Goal: Task Accomplishment & Management: Complete application form

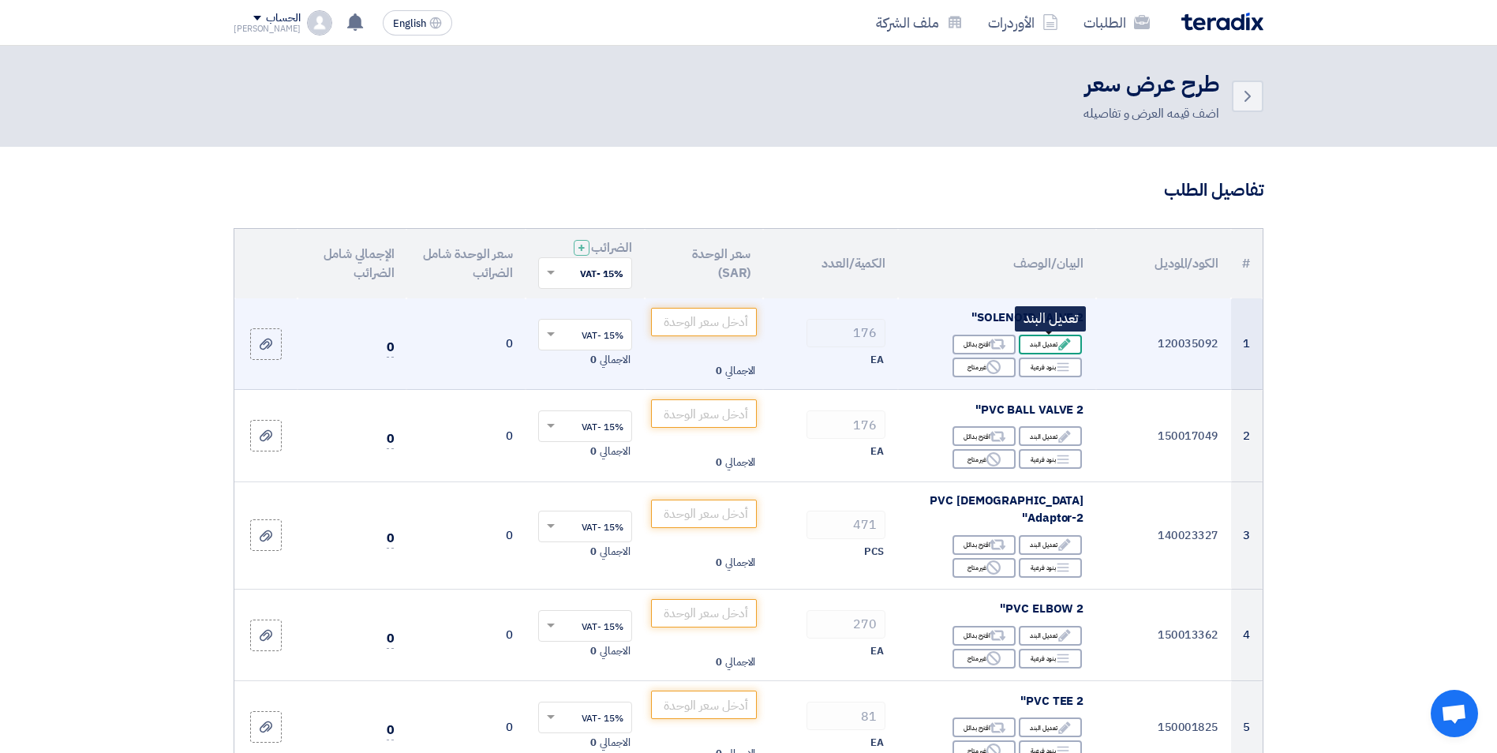
click at [1040, 346] on div "Edit تعديل البند" at bounding box center [1049, 344] width 63 height 20
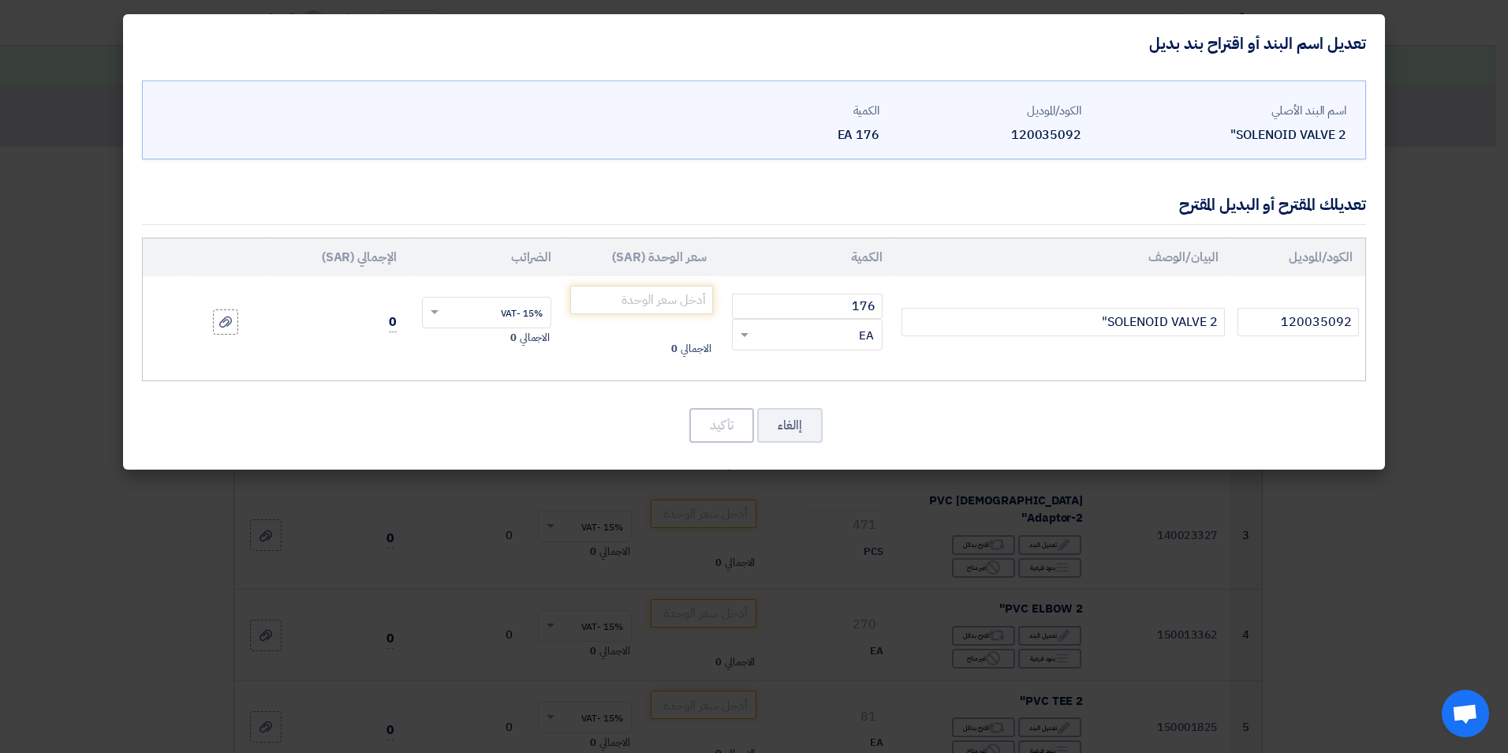
click at [1127, 500] on modal-container "تعديل اسم البند أو اقتراح بند بديل اسم البند الأصلي SOLENOID VALVE 2" الكود/الم…" at bounding box center [754, 376] width 1508 height 753
click at [783, 431] on button "إالغاء" at bounding box center [789, 425] width 65 height 35
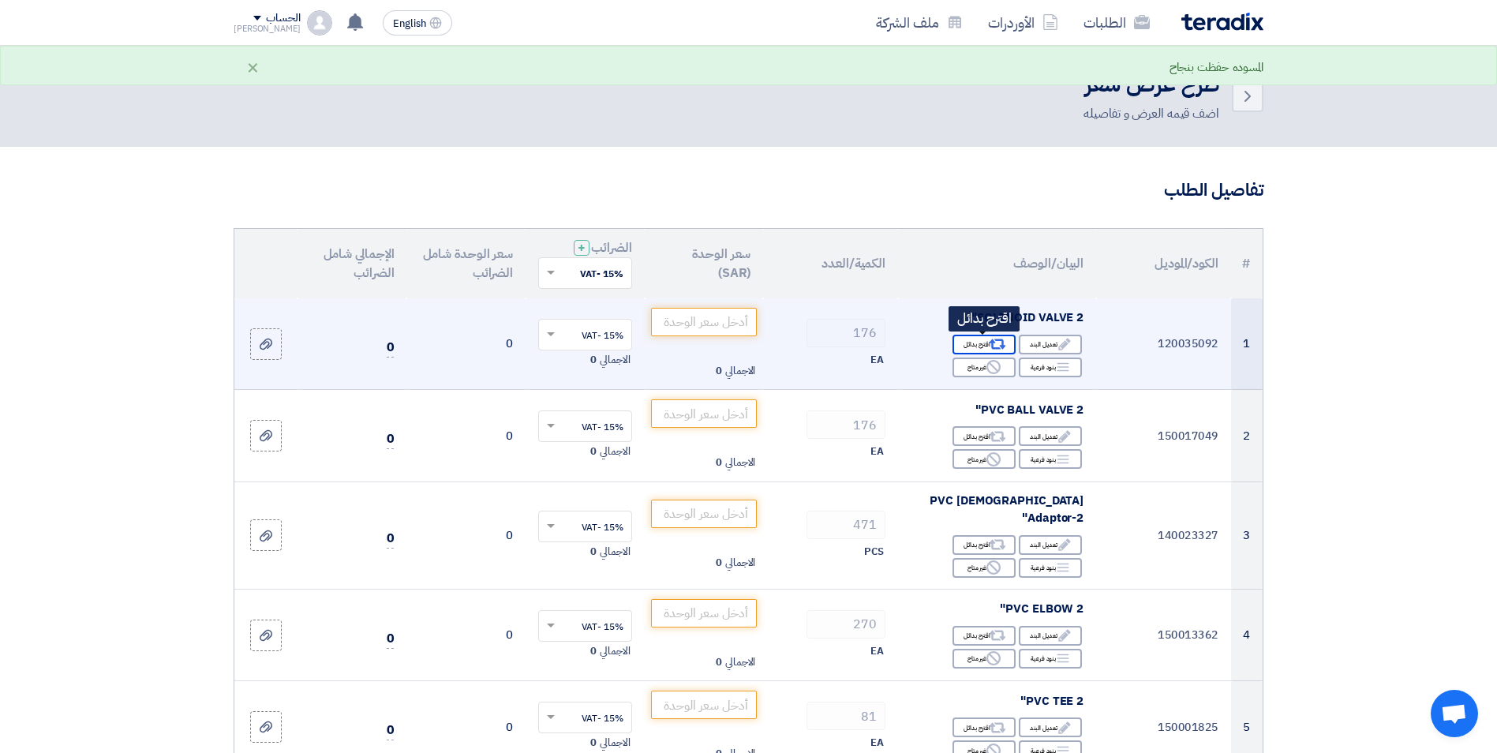
click at [985, 347] on div "Alternative اقترح بدائل" at bounding box center [983, 344] width 63 height 20
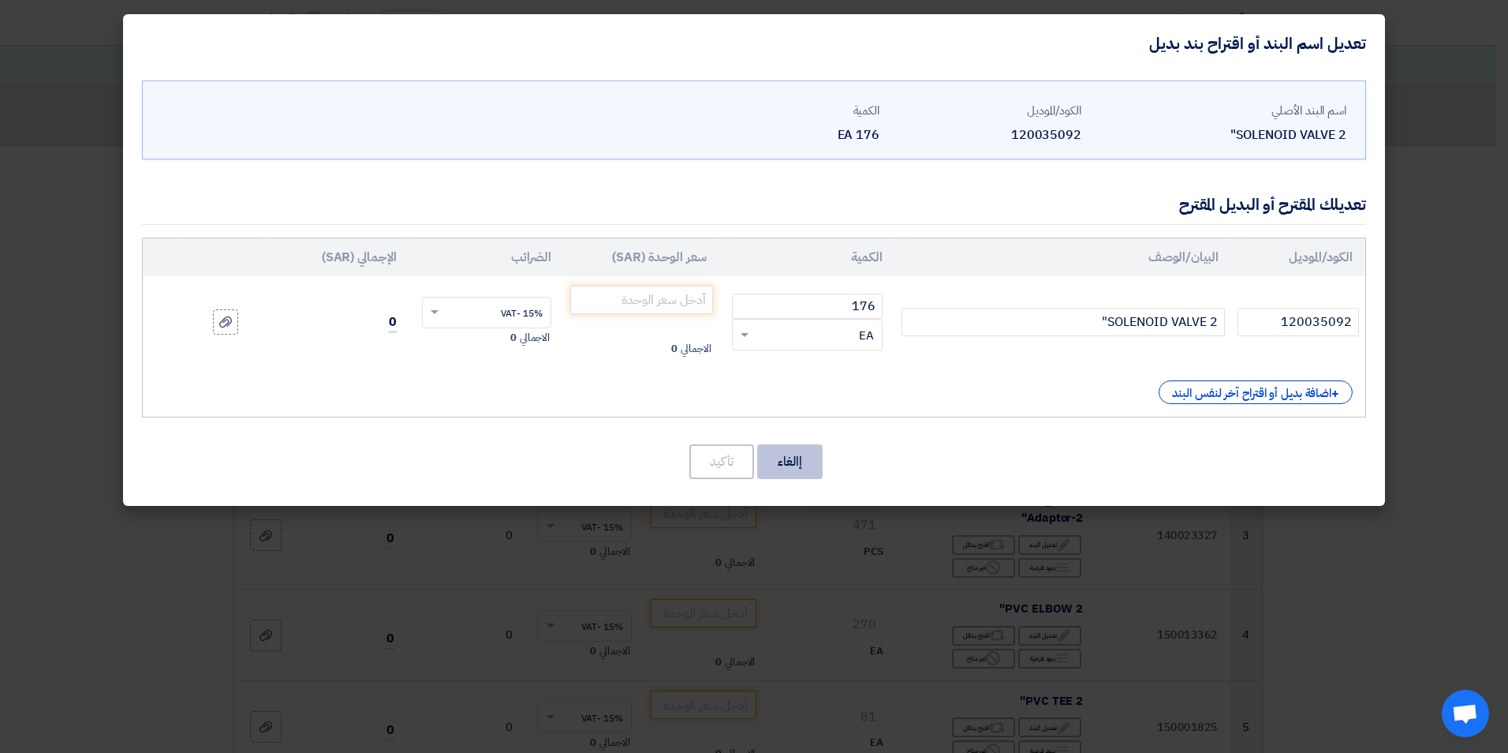
click at [810, 467] on button "إالغاء" at bounding box center [789, 461] width 65 height 35
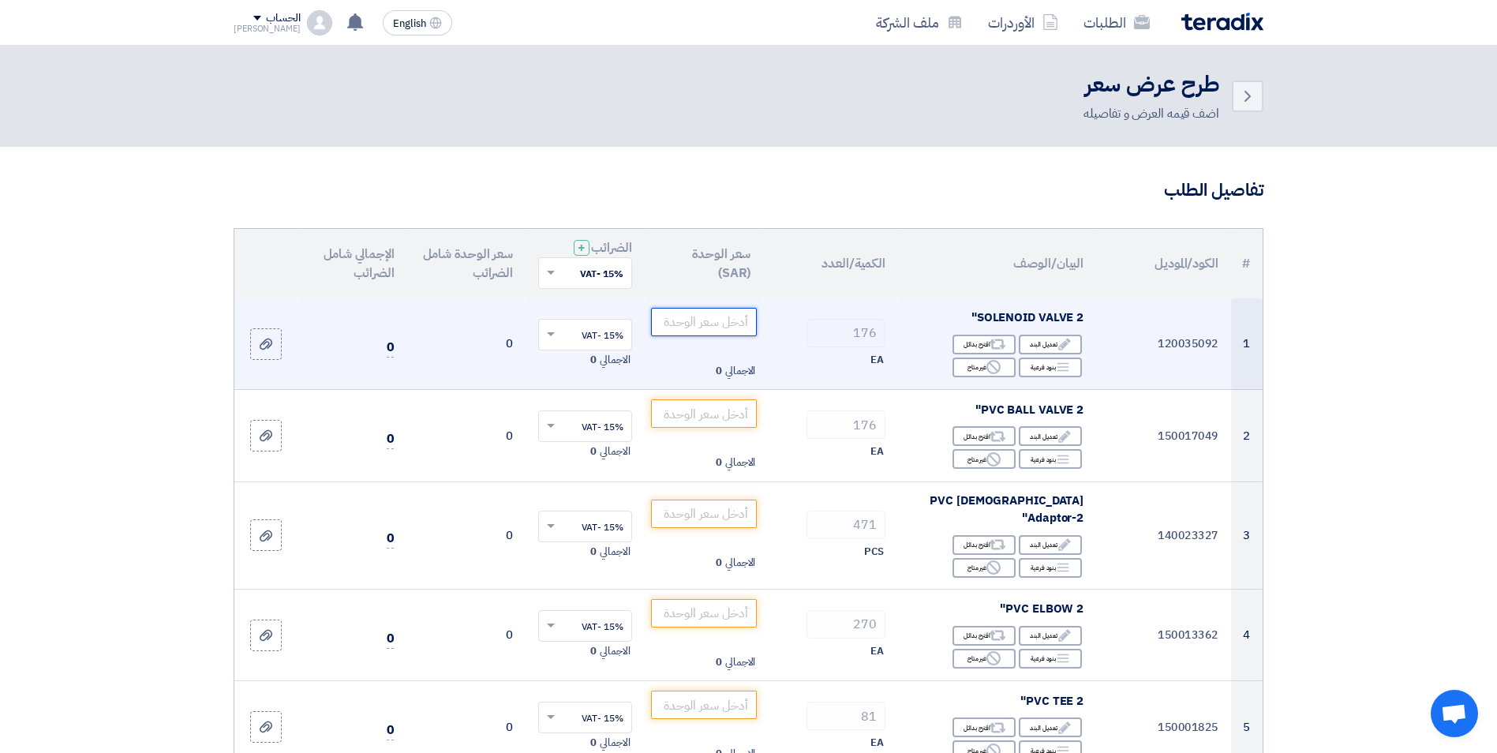
click at [724, 325] on input "number" at bounding box center [704, 322] width 106 height 28
click at [712, 324] on input "number" at bounding box center [704, 322] width 106 height 28
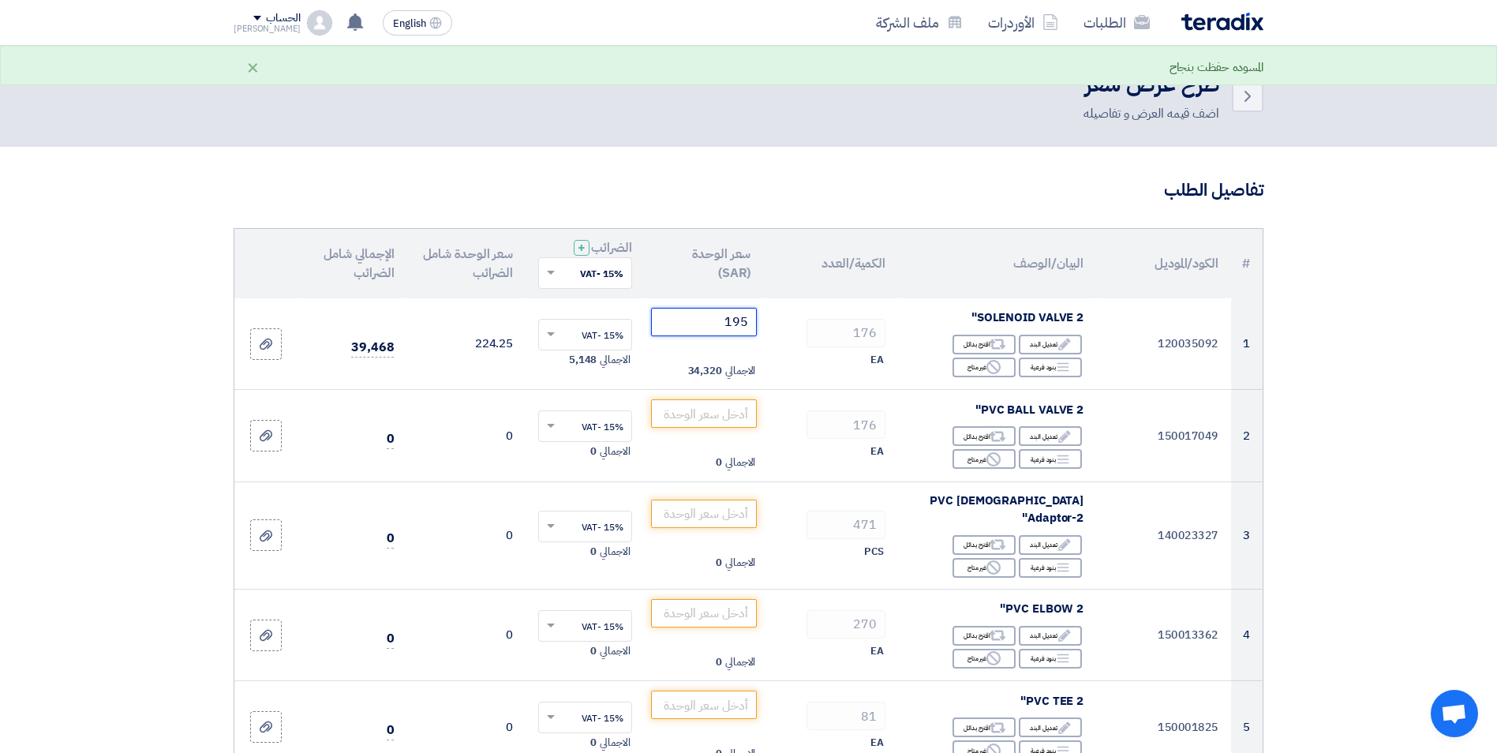
type input "195"
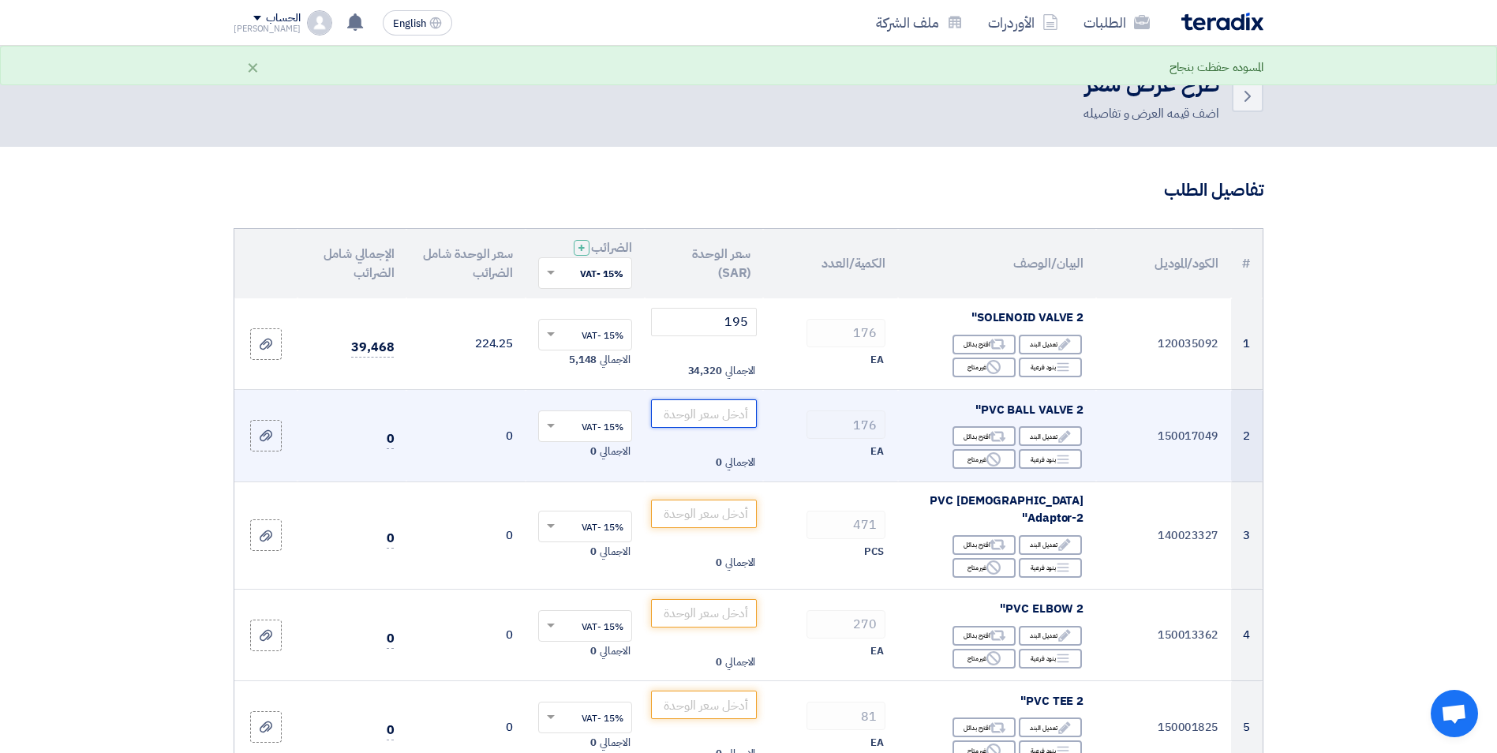
click at [700, 420] on input "number" at bounding box center [704, 413] width 106 height 28
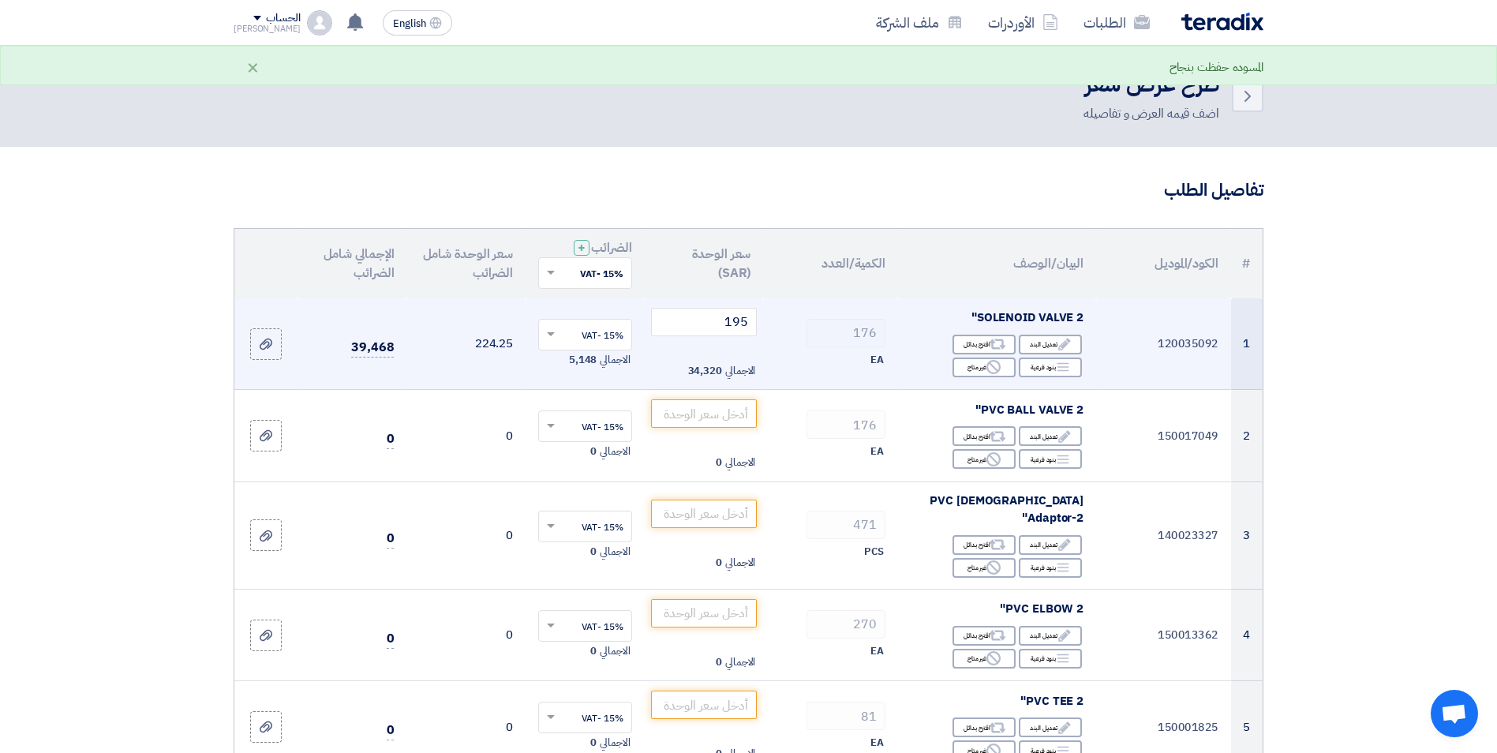
click at [807, 372] on td "176 EA" at bounding box center [830, 344] width 135 height 92
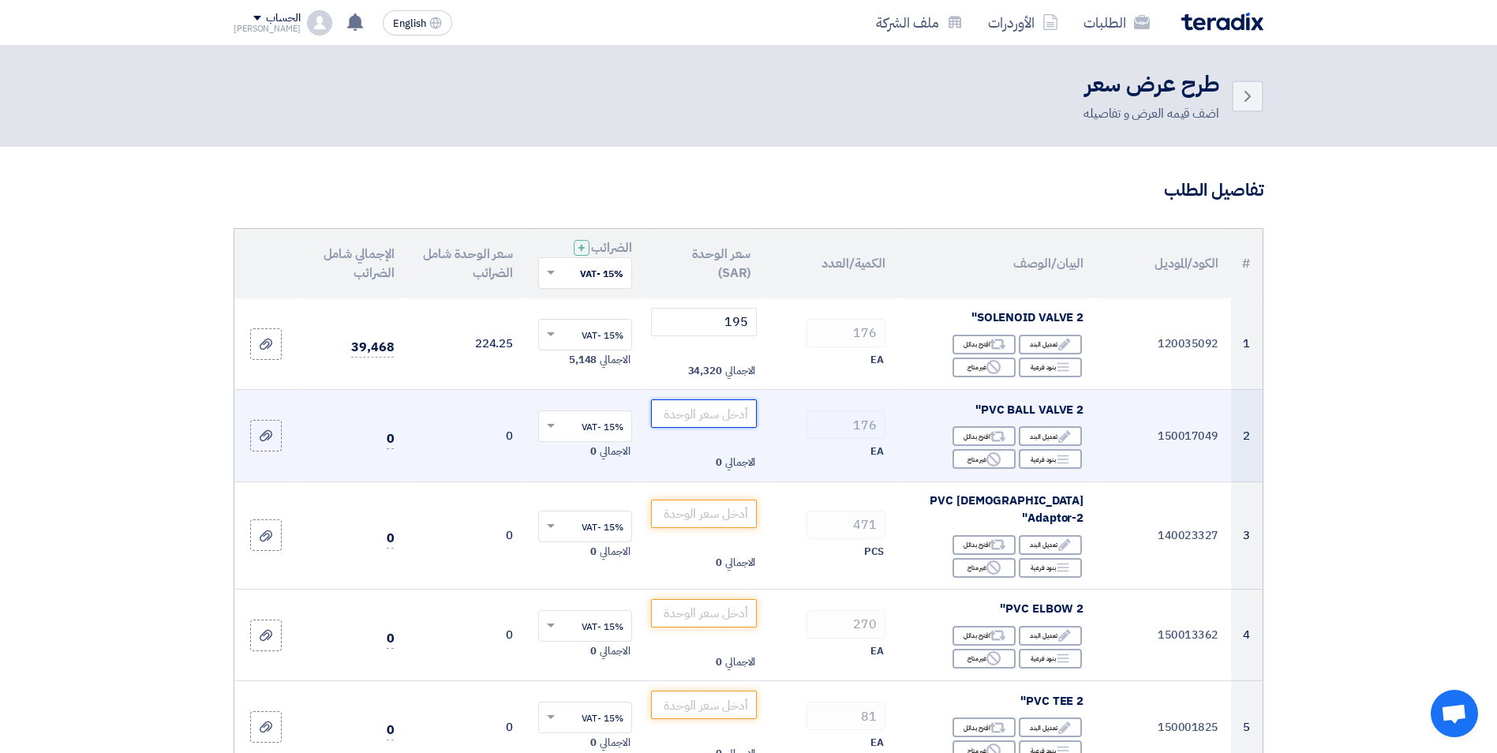
click at [736, 414] on input "number" at bounding box center [704, 413] width 106 height 28
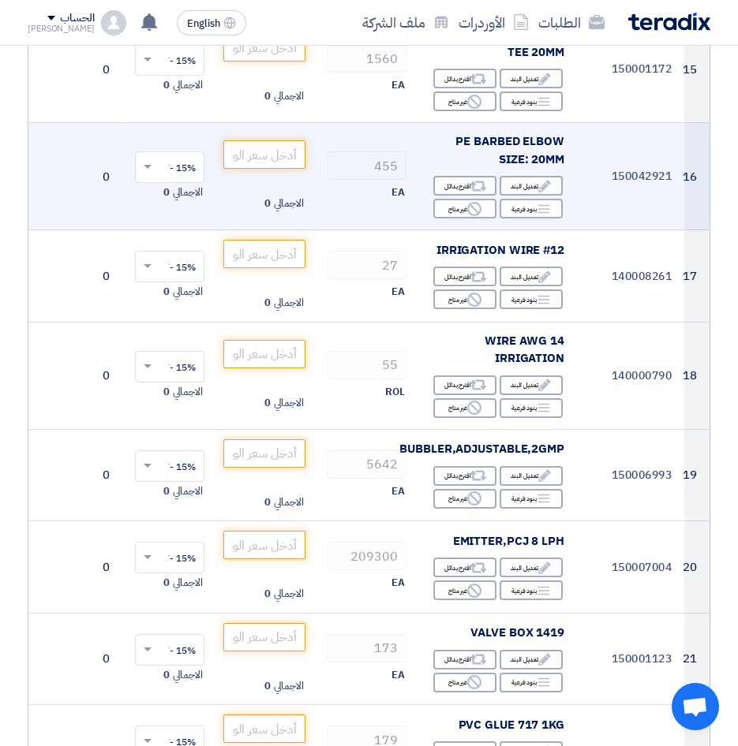
scroll to position [1657, 0]
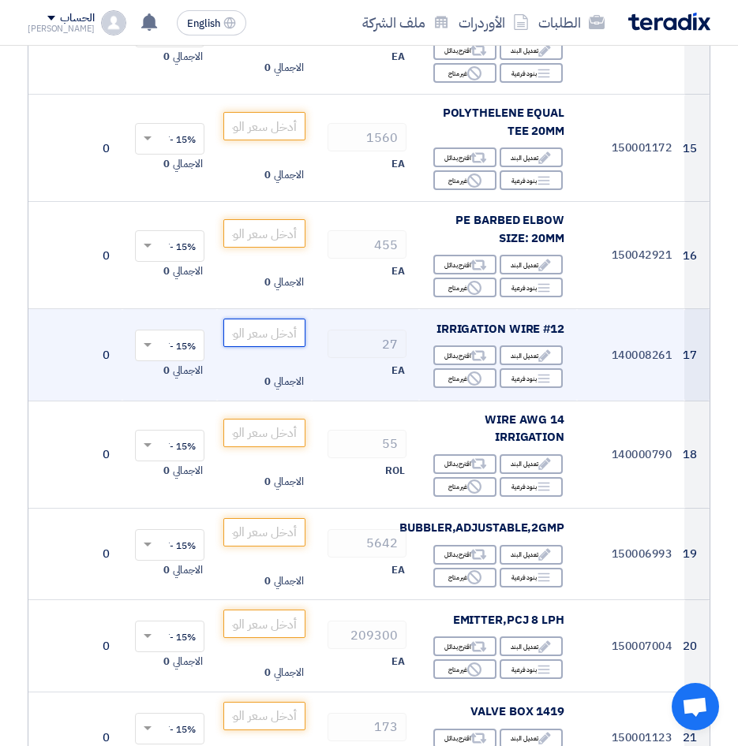
click at [271, 319] on input "number" at bounding box center [264, 333] width 82 height 28
type input "1050"
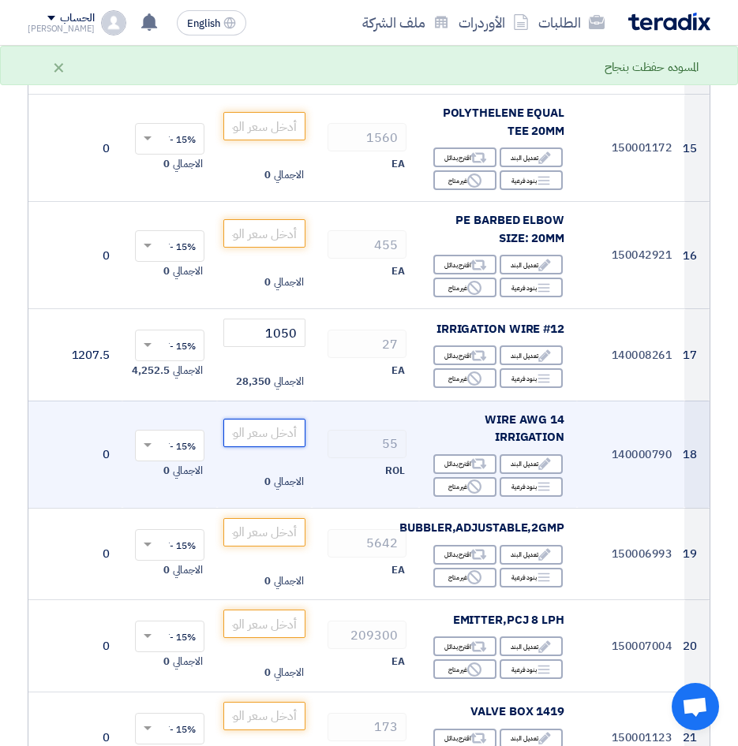
click at [261, 419] on input "number" at bounding box center [264, 433] width 82 height 28
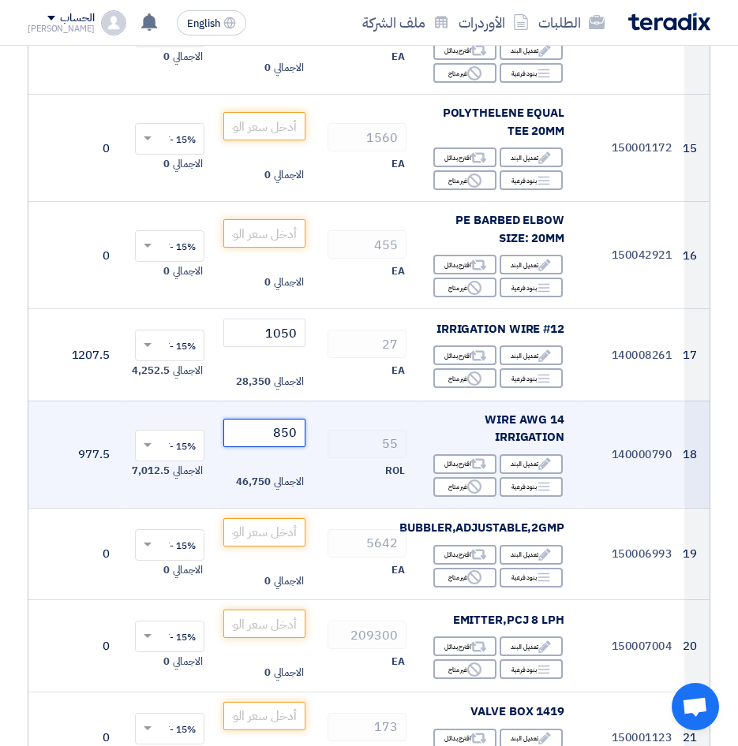
type input "850"
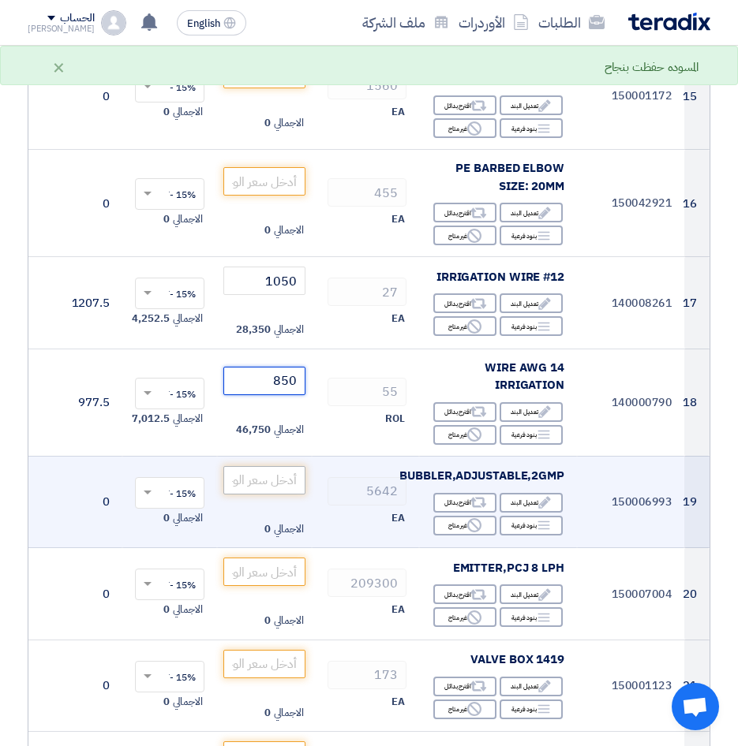
scroll to position [1736, 0]
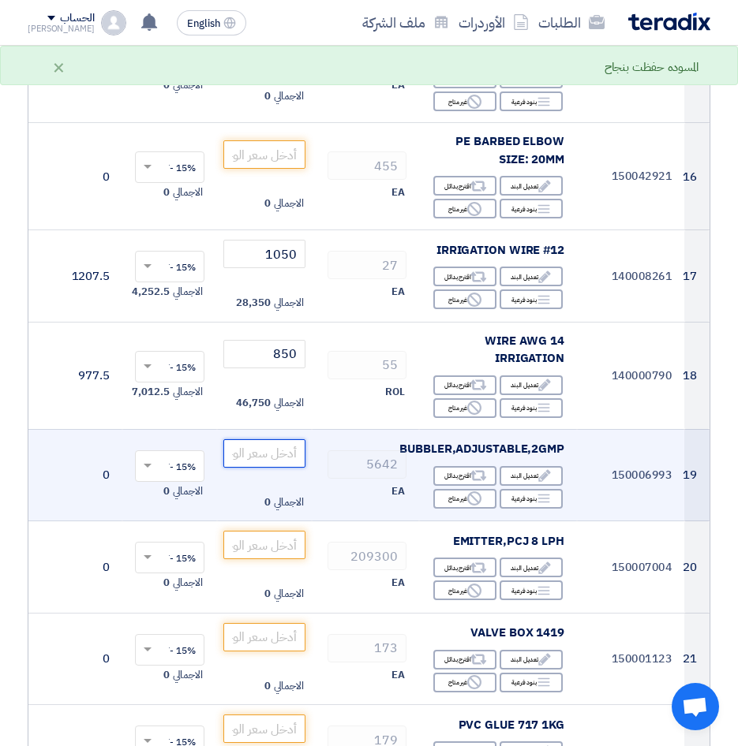
click at [269, 439] on input "number" at bounding box center [264, 453] width 82 height 28
type input "3.5"
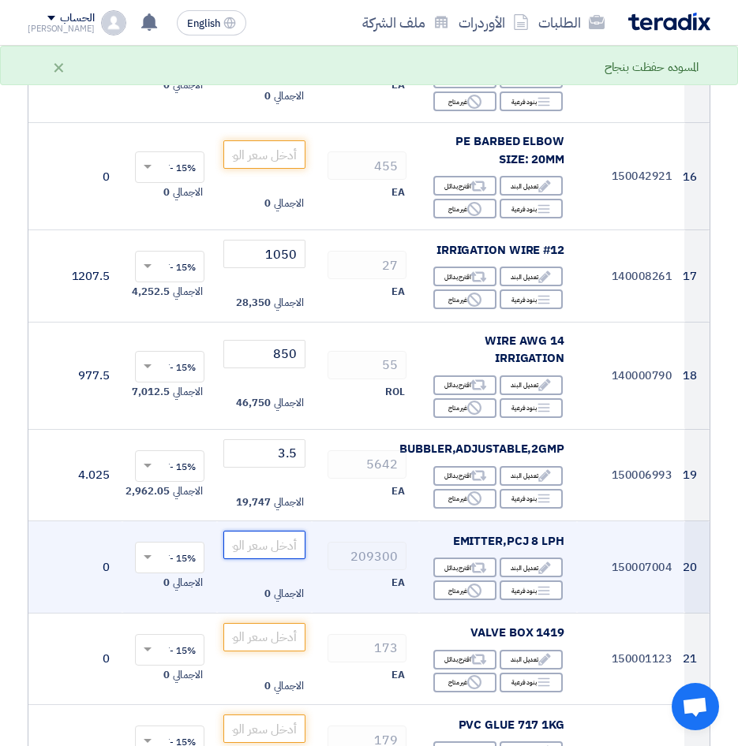
click at [260, 531] on input "number" at bounding box center [264, 545] width 82 height 28
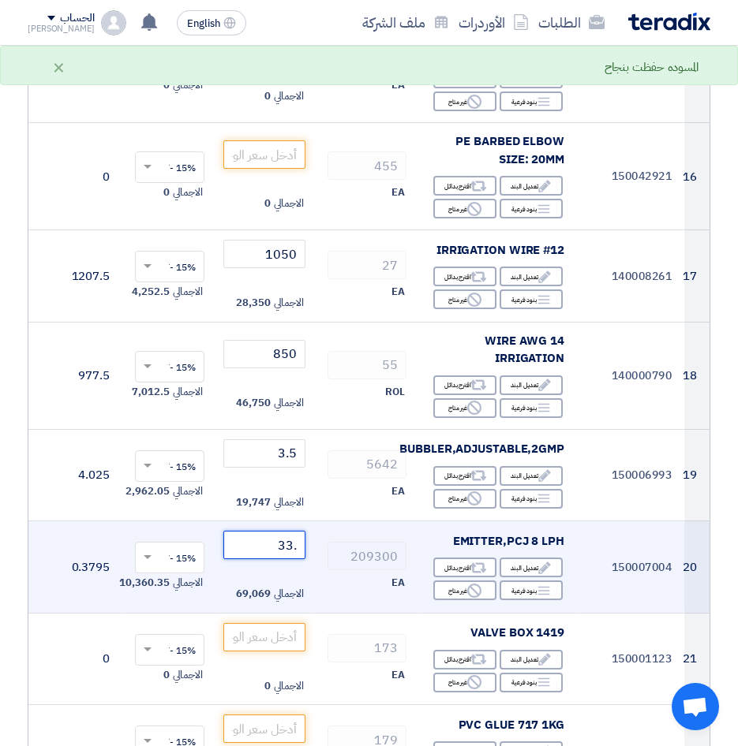
click at [333, 521] on tr "20 150007004 EMITTER,PCJ 8 LPH Edit تعديل البند Alternative اقترح بدائل Breakdo…" at bounding box center [299, 567] width 819 height 92
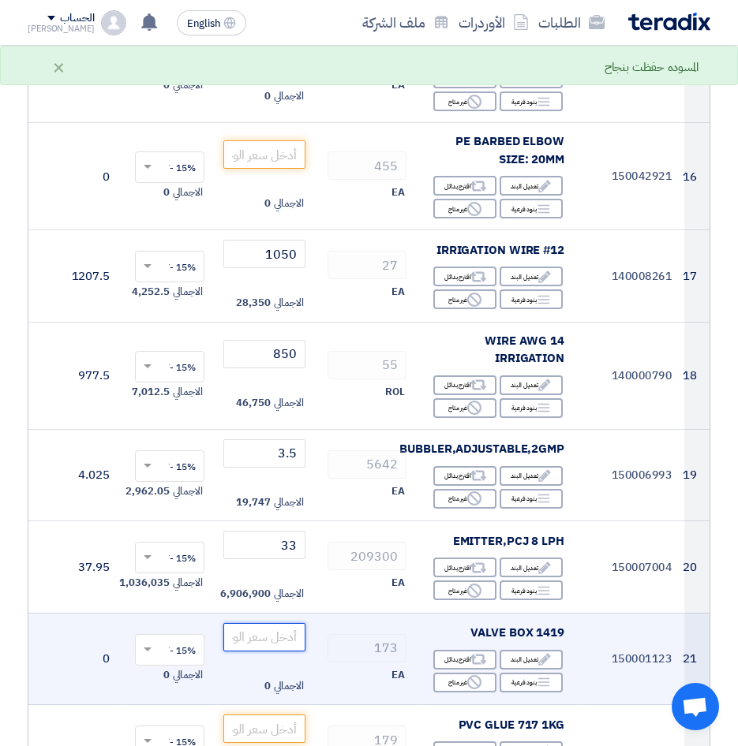
click at [271, 623] on input "number" at bounding box center [264, 637] width 82 height 28
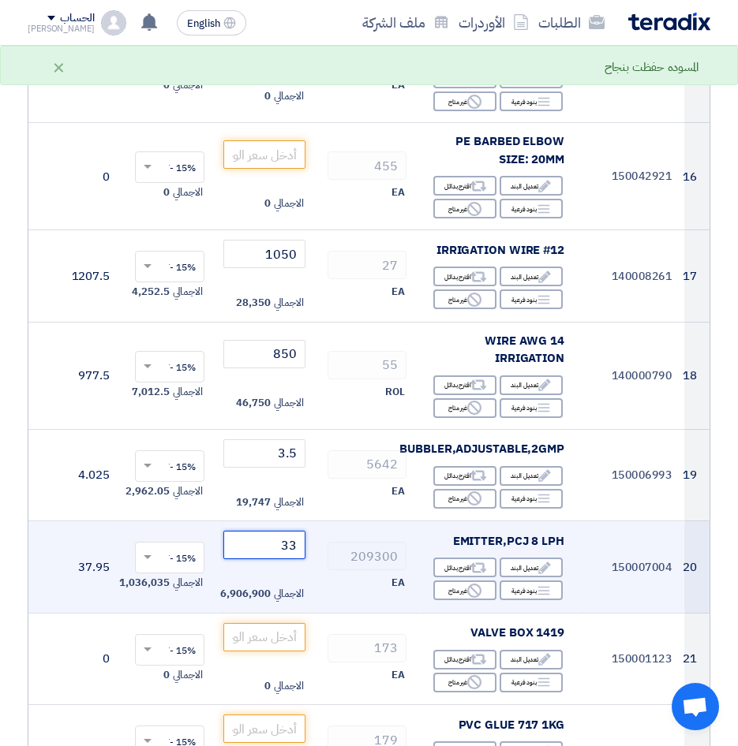
click at [265, 531] on input "33" at bounding box center [264, 545] width 82 height 28
drag, startPoint x: 283, startPoint y: 464, endPoint x: 332, endPoint y: 468, distance: 49.1
click at [326, 521] on tr "20 150007004 EMITTER,PCJ 8 LPH Edit تعديل البند Alternative اقترح بدائل Breakdo…" at bounding box center [299, 567] width 819 height 92
type input "0.33"
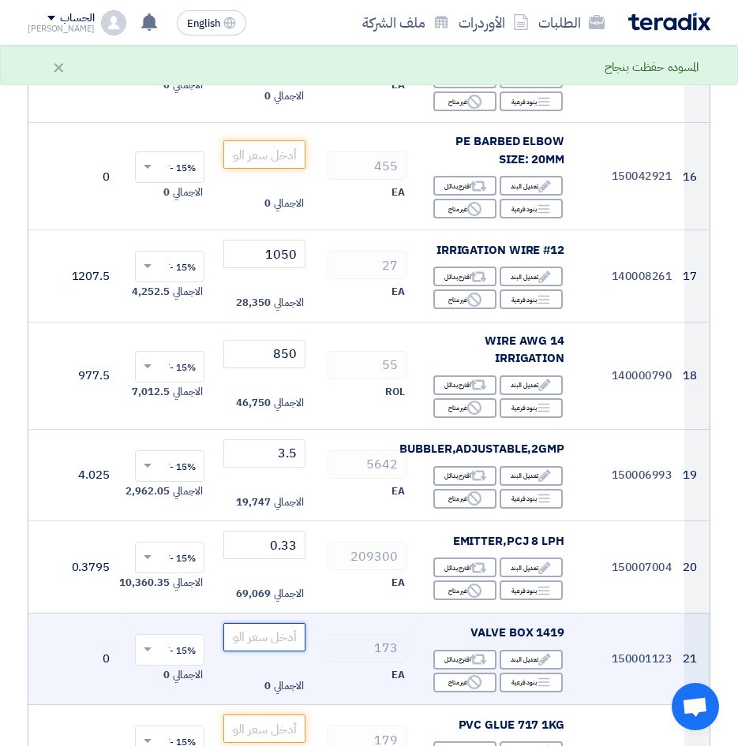
click at [267, 623] on input "number" at bounding box center [264, 637] width 82 height 28
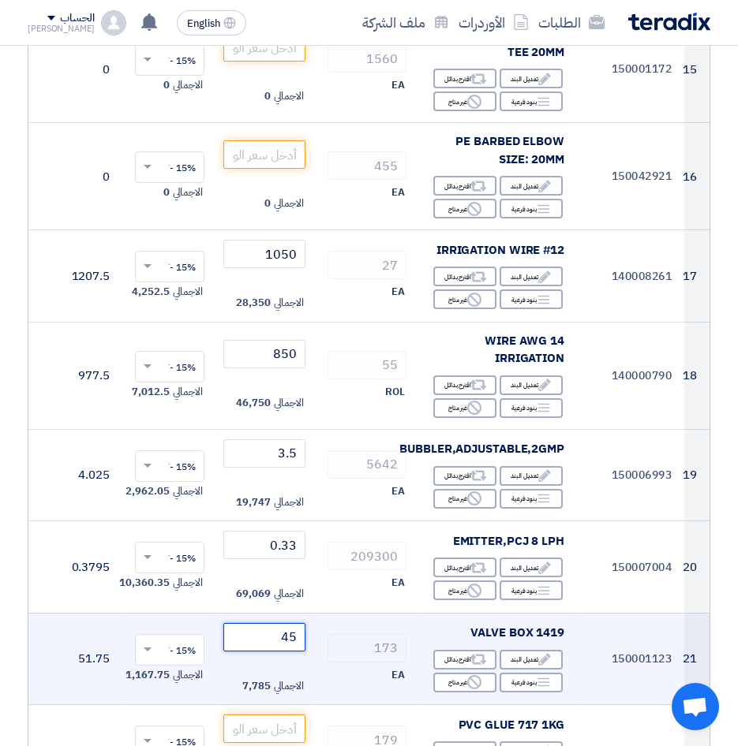
type input "45"
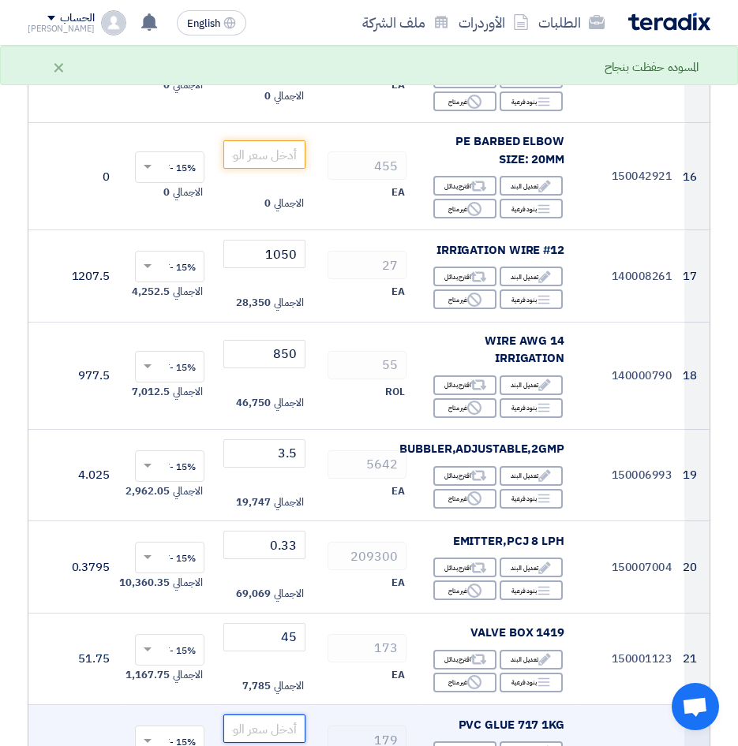
click at [281, 715] on input "number" at bounding box center [264, 729] width 82 height 28
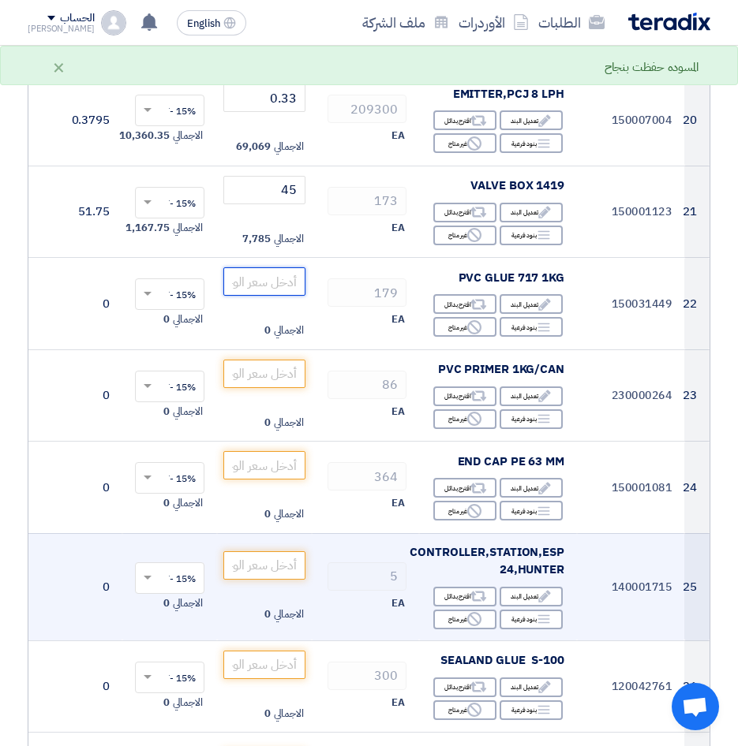
scroll to position [2209, 0]
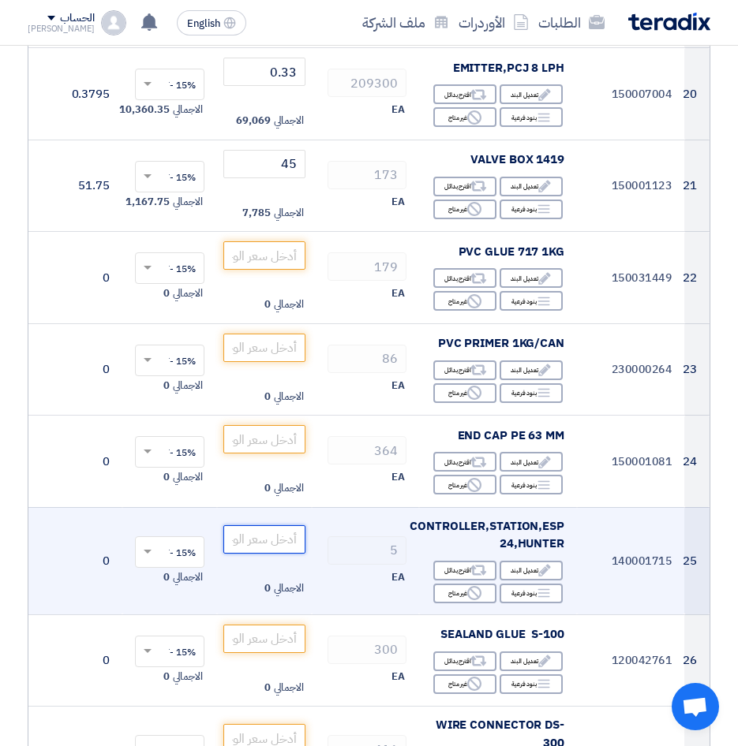
click at [266, 525] on input "number" at bounding box center [264, 539] width 82 height 28
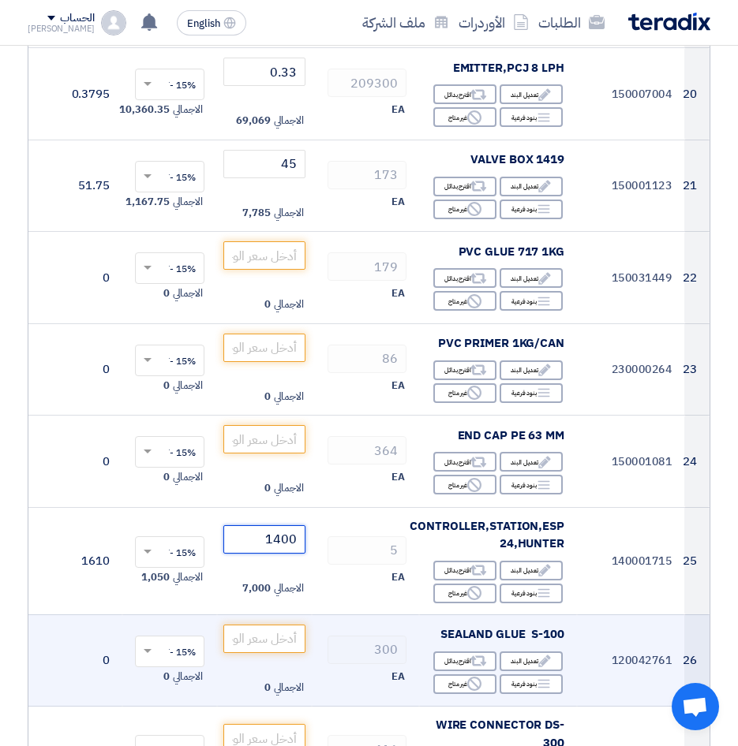
type input "1400"
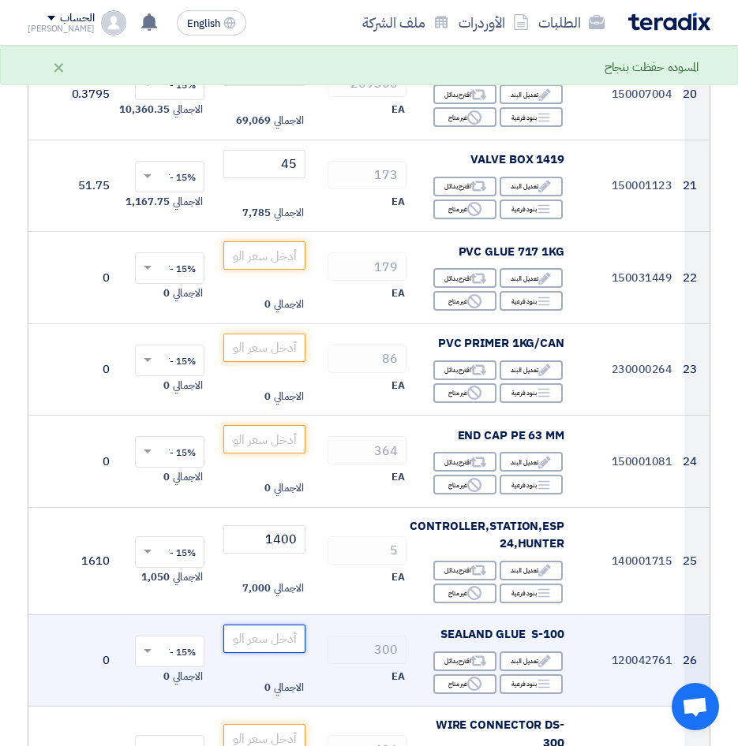
click at [287, 625] on input "number" at bounding box center [264, 639] width 82 height 28
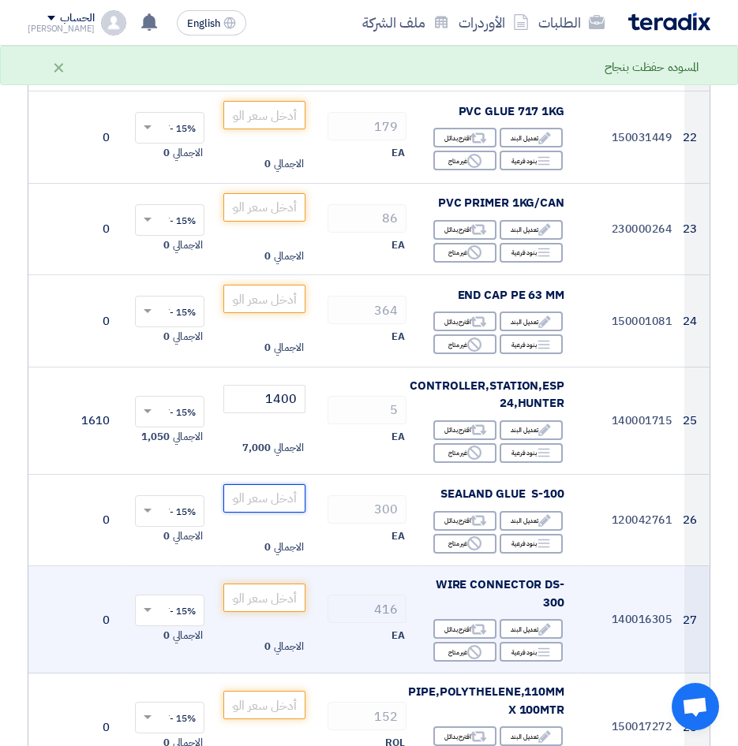
scroll to position [2367, 0]
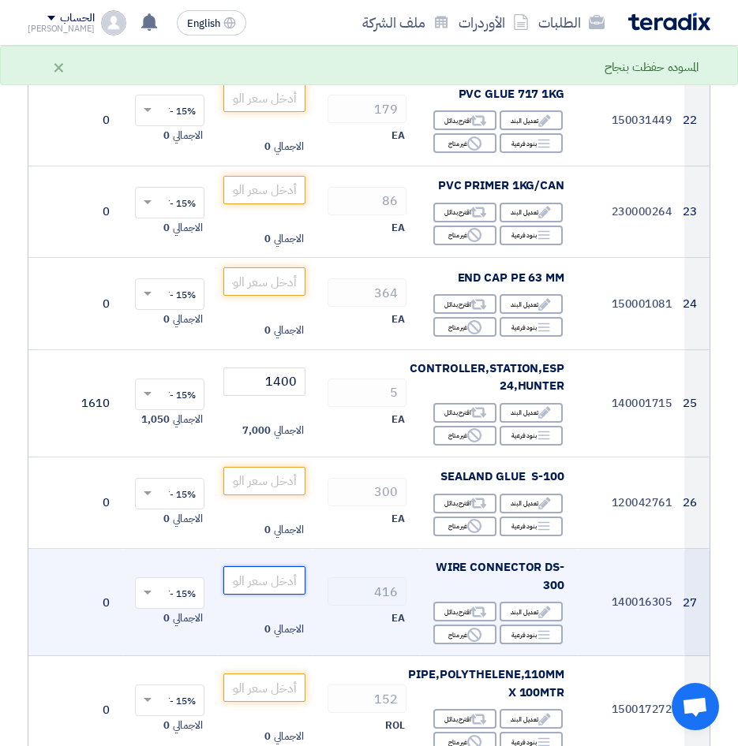
click at [266, 566] on input "number" at bounding box center [264, 580] width 82 height 28
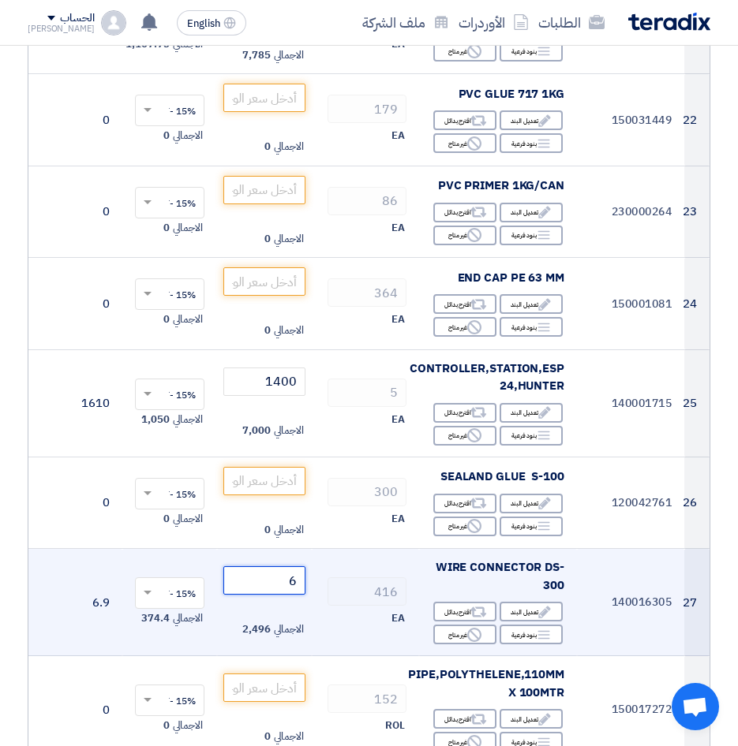
type input "6"
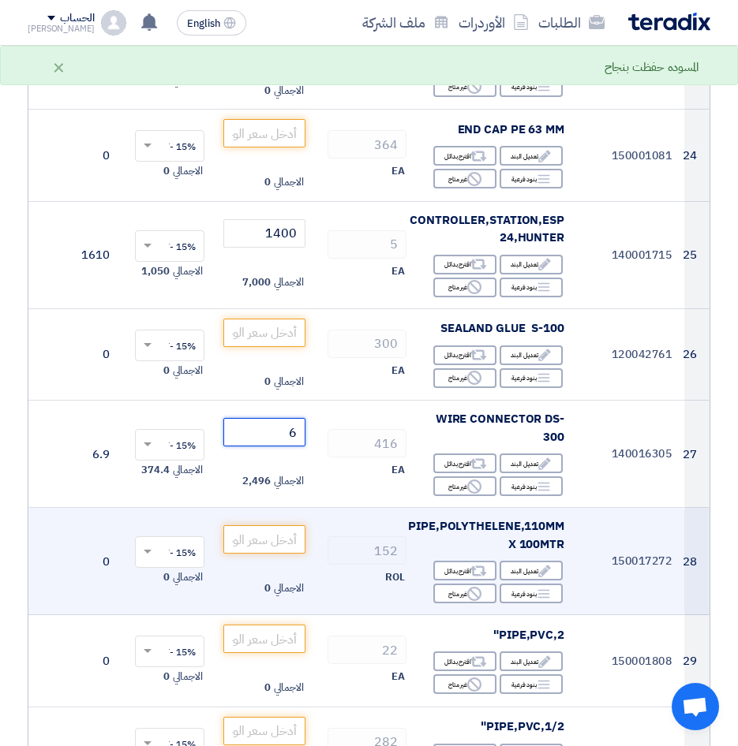
scroll to position [2524, 0]
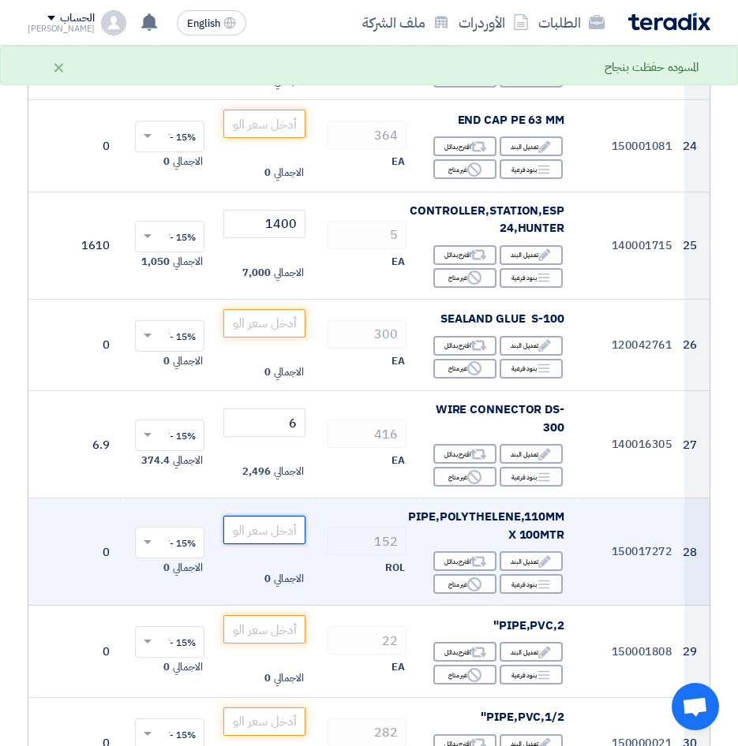
click at [276, 516] on input "number" at bounding box center [264, 530] width 82 height 28
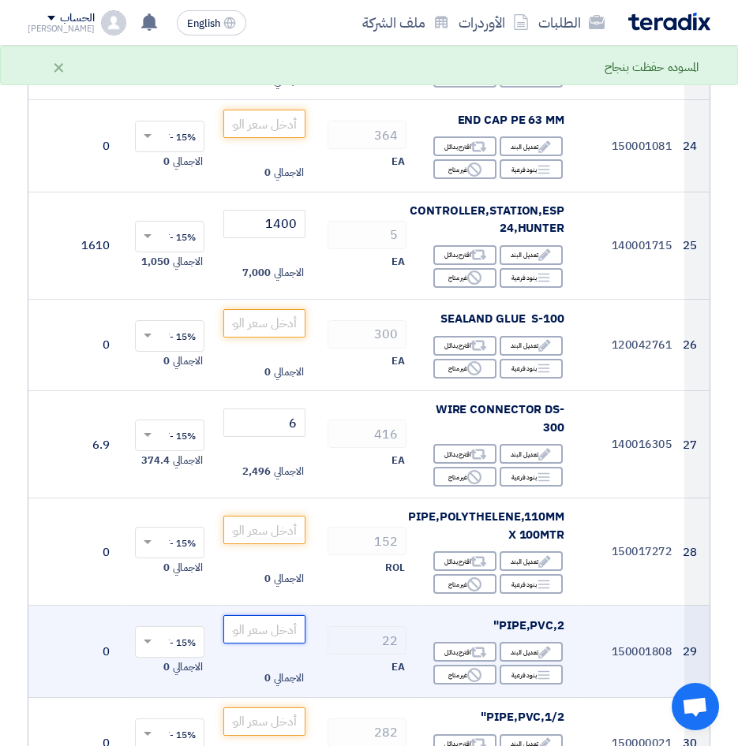
click at [283, 615] on input "number" at bounding box center [264, 629] width 82 height 28
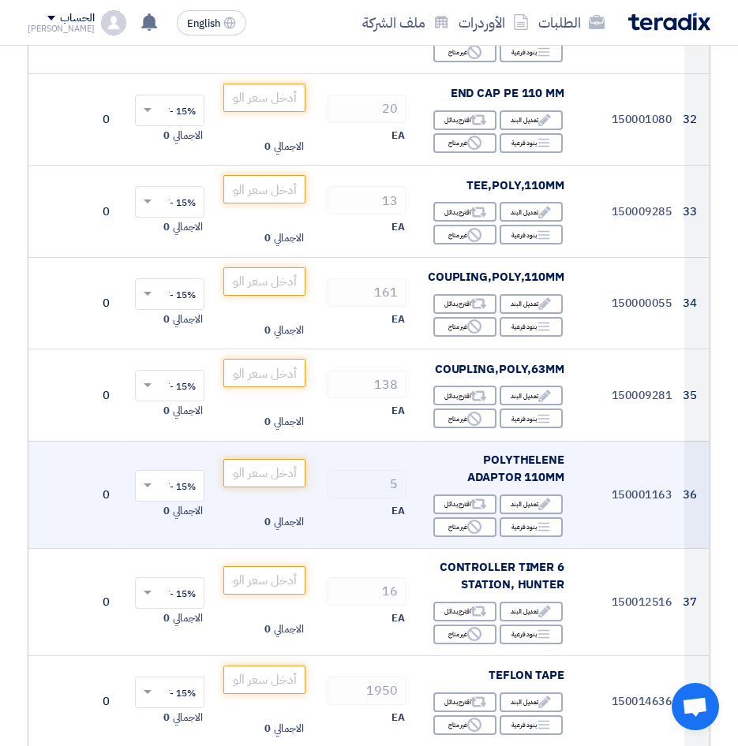
scroll to position [3392, 0]
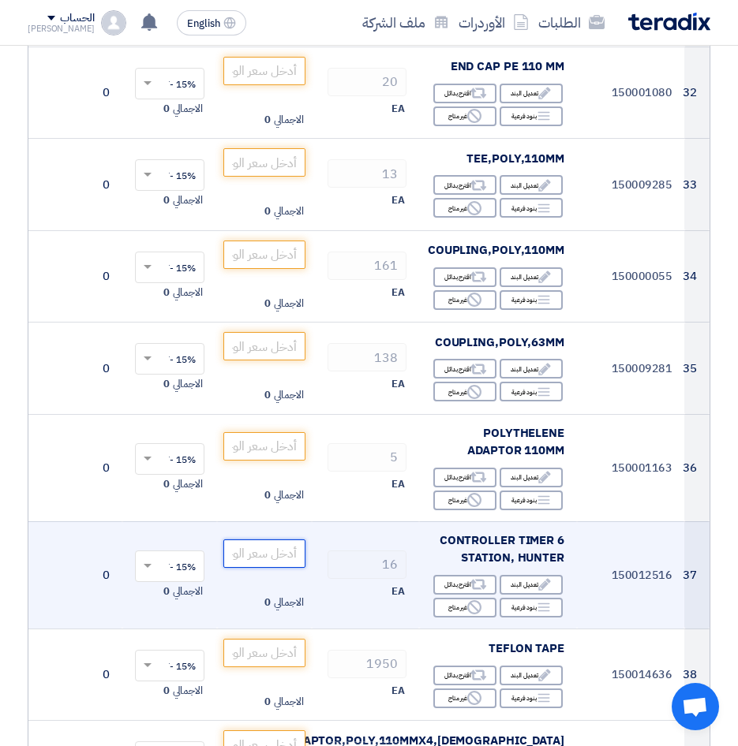
click at [254, 540] on input "number" at bounding box center [264, 554] width 82 height 28
click at [274, 540] on input "number" at bounding box center [264, 554] width 82 height 28
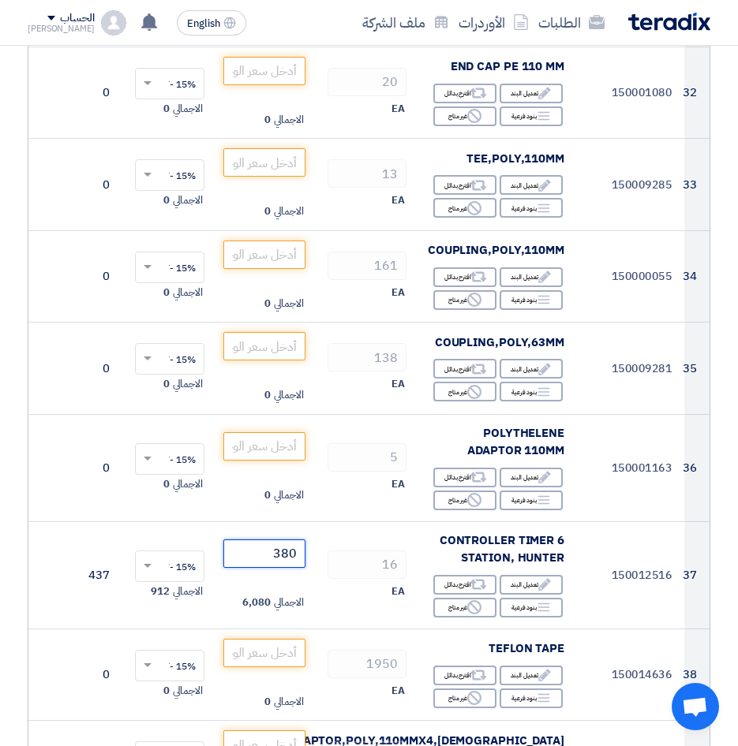
type input "380"
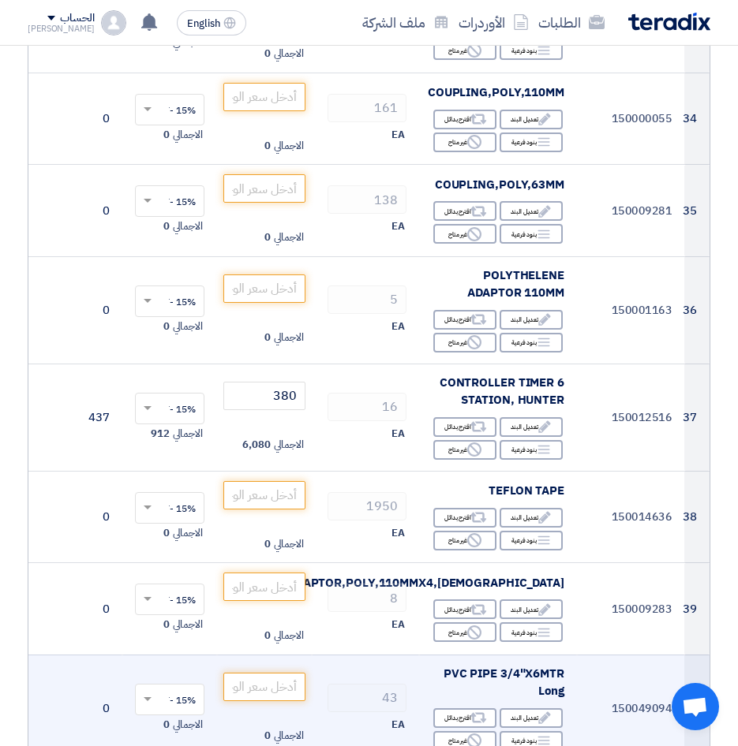
scroll to position [3629, 0]
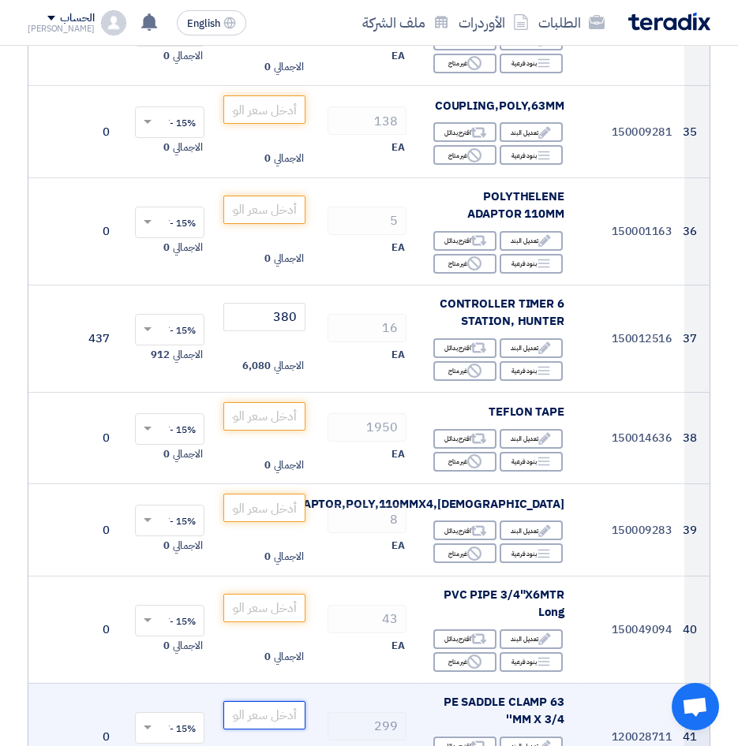
click at [279, 701] on input "number" at bounding box center [264, 715] width 82 height 28
type input "6.50"
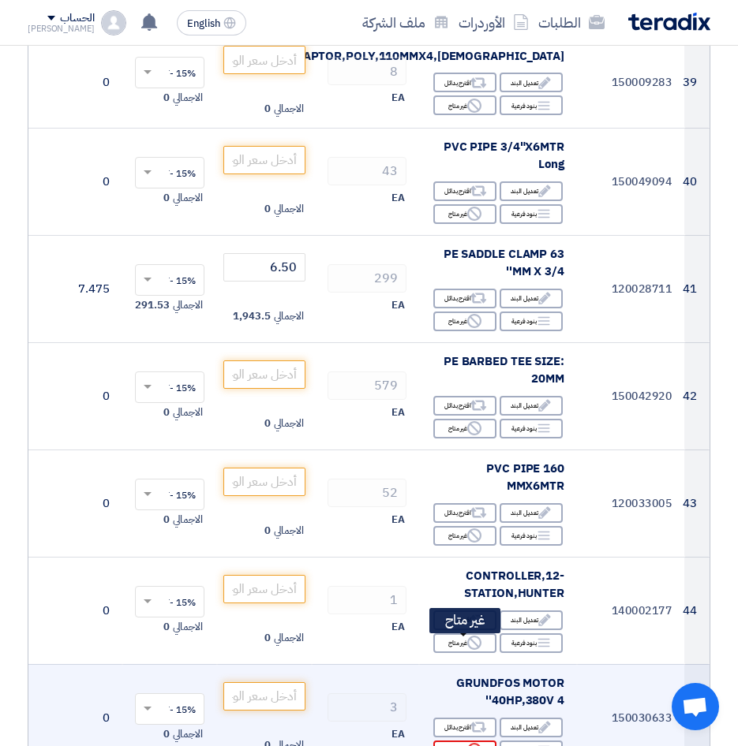
scroll to position [4102, 0]
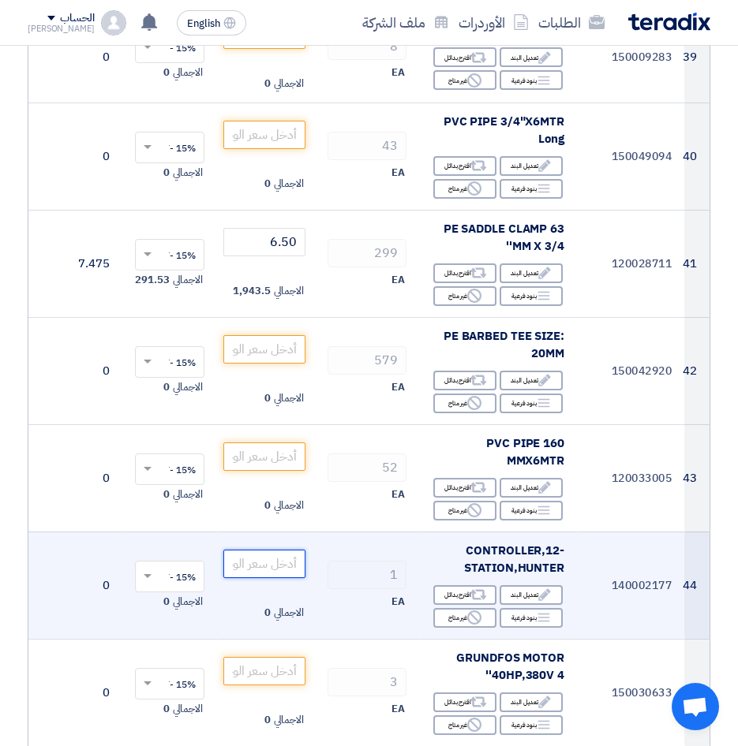
click at [270, 550] on input "number" at bounding box center [264, 564] width 82 height 28
type input "700"
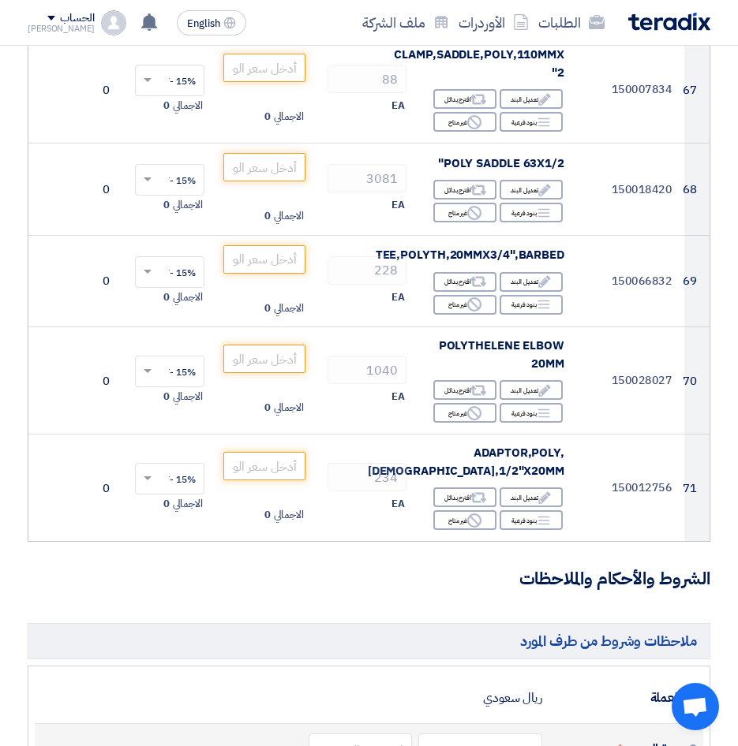
scroll to position [7021, 0]
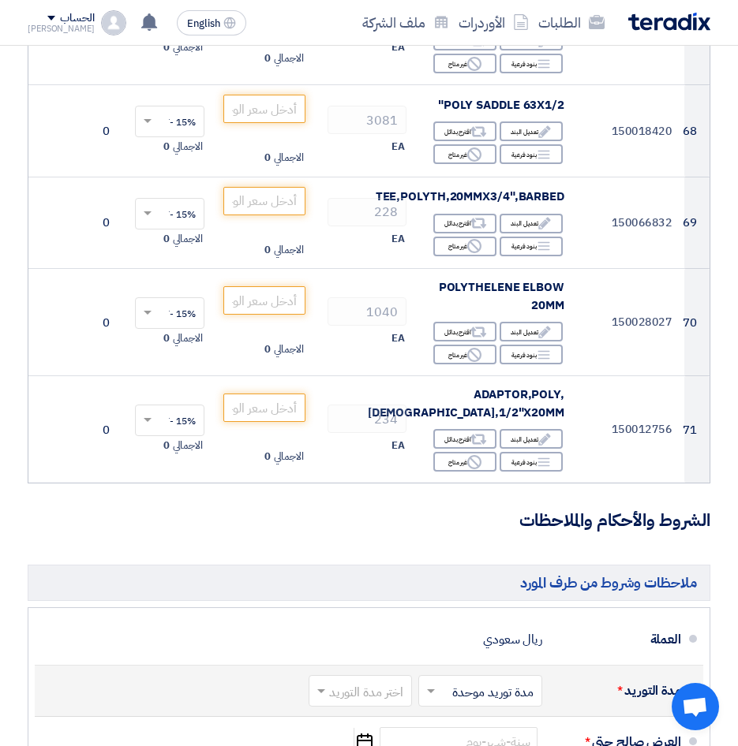
click at [436, 683] on span at bounding box center [429, 691] width 20 height 16
click at [364, 681] on input "text" at bounding box center [356, 692] width 95 height 23
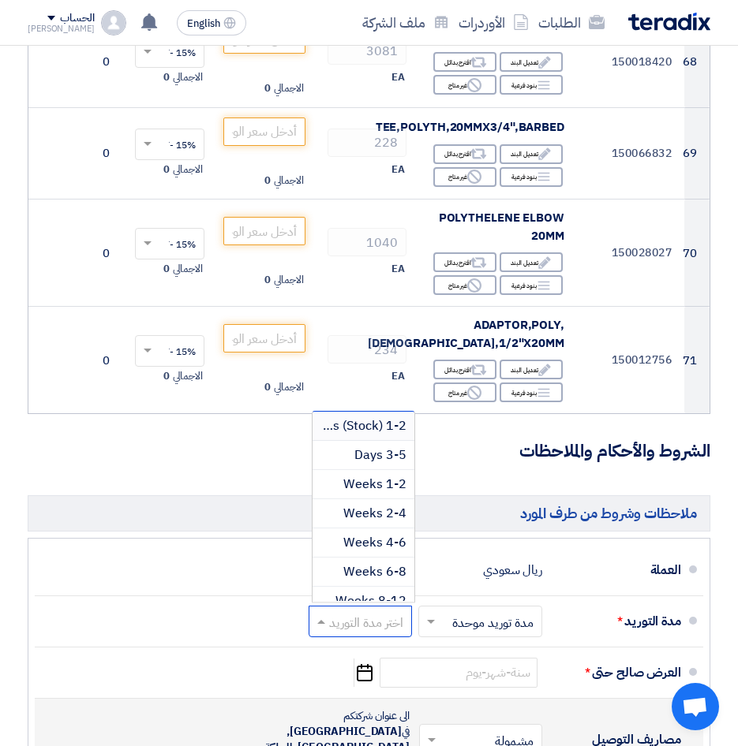
scroll to position [7100, 0]
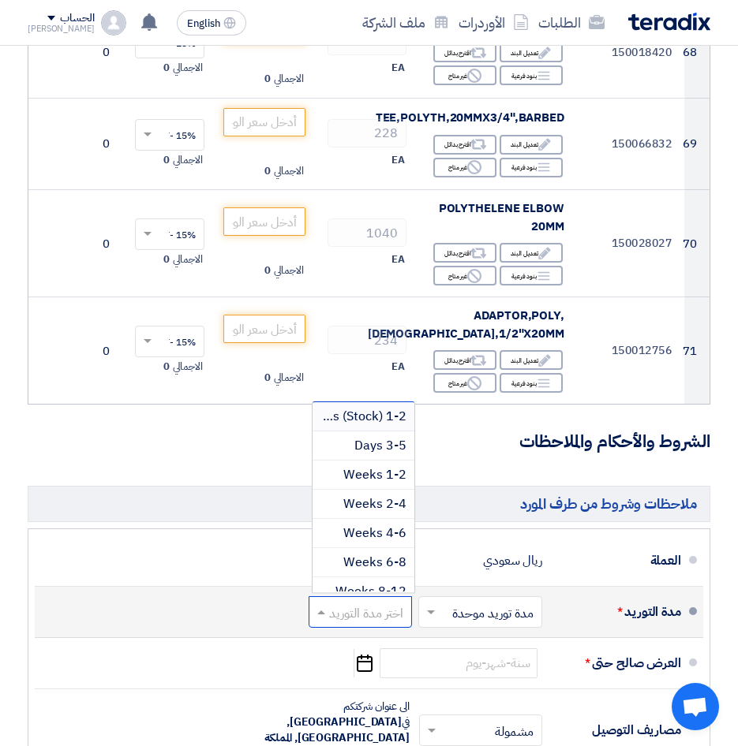
click at [474, 602] on input "text" at bounding box center [477, 613] width 116 height 23
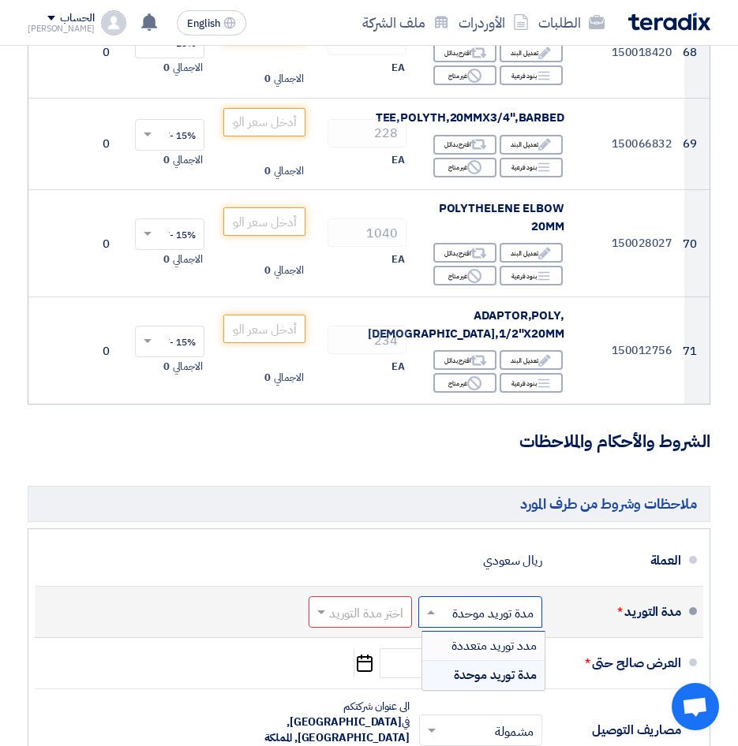
click at [486, 637] on span "مدد توريد متعددة" at bounding box center [493, 646] width 85 height 19
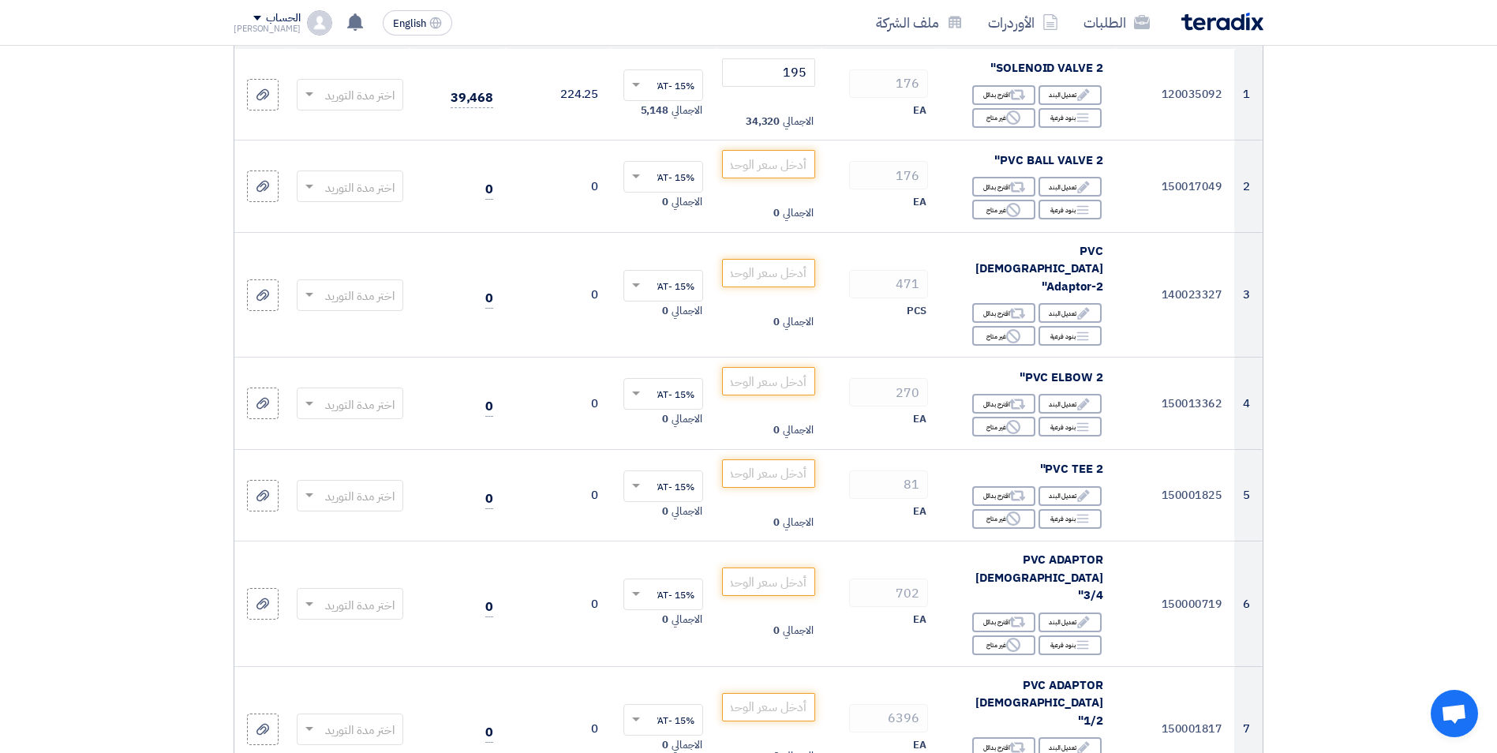
scroll to position [0, 0]
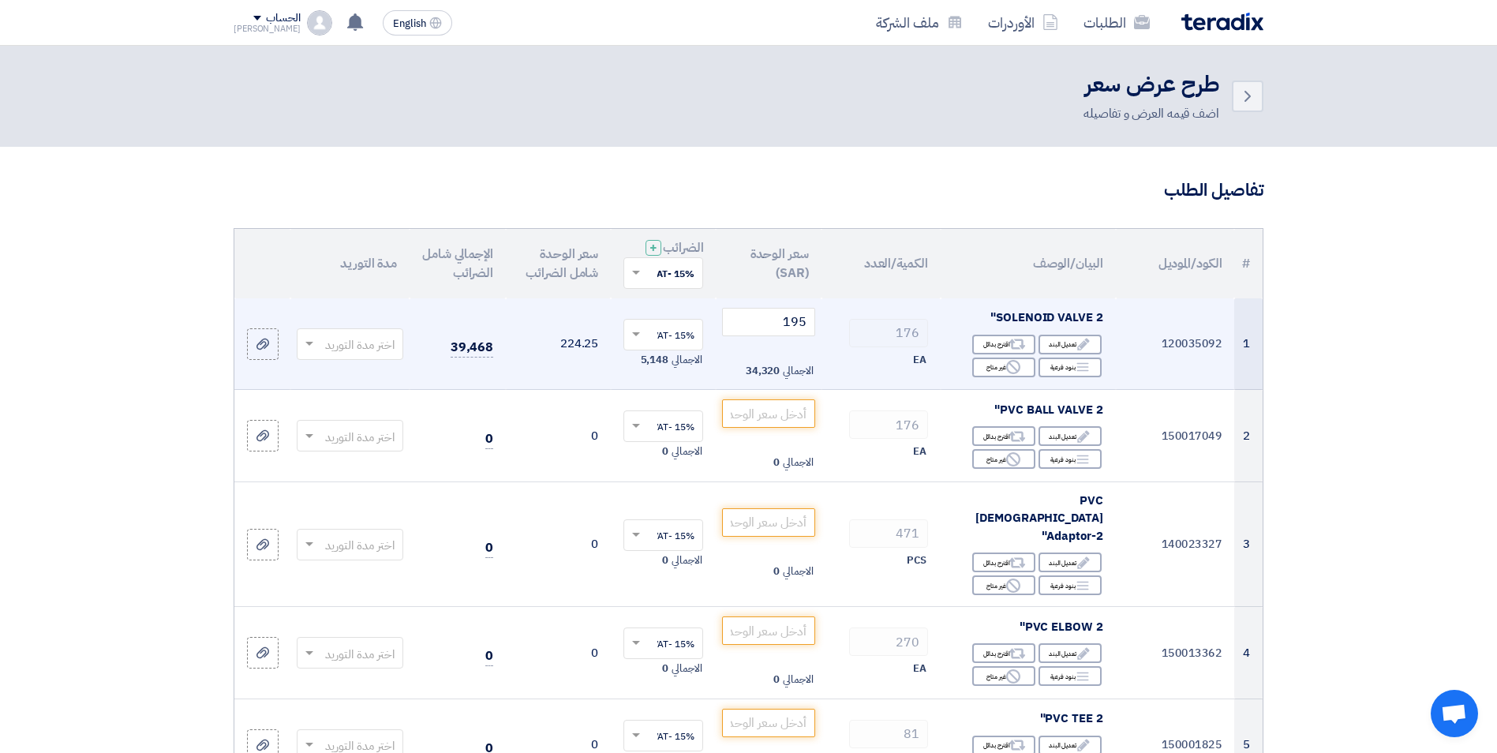
click at [317, 345] on span at bounding box center [307, 343] width 20 height 18
click at [378, 459] on span "2-4 Weeks" at bounding box center [366, 467] width 58 height 17
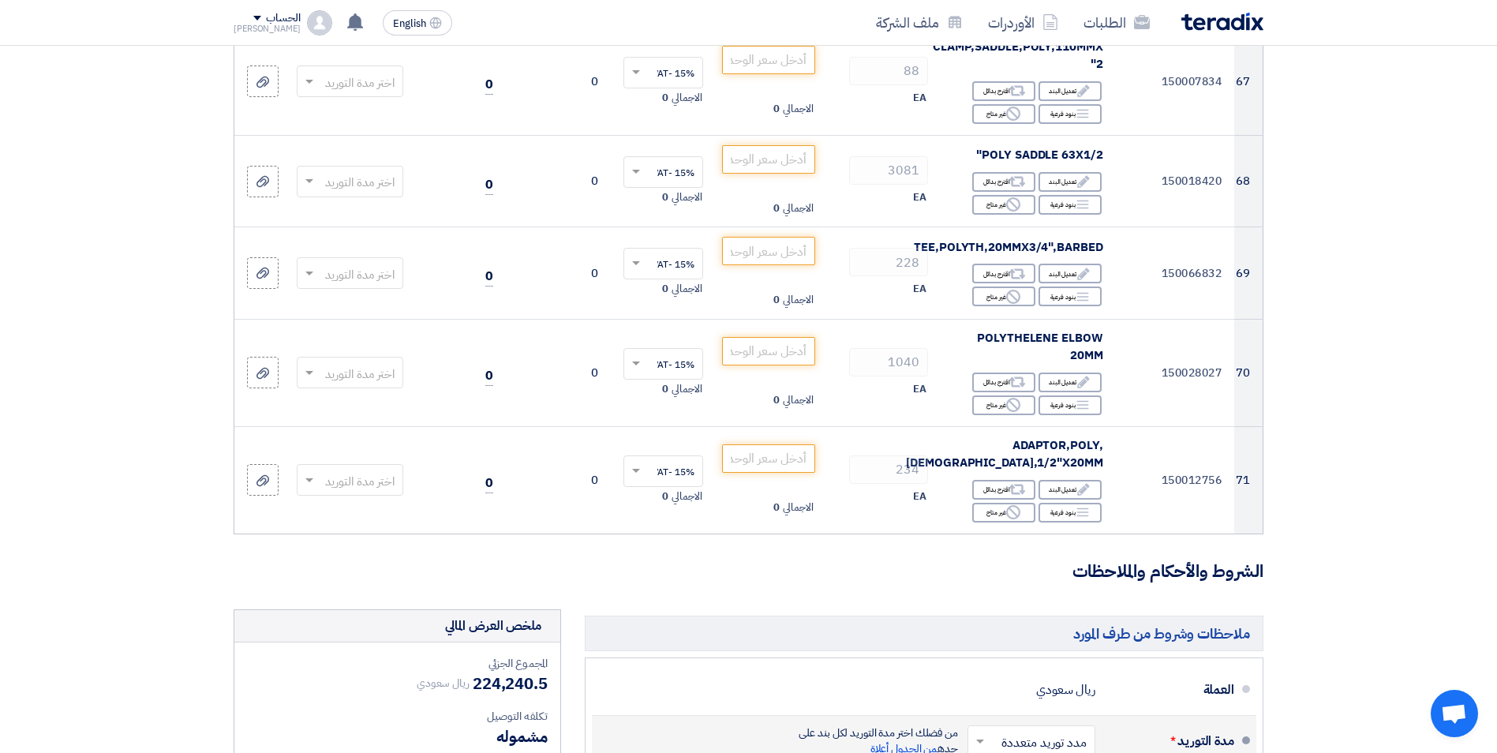
scroll to position [6867, 0]
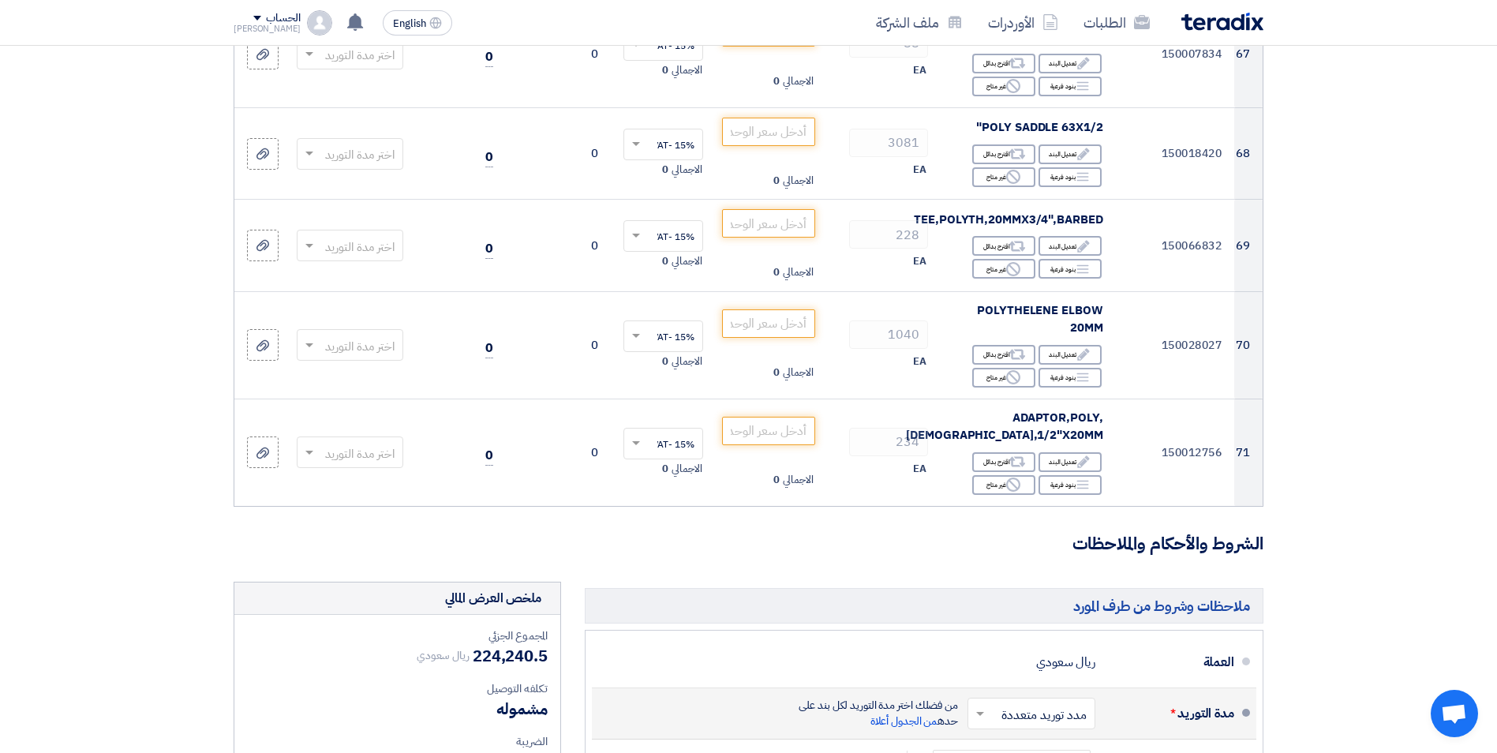
click at [1012, 704] on input "text" at bounding box center [1028, 715] width 120 height 23
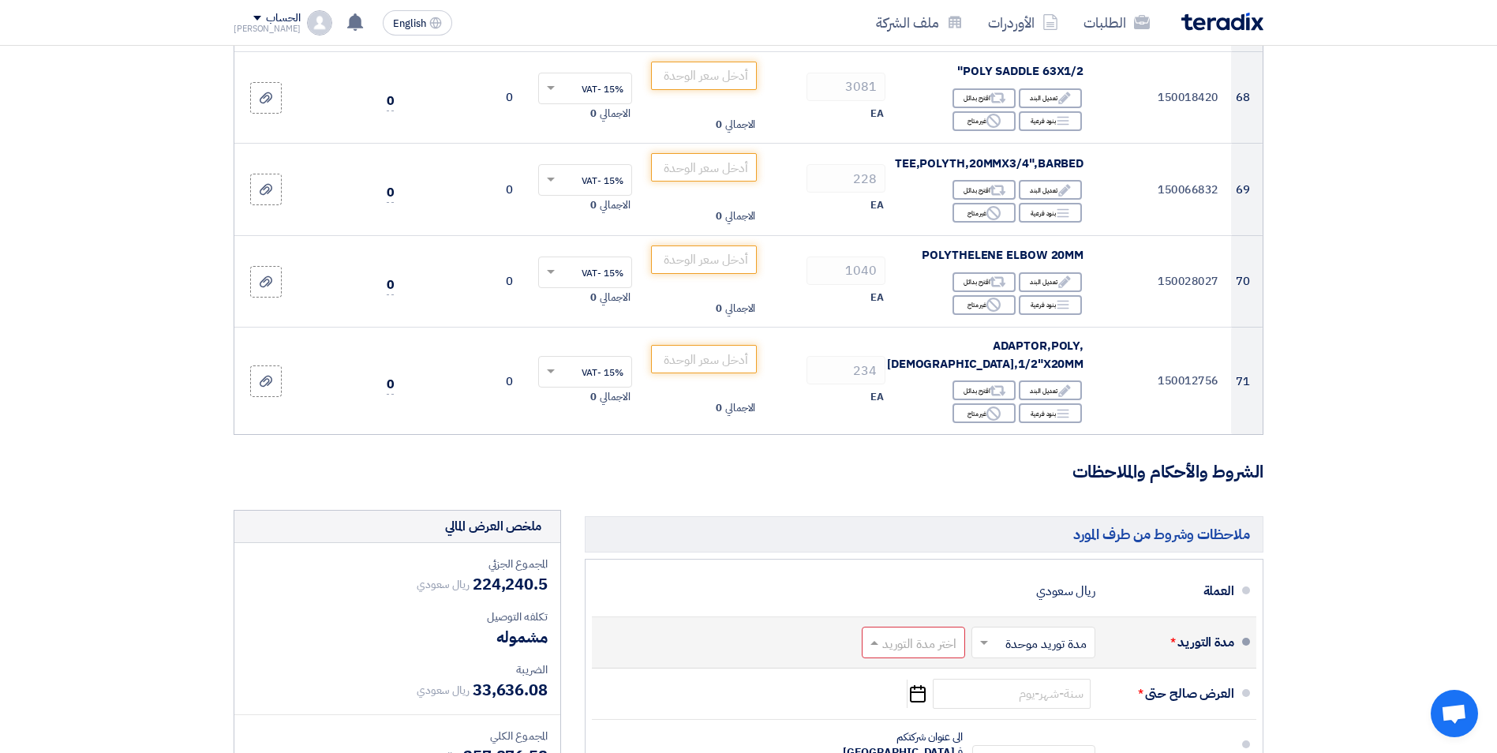
click at [910, 632] on input "text" at bounding box center [909, 643] width 95 height 23
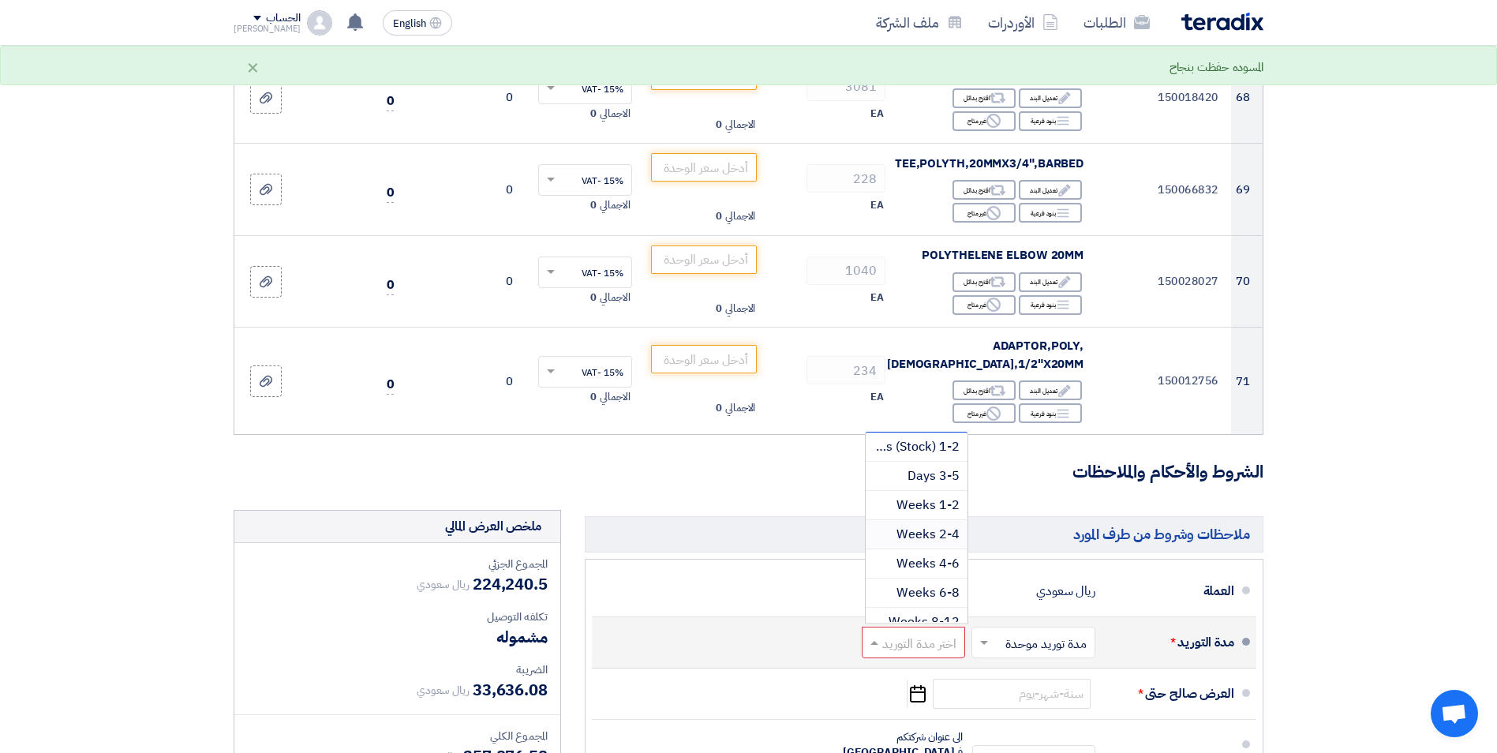
click at [944, 525] on span "2-4 Weeks" at bounding box center [927, 534] width 63 height 19
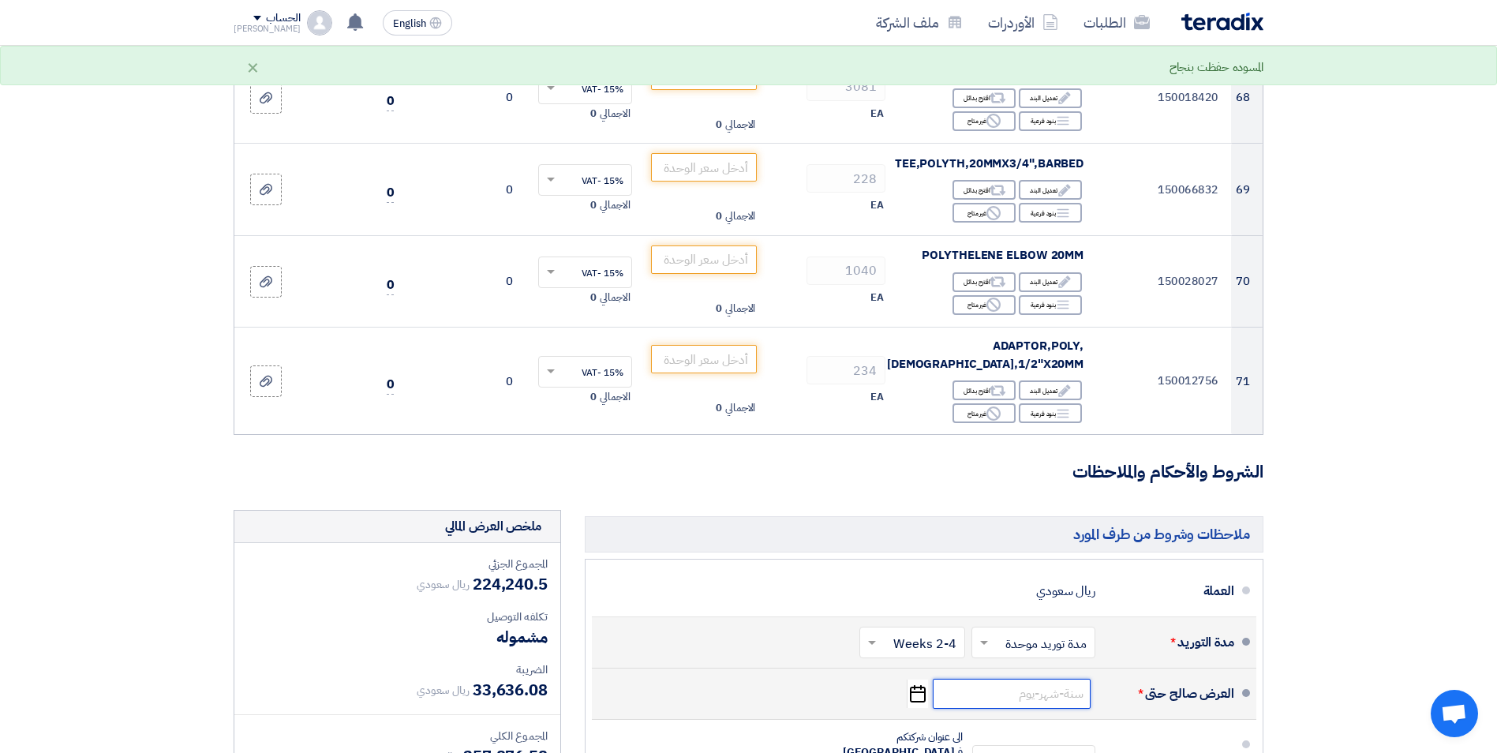
click at [1048, 678] on input at bounding box center [1011, 693] width 158 height 30
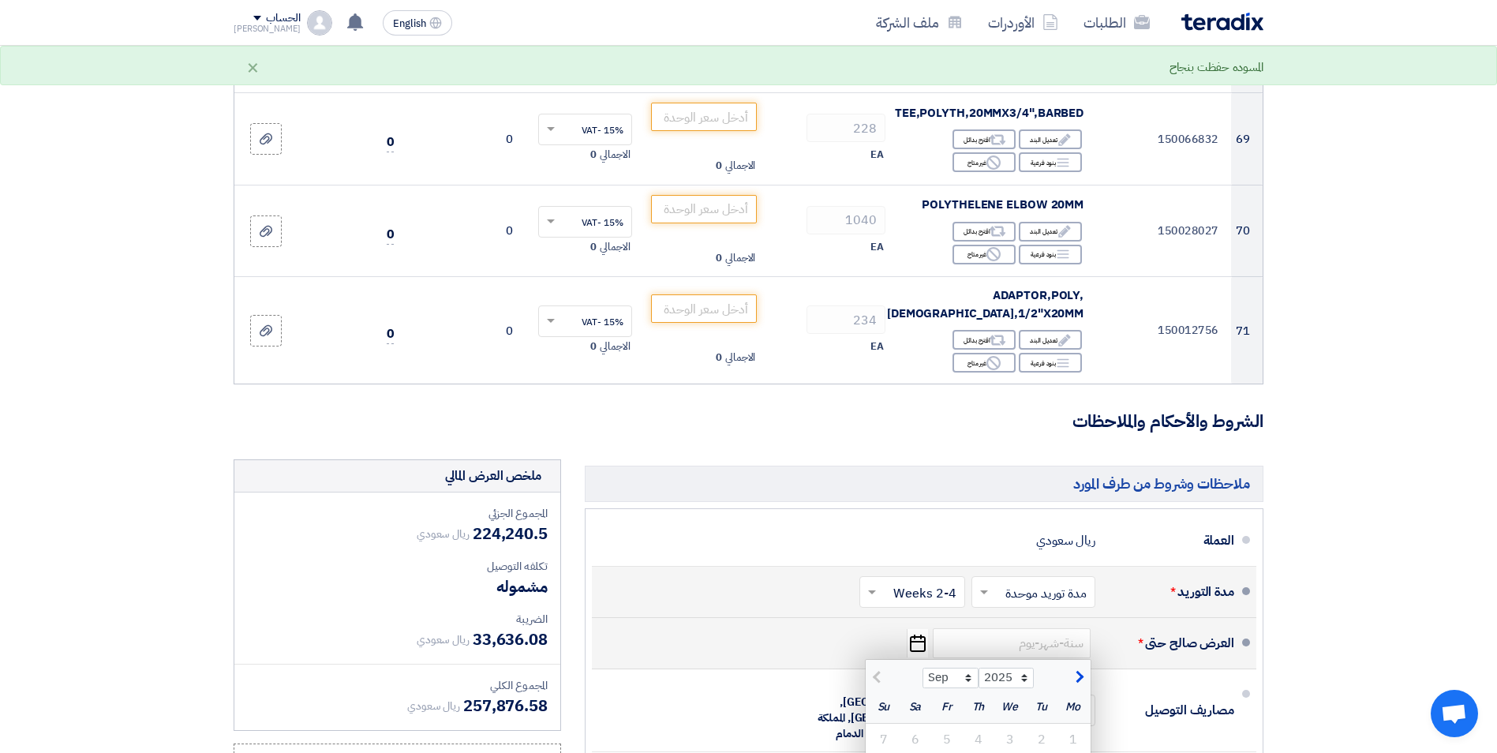
scroll to position [6839, 0]
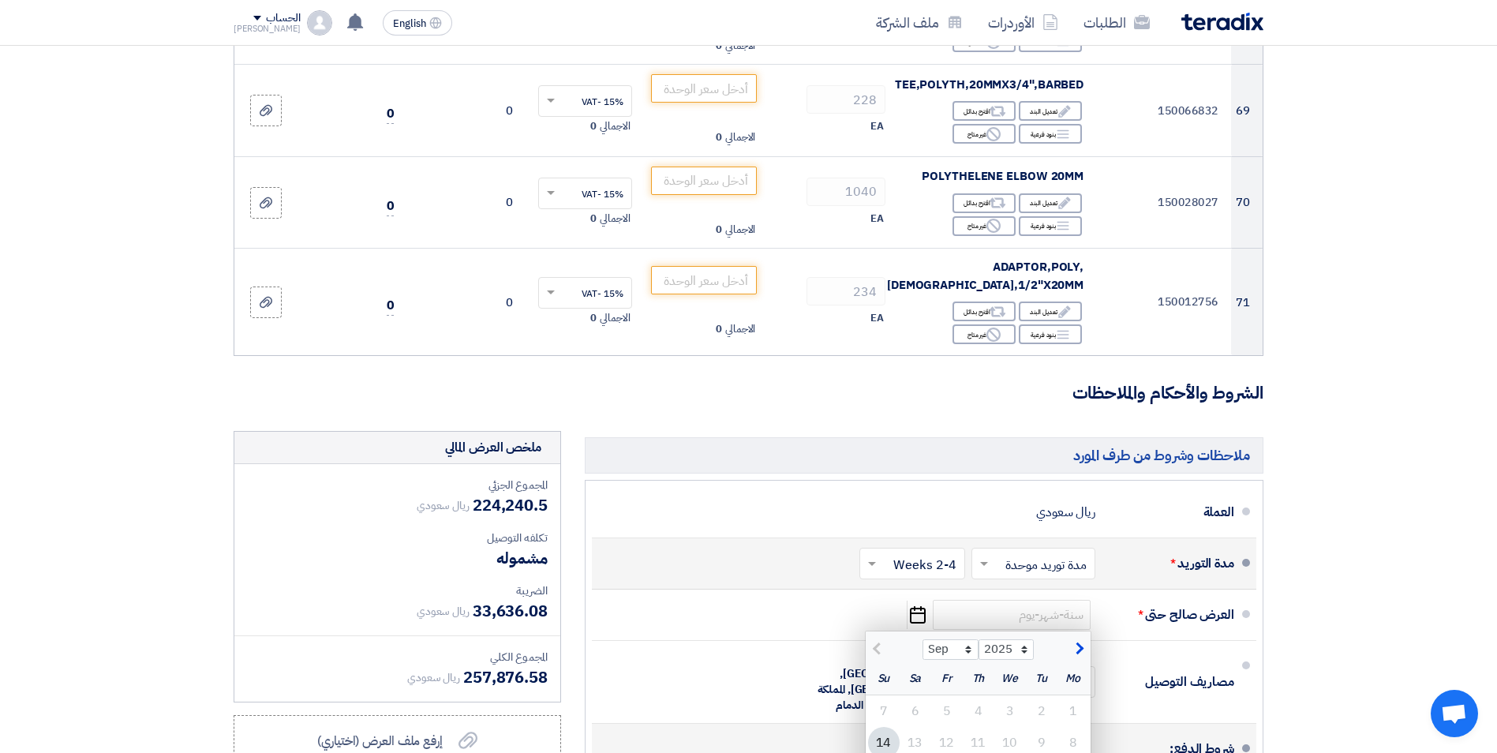
type input "[DATE]"
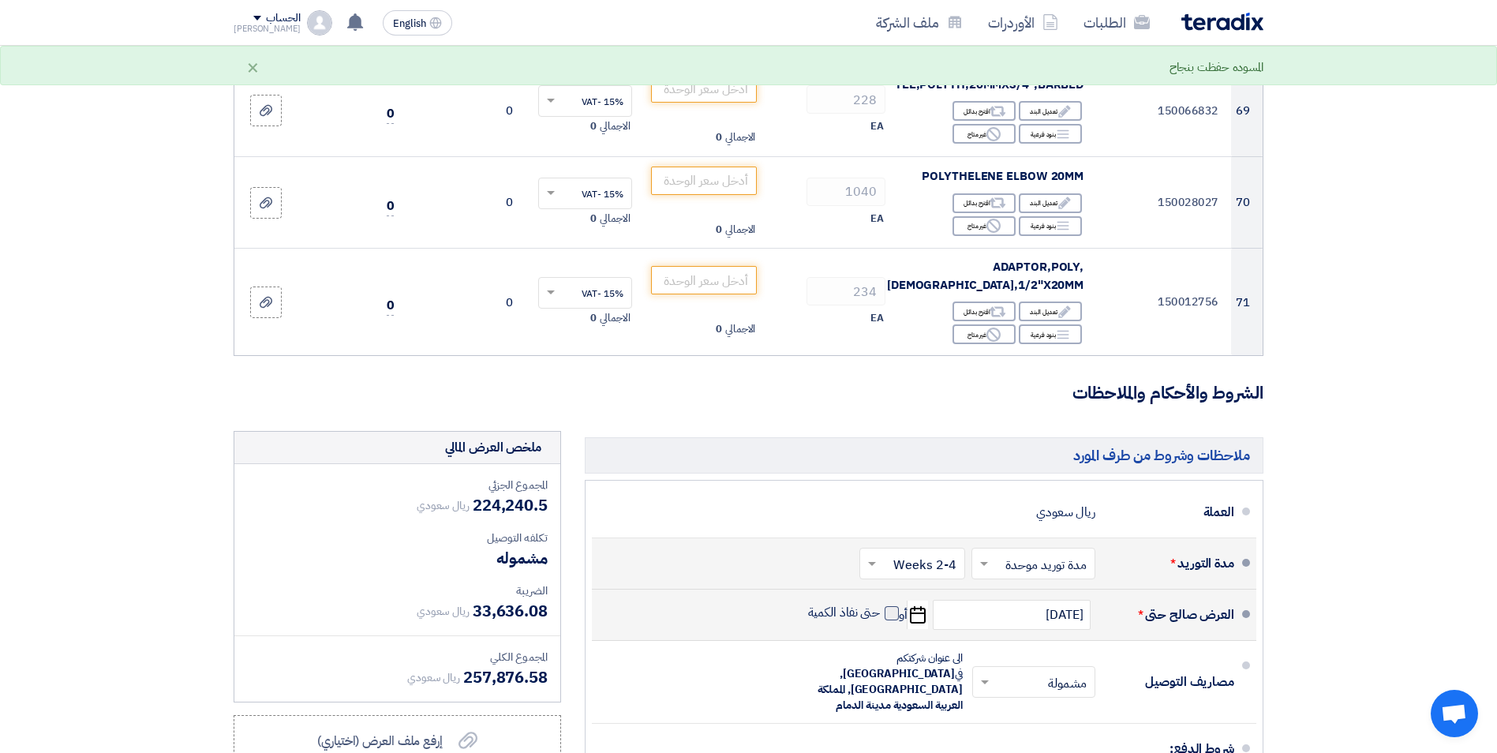
click at [889, 606] on span at bounding box center [891, 613] width 14 height 14
click at [880, 604] on input "حتى نفاذ الكمية" at bounding box center [843, 619] width 76 height 30
click at [891, 606] on span at bounding box center [891, 613] width 14 height 14
click at [880, 604] on input "حتى نفاذ الكمية" at bounding box center [843, 619] width 76 height 30
checkbox input "false"
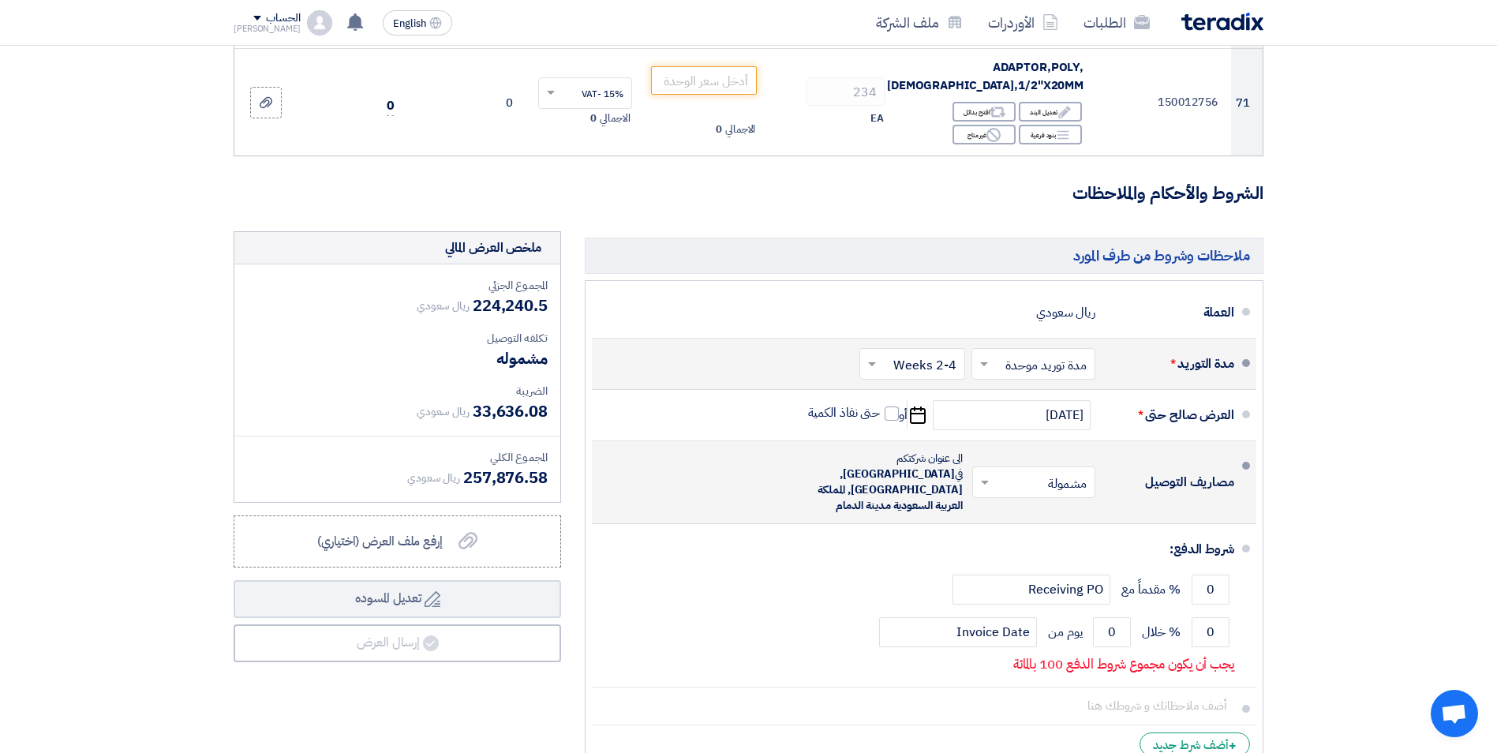
scroll to position [7049, 0]
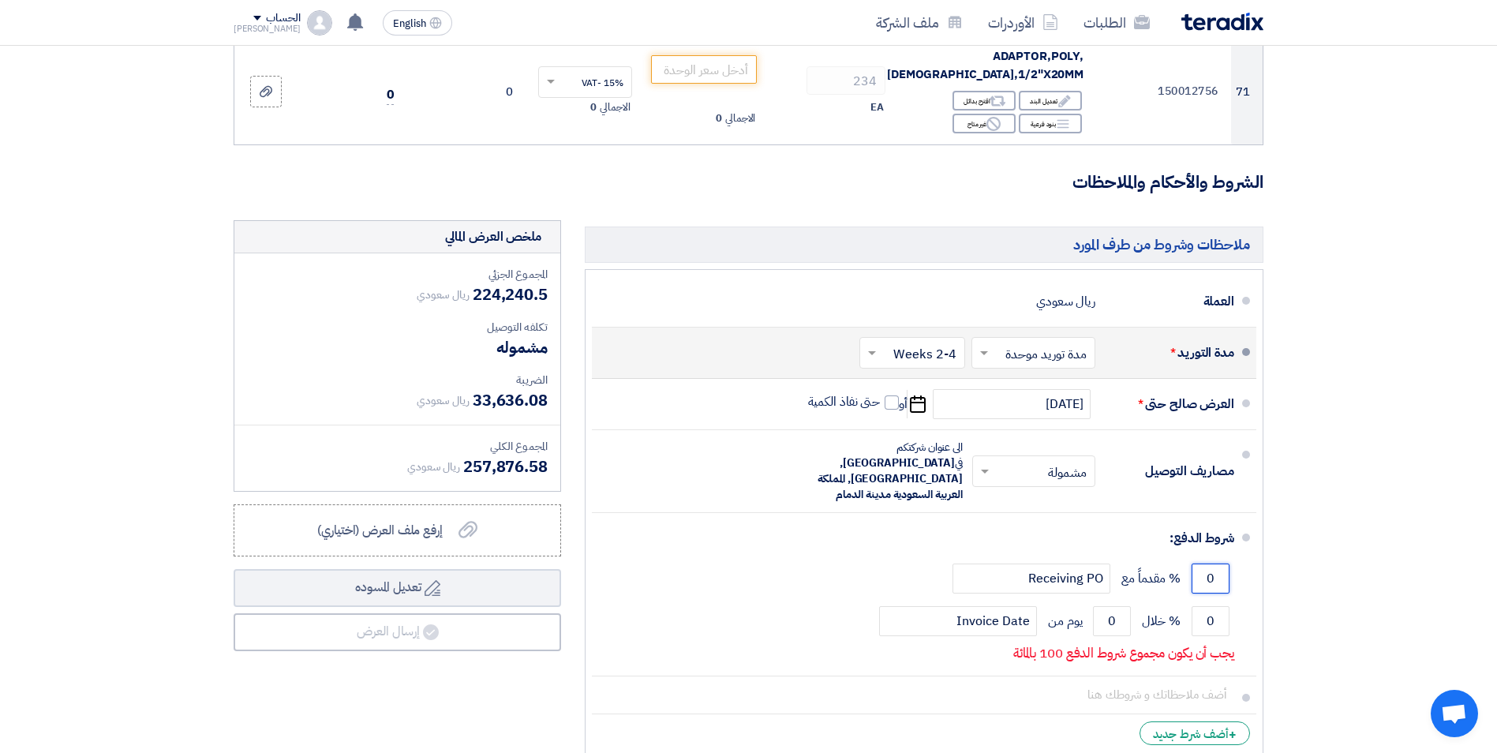
drag, startPoint x: 1206, startPoint y: 475, endPoint x: 1261, endPoint y: 480, distance: 54.7
click at [1235, 513] on li "شروط الدفع: 0 % مقدماً مع Receiving PO 0 % خلال 0 Invoice Date" at bounding box center [924, 594] width 664 height 163
type input "100"
click at [234, 569] on button "Draft تعديل المسوده" at bounding box center [397, 588] width 327 height 38
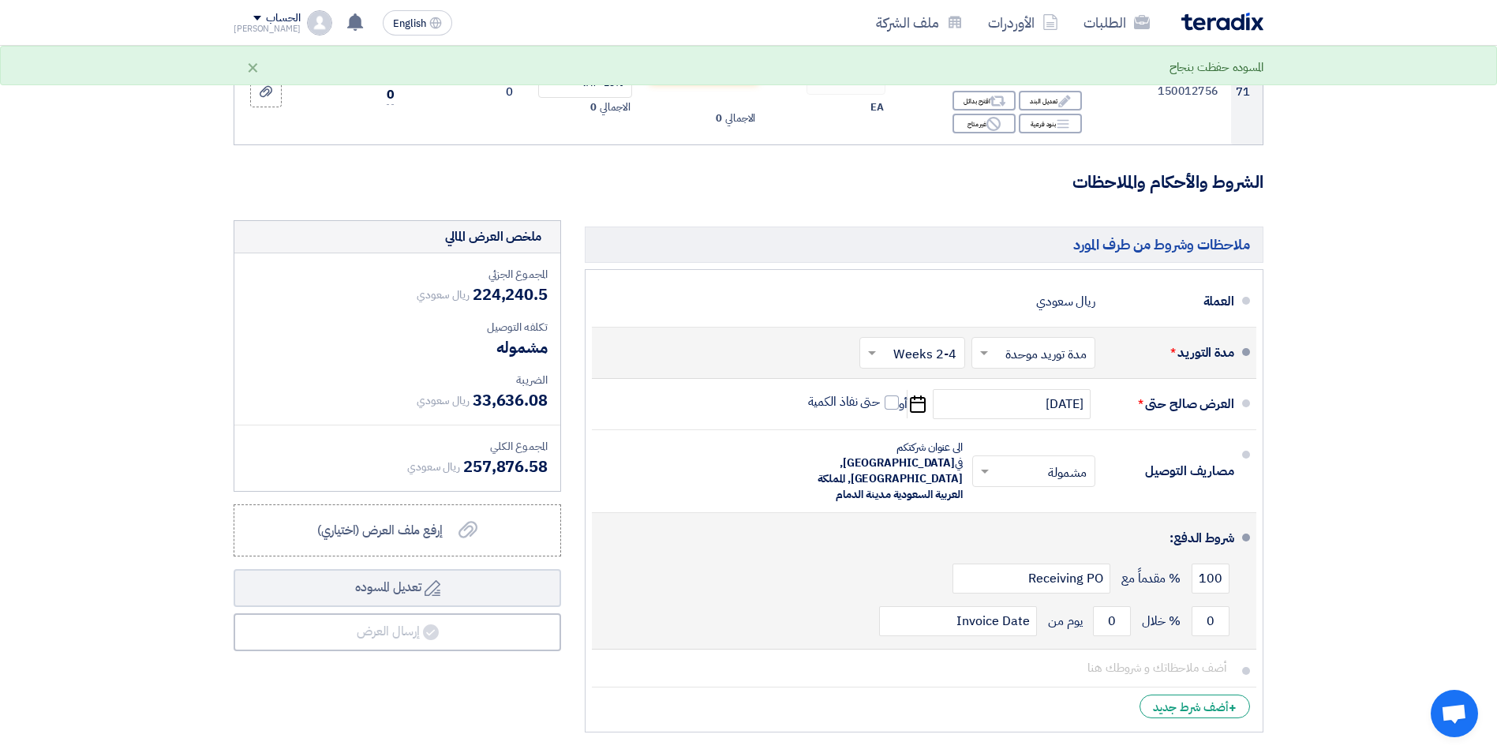
click at [816, 557] on div "100 % مقدماً مع Receiving PO" at bounding box center [919, 578] width 630 height 43
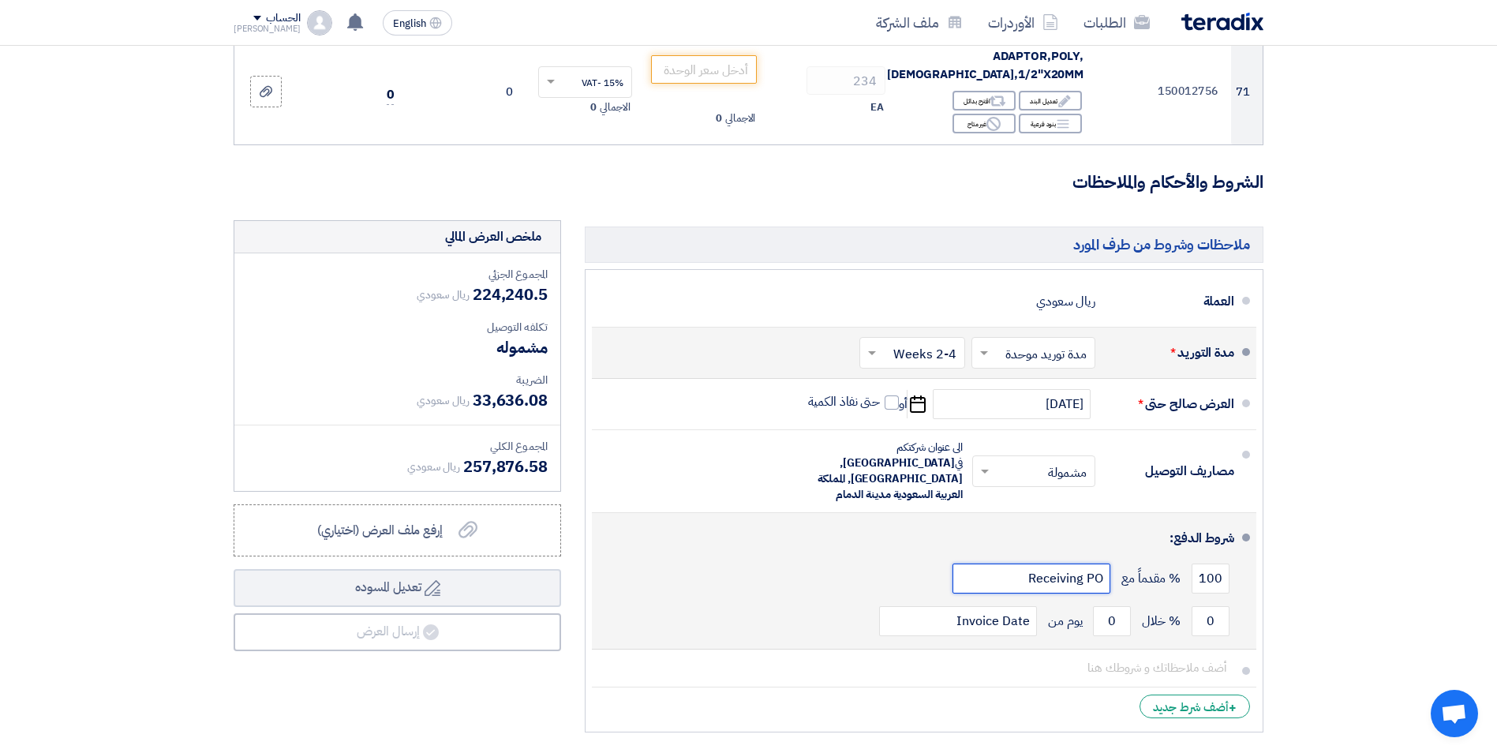
drag, startPoint x: 1026, startPoint y: 466, endPoint x: 1109, endPoint y: 471, distance: 83.0
click at [1109, 563] on input "Receiving PO" at bounding box center [1031, 578] width 158 height 30
click at [1076, 600] on div "0 % خلال 0 يوم من Invoice Date" at bounding box center [919, 621] width 630 height 43
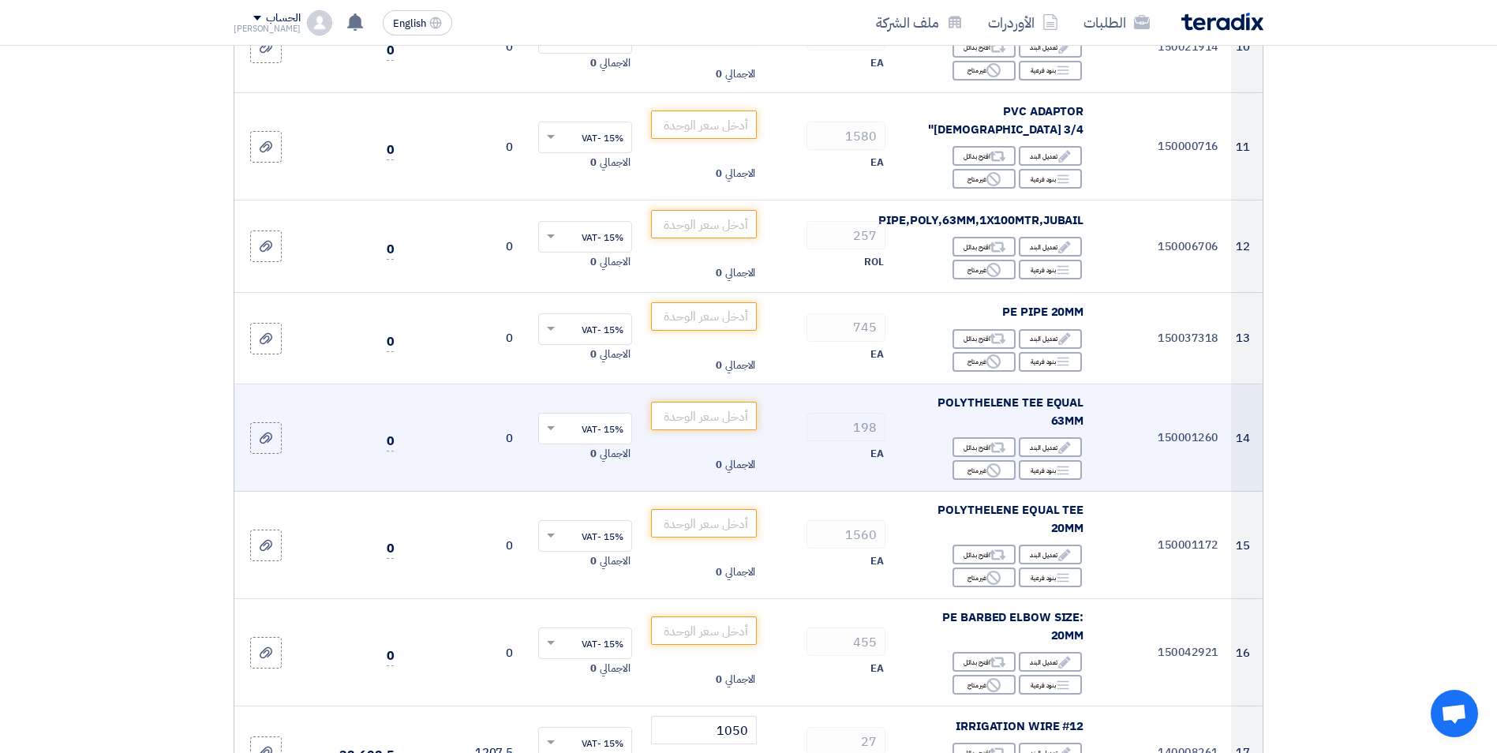
scroll to position [1054, 0]
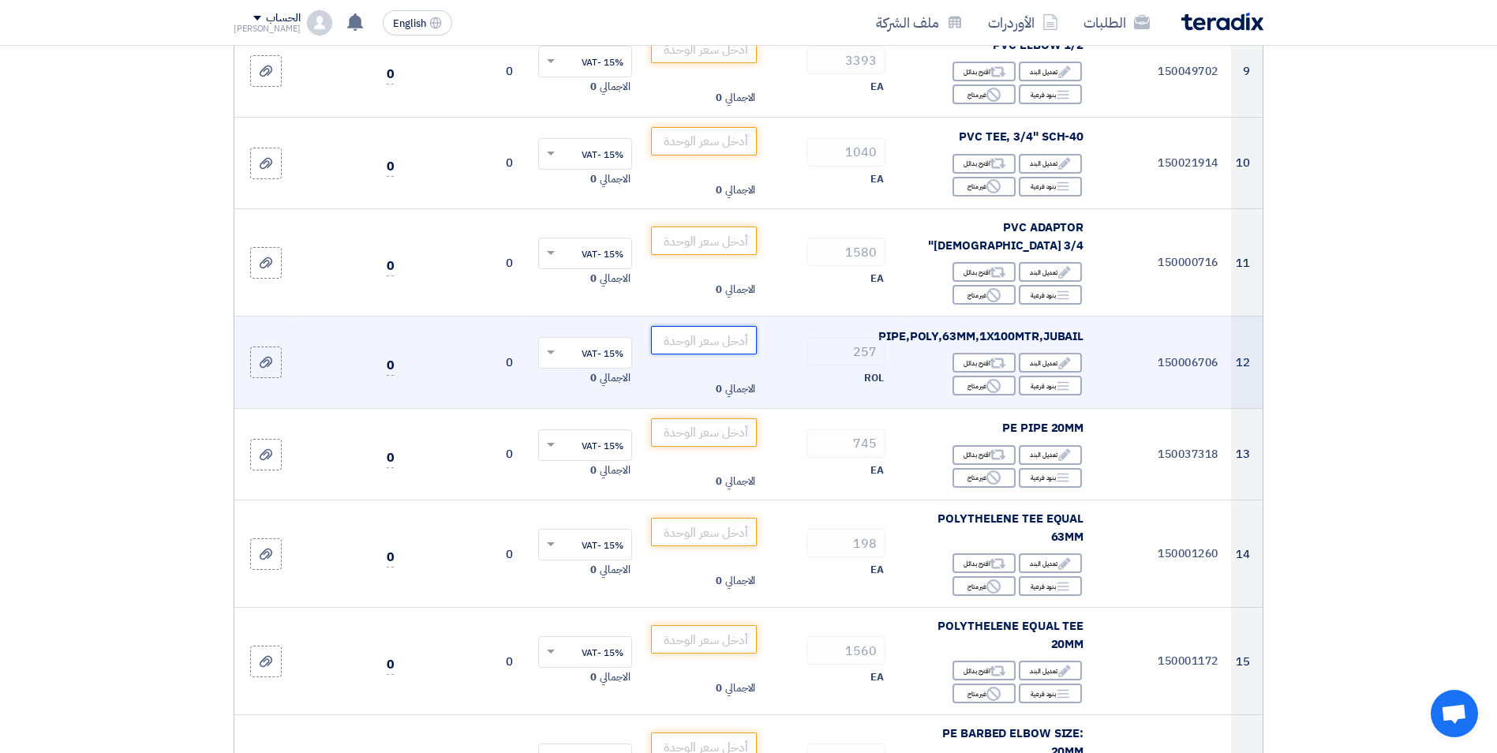
click at [721, 326] on input "number" at bounding box center [704, 340] width 106 height 28
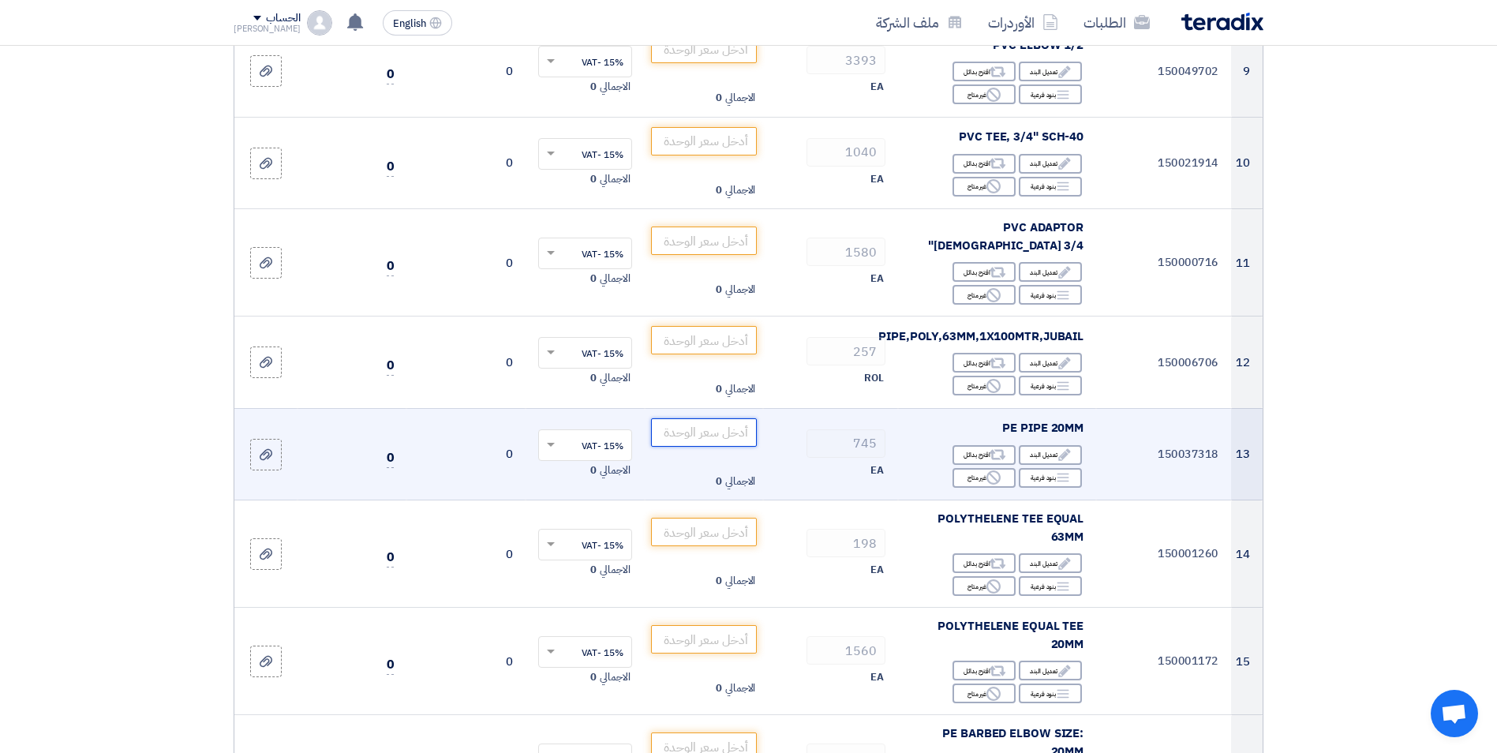
click at [706, 418] on input "number" at bounding box center [704, 432] width 106 height 28
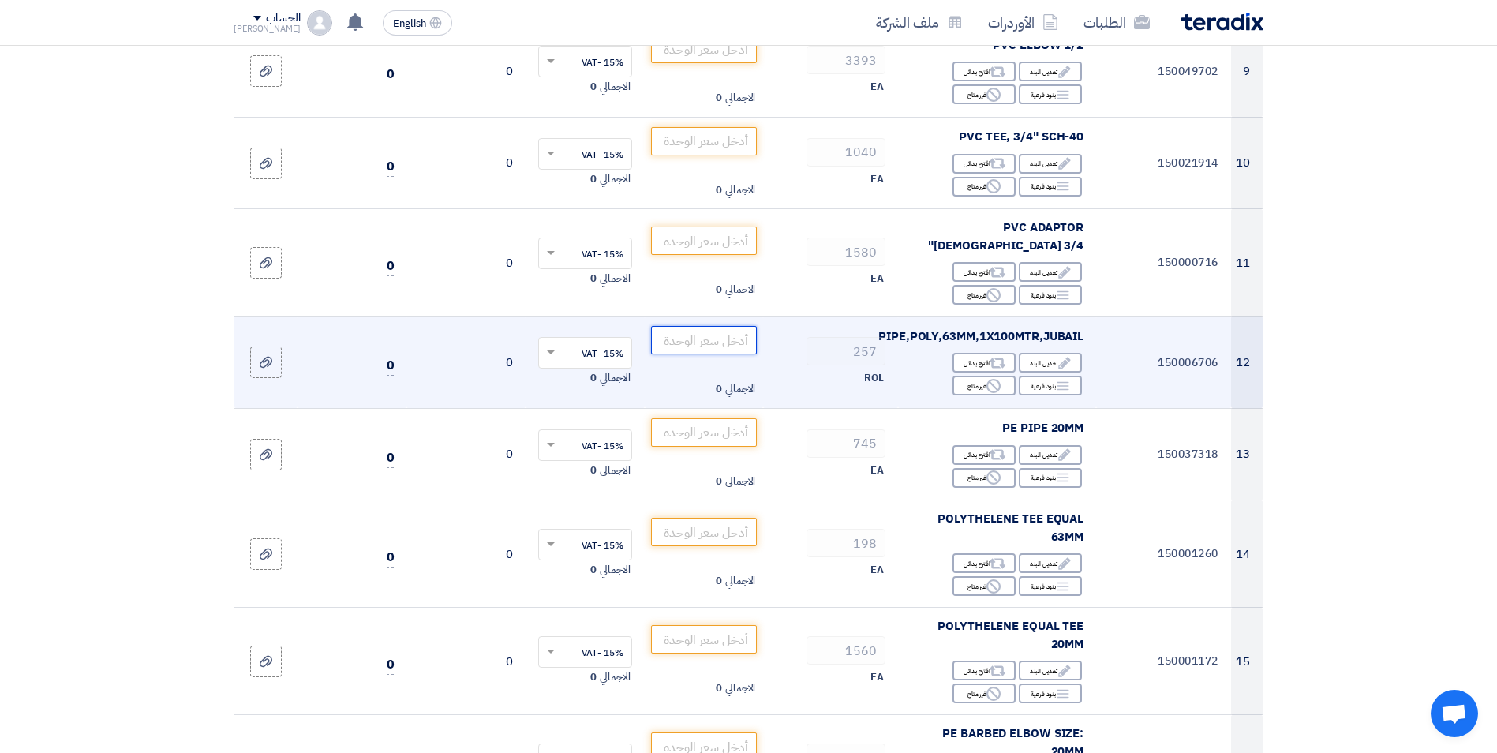
click at [727, 326] on input "number" at bounding box center [704, 340] width 106 height 28
type input "2"
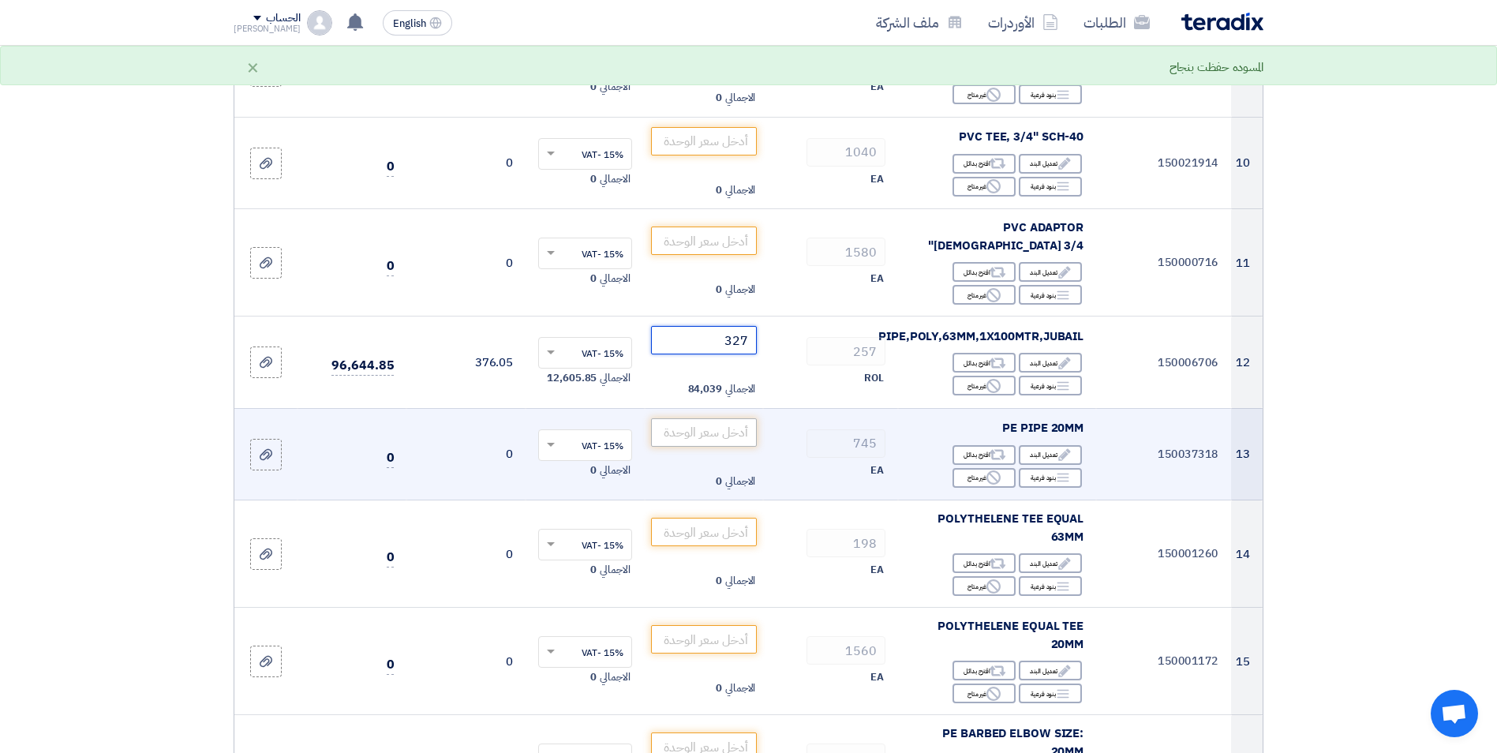
type input "327"
click at [734, 418] on input "number" at bounding box center [704, 432] width 106 height 28
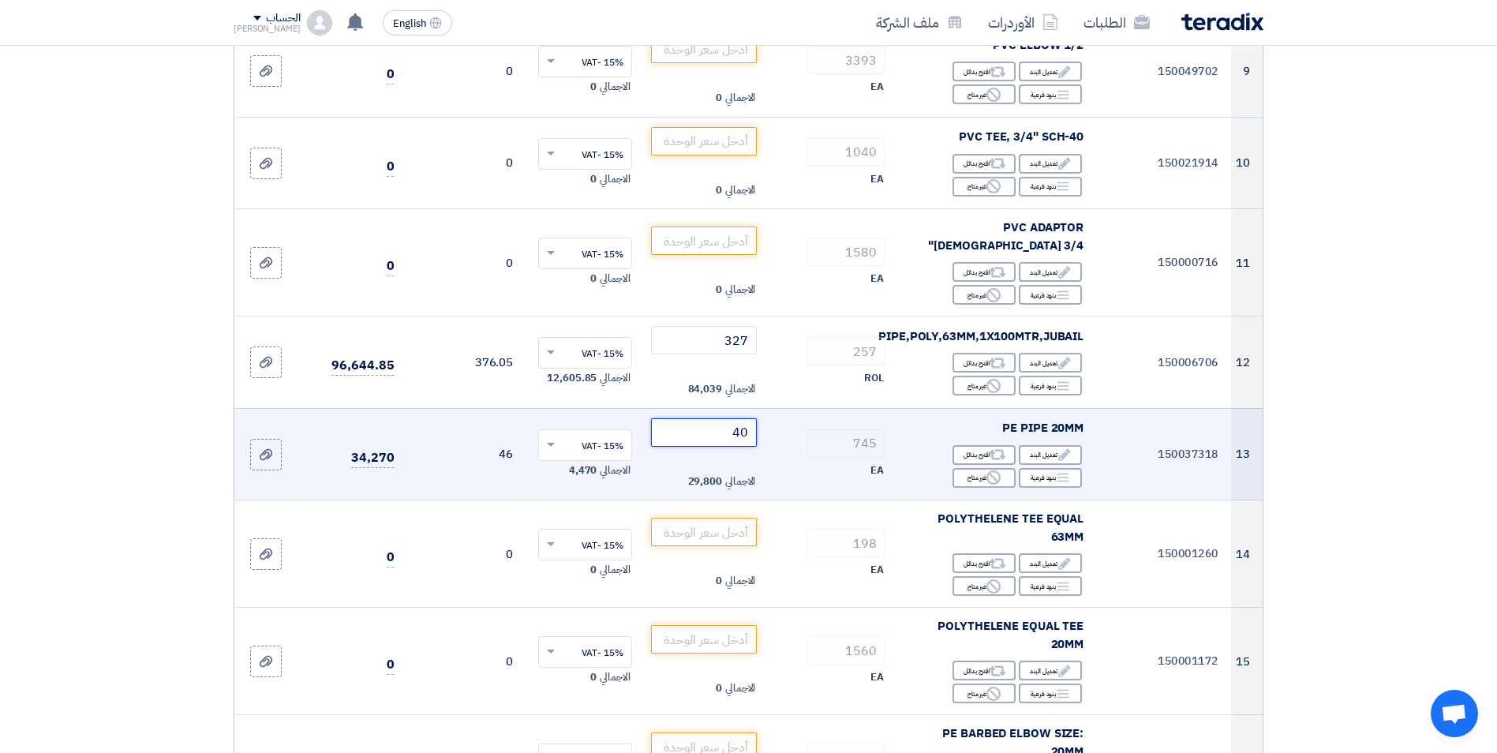
type input "40"
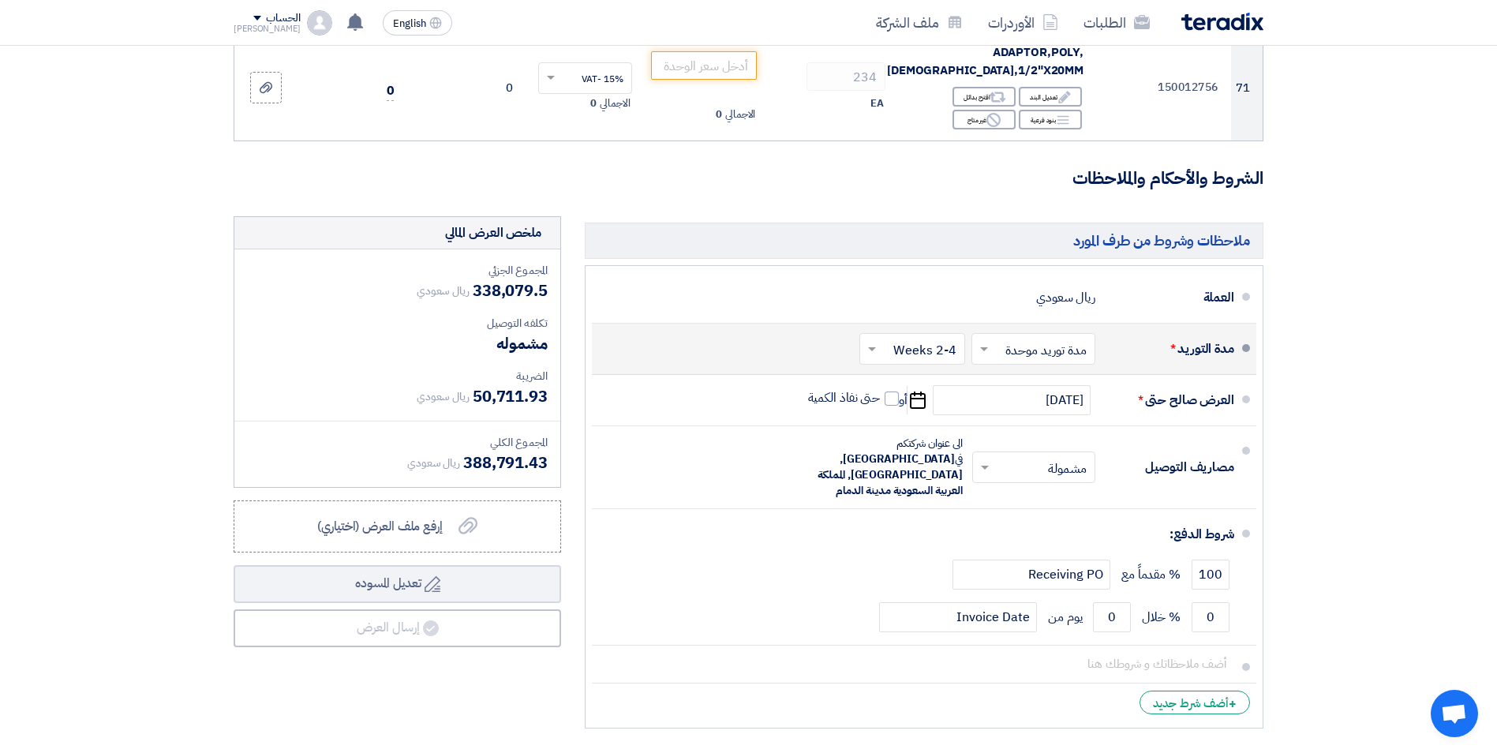
scroll to position [7062, 0]
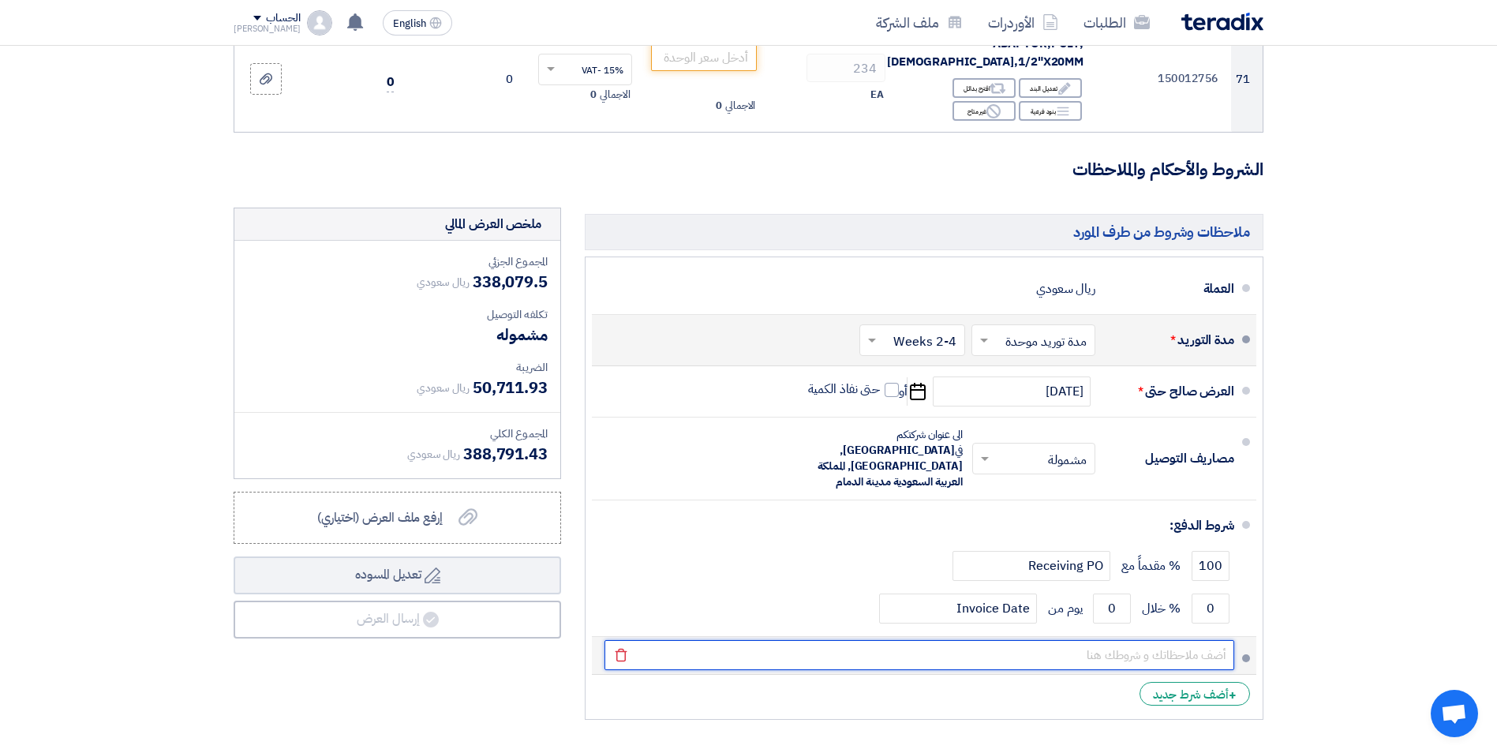
click at [1142, 640] on input "text" at bounding box center [919, 655] width 630 height 30
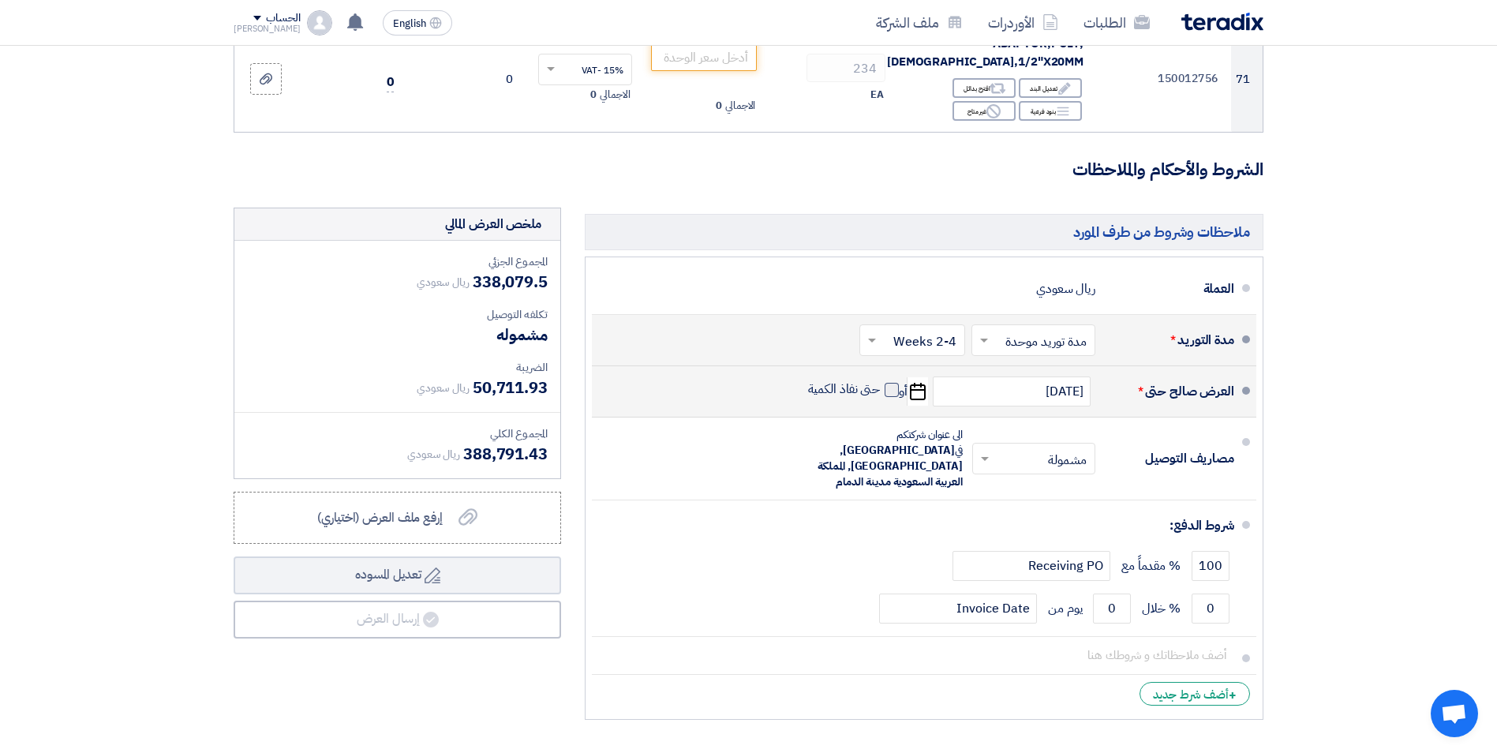
click at [893, 383] on span at bounding box center [891, 390] width 14 height 14
click at [880, 381] on input "حتى نفاذ الكمية" at bounding box center [843, 396] width 76 height 30
checkbox input "true"
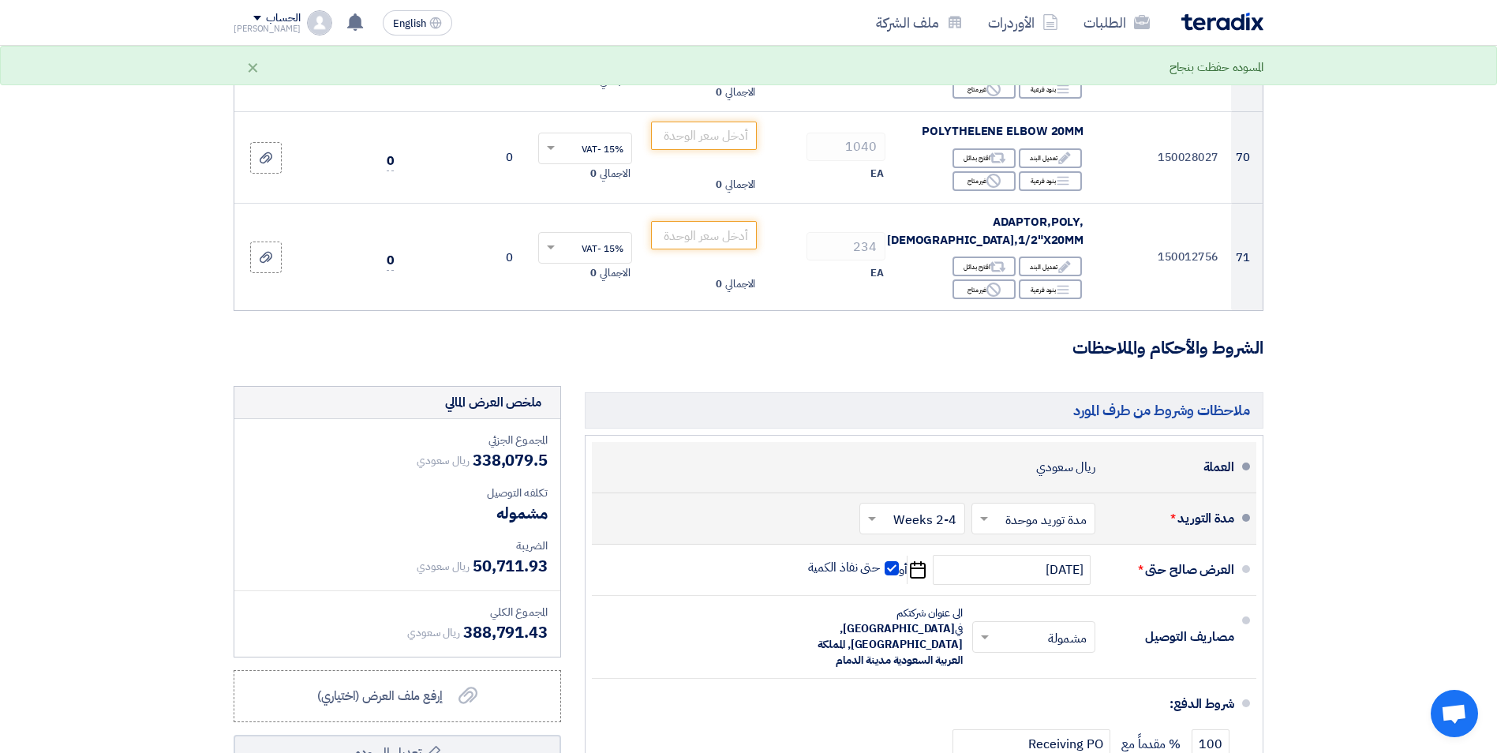
scroll to position [6747, 0]
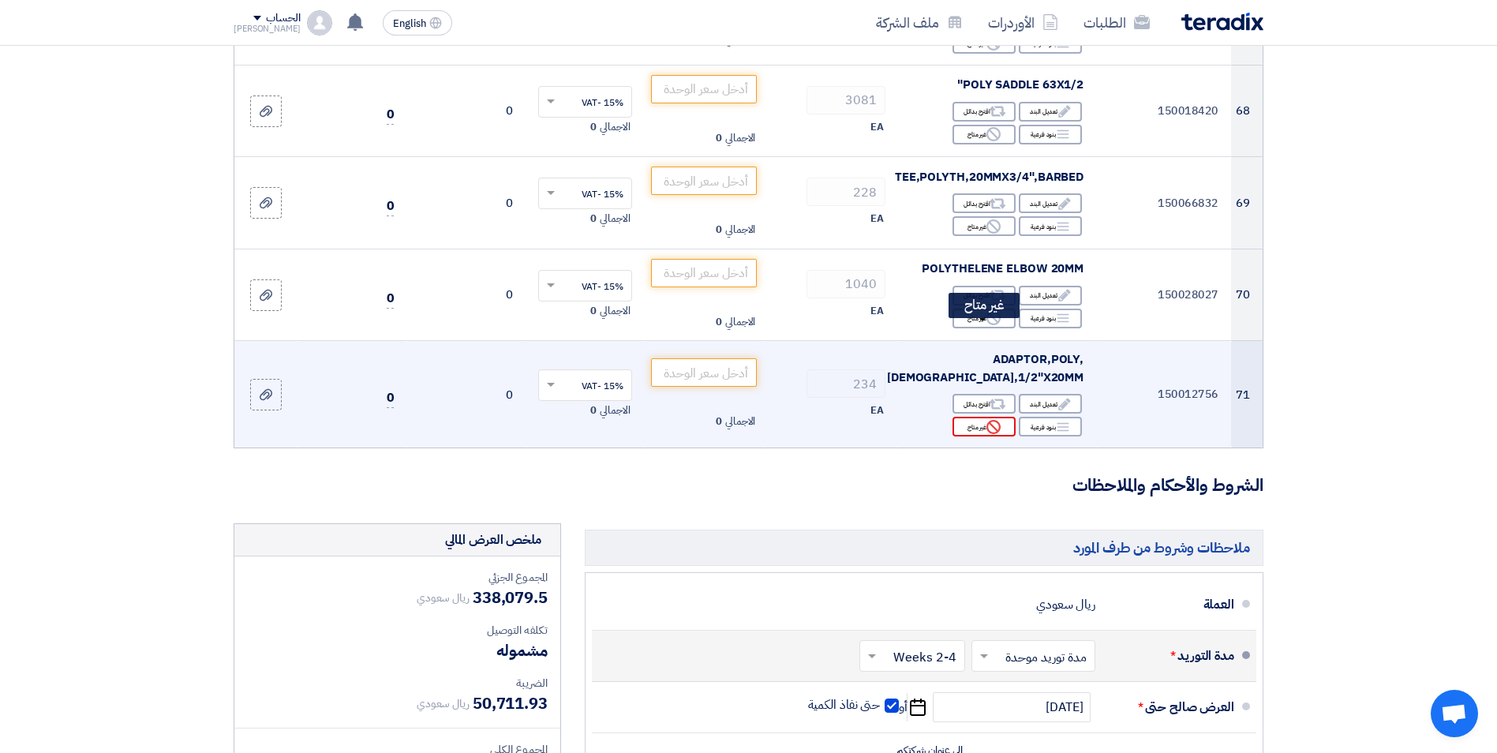
click at [996, 420] on use at bounding box center [993, 427] width 14 height 14
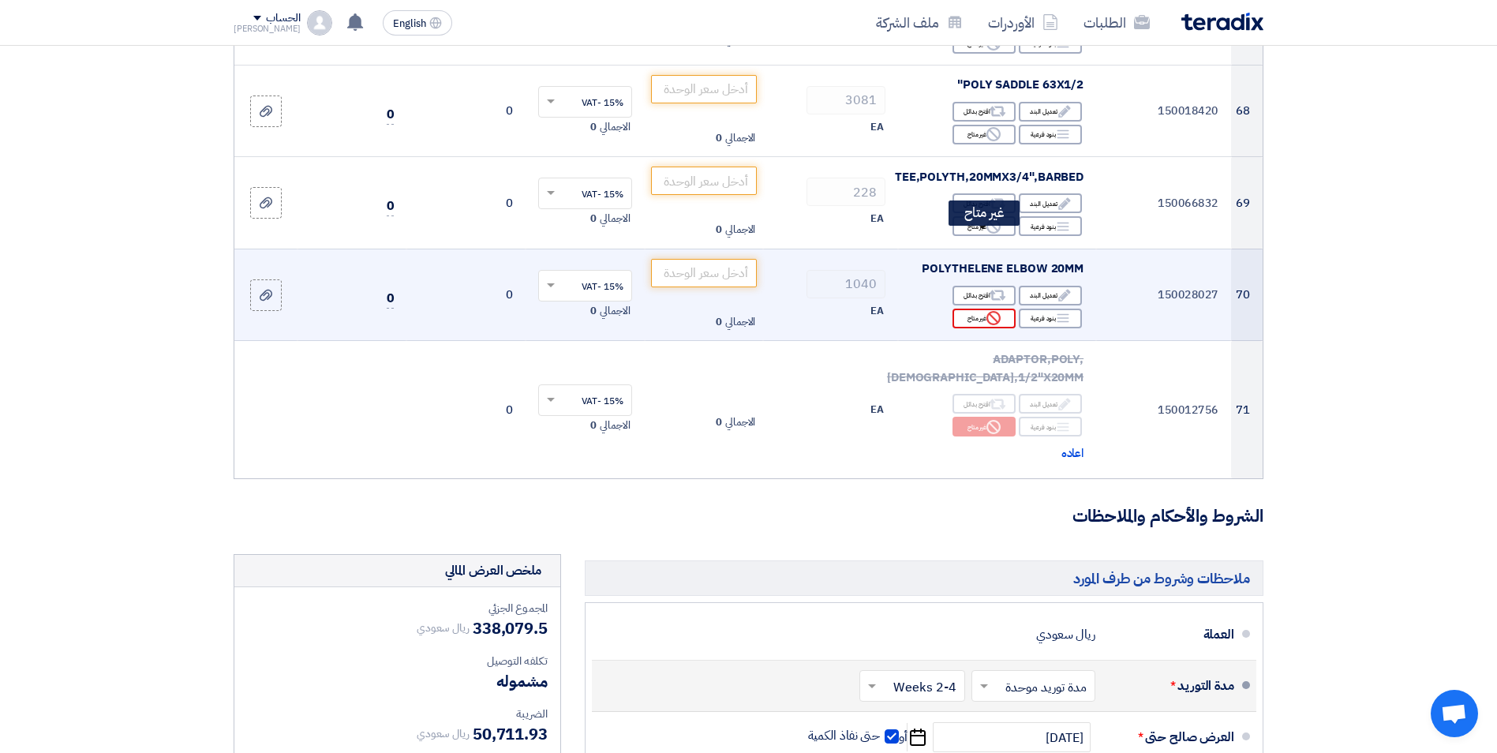
click at [993, 311] on icon "Reject" at bounding box center [993, 318] width 14 height 14
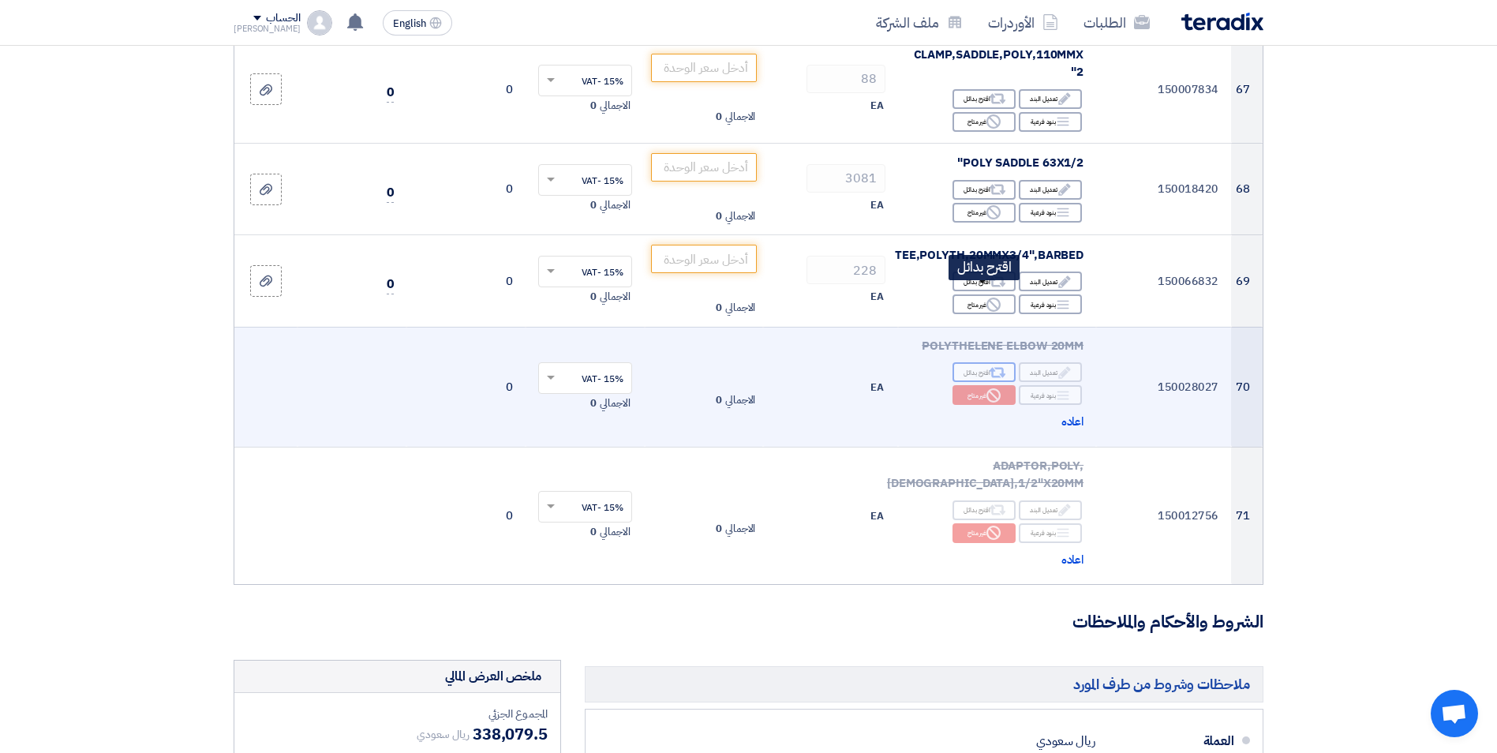
scroll to position [6668, 0]
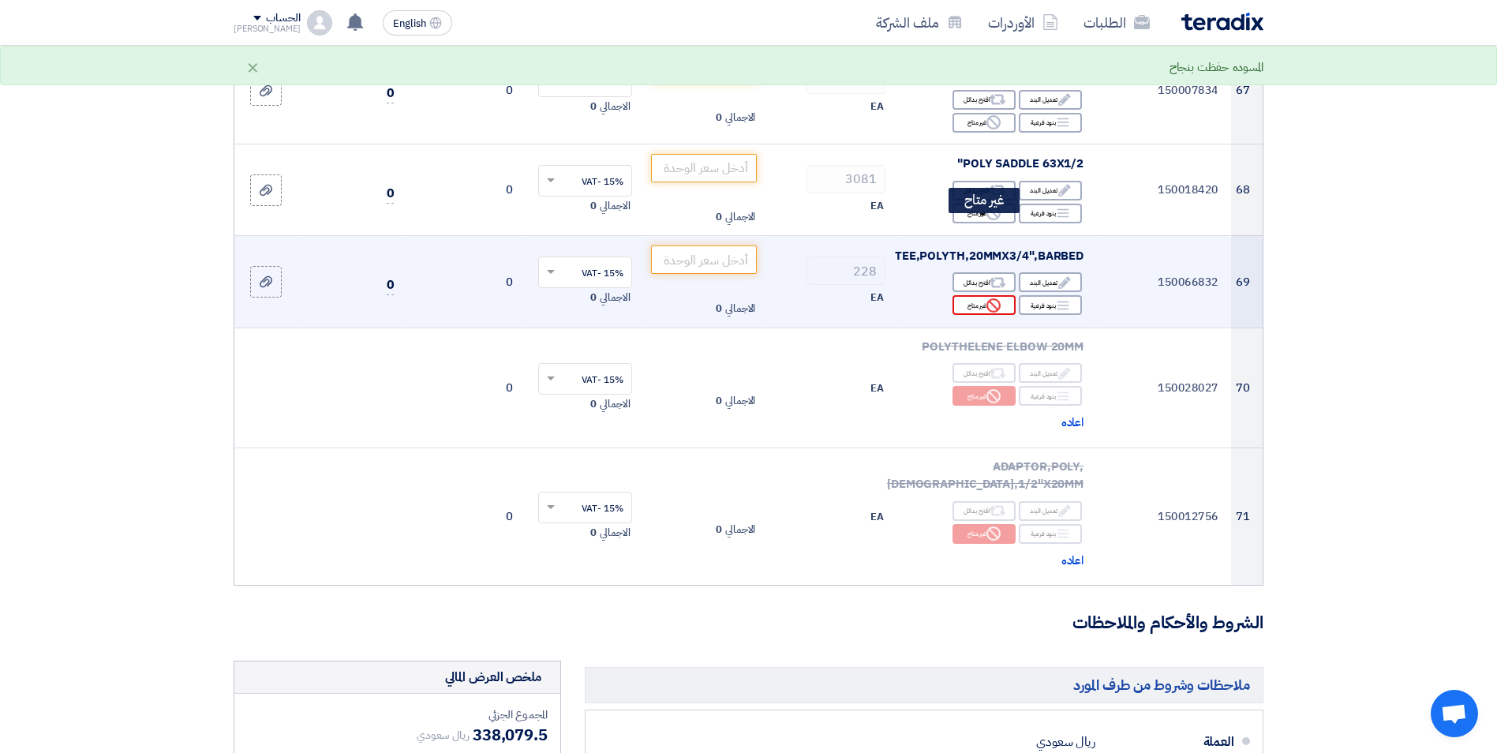
click at [987, 295] on div "Reject غير متاح" at bounding box center [983, 305] width 63 height 20
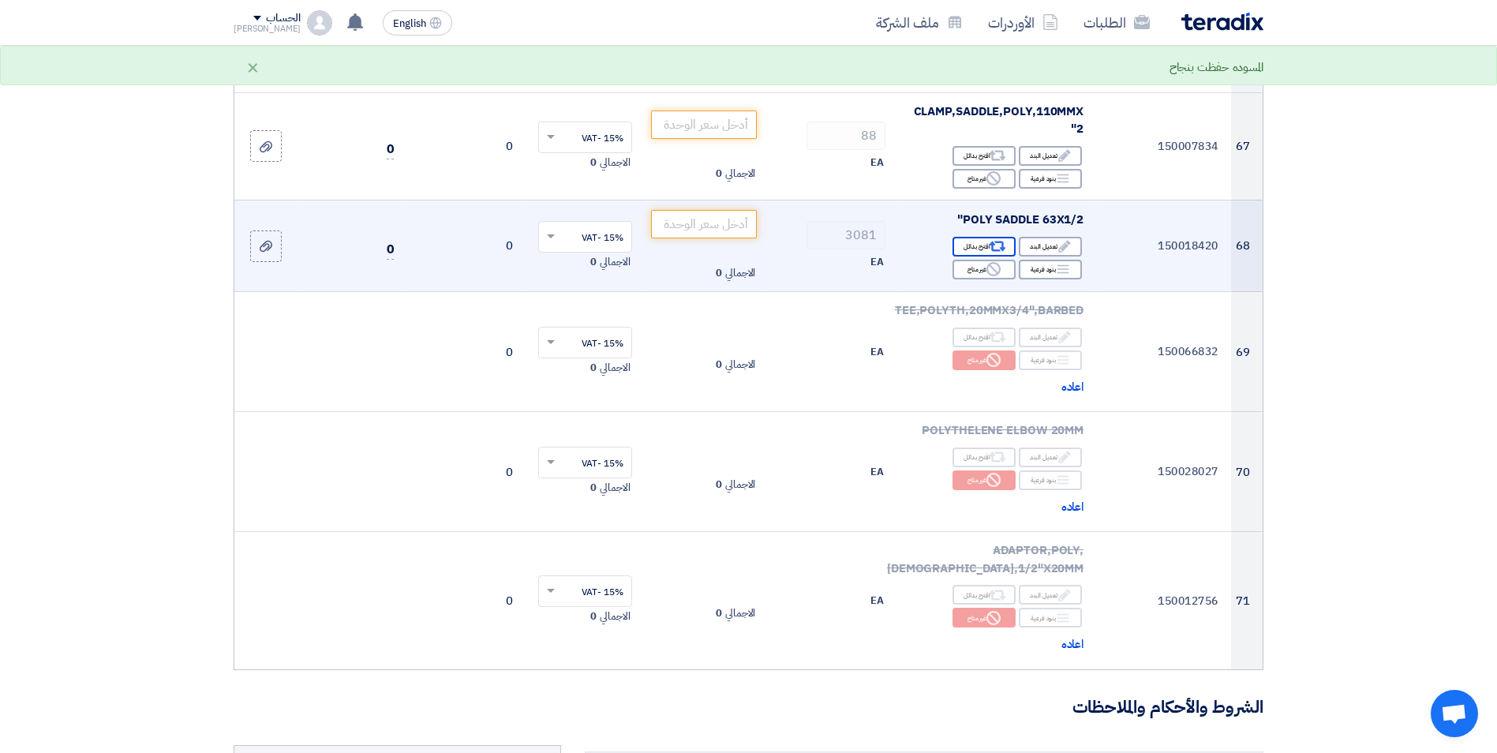
scroll to position [6510, 0]
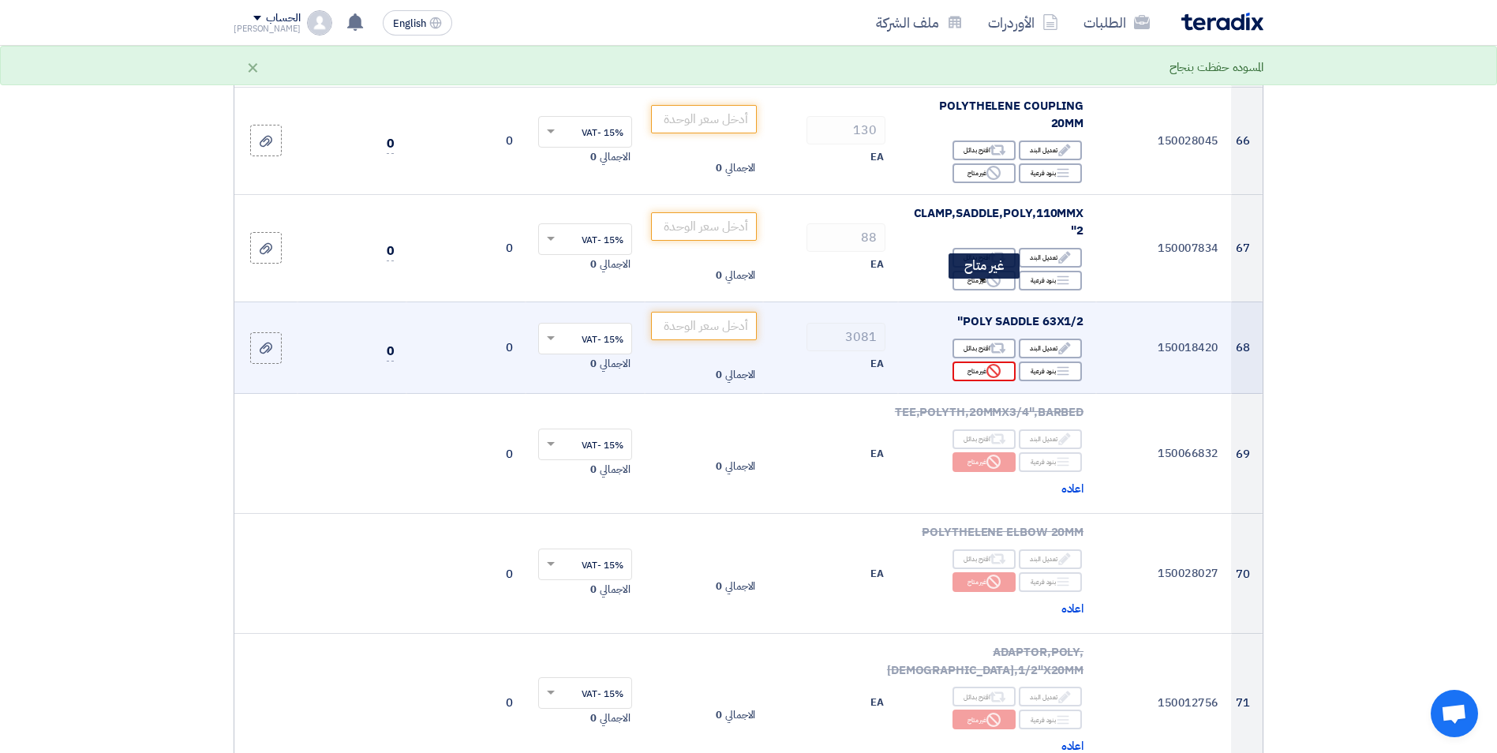
click at [981, 361] on div "Reject غير متاح" at bounding box center [983, 371] width 63 height 20
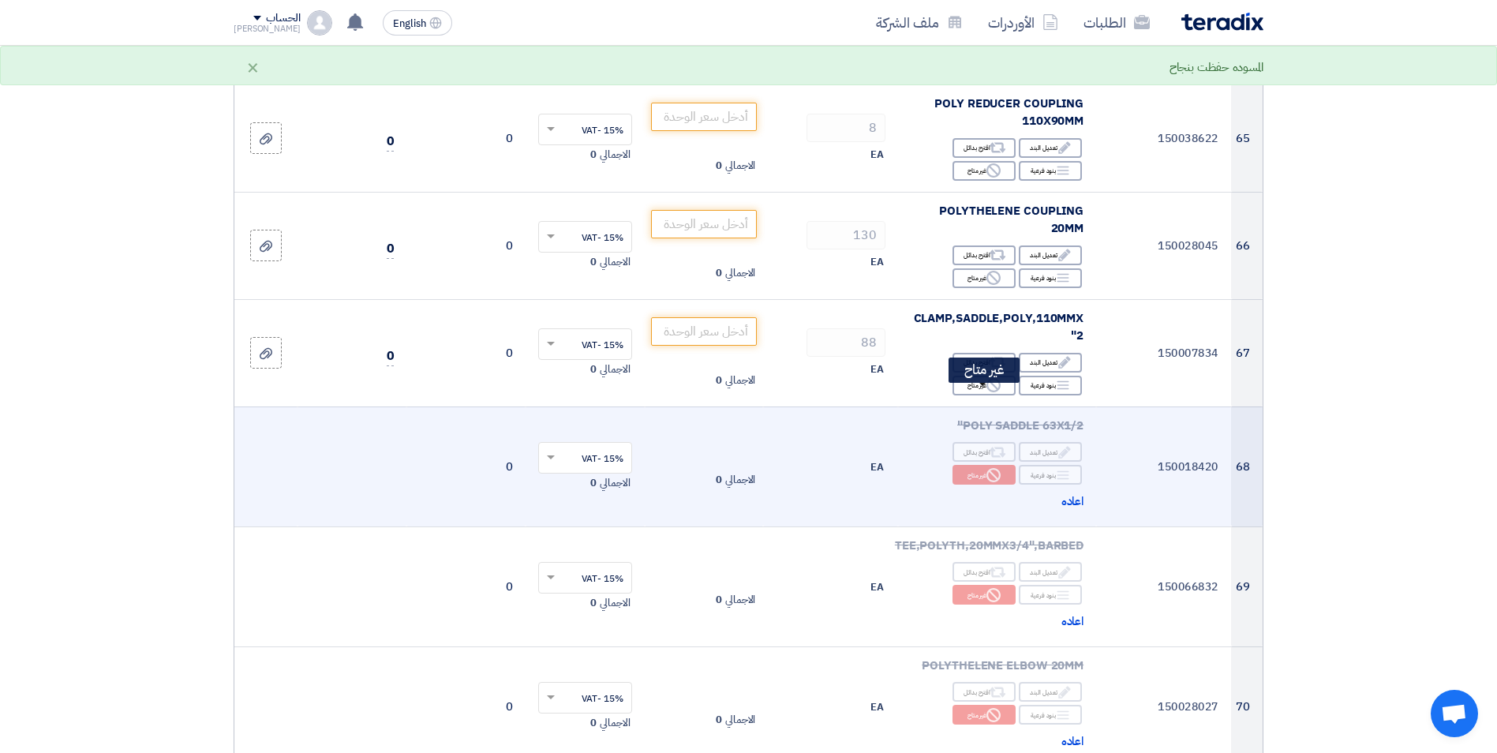
scroll to position [6352, 0]
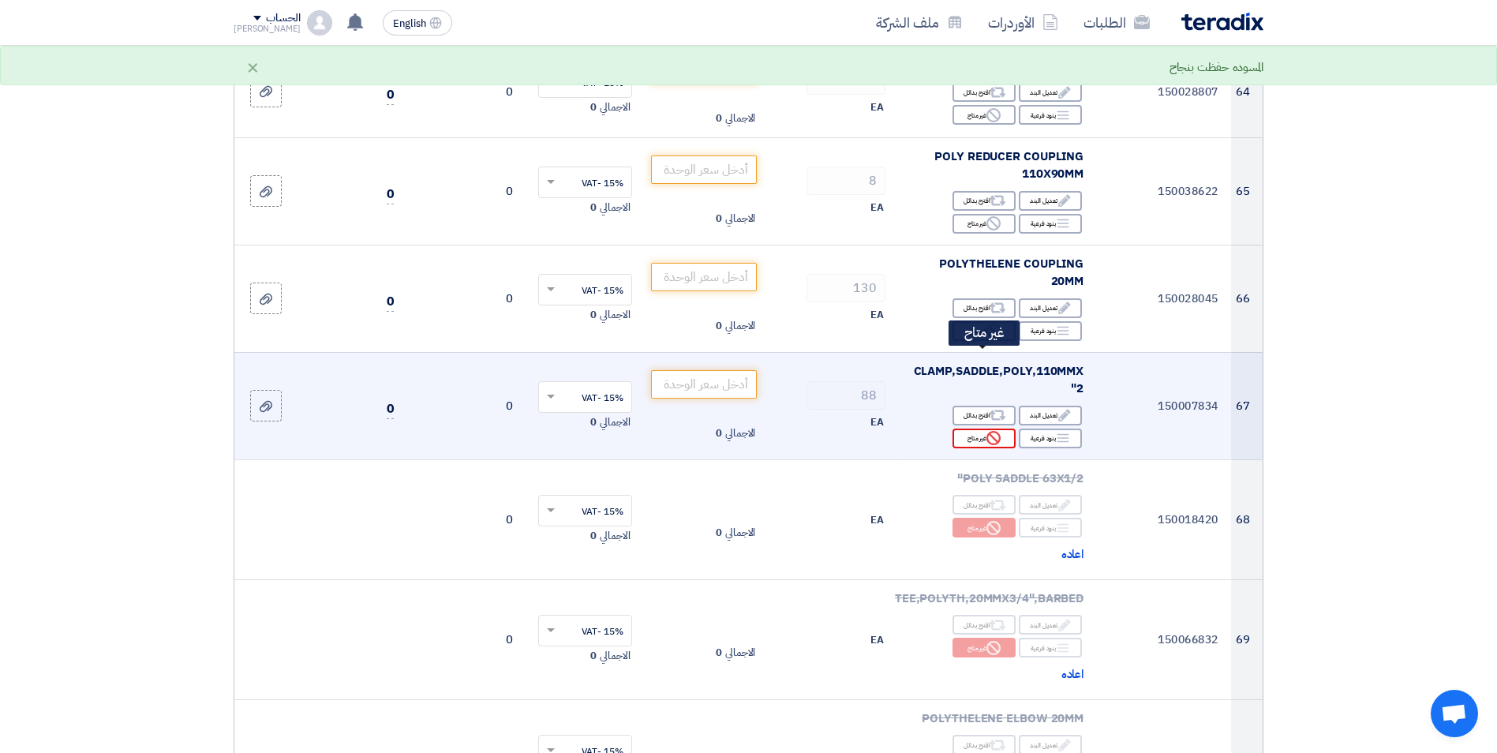
click at [991, 431] on use at bounding box center [993, 438] width 14 height 14
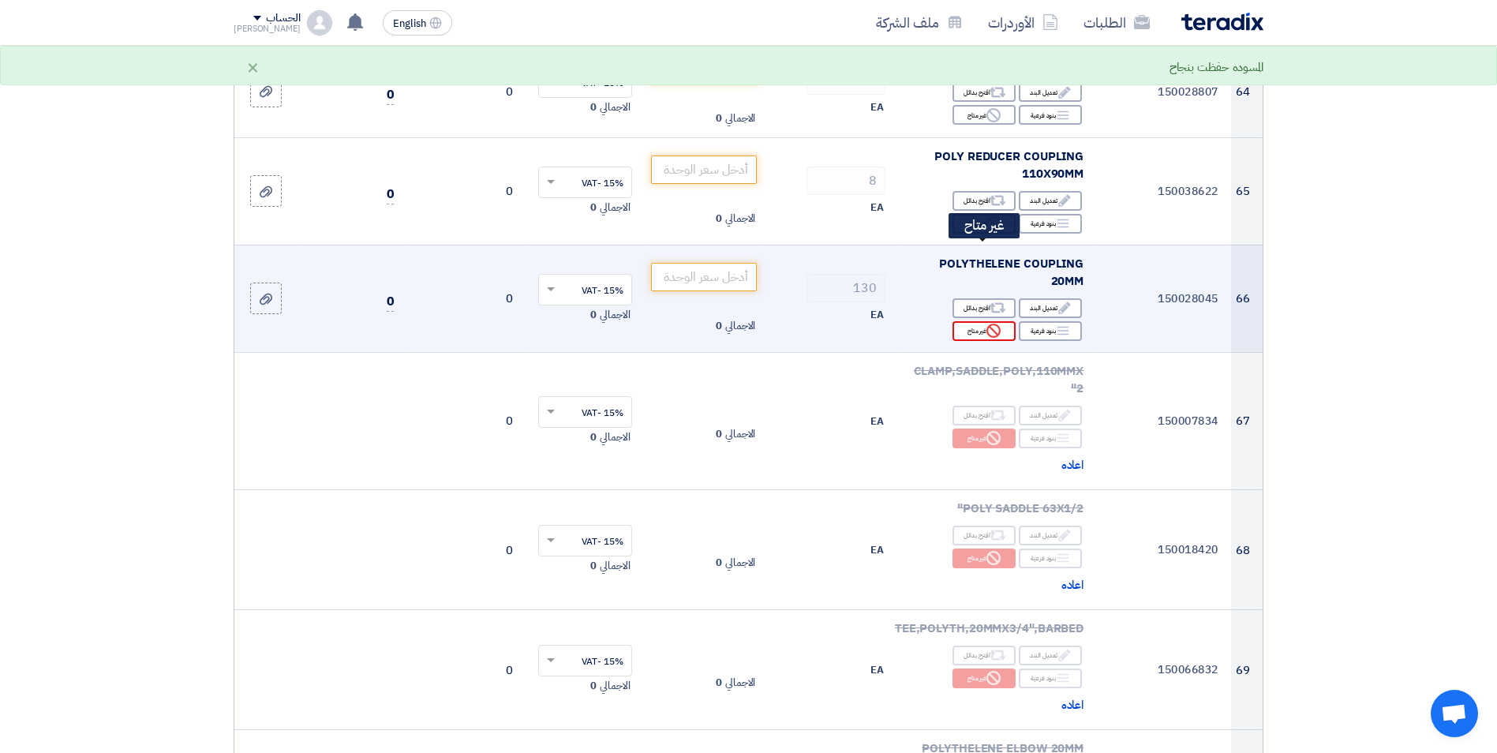
click at [985, 321] on div "Reject غير متاح" at bounding box center [983, 331] width 63 height 20
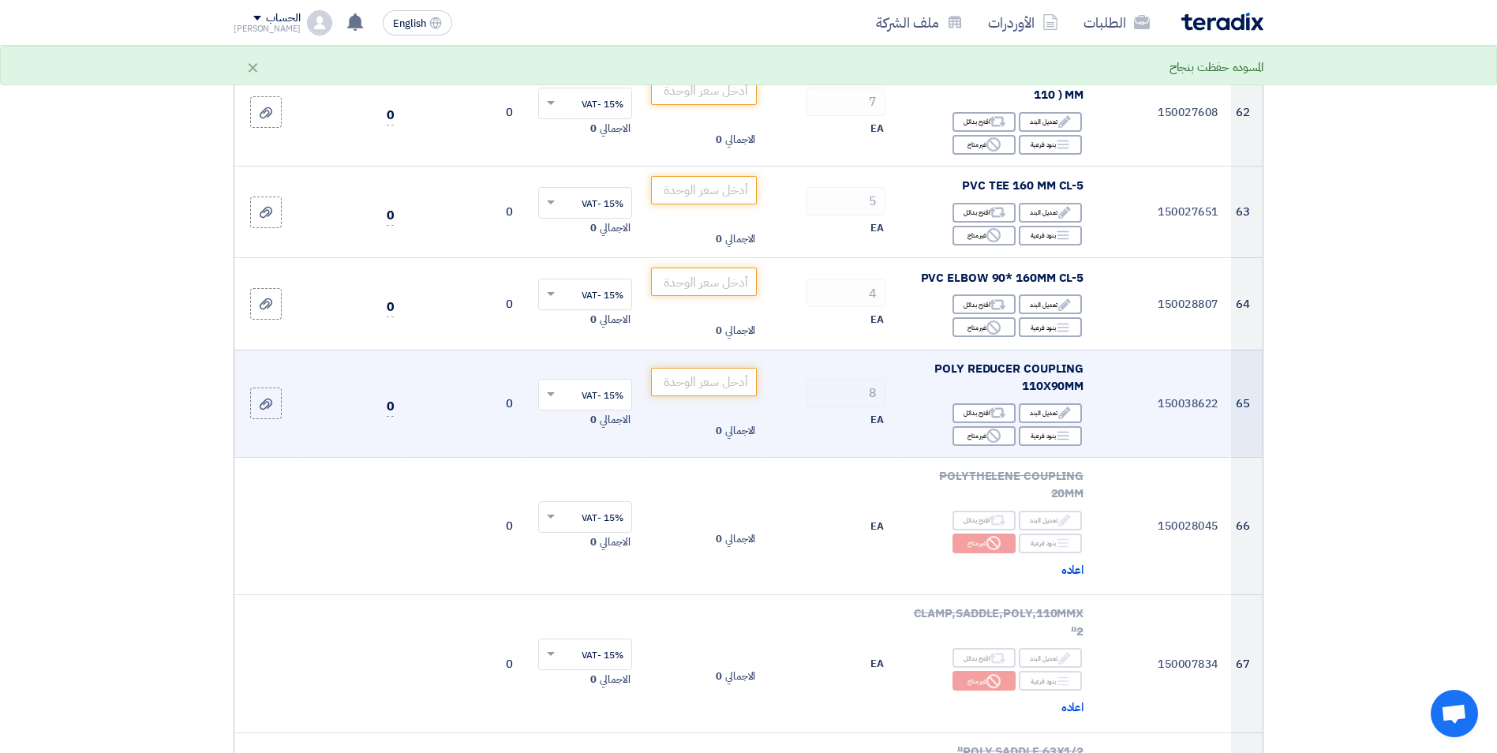
scroll to position [6115, 0]
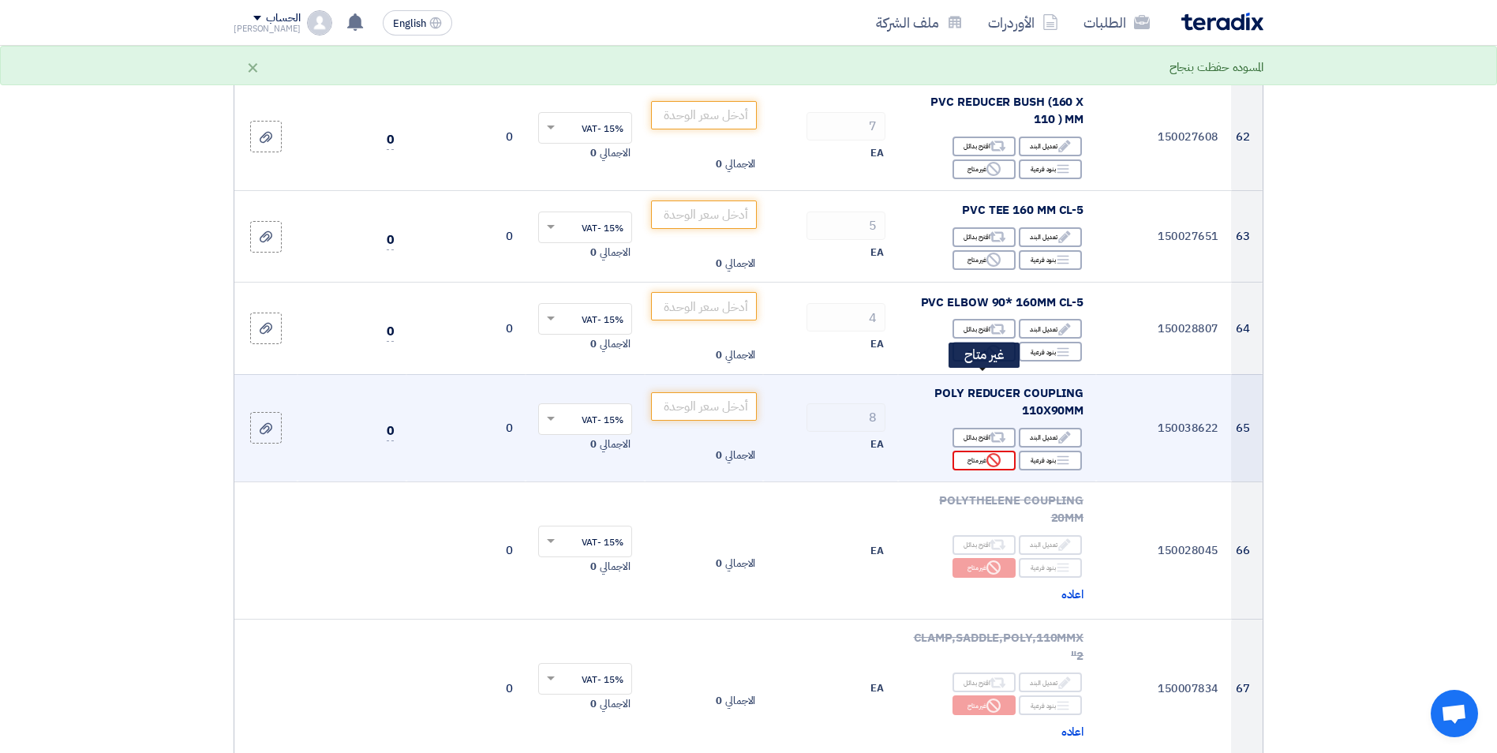
click at [977, 450] on div "Reject غير متاح" at bounding box center [983, 460] width 63 height 20
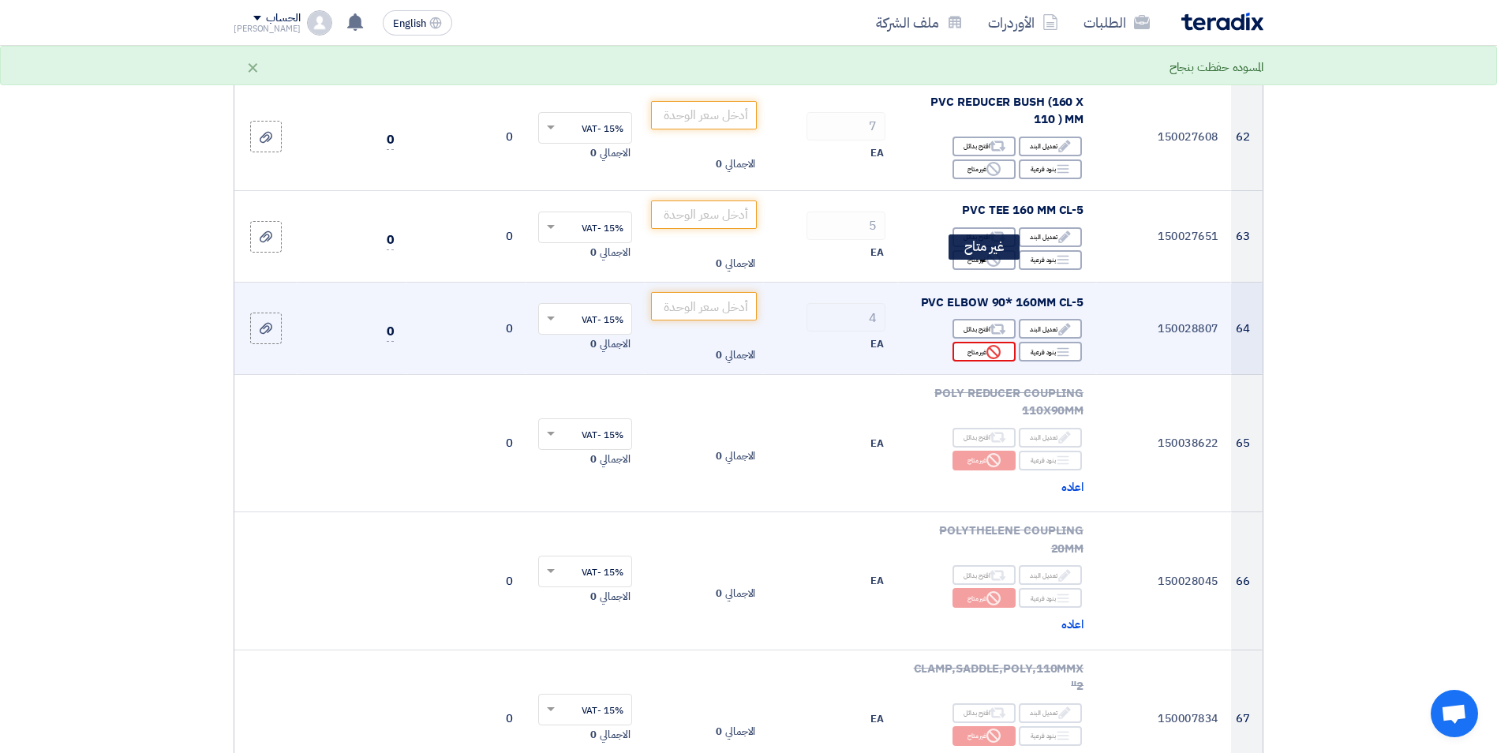
click at [973, 342] on div "Reject غير متاح" at bounding box center [983, 352] width 63 height 20
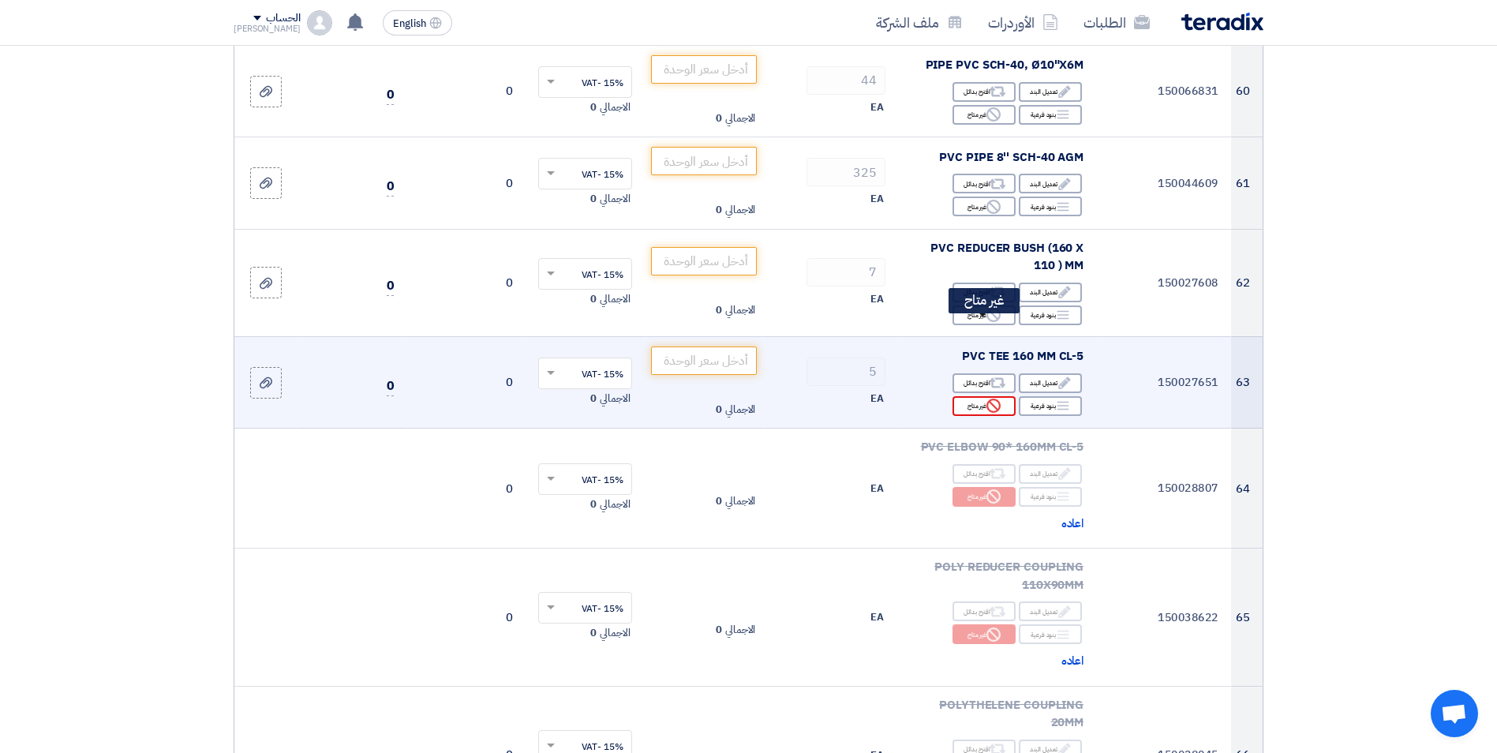
scroll to position [5958, 0]
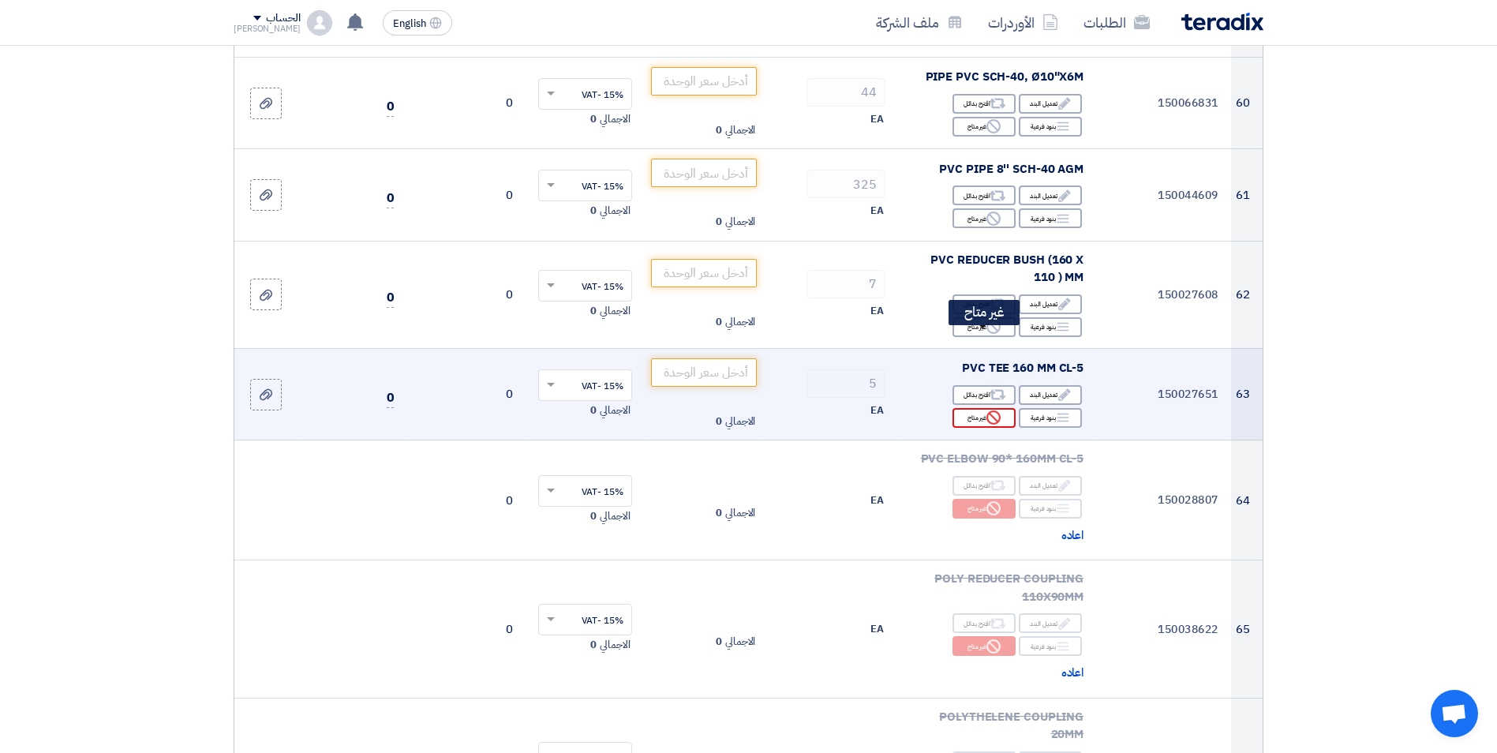
click at [970, 408] on div "Reject غير متاح" at bounding box center [983, 418] width 63 height 20
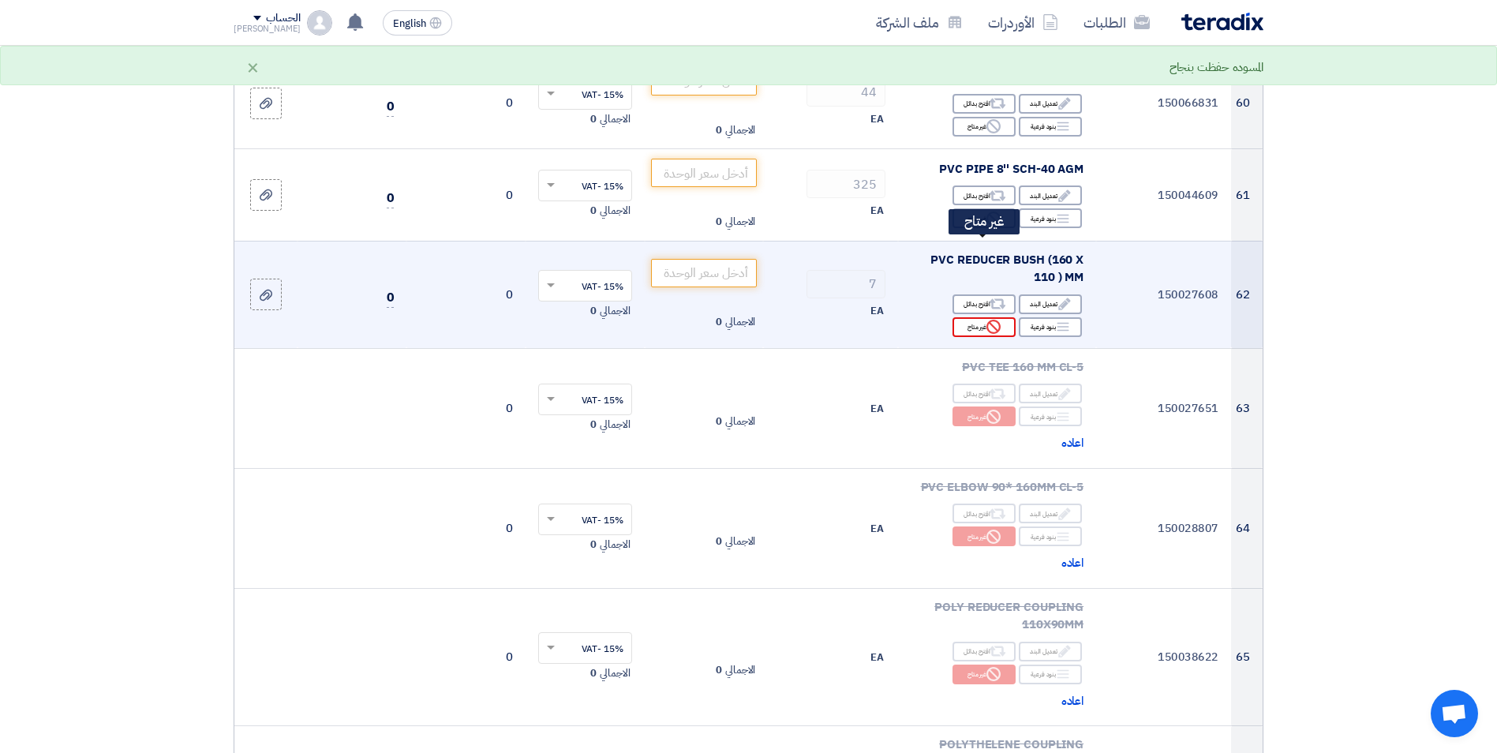
click at [980, 317] on div "Reject غير متاح" at bounding box center [983, 327] width 63 height 20
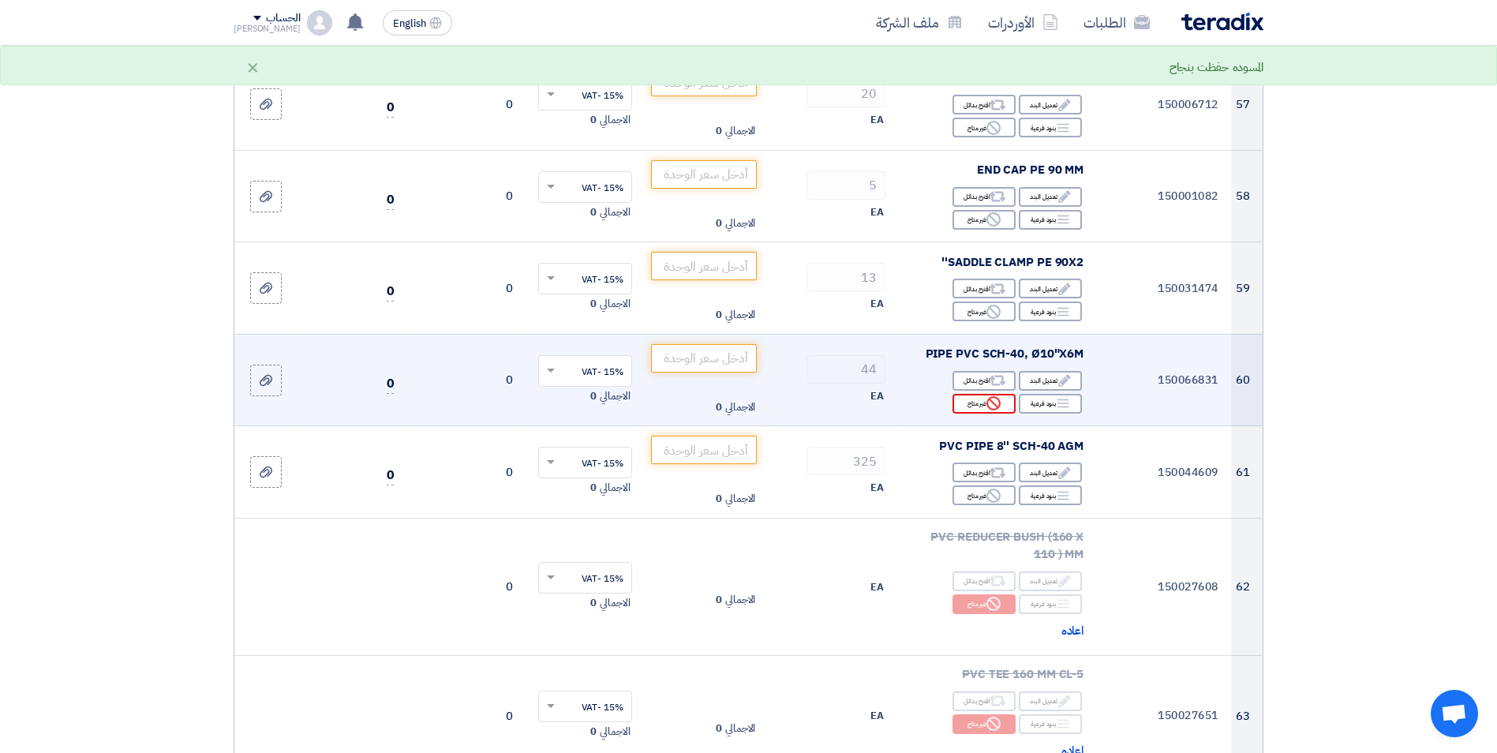
scroll to position [5642, 0]
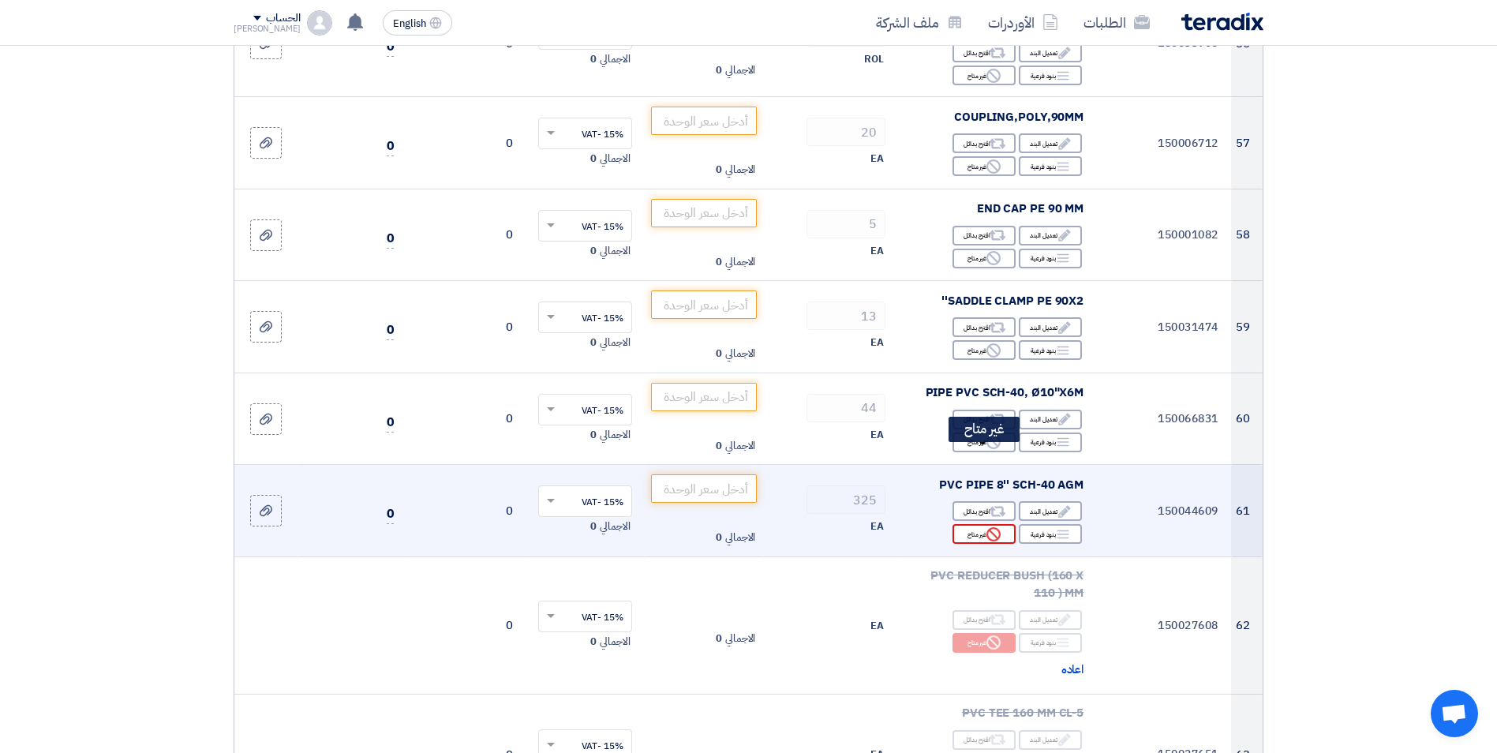
click at [982, 524] on div "Reject غير متاح" at bounding box center [983, 534] width 63 height 20
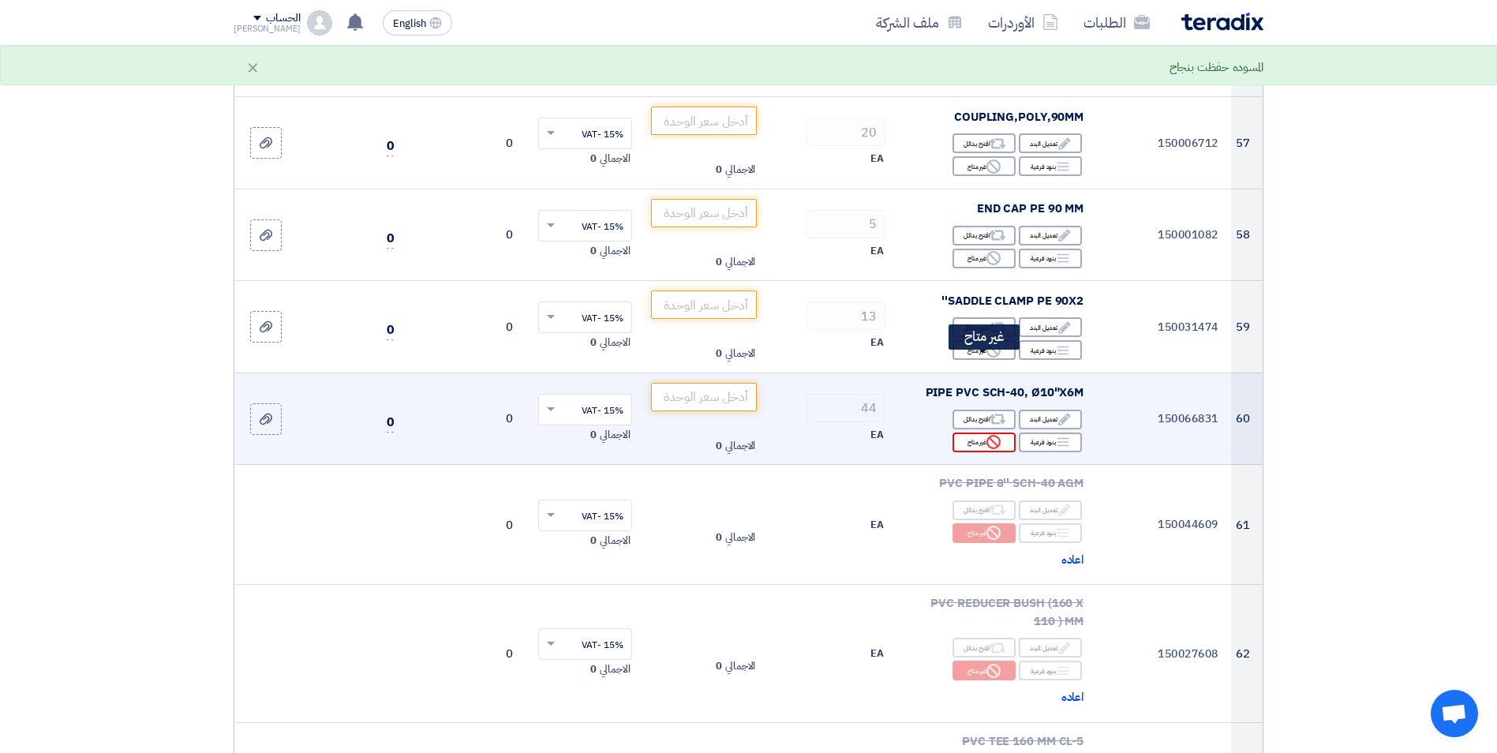
click at [983, 432] on div "Reject غير متاح" at bounding box center [983, 442] width 63 height 20
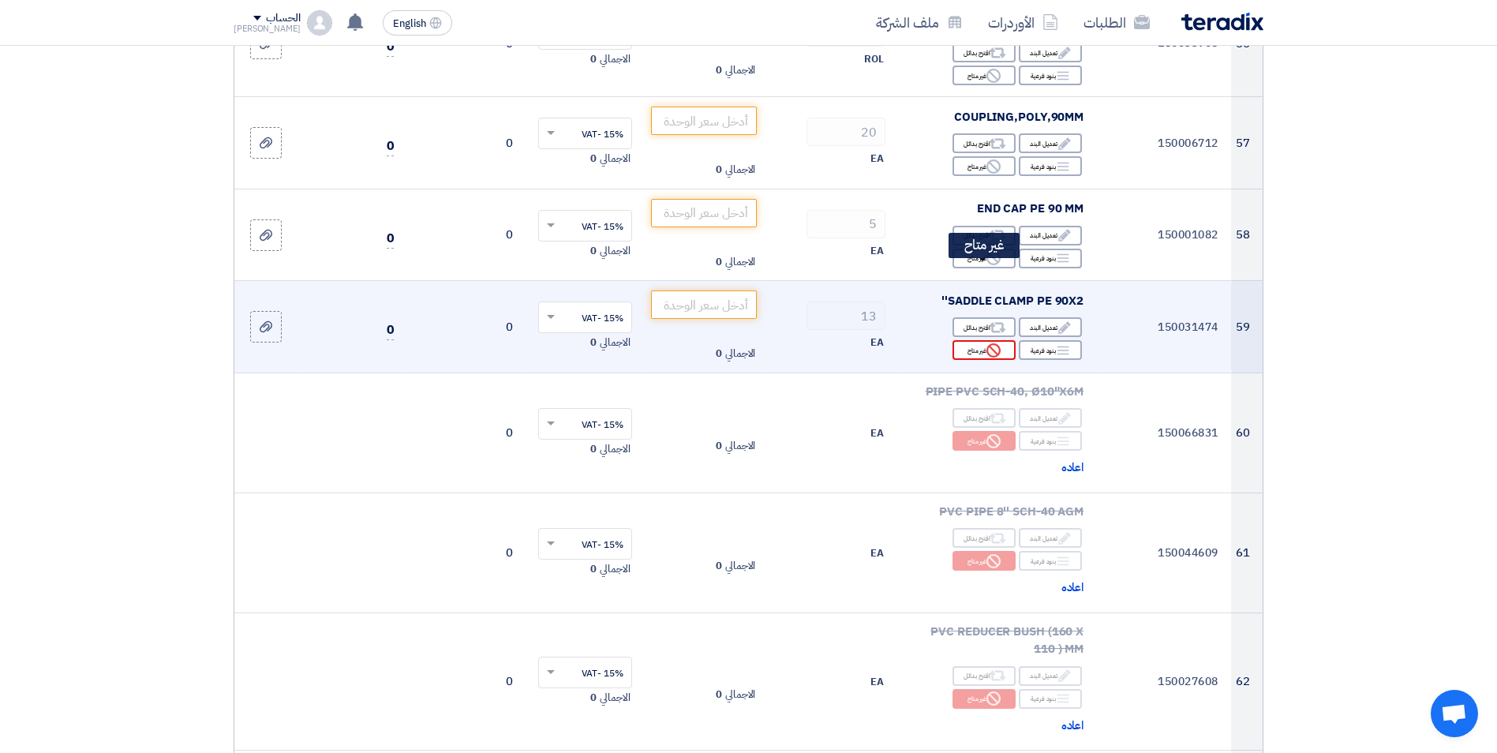
click at [970, 340] on div "Reject غير متاح" at bounding box center [983, 350] width 63 height 20
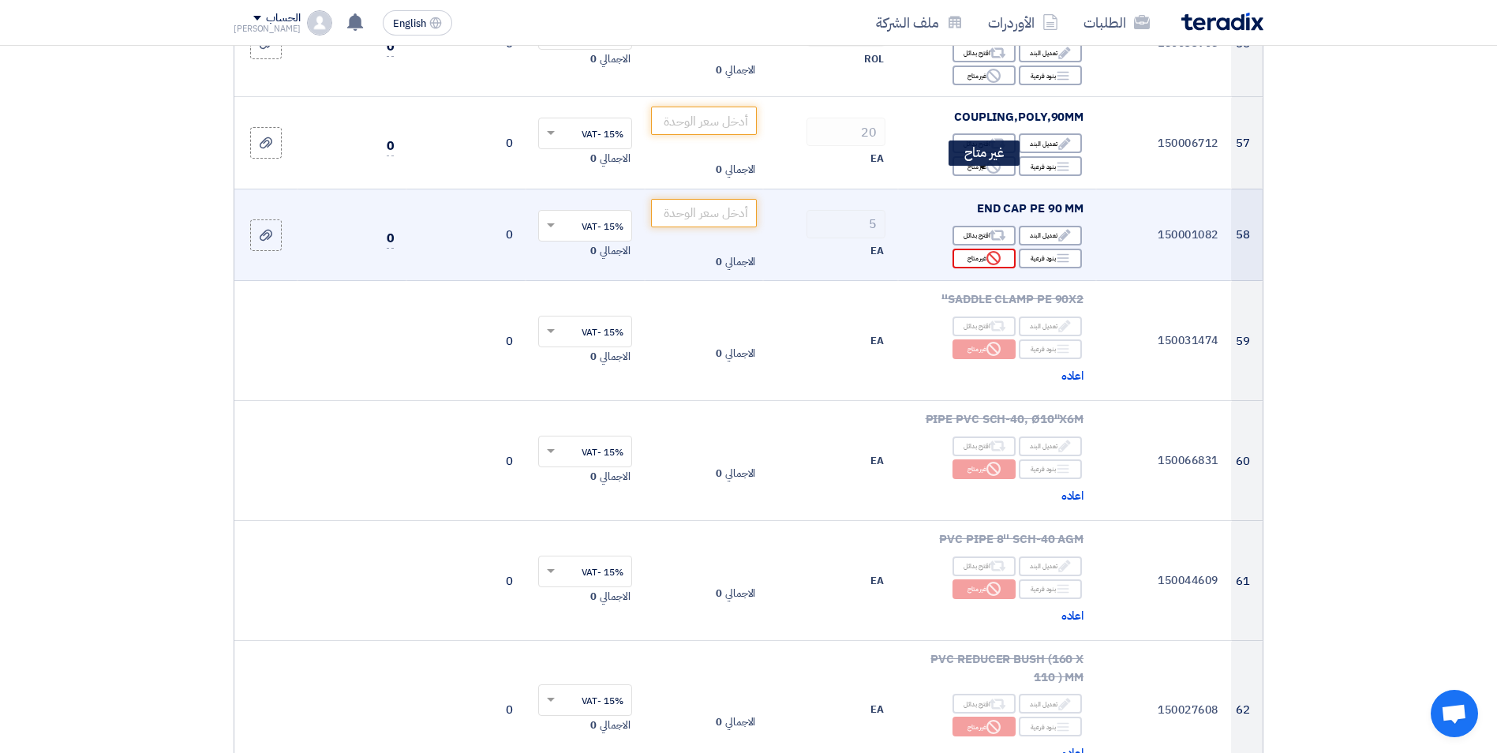
click at [989, 251] on icon "Reject" at bounding box center [993, 258] width 14 height 14
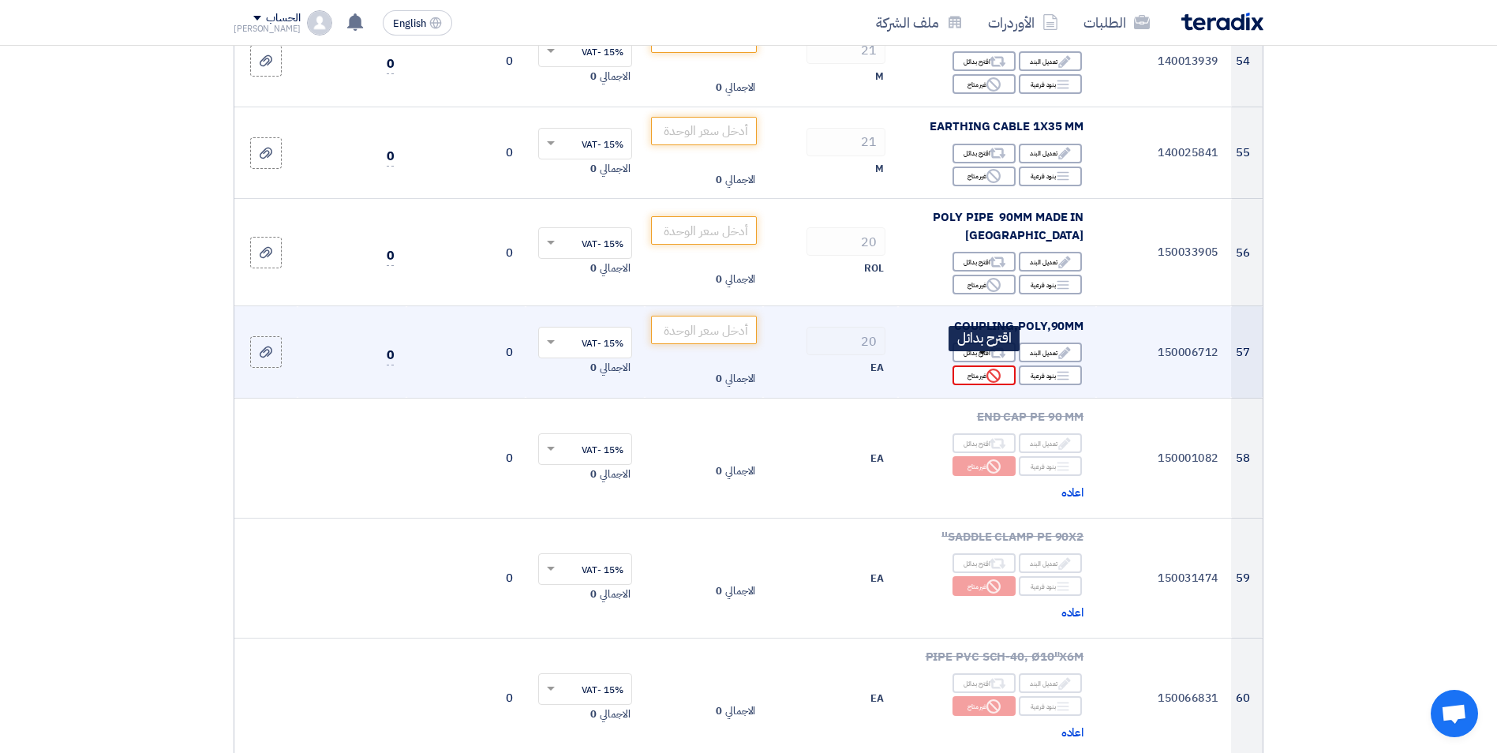
scroll to position [5405, 0]
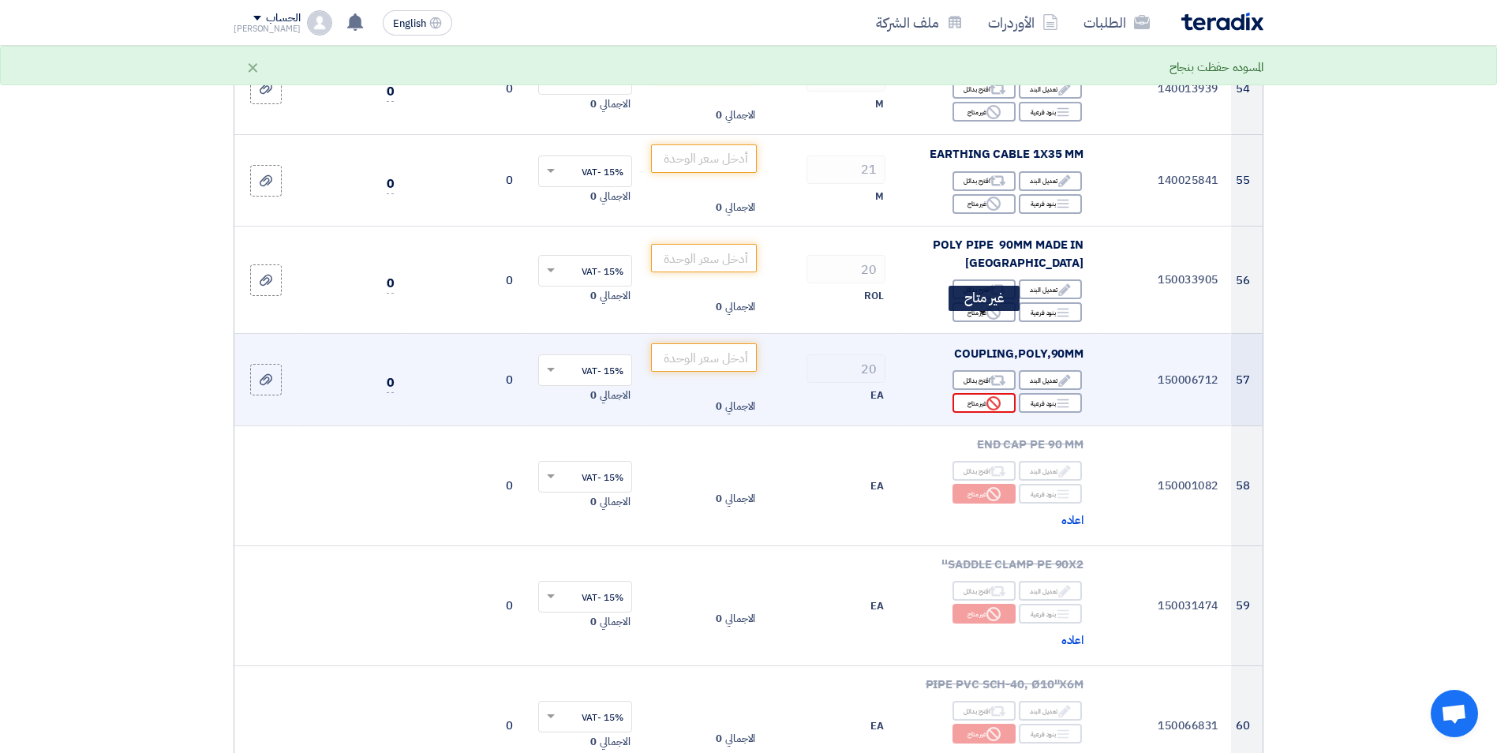
click at [982, 393] on div "Reject غير متاح" at bounding box center [983, 403] width 63 height 20
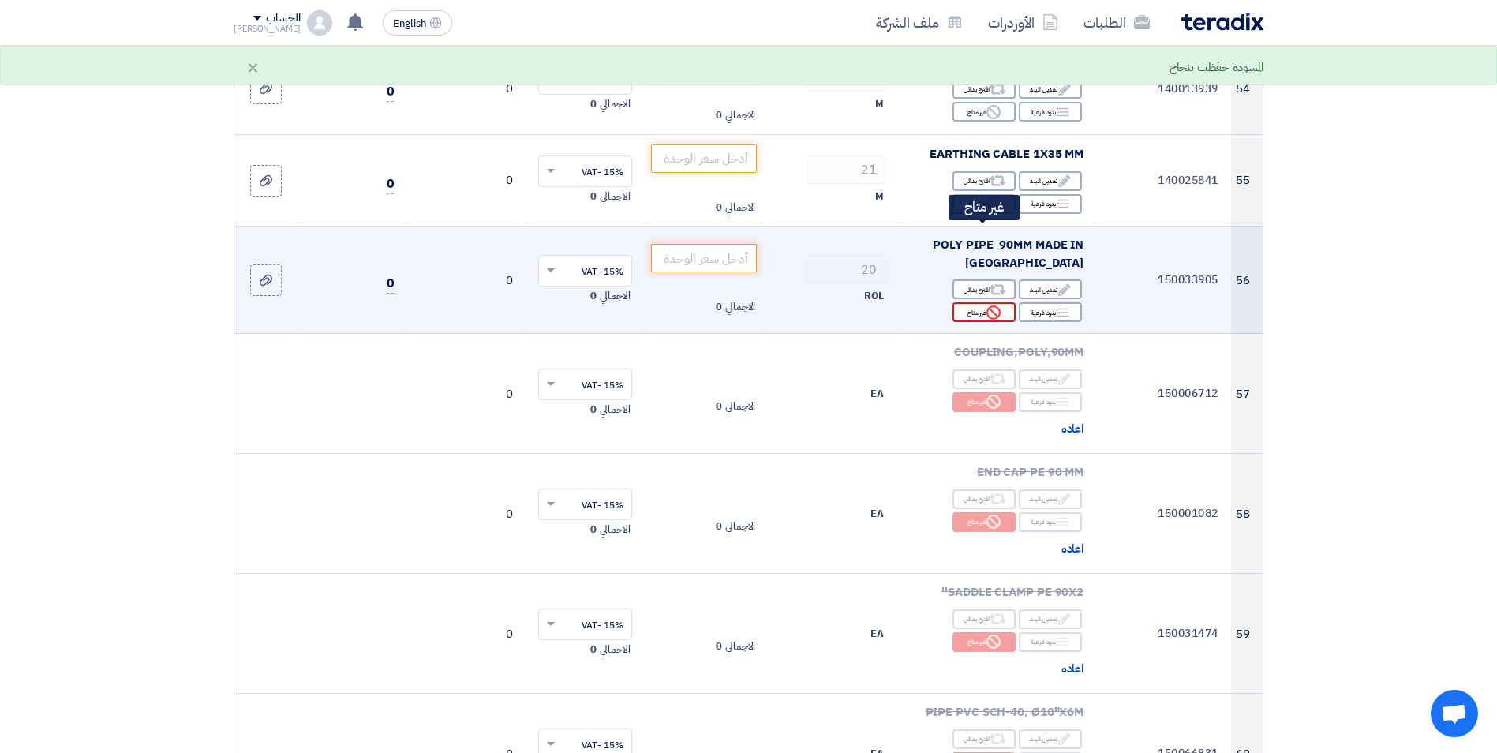
click at [982, 302] on div "Reject غير متاح" at bounding box center [983, 312] width 63 height 20
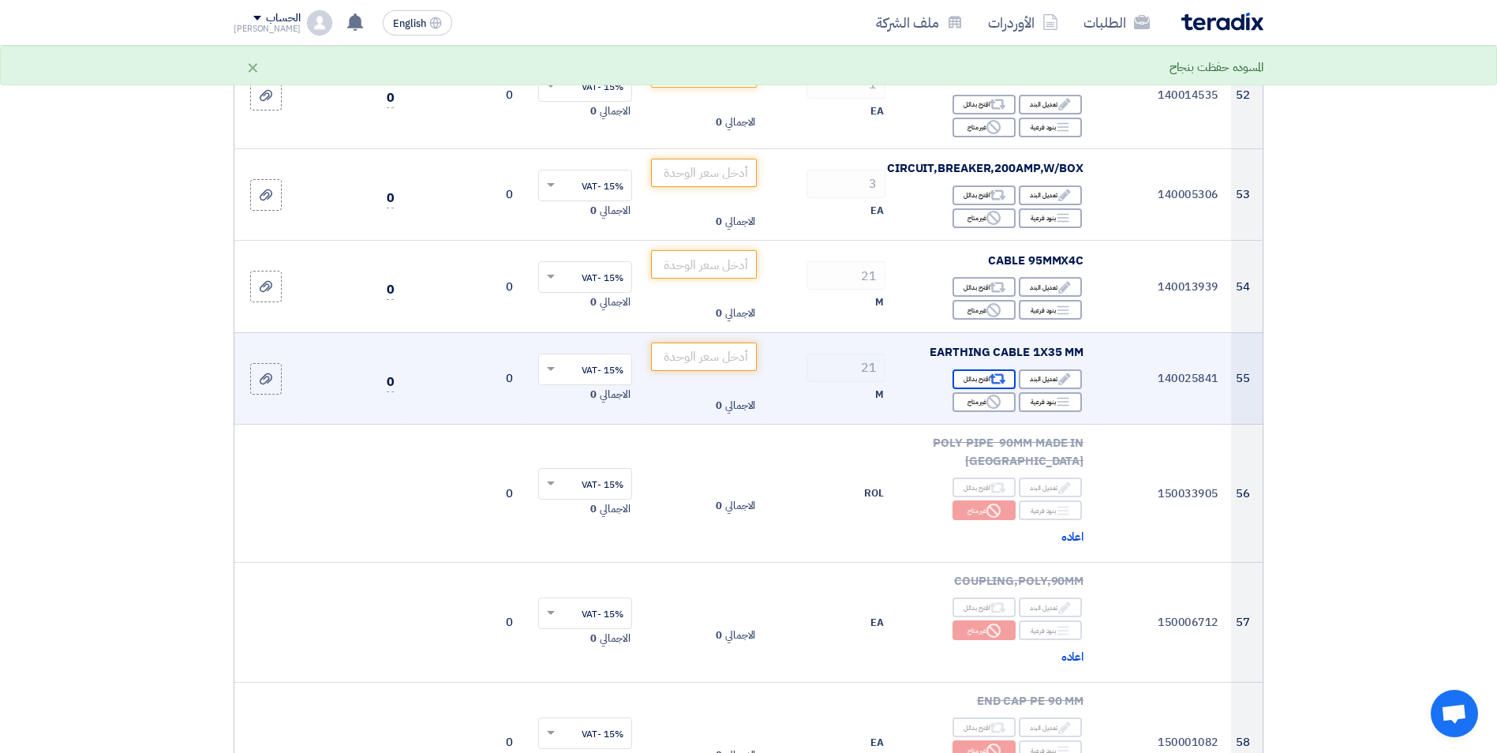
scroll to position [5169, 0]
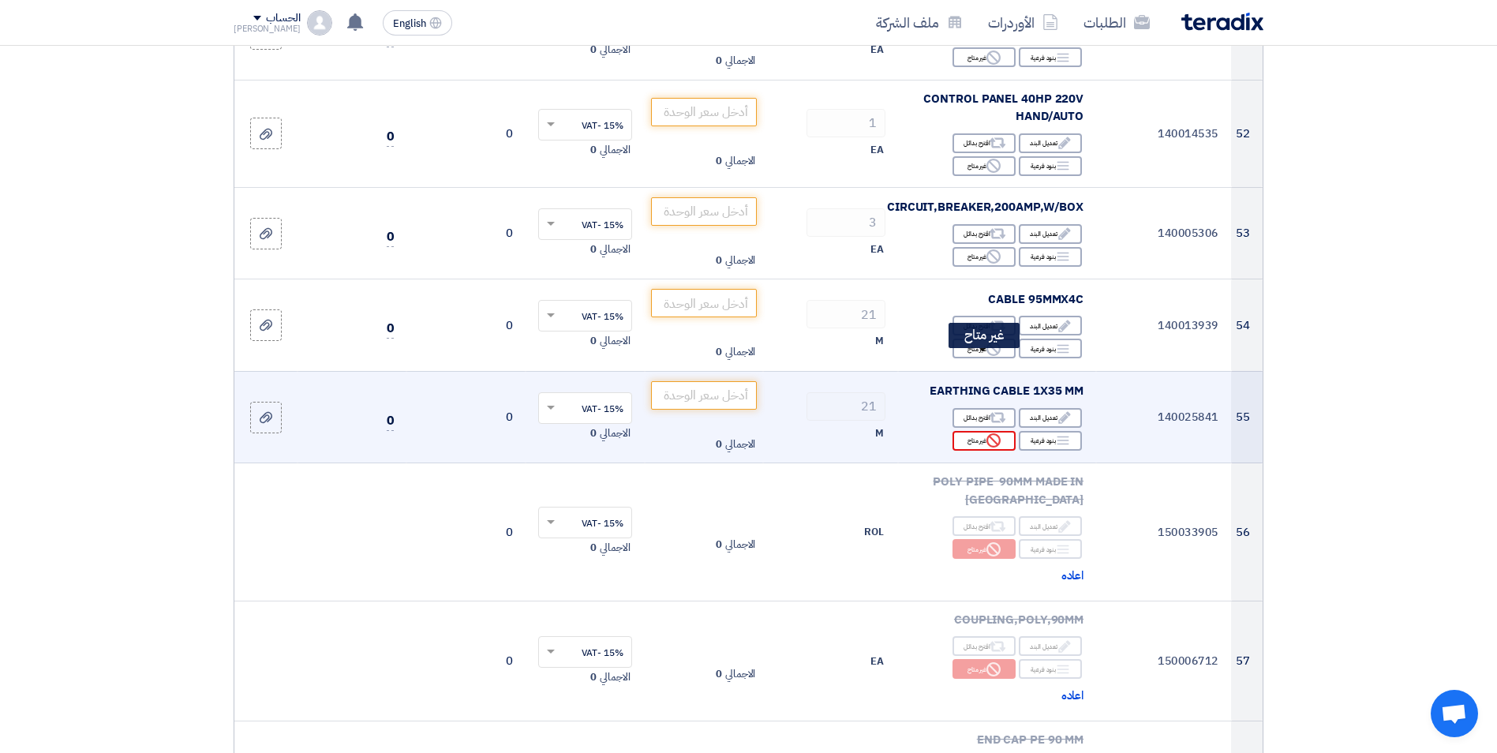
click at [992, 433] on use at bounding box center [993, 440] width 14 height 14
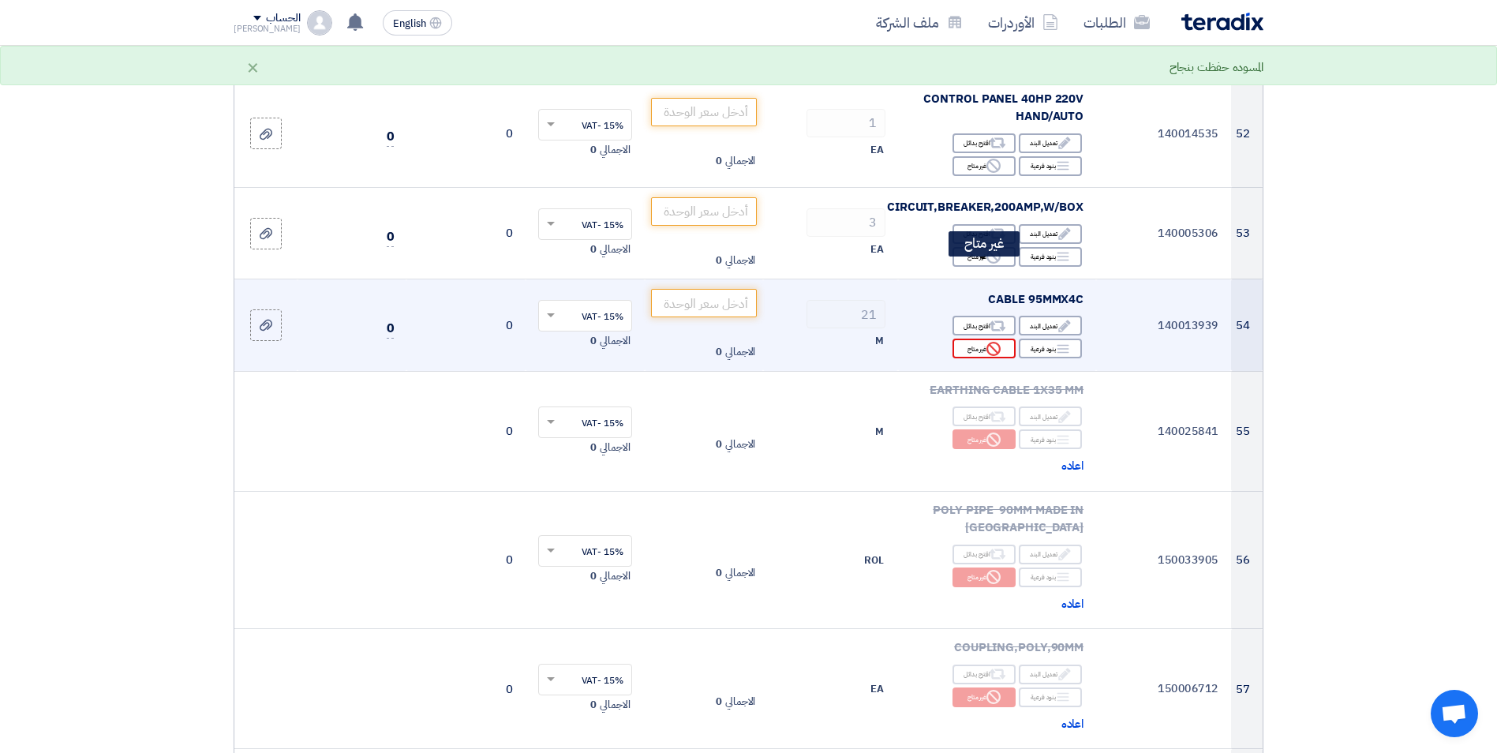
click at [970, 338] on div "Reject غير متاح" at bounding box center [983, 348] width 63 height 20
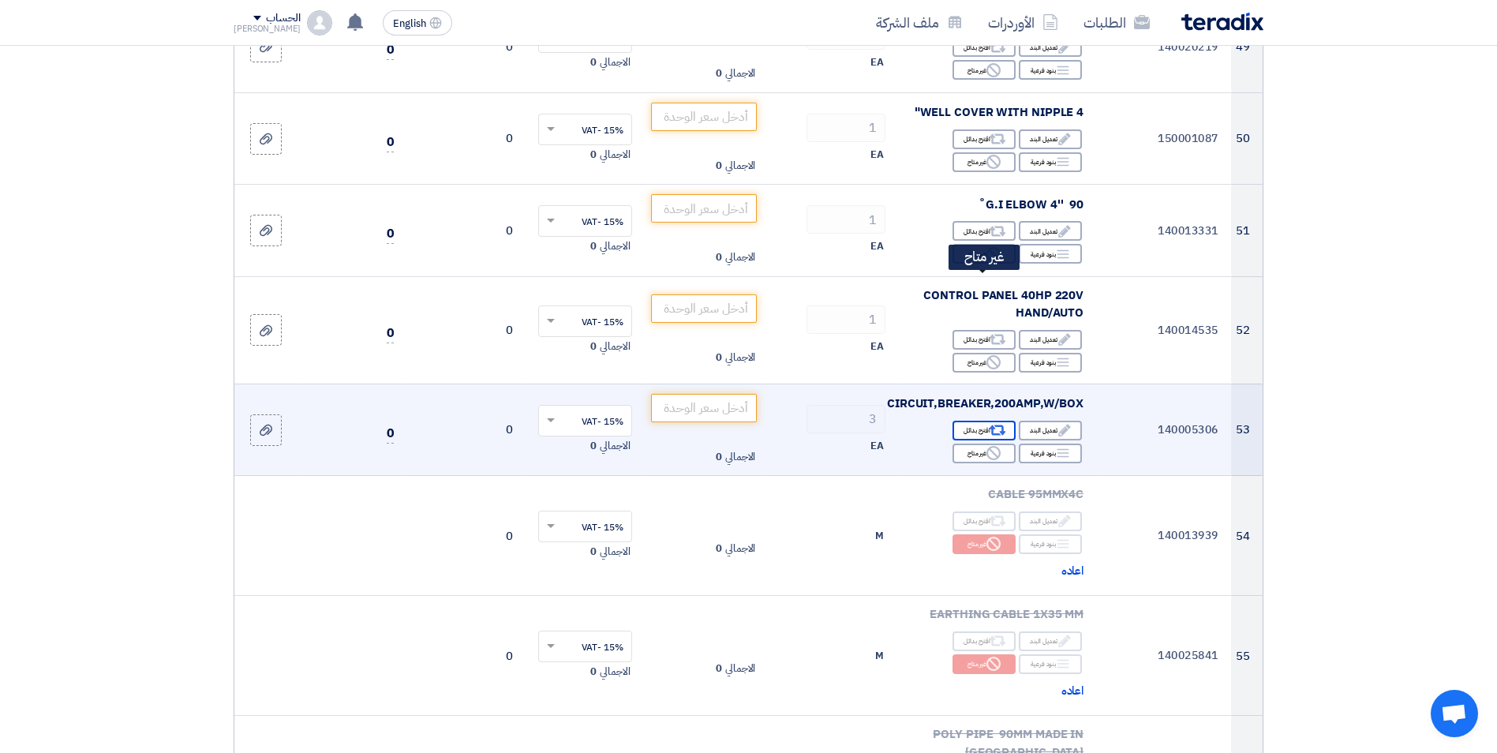
scroll to position [4932, 0]
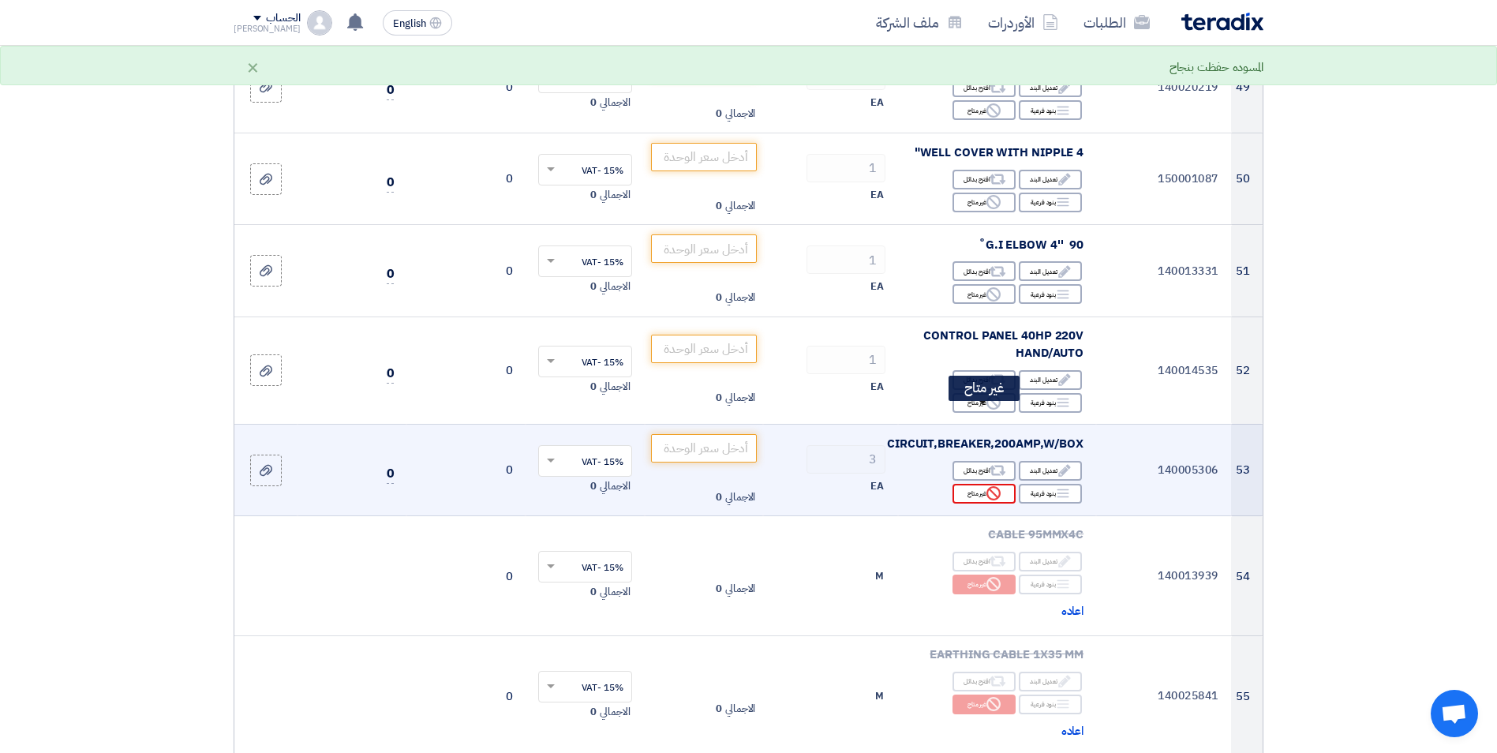
click at [992, 486] on icon "Reject" at bounding box center [993, 493] width 14 height 14
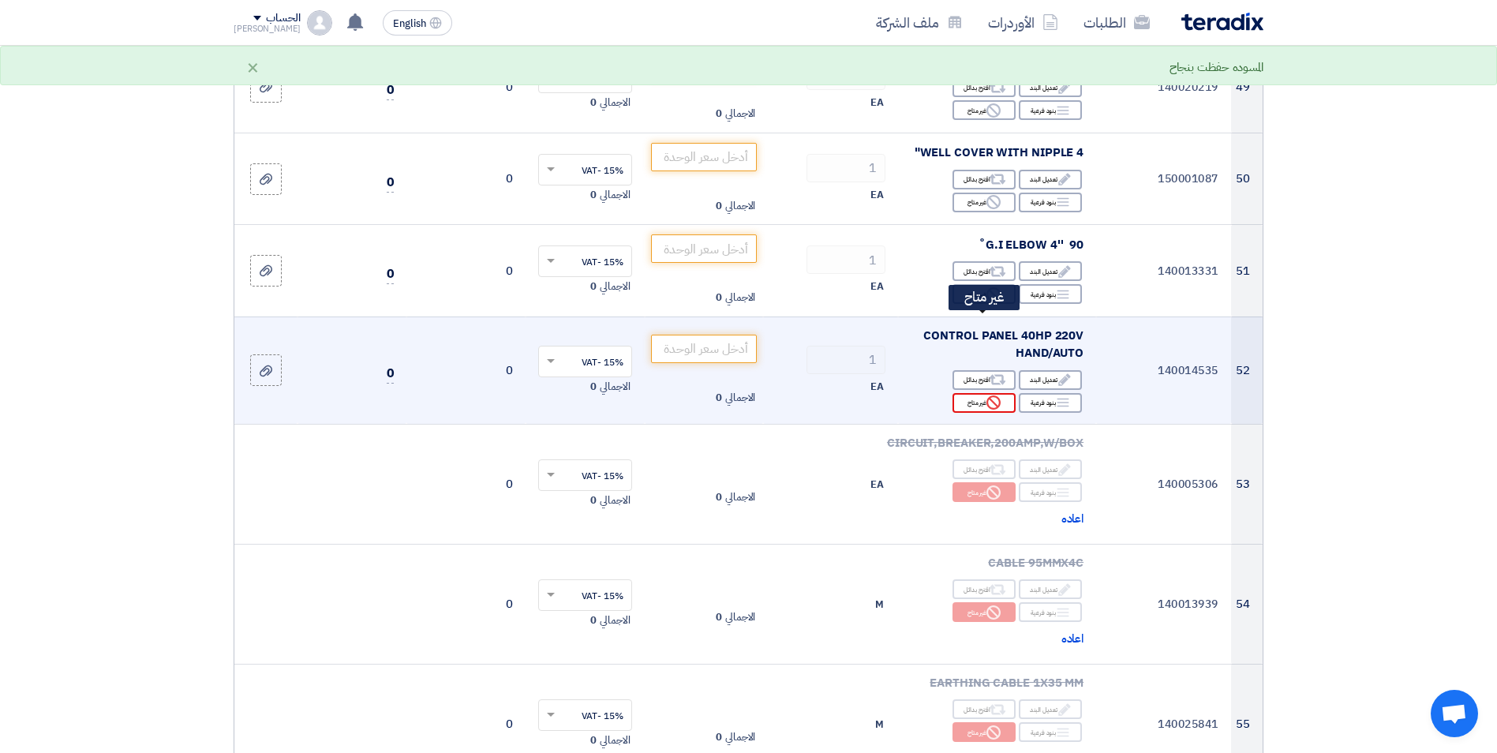
click at [975, 393] on div "Reject غير متاح" at bounding box center [983, 403] width 63 height 20
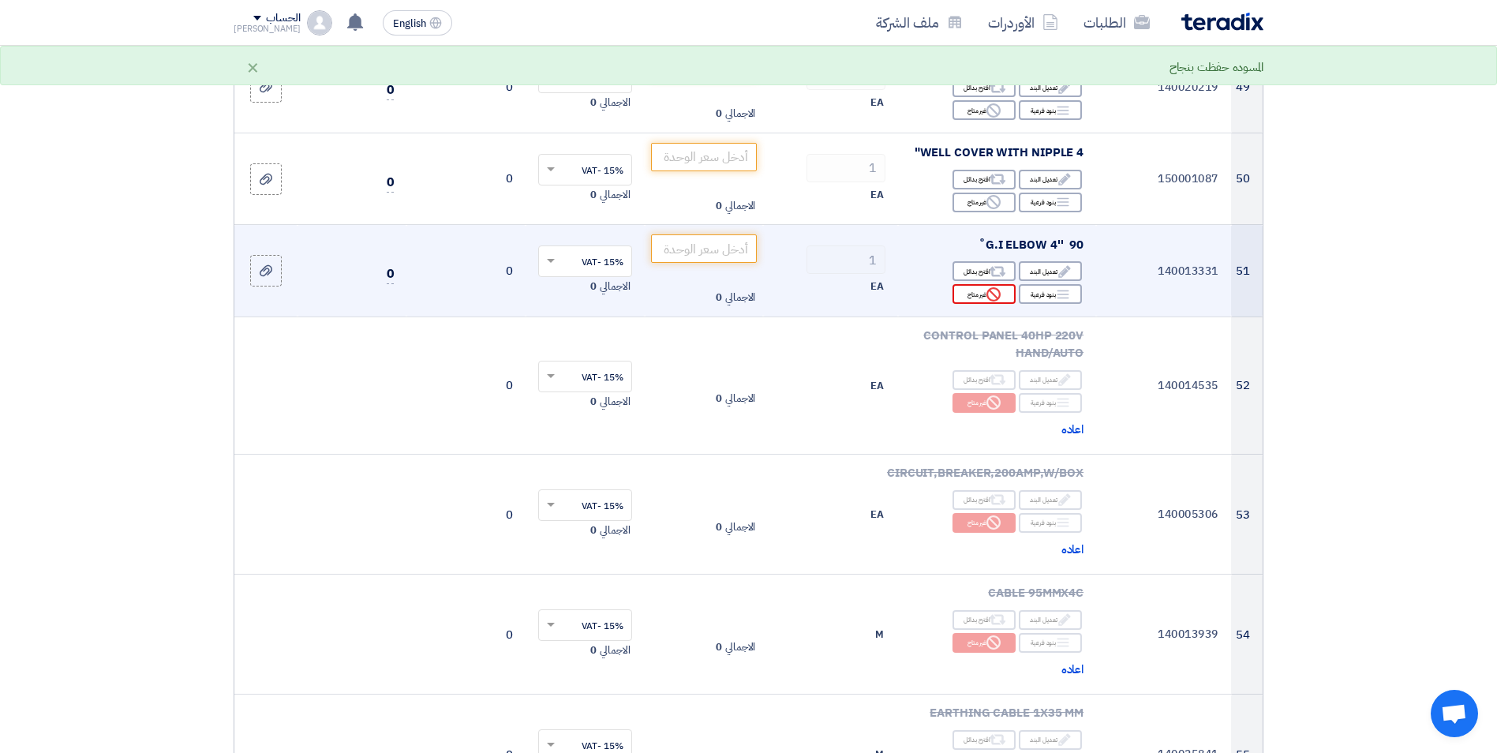
click at [984, 284] on div "Reject غير متاح" at bounding box center [983, 294] width 63 height 20
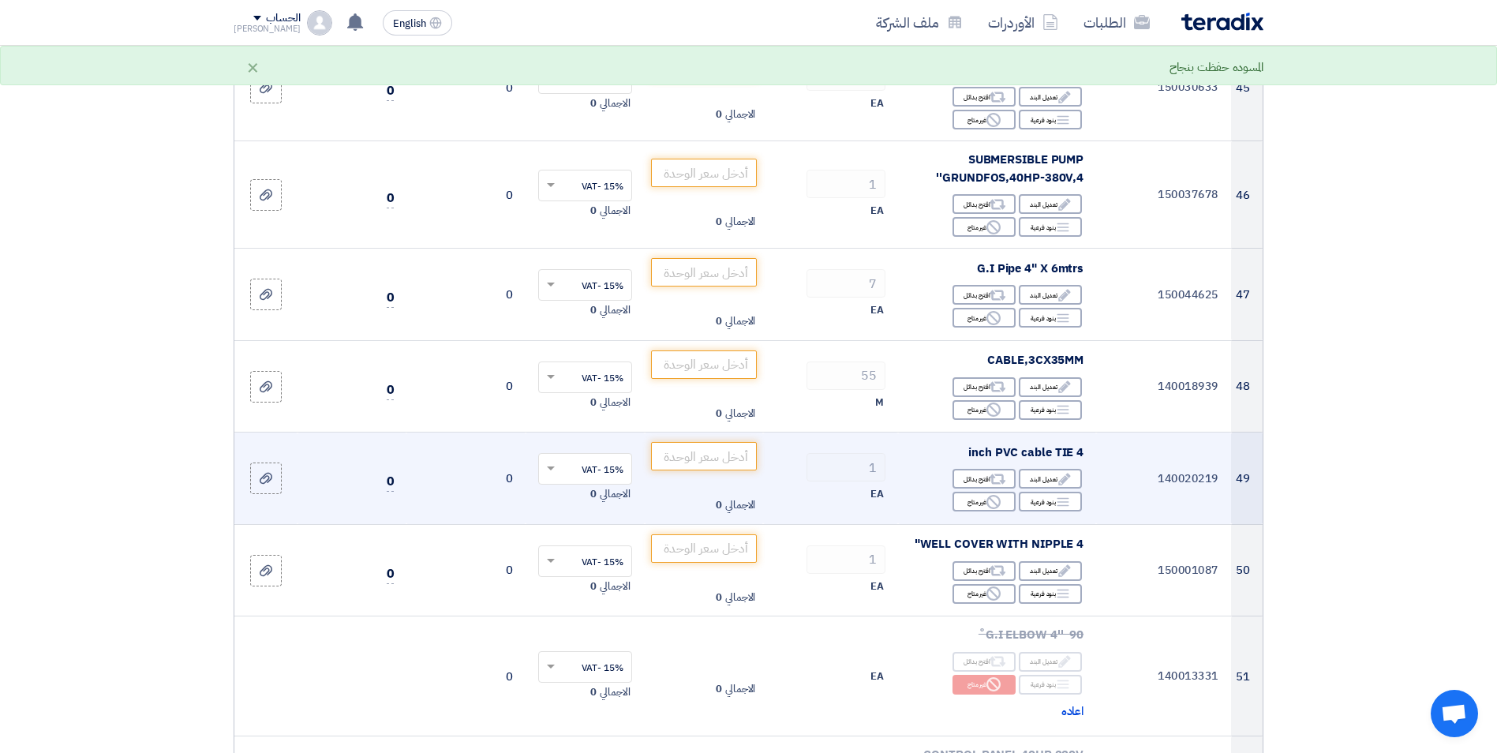
scroll to position [4538, 0]
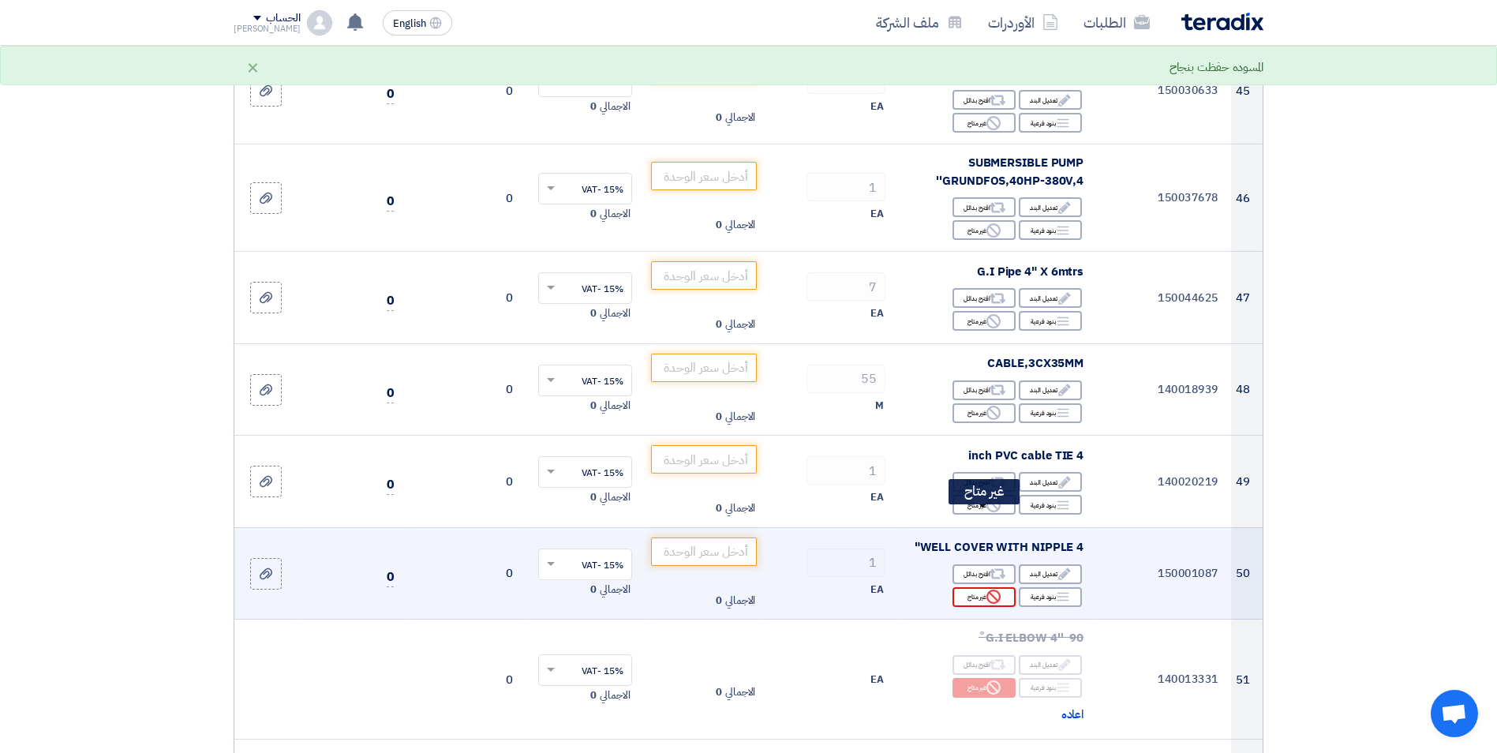
click at [994, 589] on icon "Reject" at bounding box center [993, 596] width 14 height 14
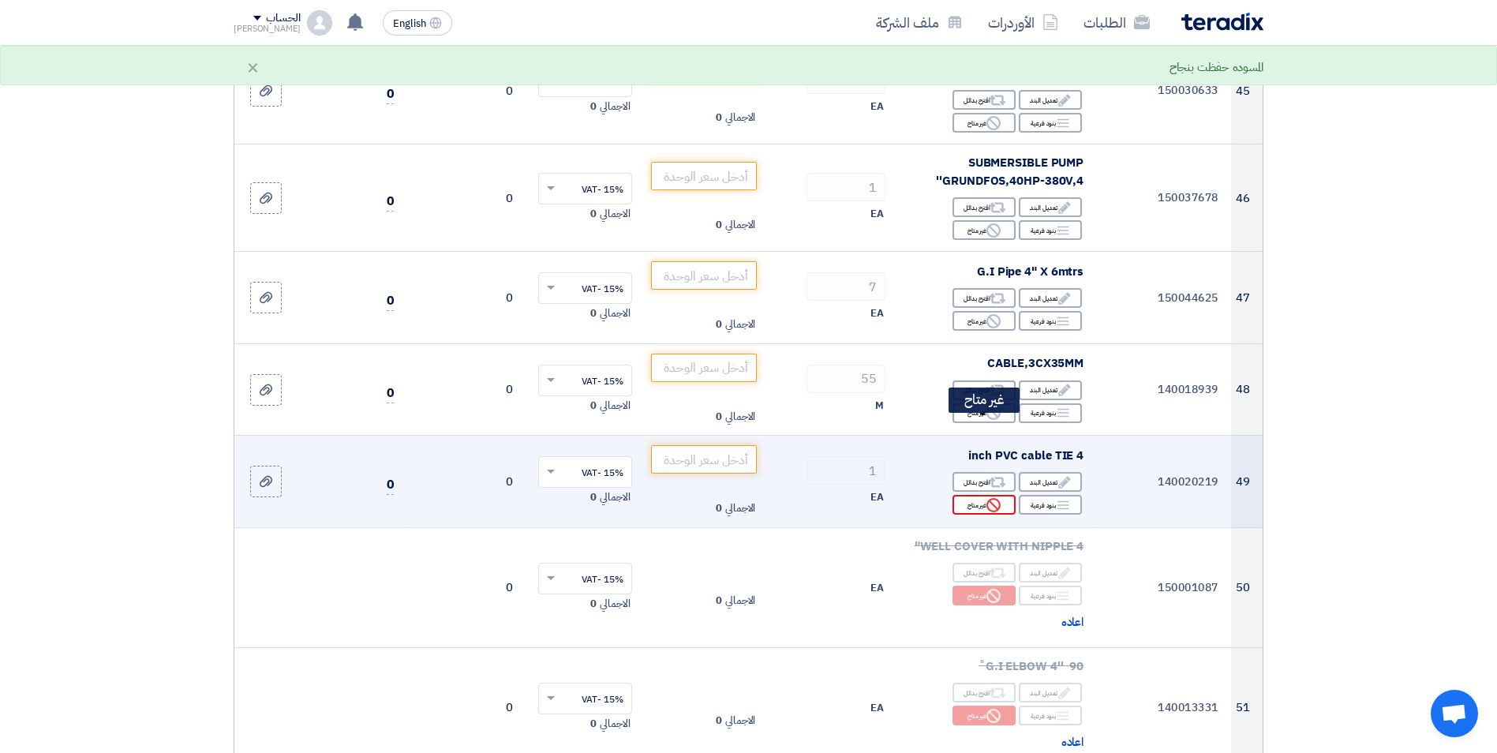
click at [975, 495] on div "Reject غير متاح" at bounding box center [983, 505] width 63 height 20
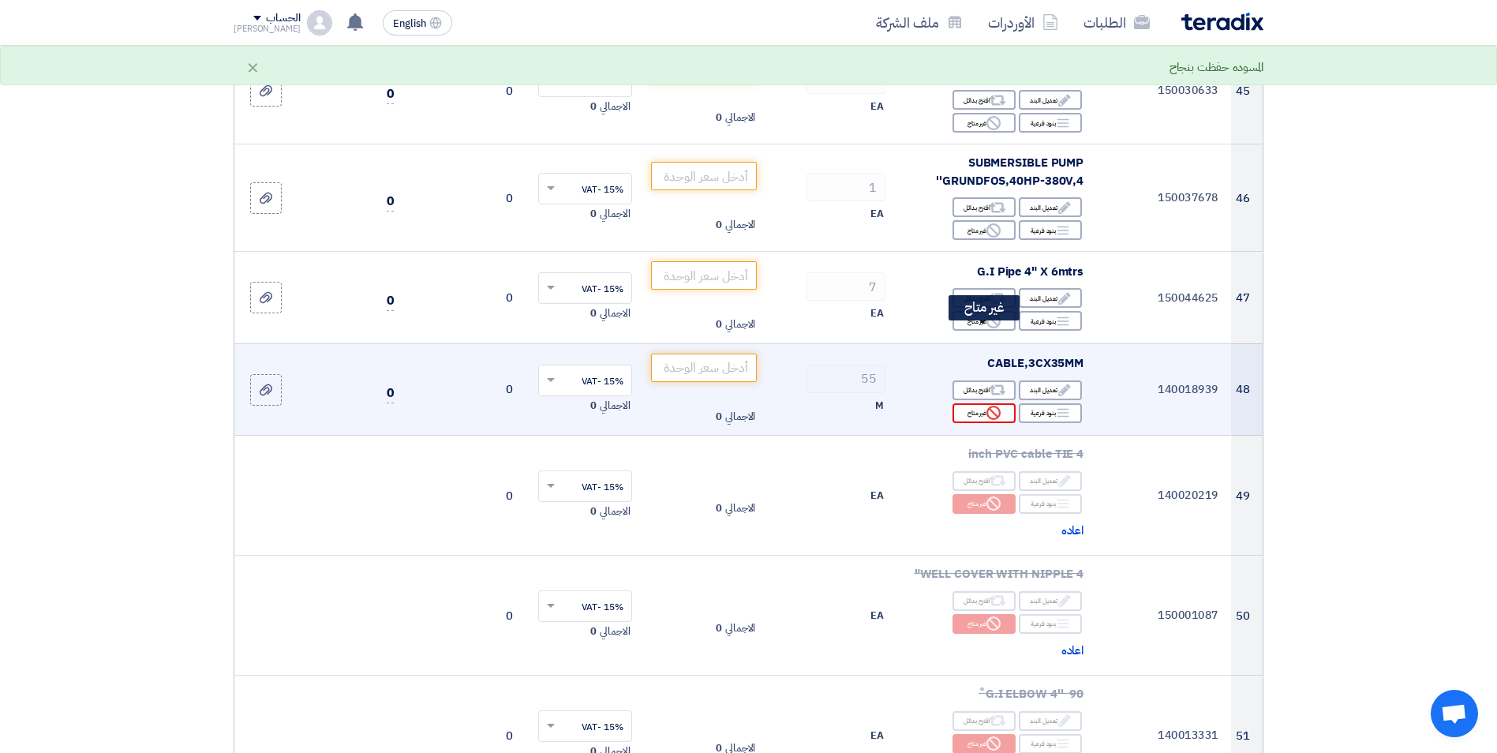
click at [991, 405] on use at bounding box center [993, 412] width 14 height 14
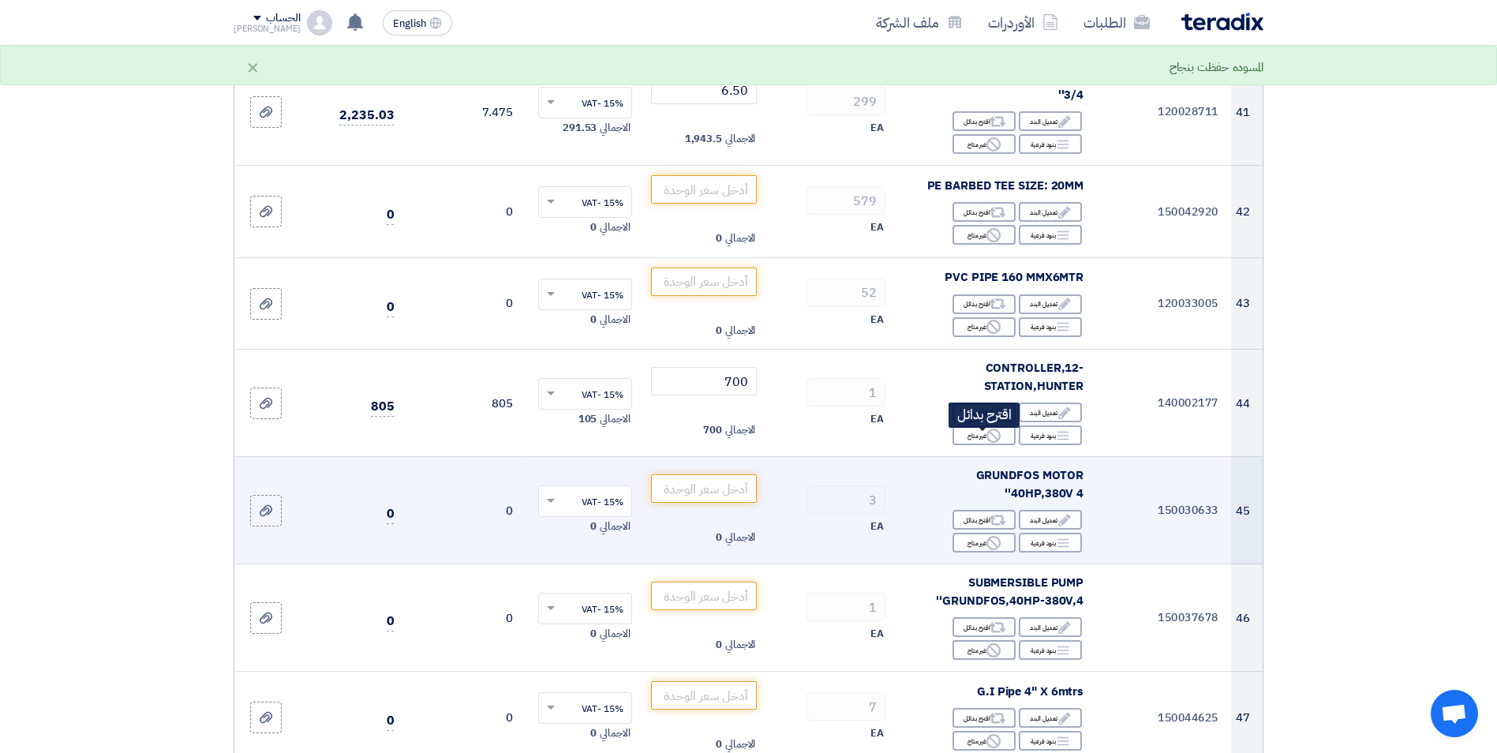
scroll to position [4064, 0]
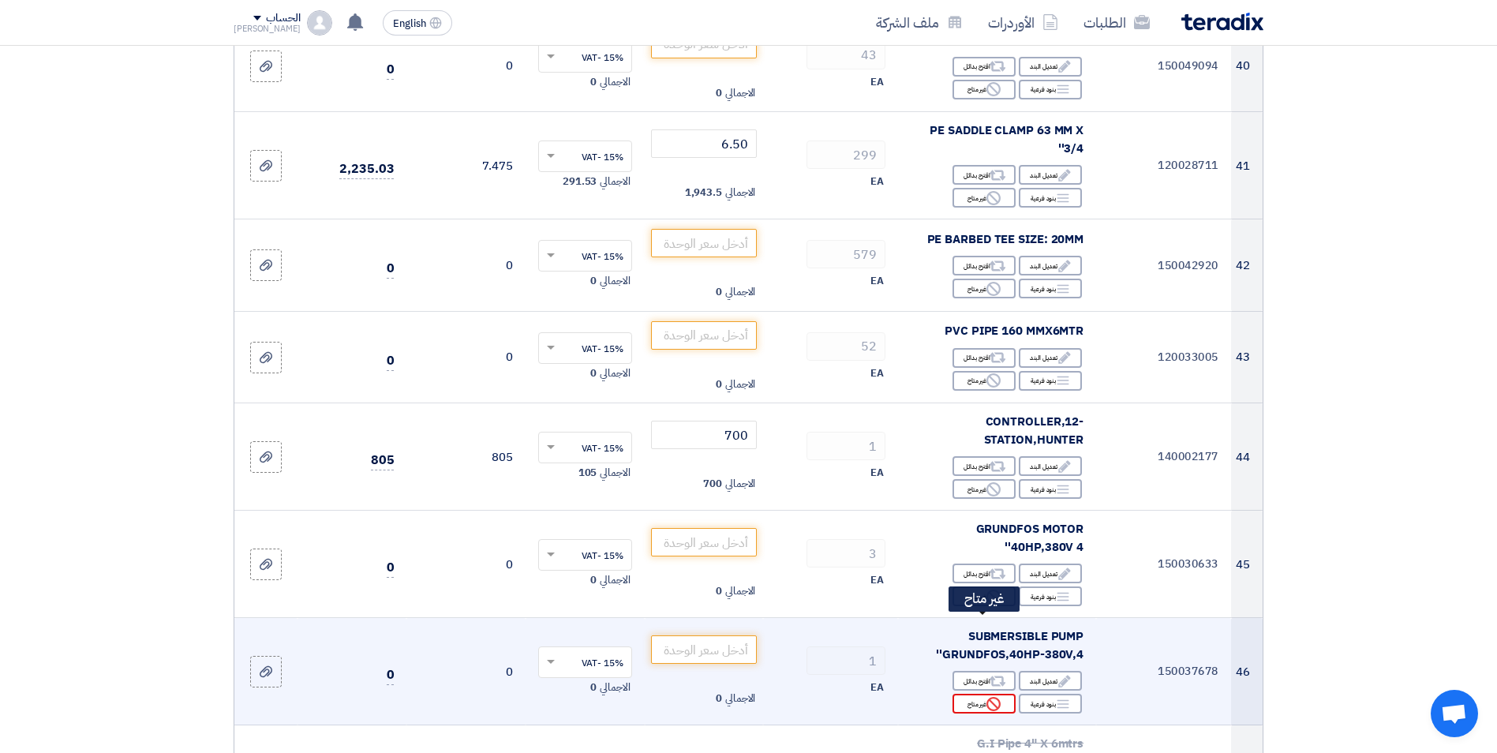
click at [988, 697] on icon "Reject" at bounding box center [993, 704] width 14 height 14
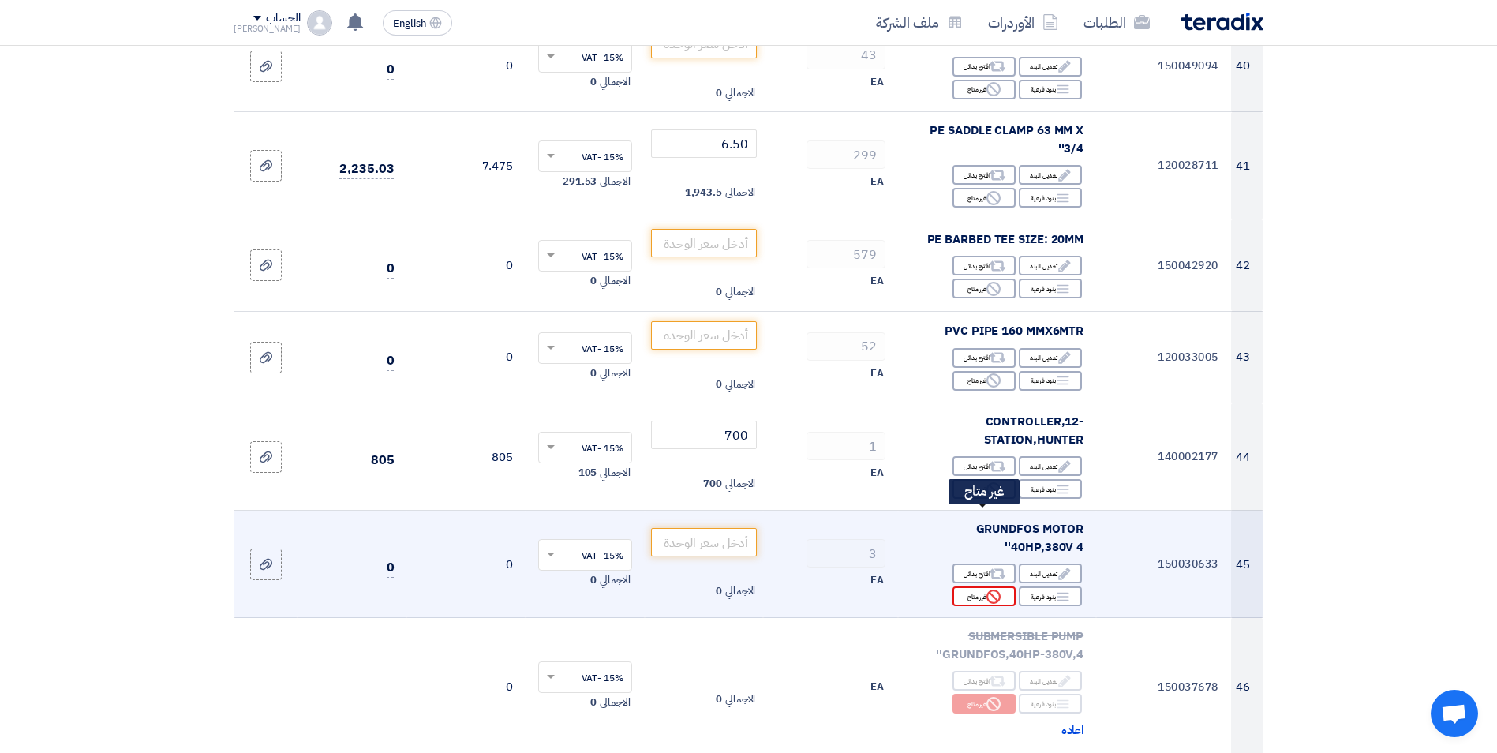
click at [980, 586] on div "Reject غير متاح" at bounding box center [983, 596] width 63 height 20
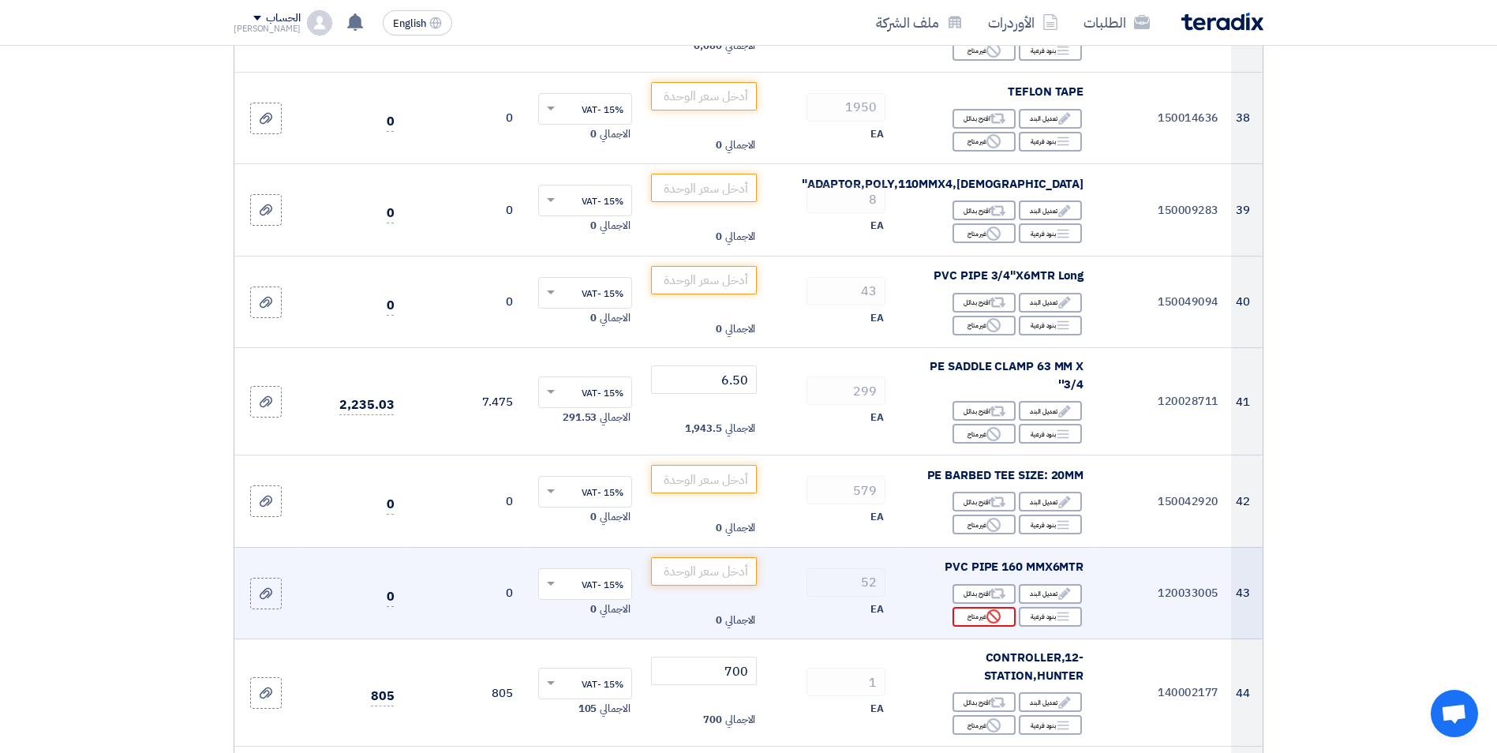
scroll to position [3828, 0]
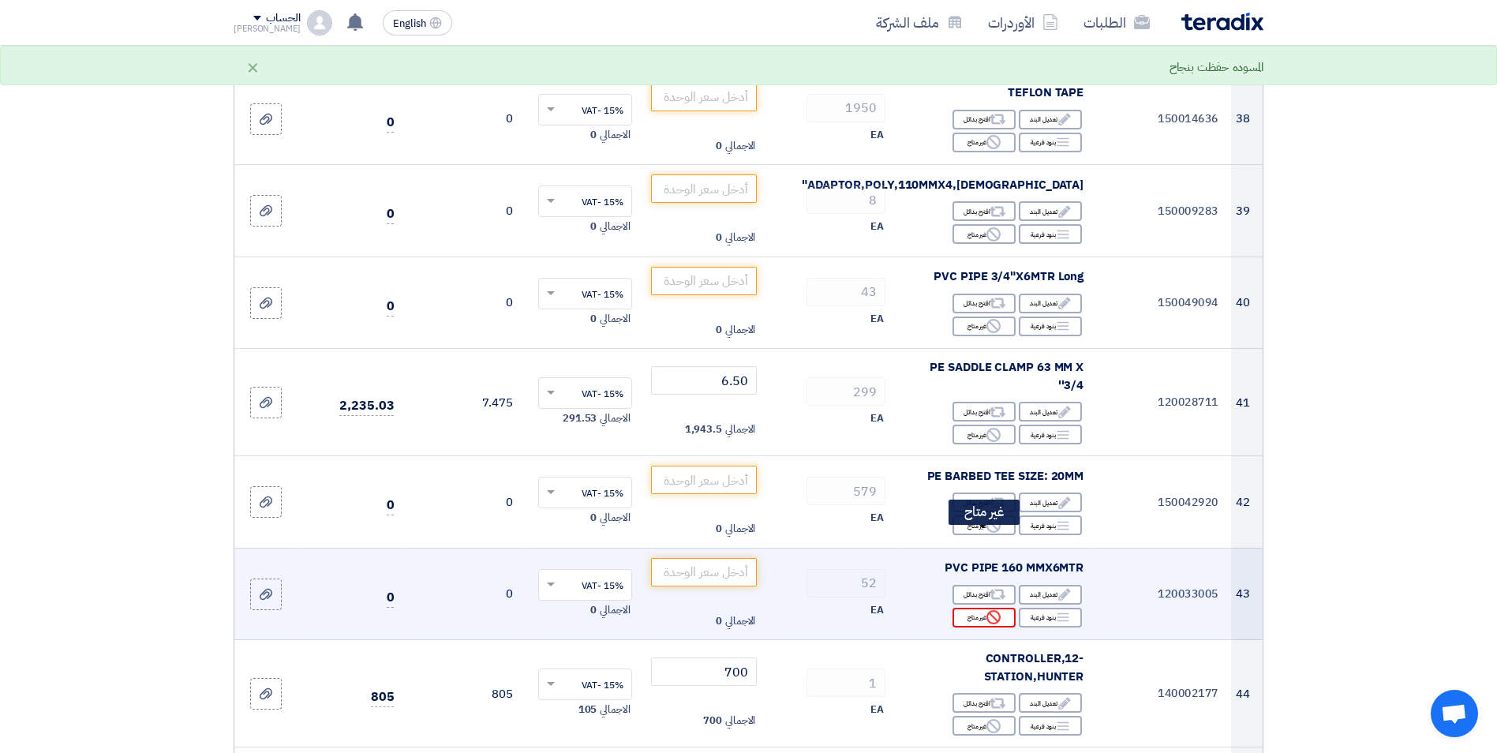
click at [982, 607] on div "Reject غير متاح" at bounding box center [983, 617] width 63 height 20
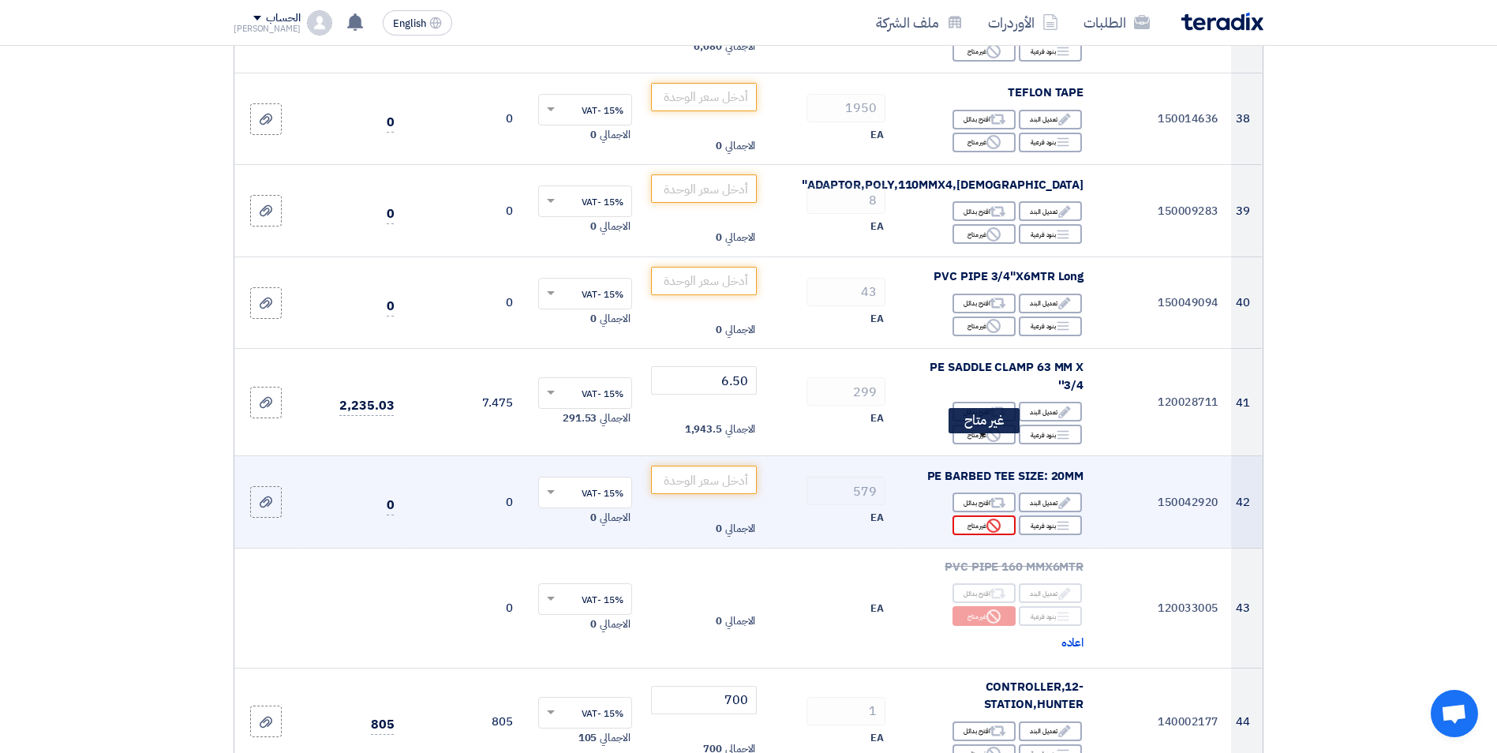
drag, startPoint x: 982, startPoint y: 543, endPoint x: 984, endPoint y: 447, distance: 95.5
click at [984, 515] on div "Reject غير متاح" at bounding box center [983, 525] width 63 height 20
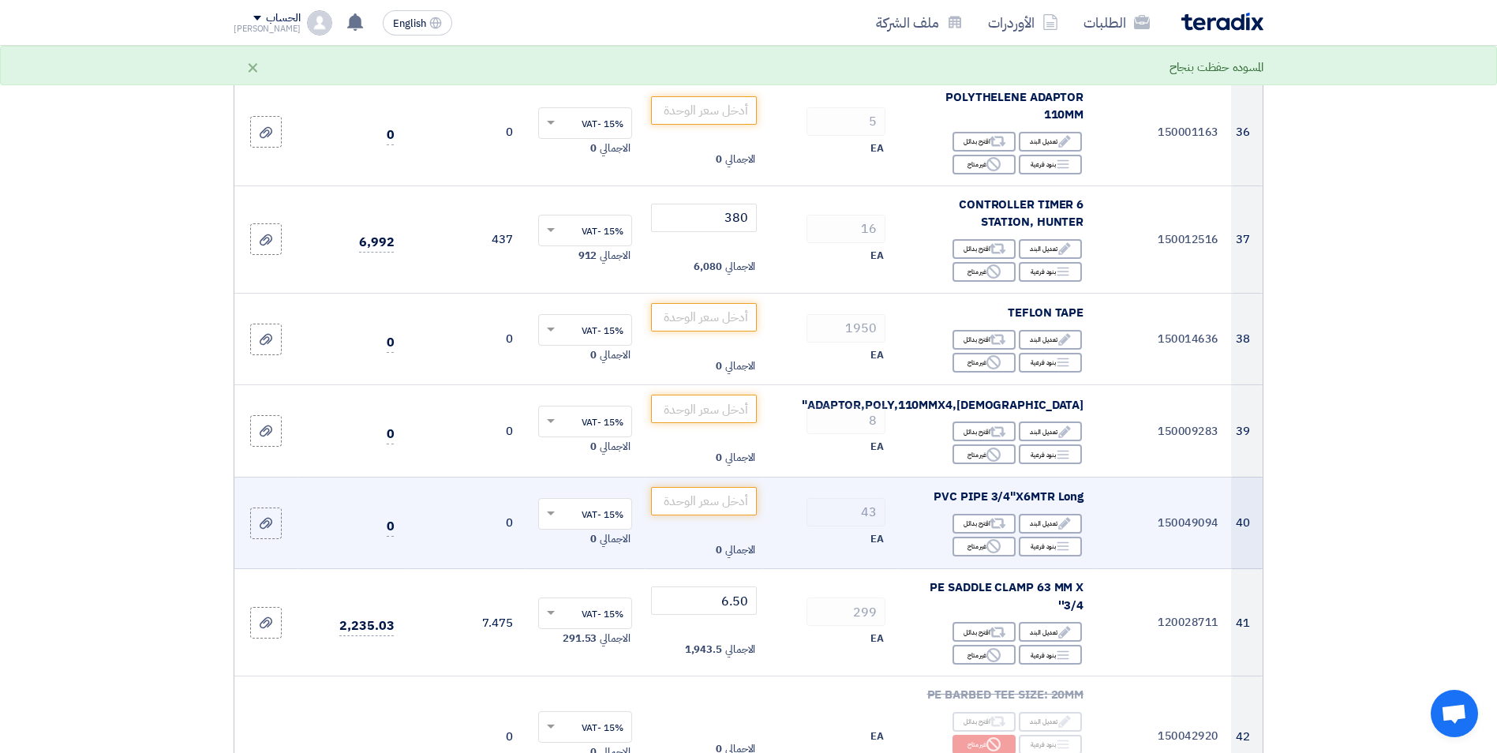
scroll to position [3512, 0]
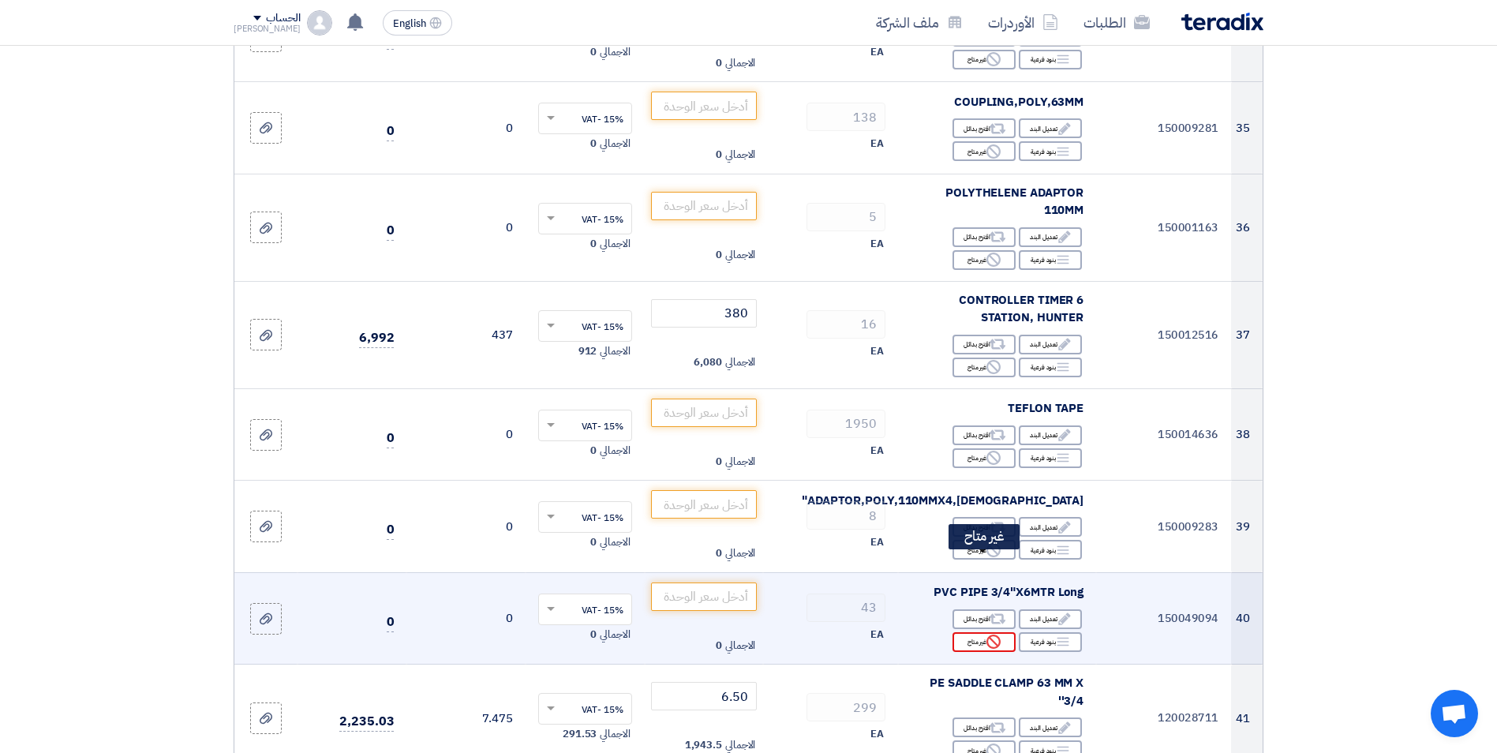
click at [968, 632] on div "Reject غير متاح" at bounding box center [983, 642] width 63 height 20
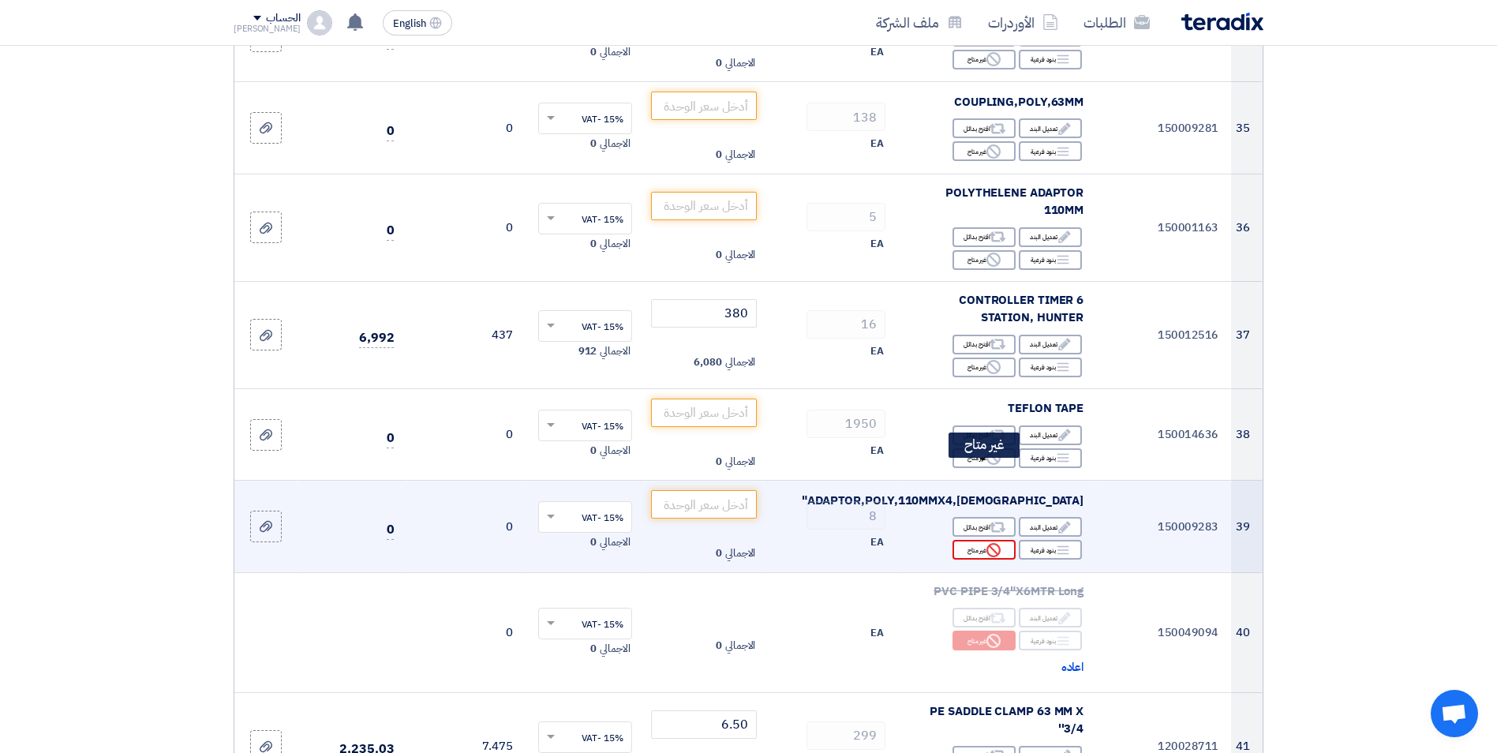
click at [989, 543] on icon "Reject" at bounding box center [993, 550] width 14 height 14
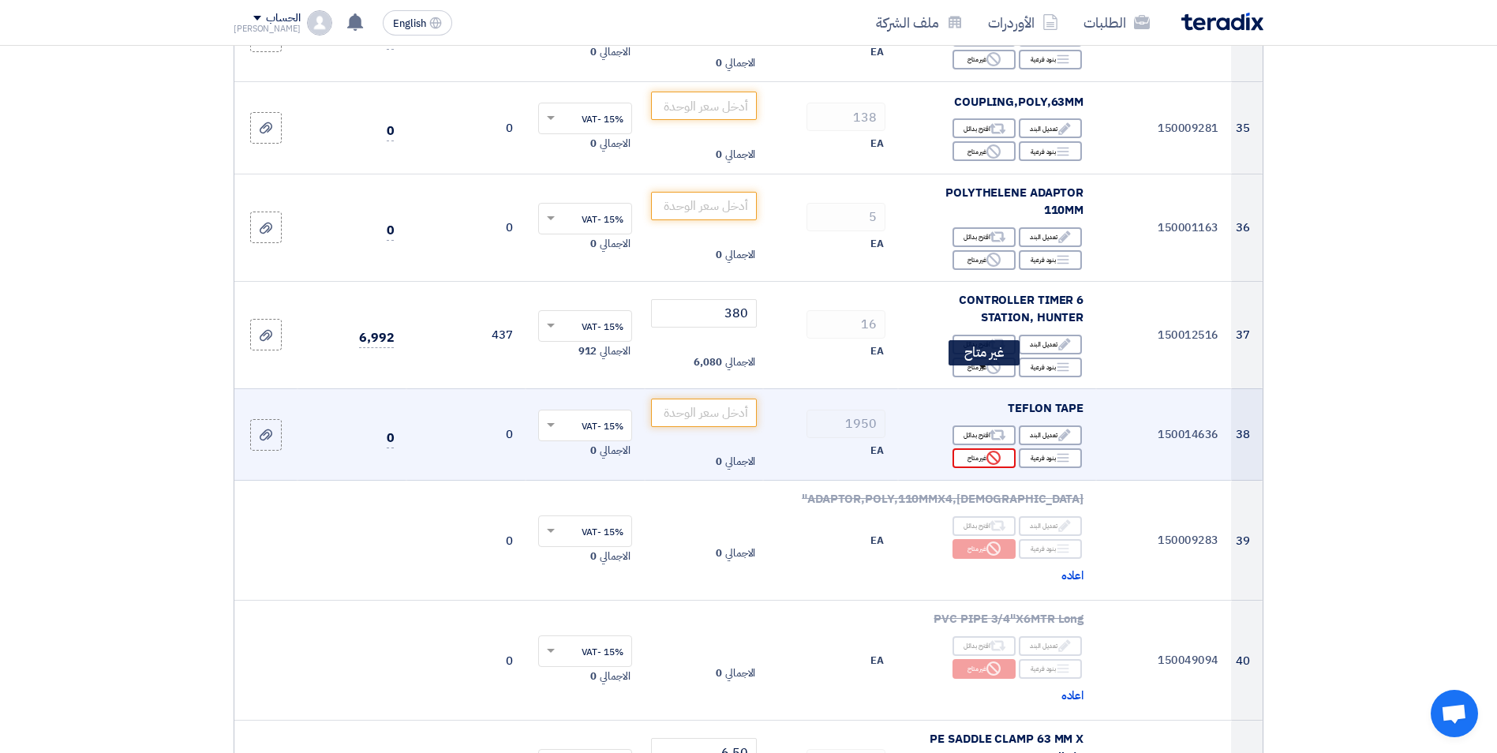
click at [980, 448] on div "Reject غير متاح" at bounding box center [983, 458] width 63 height 20
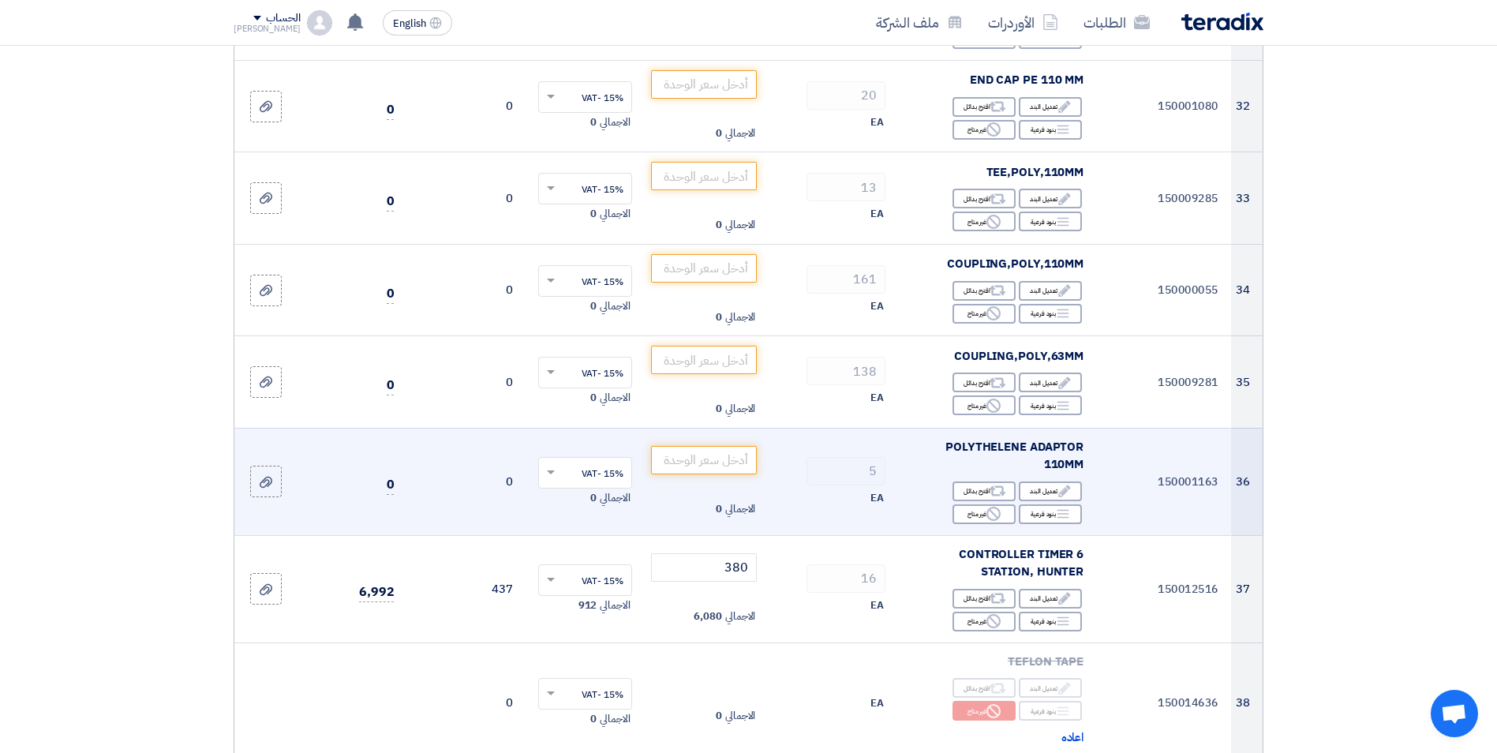
scroll to position [3197, 0]
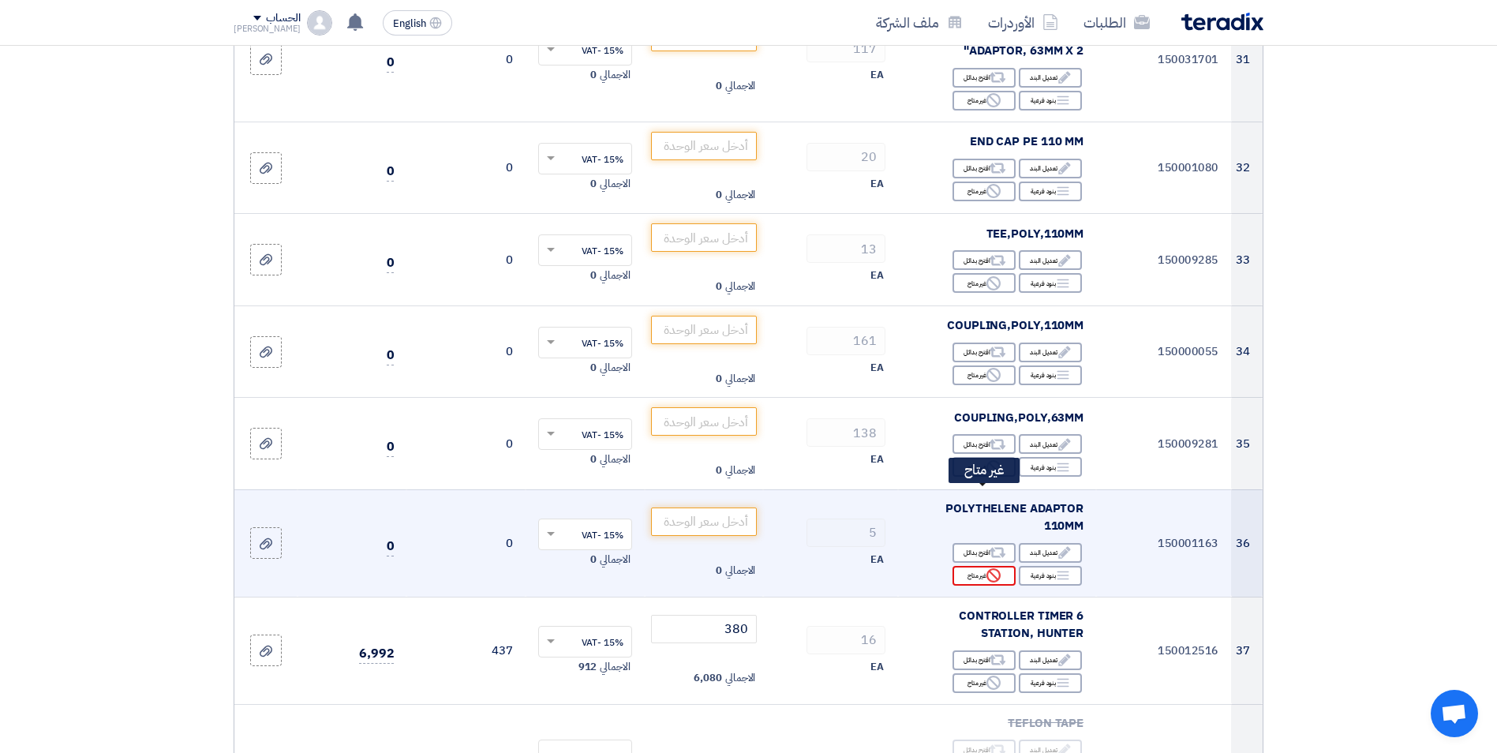
click at [979, 566] on div "Reject غير متاح" at bounding box center [983, 576] width 63 height 20
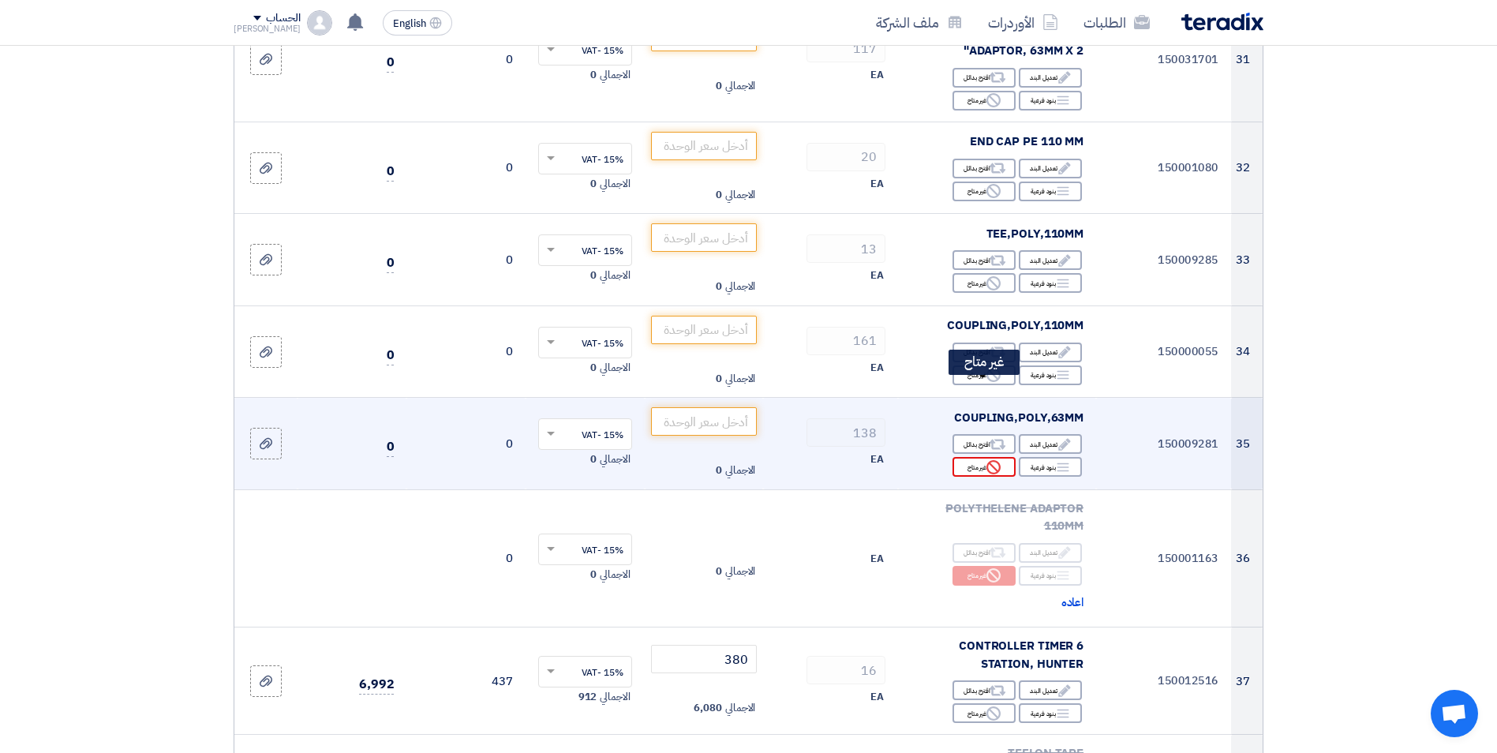
click at [981, 457] on div "Reject غير متاح" at bounding box center [983, 467] width 63 height 20
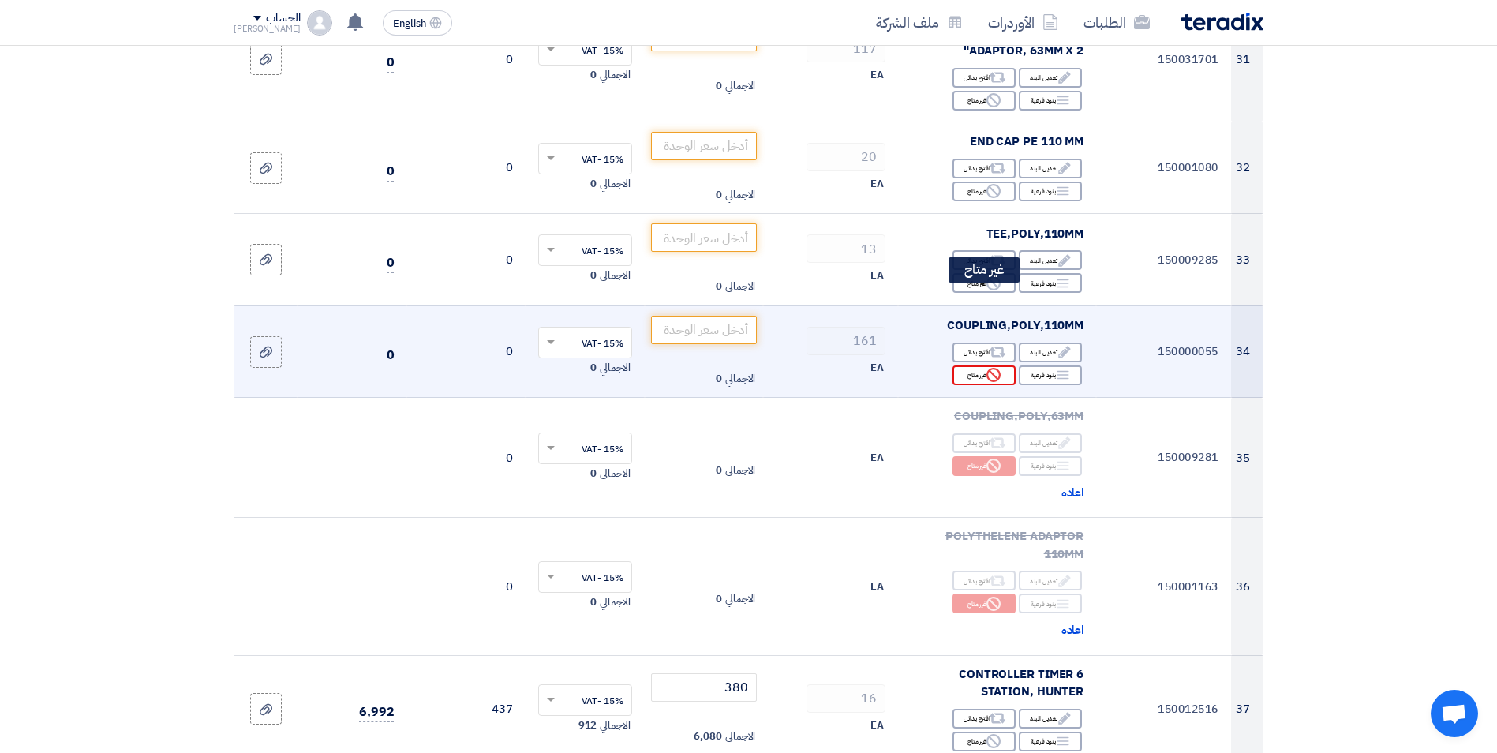
click at [988, 368] on icon "Reject" at bounding box center [993, 375] width 14 height 14
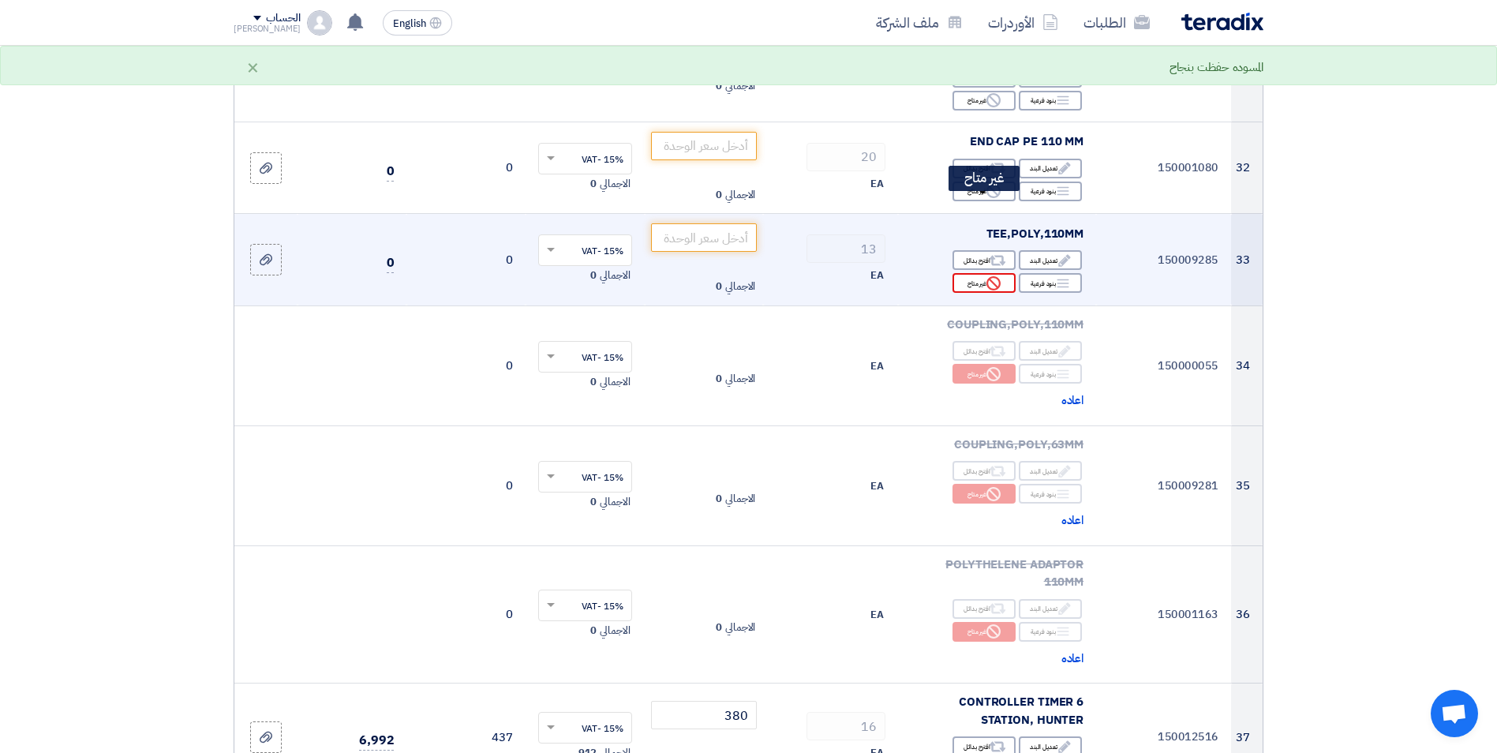
click at [982, 273] on div "Reject غير متاح" at bounding box center [983, 283] width 63 height 20
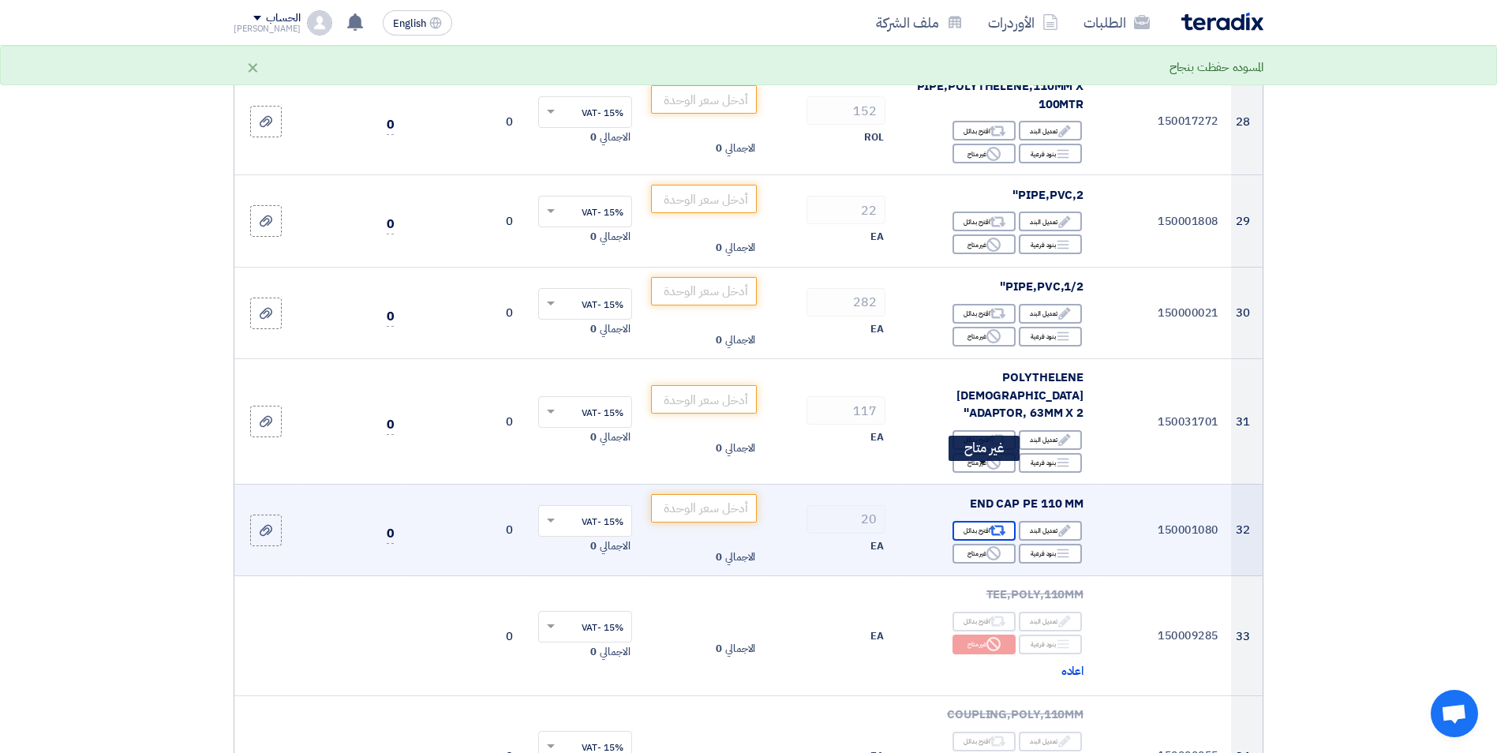
scroll to position [2802, 0]
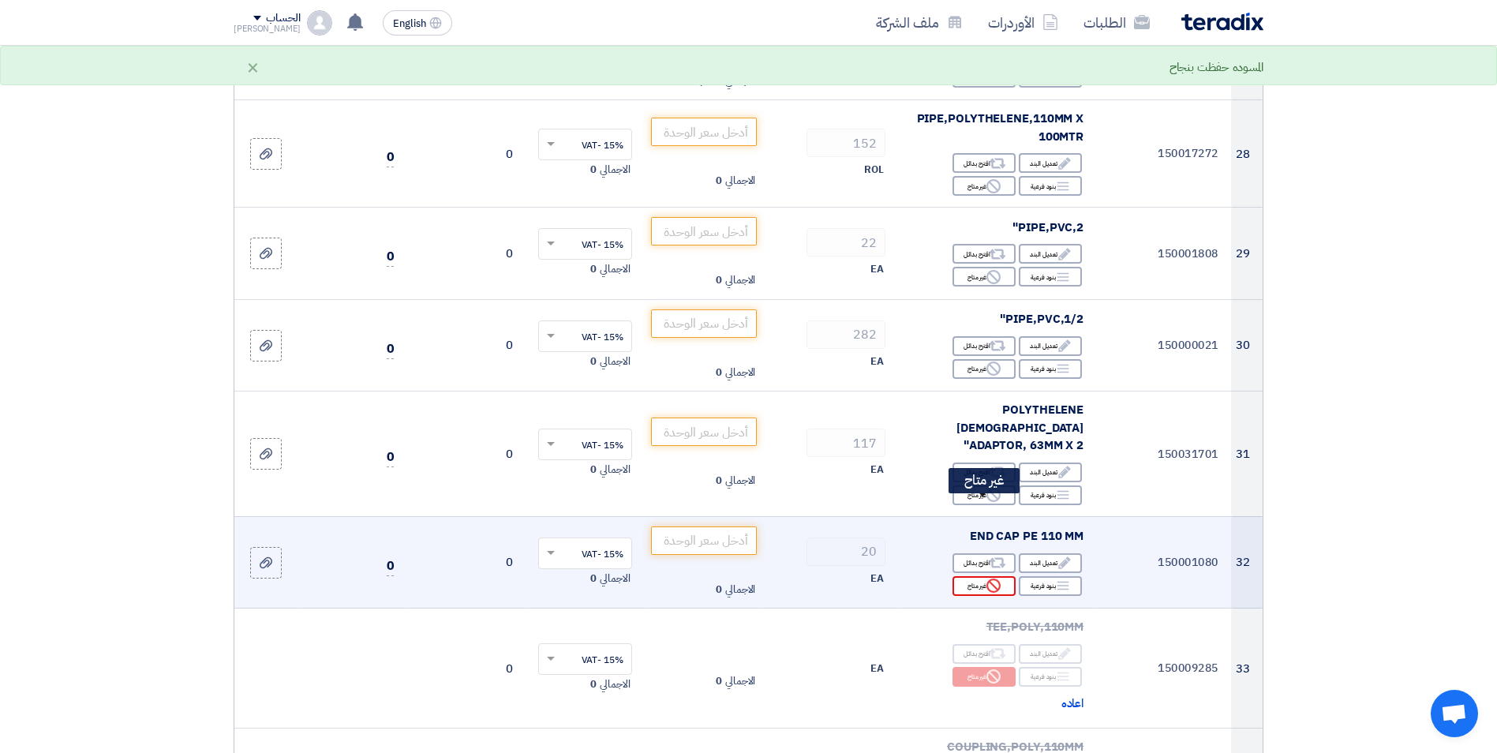
click at [978, 576] on div "Reject غير متاح" at bounding box center [983, 586] width 63 height 20
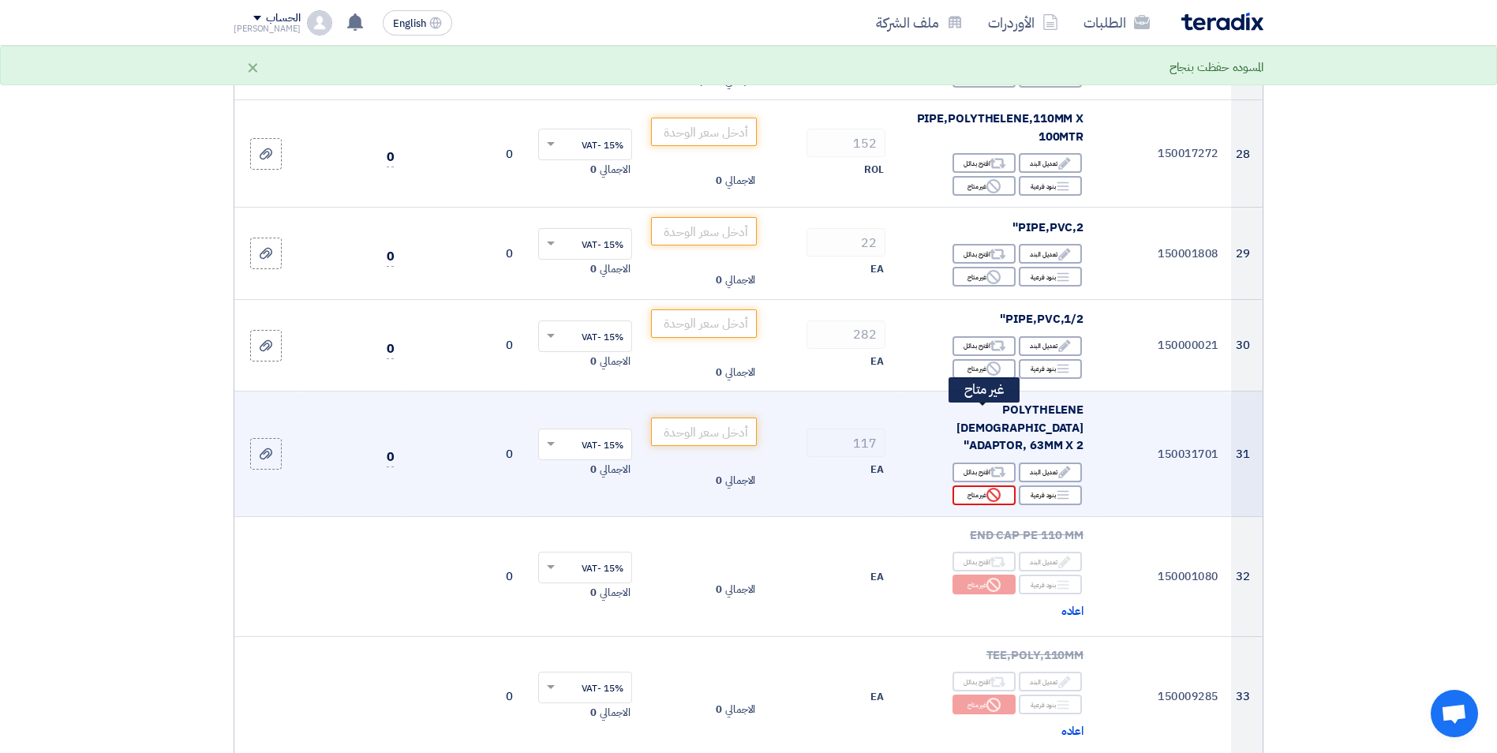
click at [982, 485] on div "Reject غير متاح" at bounding box center [983, 495] width 63 height 20
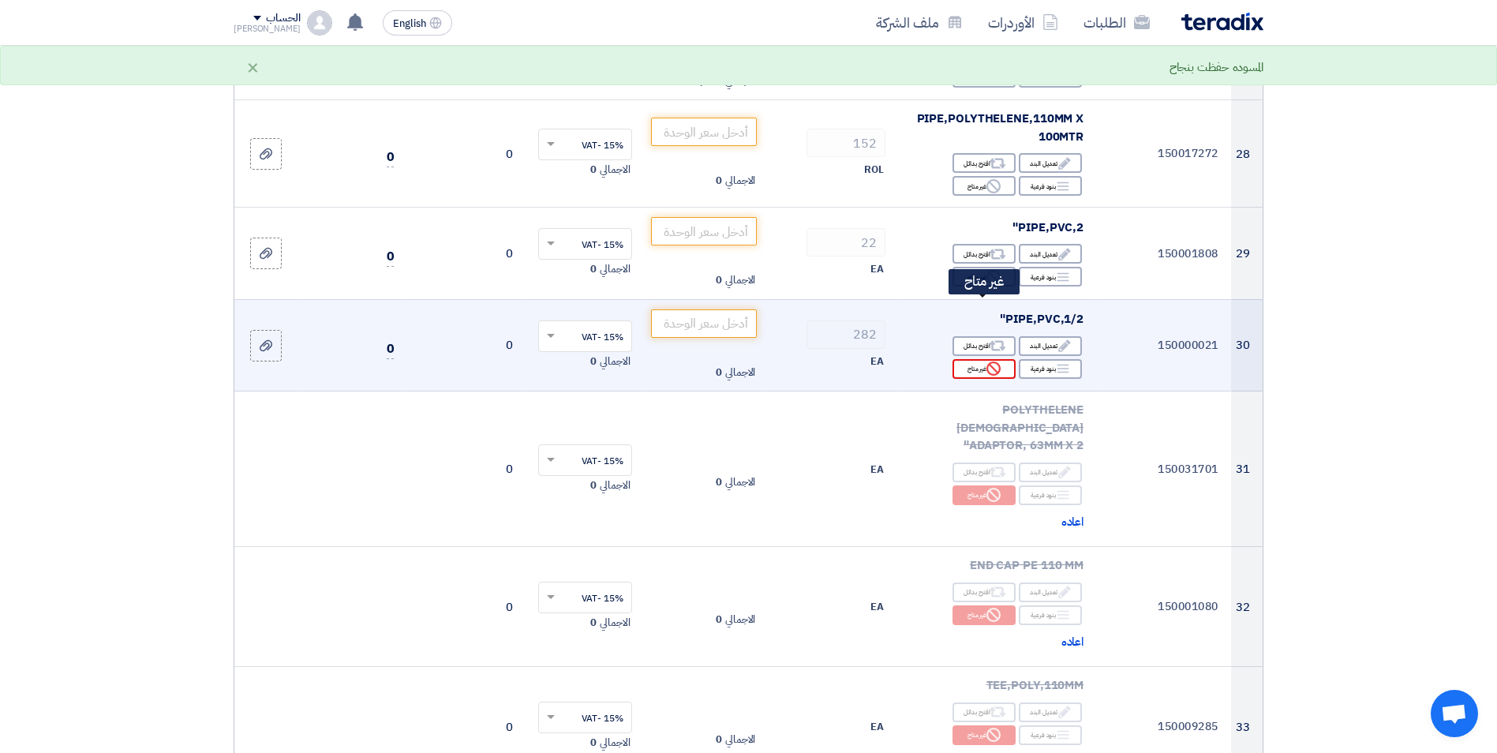
click at [990, 361] on use at bounding box center [993, 368] width 14 height 14
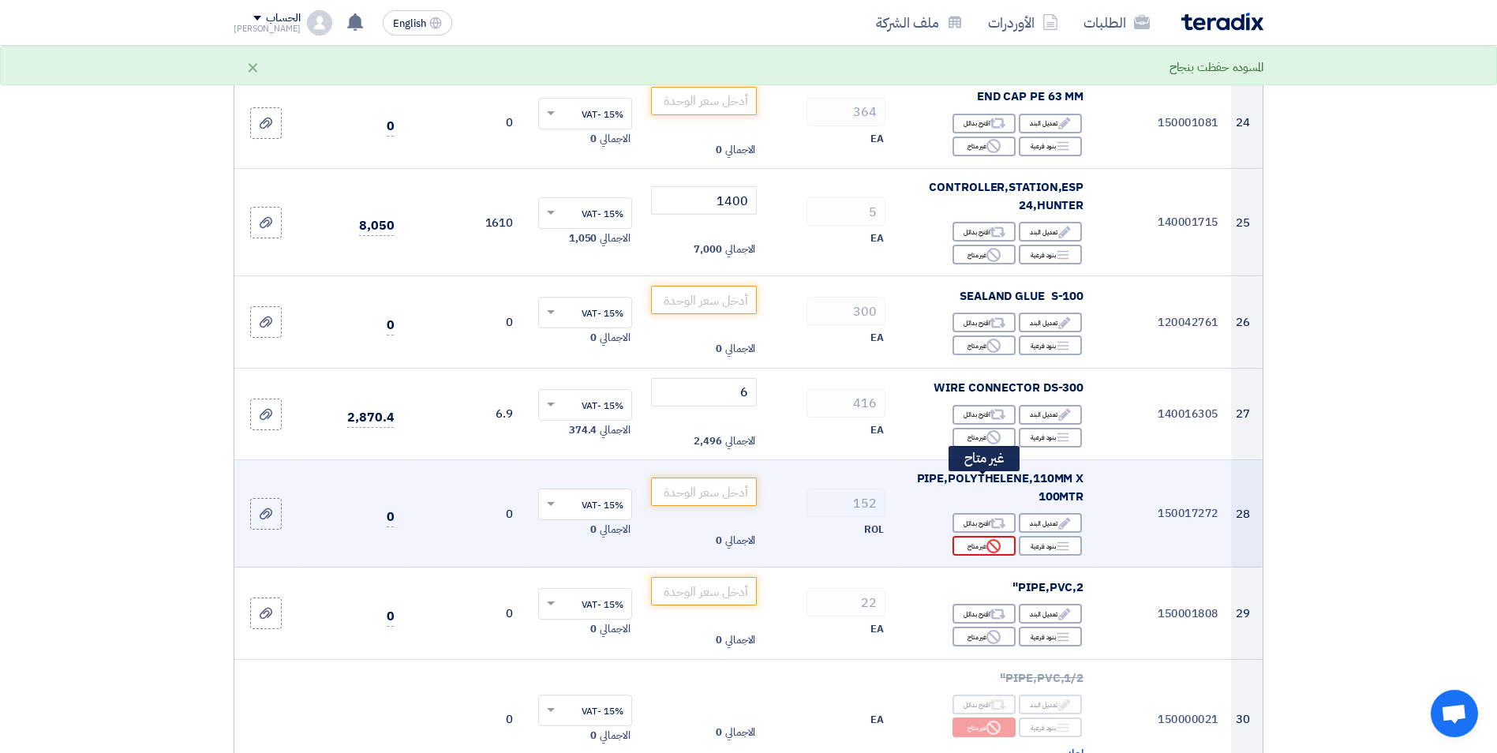
scroll to position [2408, 0]
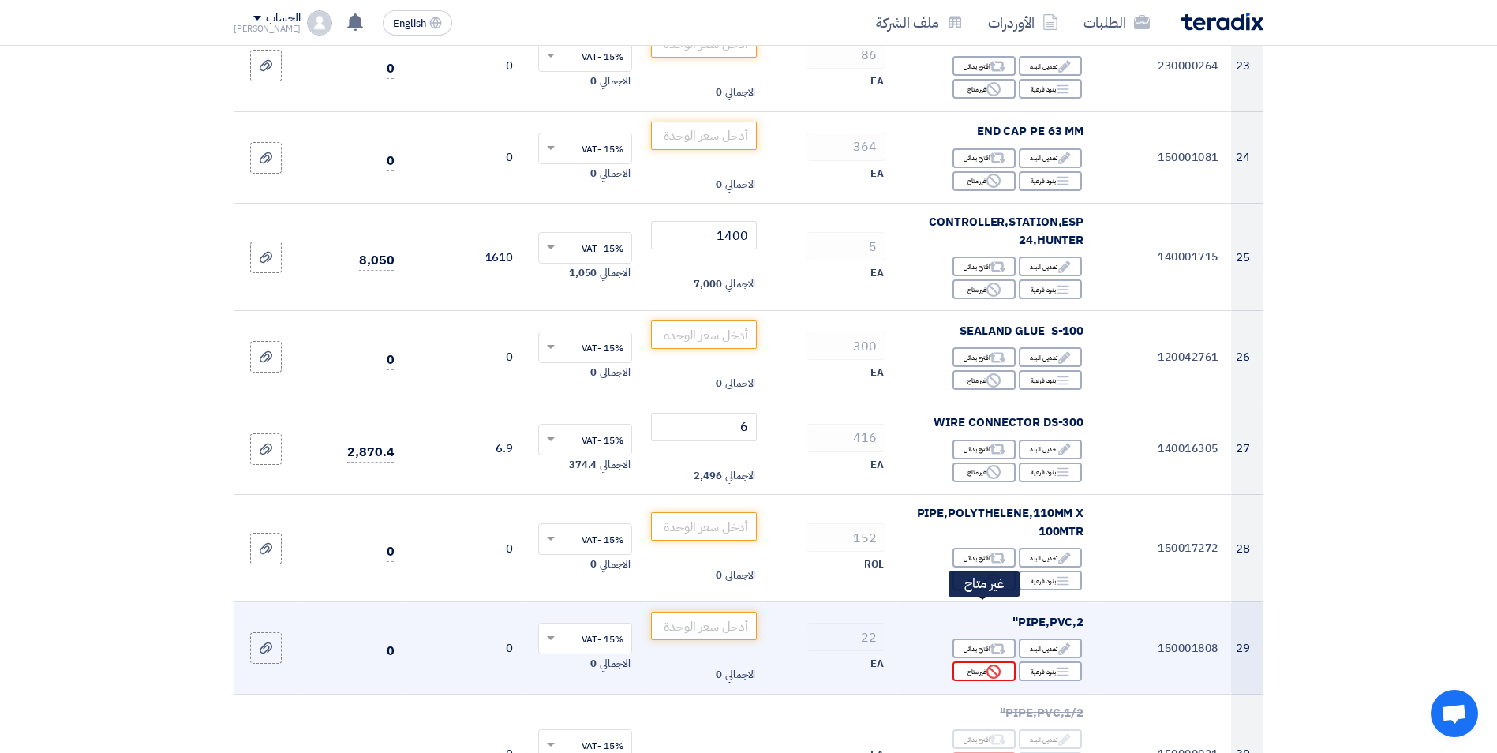
click at [984, 661] on div "Reject غير متاح" at bounding box center [983, 671] width 63 height 20
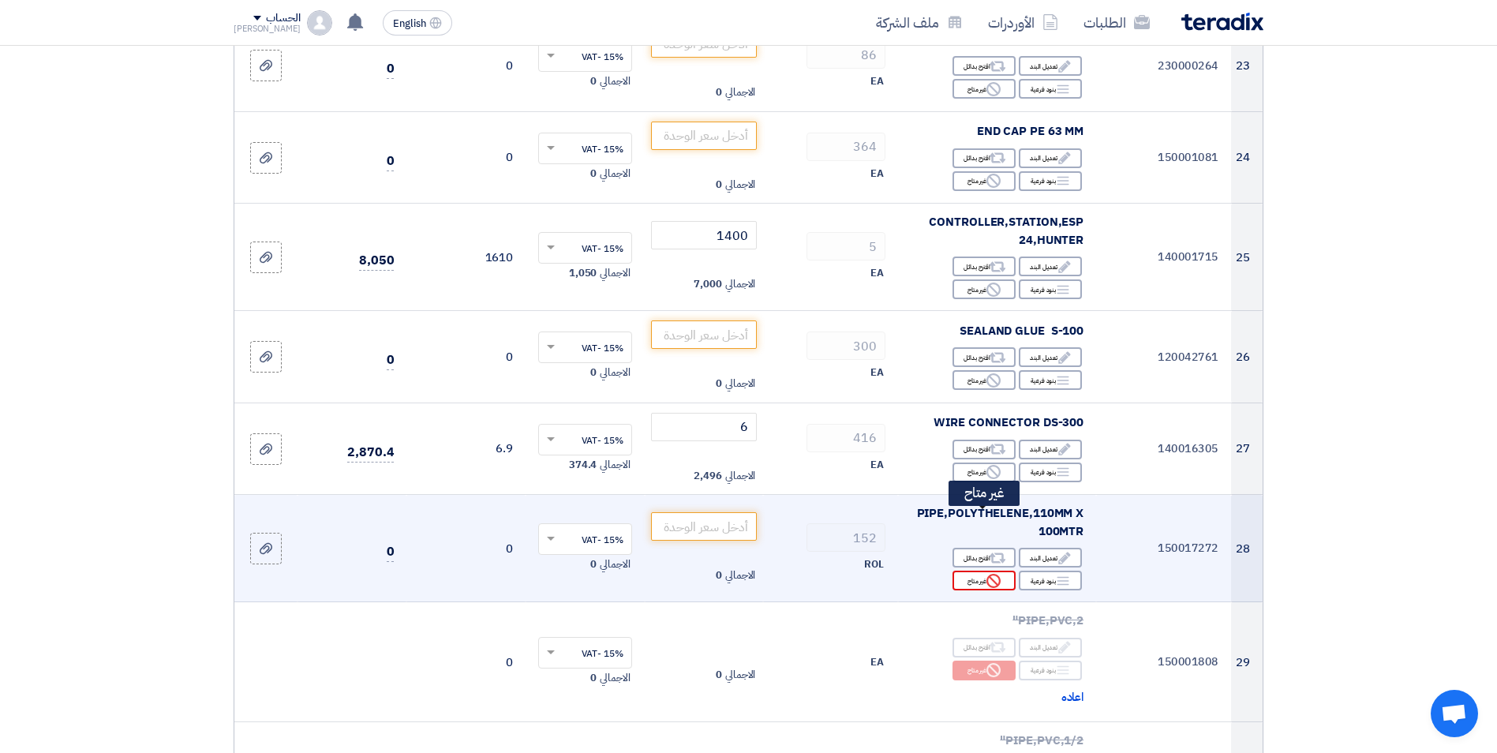
click at [984, 570] on div "Reject غير متاح" at bounding box center [983, 580] width 63 height 20
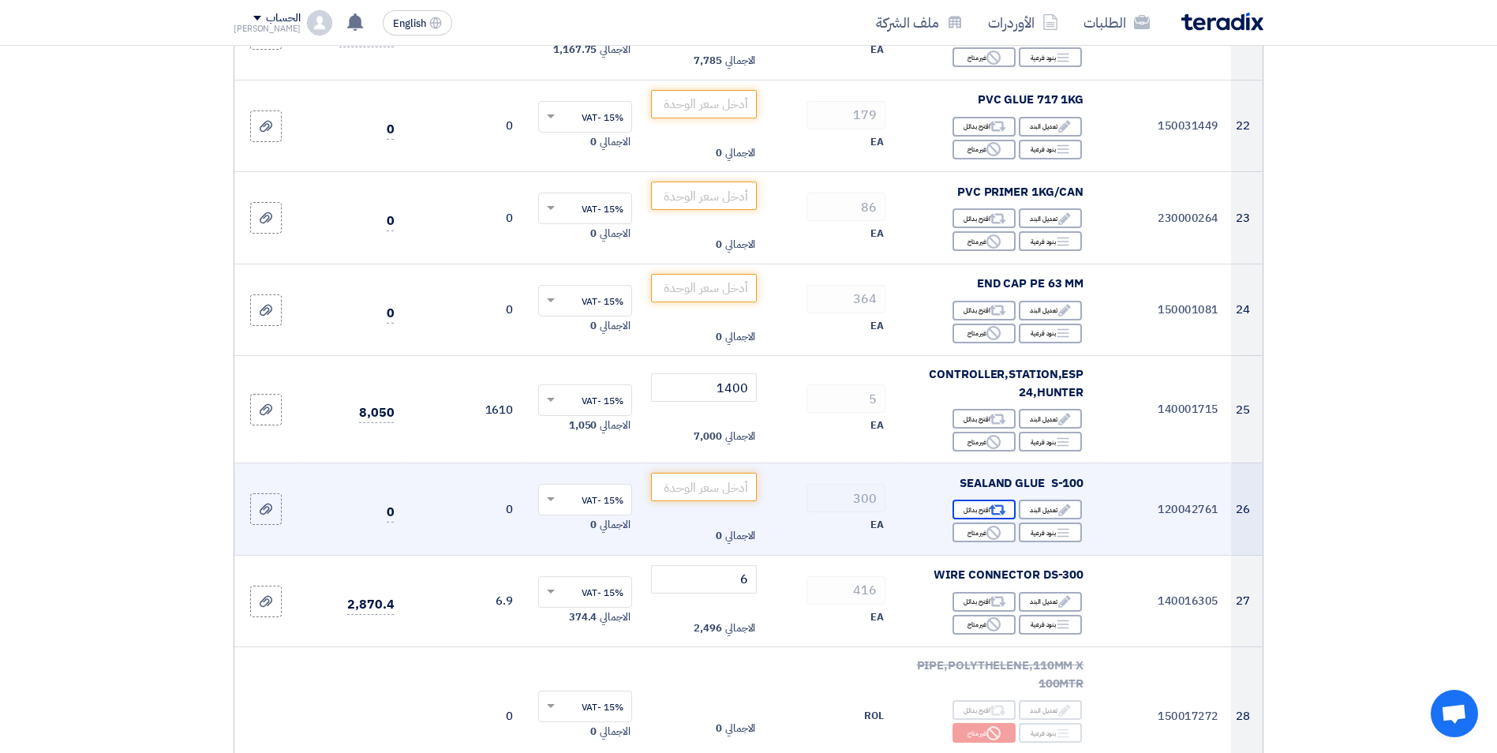
scroll to position [2171, 0]
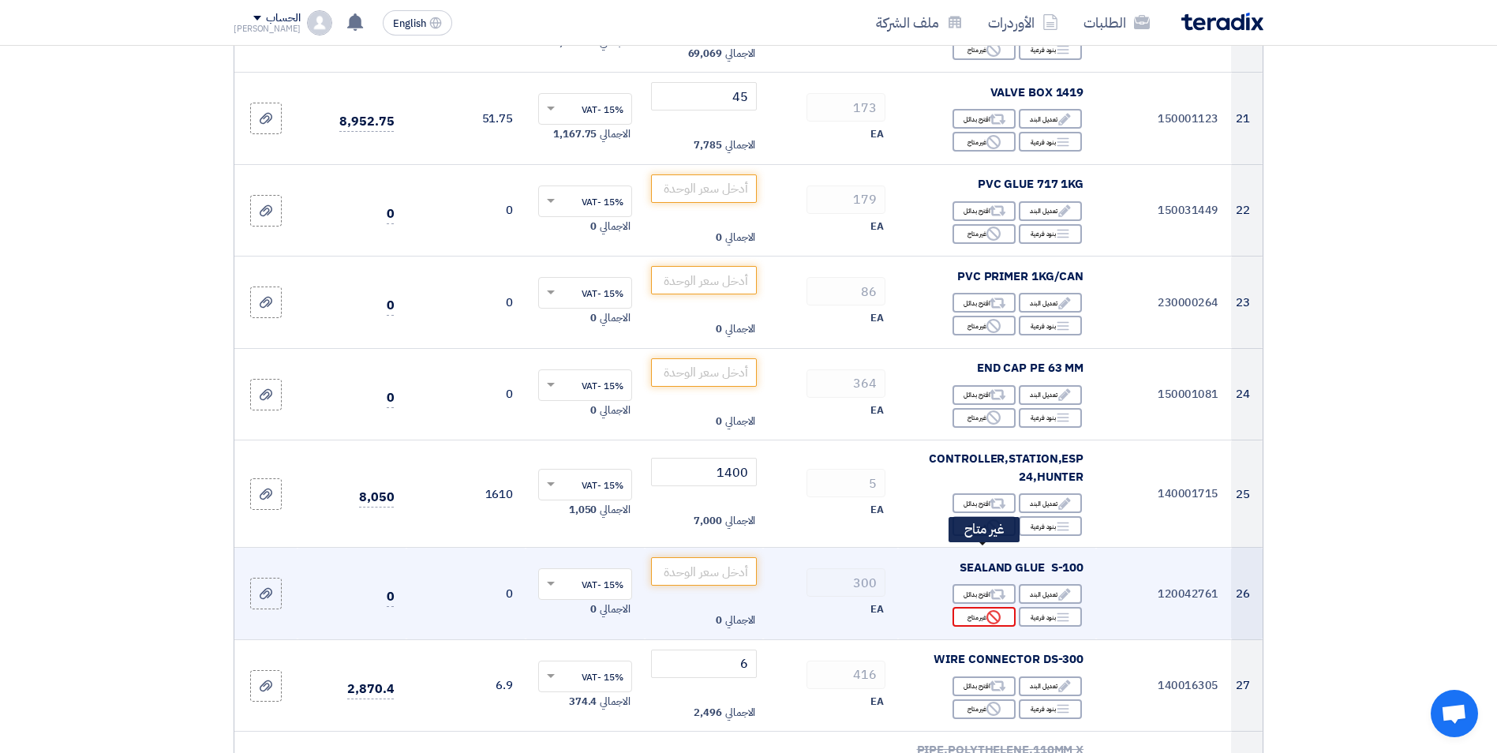
click at [992, 610] on icon "Reject" at bounding box center [993, 617] width 14 height 14
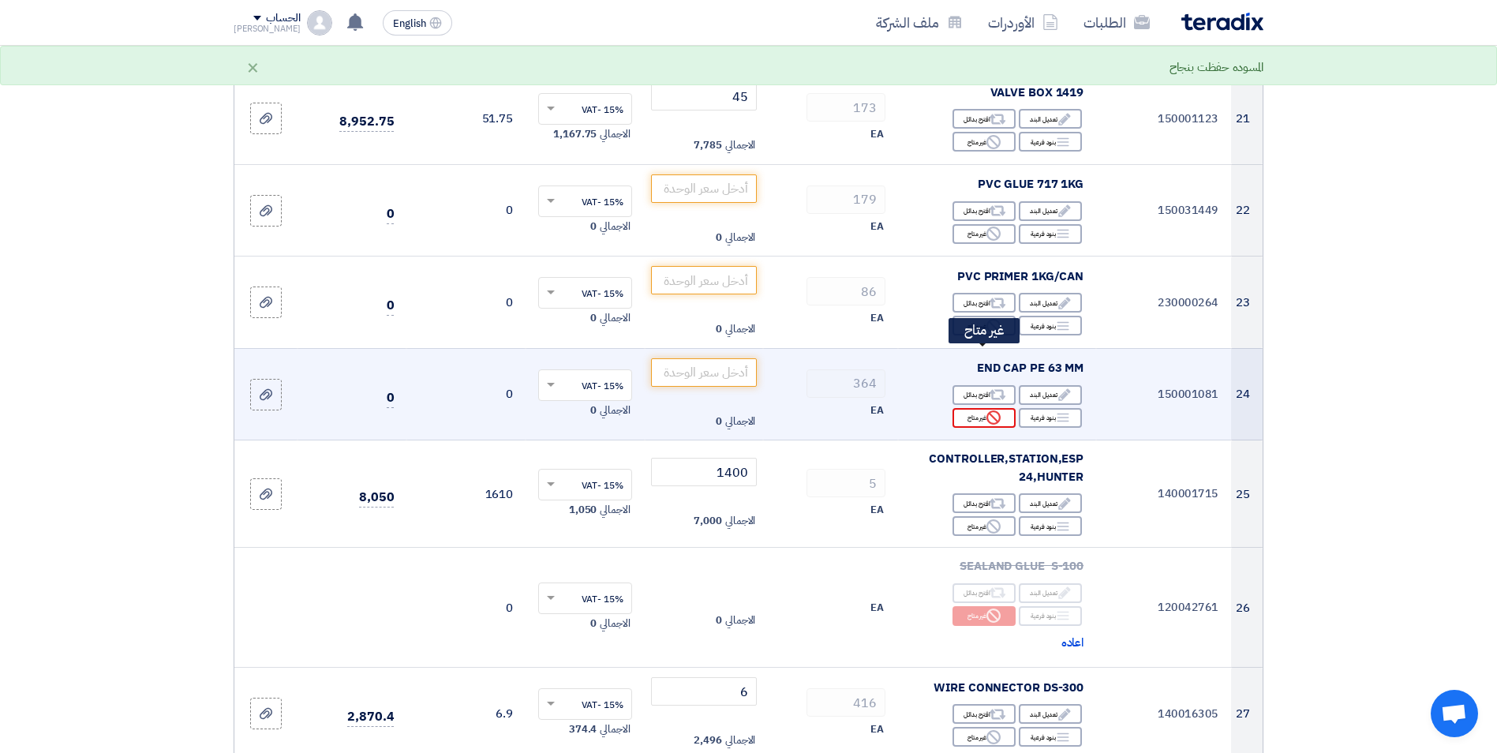
click at [977, 408] on div "Reject غير متاح" at bounding box center [983, 418] width 63 height 20
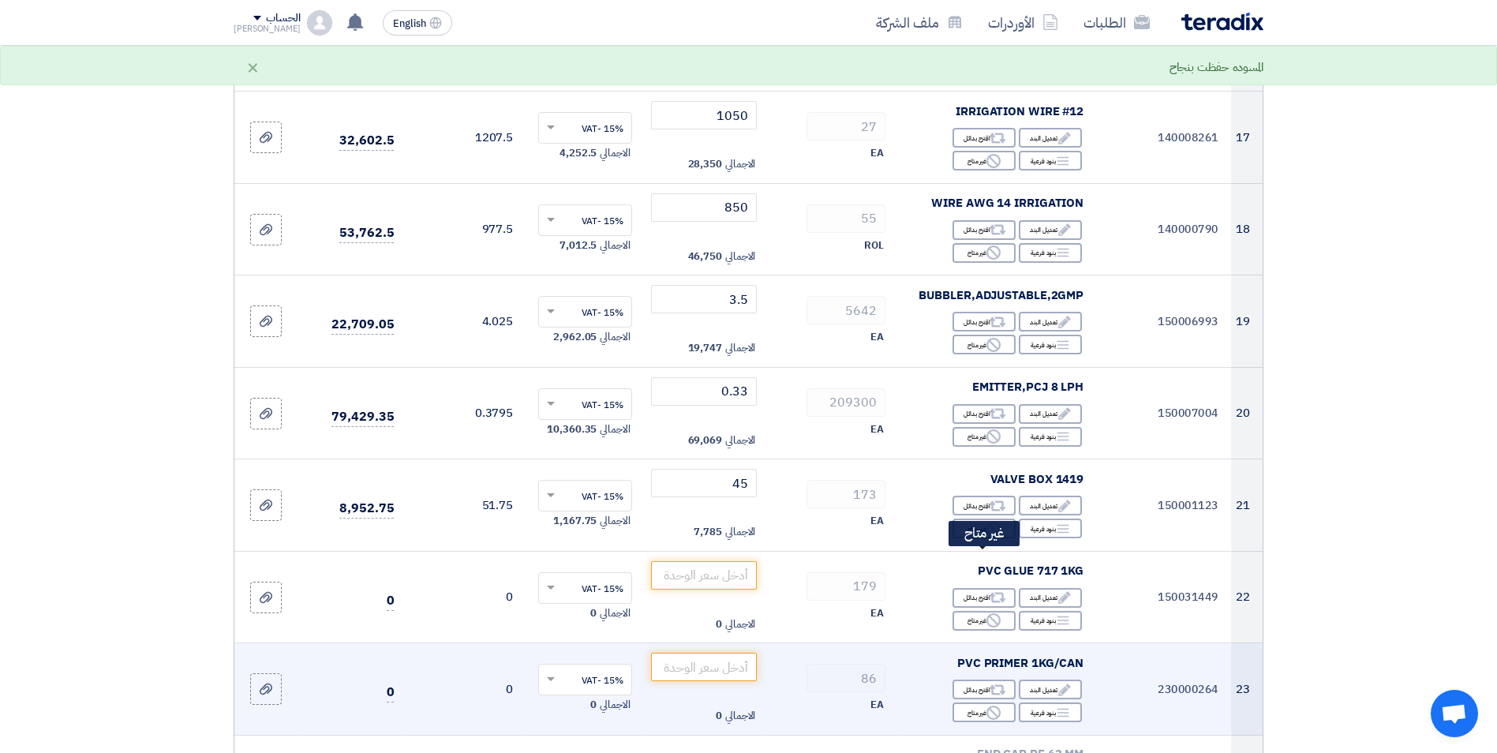
scroll to position [1777, 0]
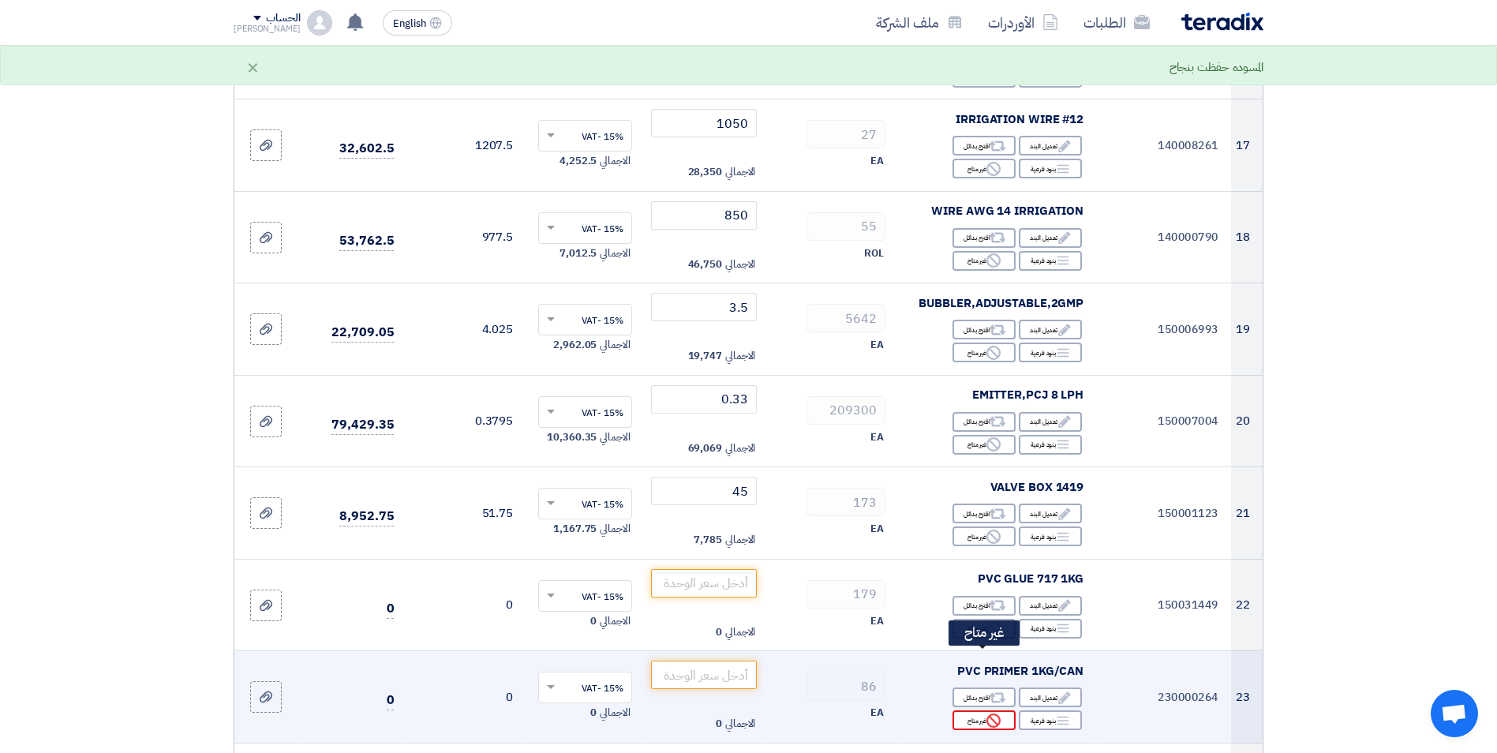
click at [988, 713] on icon "Reject" at bounding box center [993, 720] width 14 height 14
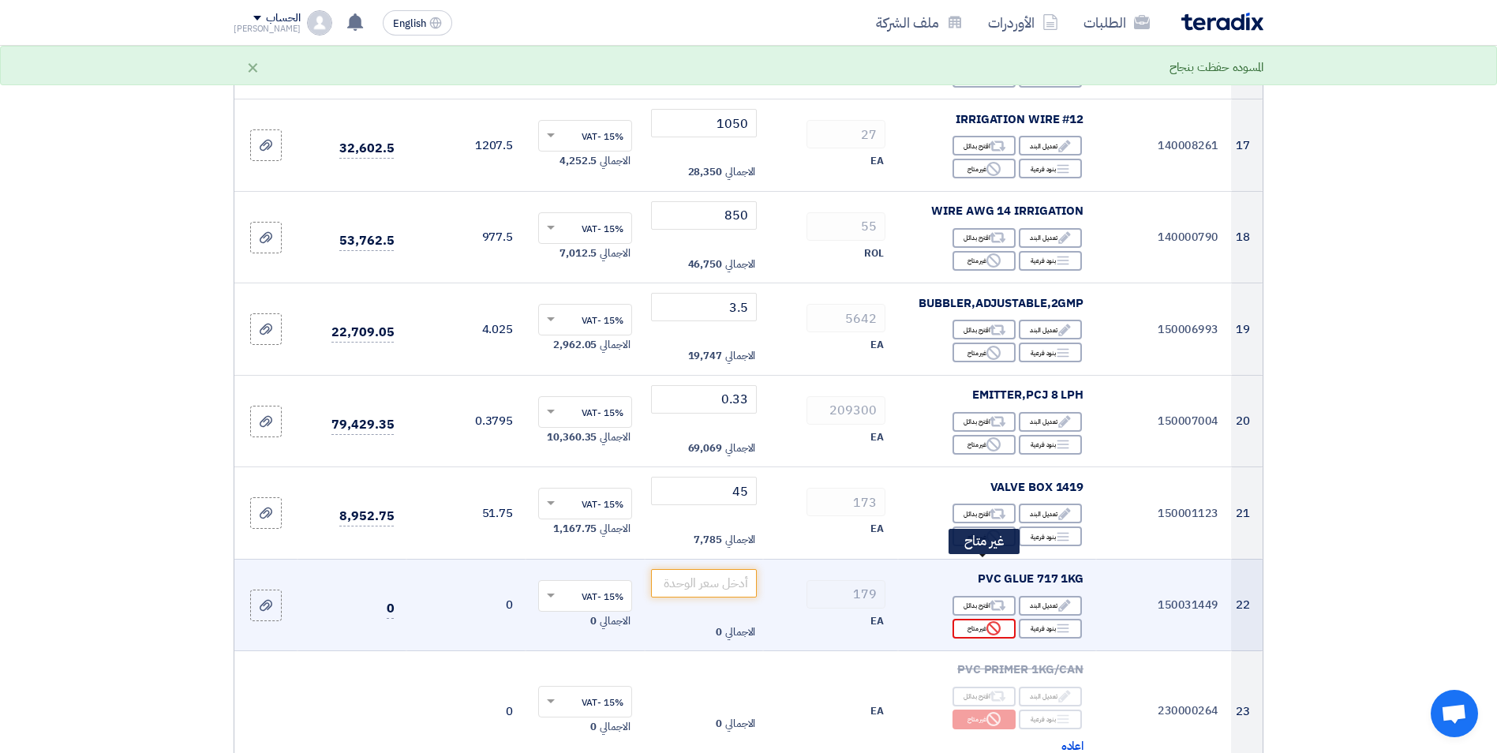
click at [981, 618] on div "Reject غير متاح" at bounding box center [983, 628] width 63 height 20
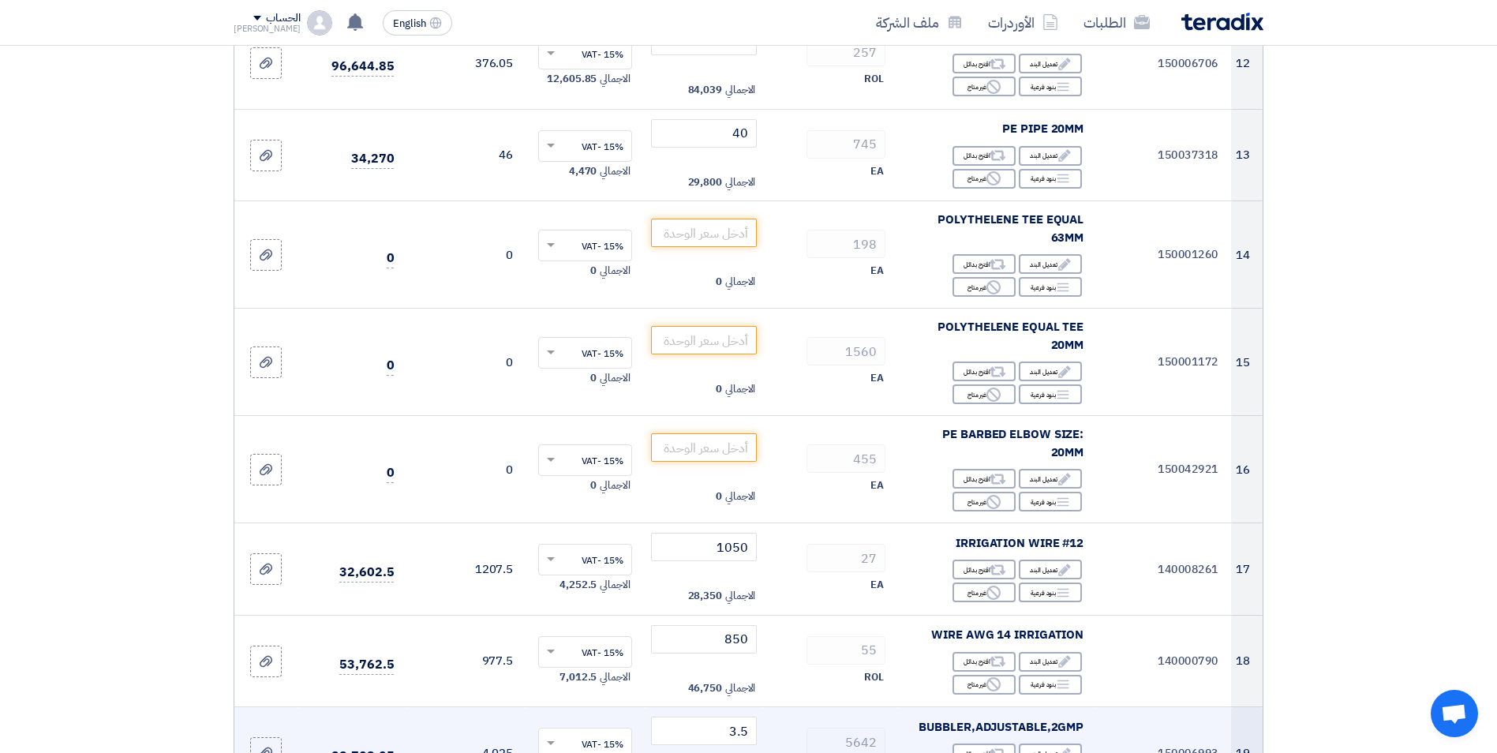
scroll to position [1303, 0]
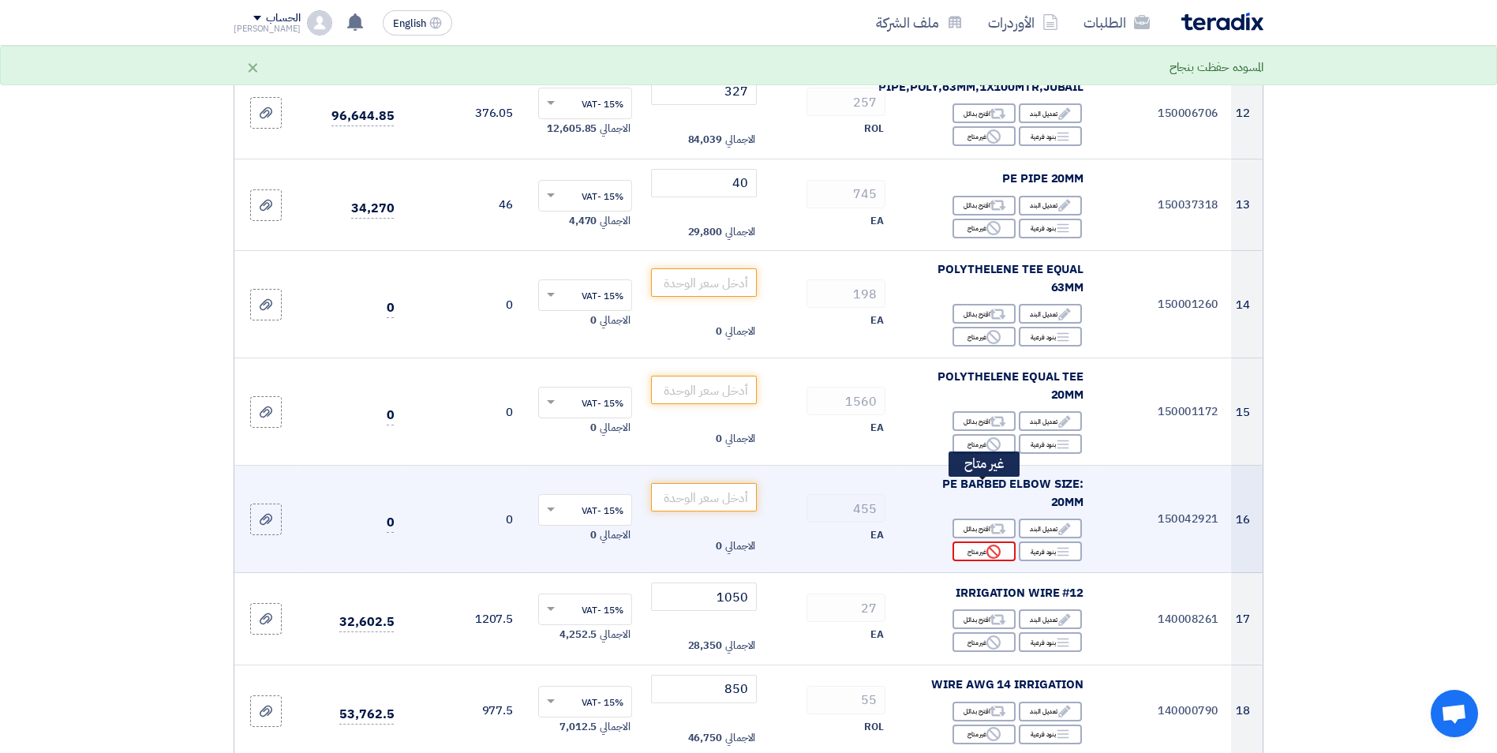
click at [995, 544] on icon "Reject" at bounding box center [993, 551] width 14 height 14
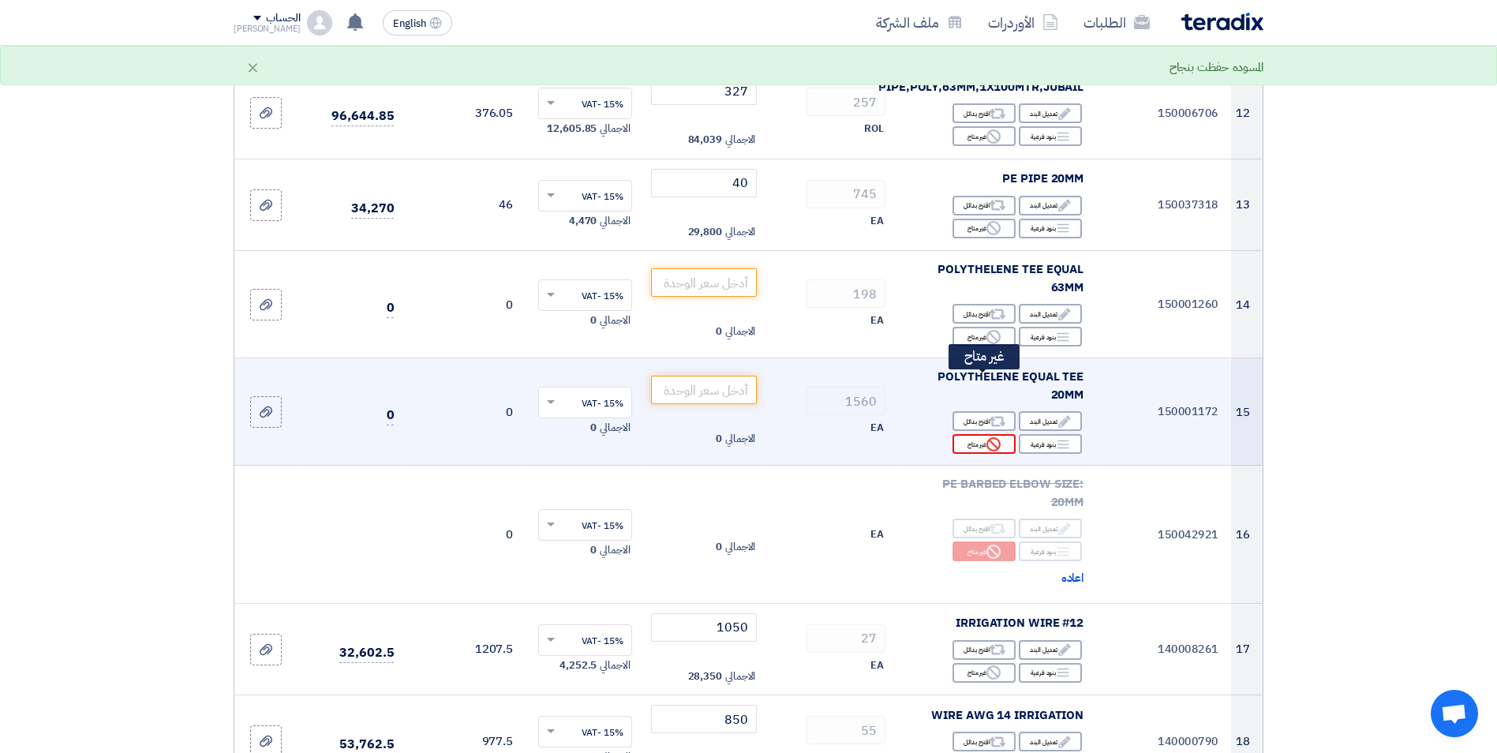
click at [977, 434] on div "Reject غير متاح" at bounding box center [983, 444] width 63 height 20
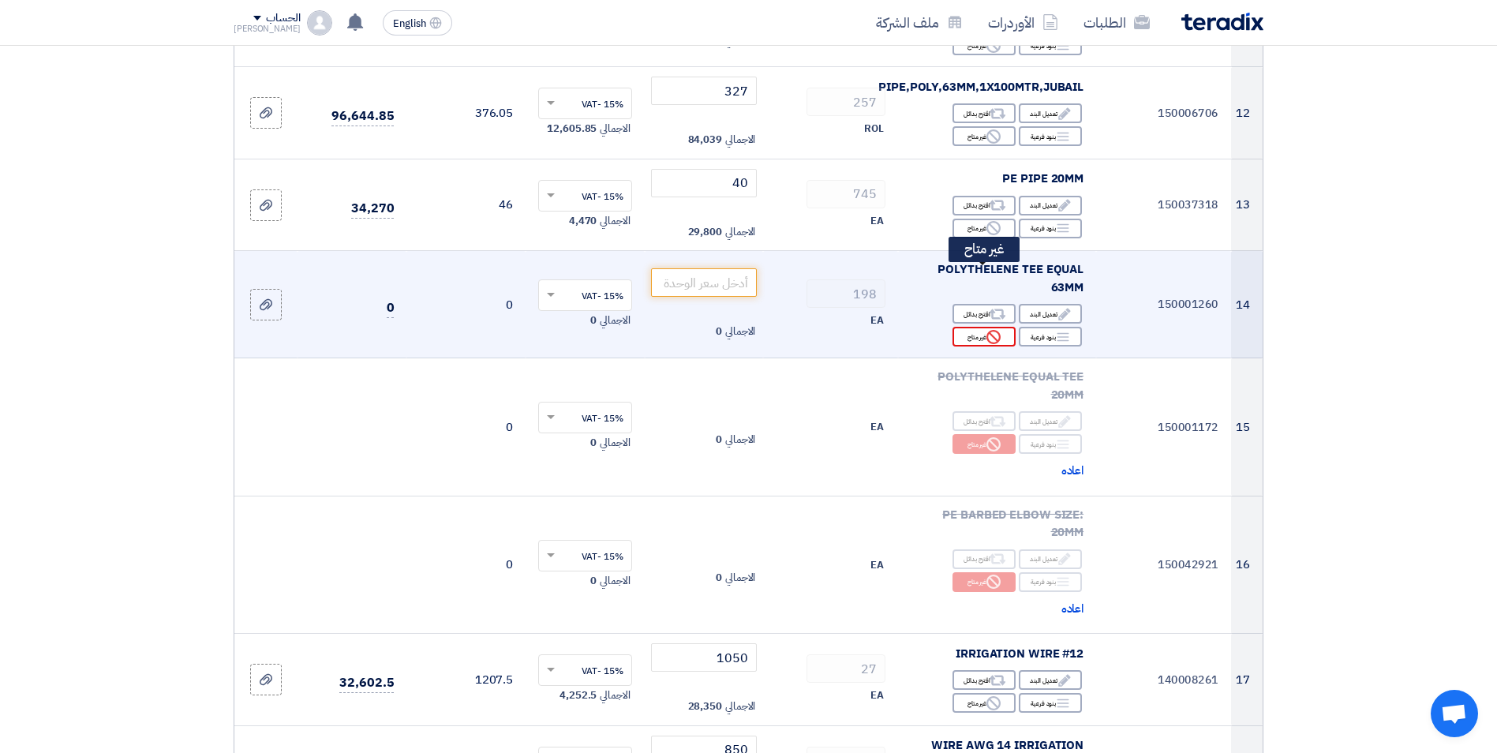
click at [985, 327] on div "Reject غير متاح" at bounding box center [983, 337] width 63 height 20
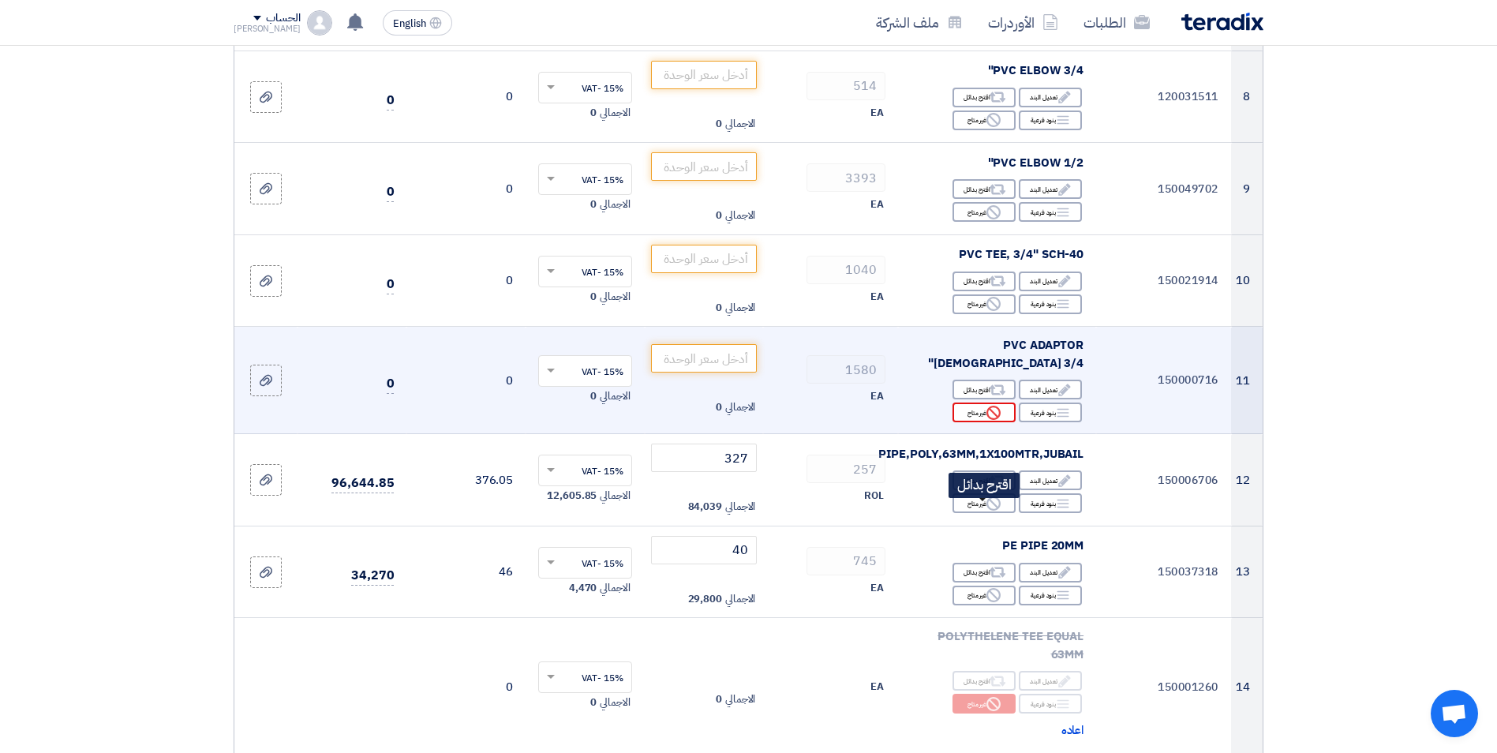
scroll to position [909, 0]
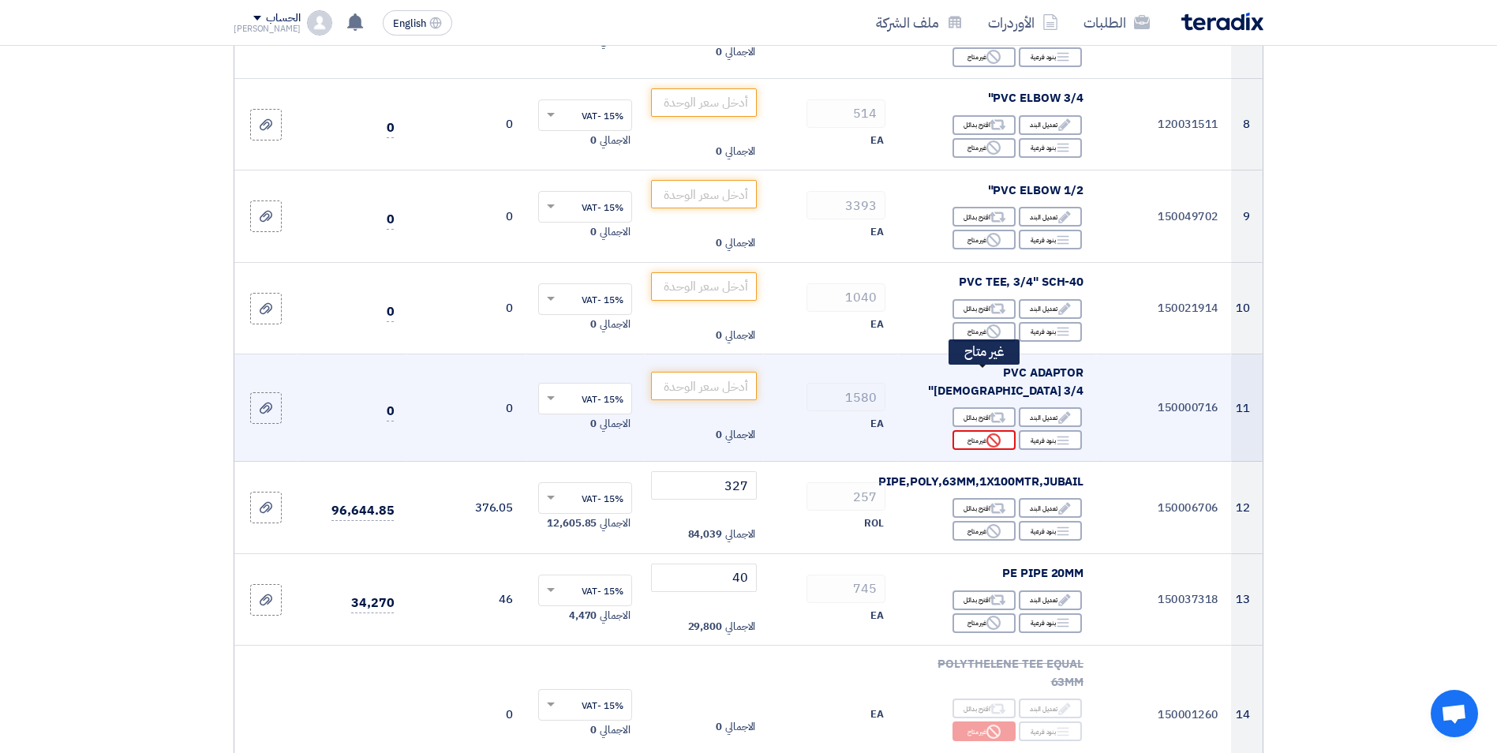
click at [975, 430] on div "Reject غير متاح" at bounding box center [983, 440] width 63 height 20
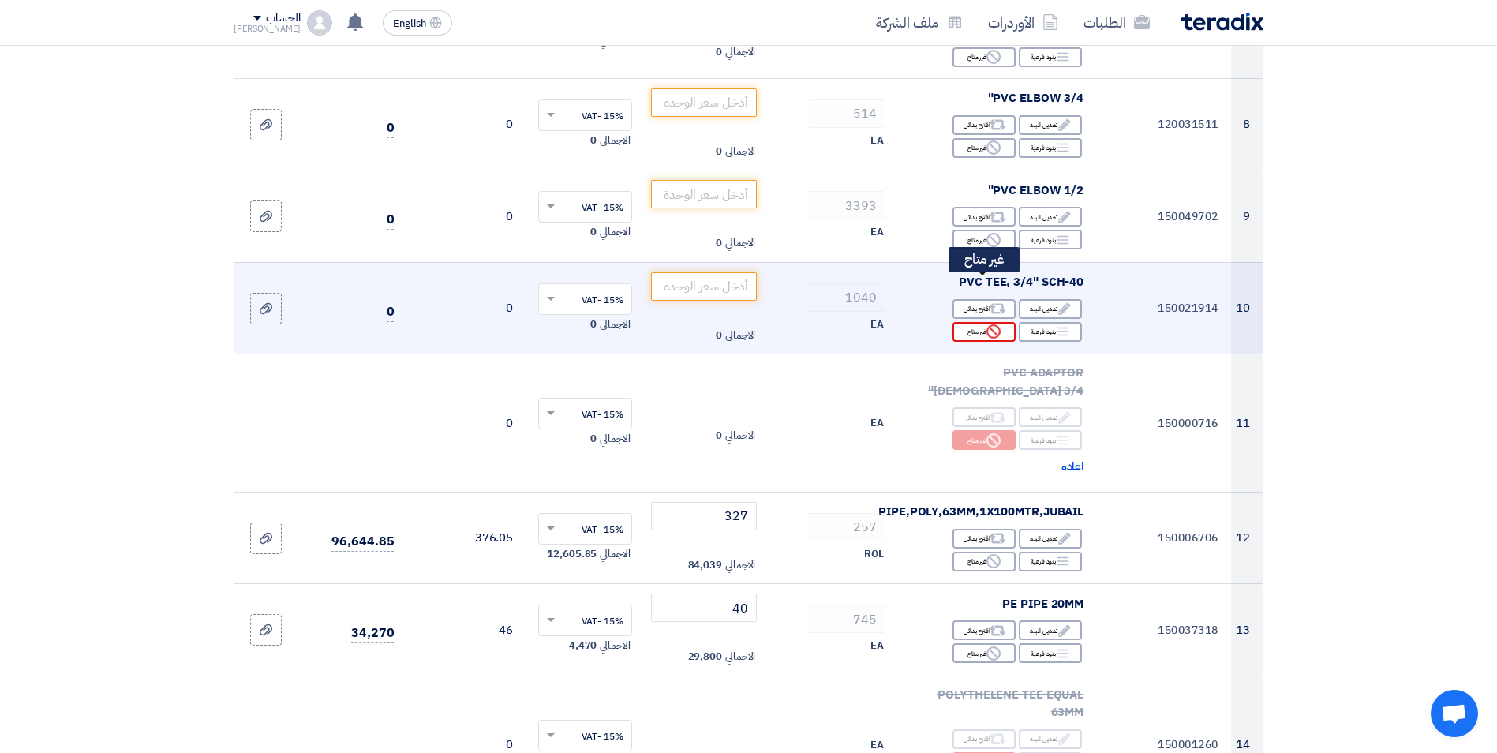
click at [985, 322] on div "Reject غير متاح" at bounding box center [983, 332] width 63 height 20
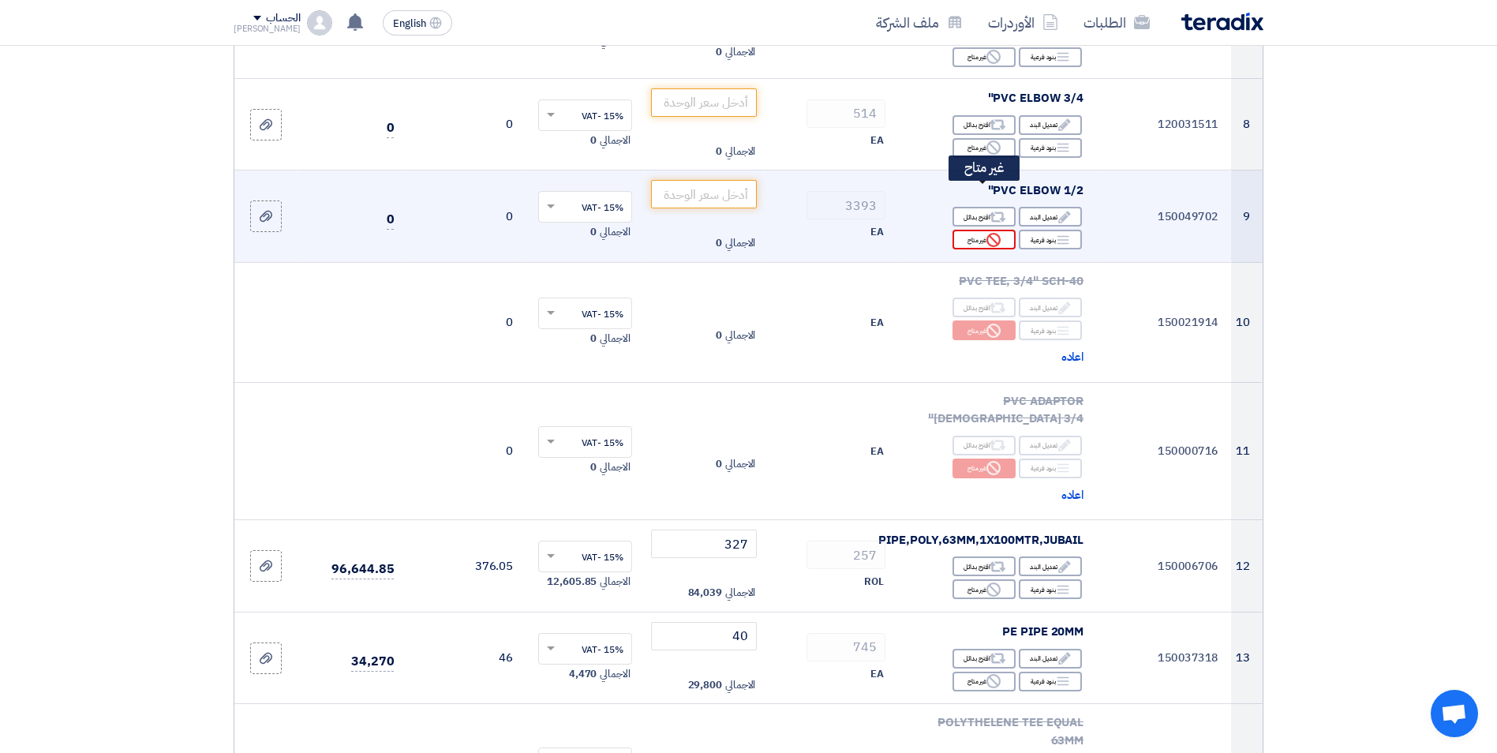
click at [981, 230] on div "Reject غير متاح" at bounding box center [983, 240] width 63 height 20
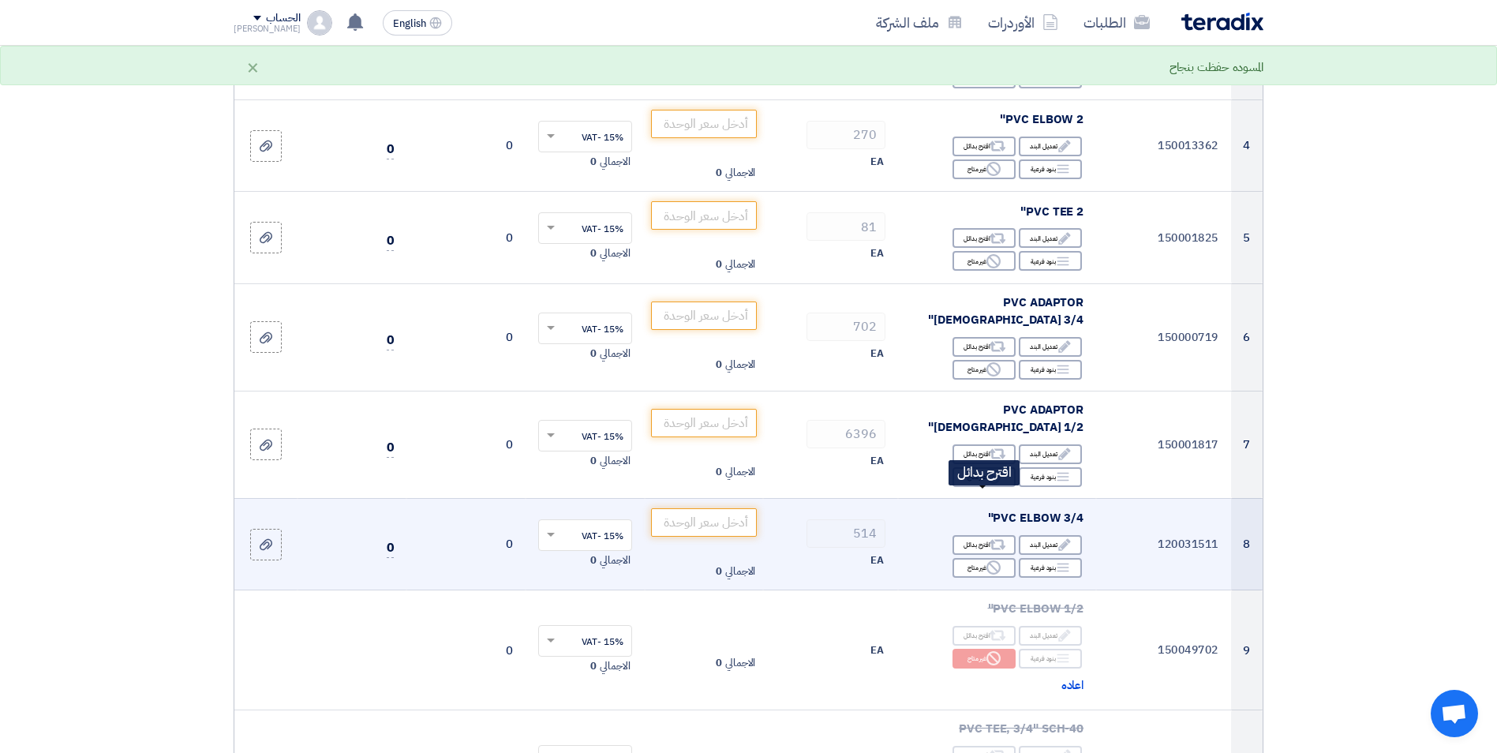
scroll to position [435, 0]
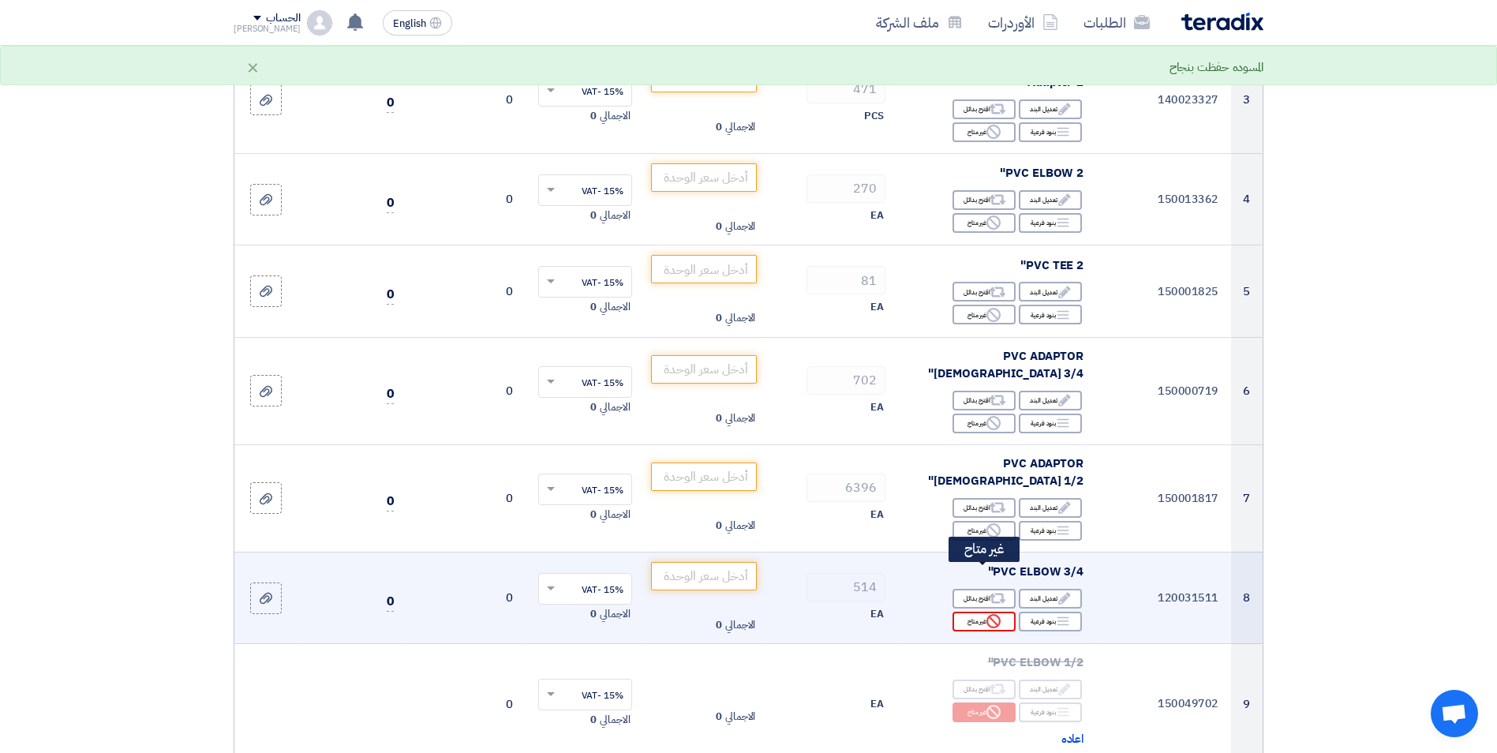
click at [988, 614] on use at bounding box center [993, 621] width 14 height 14
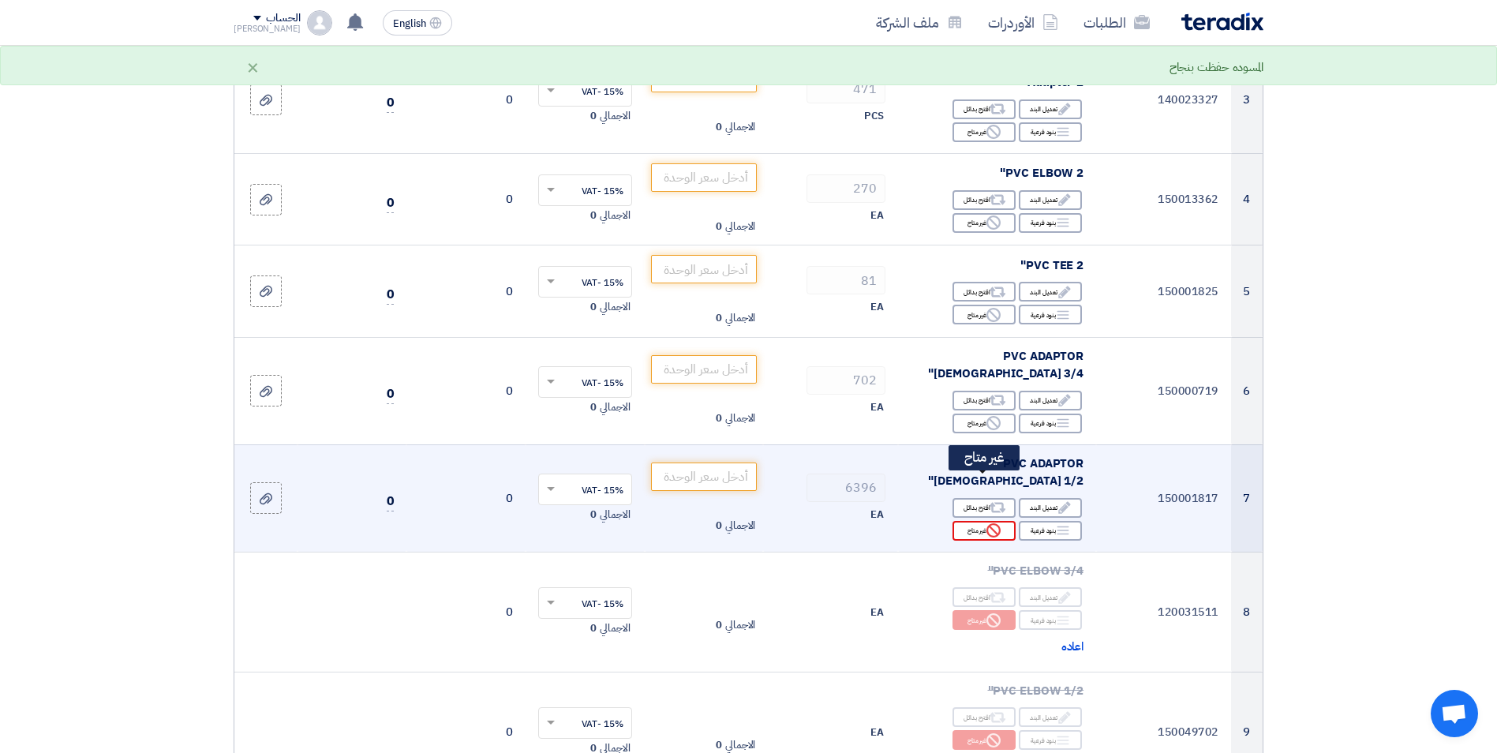
click at [986, 523] on icon "Reject" at bounding box center [993, 530] width 14 height 14
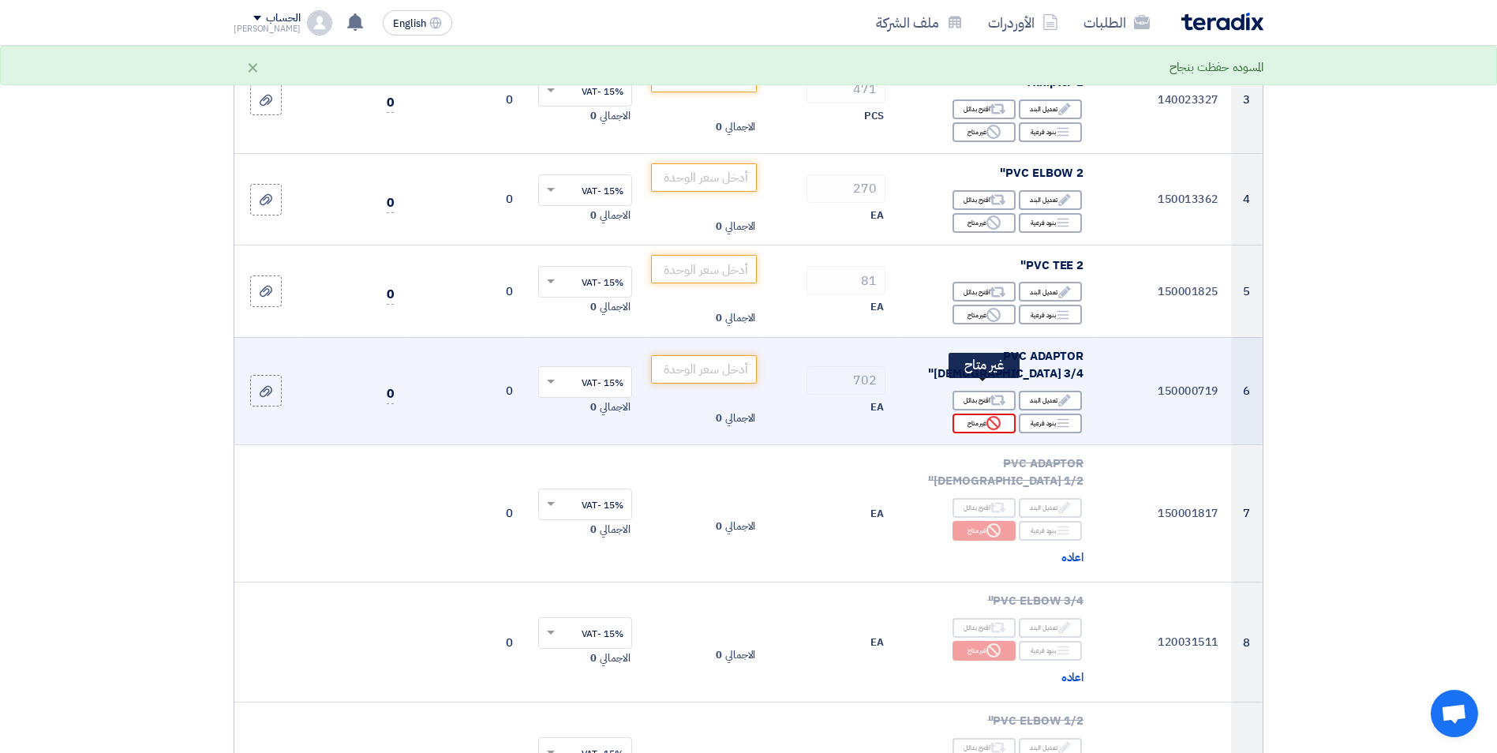
click at [980, 413] on div "Reject غير متاح" at bounding box center [983, 423] width 63 height 20
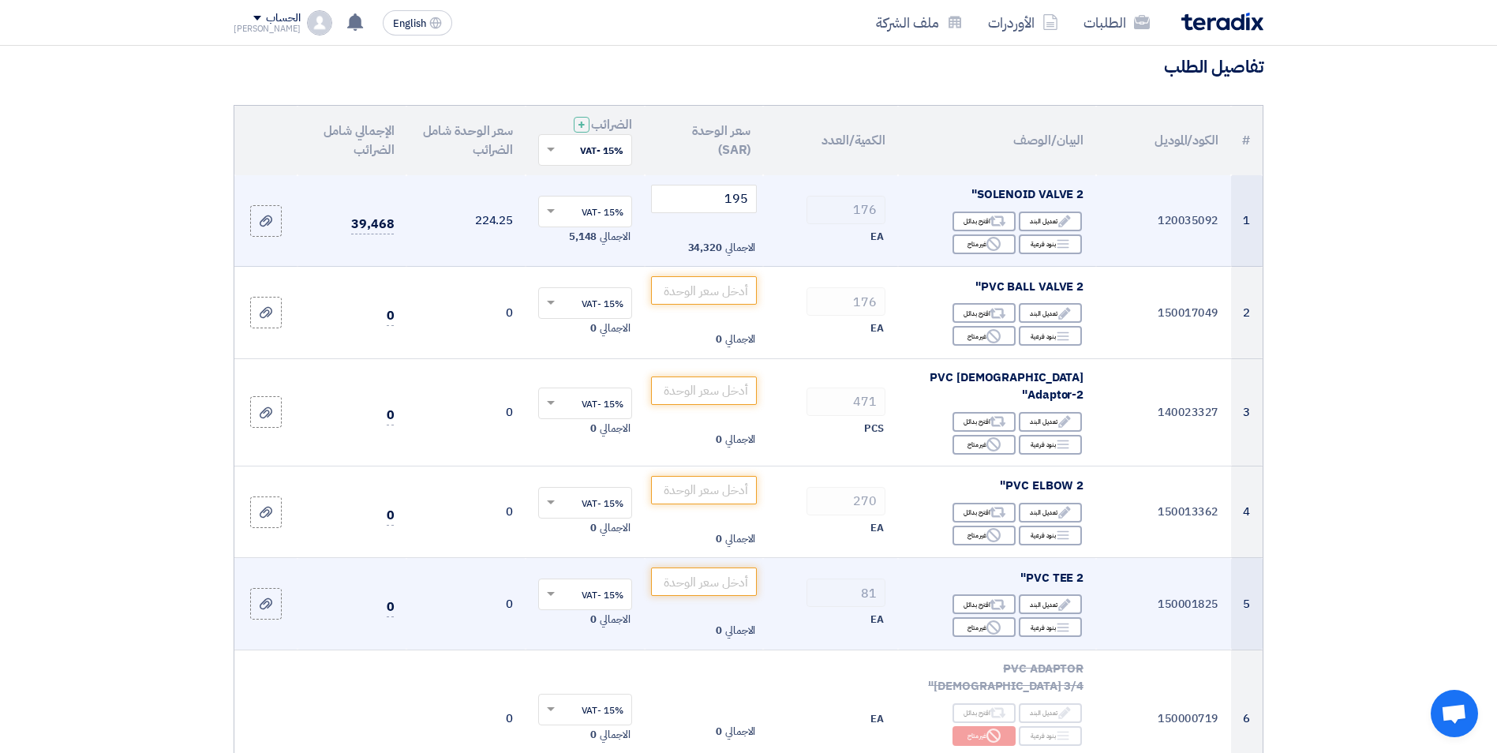
scroll to position [120, 0]
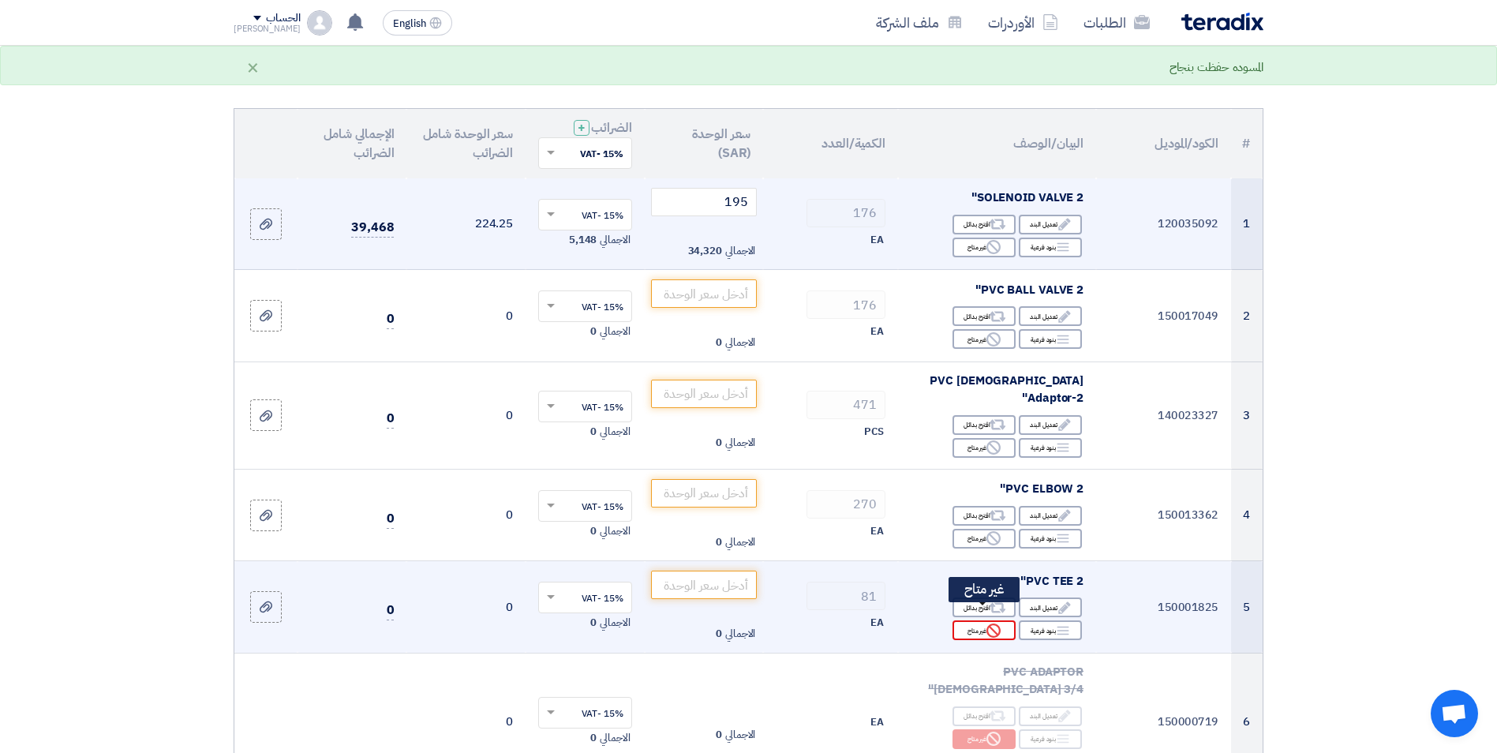
click at [980, 620] on div "Reject غير متاح" at bounding box center [983, 630] width 63 height 20
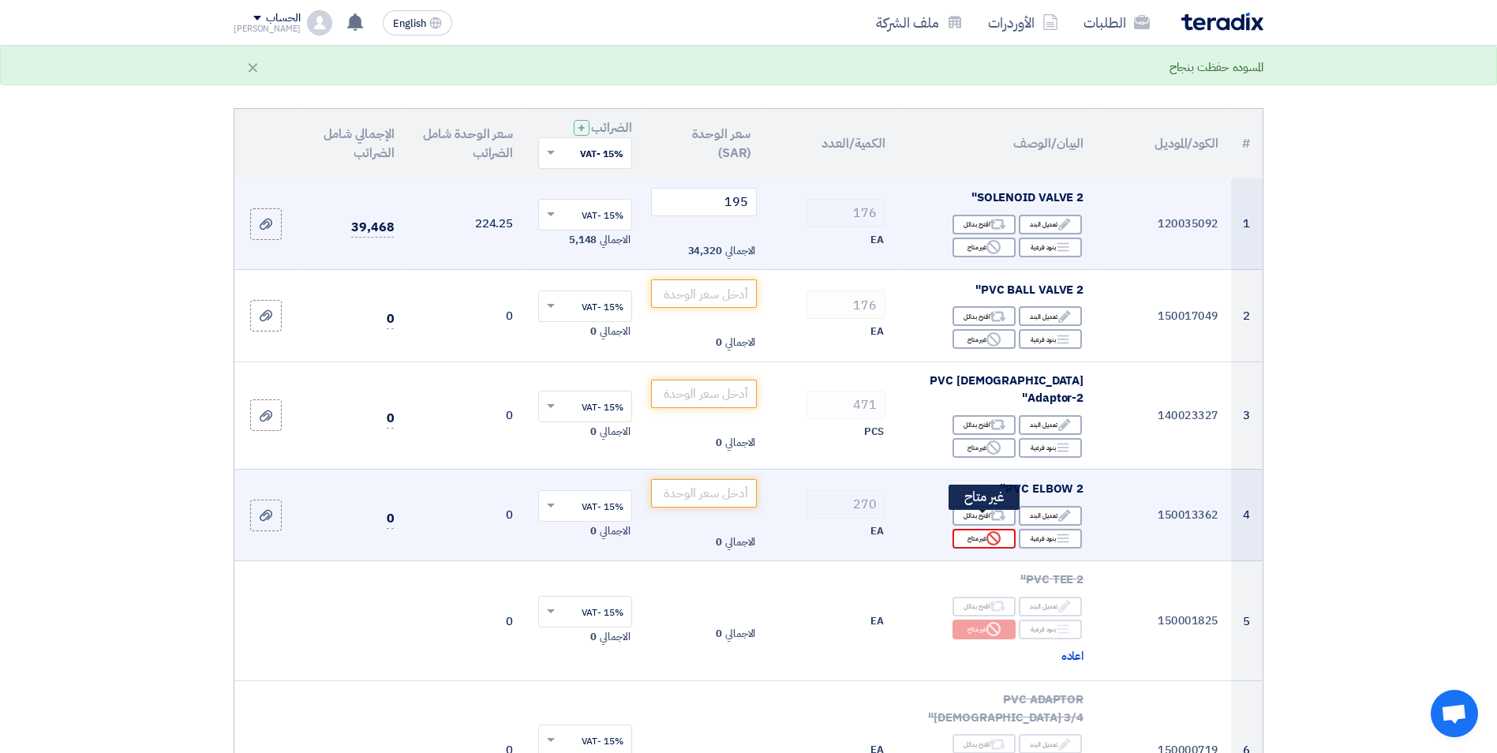
click at [981, 529] on div "Reject غير متاح" at bounding box center [983, 539] width 63 height 20
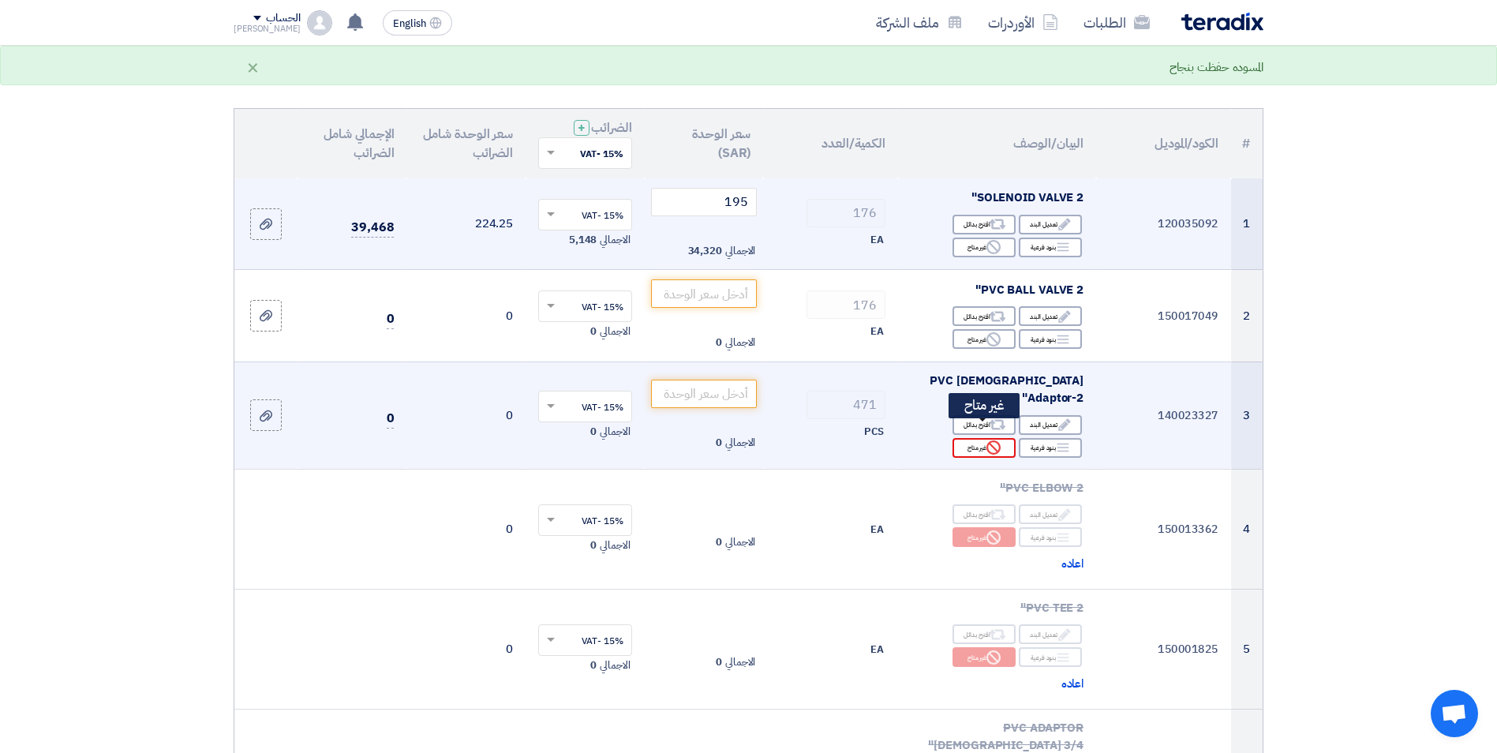
click at [979, 438] on div "Reject غير متاح" at bounding box center [983, 448] width 63 height 20
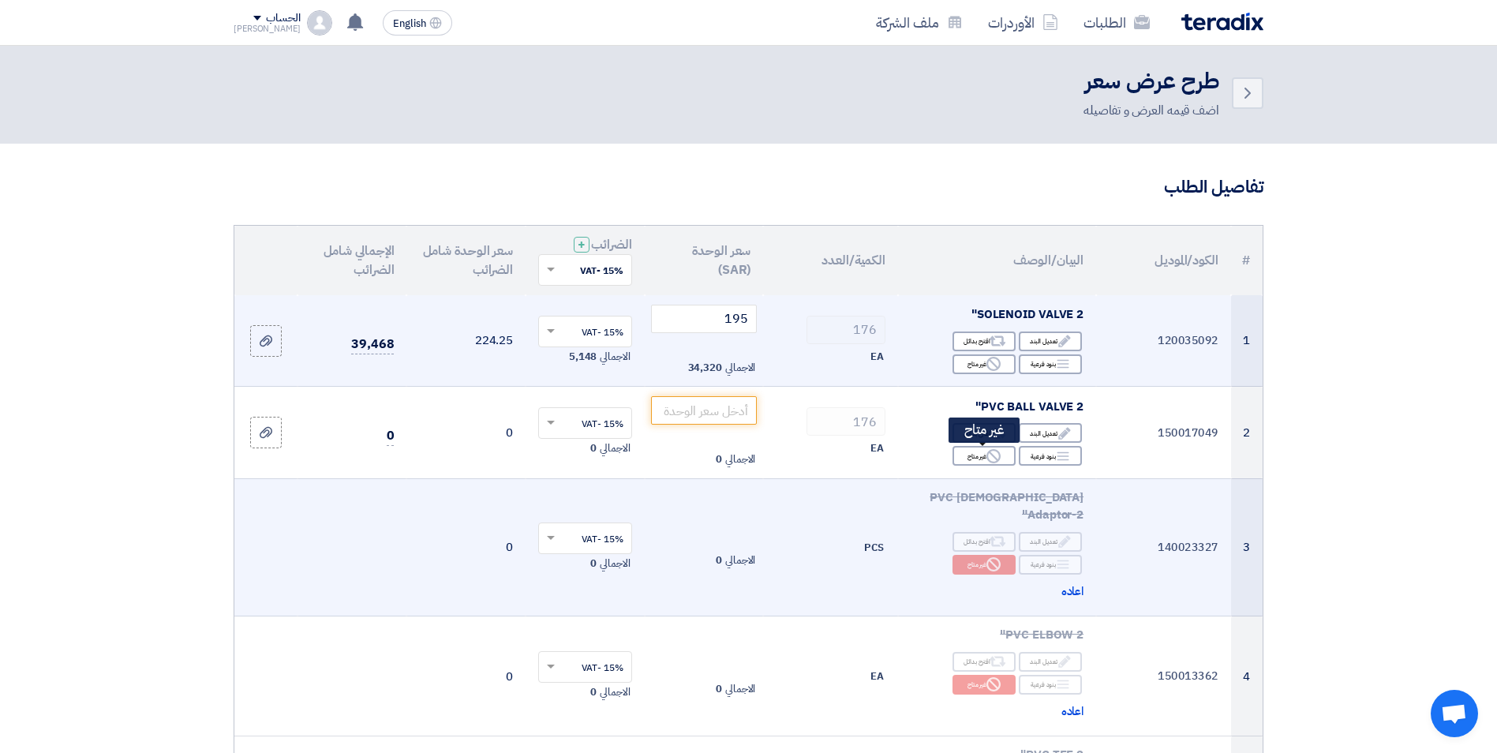
scroll to position [0, 0]
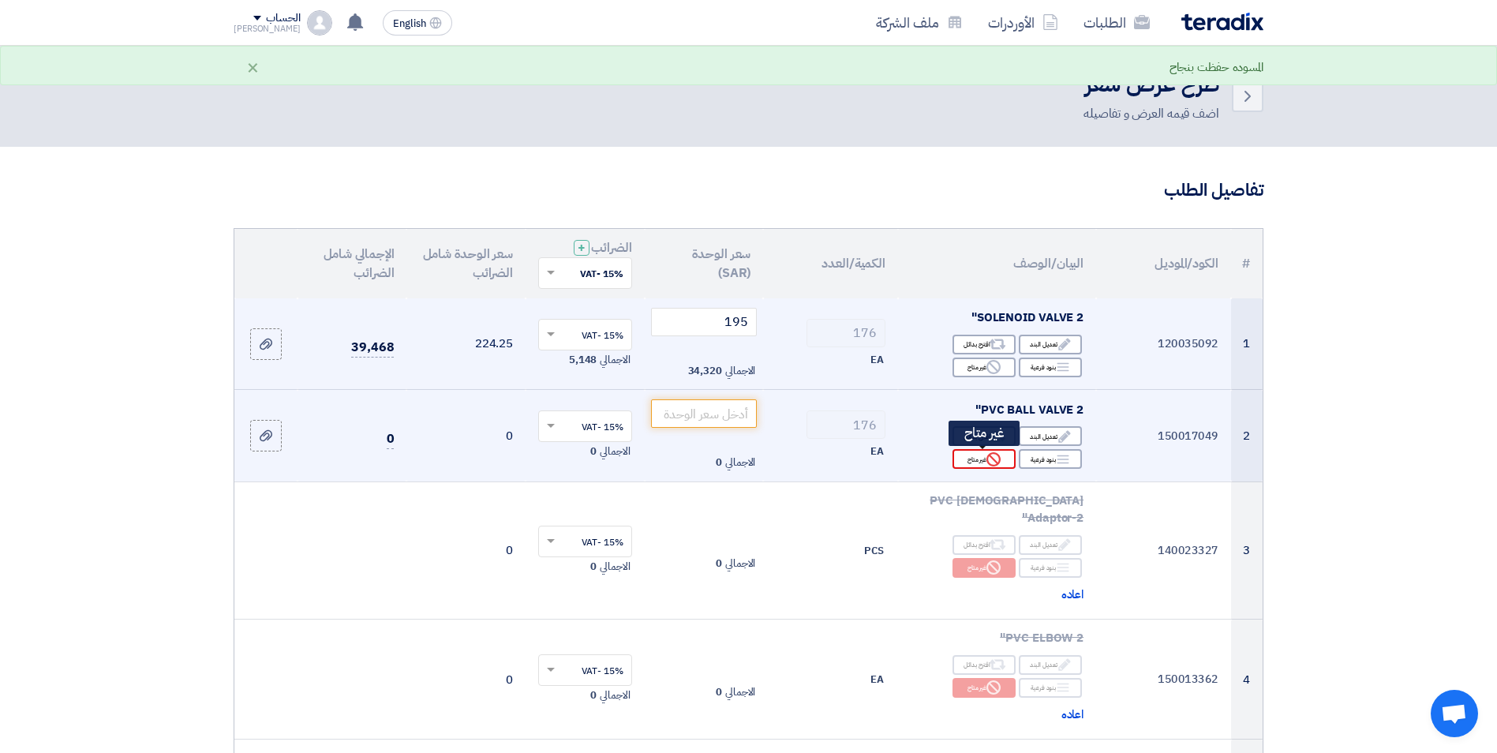
click at [988, 465] on icon "Reject" at bounding box center [993, 459] width 14 height 14
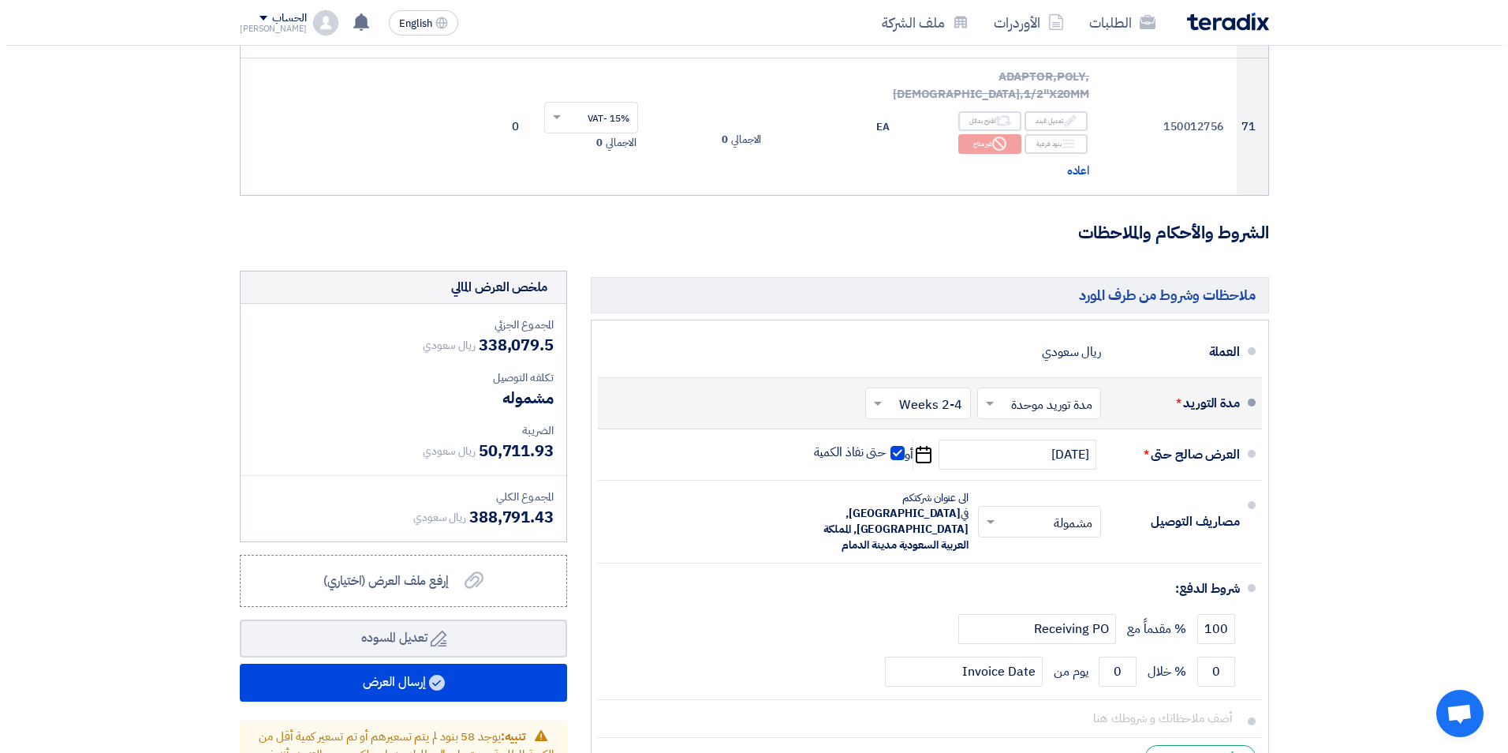
scroll to position [8670, 0]
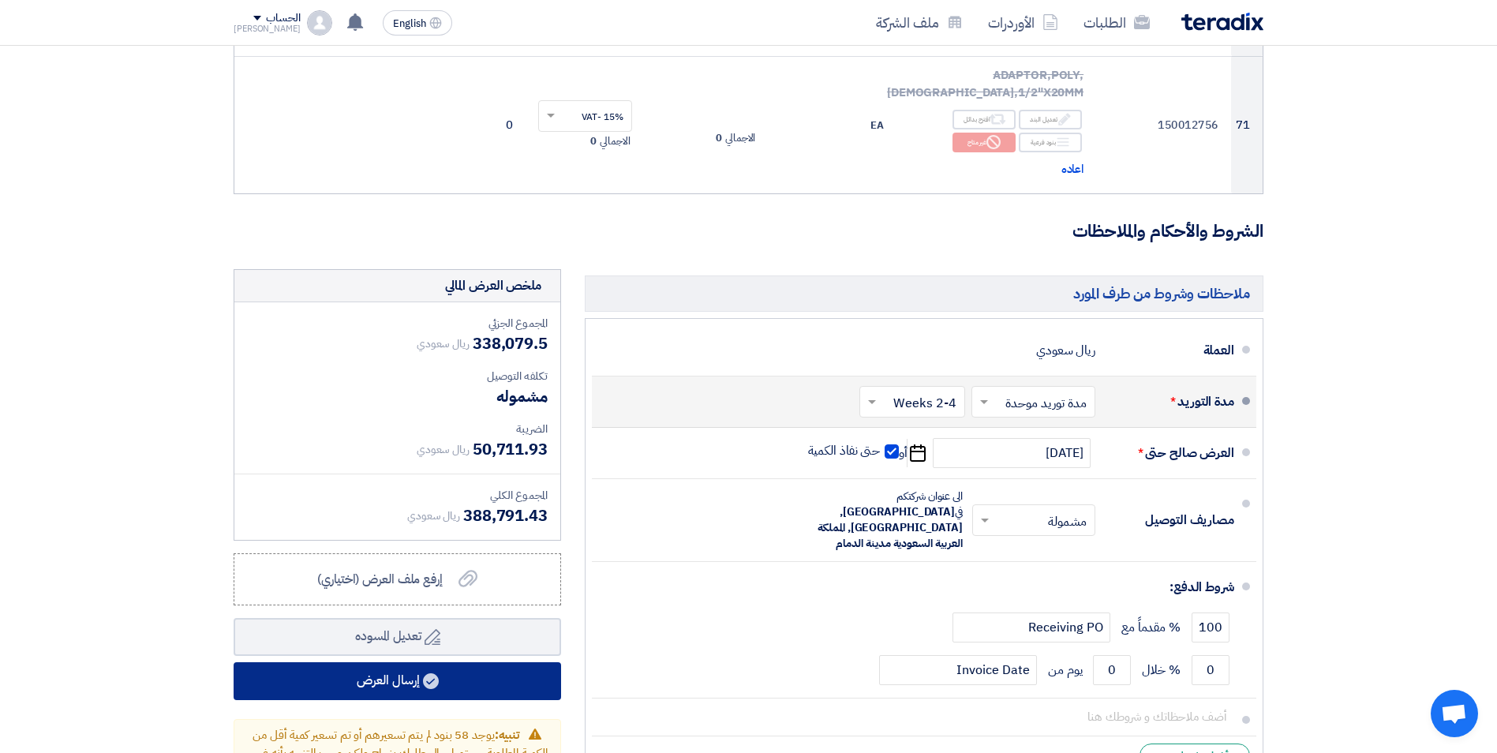
drag, startPoint x: 391, startPoint y: 577, endPoint x: 1130, endPoint y: 626, distance: 740.0
click at [1130, 626] on div "ملاحظات وشروط من طرف المورد [GEOGRAPHIC_DATA] ريال سعودي مدة التوريد * اختر مدة…" at bounding box center [748, 528] width 1053 height 519
drag, startPoint x: 458, startPoint y: 577, endPoint x: 790, endPoint y: 692, distance: 352.0
click at [399, 662] on button "إرسال العرض" at bounding box center [397, 681] width 327 height 38
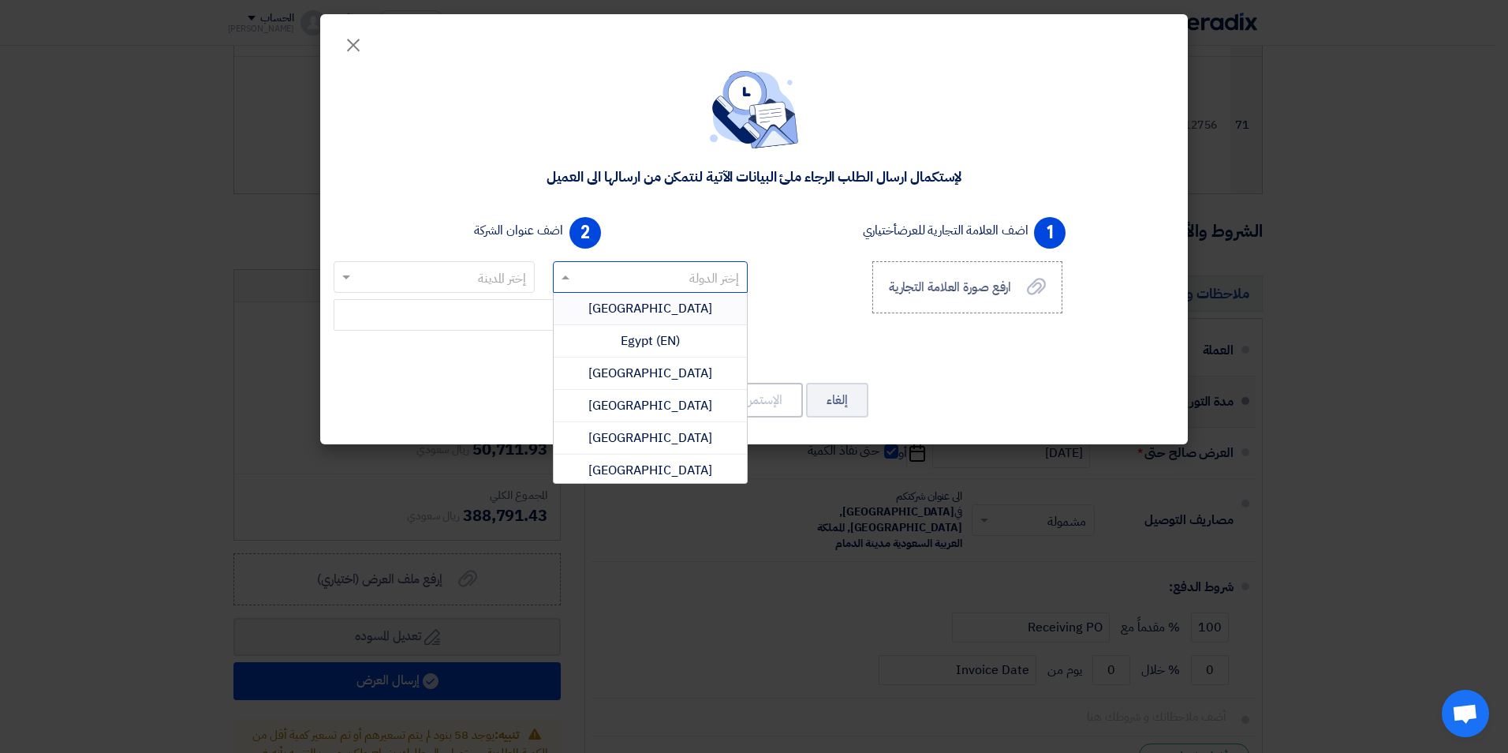
click at [626, 280] on input "text" at bounding box center [659, 278] width 164 height 26
type input "sa"
click at [671, 408] on span "[GEOGRAPHIC_DATA]" at bounding box center [651, 405] width 124 height 19
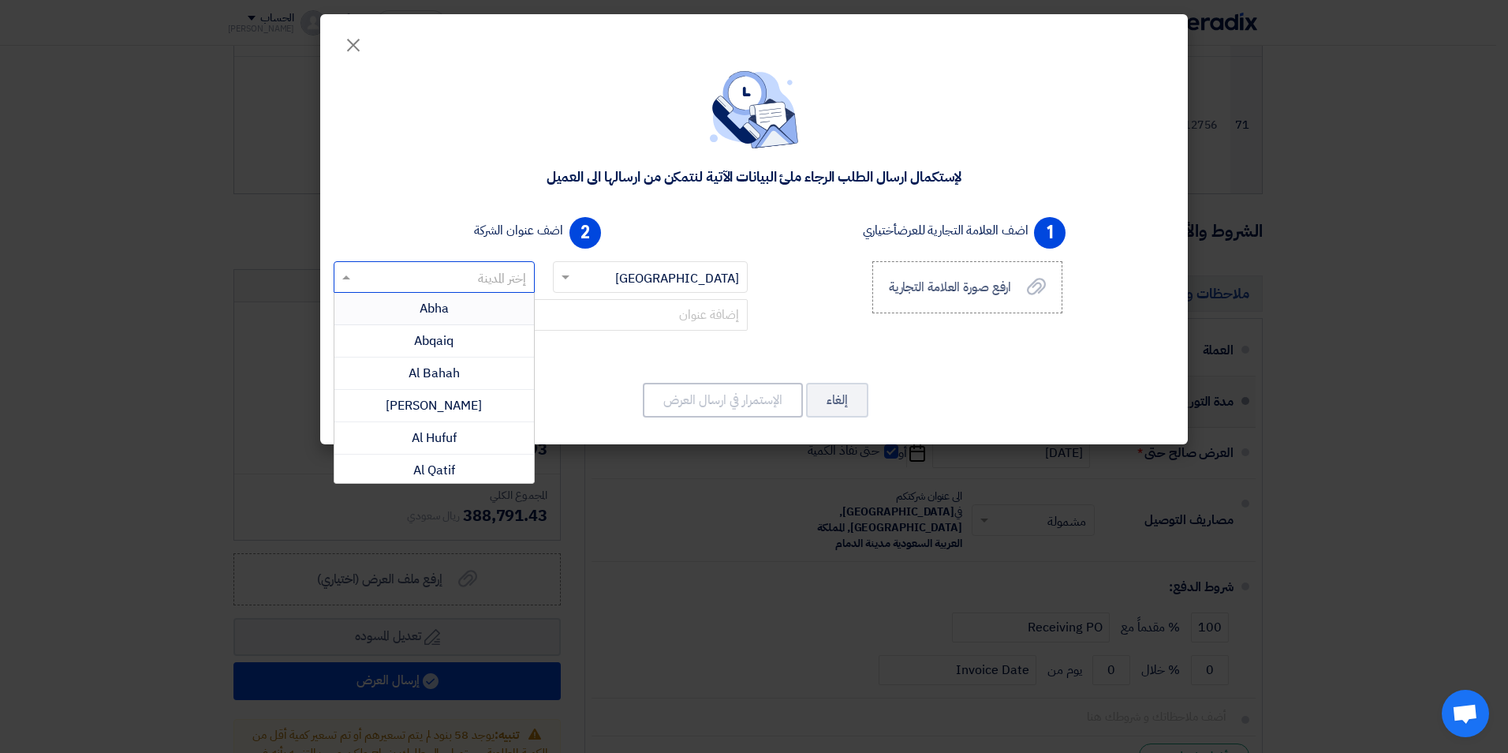
click at [502, 282] on input "text" at bounding box center [443, 278] width 170 height 26
click at [461, 347] on div "Khobar" at bounding box center [434, 339] width 200 height 32
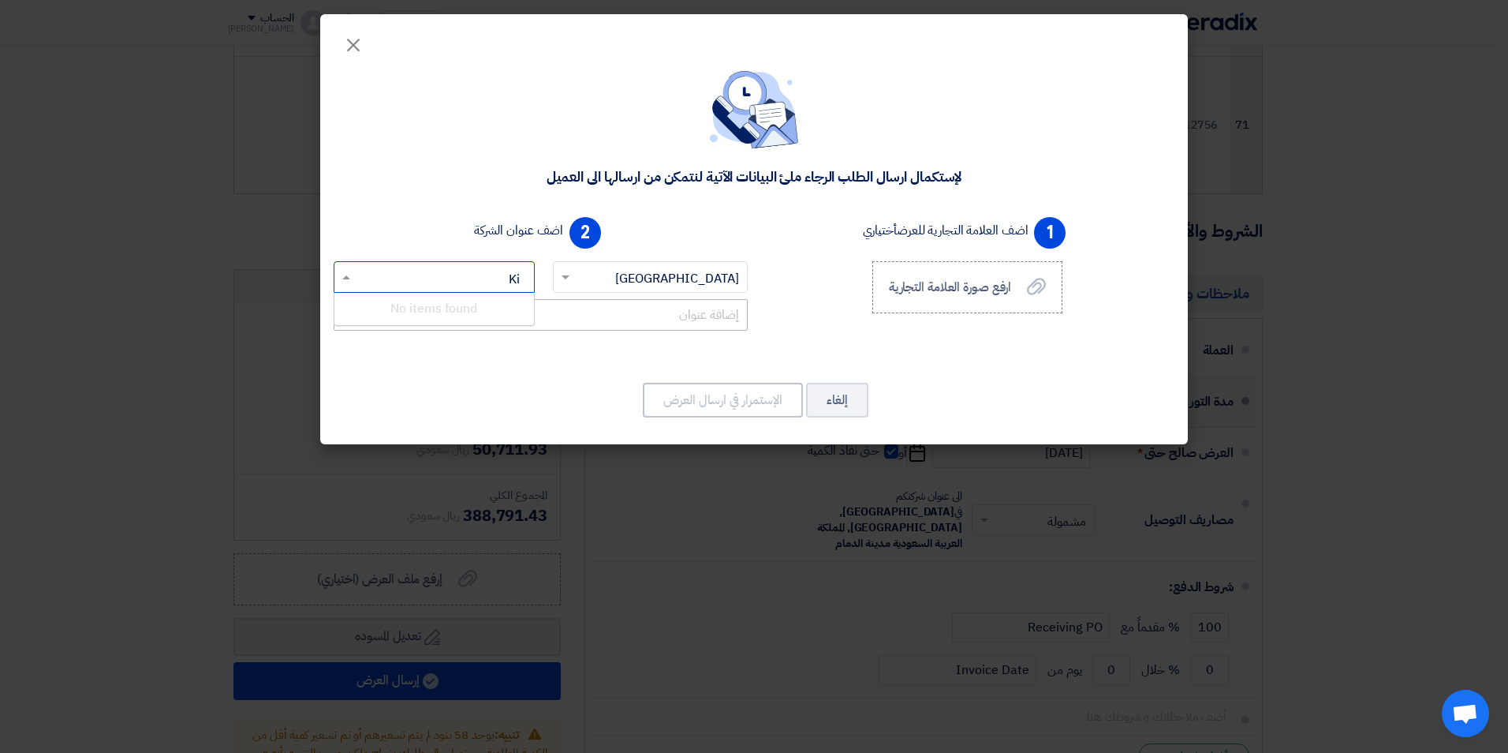
type input "K"
click at [711, 320] on input "text" at bounding box center [541, 315] width 414 height 32
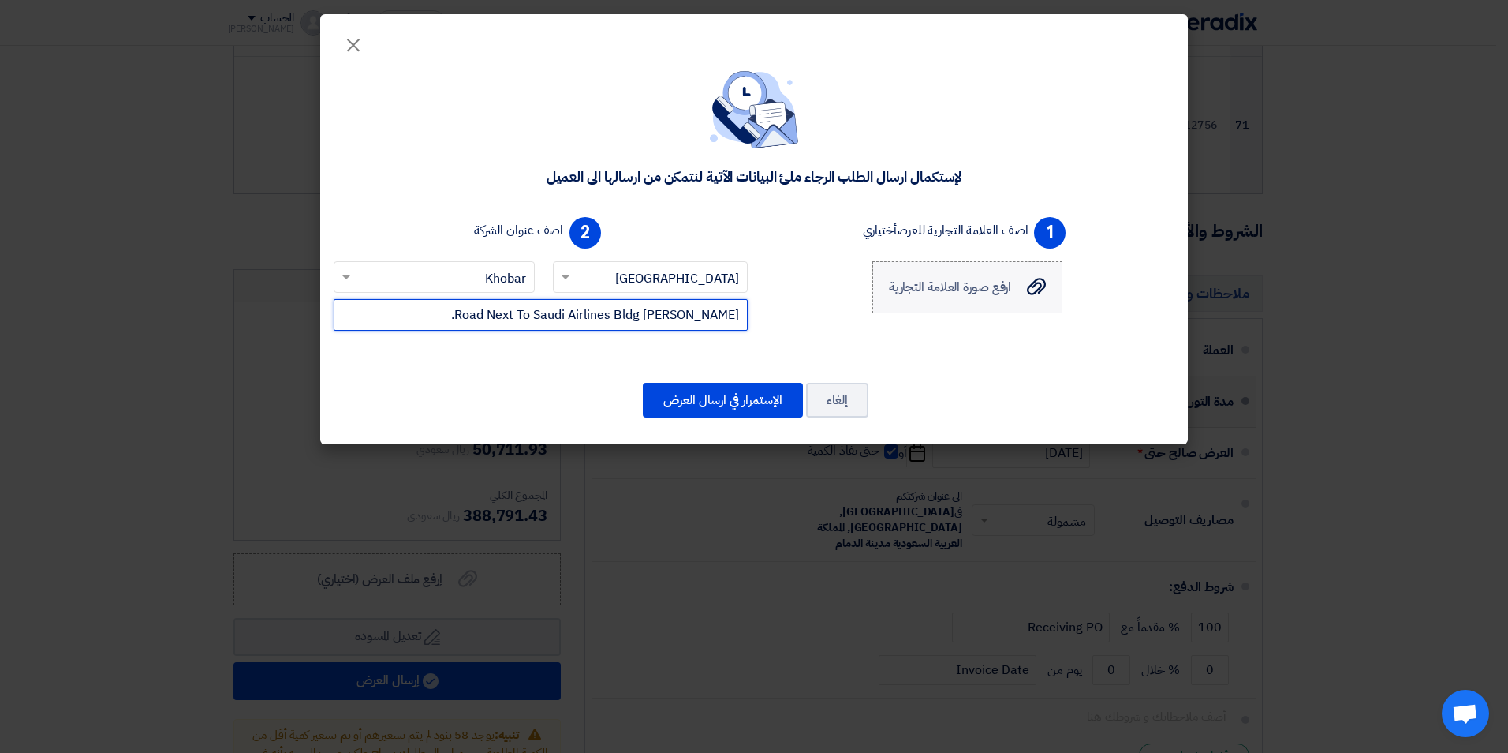
type input "[PERSON_NAME] Road Next To Saudi Airlines Bldg."
click at [981, 290] on span "ارفع صورة العلامة التجارية" at bounding box center [950, 287] width 123 height 19
click at [0, 0] on input "ارفع صورة العلامة التجارية ارفع صورة العلامة التجارية" at bounding box center [0, 0] width 0 height 0
click at [962, 295] on span "ارفع صورة العلامة التجارية" at bounding box center [950, 287] width 123 height 19
click at [0, 0] on input "ارفع صورة العلامة التجارية ارفع صورة العلامة التجارية" at bounding box center [0, 0] width 0 height 0
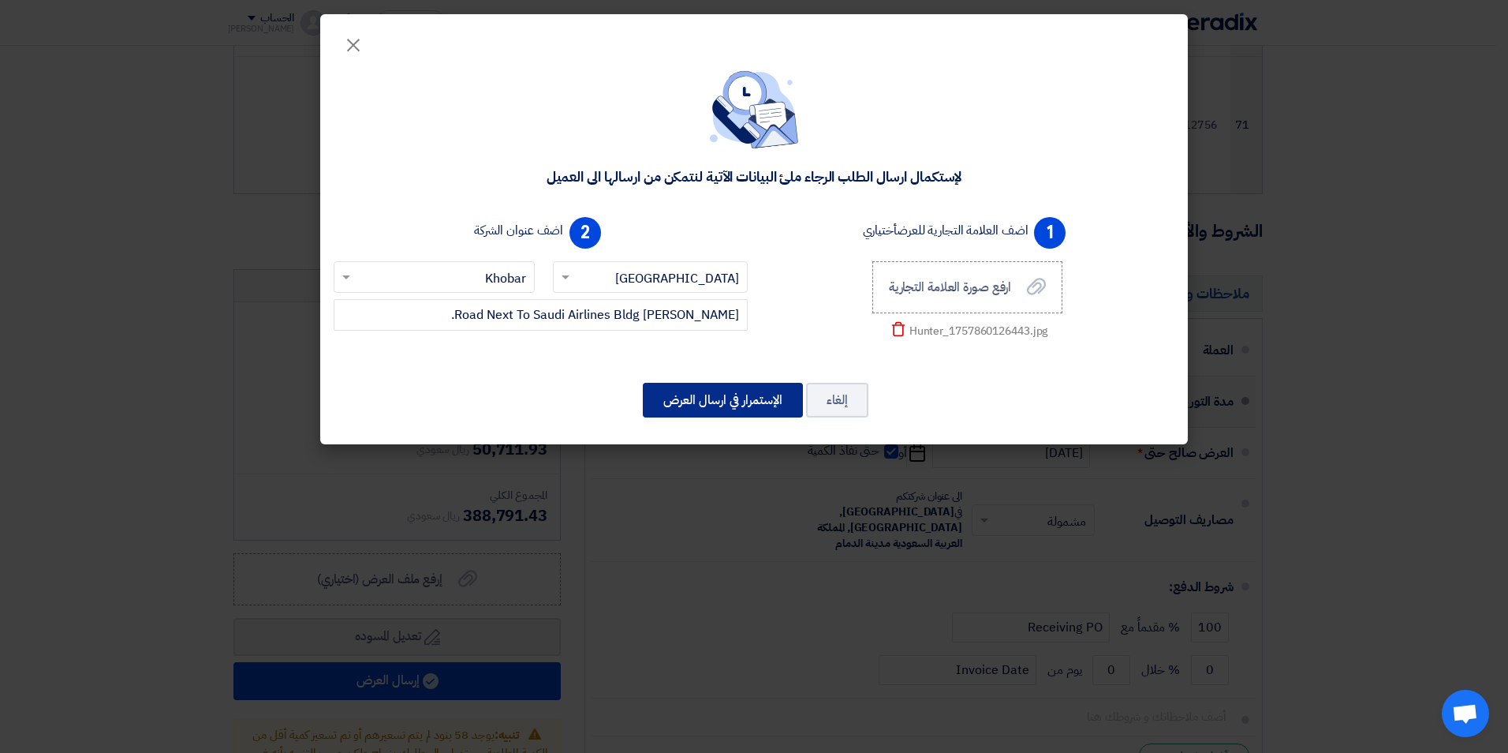
click at [746, 409] on button "الإستمرار في ارسال العرض" at bounding box center [723, 400] width 160 height 35
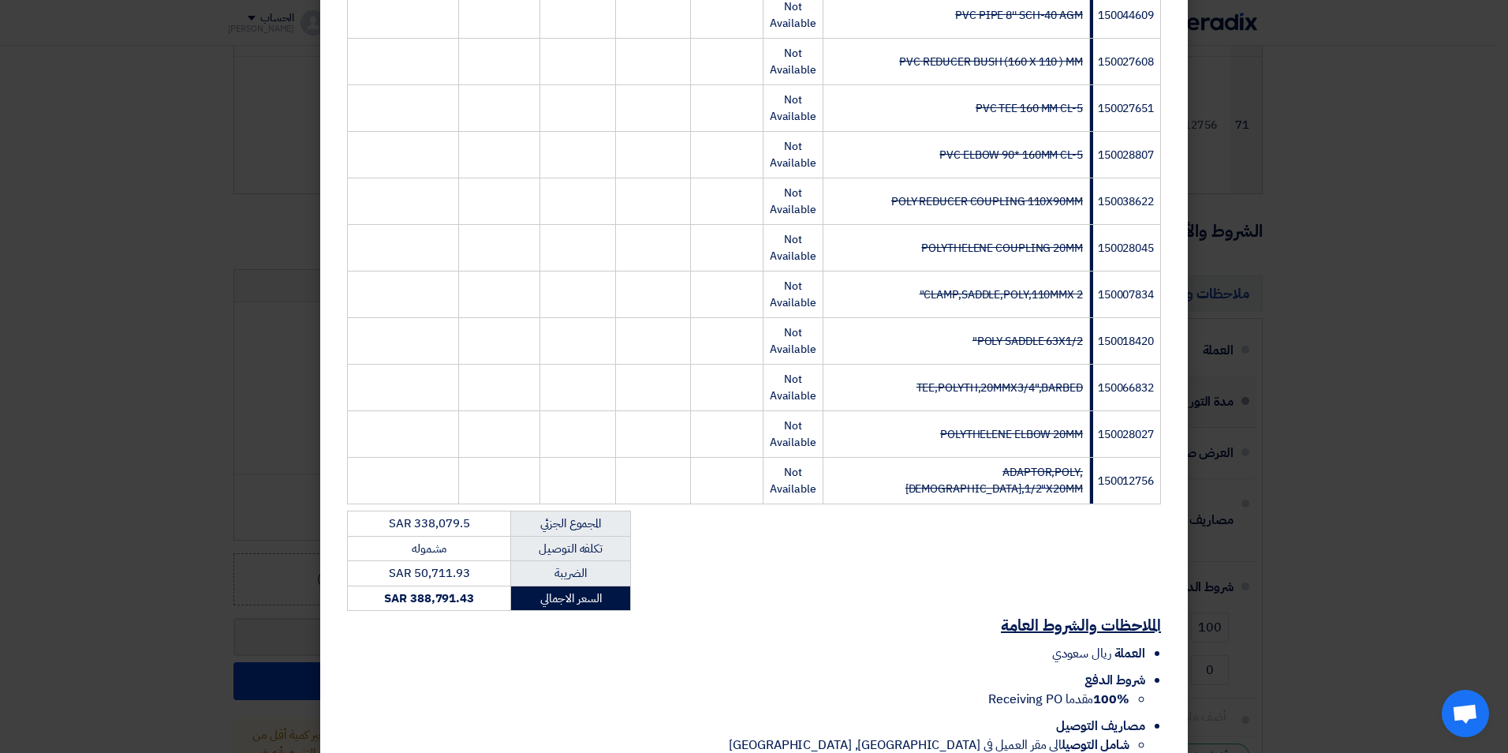
scroll to position [3181, 0]
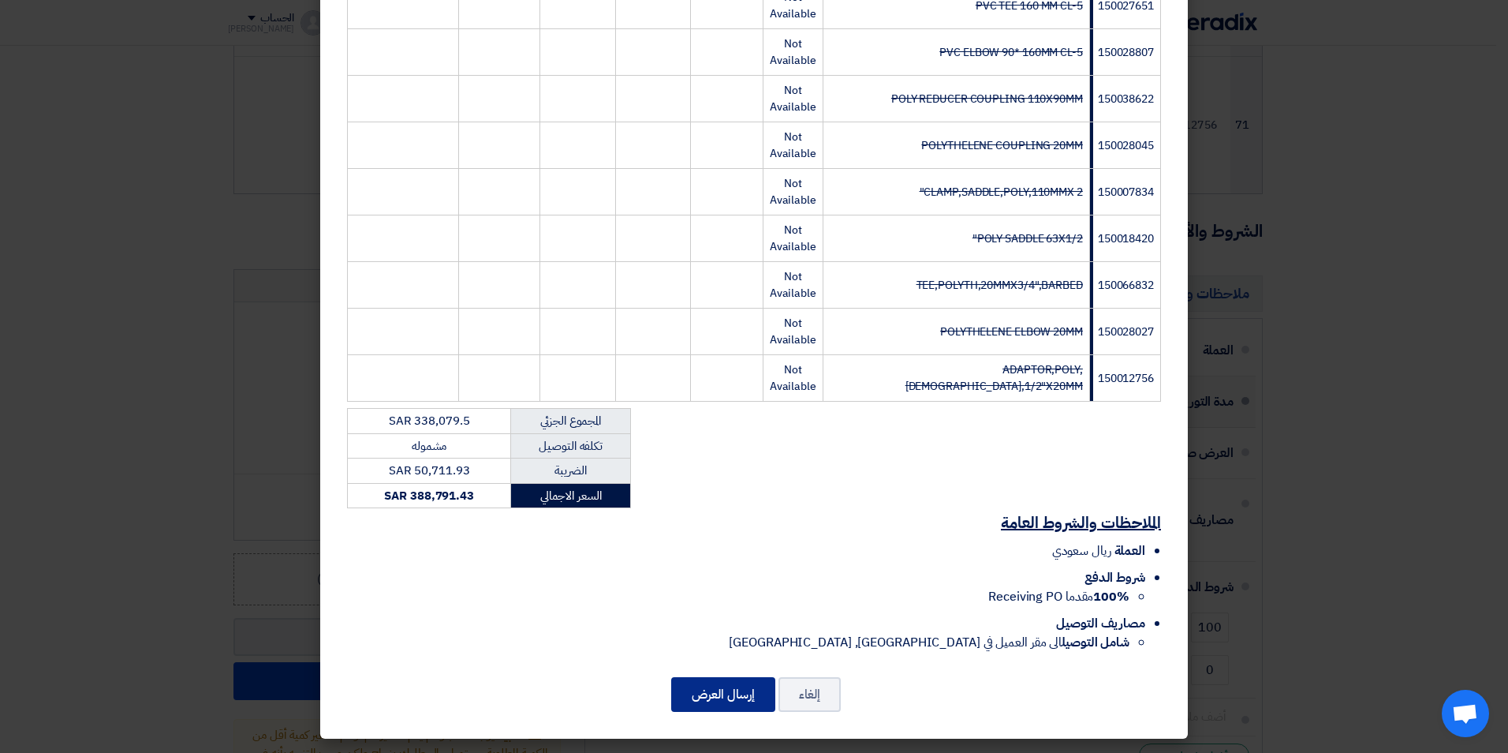
click at [738, 697] on button "إرسال العرض" at bounding box center [723, 694] width 104 height 35
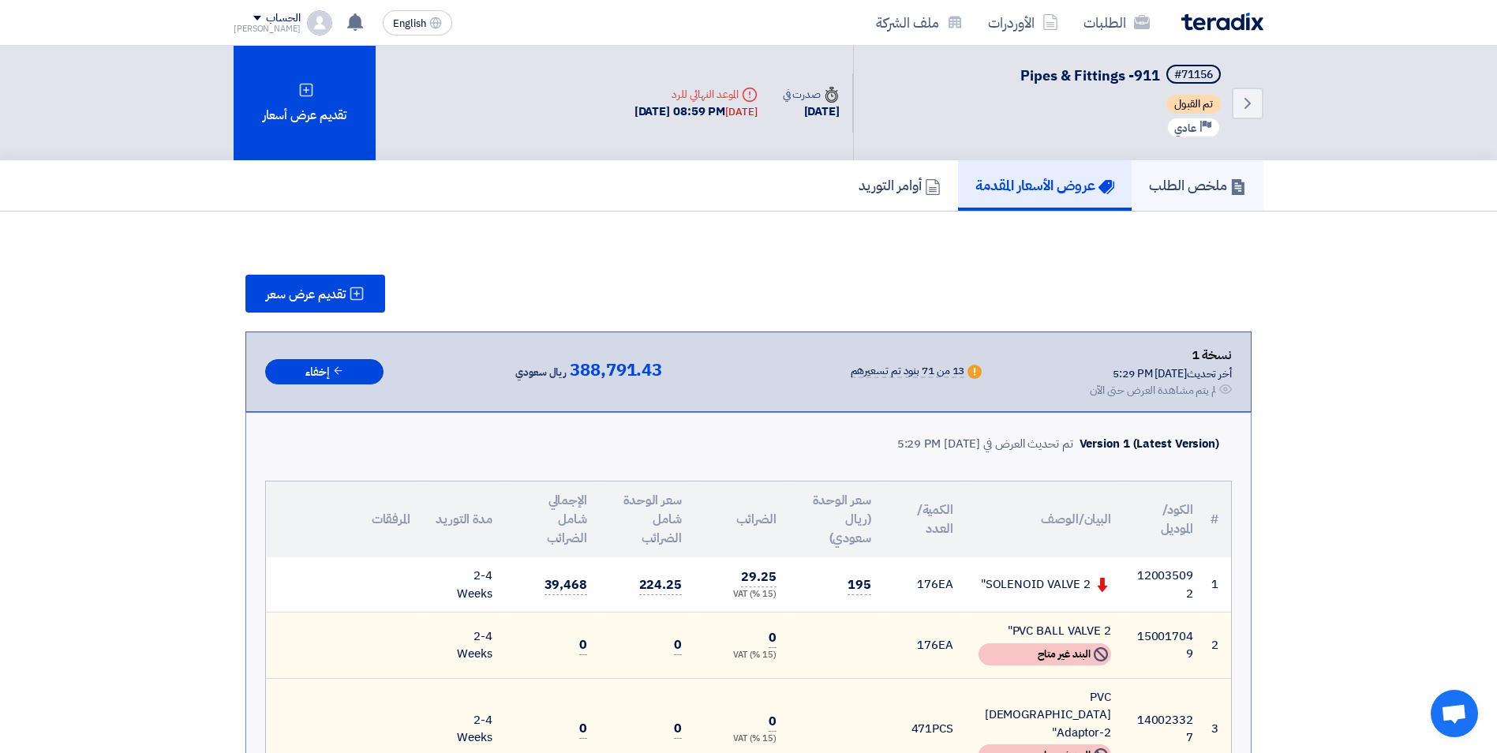
click at [1190, 177] on h5 "ملخص الطلب" at bounding box center [1197, 185] width 97 height 18
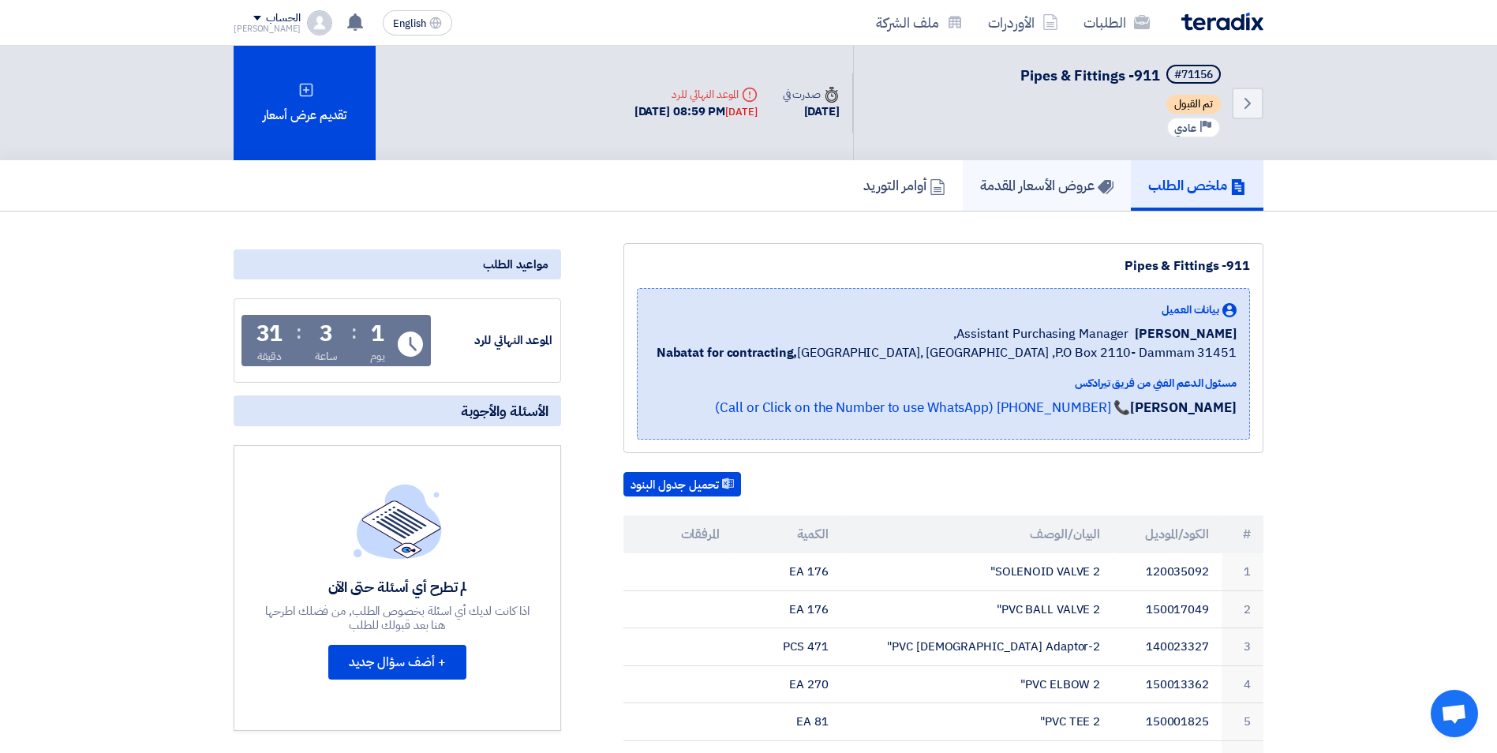
click at [1049, 203] on link "عروض الأسعار المقدمة" at bounding box center [1046, 185] width 168 height 50
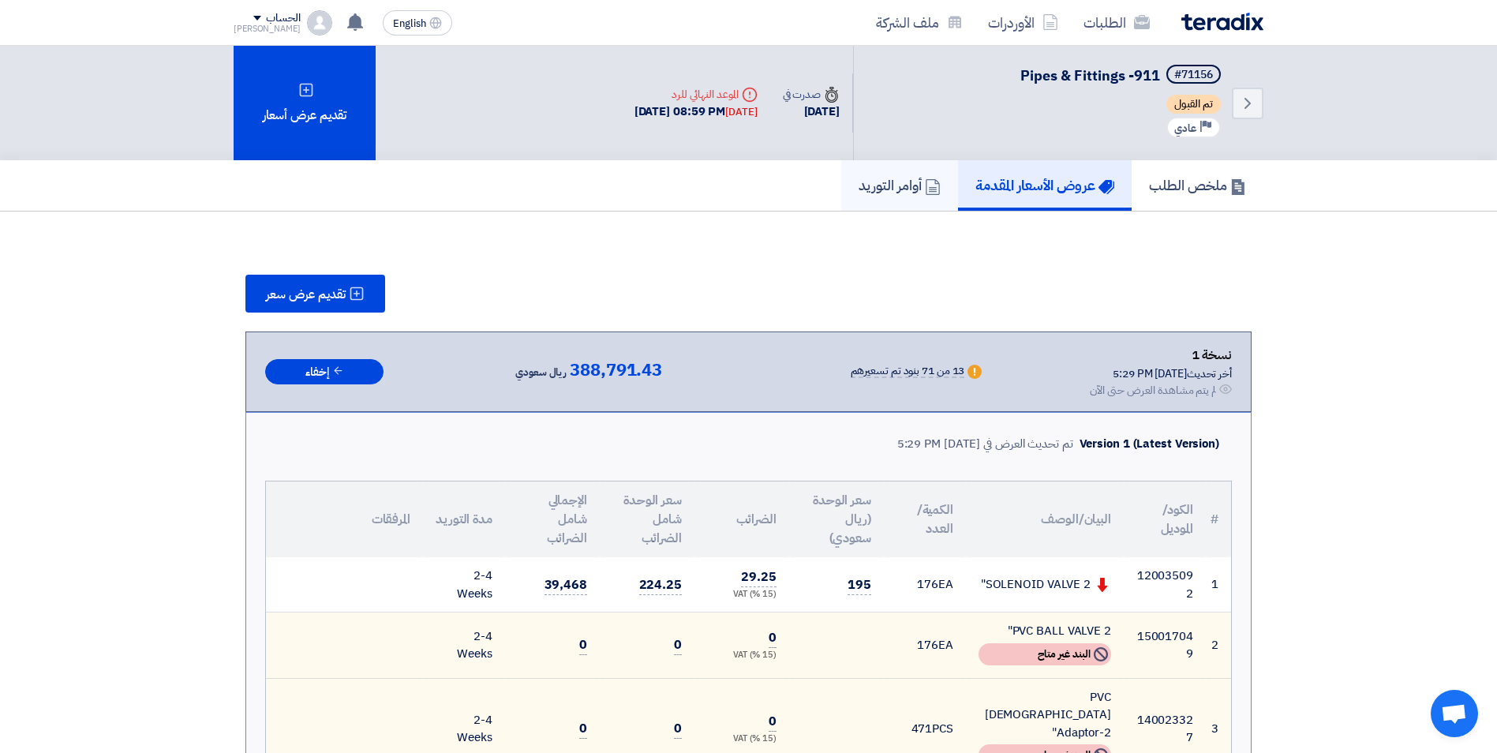
click at [912, 191] on h5 "أوامر التوريد" at bounding box center [899, 185] width 82 height 18
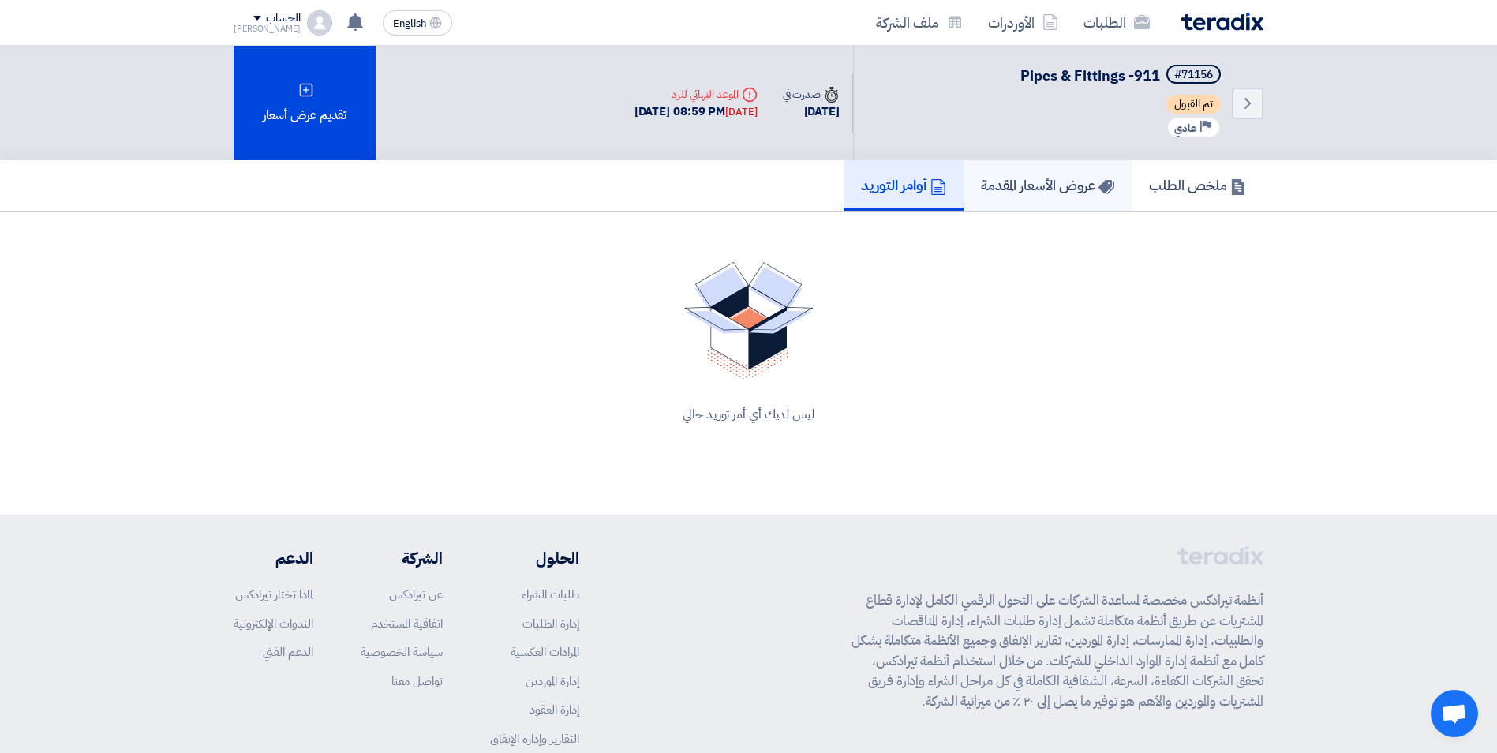
click at [1059, 190] on h5 "عروض الأسعار المقدمة" at bounding box center [1047, 185] width 133 height 18
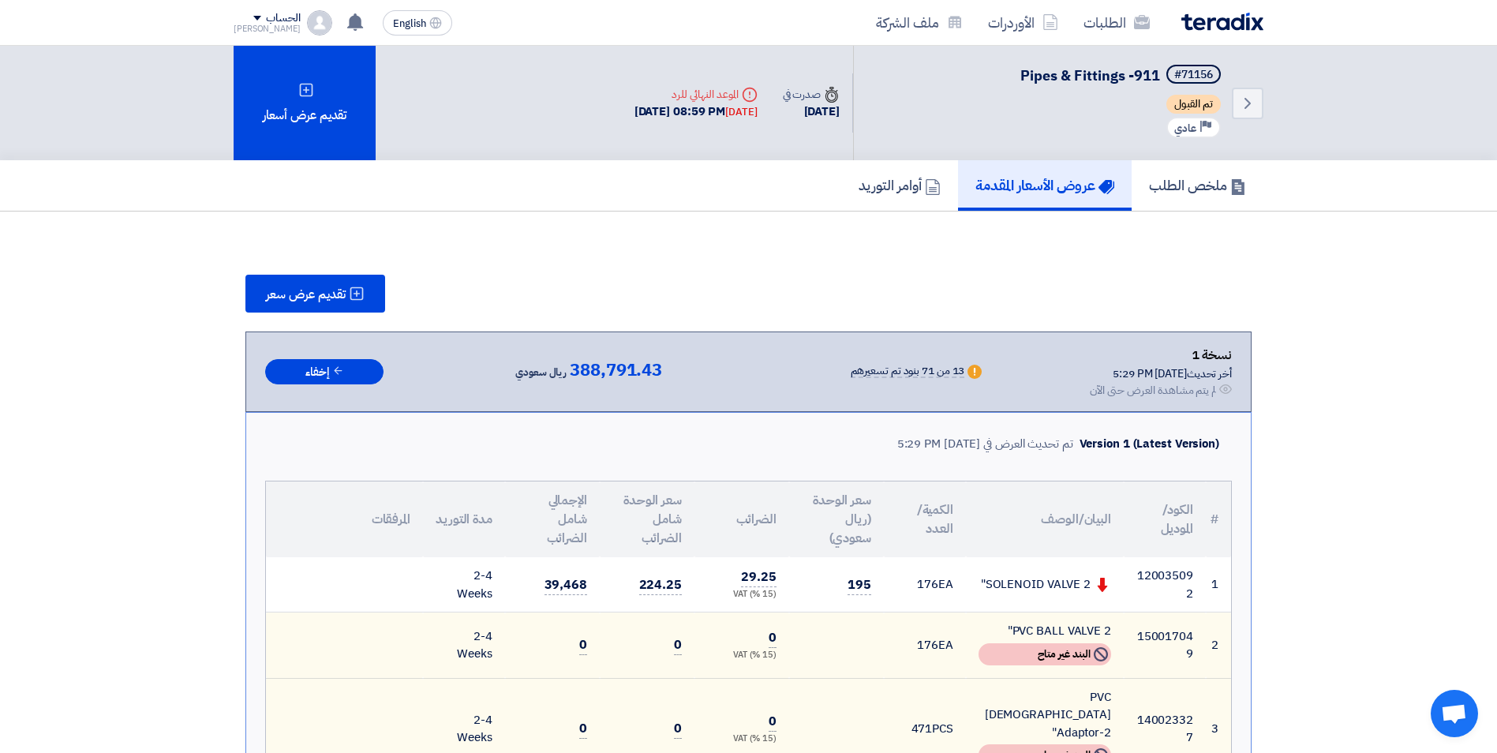
click at [1238, 99] on icon "Back" at bounding box center [1247, 103] width 19 height 19
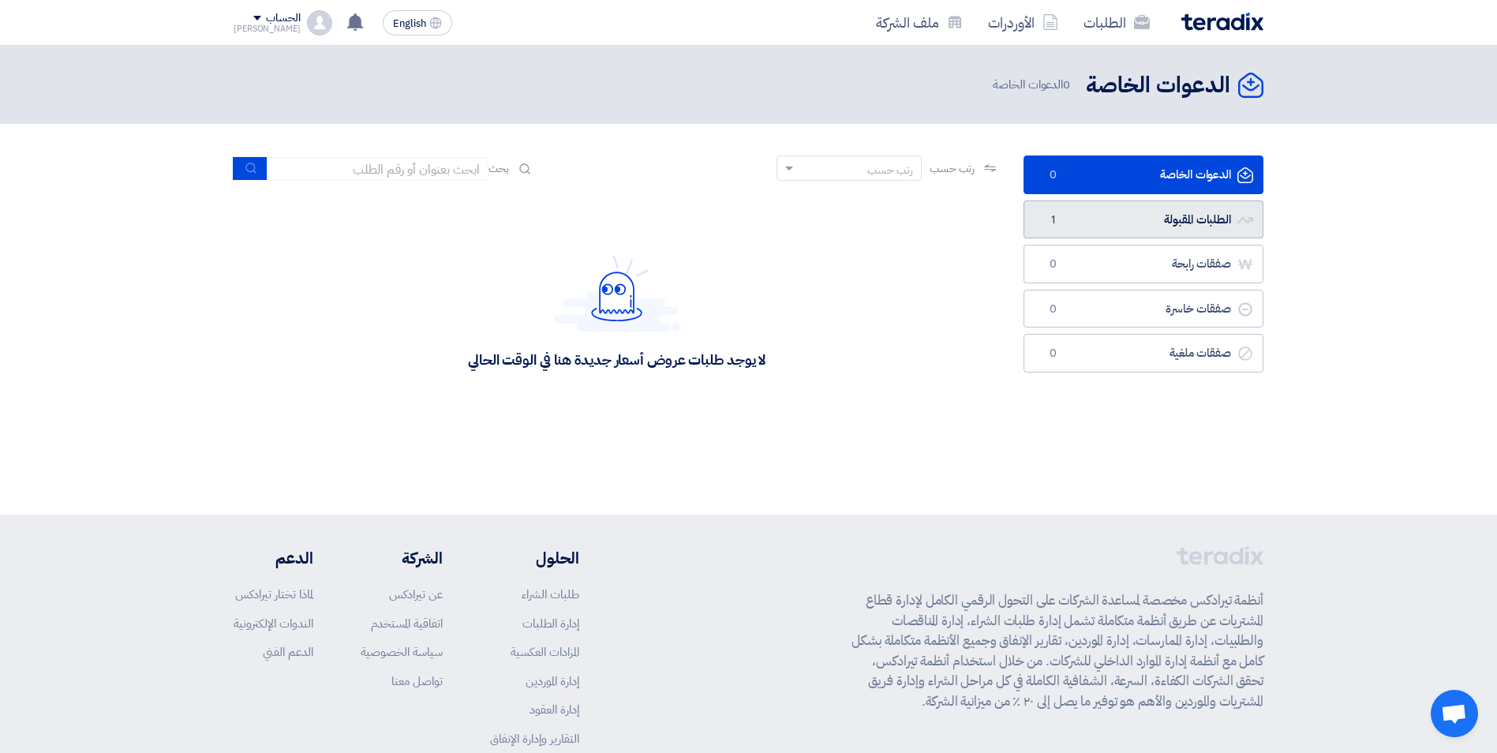
click at [1134, 215] on link "الطلبات المقبولة الطلبات المقبولة 1" at bounding box center [1143, 219] width 240 height 39
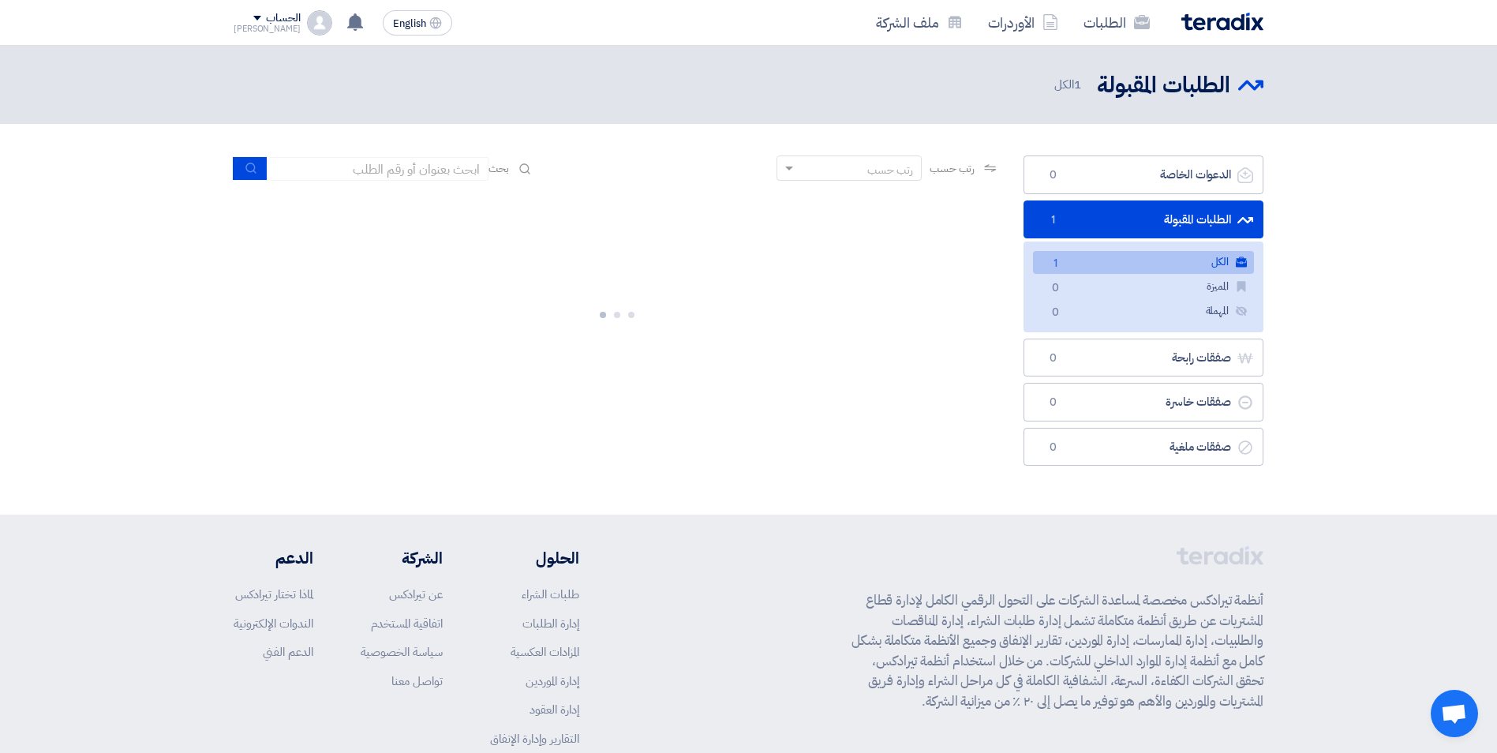
click at [1174, 267] on link "الكل الكل 1" at bounding box center [1143, 262] width 221 height 23
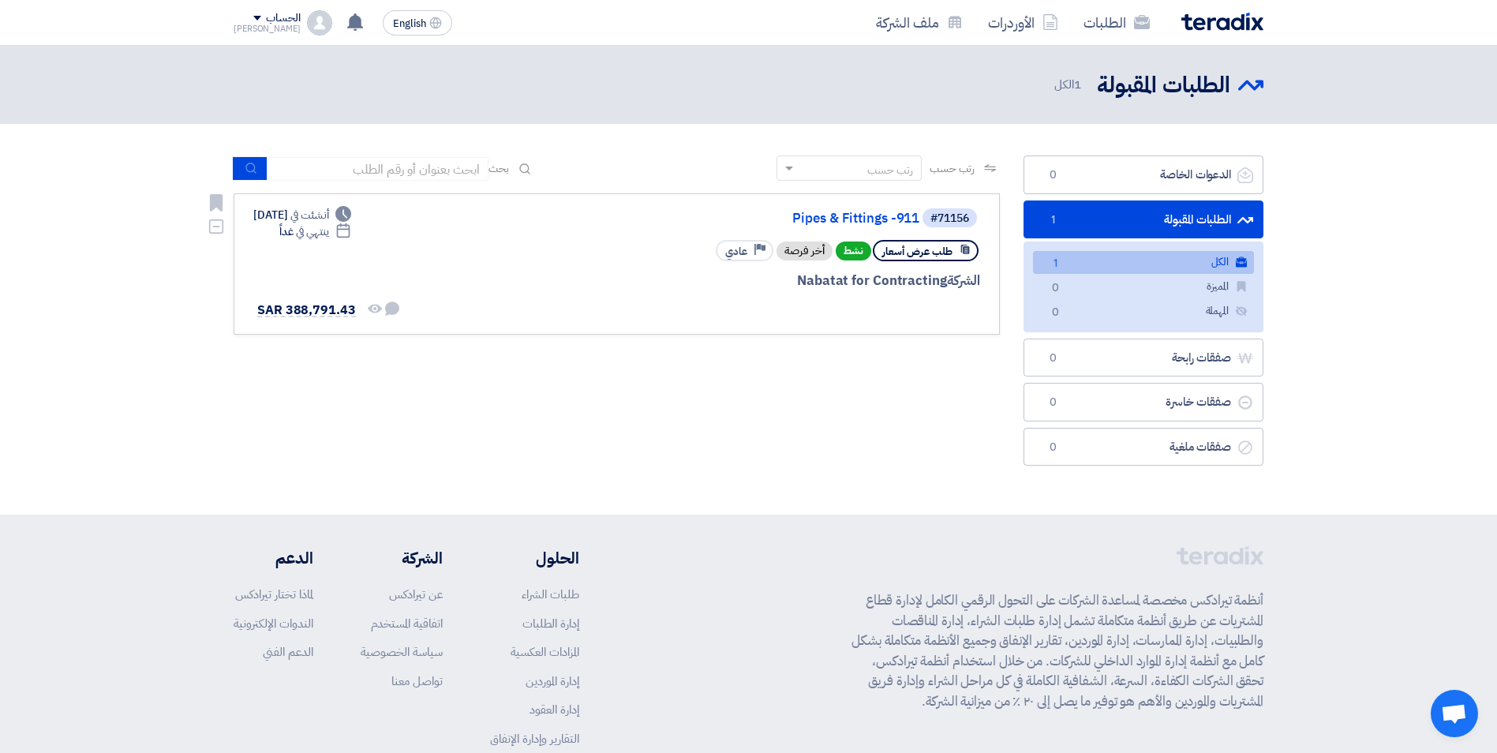
click at [600, 269] on div "#71156 Pipes & Fittings -911 طلب عرض أسعار نشط أخر فرصة Priority عادي الشركة Na…" at bounding box center [789, 264] width 379 height 114
click at [865, 213] on link "Pipes & Fittings -911" at bounding box center [761, 218] width 316 height 14
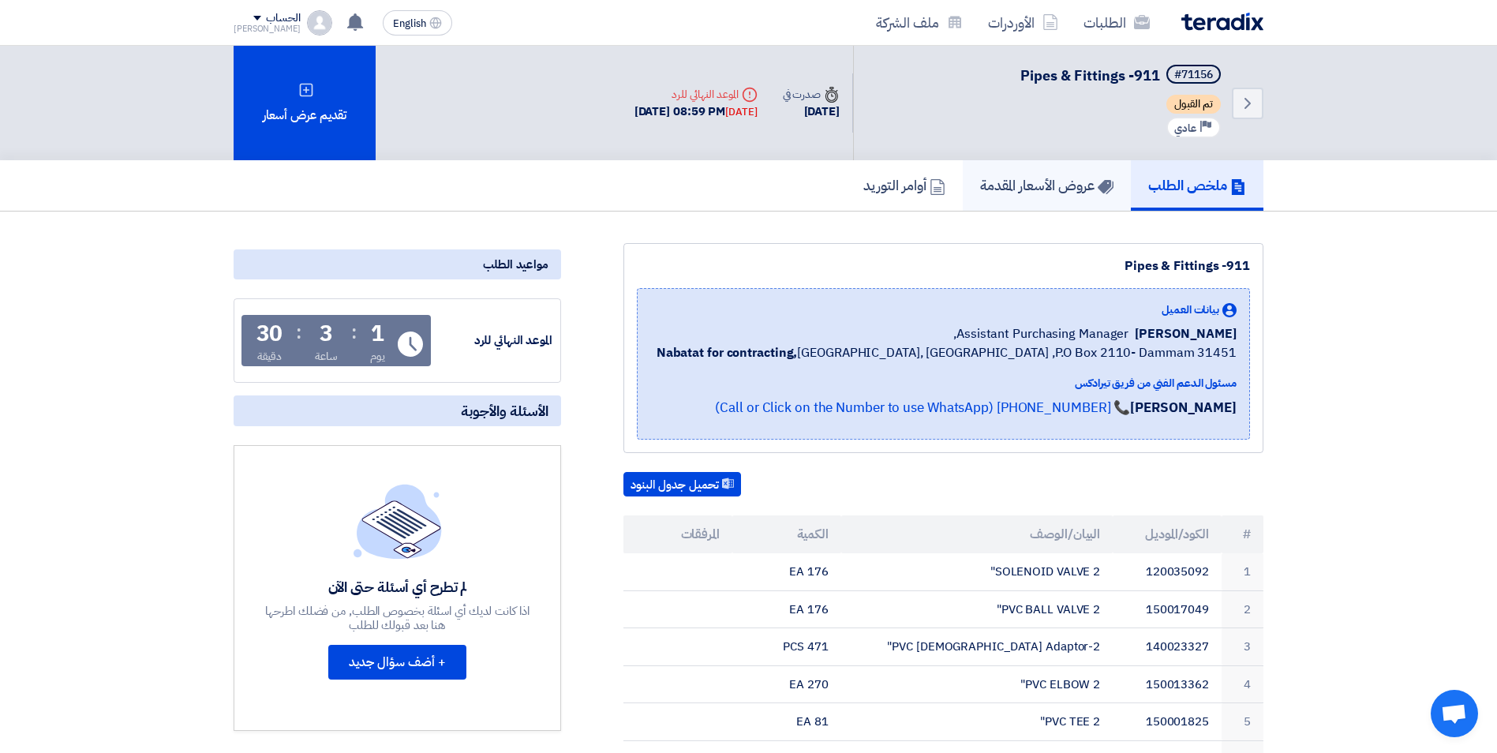
click at [1031, 192] on h5 "عروض الأسعار المقدمة" at bounding box center [1046, 185] width 133 height 18
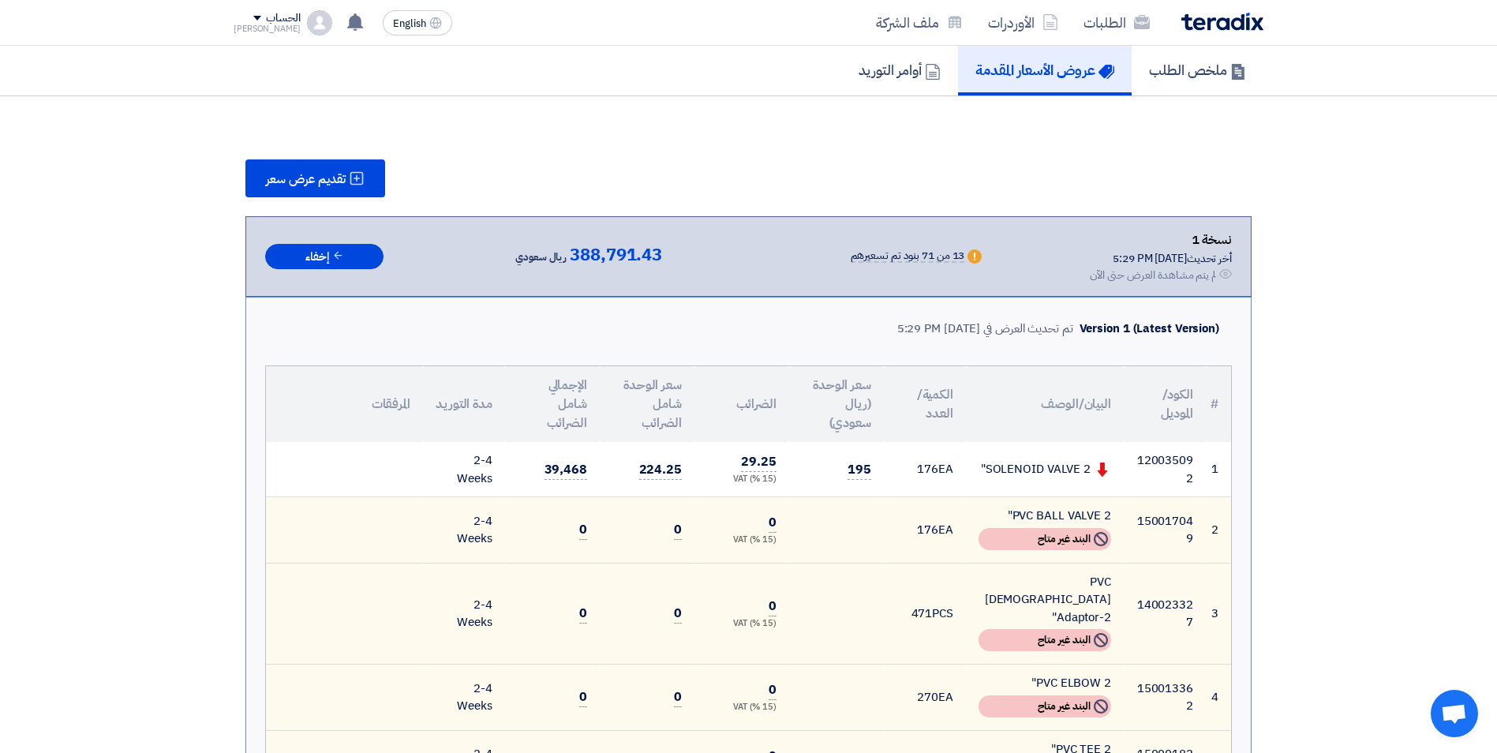
scroll to position [310, 0]
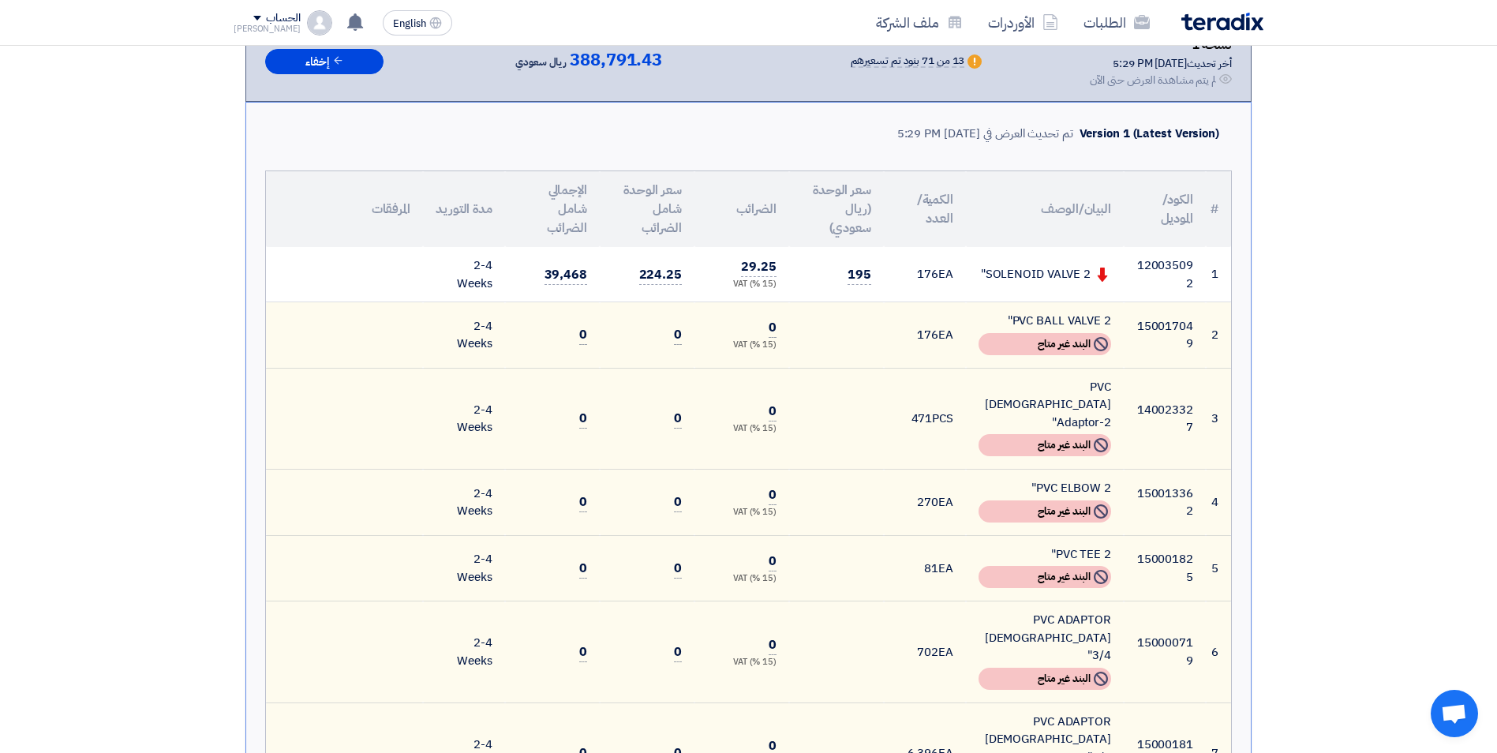
click at [903, 368] on td "471 PCS" at bounding box center [925, 419] width 82 height 102
click at [512, 277] on td "39,468" at bounding box center [552, 274] width 95 height 55
click at [1187, 282] on td "120035092" at bounding box center [1164, 274] width 82 height 55
drag, startPoint x: 1054, startPoint y: 264, endPoint x: 1038, endPoint y: 267, distance: 16.0
click at [1050, 264] on td "SOLENOID VALVE 2"" at bounding box center [1045, 274] width 158 height 55
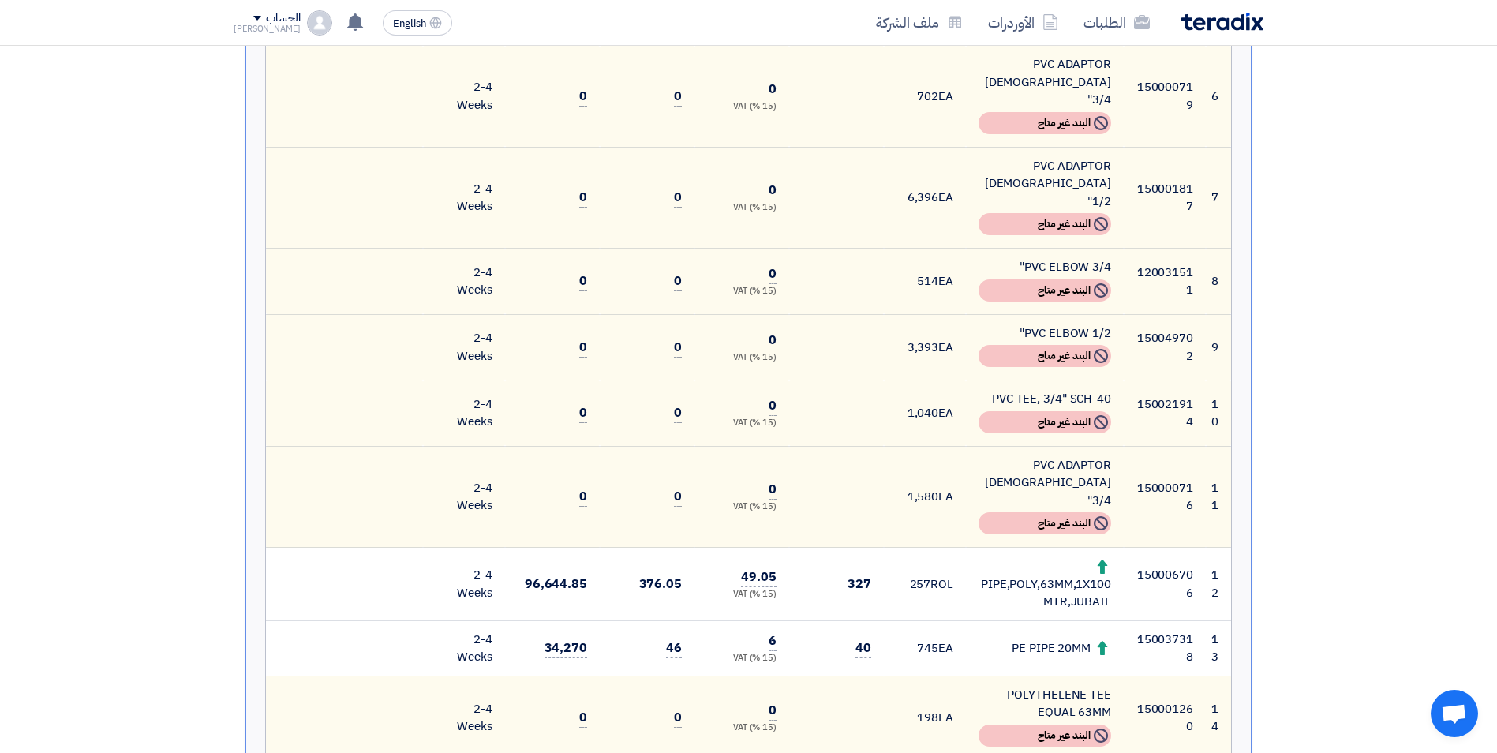
scroll to position [868, 0]
click at [926, 545] on td "257 ROL" at bounding box center [925, 581] width 82 height 73
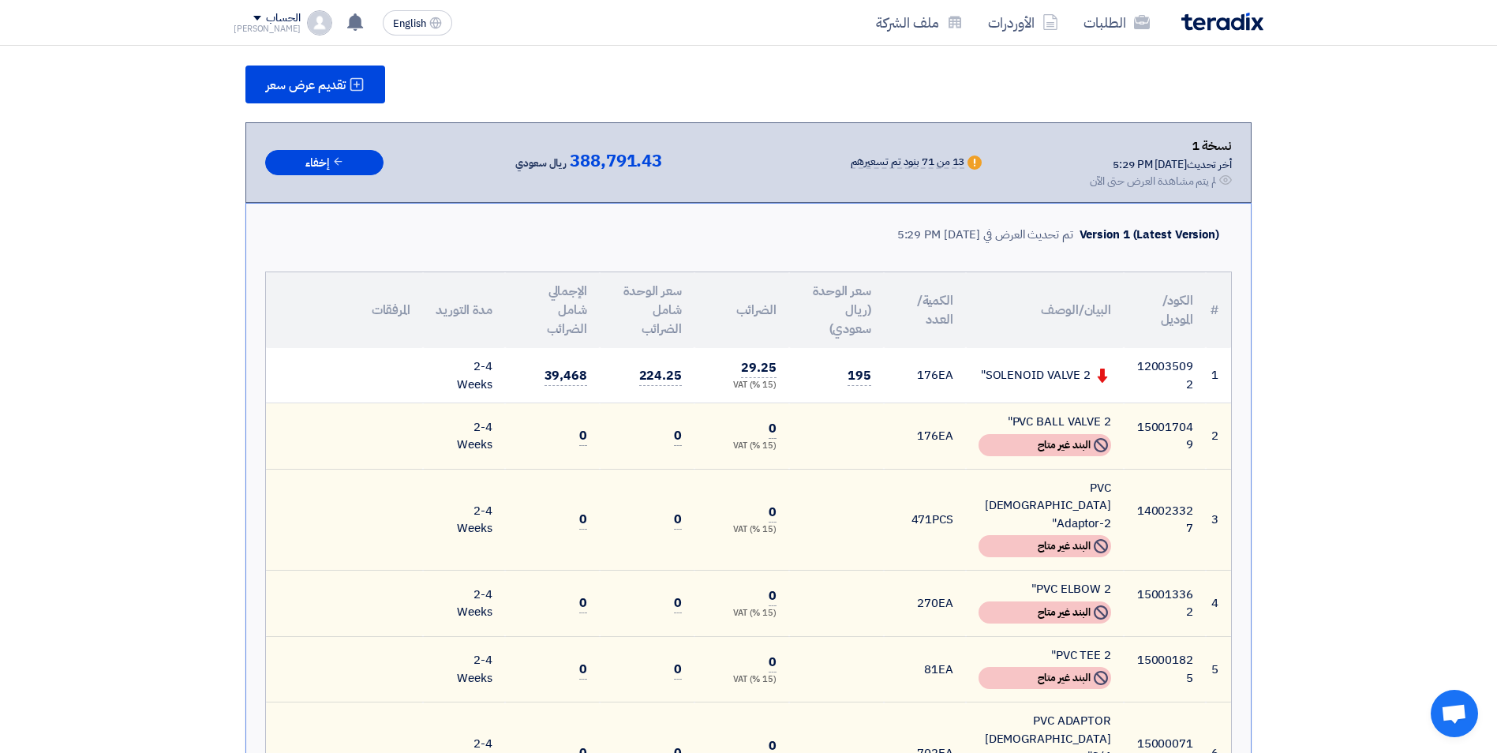
scroll to position [50, 0]
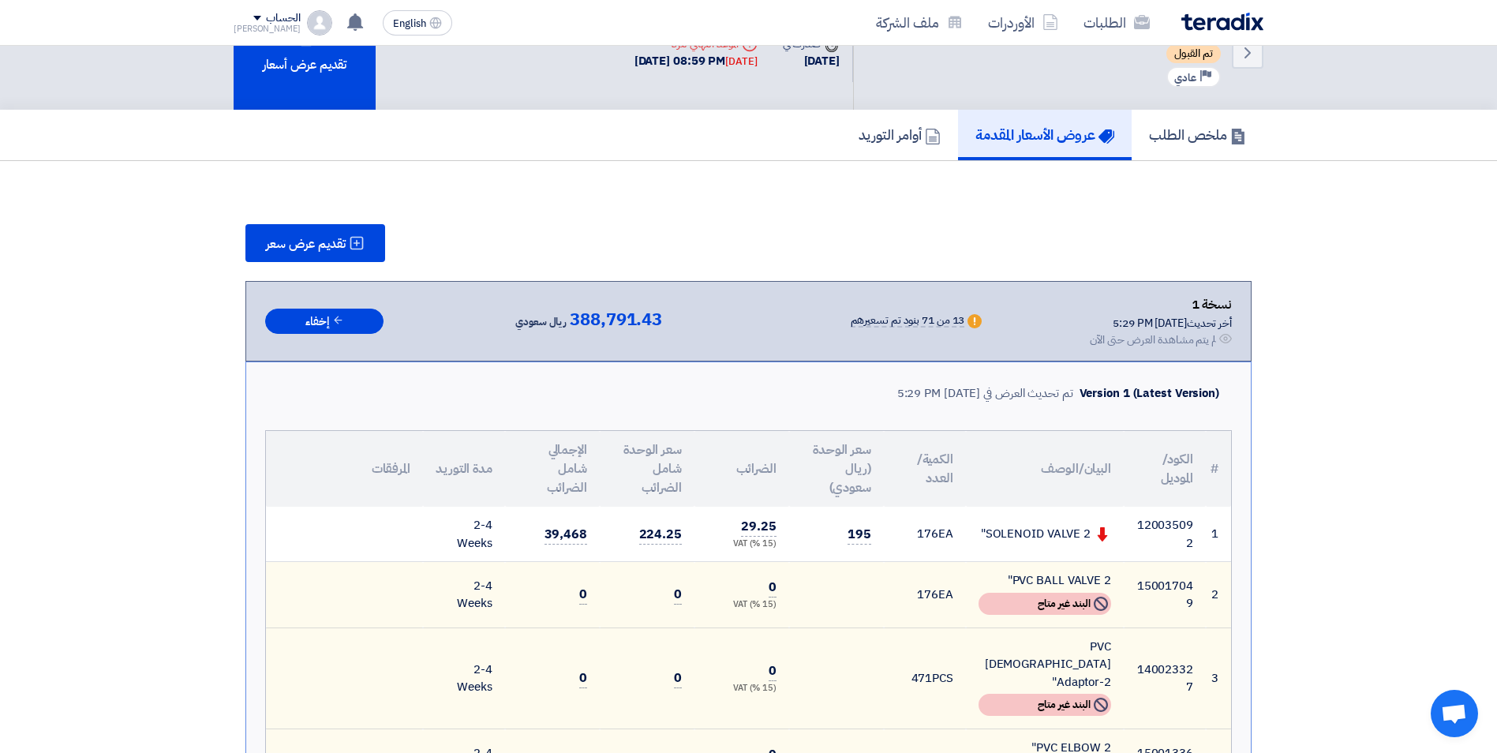
click at [709, 327] on div "نسخة 1 أخر تحديث [DATE] 5:29 PM Offer is Seen لم يتم مشاهدة العرض حتى الآن Warn…" at bounding box center [748, 321] width 966 height 54
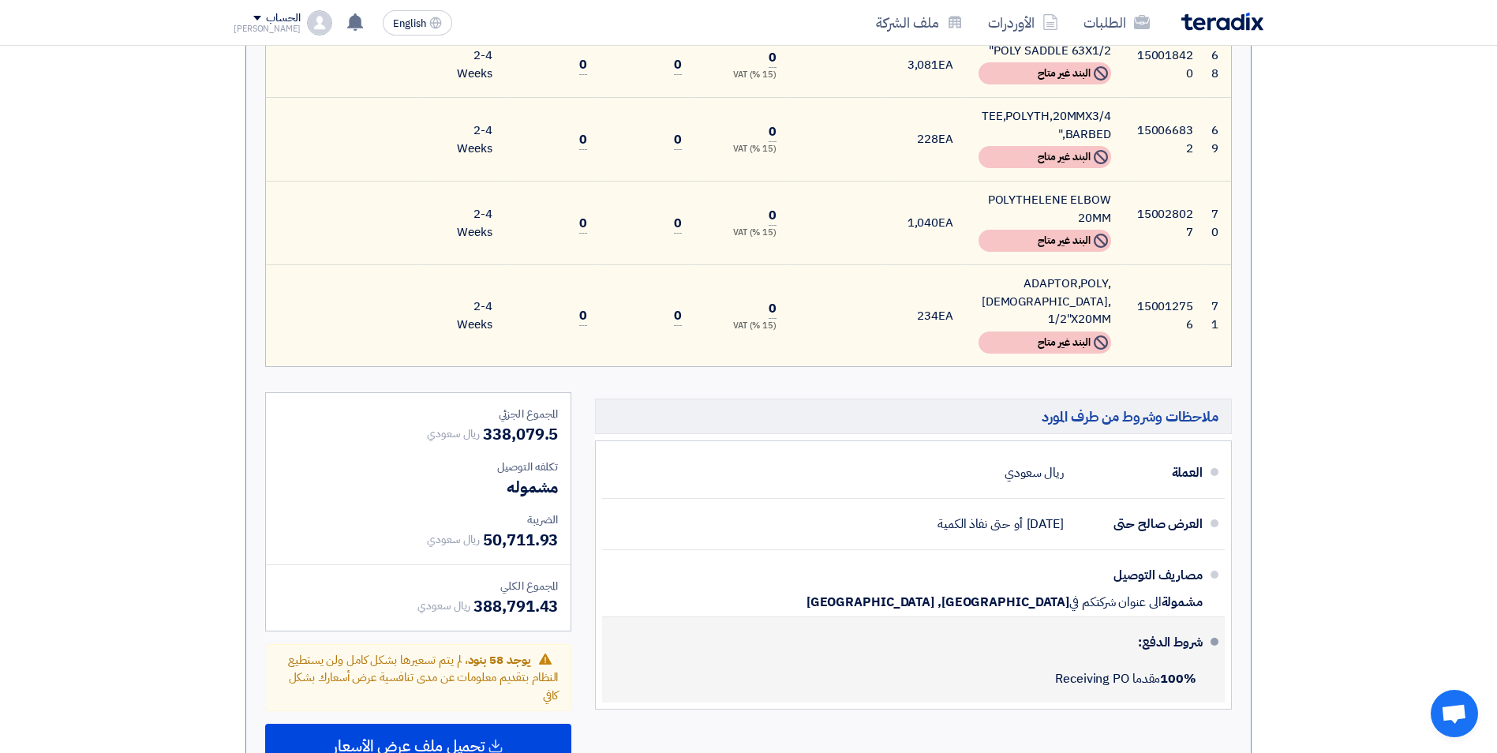
scroll to position [5807, 0]
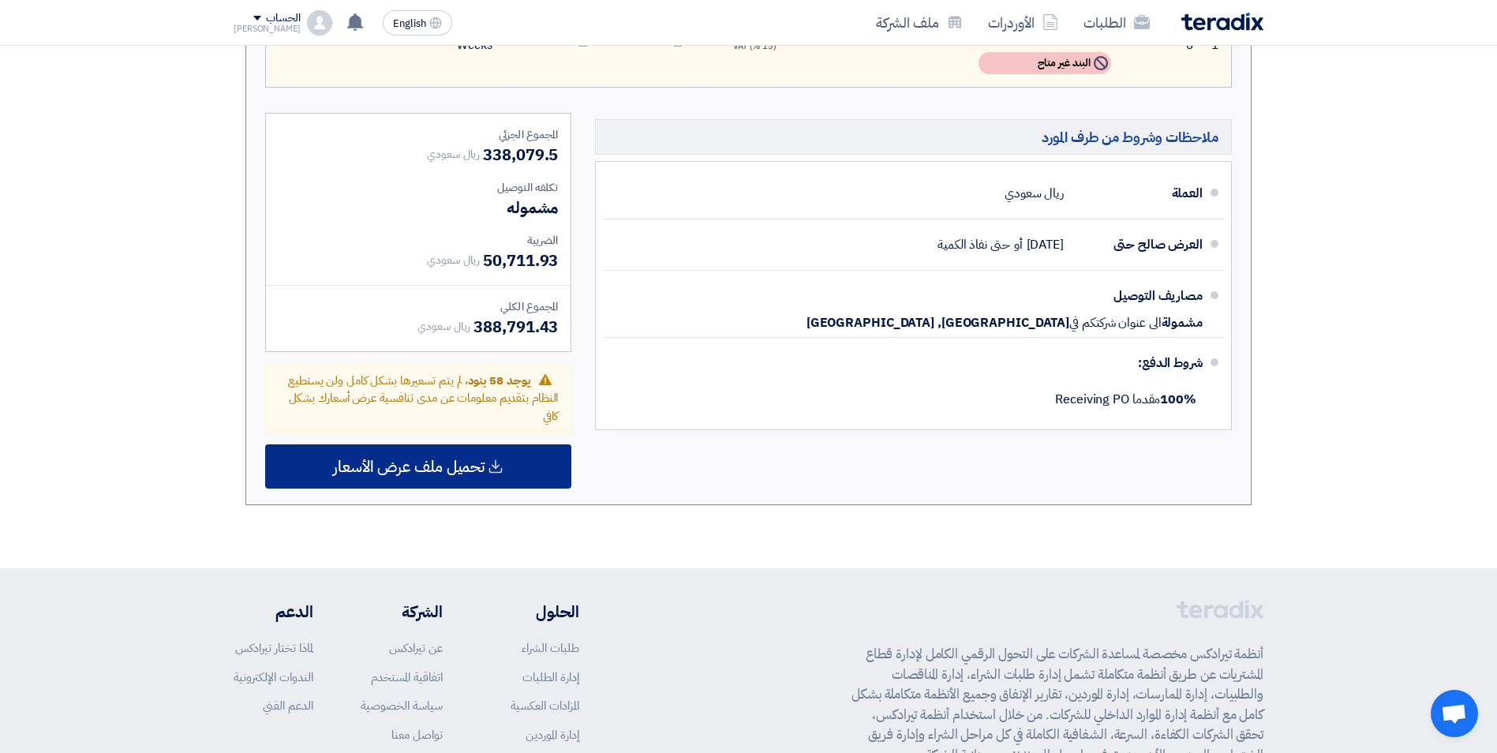
click at [466, 459] on span "تحميل ملف عرض الأسعار" at bounding box center [408, 466] width 151 height 14
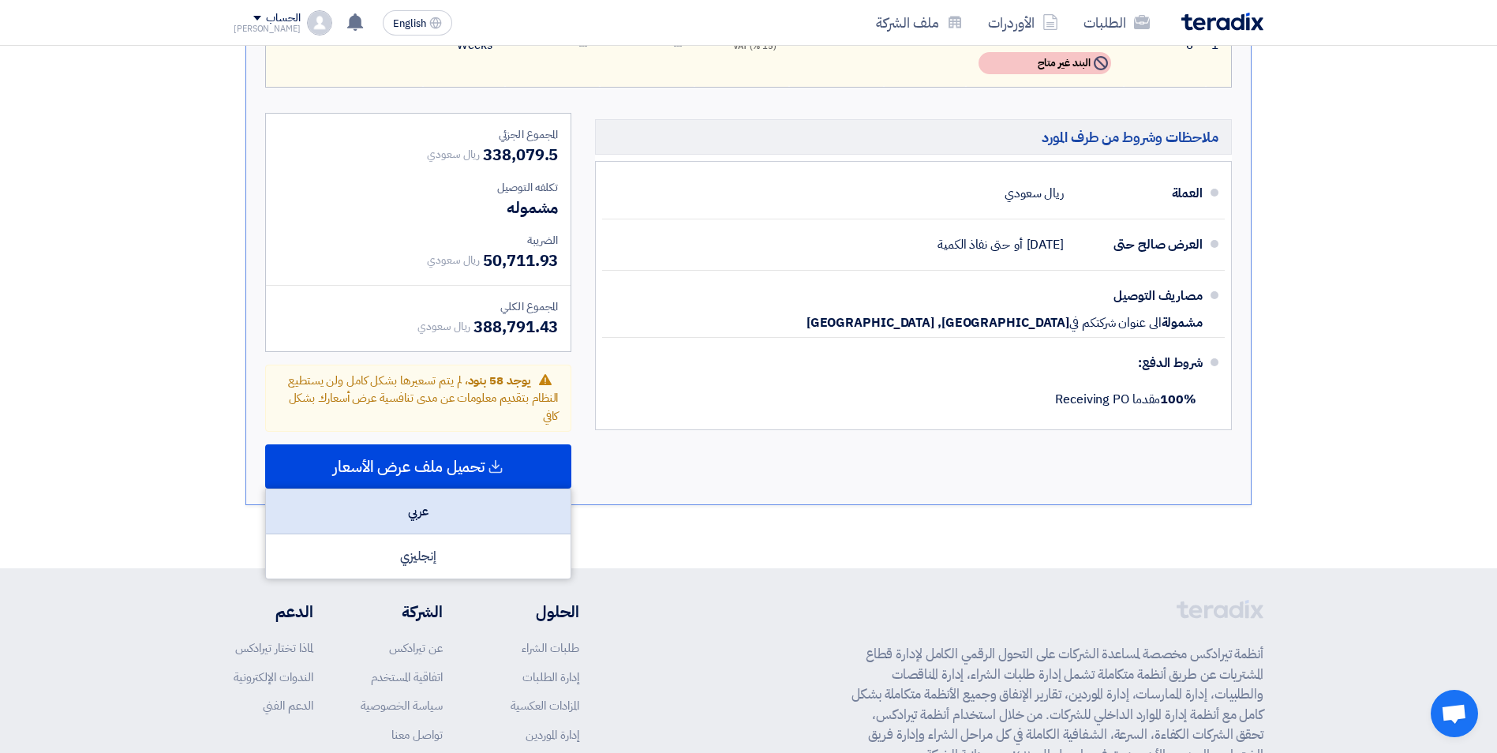
click at [409, 489] on div "عربي" at bounding box center [418, 511] width 305 height 45
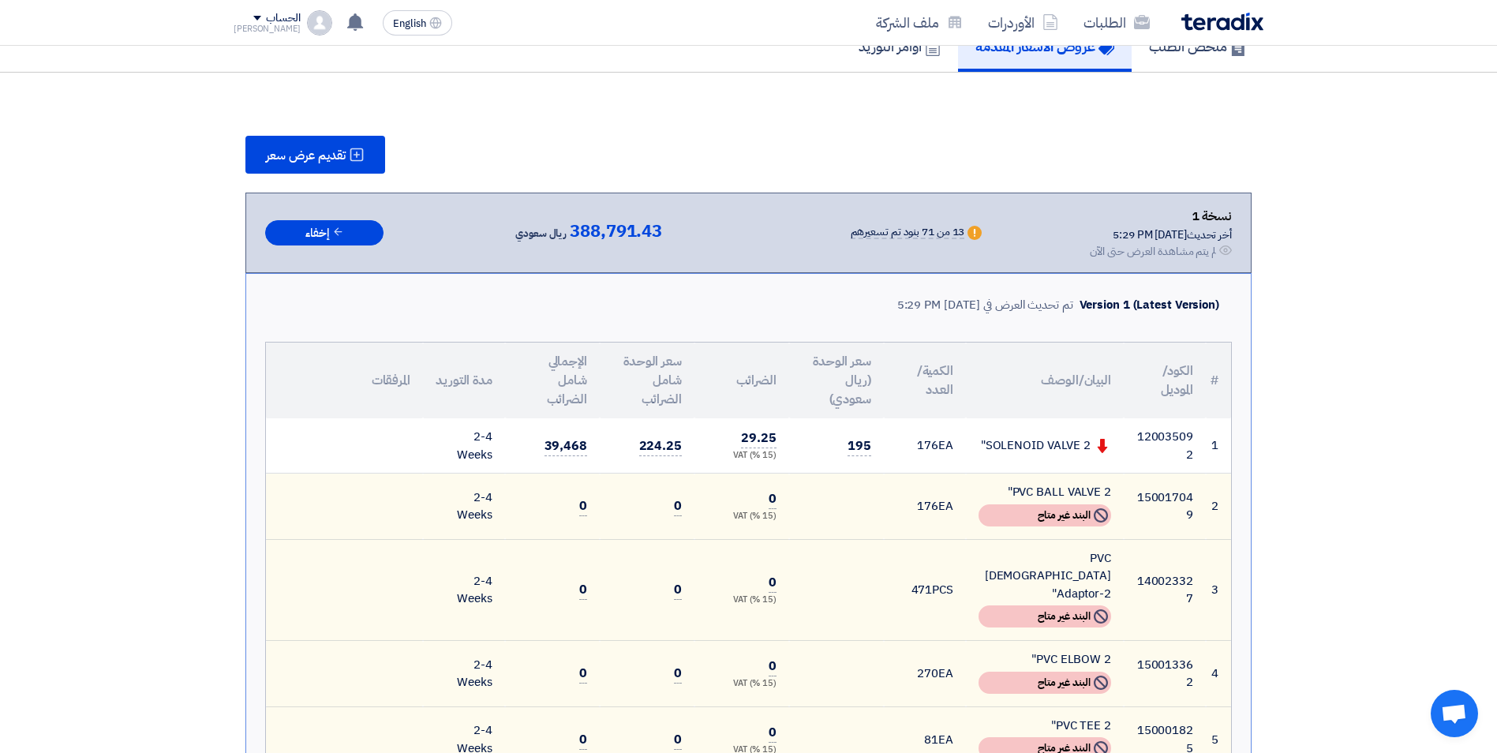
scroll to position [0, 0]
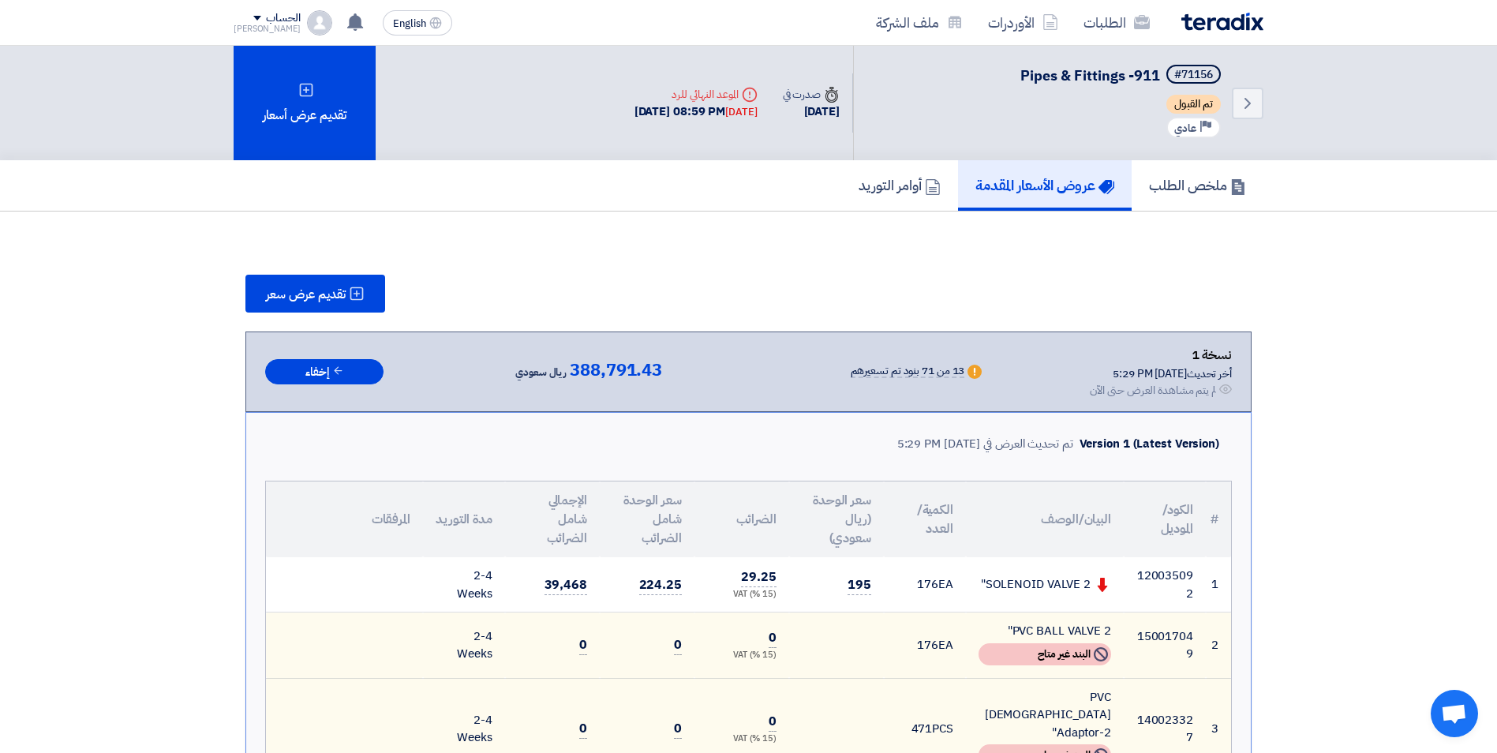
click at [801, 301] on div "تقديم عرض سعر" at bounding box center [748, 294] width 1006 height 38
click at [798, 277] on div "تقديم عرض سعر" at bounding box center [748, 294] width 1006 height 38
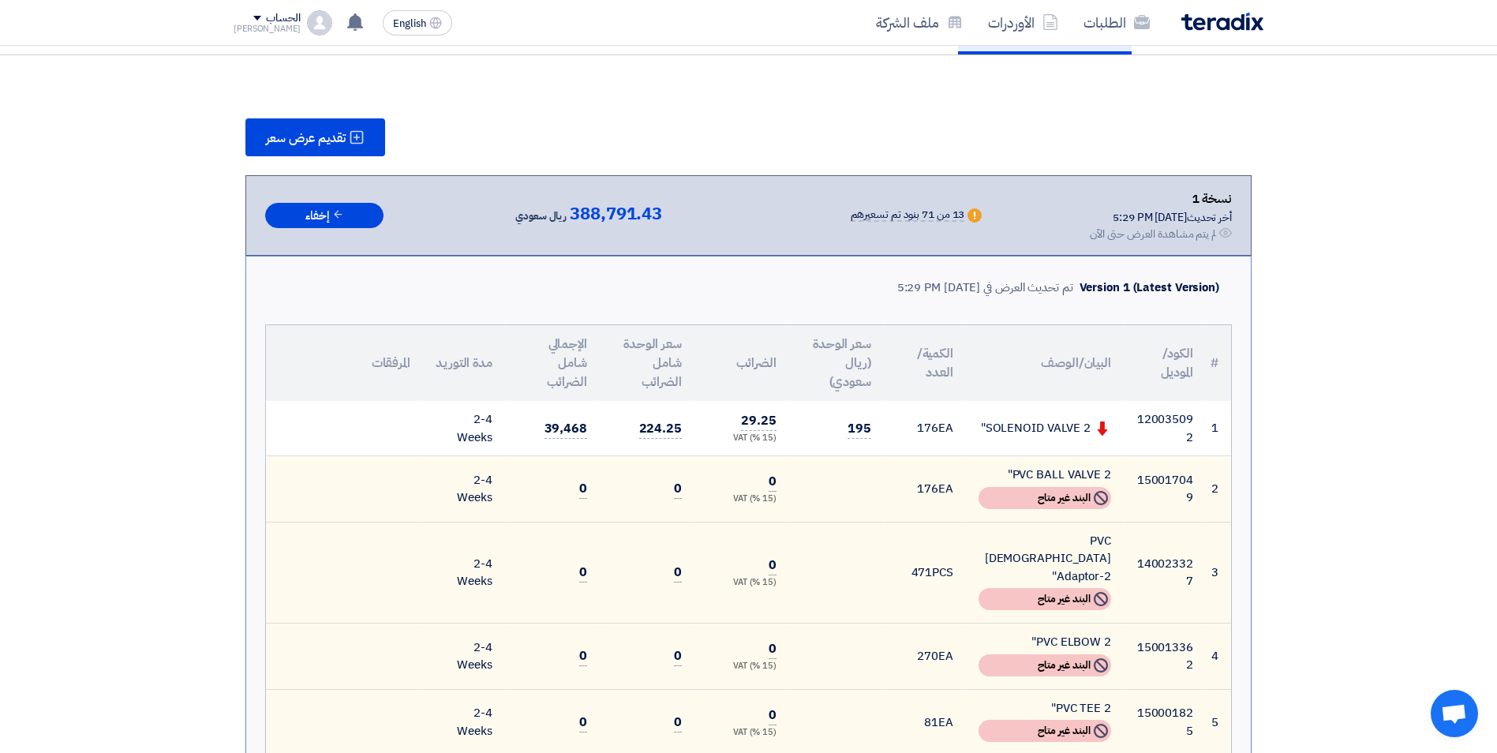
scroll to position [158, 0]
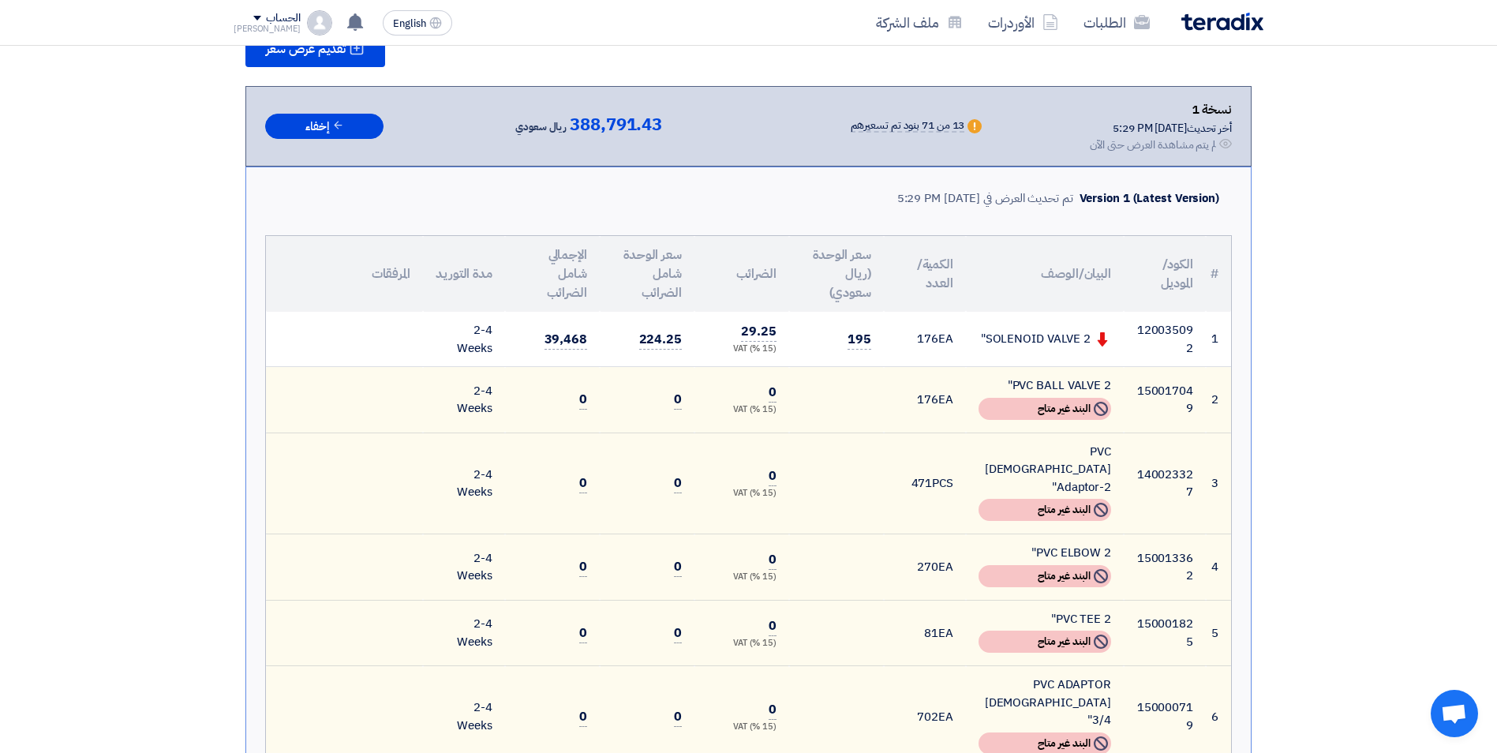
scroll to position [237, 0]
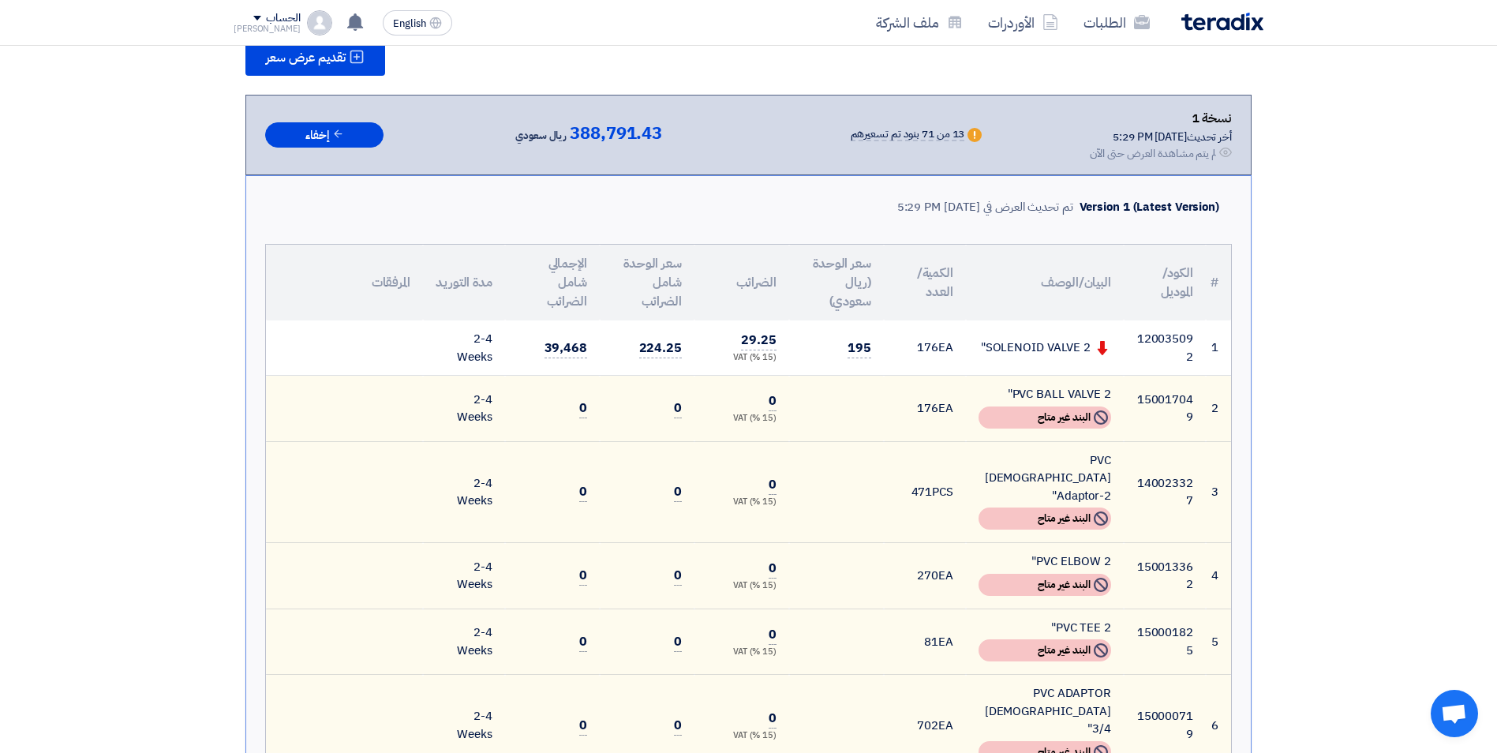
click at [583, 332] on td "39,468" at bounding box center [552, 347] width 95 height 55
click at [925, 292] on th "الكمية/العدد" at bounding box center [925, 283] width 82 height 76
click at [936, 335] on td "176 EA" at bounding box center [925, 347] width 82 height 55
drag, startPoint x: 1100, startPoint y: 331, endPoint x: 1144, endPoint y: 329, distance: 44.2
click at [1103, 331] on td "SOLENOID VALVE 2"" at bounding box center [1045, 347] width 158 height 55
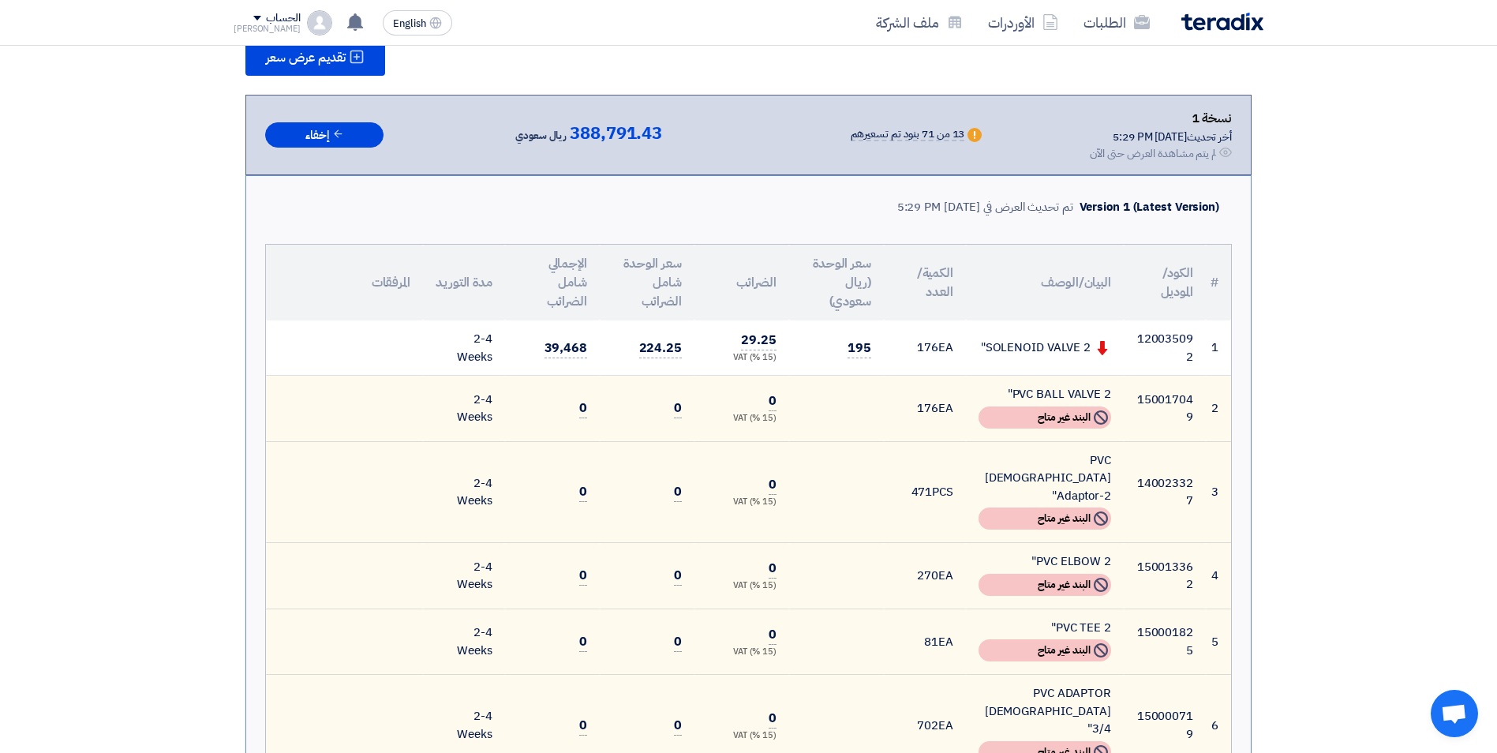
click at [1144, 329] on td "120035092" at bounding box center [1164, 347] width 82 height 55
drag, startPoint x: 708, startPoint y: 98, endPoint x: 981, endPoint y: 91, distance: 273.0
click at [708, 99] on div "نسخة 1 أخر تحديث [DATE] 5:29 PM Offer is Seen لم يتم مشاهدة العرض حتى الآن Warn…" at bounding box center [748, 135] width 1006 height 80
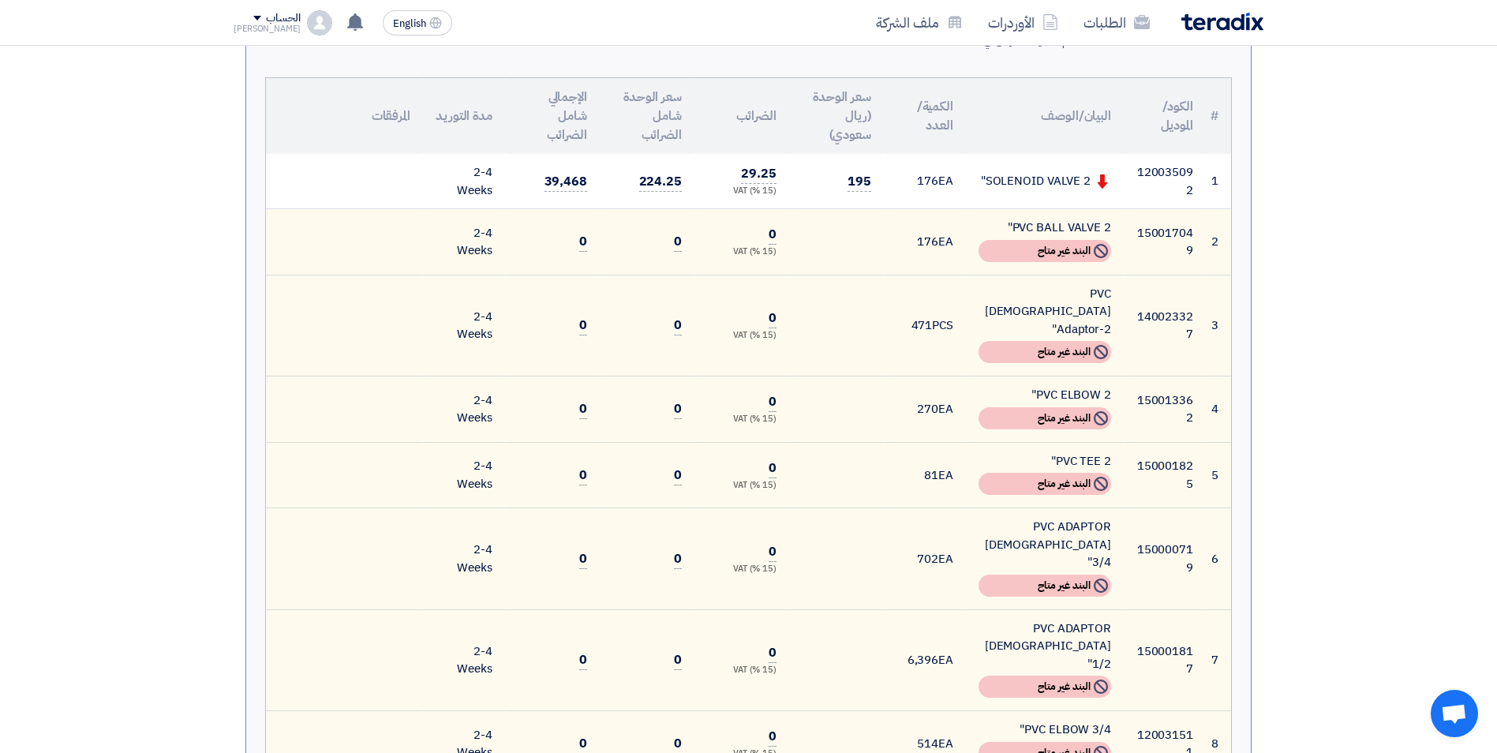
scroll to position [316, 0]
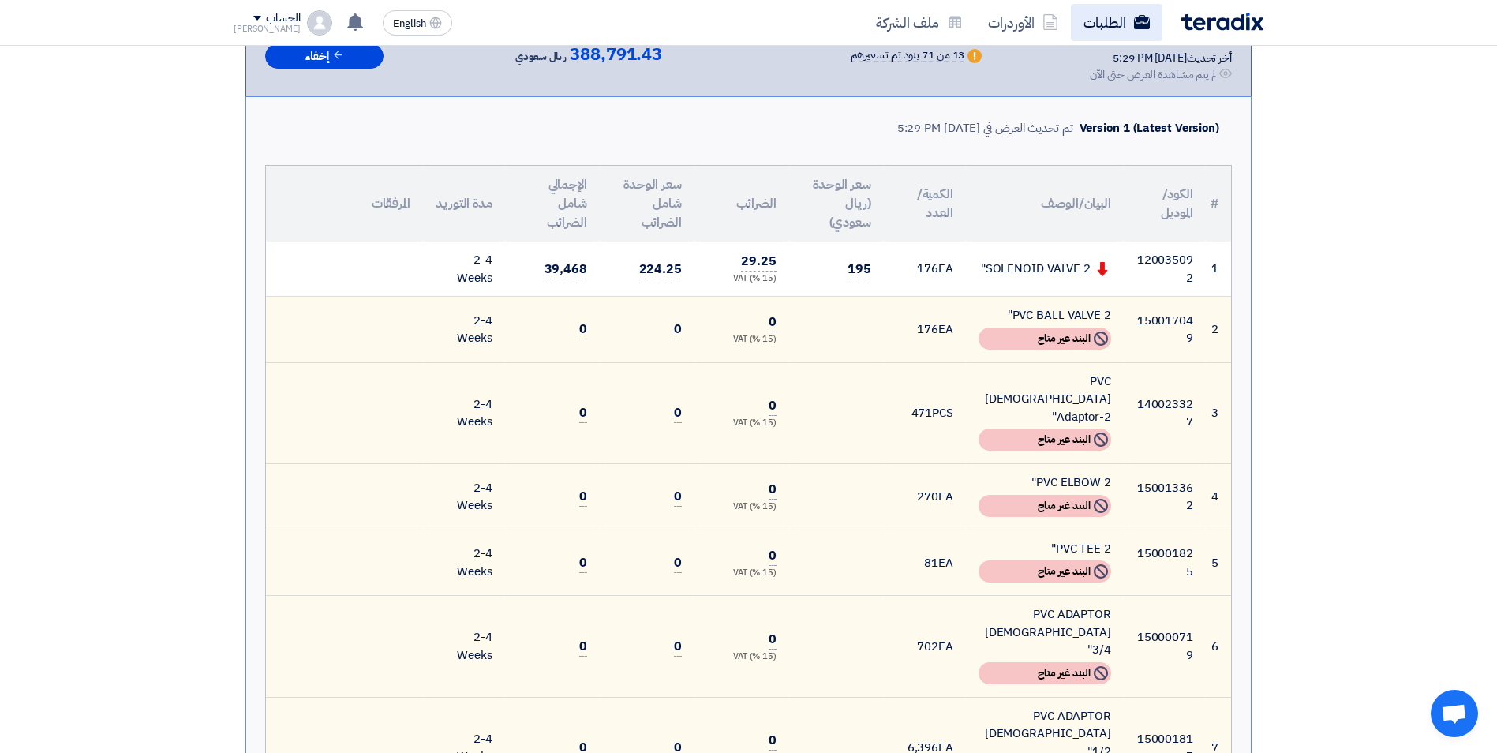
click at [1130, 23] on link "الطلبات" at bounding box center [1117, 22] width 92 height 37
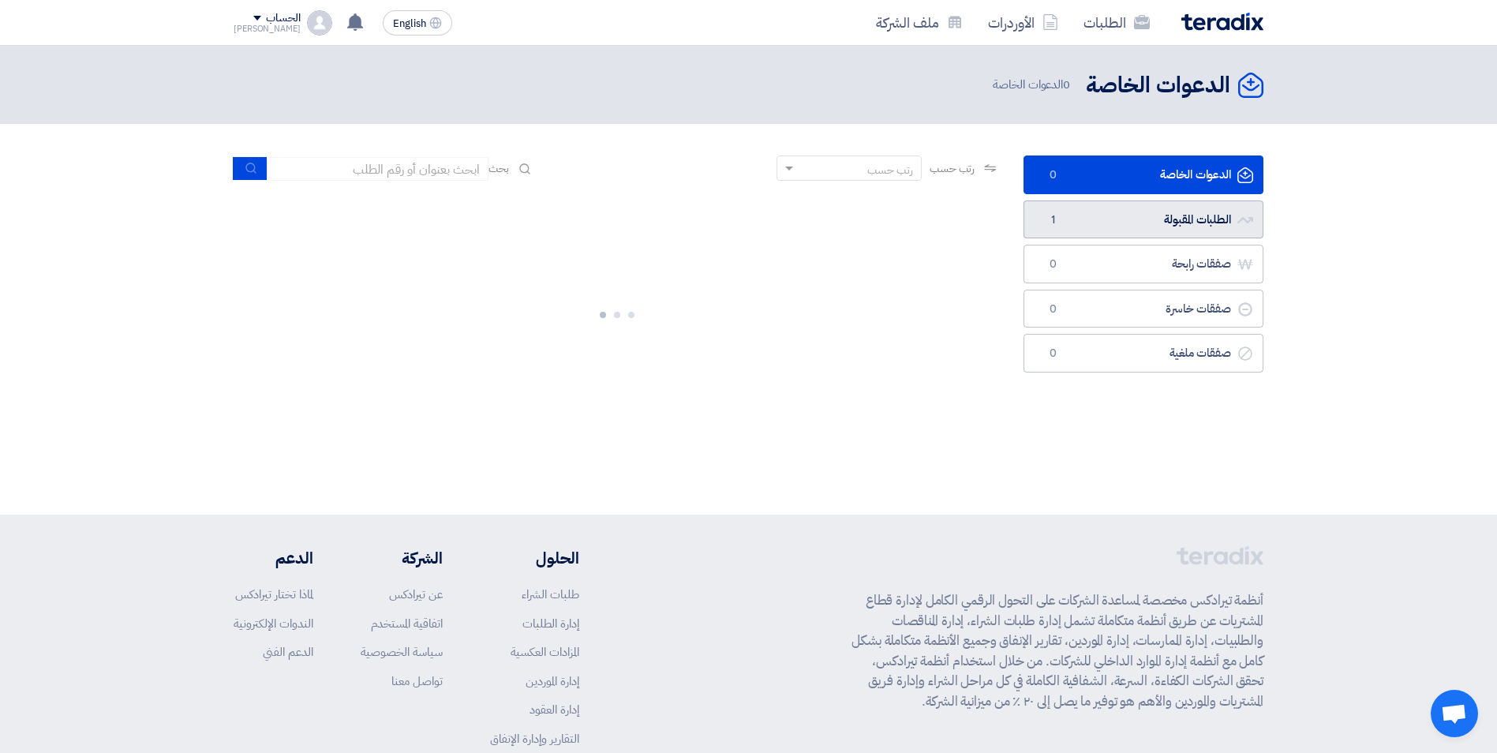
click at [1146, 220] on link "الطلبات المقبولة الطلبات المقبولة 1" at bounding box center [1143, 219] width 240 height 39
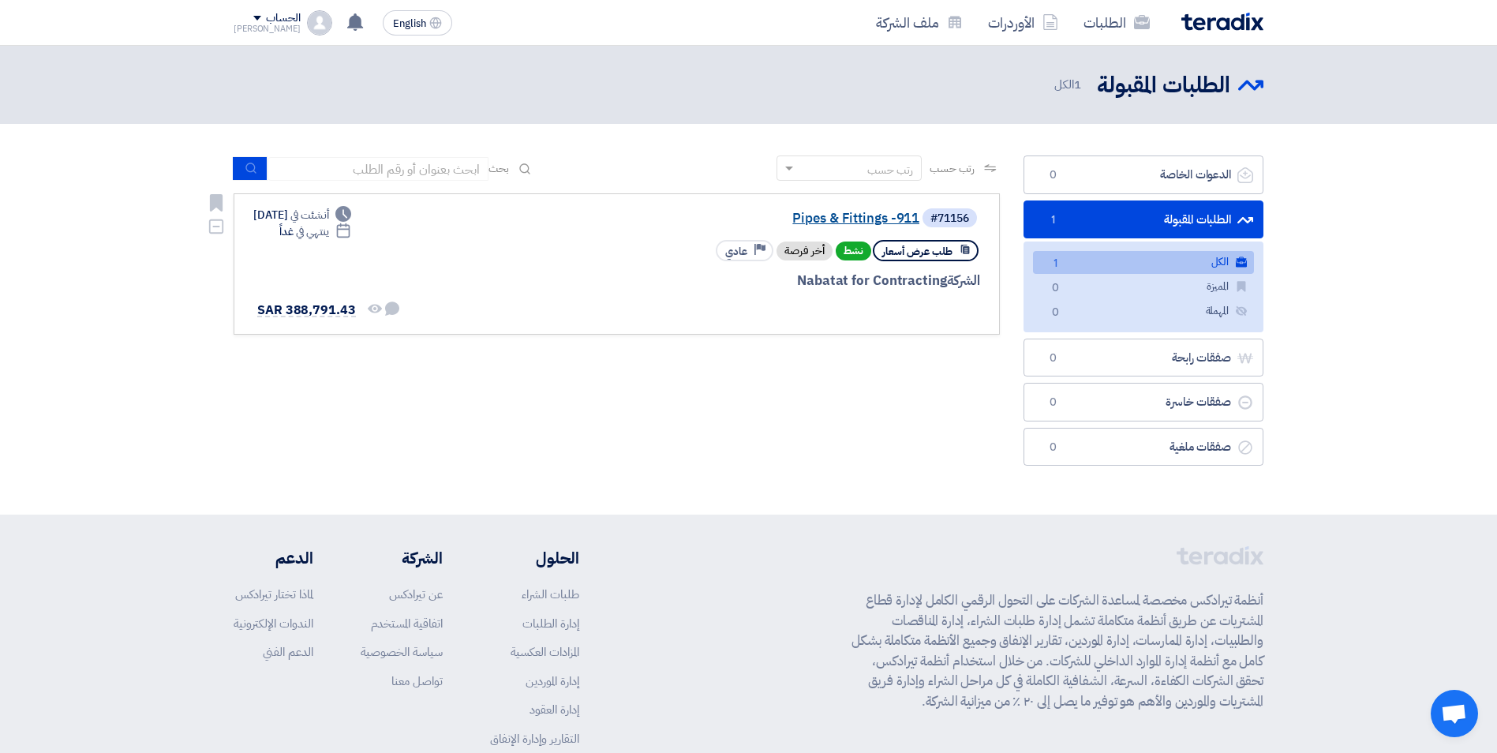
click at [848, 222] on link "Pipes & Fittings -911" at bounding box center [761, 218] width 316 height 14
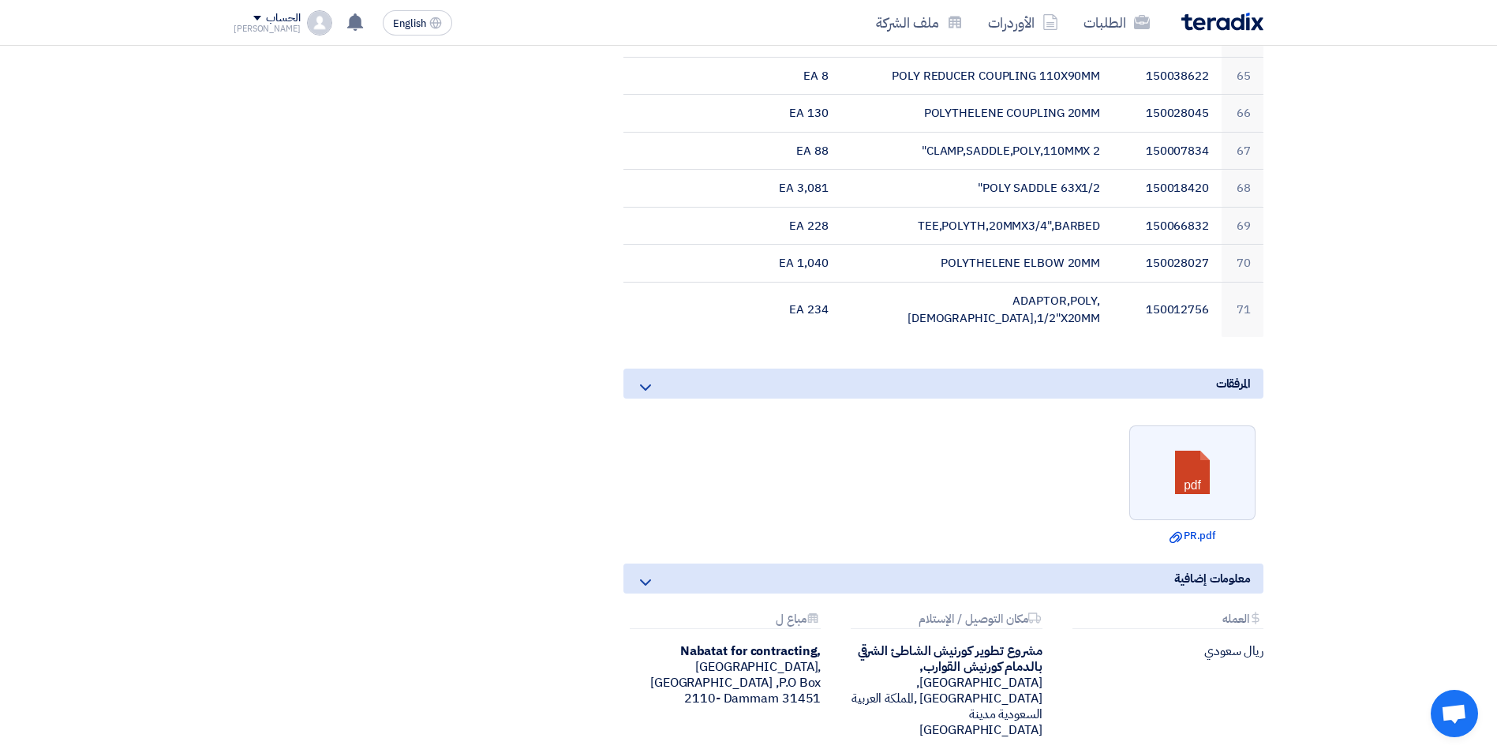
scroll to position [3077, 0]
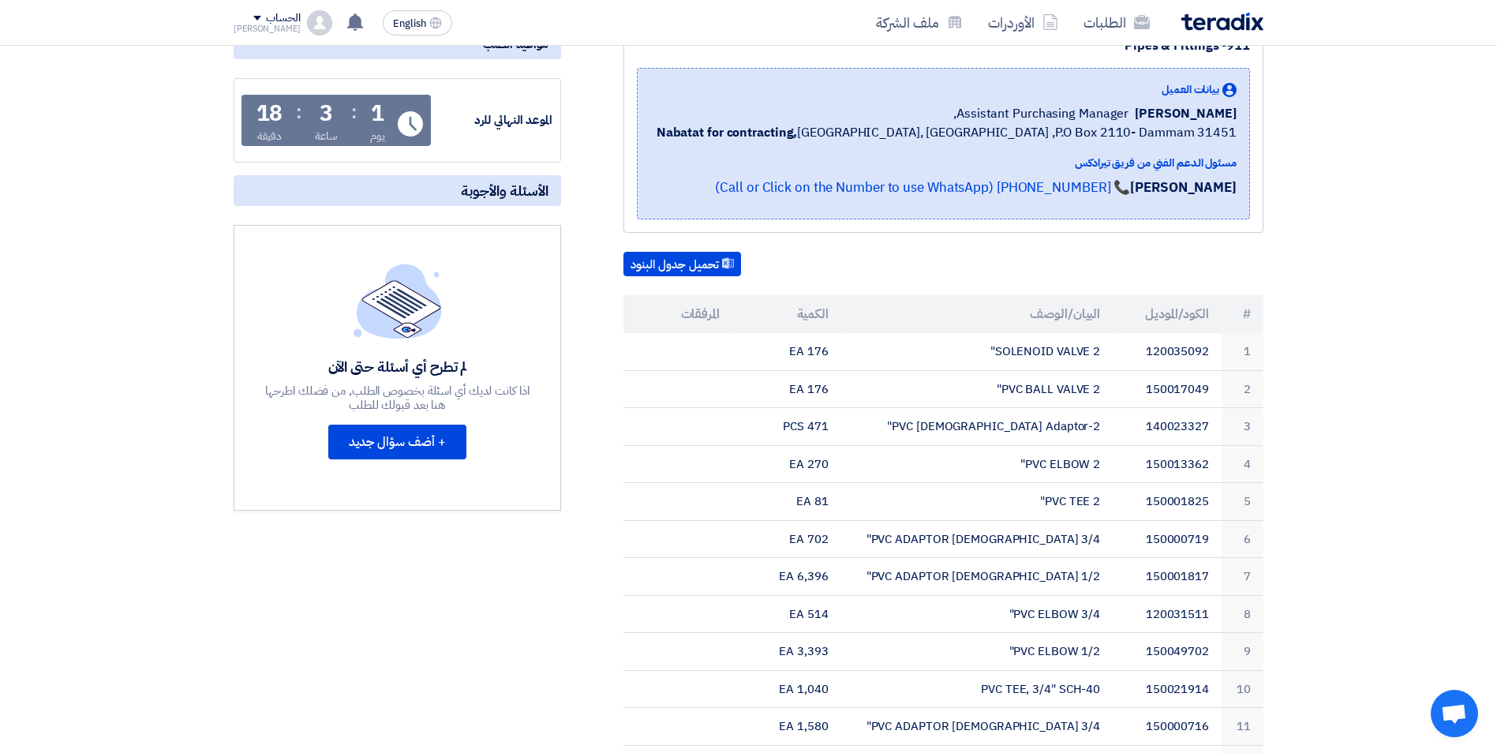
scroll to position [112, 0]
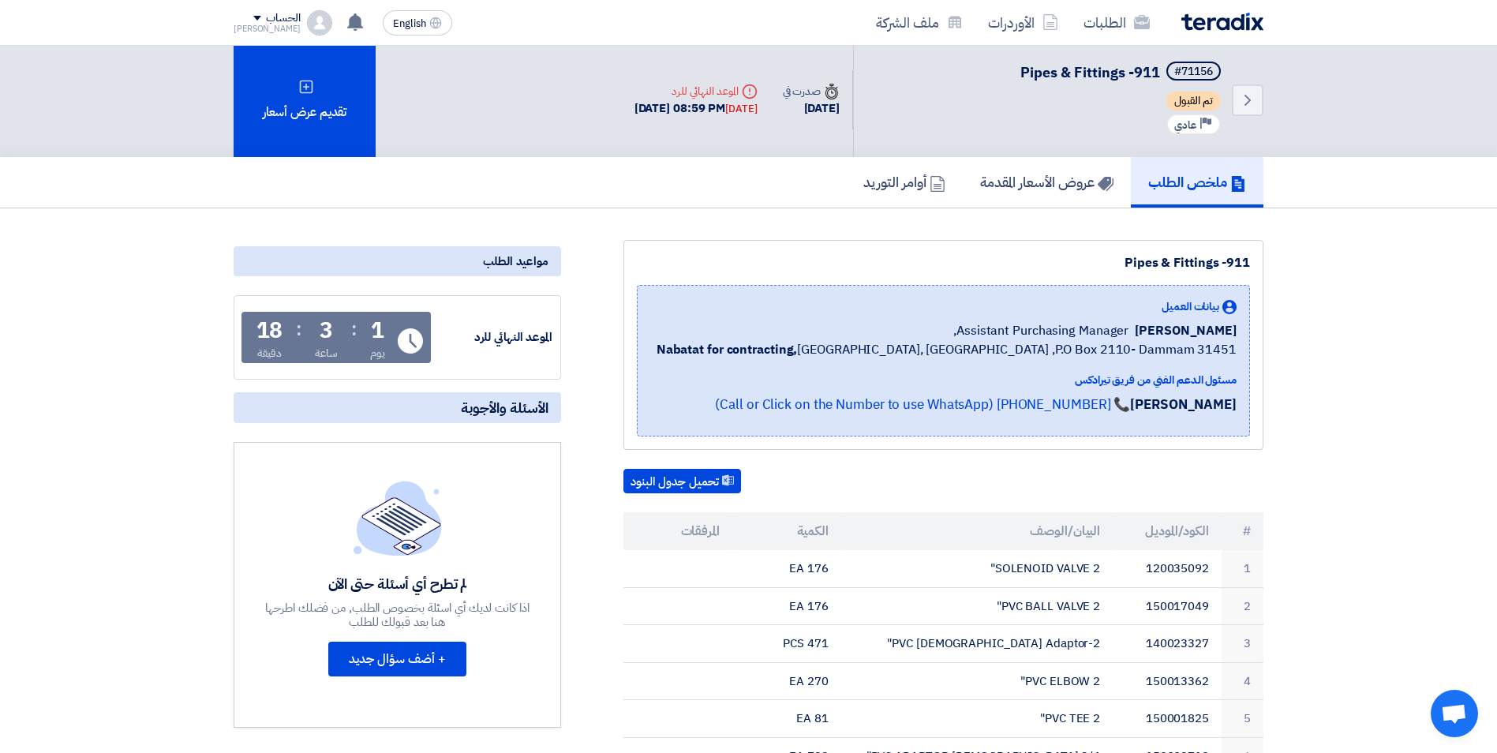
scroll to position [0, 0]
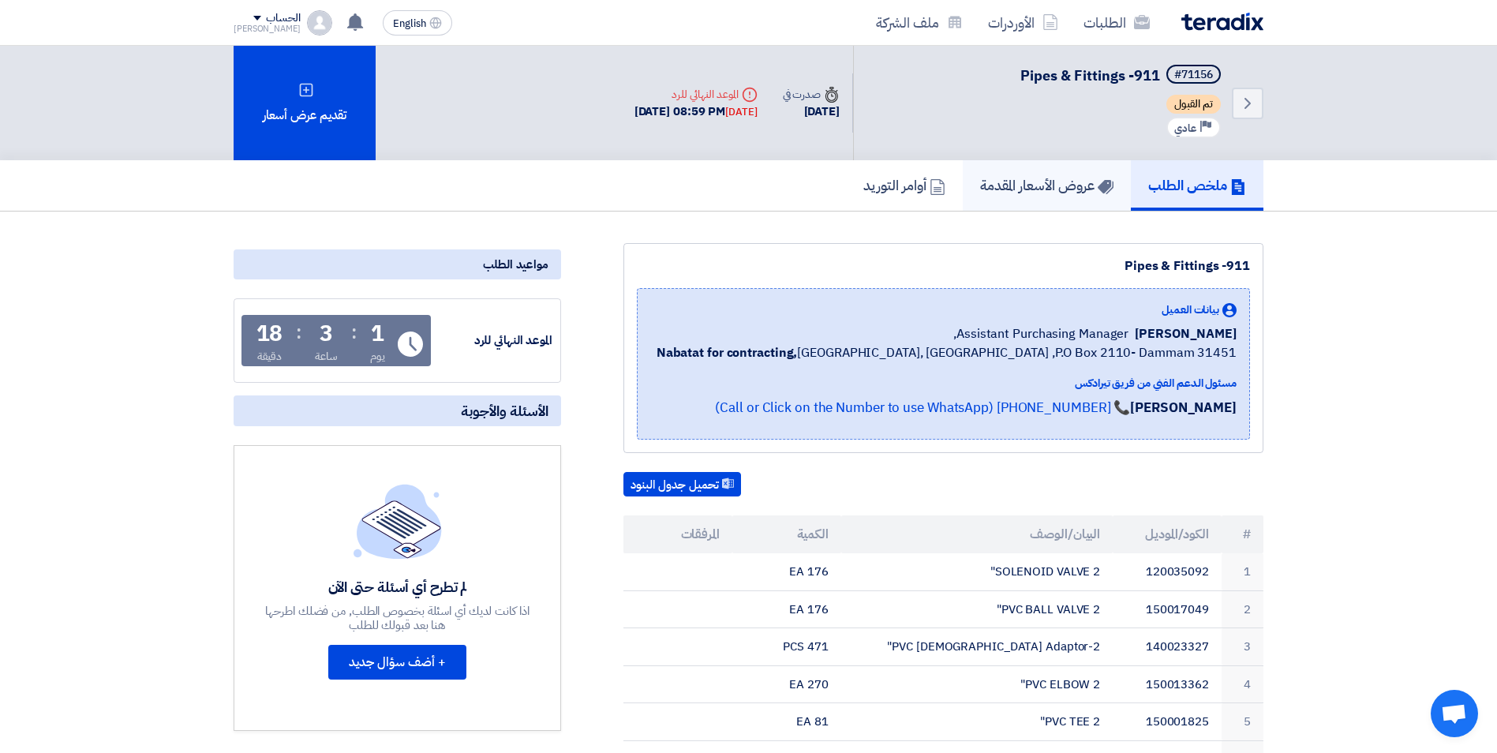
click at [1068, 189] on h5 "عروض الأسعار المقدمة" at bounding box center [1046, 185] width 133 height 18
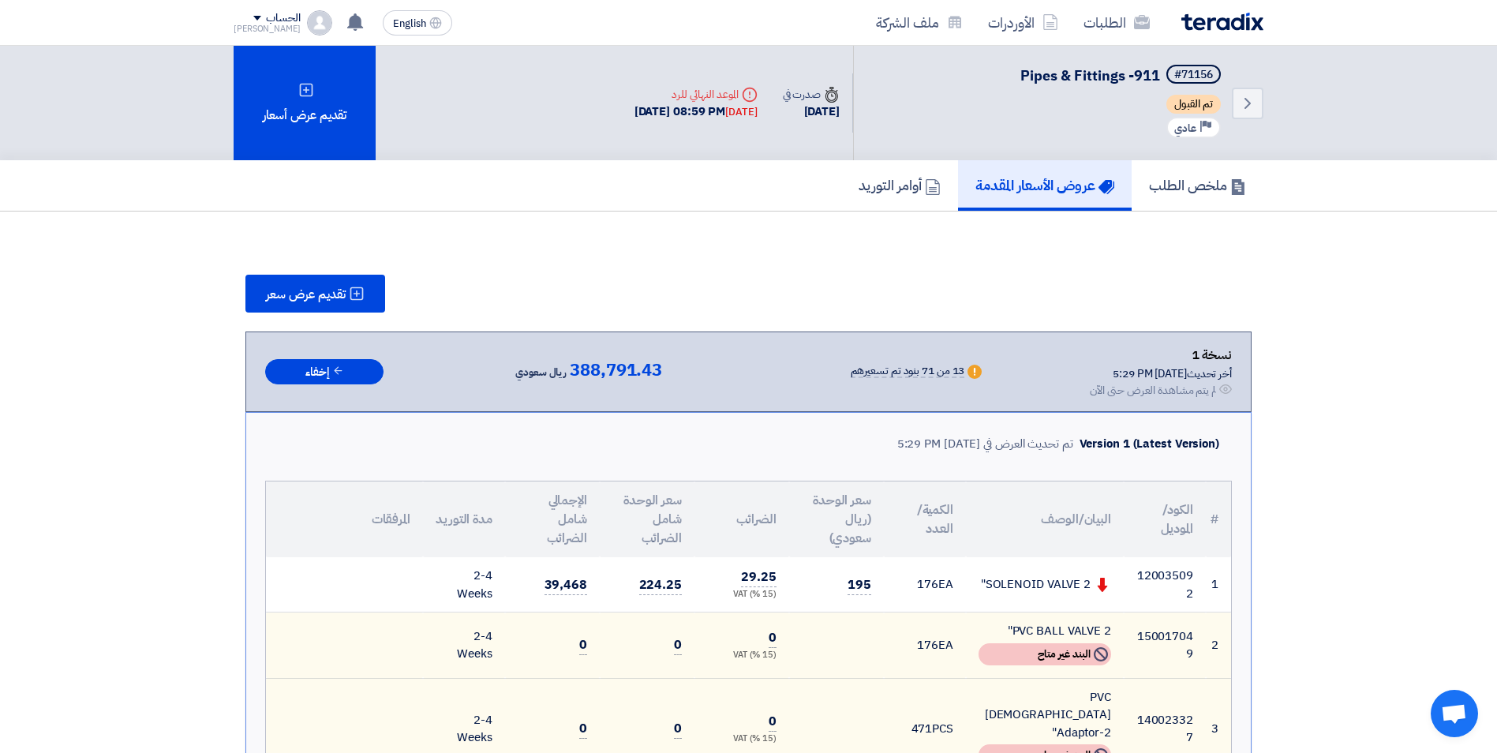
click at [693, 372] on div "نسخة 1 أخر تحديث [DATE] 5:29 PM Offer is Seen لم يتم مشاهدة العرض حتى الآن Warn…" at bounding box center [748, 372] width 966 height 54
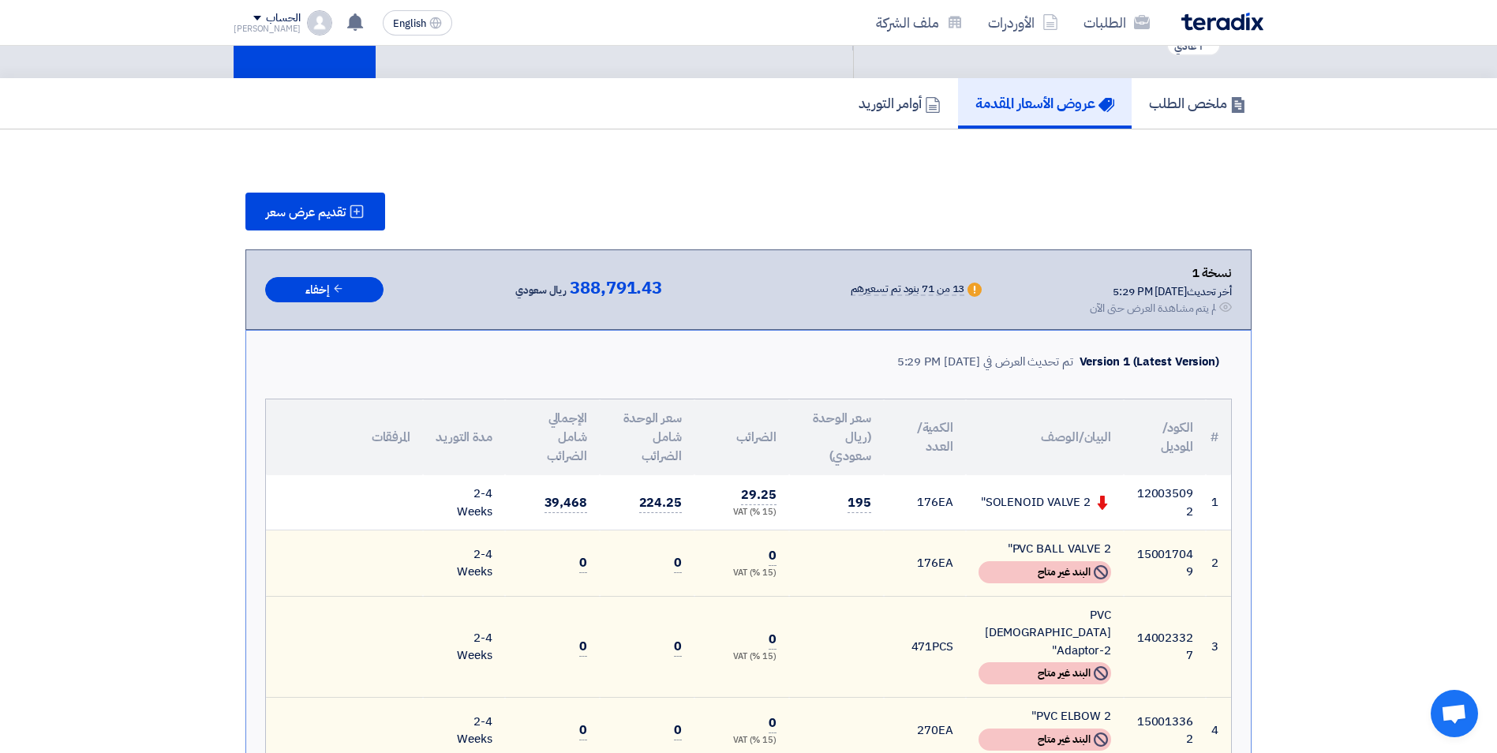
scroll to position [158, 0]
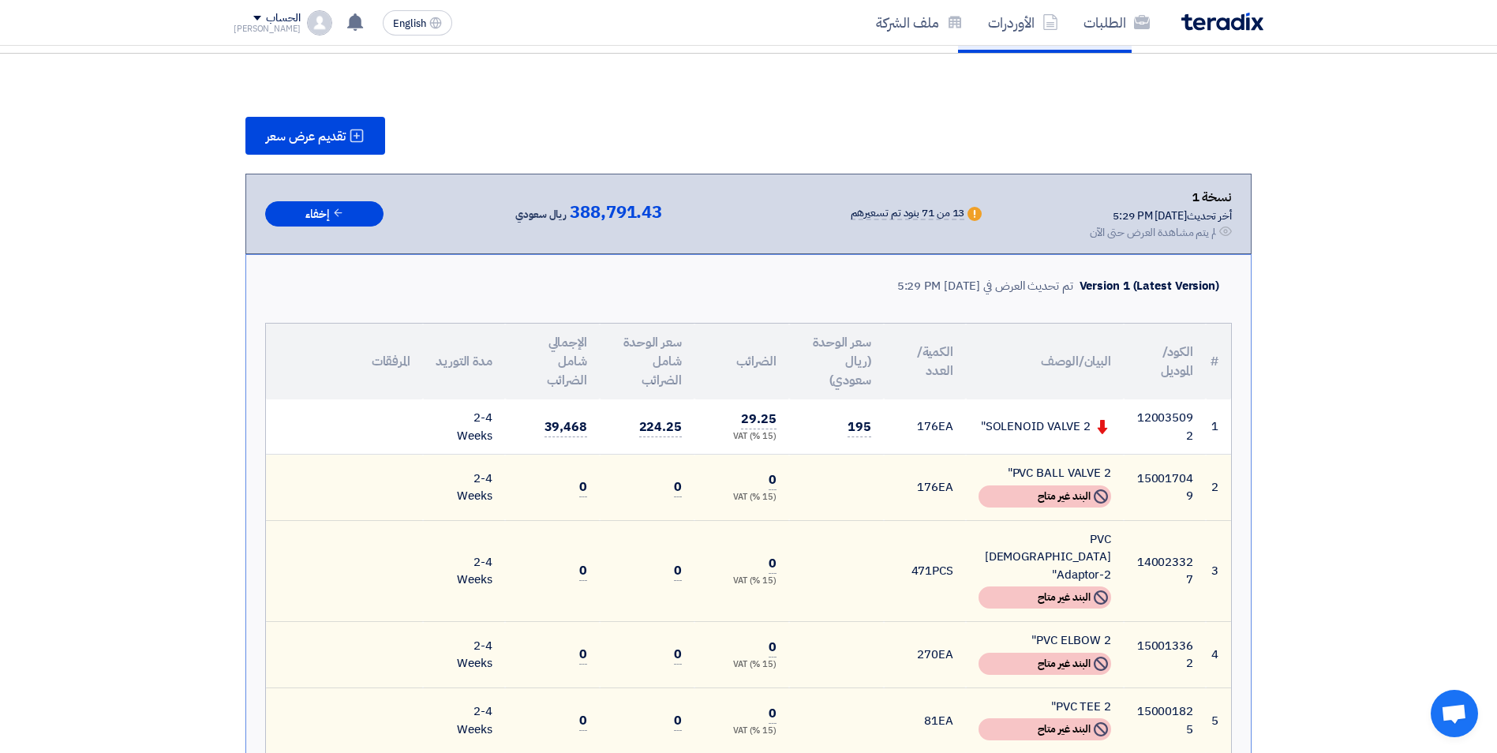
click at [828, 401] on td "195" at bounding box center [836, 426] width 95 height 55
click at [865, 434] on span "195" at bounding box center [859, 427] width 24 height 20
click at [845, 437] on td "195" at bounding box center [836, 426] width 95 height 55
drag, startPoint x: 850, startPoint y: 436, endPoint x: 854, endPoint y: 427, distance: 10.3
click at [854, 427] on span "195" at bounding box center [859, 427] width 24 height 20
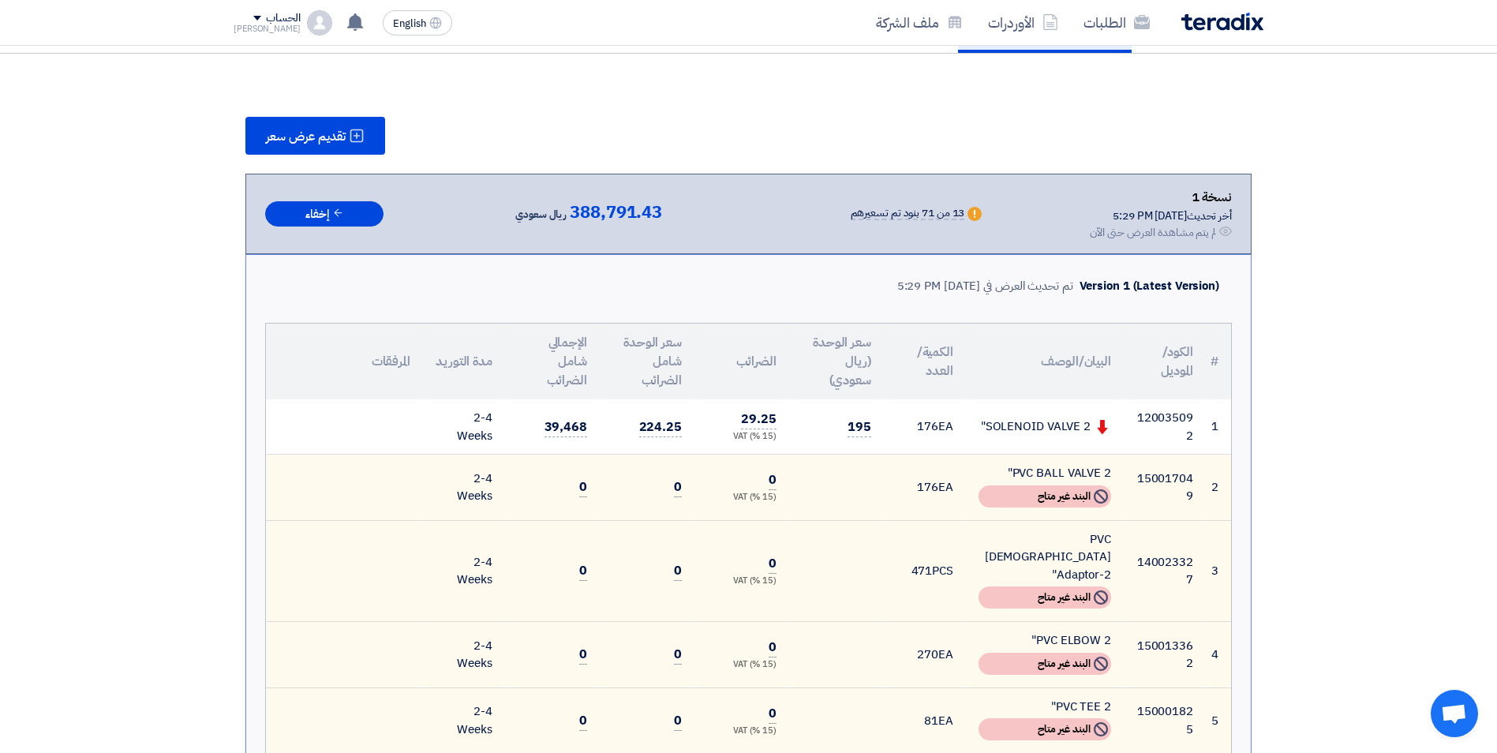
click at [873, 428] on td "195" at bounding box center [836, 426] width 95 height 55
drag, startPoint x: 871, startPoint y: 429, endPoint x: 858, endPoint y: 428, distance: 13.5
click at [858, 428] on td "195" at bounding box center [836, 426] width 95 height 55
drag, startPoint x: 858, startPoint y: 428, endPoint x: 866, endPoint y: 430, distance: 9.0
click at [866, 430] on span "195" at bounding box center [859, 427] width 24 height 20
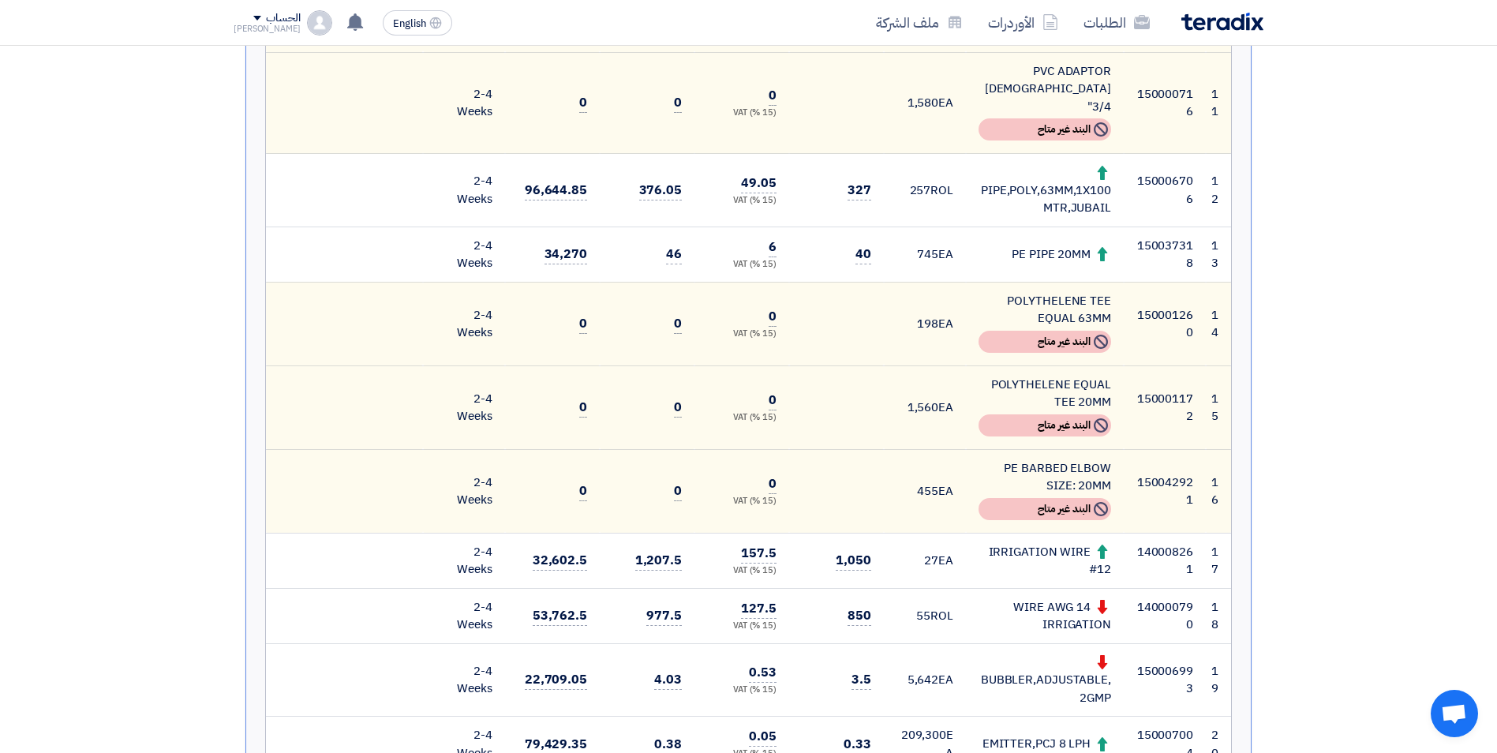
scroll to position [1341, 0]
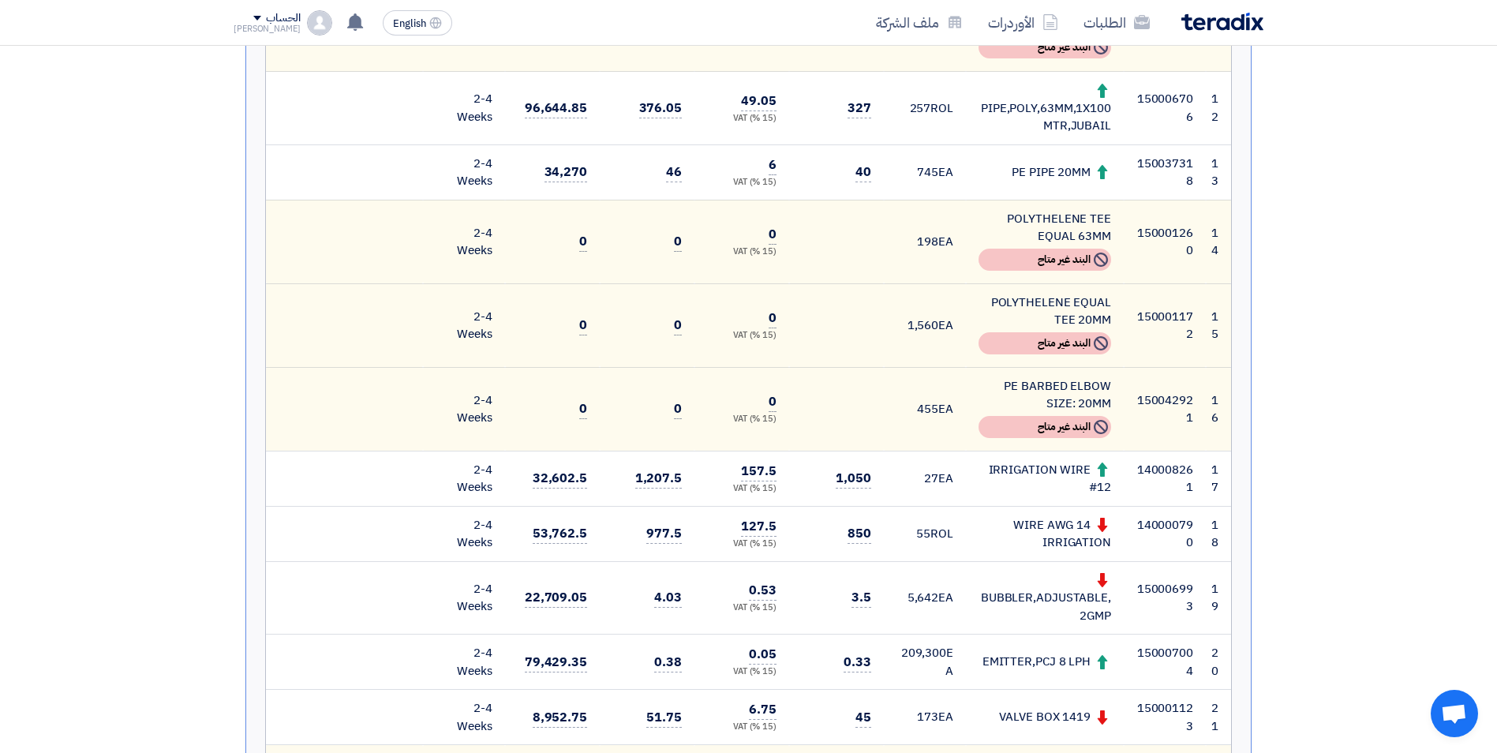
click at [1032, 461] on div "IRRIGATION WIRE #12" at bounding box center [1044, 478] width 133 height 35
drag, startPoint x: 1032, startPoint y: 389, endPoint x: 987, endPoint y: 389, distance: 45.0
click at [987, 461] on div "IRRIGATION WIRE #12" at bounding box center [1044, 478] width 133 height 35
drag, startPoint x: 1004, startPoint y: 383, endPoint x: 1080, endPoint y: 379, distance: 75.8
click at [1080, 461] on div "IRRIGATION WIRE #12" at bounding box center [1044, 478] width 133 height 35
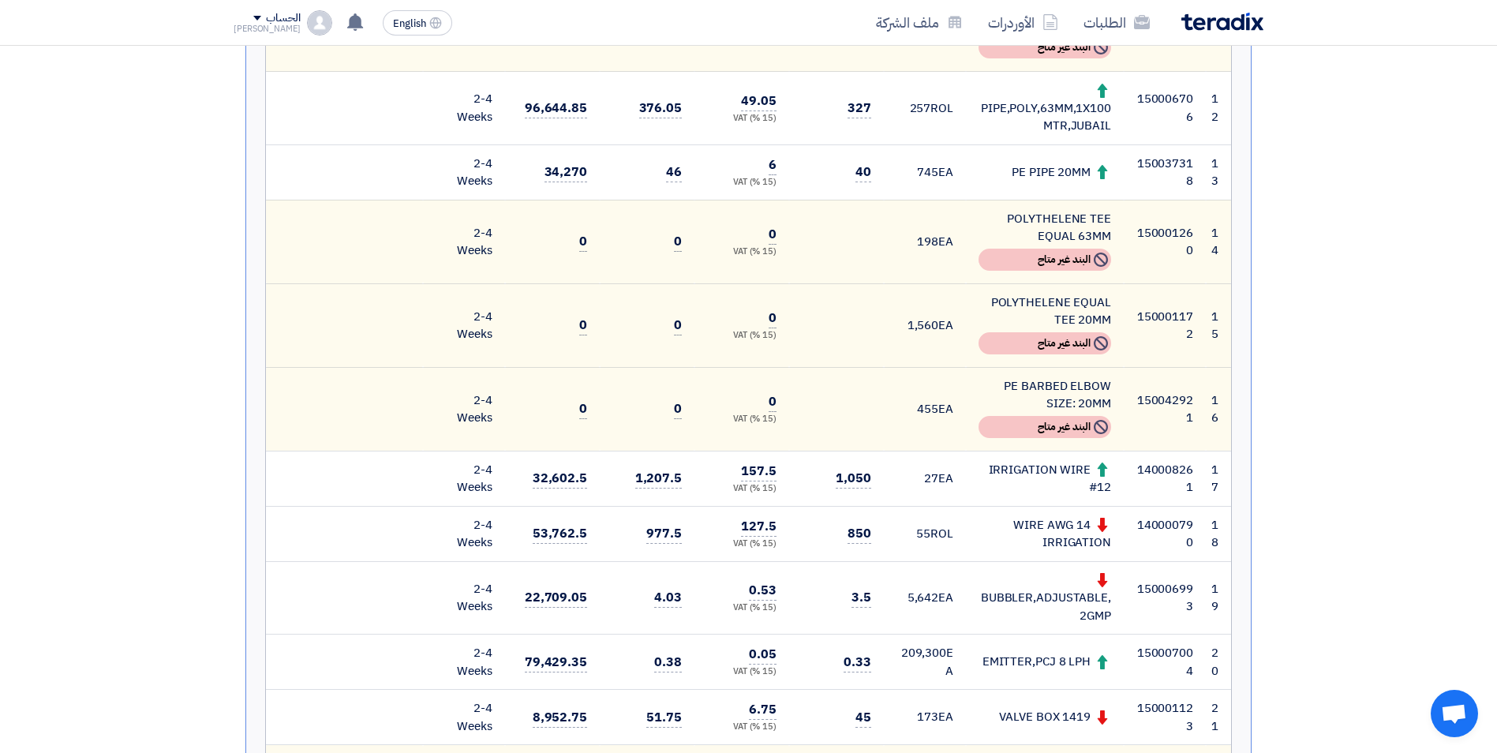
drag, startPoint x: 1080, startPoint y: 379, endPoint x: 1115, endPoint y: 405, distance: 44.5
click at [1115, 450] on td "IRRIGATION WIRE #12" at bounding box center [1045, 477] width 158 height 55
drag, startPoint x: 1115, startPoint y: 404, endPoint x: 1093, endPoint y: 402, distance: 22.9
click at [1093, 450] on td "IRRIGATION WIRE #12" at bounding box center [1045, 477] width 158 height 55
drag, startPoint x: 1093, startPoint y: 402, endPoint x: 1089, endPoint y: 447, distance: 44.3
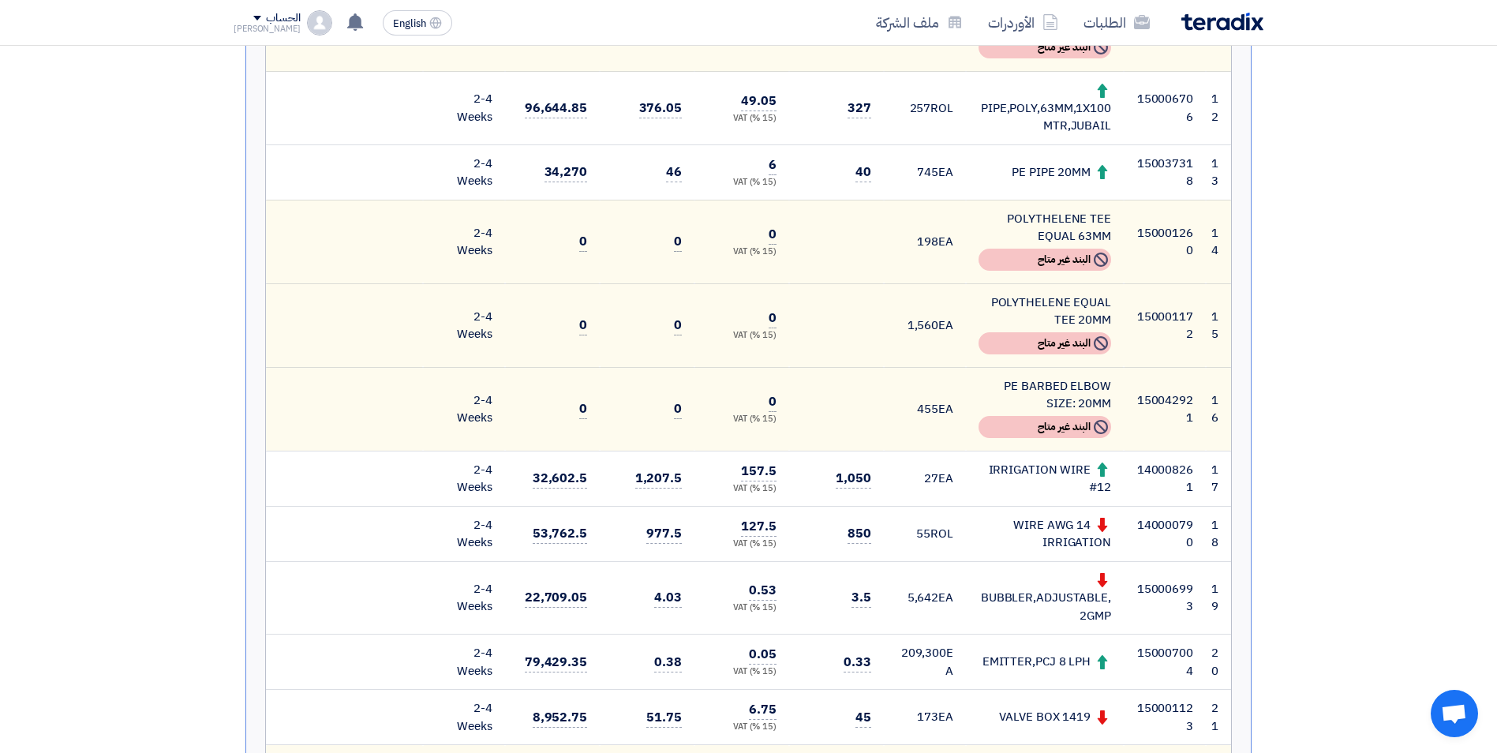
click at [1089, 516] on div "WIRE AWG 14 IRRIGATION" at bounding box center [1044, 533] width 133 height 35
drag, startPoint x: 1089, startPoint y: 447, endPoint x: 1067, endPoint y: 511, distance: 68.6
click at [1067, 571] on div "BUBBLER,ADJUSTABLE,2GMP" at bounding box center [1044, 598] width 133 height 54
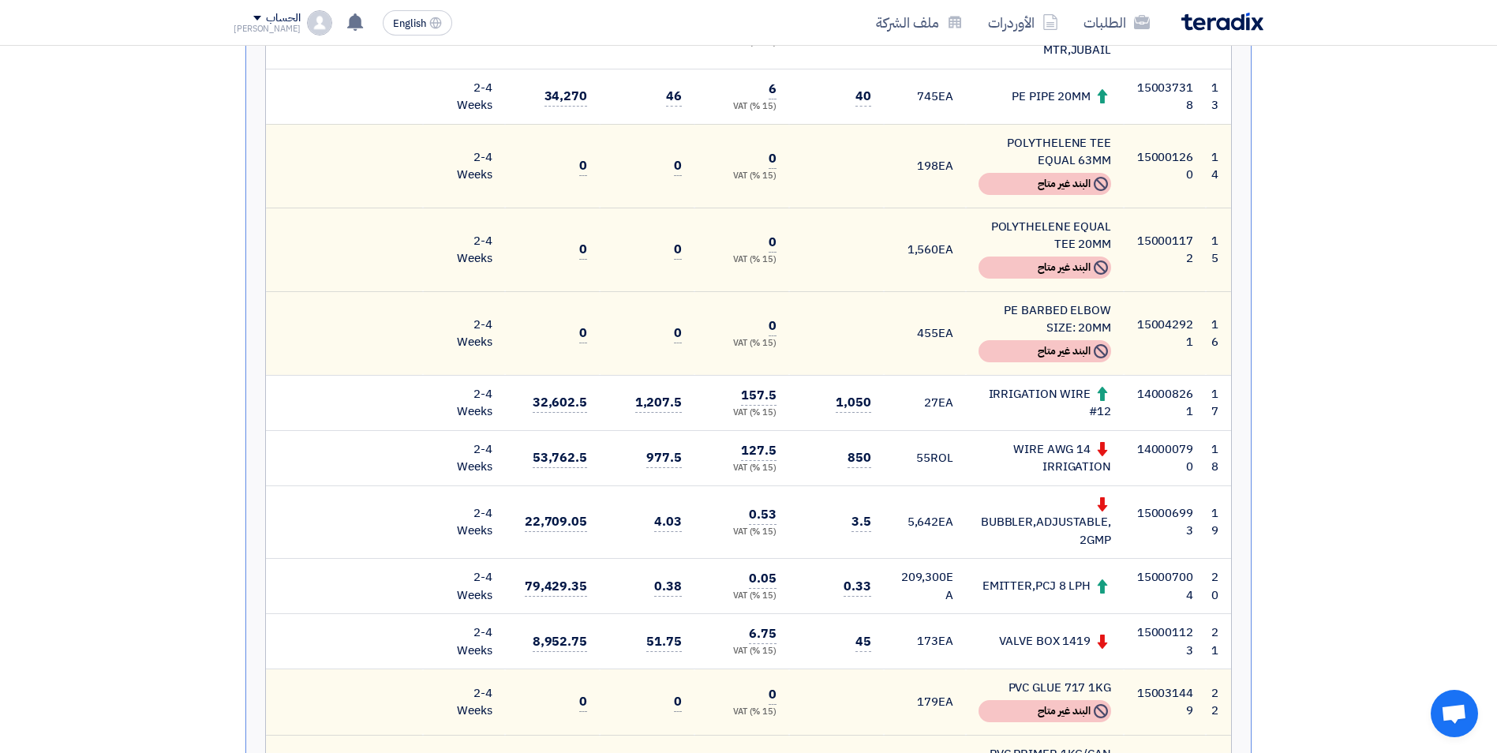
scroll to position [1420, 0]
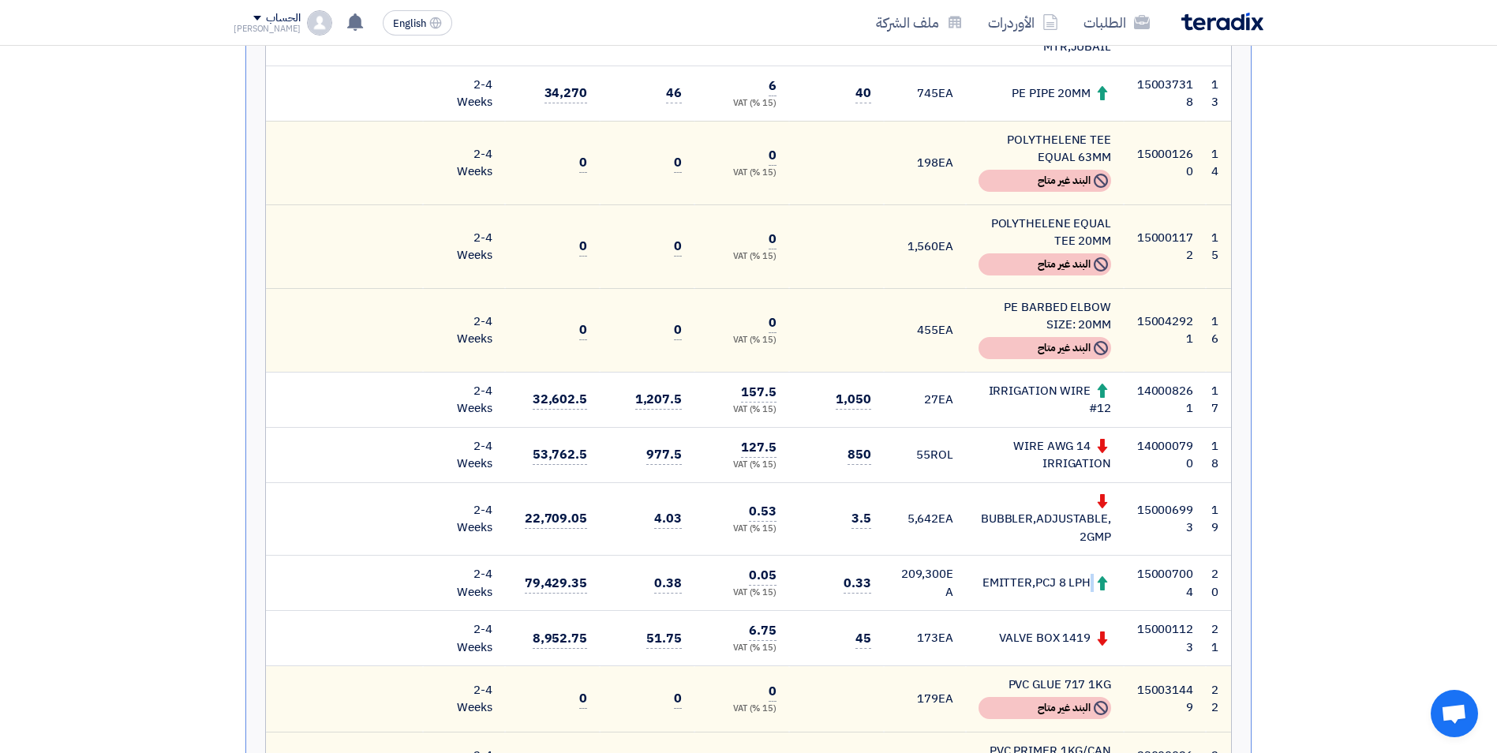
drag, startPoint x: 1109, startPoint y: 501, endPoint x: 1087, endPoint y: 499, distance: 22.1
click at [1087, 574] on div "EMITTER,PCJ 8 LPH" at bounding box center [1044, 583] width 133 height 18
drag, startPoint x: 1104, startPoint y: 551, endPoint x: 1065, endPoint y: 554, distance: 38.7
click at [1065, 629] on div "VALVE BOX 1419" at bounding box center [1044, 638] width 133 height 18
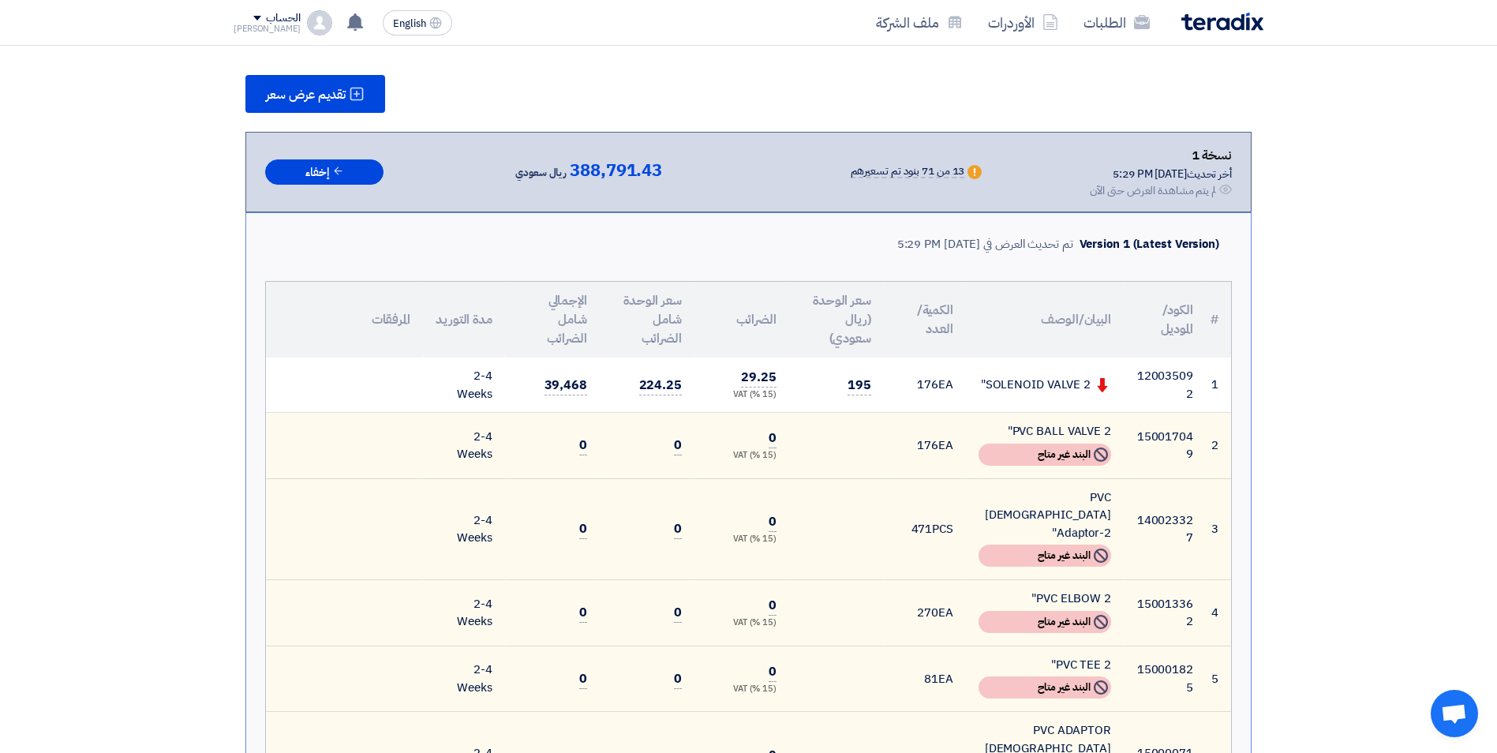
scroll to position [135, 0]
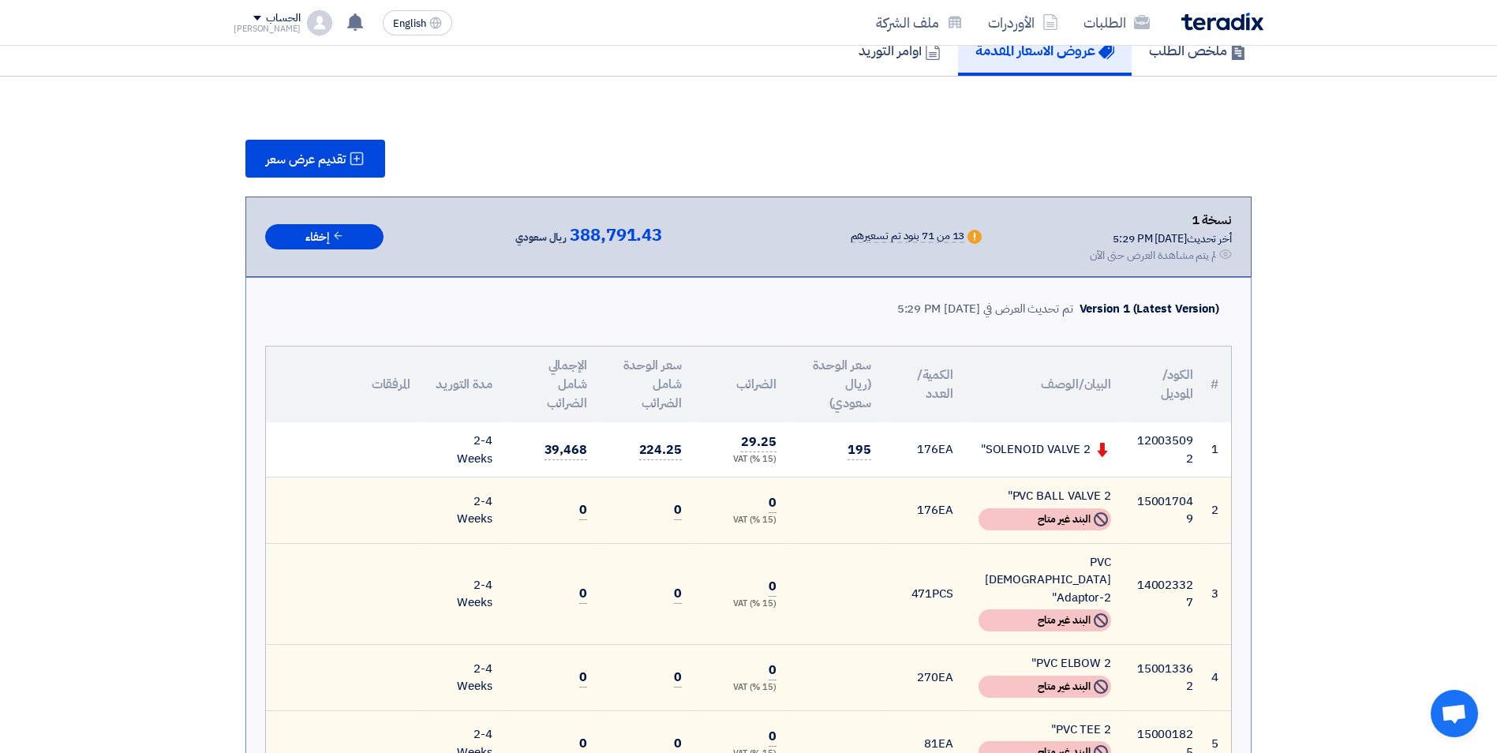
click at [1086, 301] on div "Version 1 (Latest Version)" at bounding box center [1149, 309] width 140 height 18
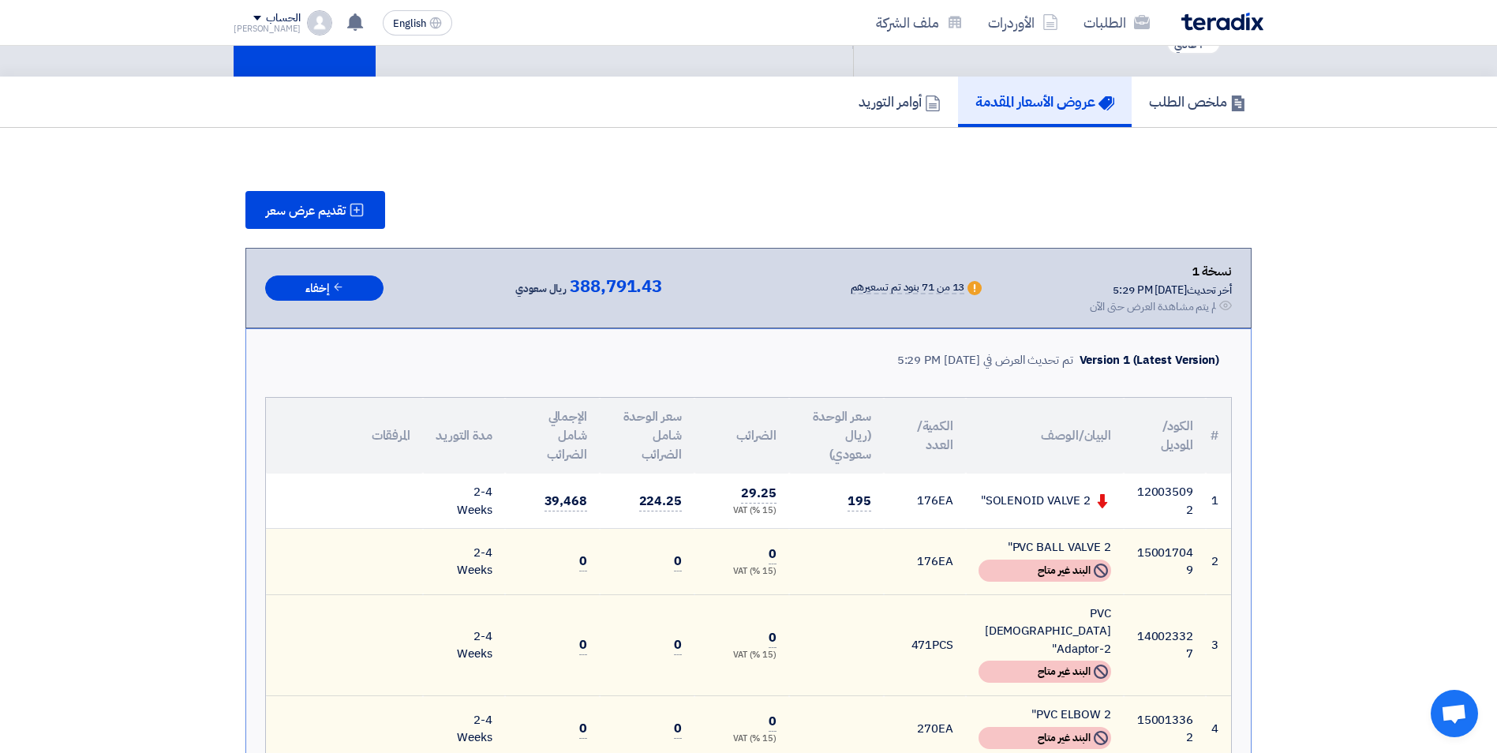
scroll to position [56, 0]
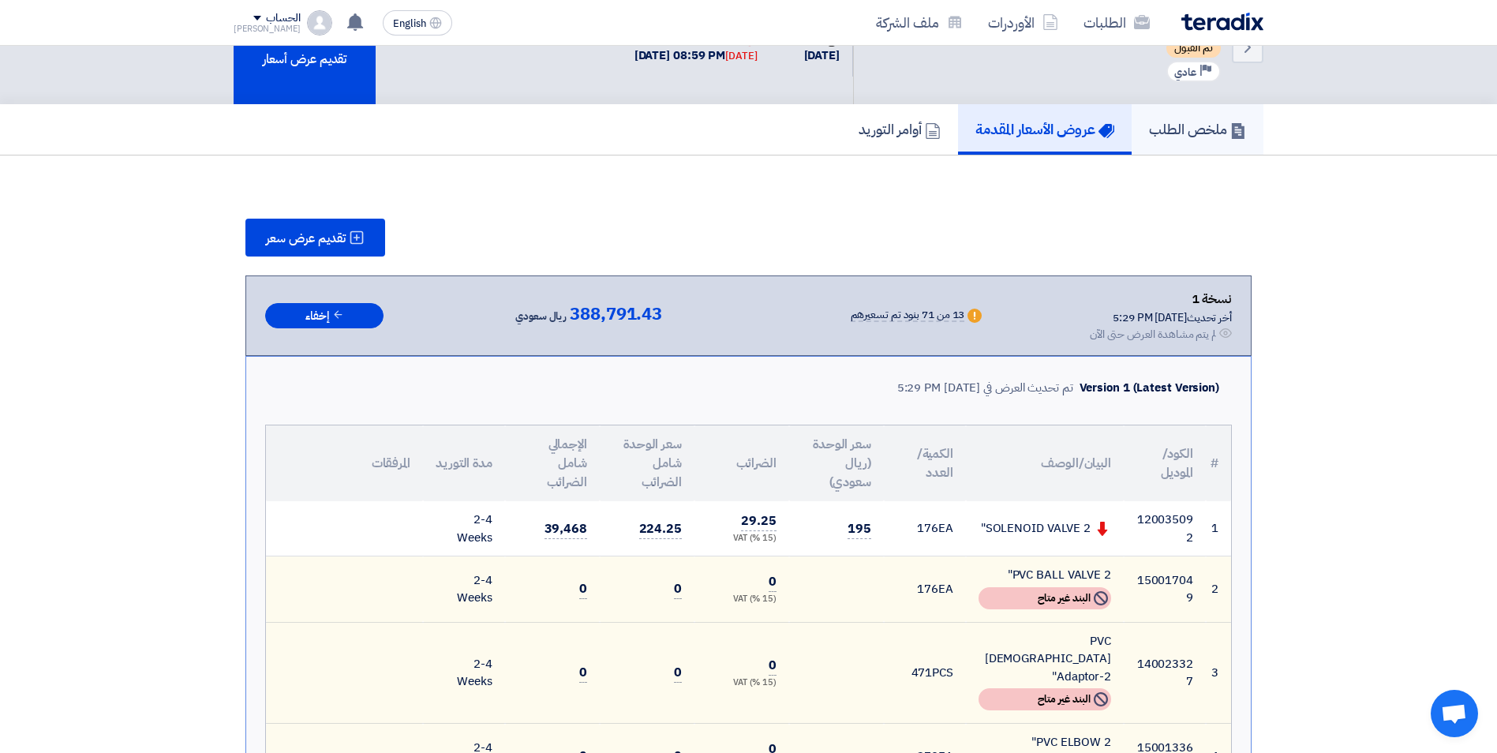
click at [1186, 127] on h5 "ملخص الطلب" at bounding box center [1197, 129] width 97 height 18
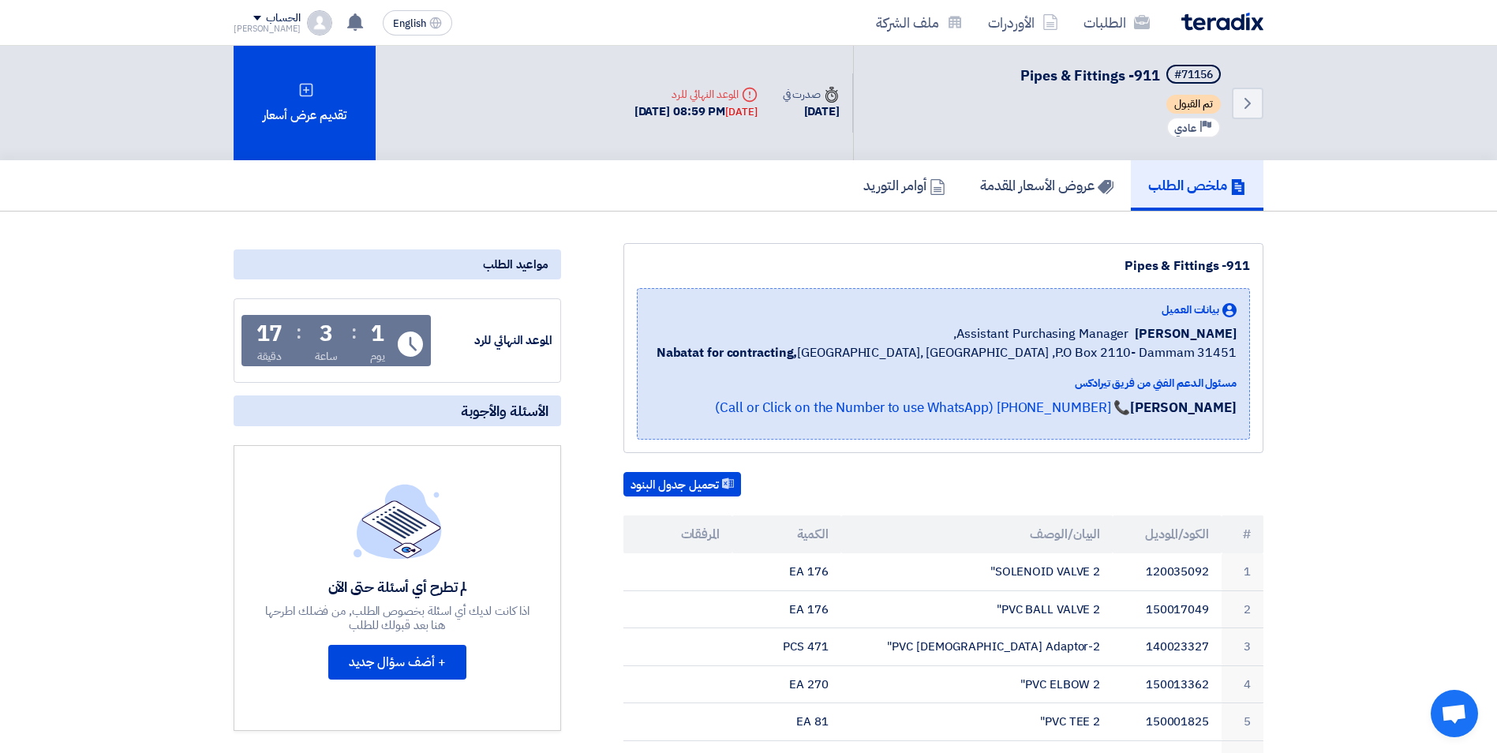
click at [1077, 185] on h5 "عروض الأسعار المقدمة" at bounding box center [1046, 185] width 133 height 18
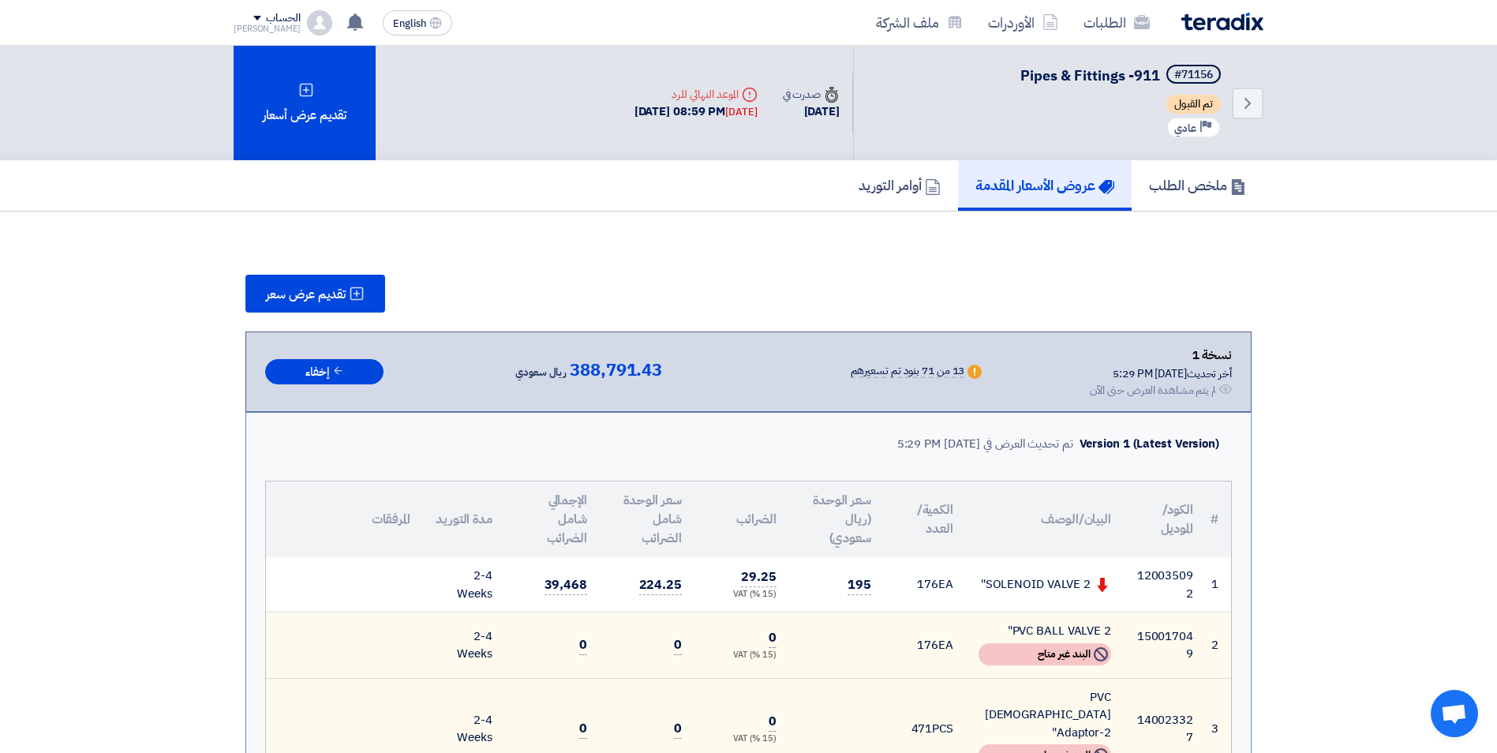
click at [618, 458] on div "Version 1 (Latest Version) تم تحديث العرض في [DATE] 5:29 PM" at bounding box center [748, 443] width 966 height 37
click at [343, 301] on span "تقديم عرض سعر" at bounding box center [306, 294] width 80 height 13
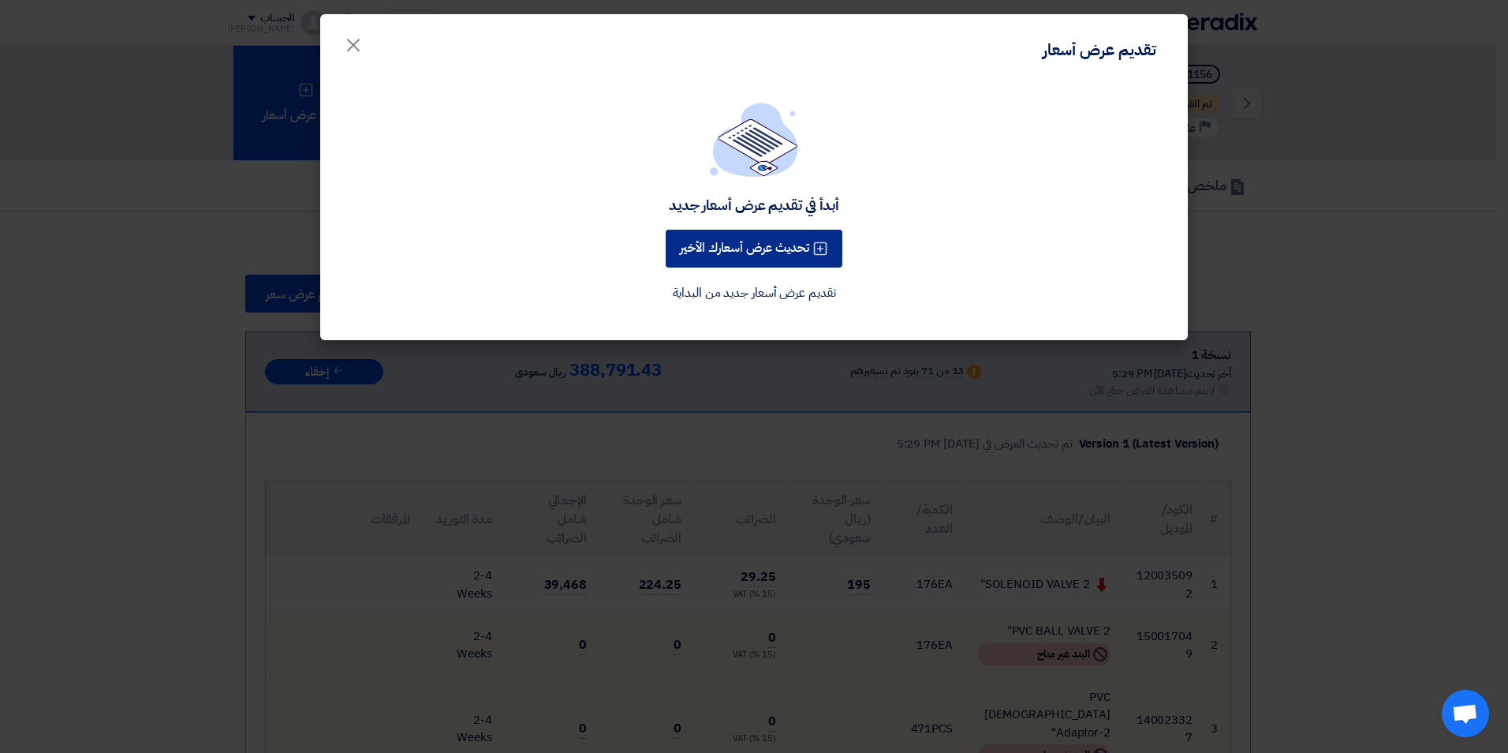
click at [793, 256] on button "تحديث عرض أسعارك الأخير" at bounding box center [754, 249] width 177 height 38
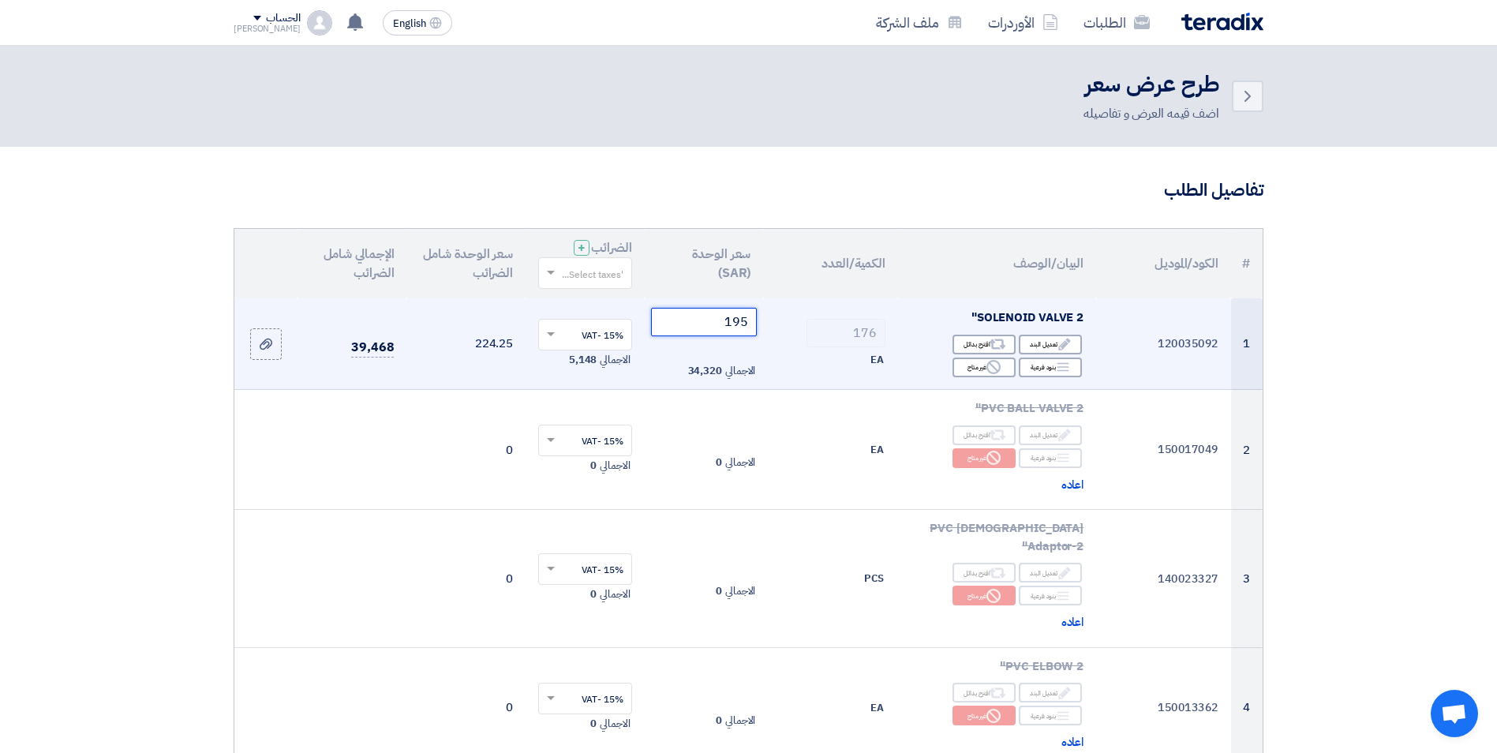
drag, startPoint x: 727, startPoint y: 325, endPoint x: 805, endPoint y: 316, distance: 79.4
click at [768, 323] on tr "1 120035092 SOLENOID VALVE 2" Edit تعديل البند Alternative اقترح بدائل Breakdown" at bounding box center [748, 344] width 1028 height 92
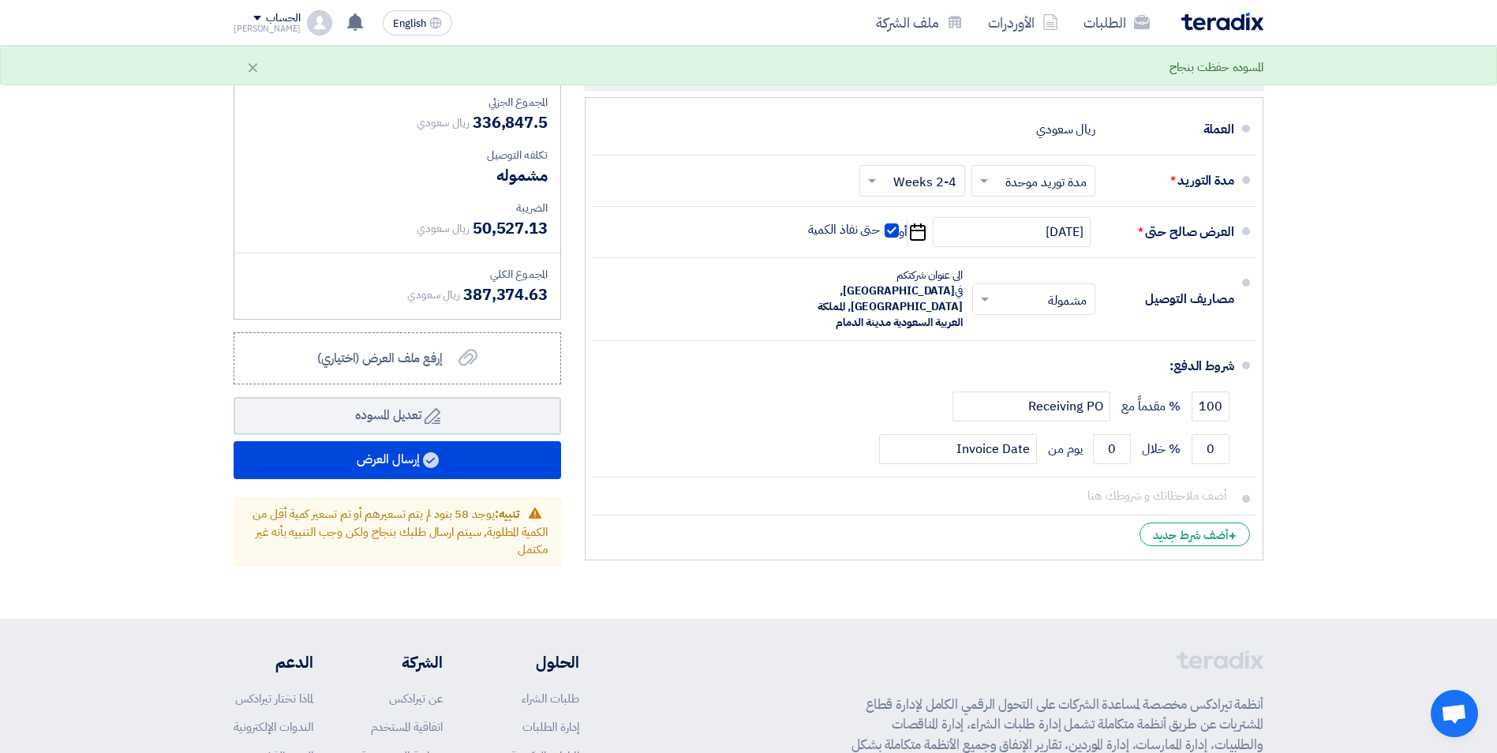
scroll to position [9009, 0]
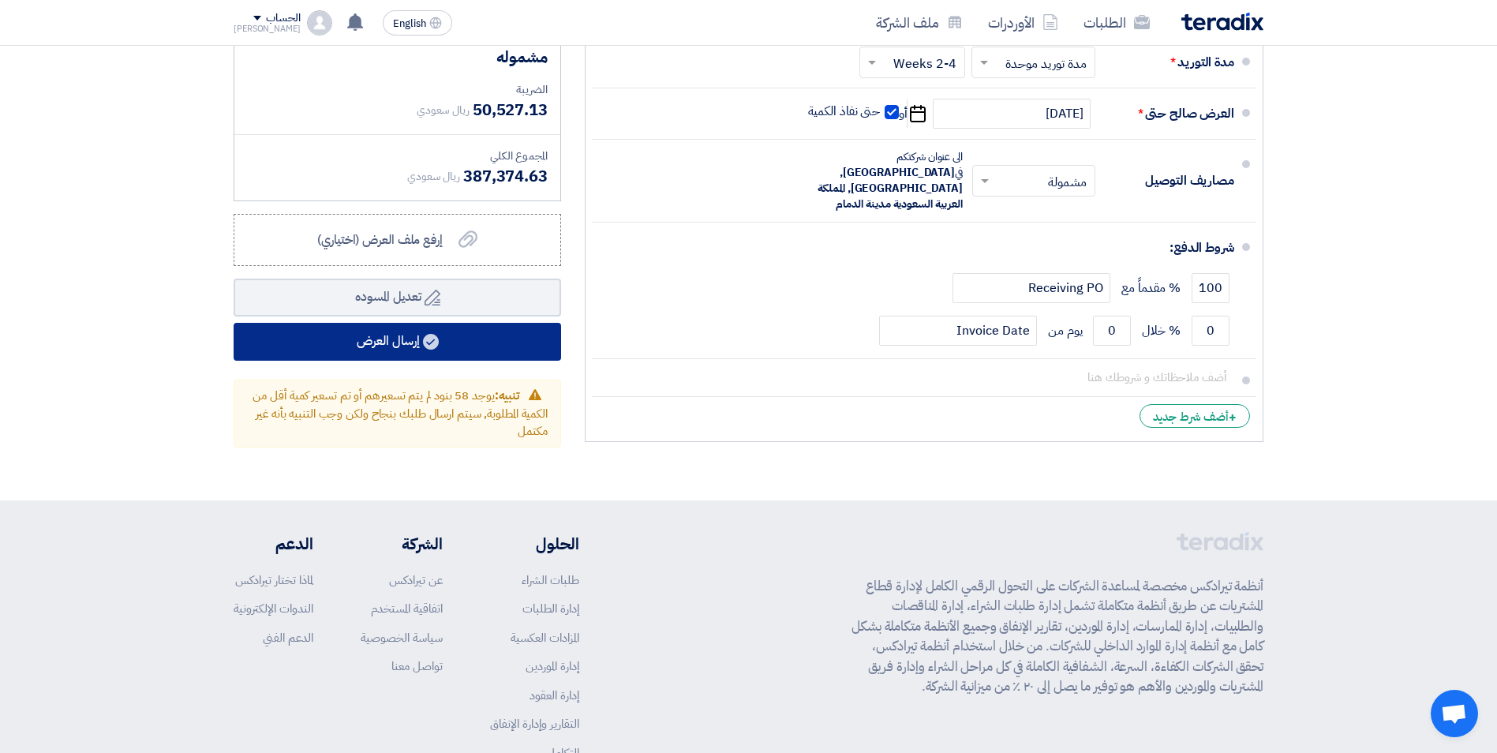
type input "188"
click at [426, 334] on use at bounding box center [431, 342] width 16 height 16
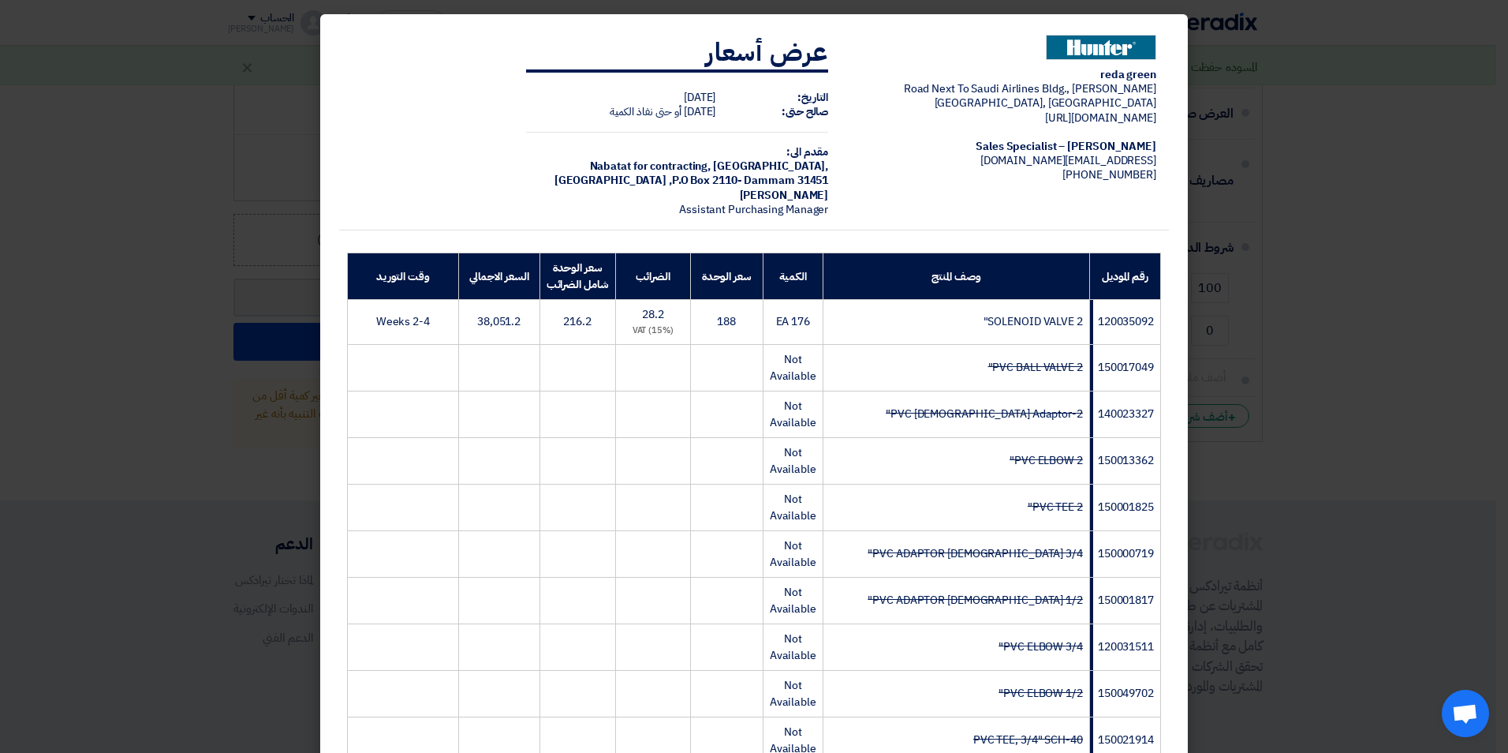
click at [1289, 146] on modal-container "[PERSON_NAME] [PERSON_NAME][GEOGRAPHIC_DATA] Next To Saudi Airlines Bldg., [GEO…" at bounding box center [754, 376] width 1508 height 753
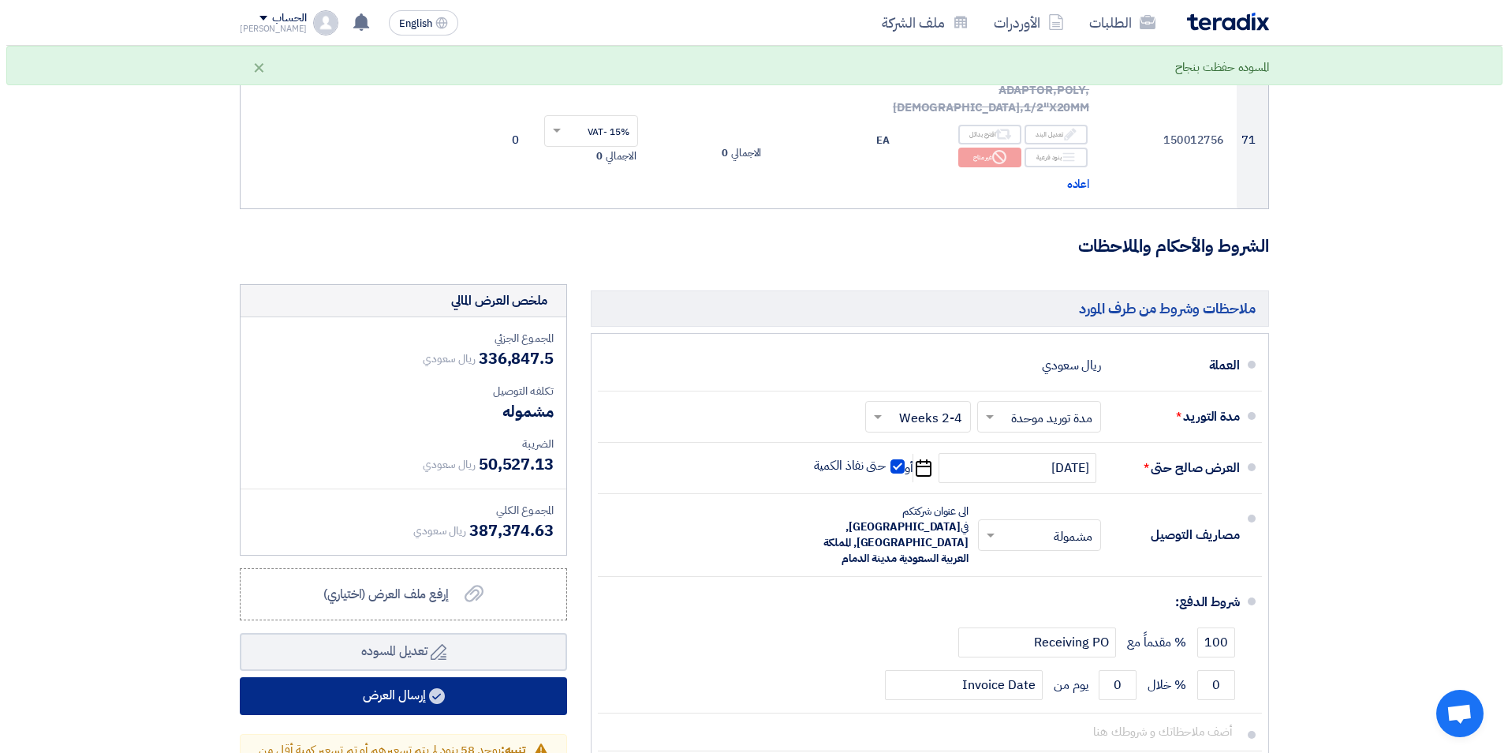
scroll to position [8772, 0]
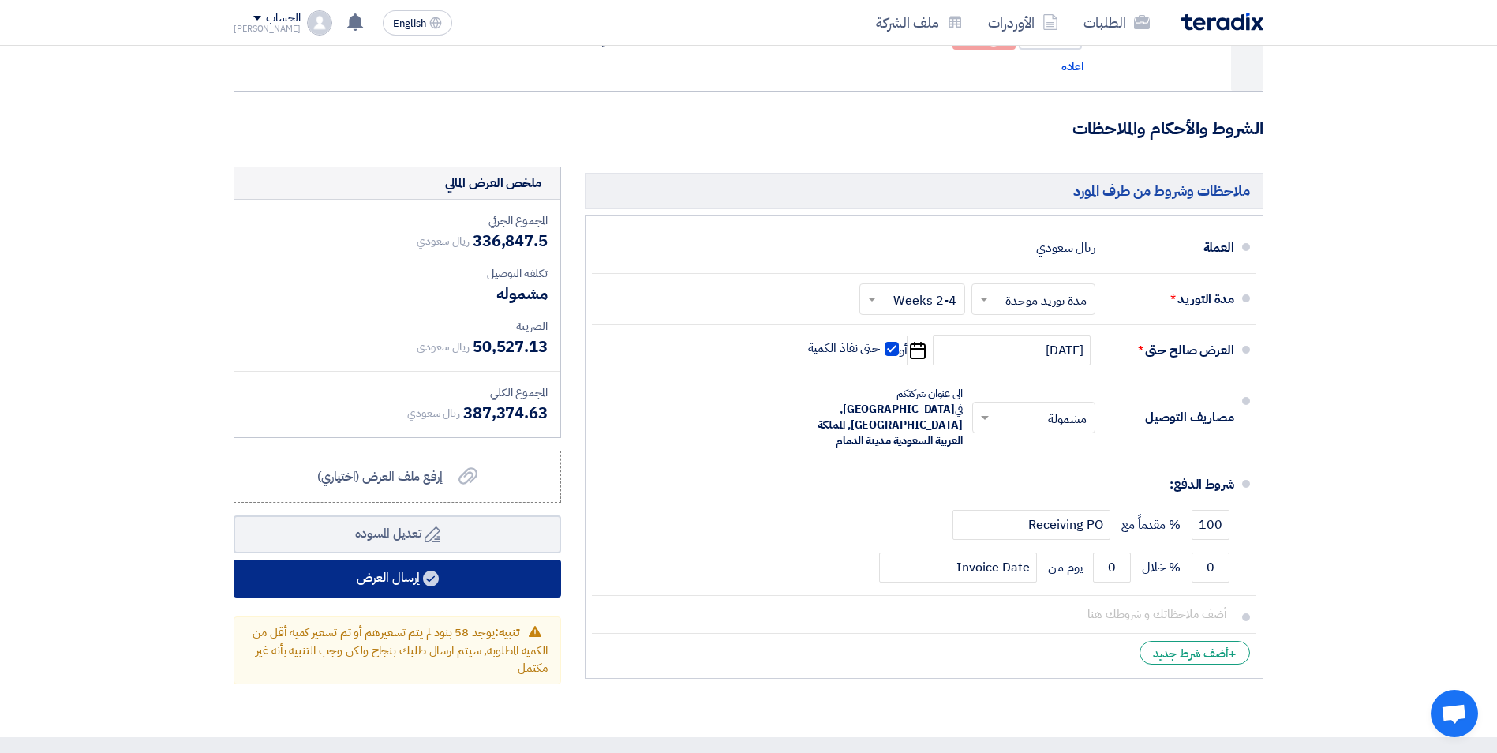
click at [469, 559] on button "إرسال العرض" at bounding box center [397, 578] width 327 height 38
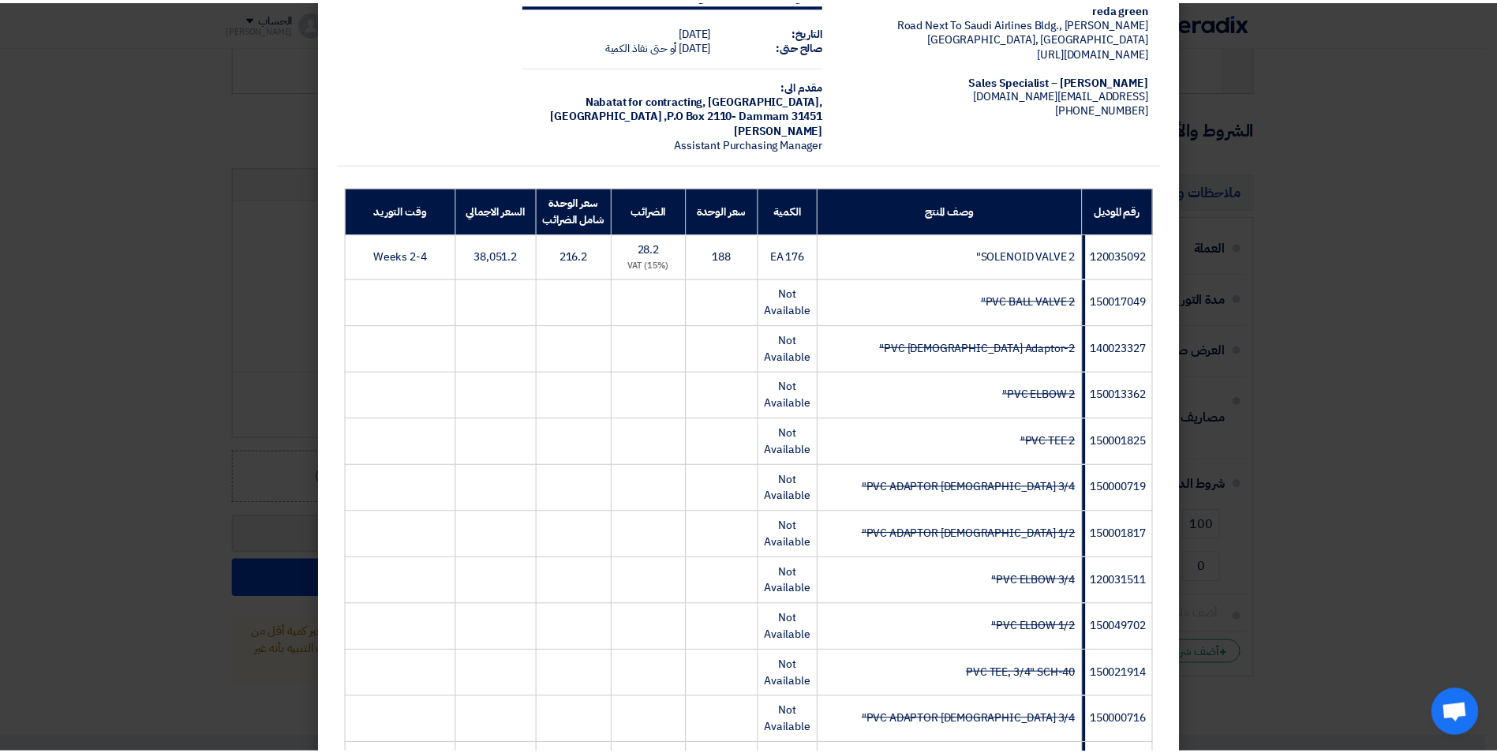
scroll to position [0, 0]
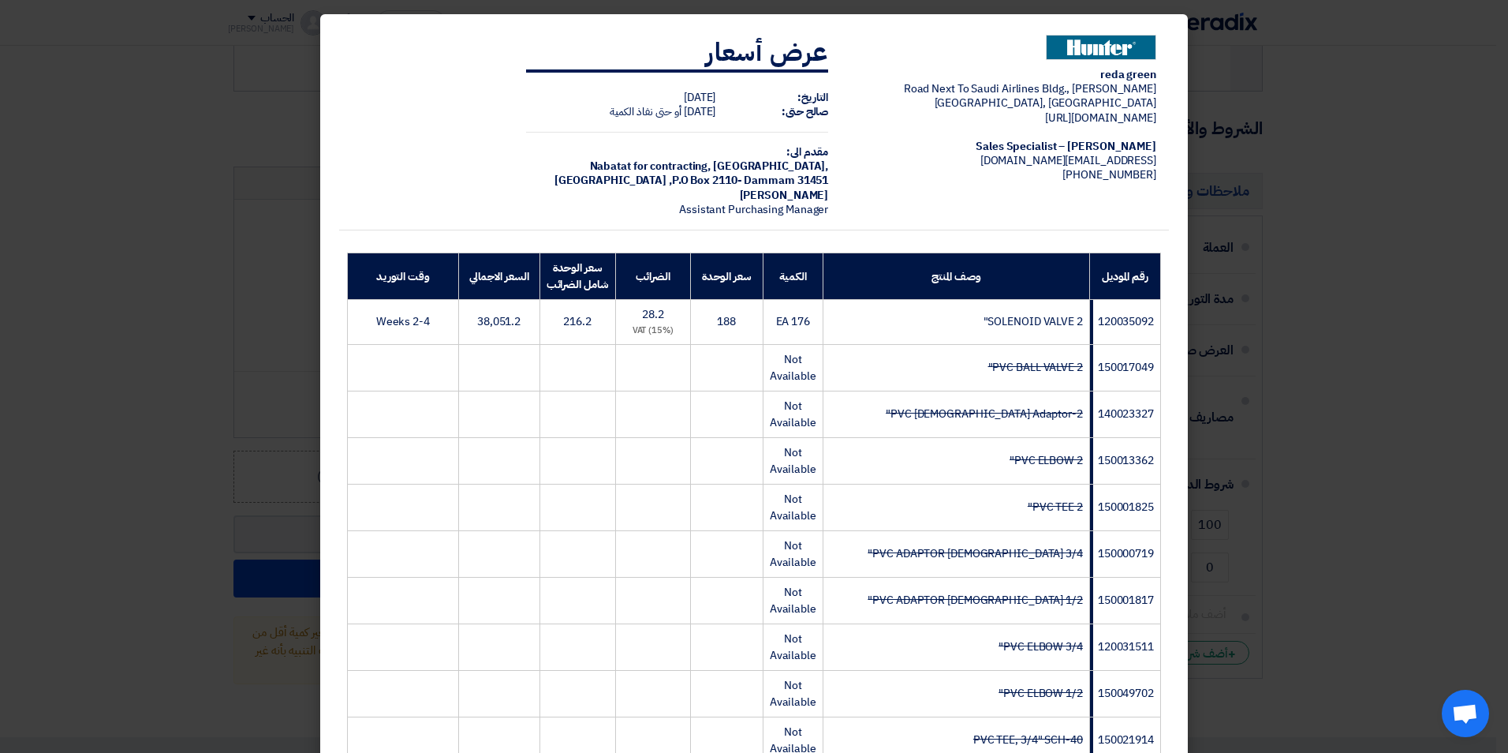
click at [252, 103] on modal-container "[PERSON_NAME] [PERSON_NAME][GEOGRAPHIC_DATA] Next To Saudi Airlines Bldg., [GEO…" at bounding box center [754, 376] width 1508 height 753
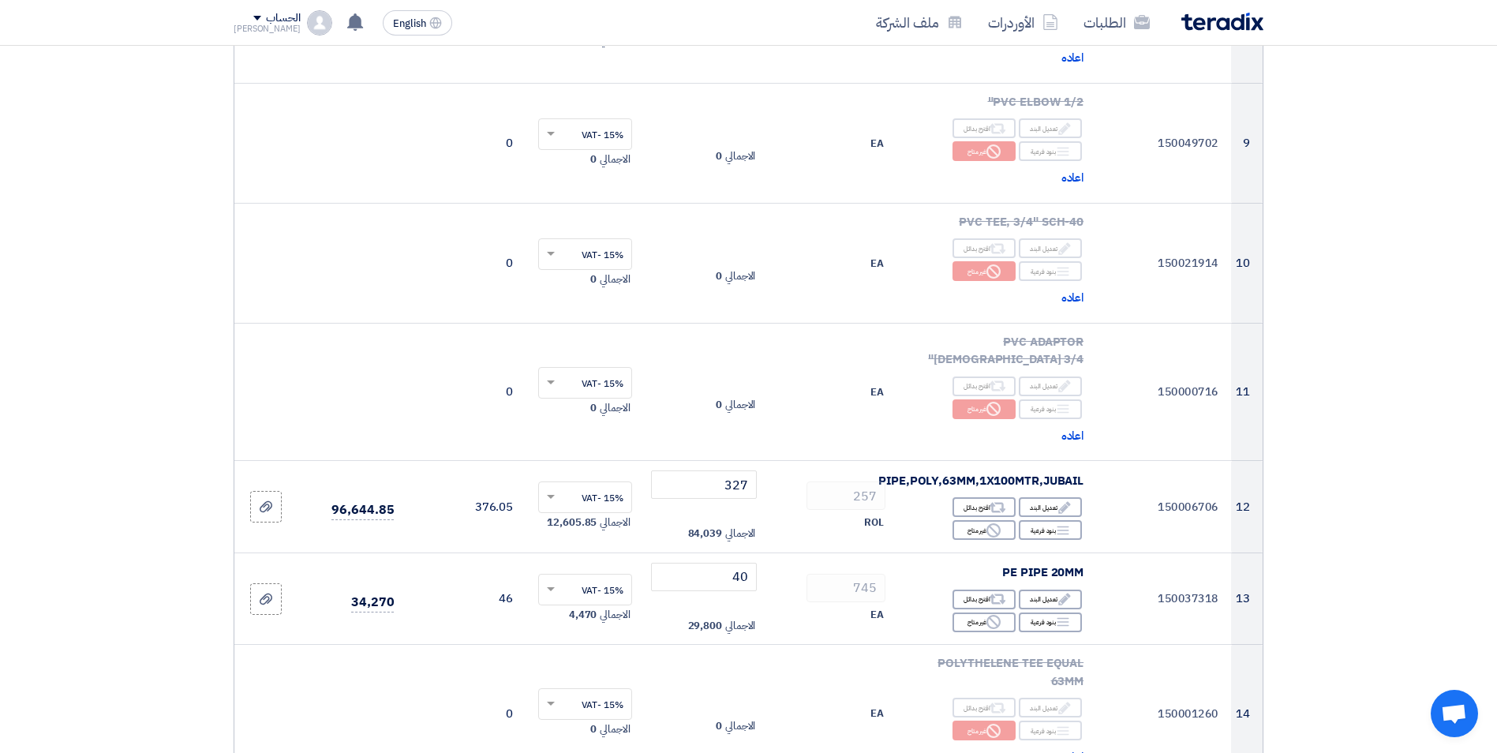
scroll to position [884, 0]
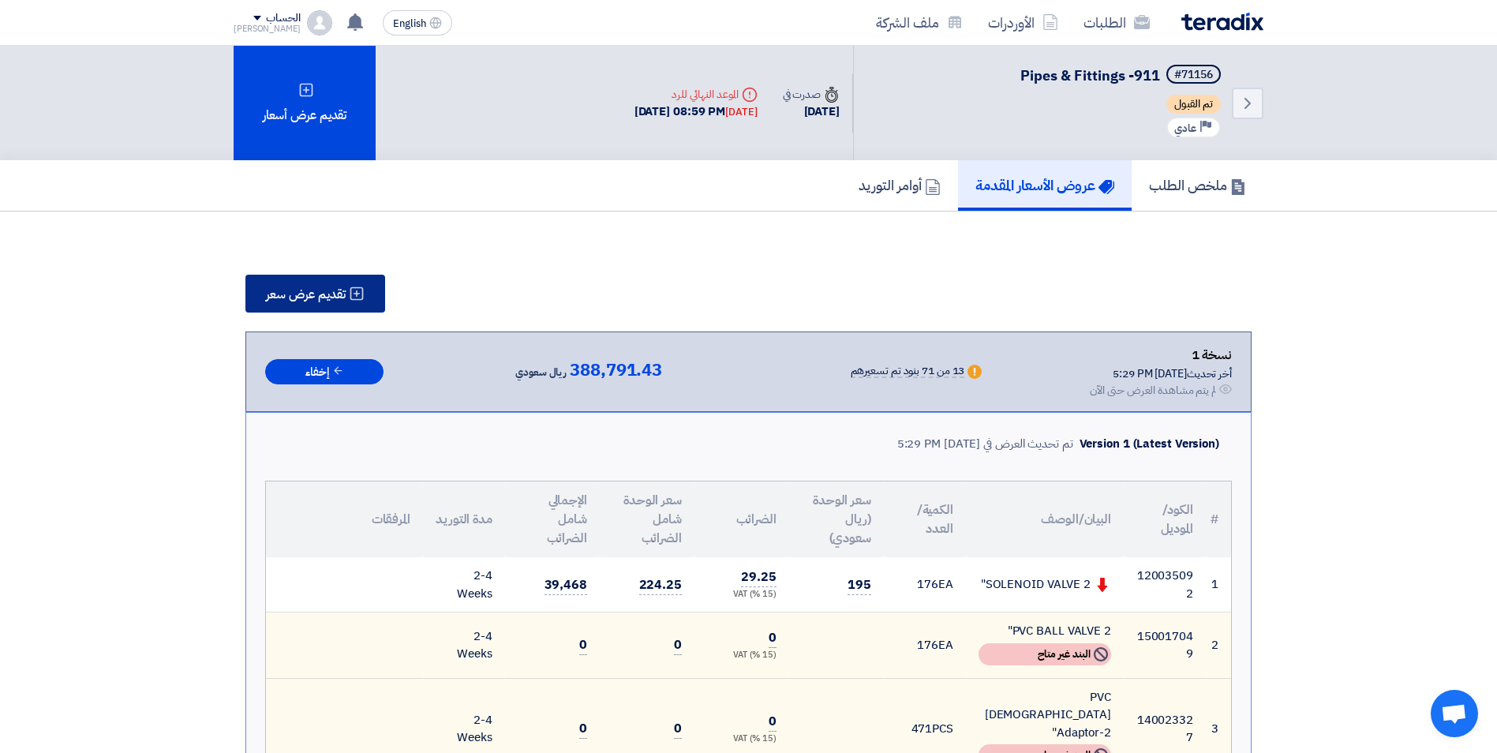
click at [340, 295] on span "تقديم عرض سعر" at bounding box center [306, 294] width 80 height 13
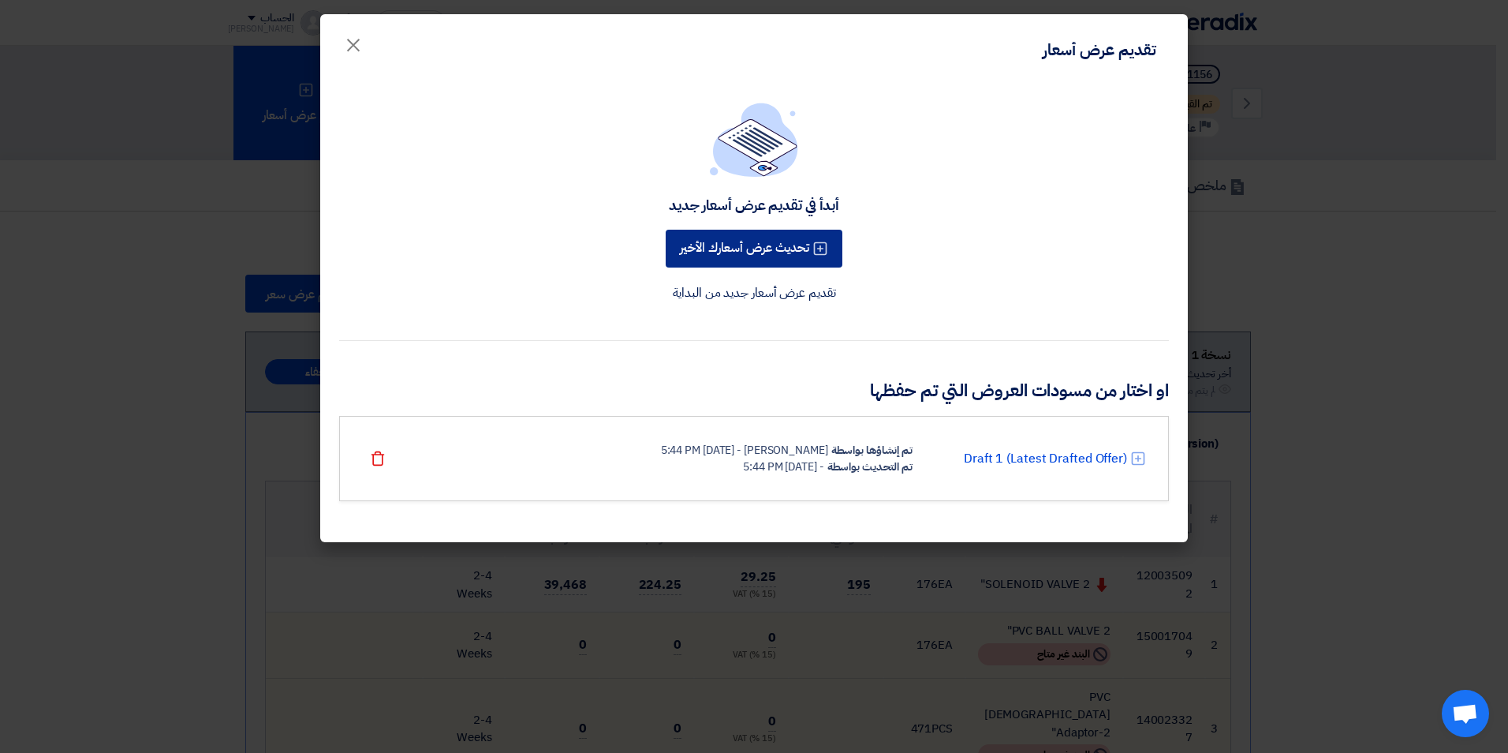
click at [772, 249] on button "تحديث عرض أسعارك الأخير" at bounding box center [754, 249] width 177 height 38
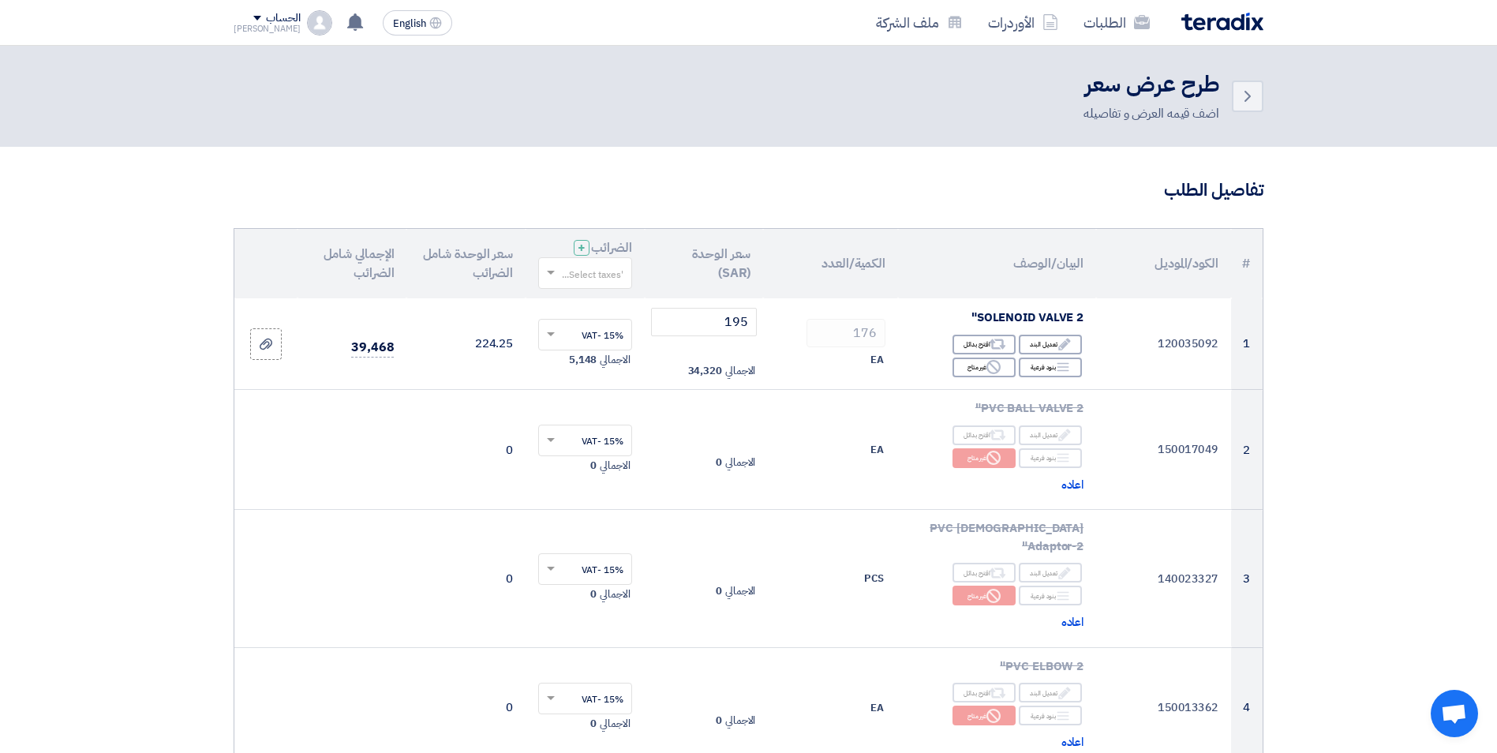
drag, startPoint x: 142, startPoint y: 331, endPoint x: 141, endPoint y: 322, distance: 8.7
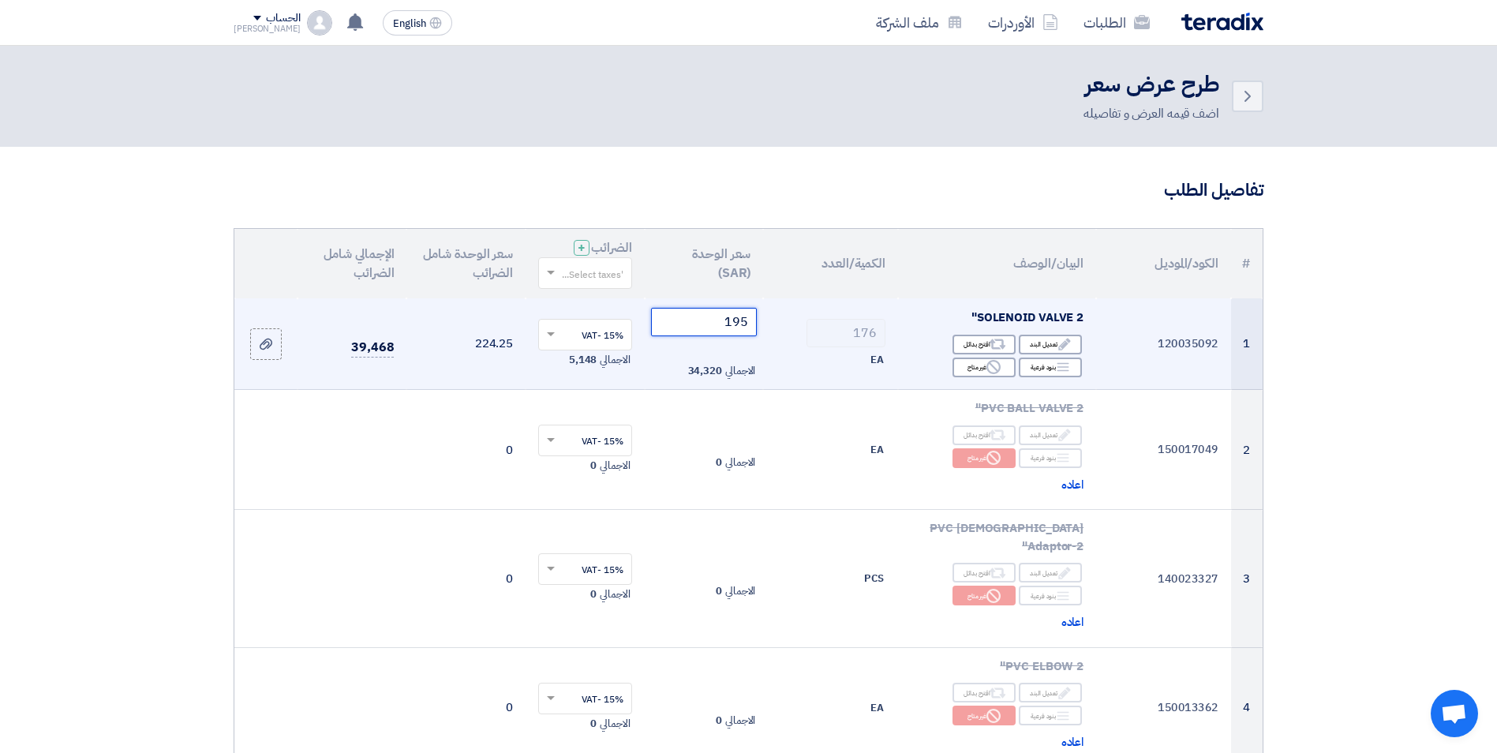
click at [704, 319] on input "195" at bounding box center [704, 322] width 106 height 28
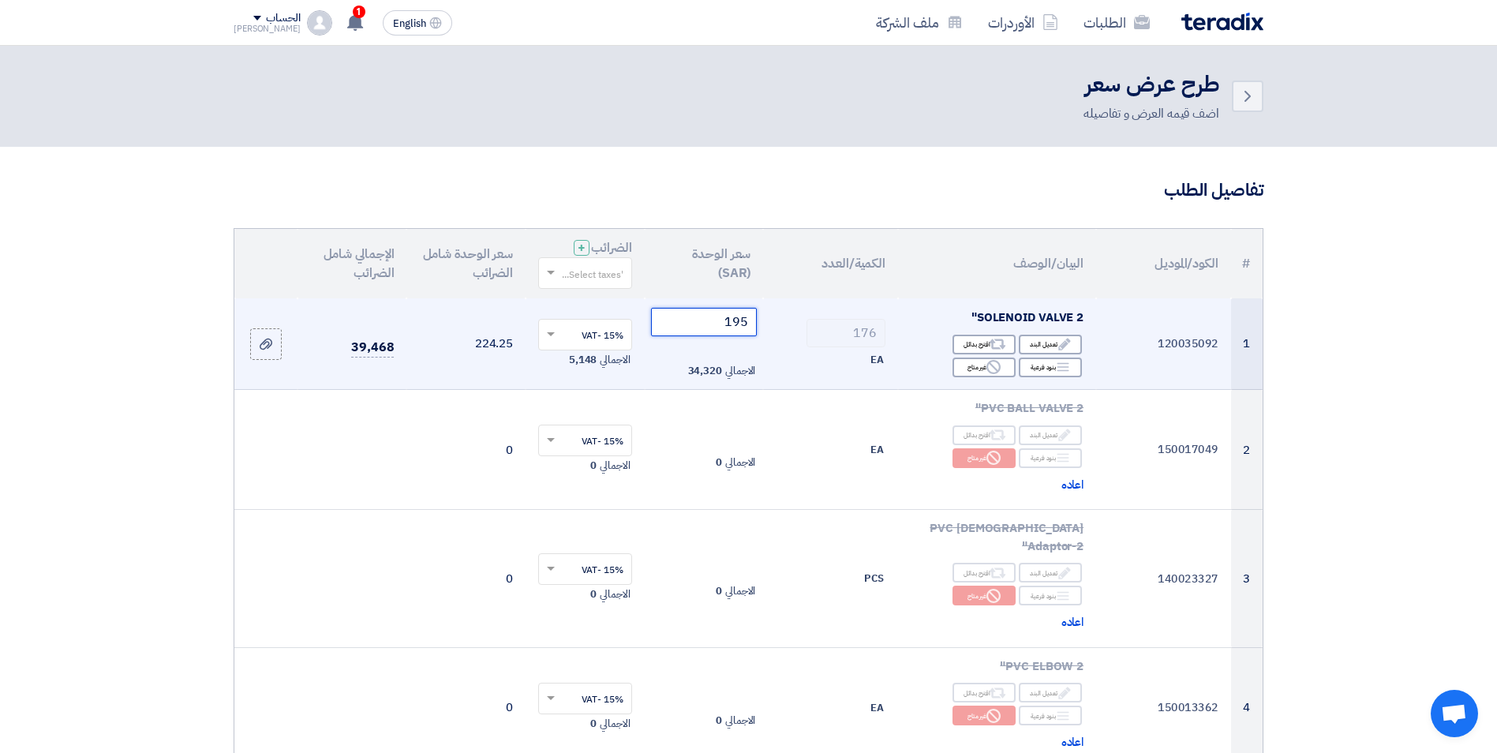
drag, startPoint x: 722, startPoint y: 319, endPoint x: 762, endPoint y: 327, distance: 41.0
click at [762, 327] on td "195 الاجمالي 34,320" at bounding box center [704, 344] width 119 height 92
click at [719, 321] on input "195" at bounding box center [704, 322] width 106 height 28
click at [810, 334] on tr "1 120035092 SOLENOID VALVE 2" Edit تعديل البند Alternative اقترح بدائل Breakdown" at bounding box center [748, 344] width 1028 height 92
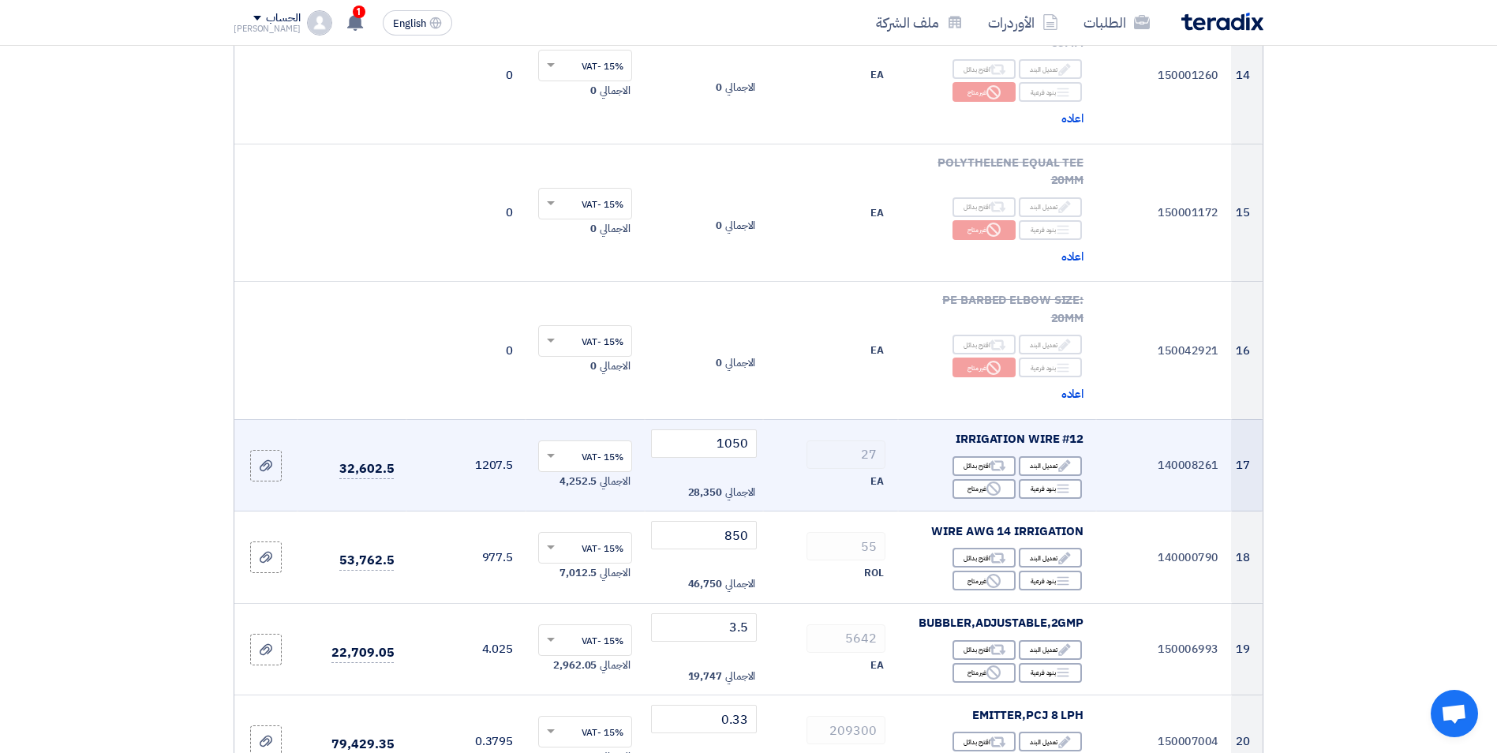
scroll to position [1893, 0]
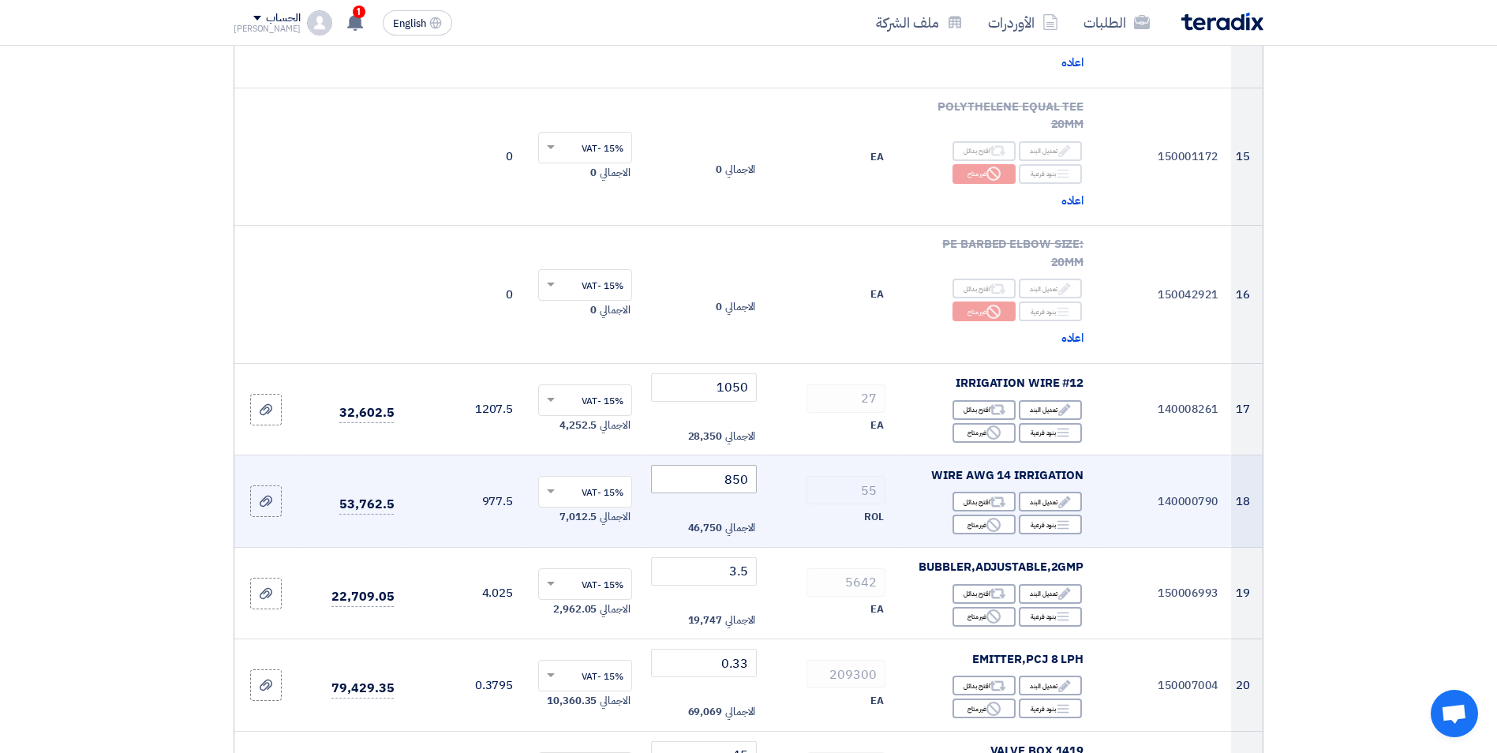
type input "189"
drag, startPoint x: 727, startPoint y: 415, endPoint x: 762, endPoint y: 410, distance: 35.8
click at [762, 455] on td "850 الاجمالي 46,750" at bounding box center [704, 501] width 119 height 92
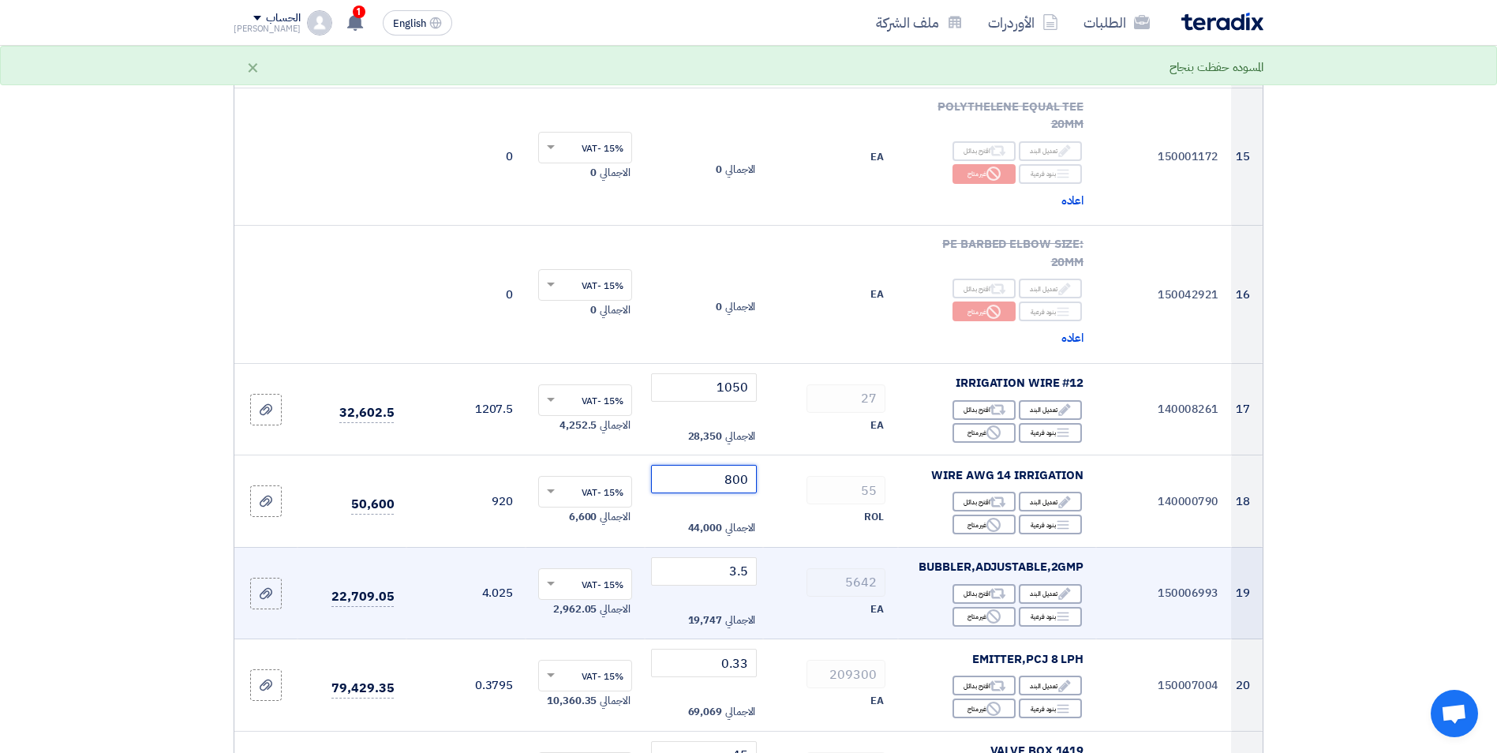
scroll to position [1972, 0]
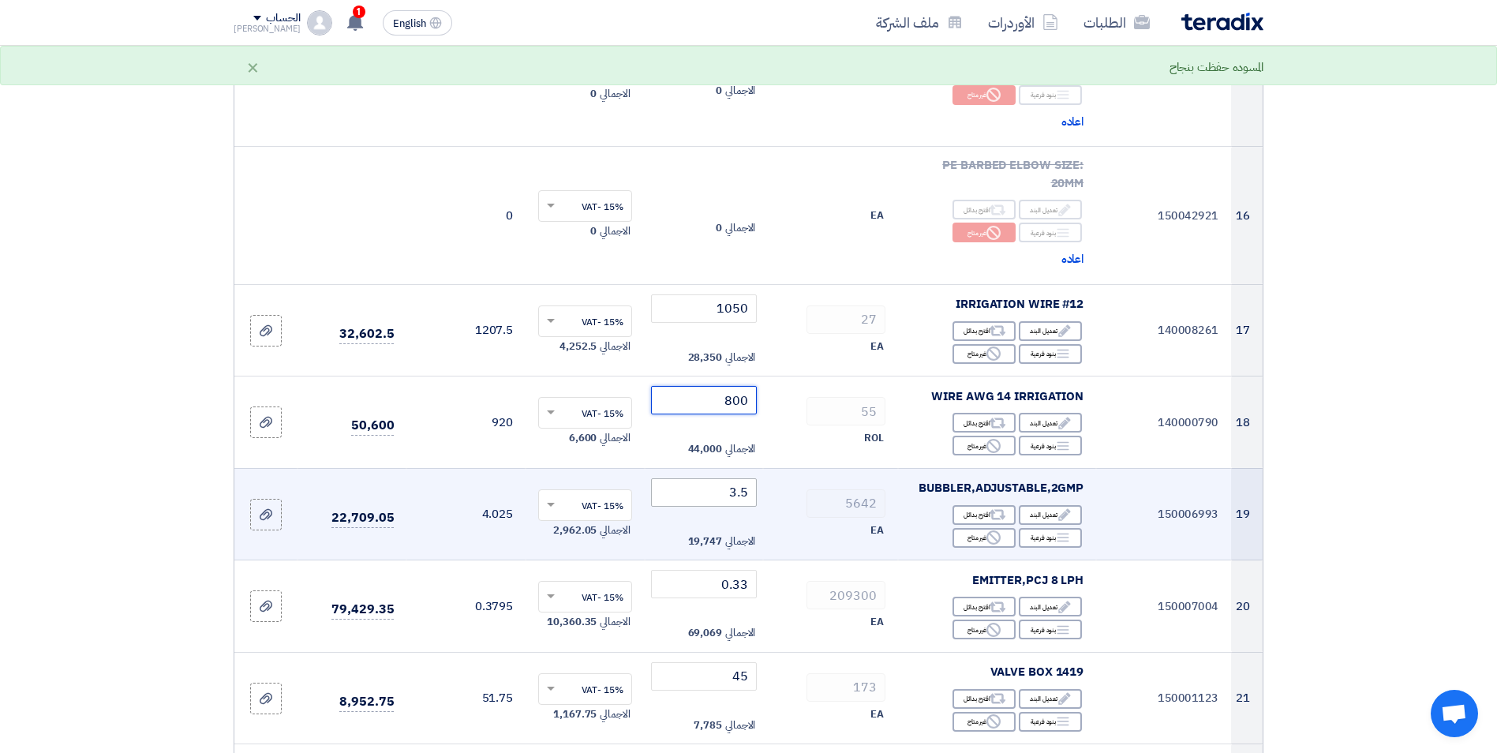
type input "800"
drag, startPoint x: 727, startPoint y: 424, endPoint x: 789, endPoint y: 419, distance: 61.8
click at [783, 468] on tr "19 150006993 BUBBLER,ADJUSTABLE,2GMP Edit تعديل البند Alternative اقترح بدائل B…" at bounding box center [748, 514] width 1028 height 92
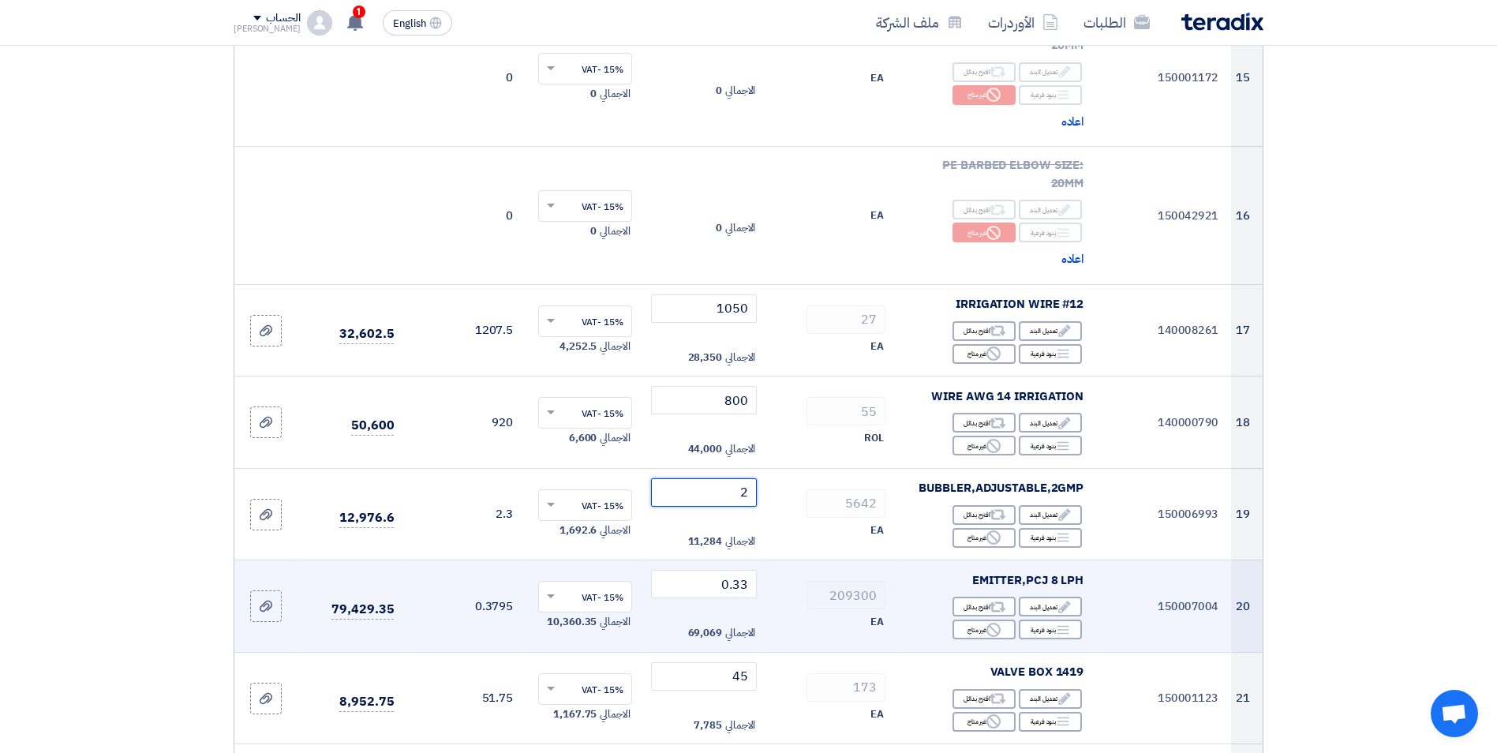
type input "2"
click at [775, 612] on div "EA" at bounding box center [830, 621] width 110 height 19
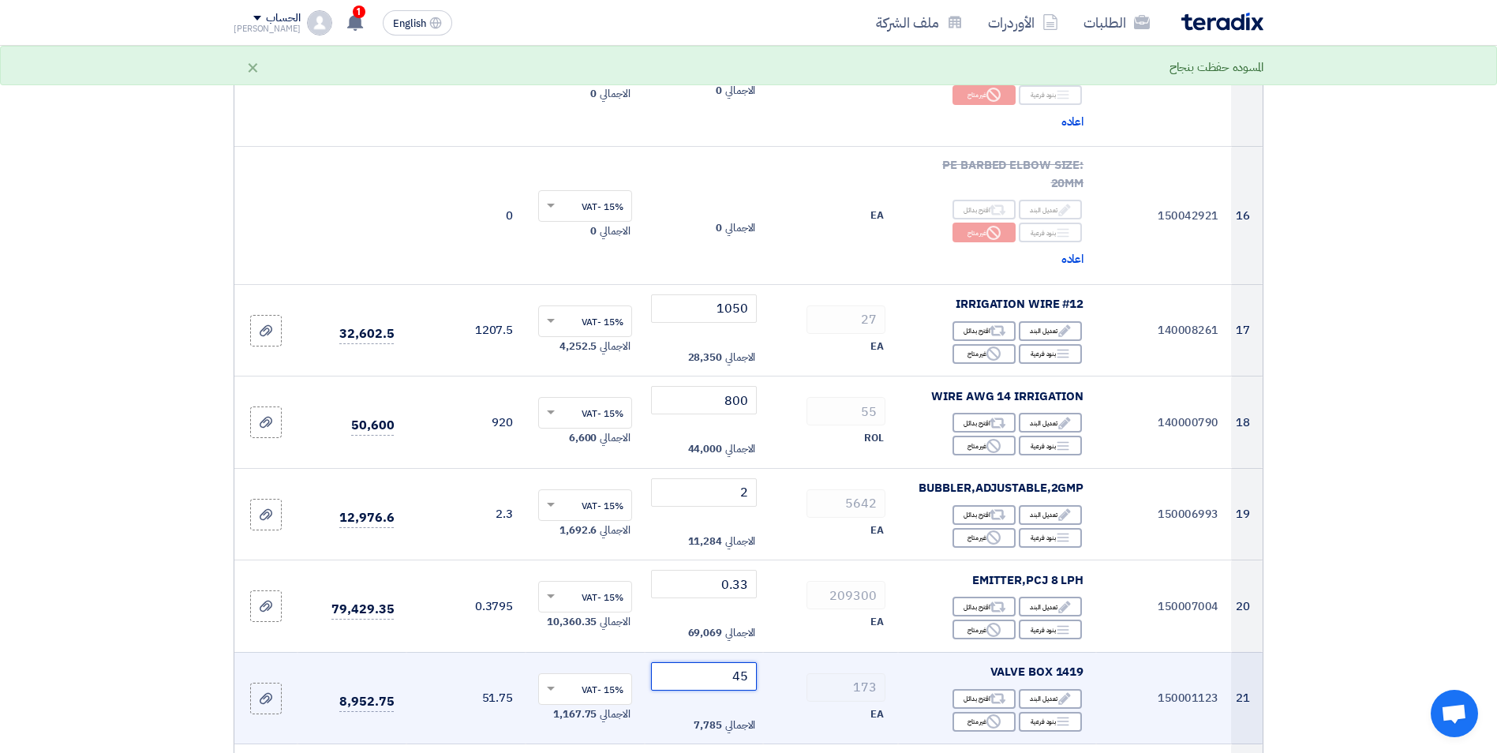
drag, startPoint x: 731, startPoint y: 603, endPoint x: 824, endPoint y: 616, distance: 93.3
click at [802, 652] on tr "21 150001123 VALVE BOX 1419 Edit تعديل البند Alternative اقترح بدائل Breakdown …" at bounding box center [748, 698] width 1028 height 92
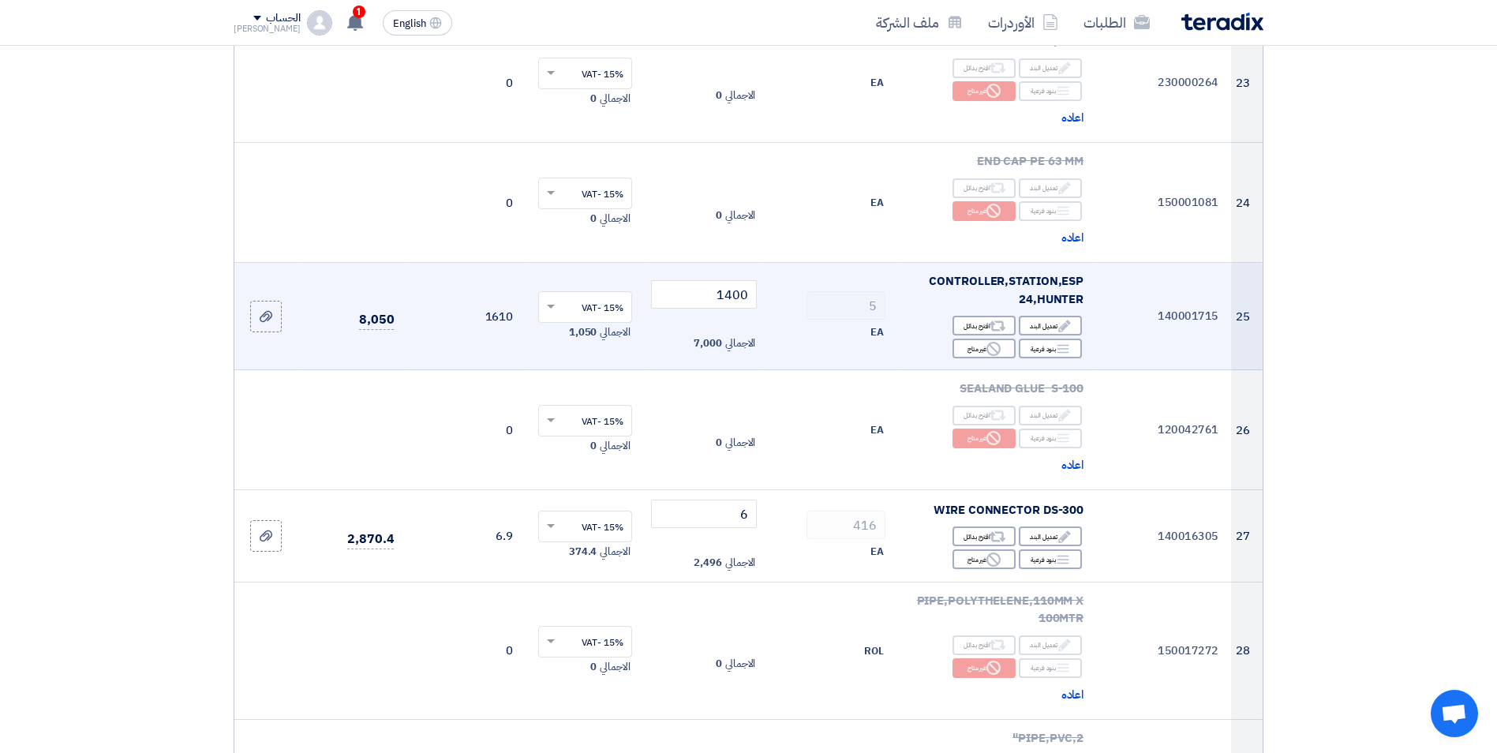
scroll to position [2919, 0]
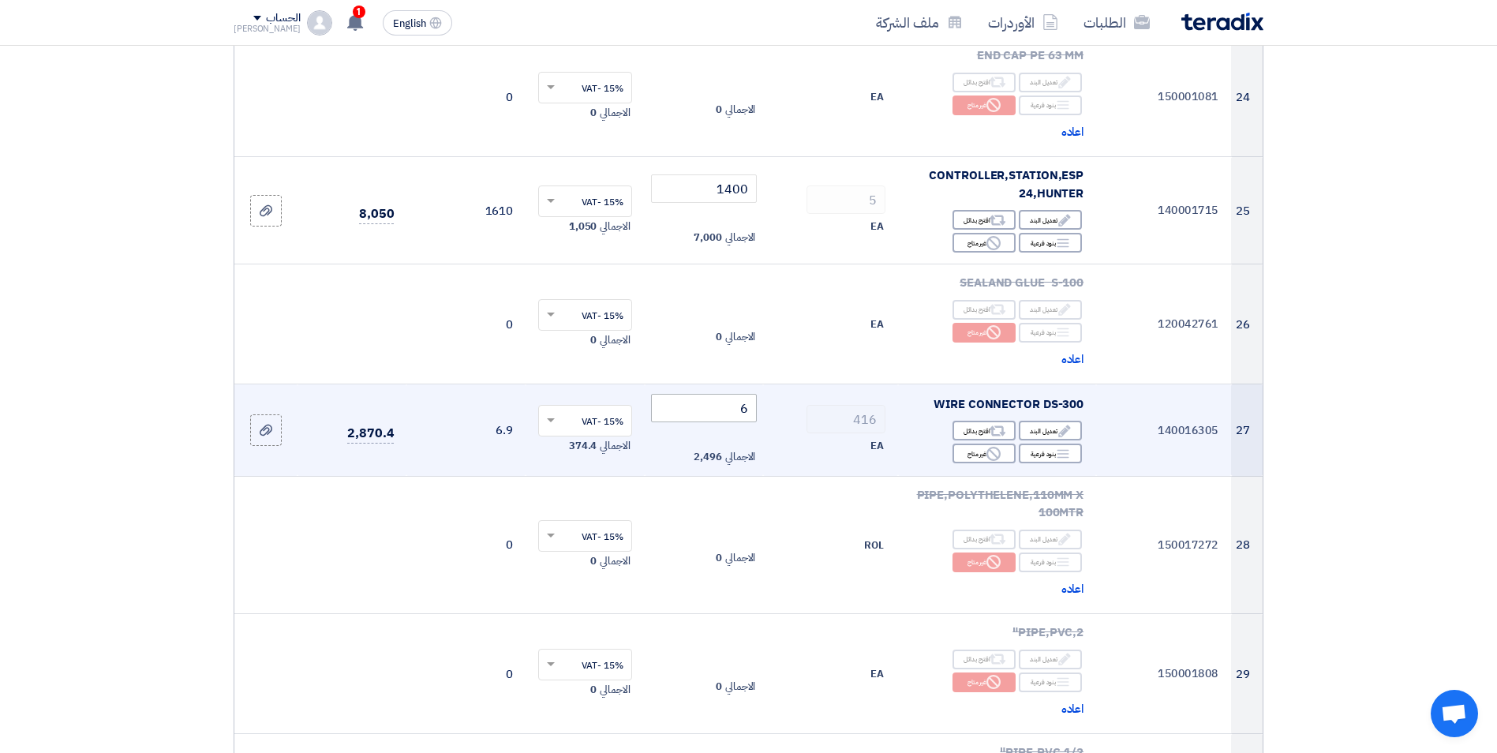
type input "42"
drag, startPoint x: 736, startPoint y: 346, endPoint x: 790, endPoint y: 346, distance: 54.4
click at [790, 384] on tr "27 140016305 WIRE CONNECTOR DS-300 Edit تعديل البند Alternative اقترح بدائل Bre…" at bounding box center [748, 430] width 1028 height 92
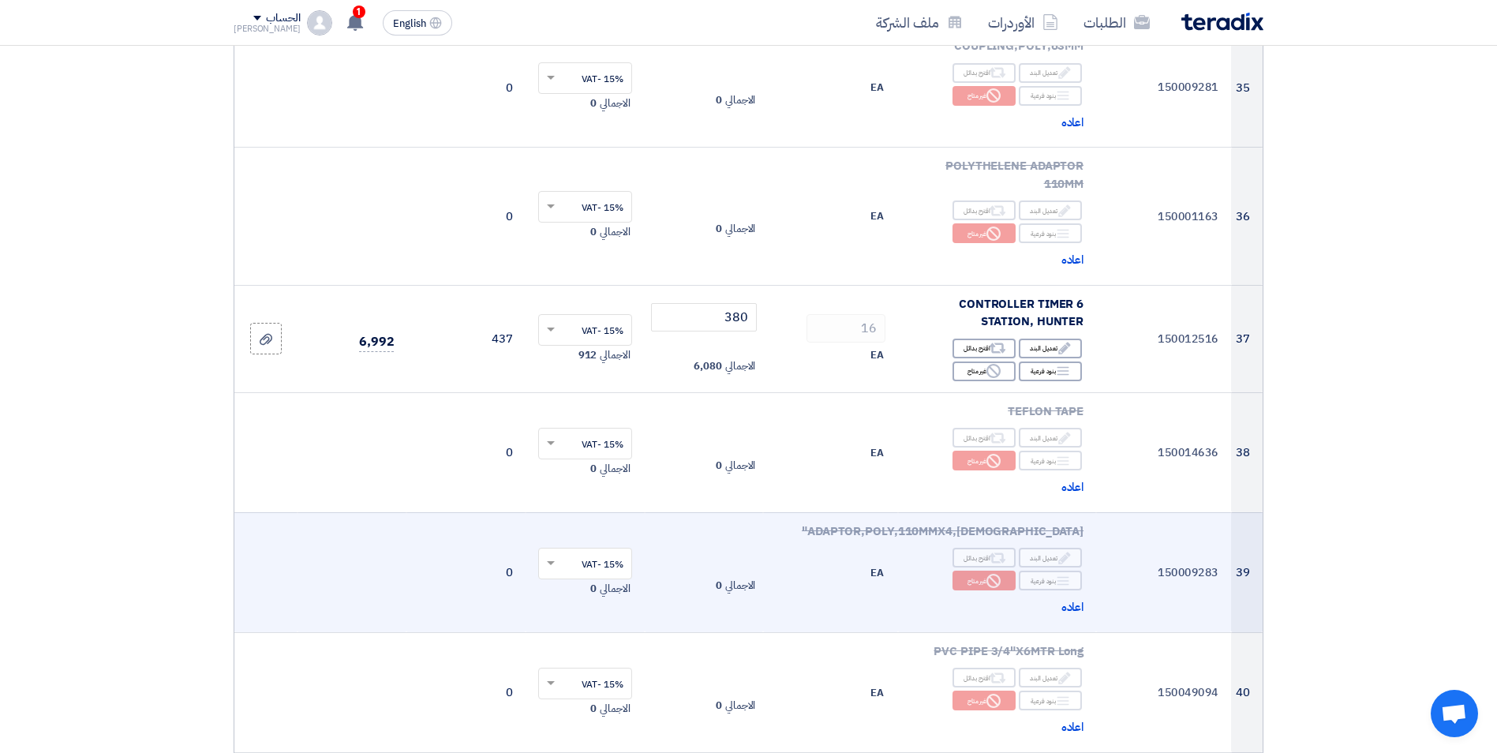
scroll to position [4181, 0]
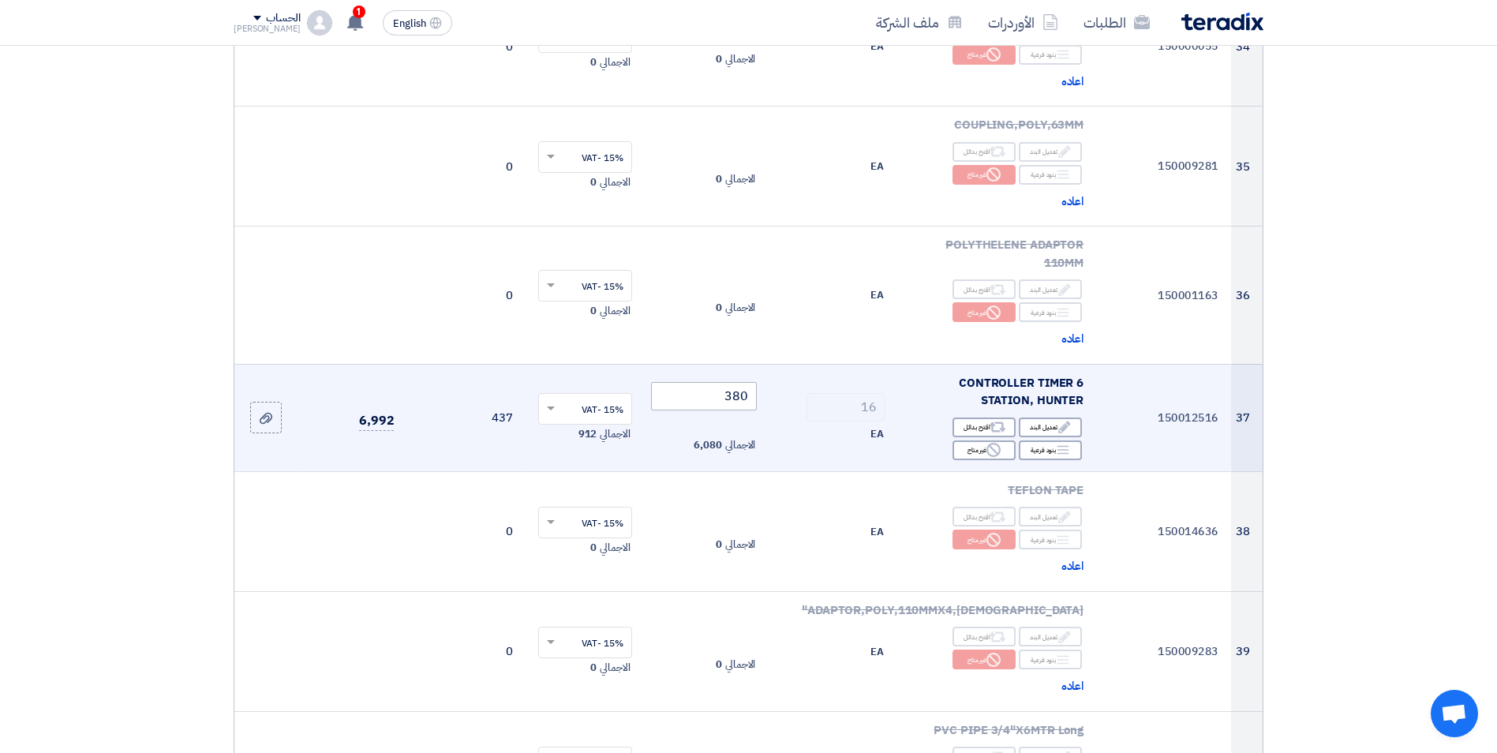
type input "5.5"
drag, startPoint x: 718, startPoint y: 315, endPoint x: 778, endPoint y: 314, distance: 60.0
click at [778, 364] on tr "37 150012516 CONTROLLER TIMER 6 STATION, HUNTER Edit تعديل البند Alternative اق…" at bounding box center [748, 417] width 1028 height 107
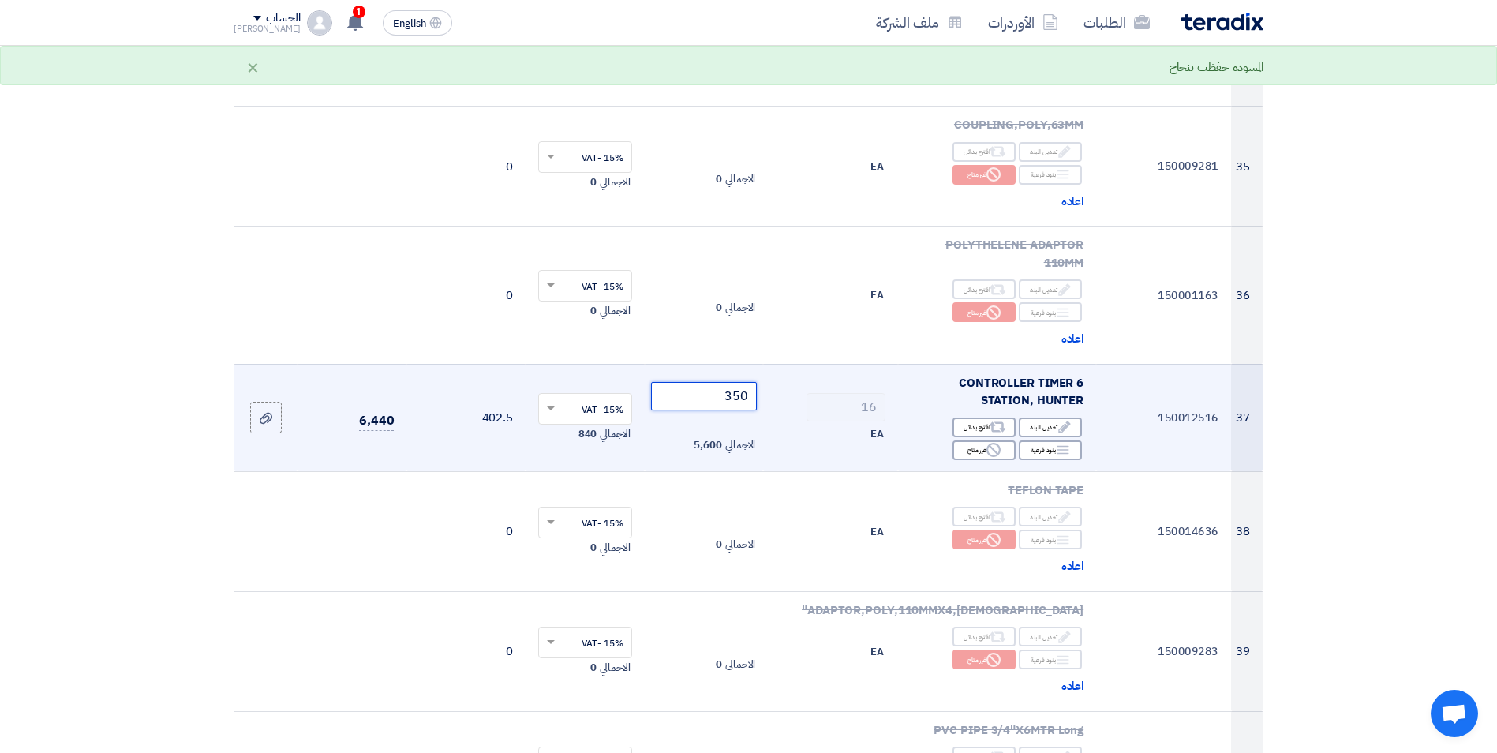
type input "350"
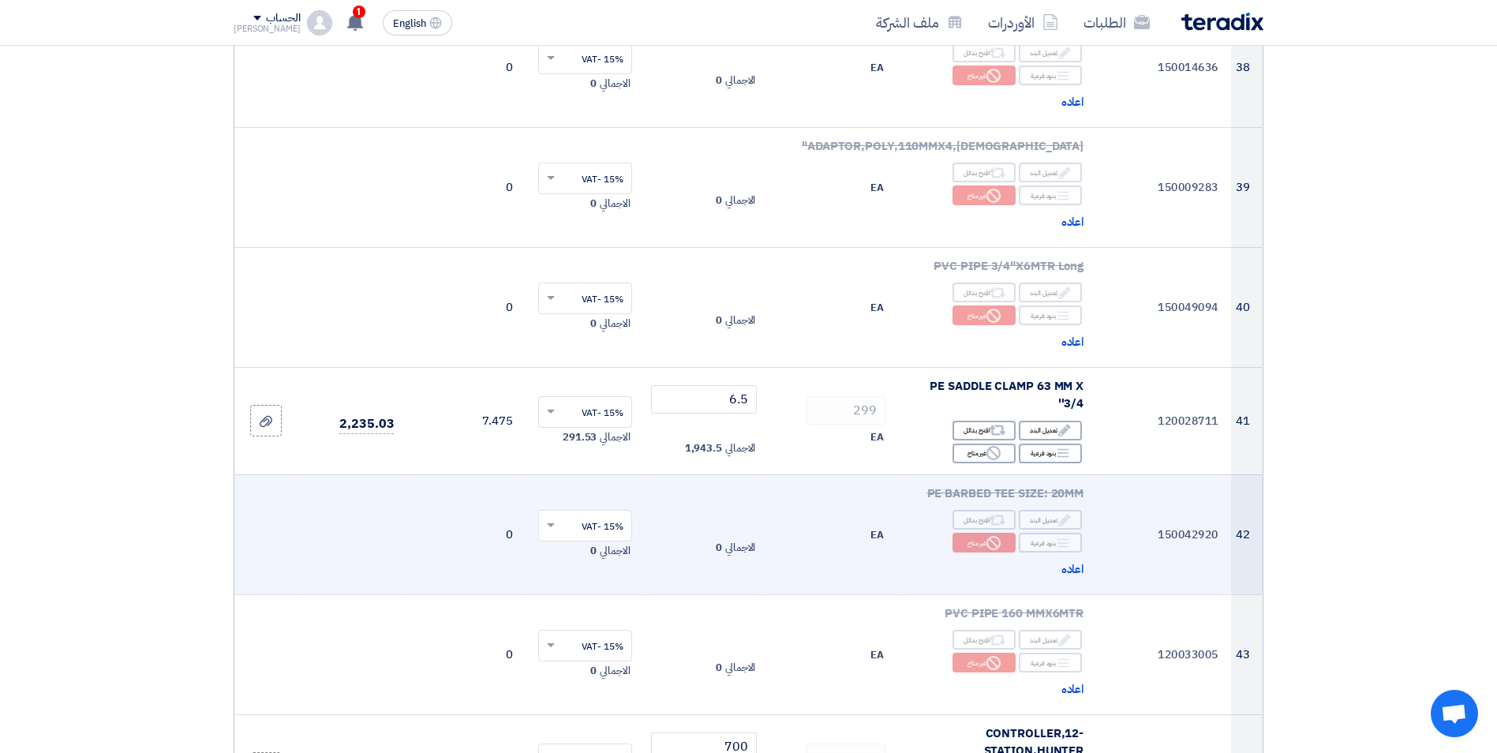
scroll to position [4654, 0]
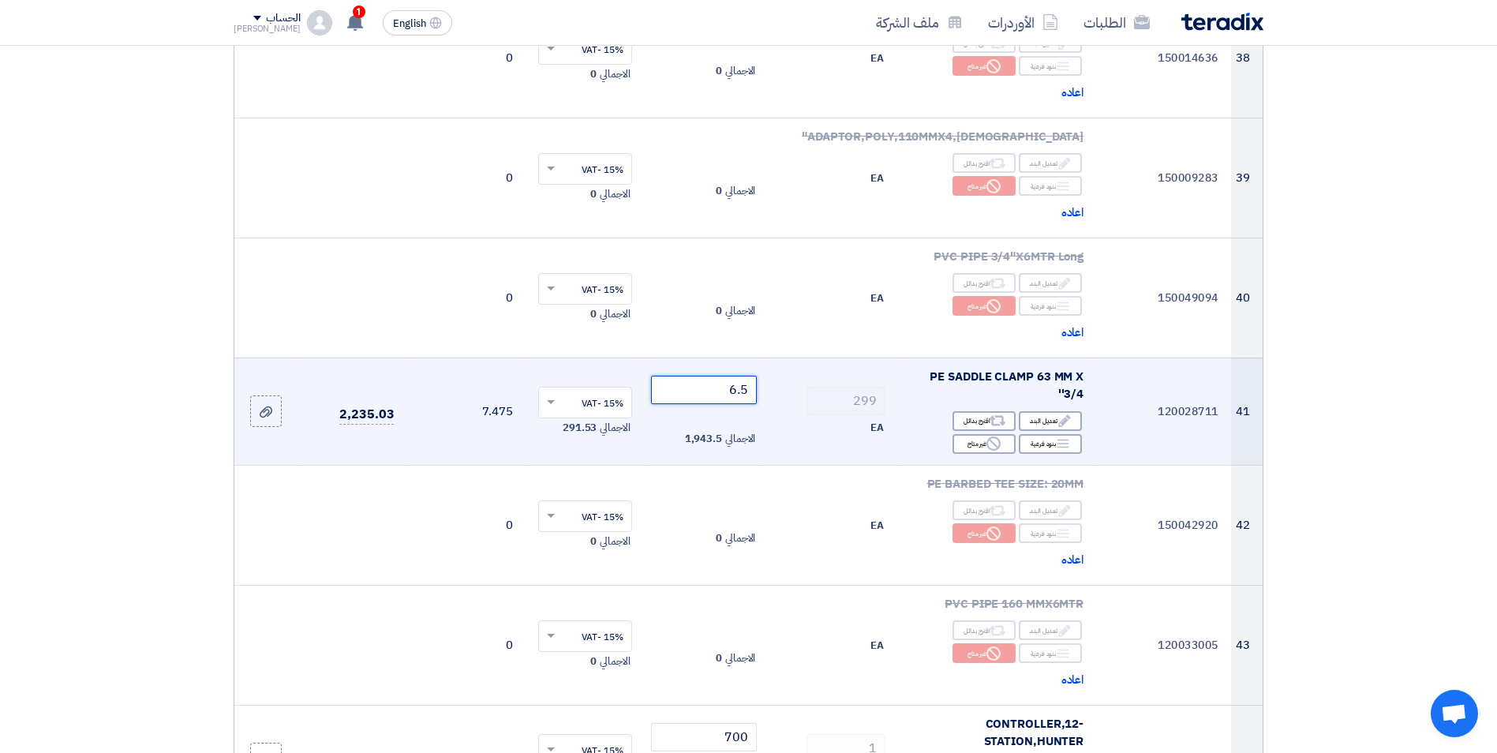
drag, startPoint x: 726, startPoint y: 303, endPoint x: 851, endPoint y: 318, distance: 126.3
click at [779, 357] on tr "41 120028711 PE SADDLE CLAMP 63 MM X 3/4'' Edit تعديل البند Alternative اقترح ب…" at bounding box center [748, 410] width 1028 height 107
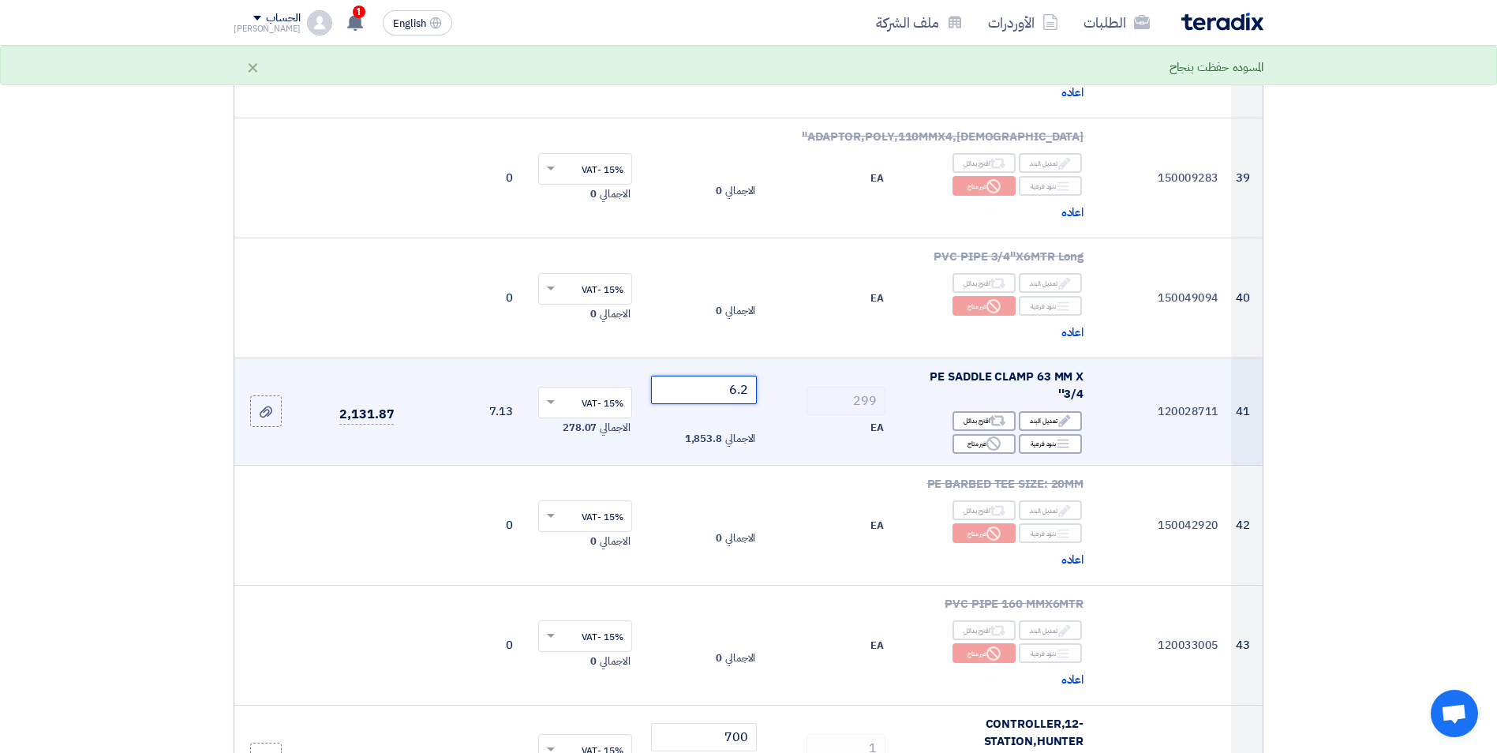
type input "6.2"
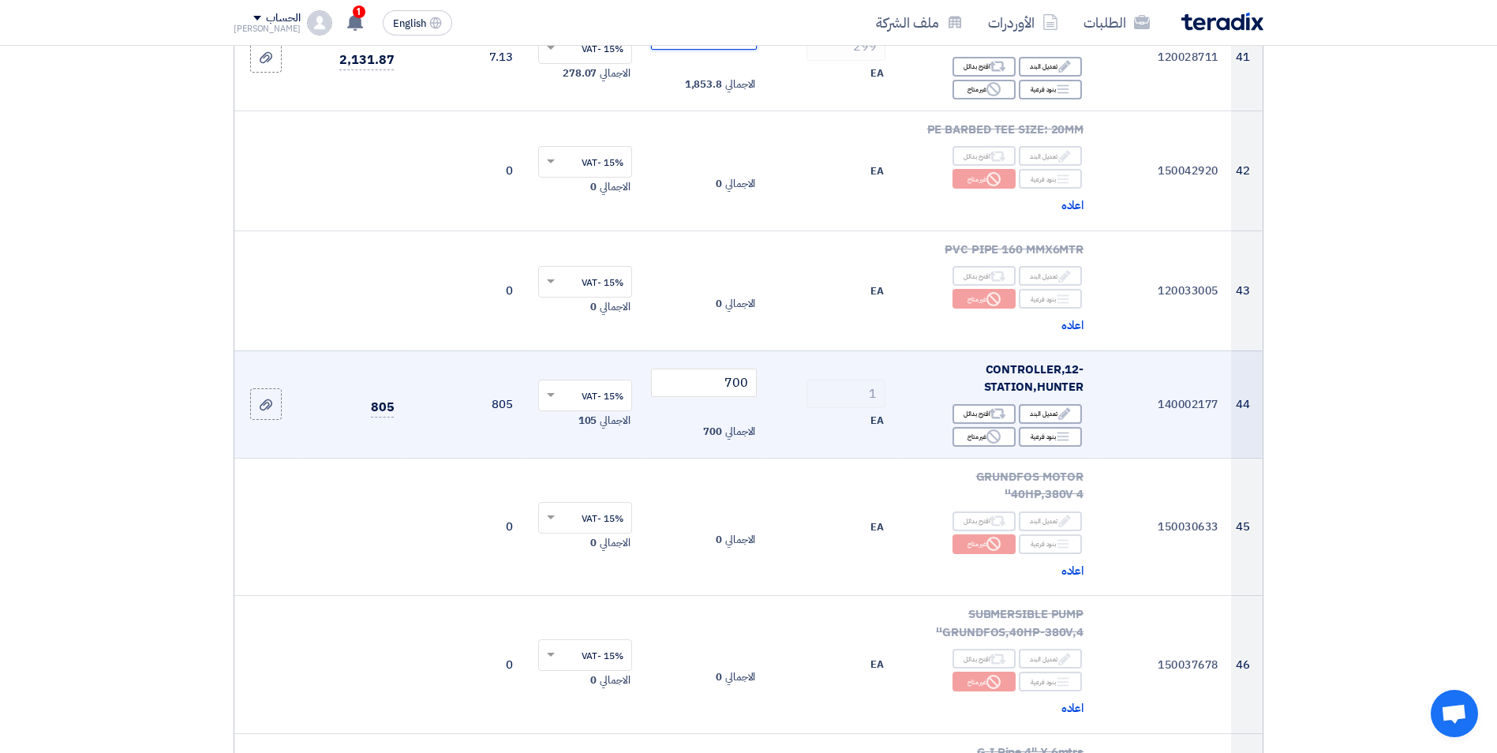
scroll to position [4970, 0]
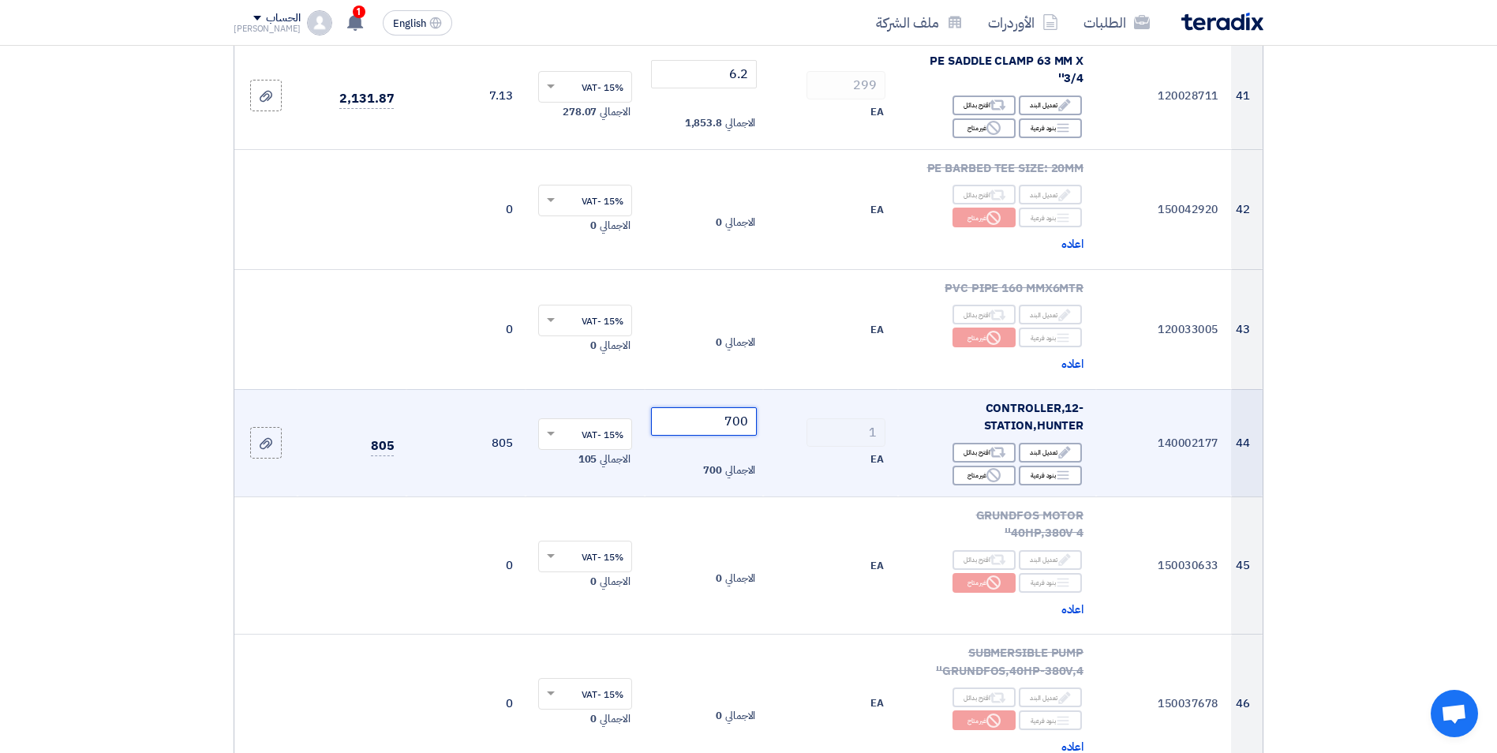
drag, startPoint x: 720, startPoint y: 326, endPoint x: 910, endPoint y: 316, distance: 189.6
click at [853, 389] on tr "44 140002177 CONTROLLER,12-STATION,[GEOGRAPHIC_DATA] Edit تعديل البند Alternati…" at bounding box center [748, 442] width 1028 height 107
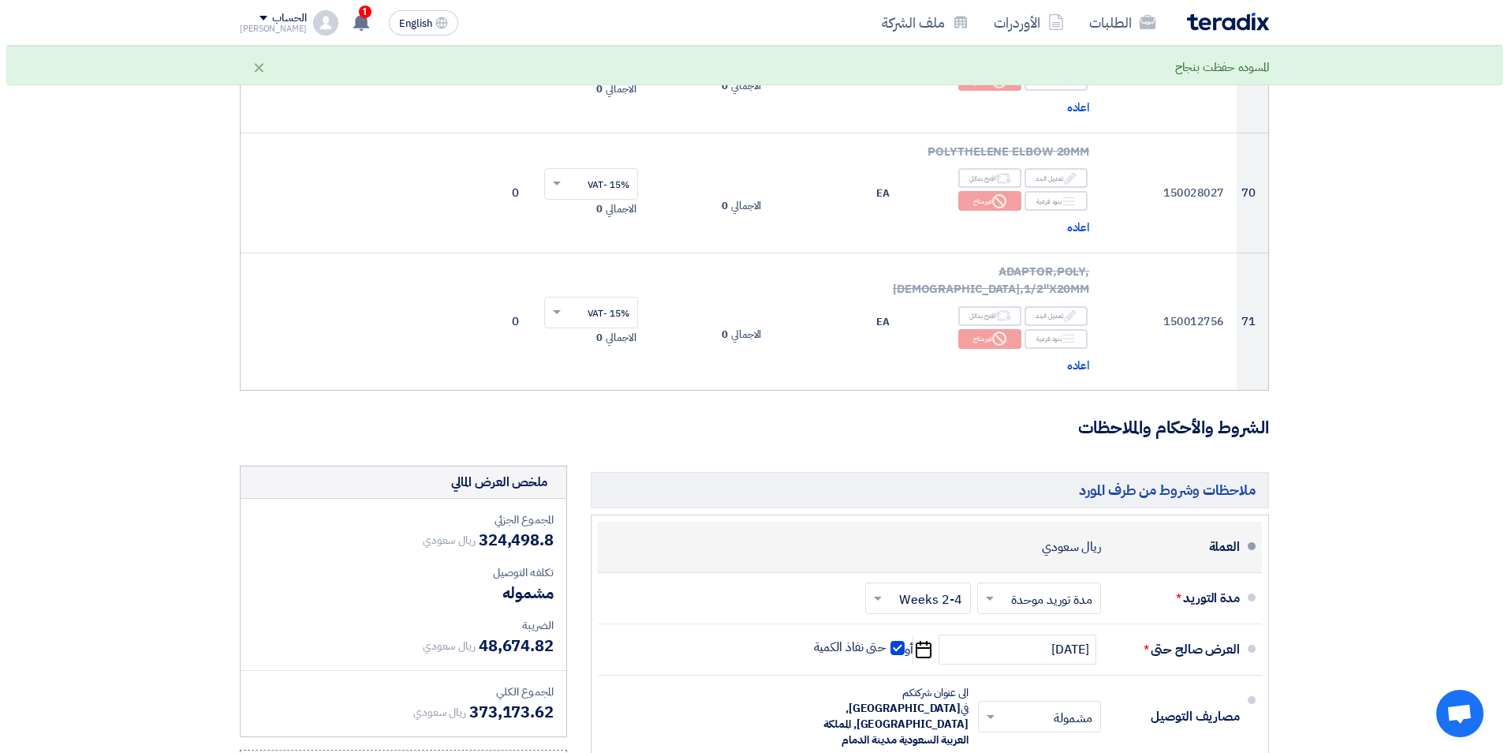
scroll to position [8836, 0]
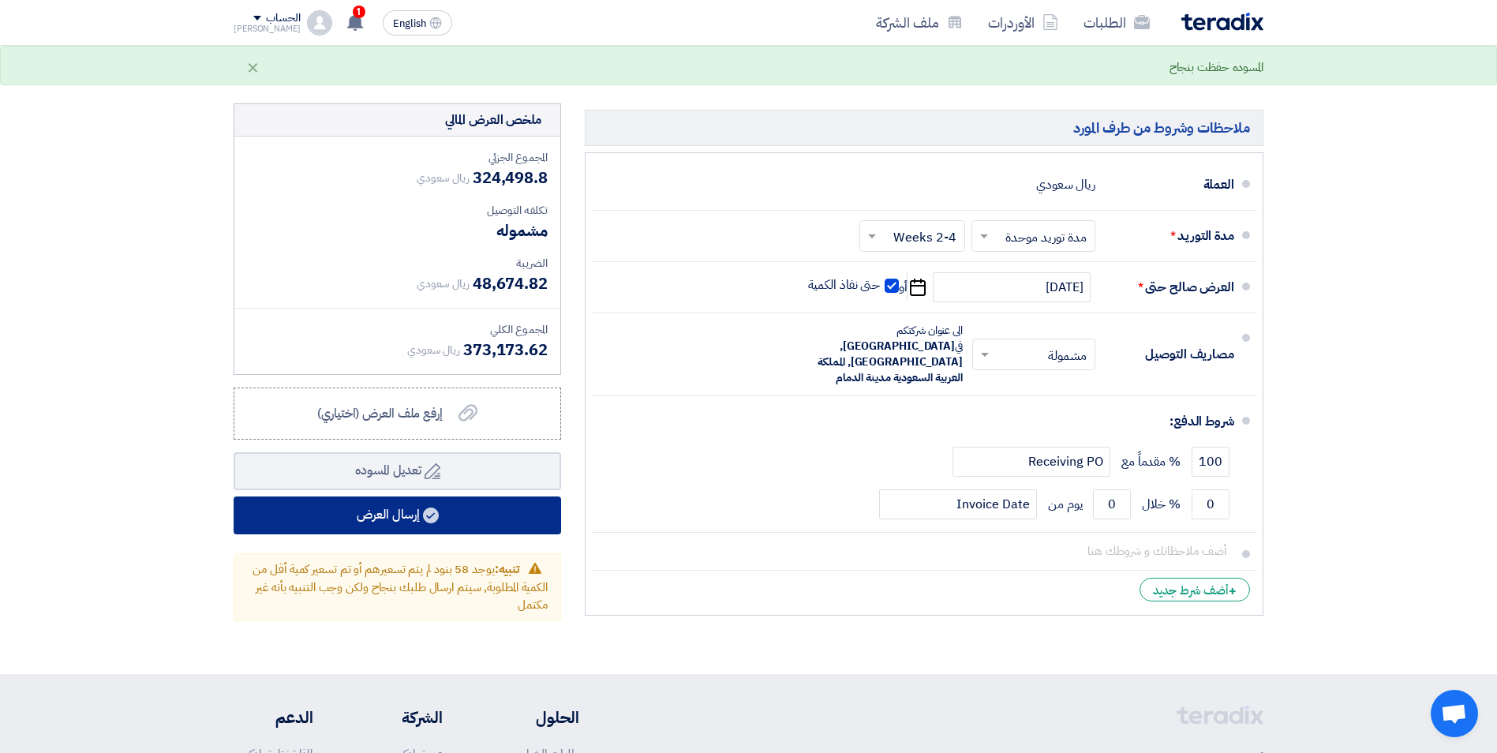
type input "685"
click at [483, 496] on button "إرسال العرض" at bounding box center [397, 515] width 327 height 38
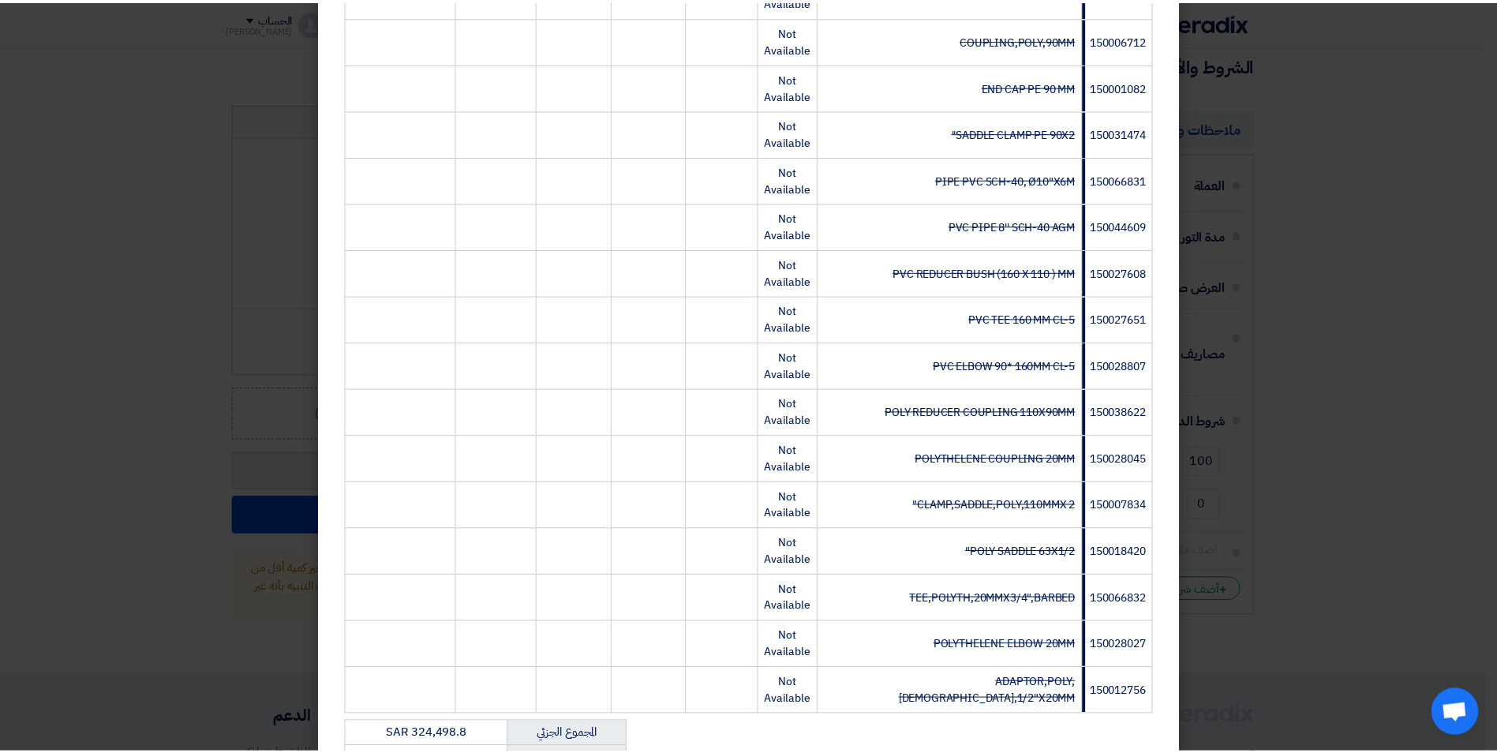
scroll to position [3181, 0]
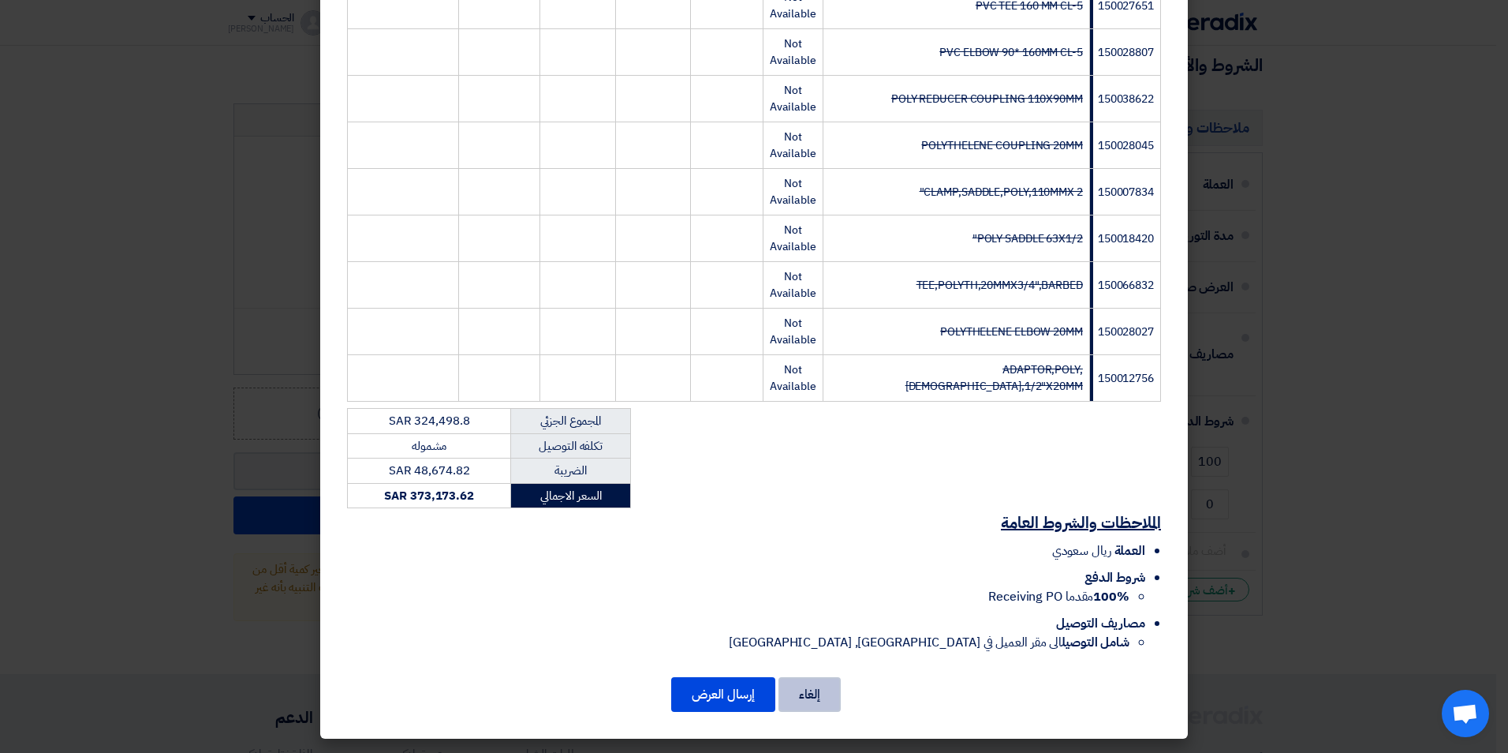
click at [812, 695] on button "إلغاء" at bounding box center [810, 694] width 62 height 35
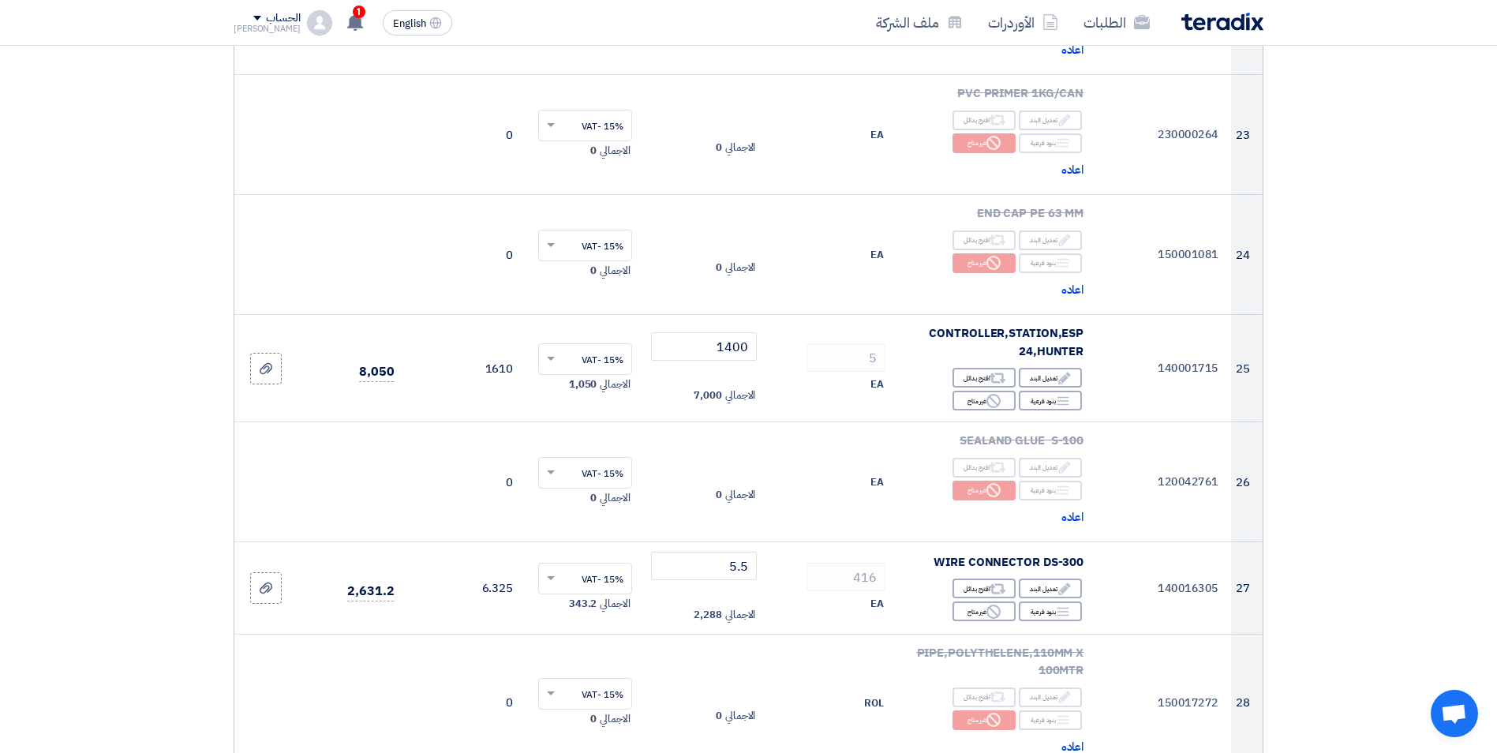
scroll to position [2682, 0]
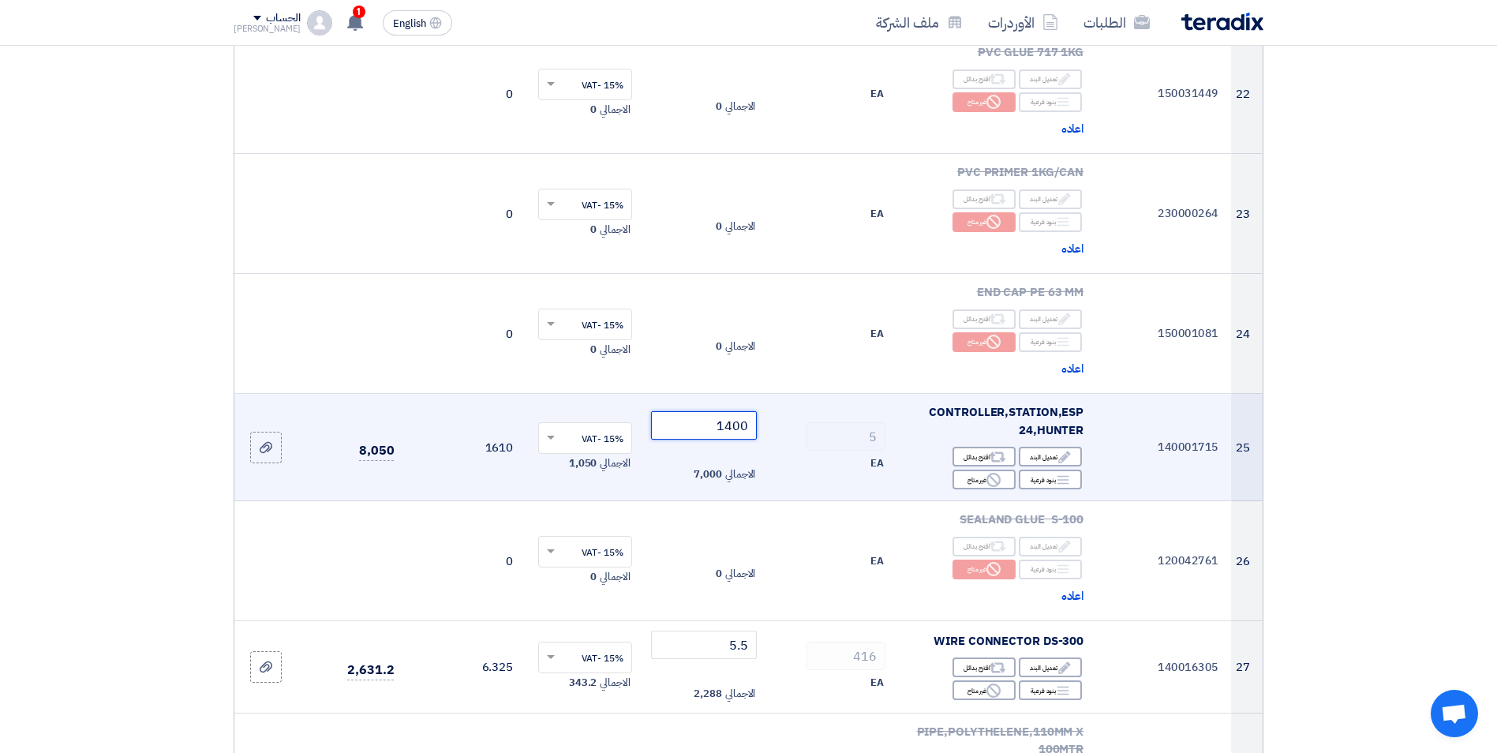
click at [882, 394] on tr "25 140001715 CONTROLLER,STATION,ESP 24,HUNTER Edit تعديل البند Alternative اقتر…" at bounding box center [748, 447] width 1028 height 107
type input "1300"
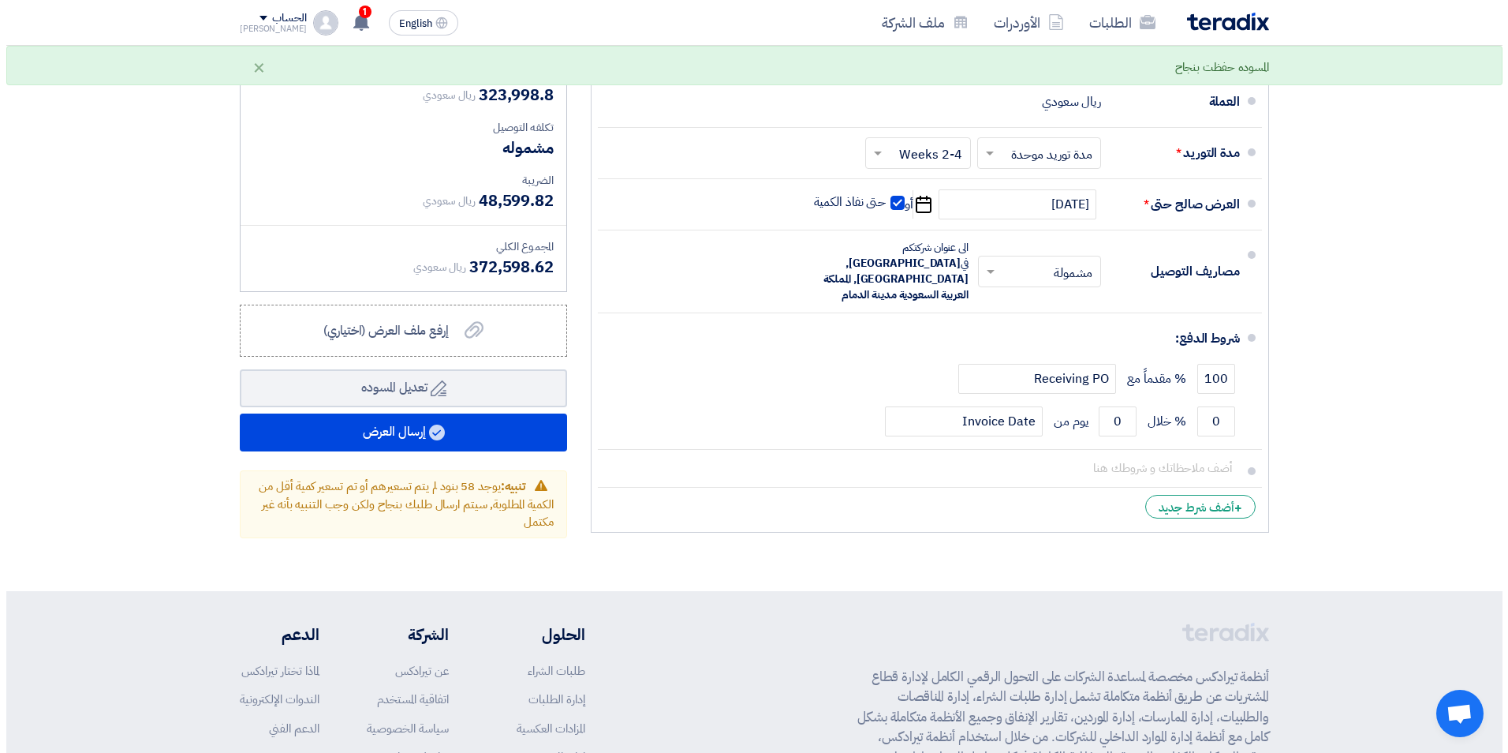
scroll to position [9009, 0]
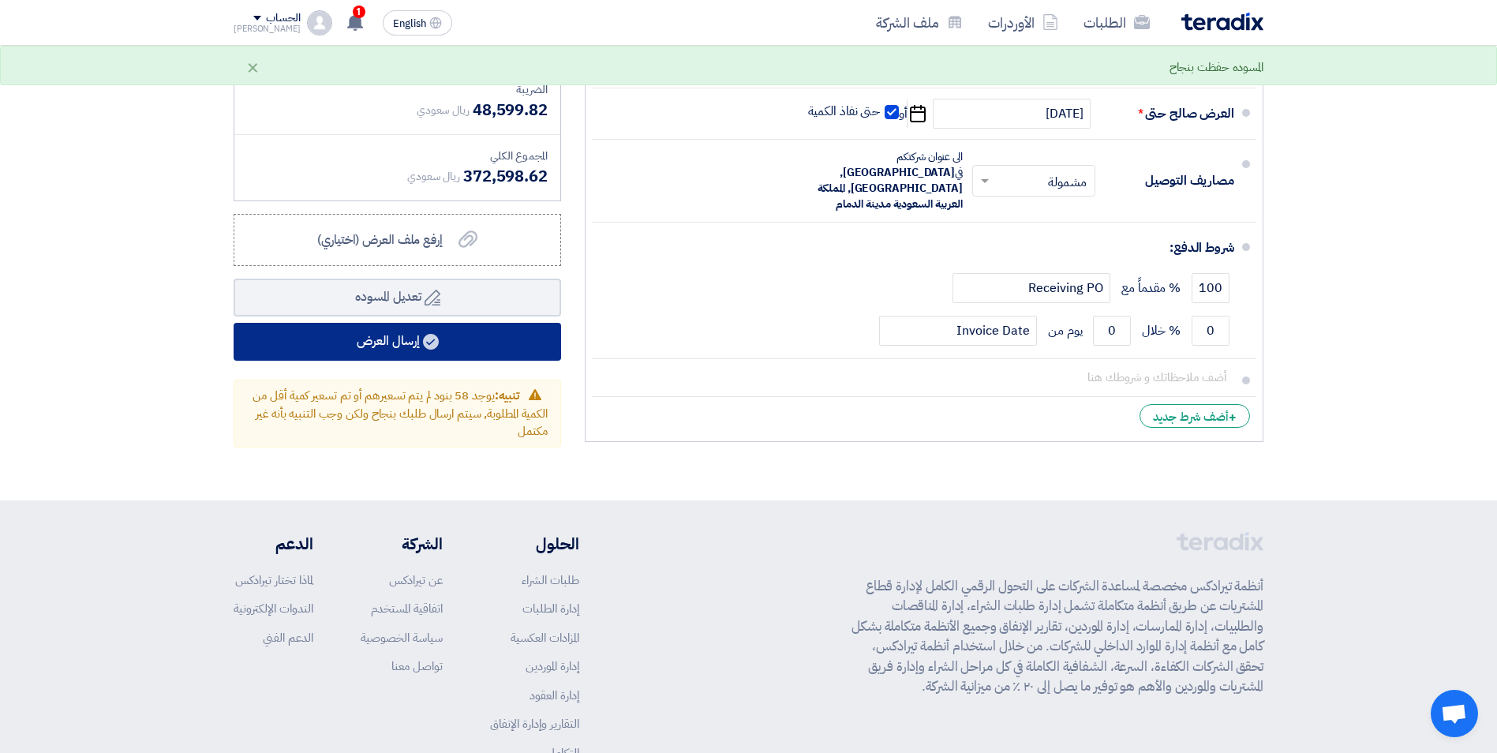
click at [436, 323] on button "إرسال العرض" at bounding box center [397, 342] width 327 height 38
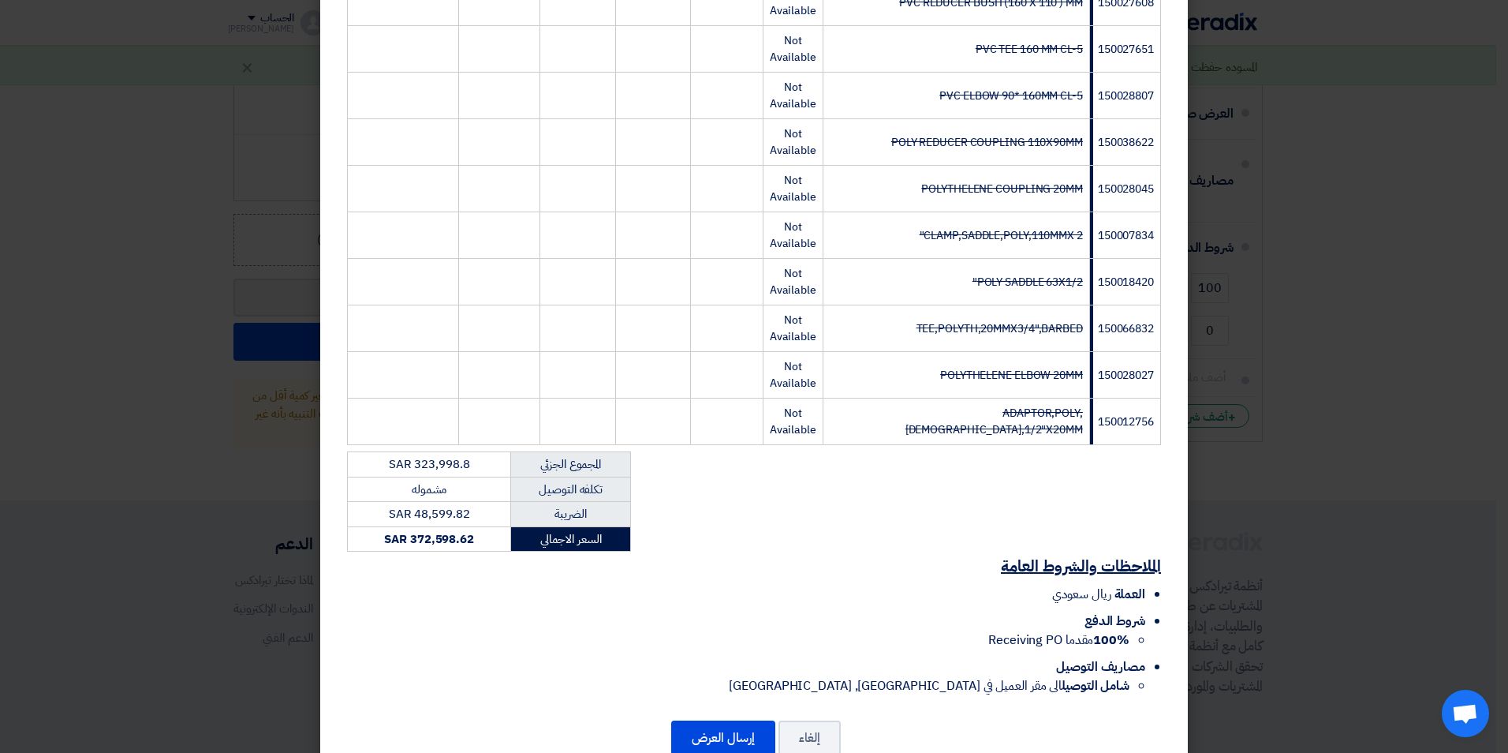
scroll to position [3181, 0]
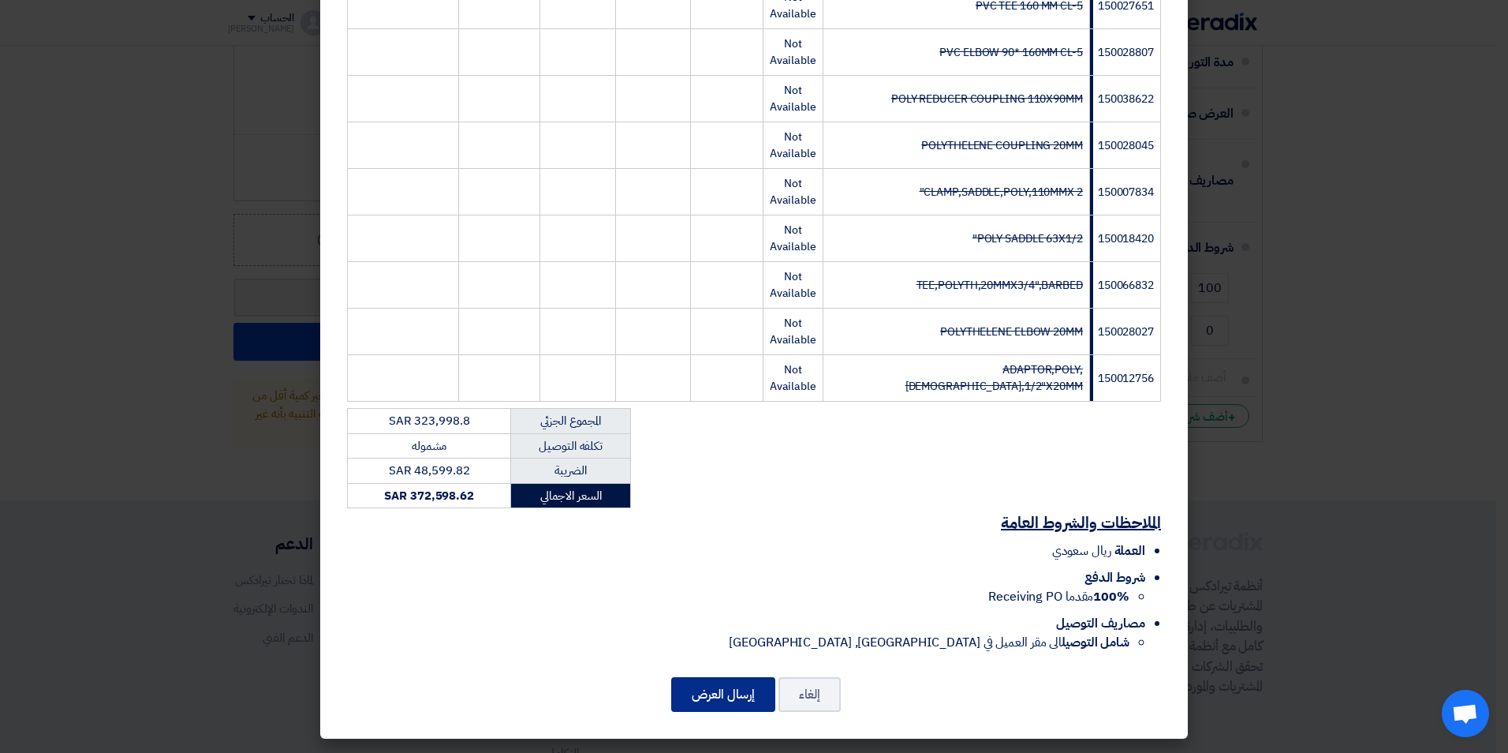
click at [723, 696] on button "إرسال العرض" at bounding box center [723, 694] width 104 height 35
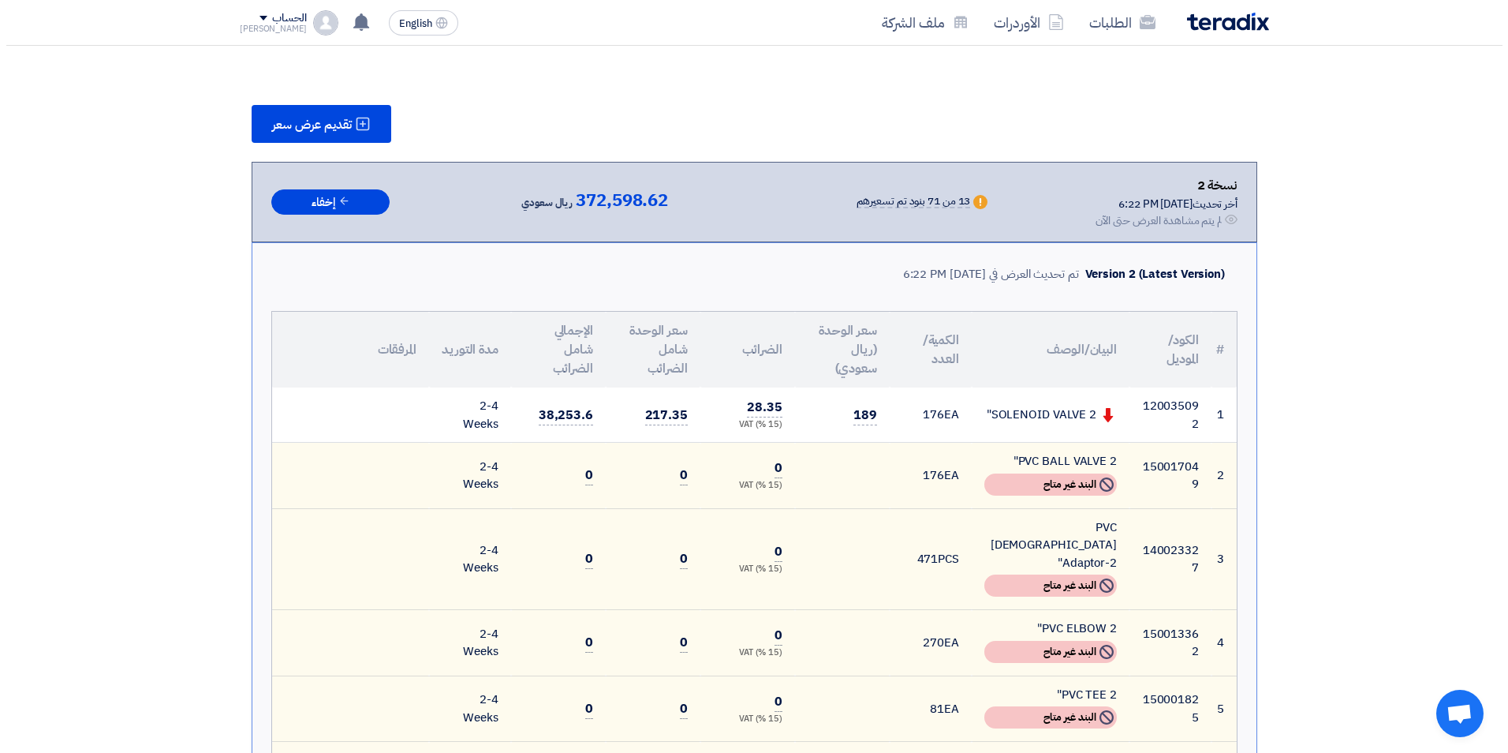
scroll to position [158, 0]
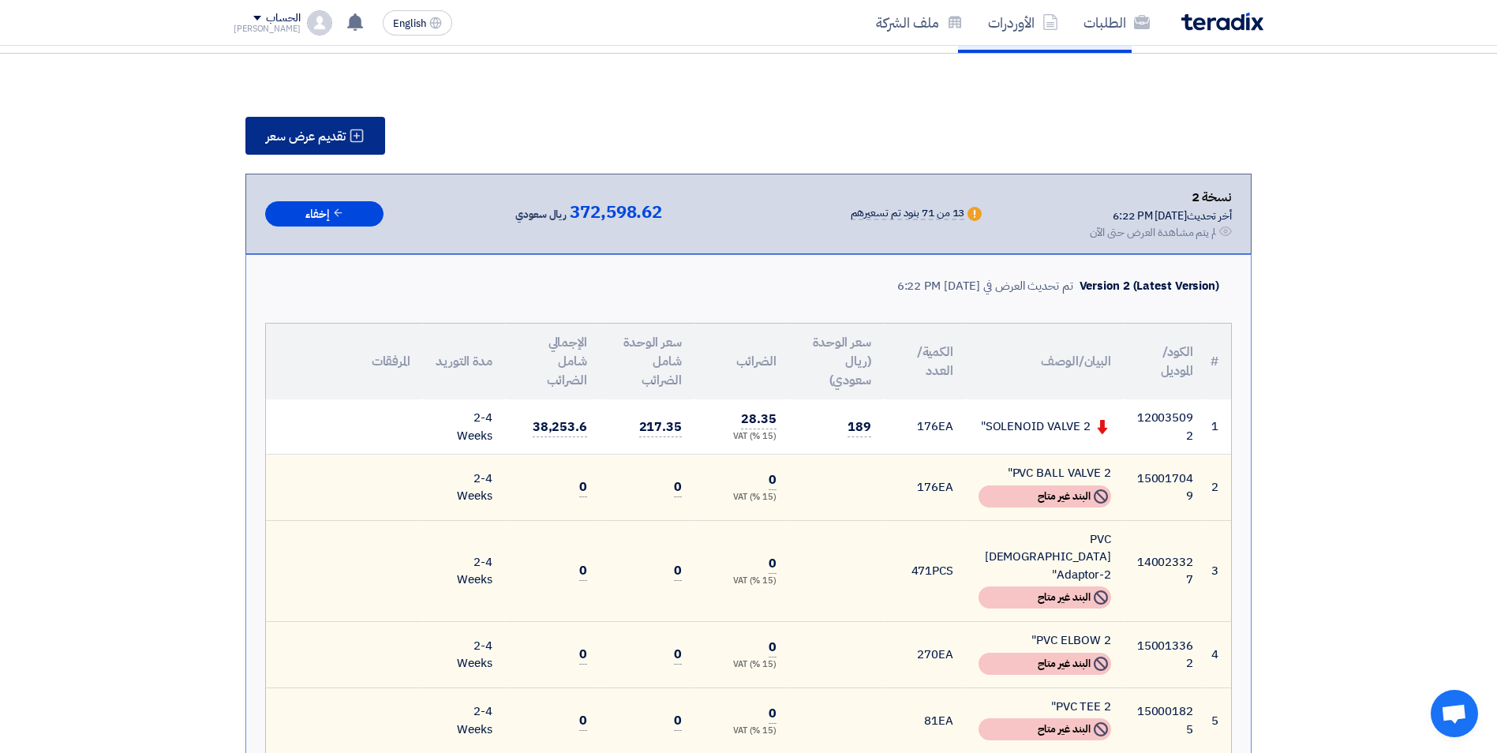
click at [329, 143] on span "تقديم عرض سعر" at bounding box center [306, 136] width 80 height 13
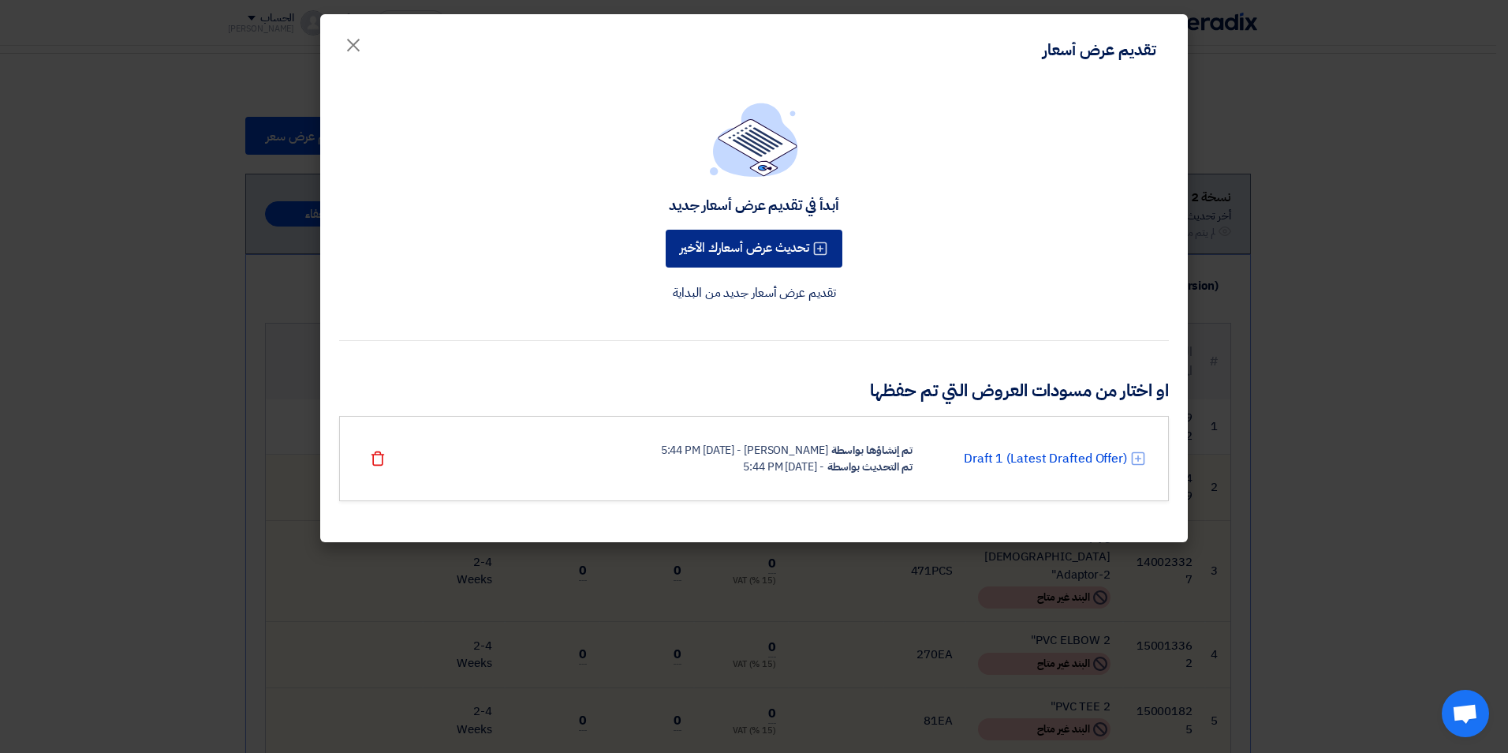
click at [731, 243] on button "تحديث عرض أسعارك الأخير" at bounding box center [754, 249] width 177 height 38
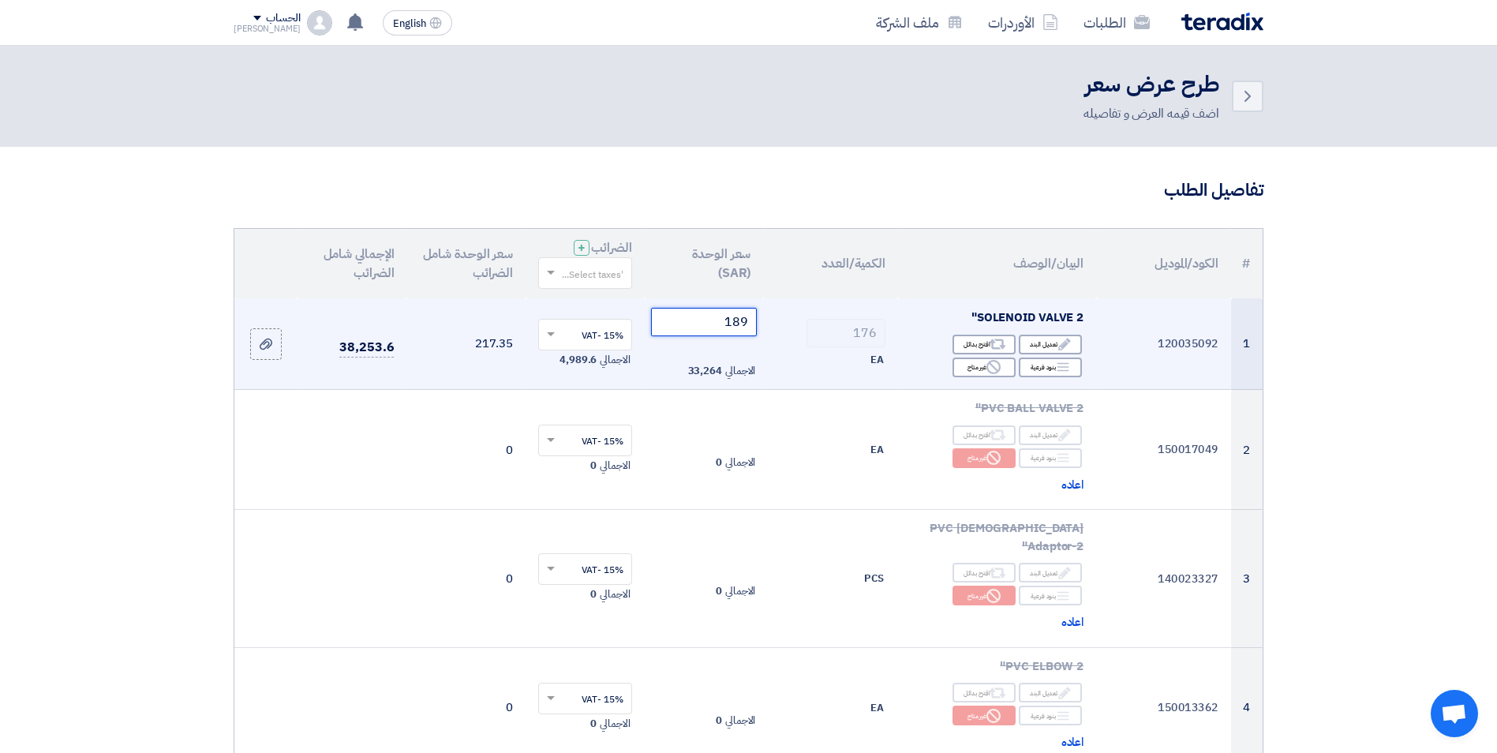
click at [851, 324] on tr "1 120035092 SOLENOID VALVE 2" Edit تعديل البند Alternative اقترح بدائل Breakdown" at bounding box center [748, 344] width 1028 height 92
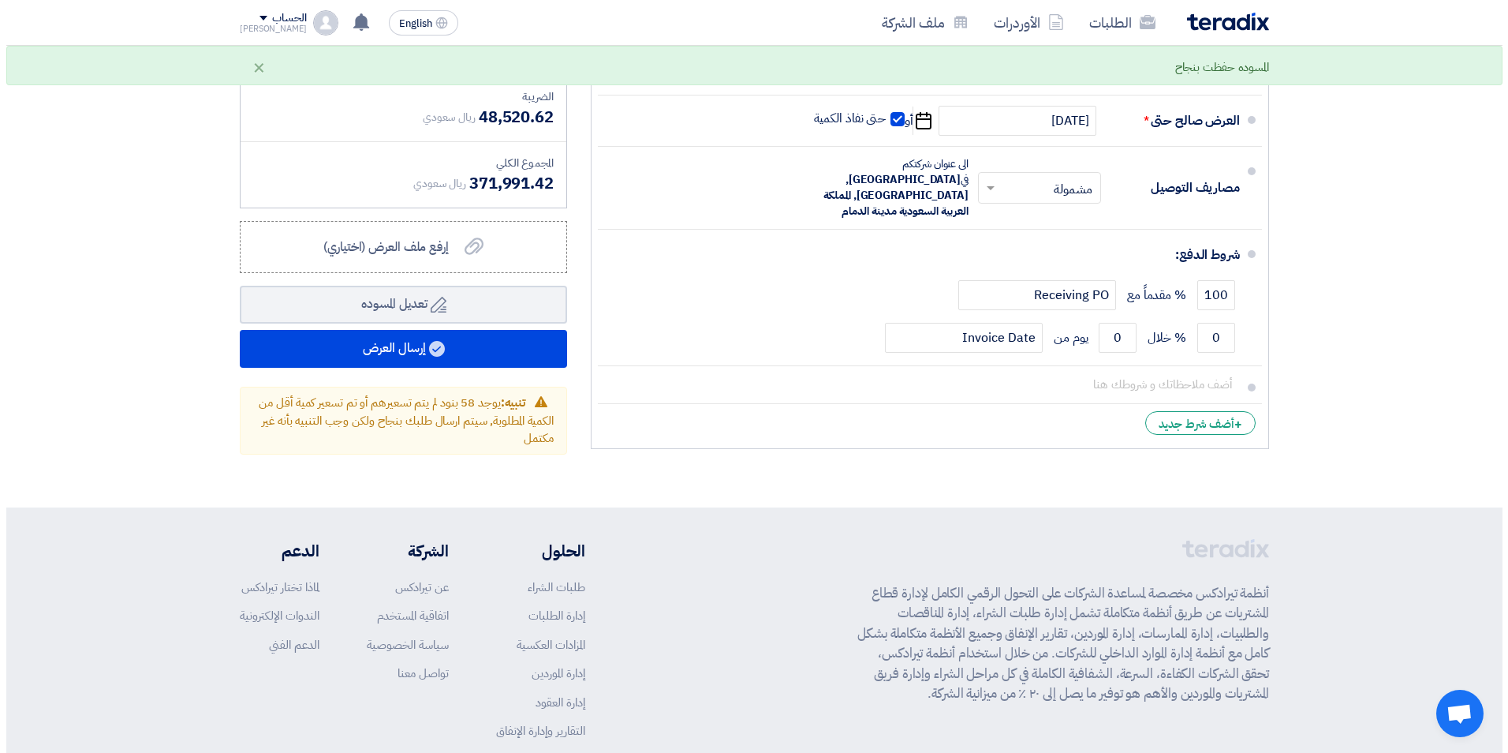
scroll to position [9009, 0]
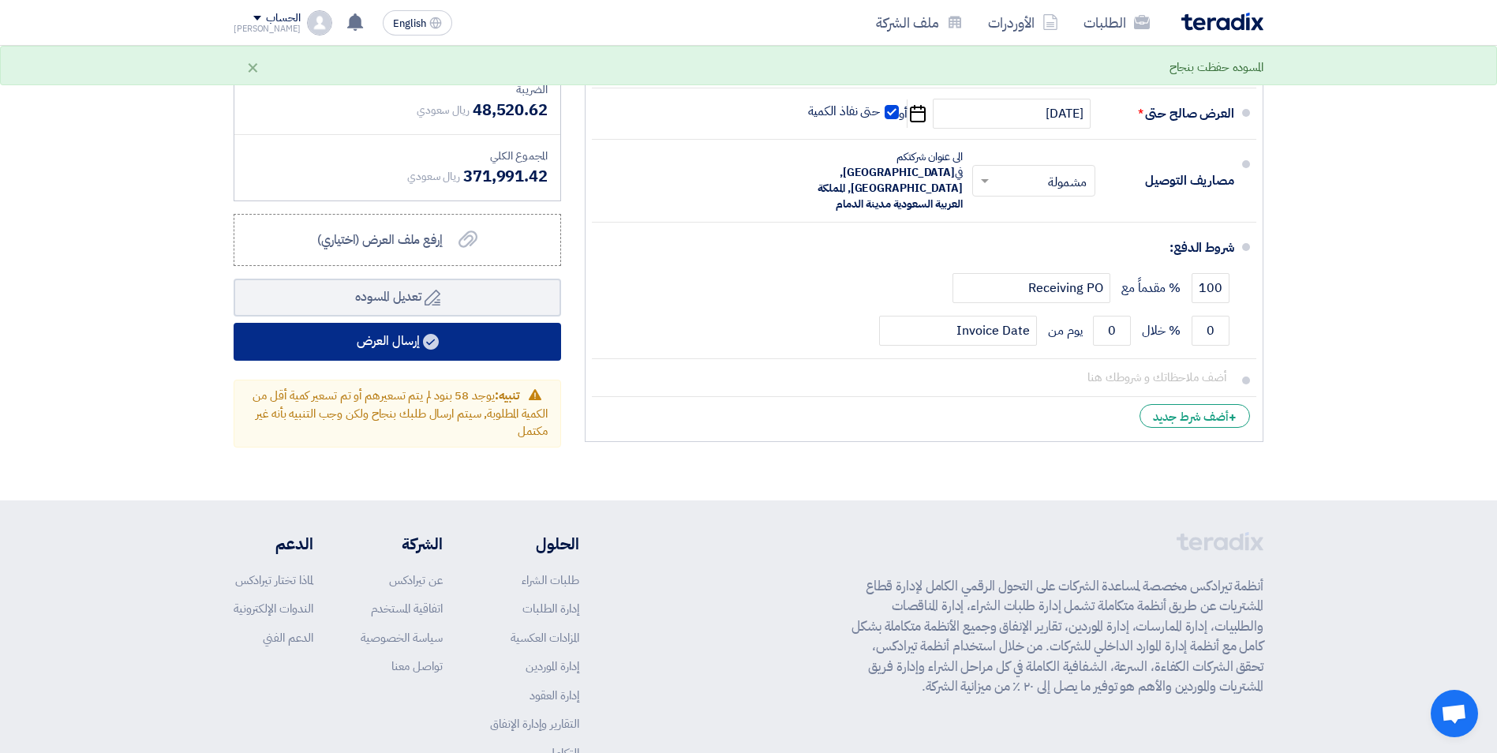
type input "186"
click at [488, 323] on button "إرسال العرض" at bounding box center [397, 342] width 327 height 38
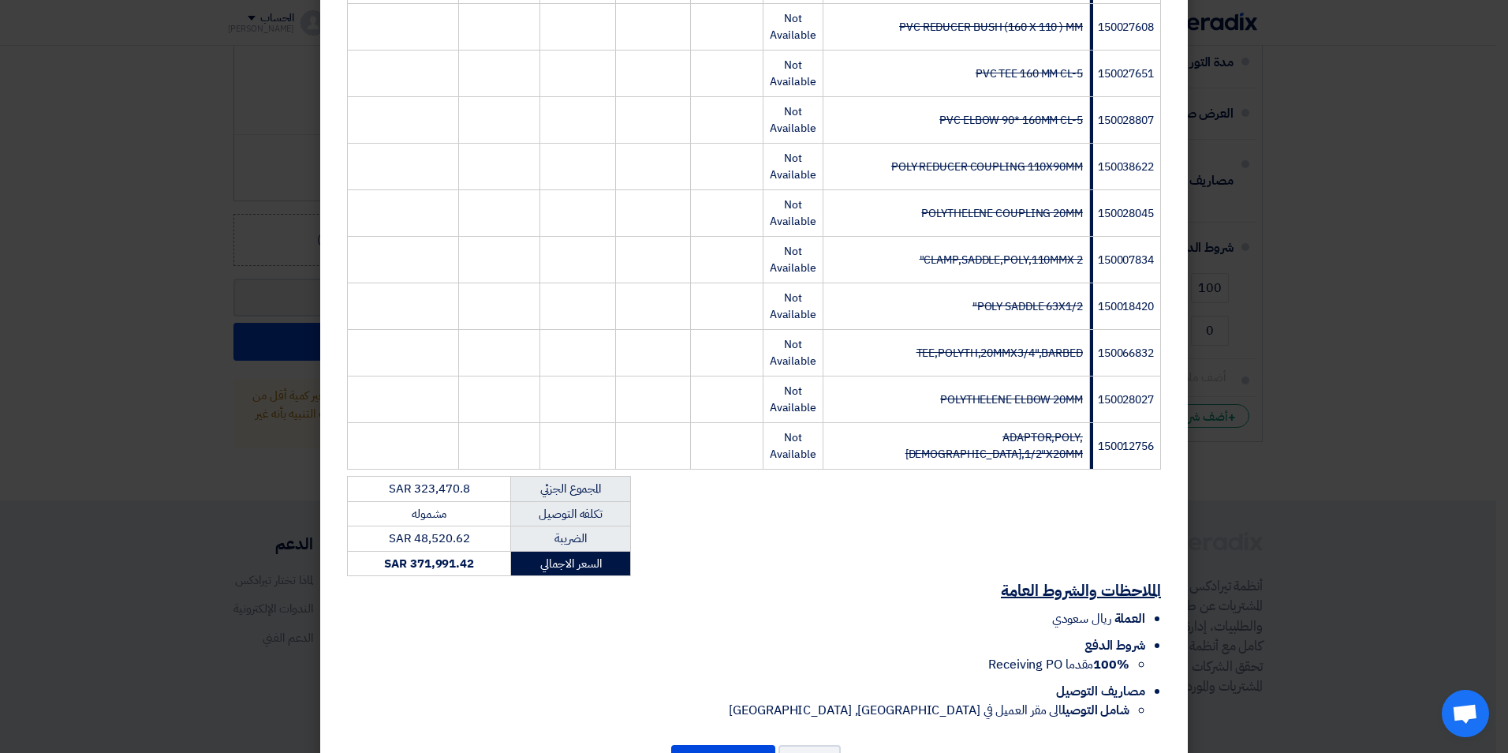
scroll to position [3181, 0]
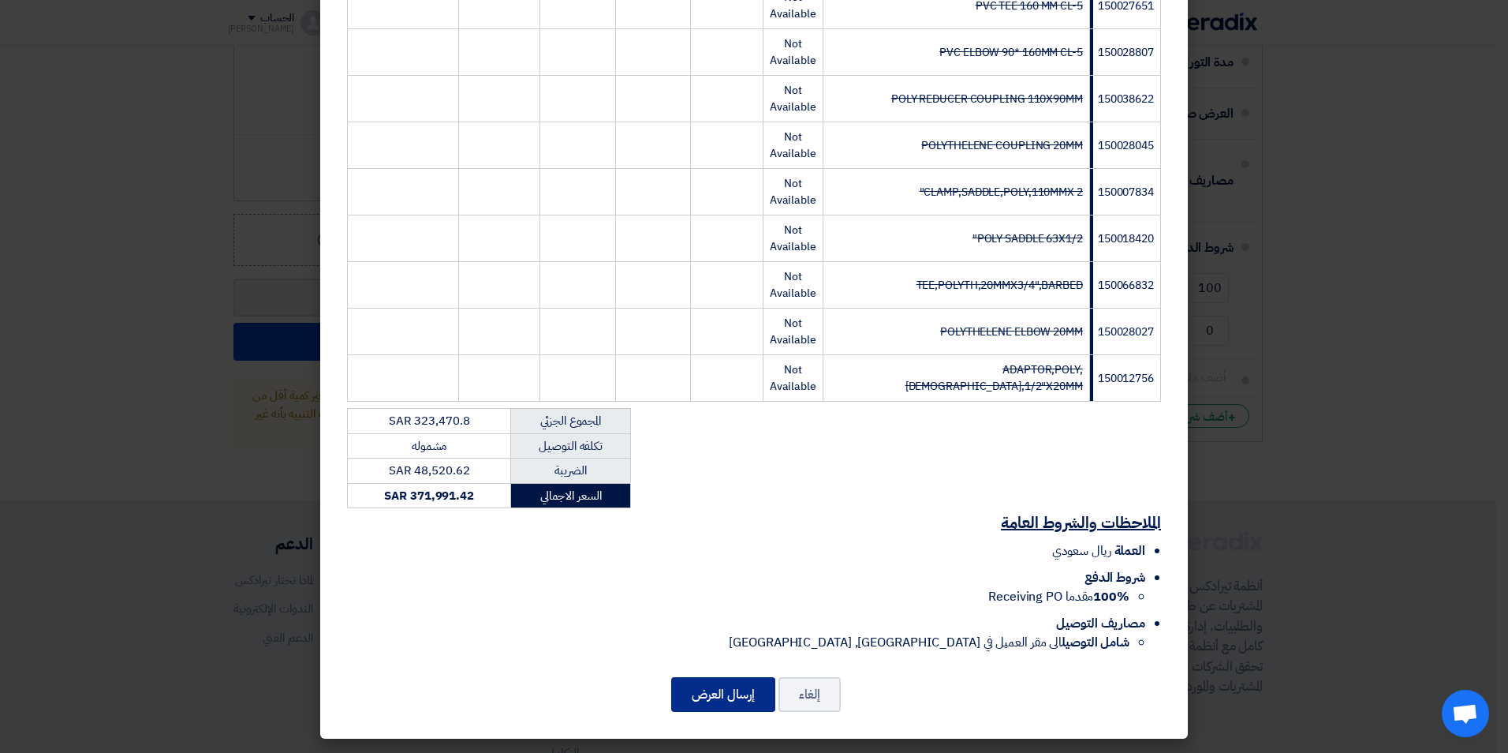
click at [750, 694] on button "إرسال العرض" at bounding box center [723, 694] width 104 height 35
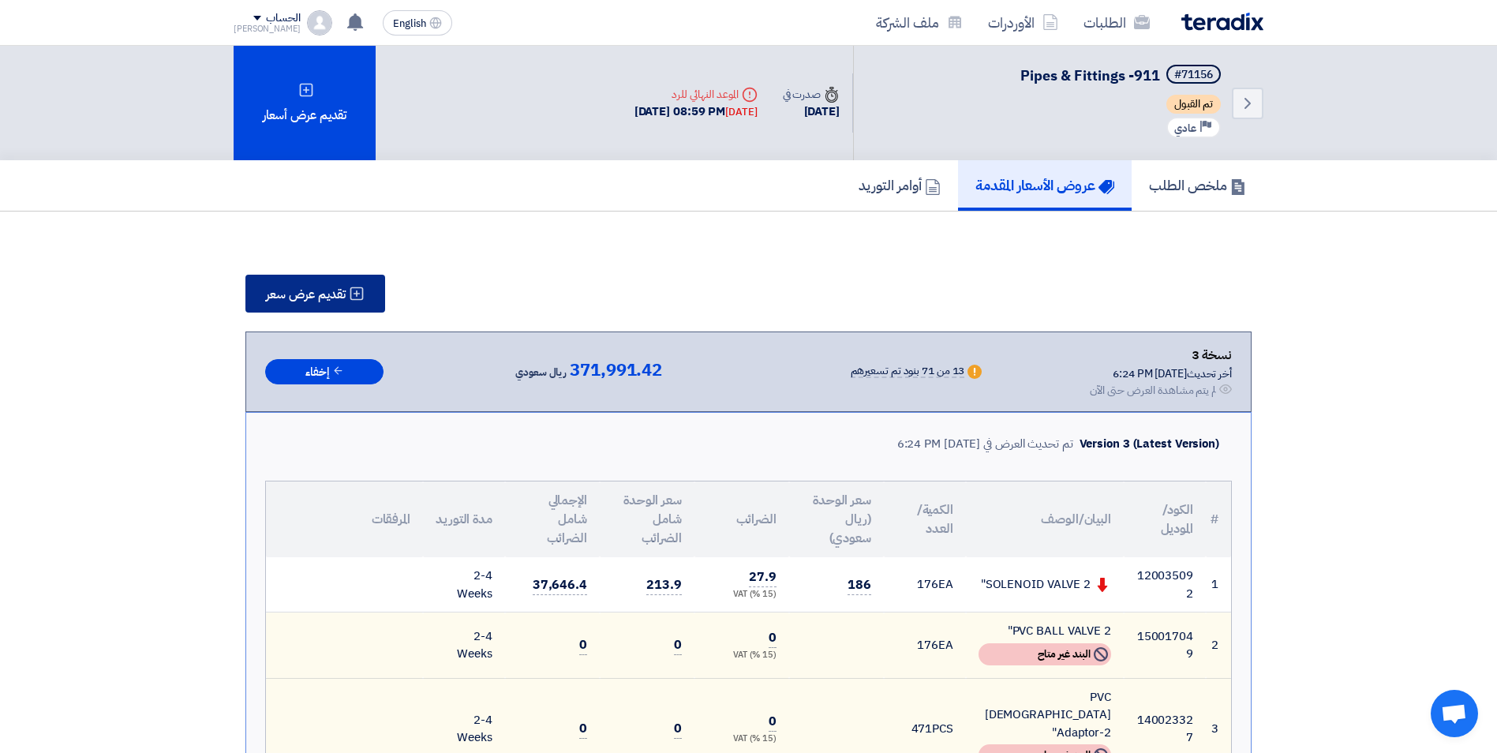
click at [357, 305] on button "تقديم عرض سعر" at bounding box center [315, 294] width 140 height 38
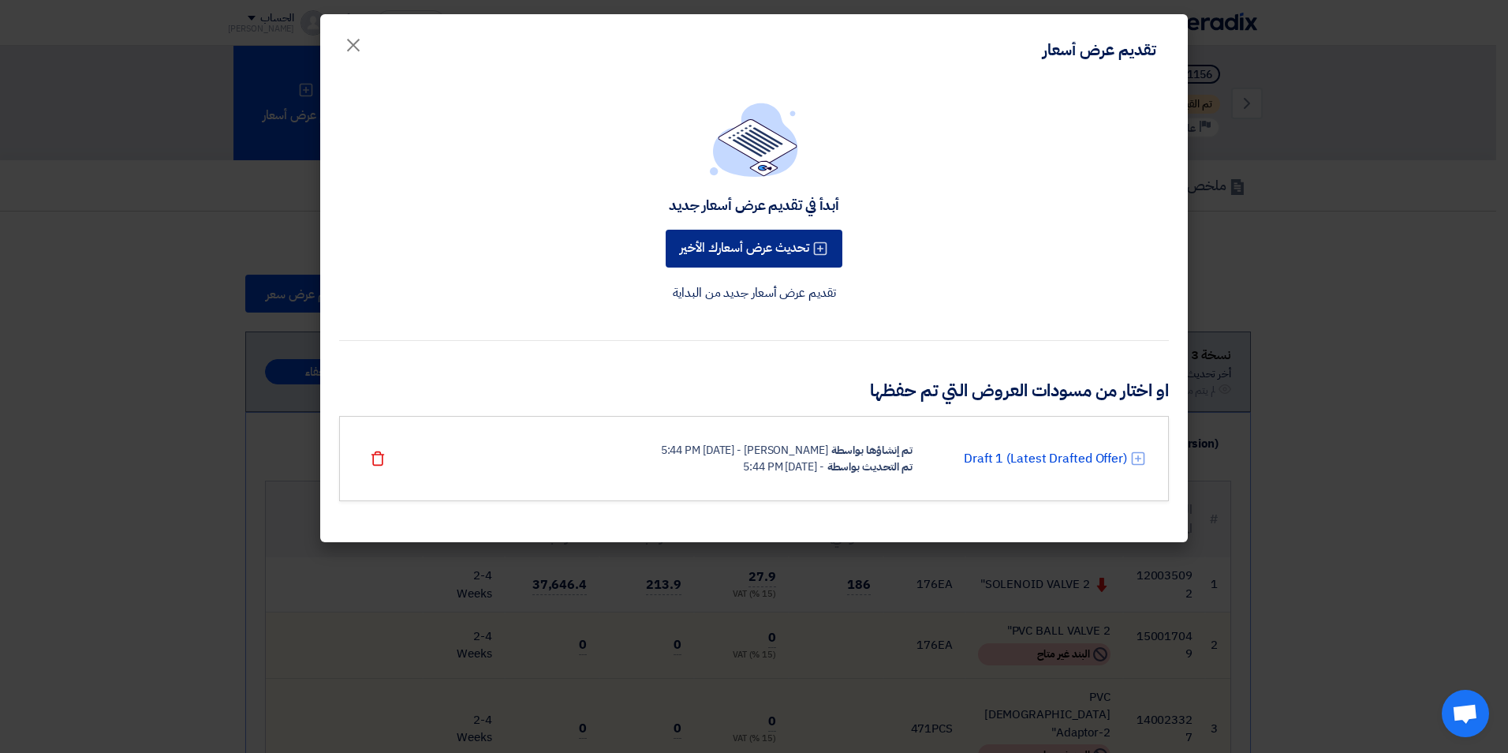
click at [731, 243] on button "تحديث عرض أسعارك الأخير" at bounding box center [754, 249] width 177 height 38
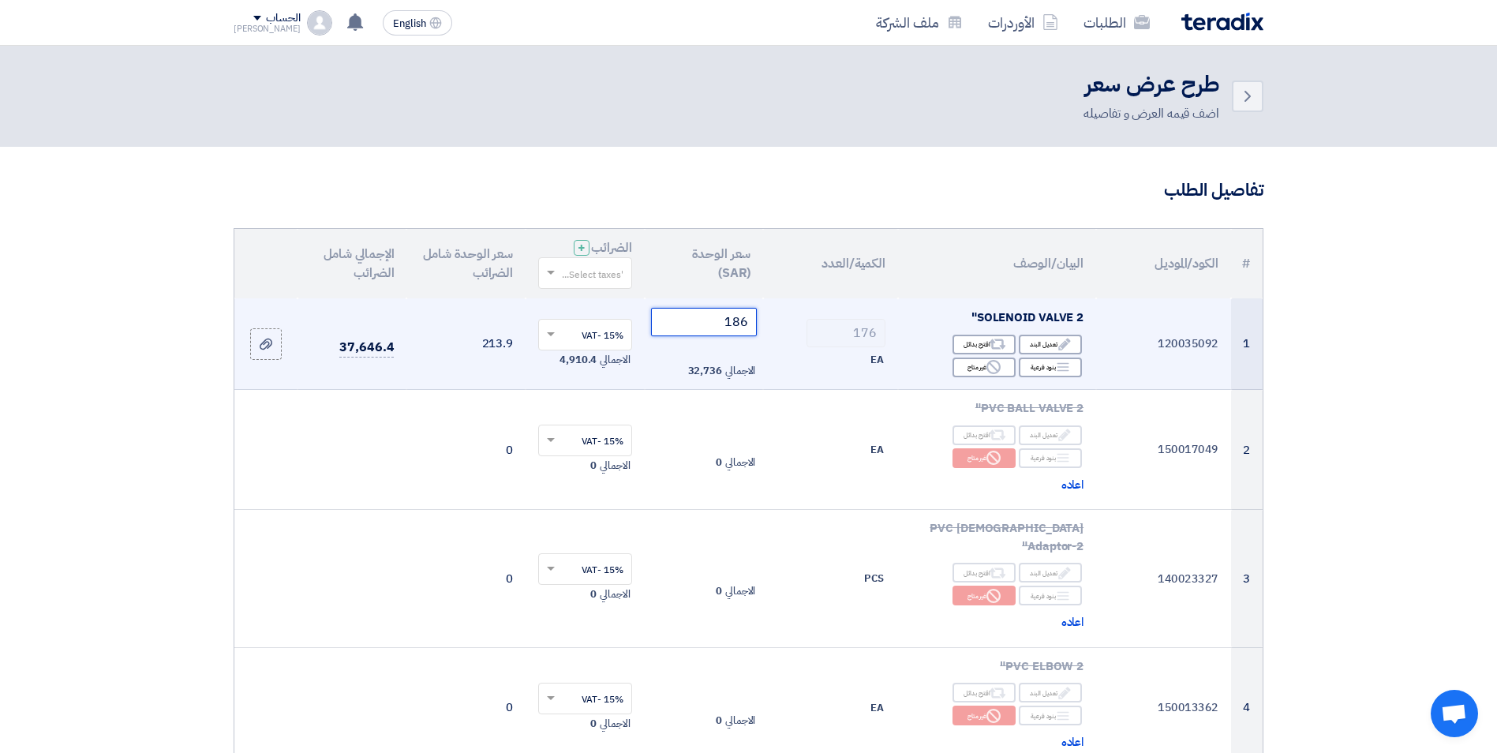
drag, startPoint x: 723, startPoint y: 323, endPoint x: 943, endPoint y: 311, distance: 220.5
click at [895, 319] on tr "1 120035092 SOLENOID VALVE 2" Edit تعديل البند Alternative اقترح بدائل Breakdown" at bounding box center [748, 344] width 1028 height 92
type input "185"
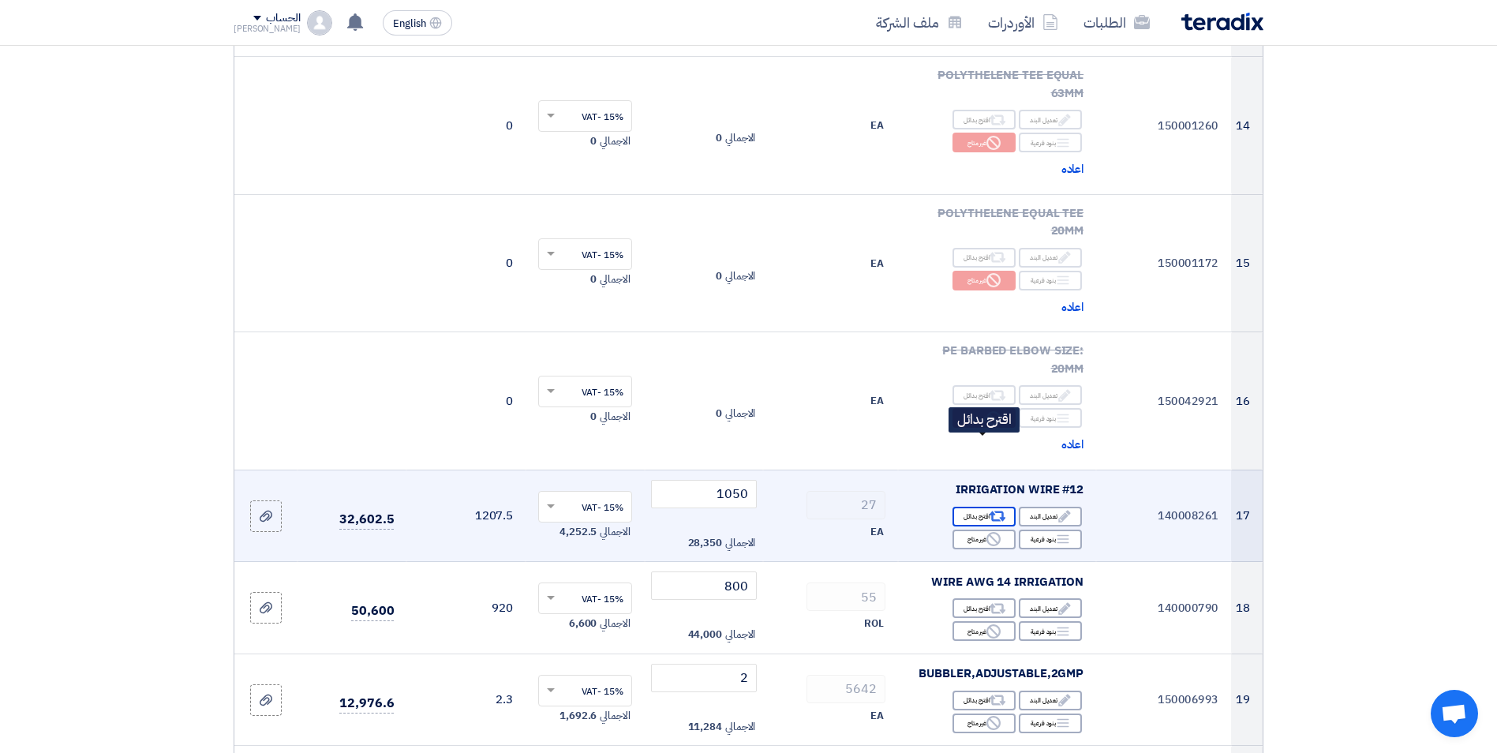
scroll to position [1814, 0]
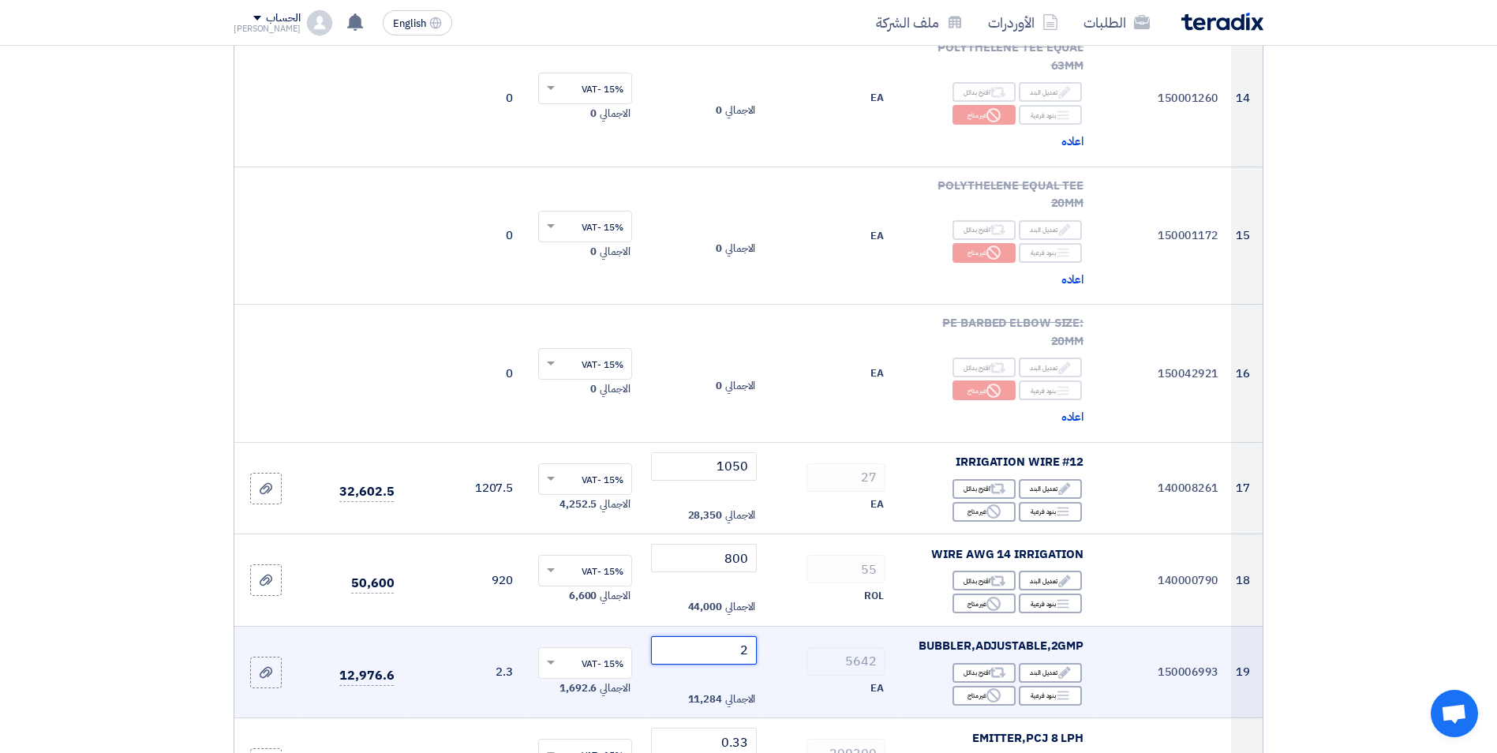
drag, startPoint x: 731, startPoint y: 577, endPoint x: 826, endPoint y: 589, distance: 95.3
click at [787, 626] on tr "19 150006993 BUBBLER,ADJUSTABLE,2GMP Edit تعديل البند Alternative اقترح بدائل B…" at bounding box center [748, 672] width 1028 height 92
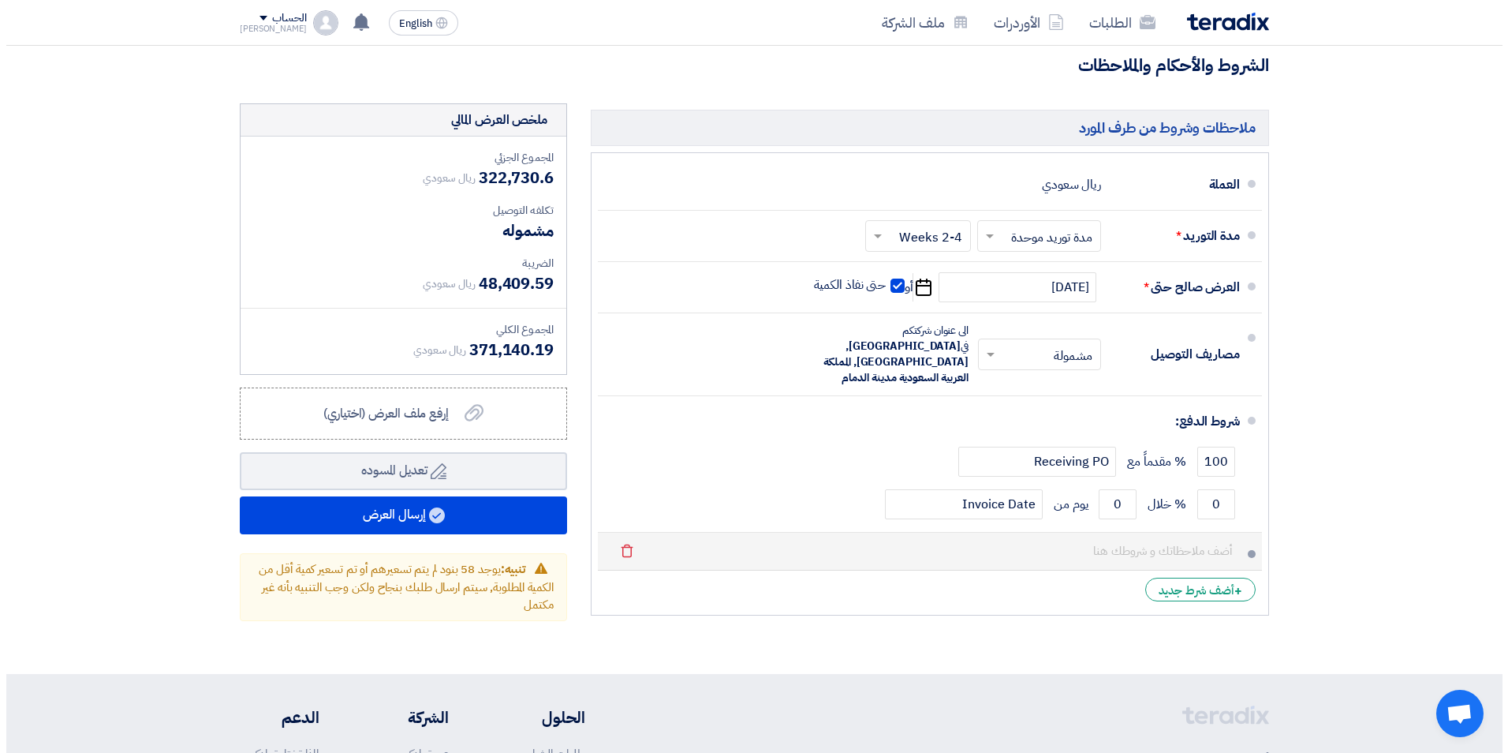
scroll to position [8678, 0]
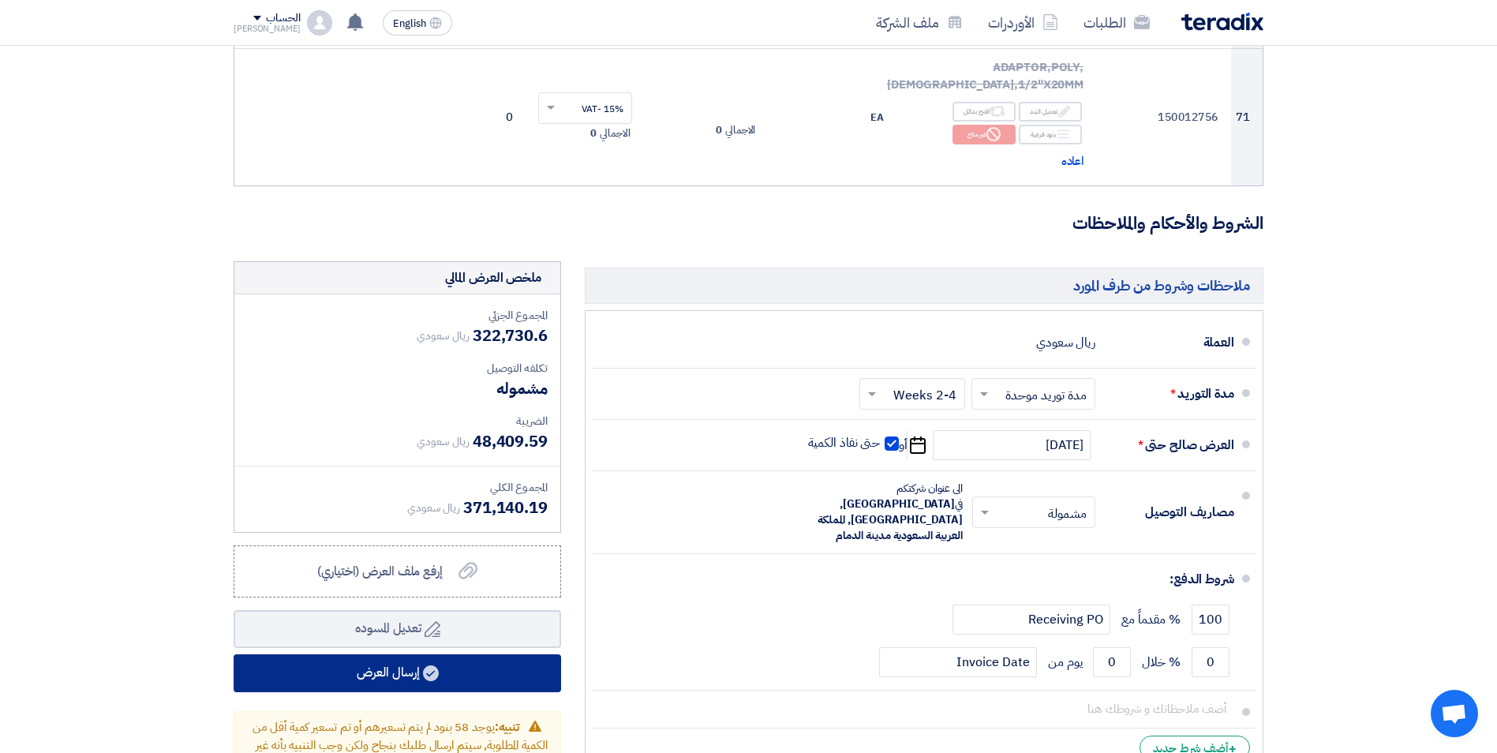
type input "1.9"
click at [473, 654] on button "إرسال العرض" at bounding box center [397, 673] width 327 height 38
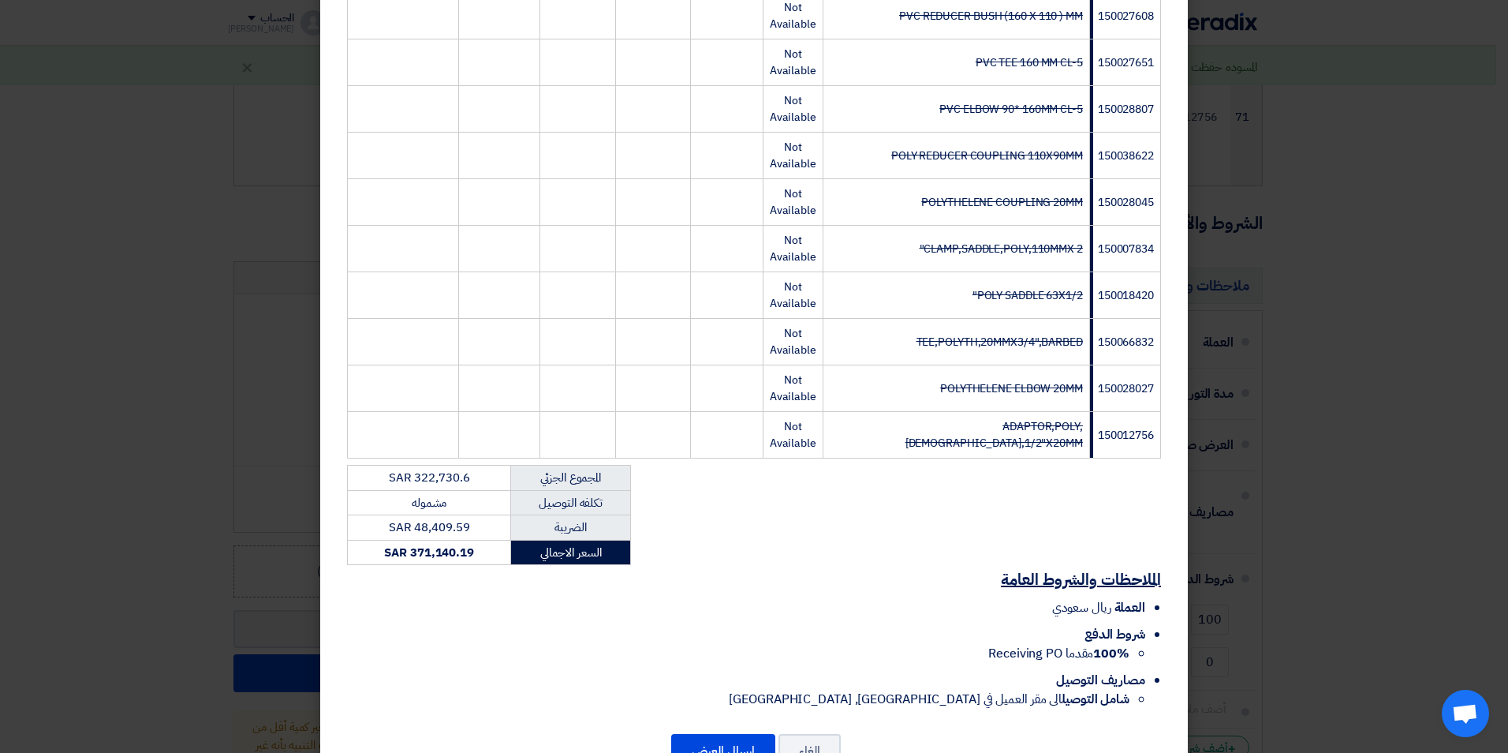
scroll to position [3181, 0]
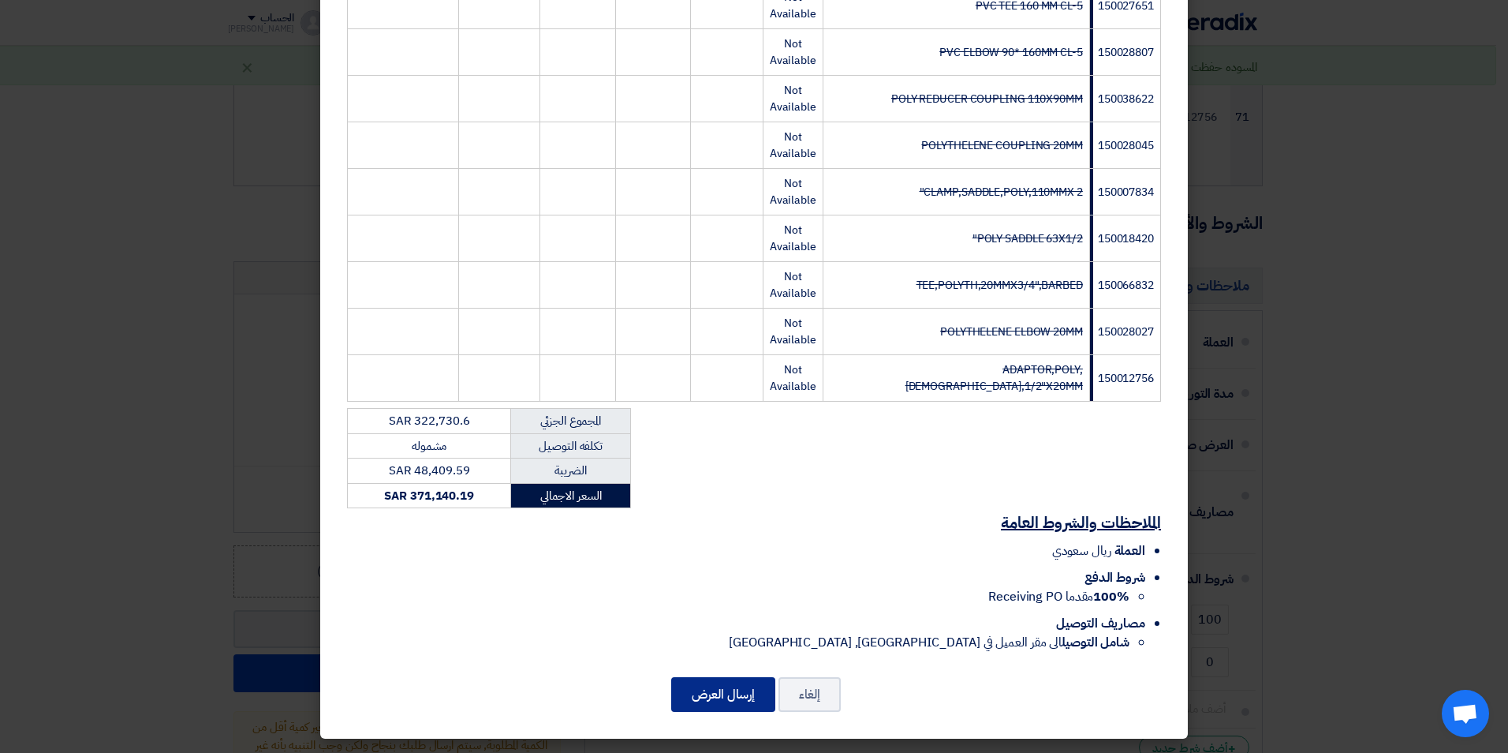
click at [739, 699] on button "إرسال العرض" at bounding box center [723, 694] width 104 height 35
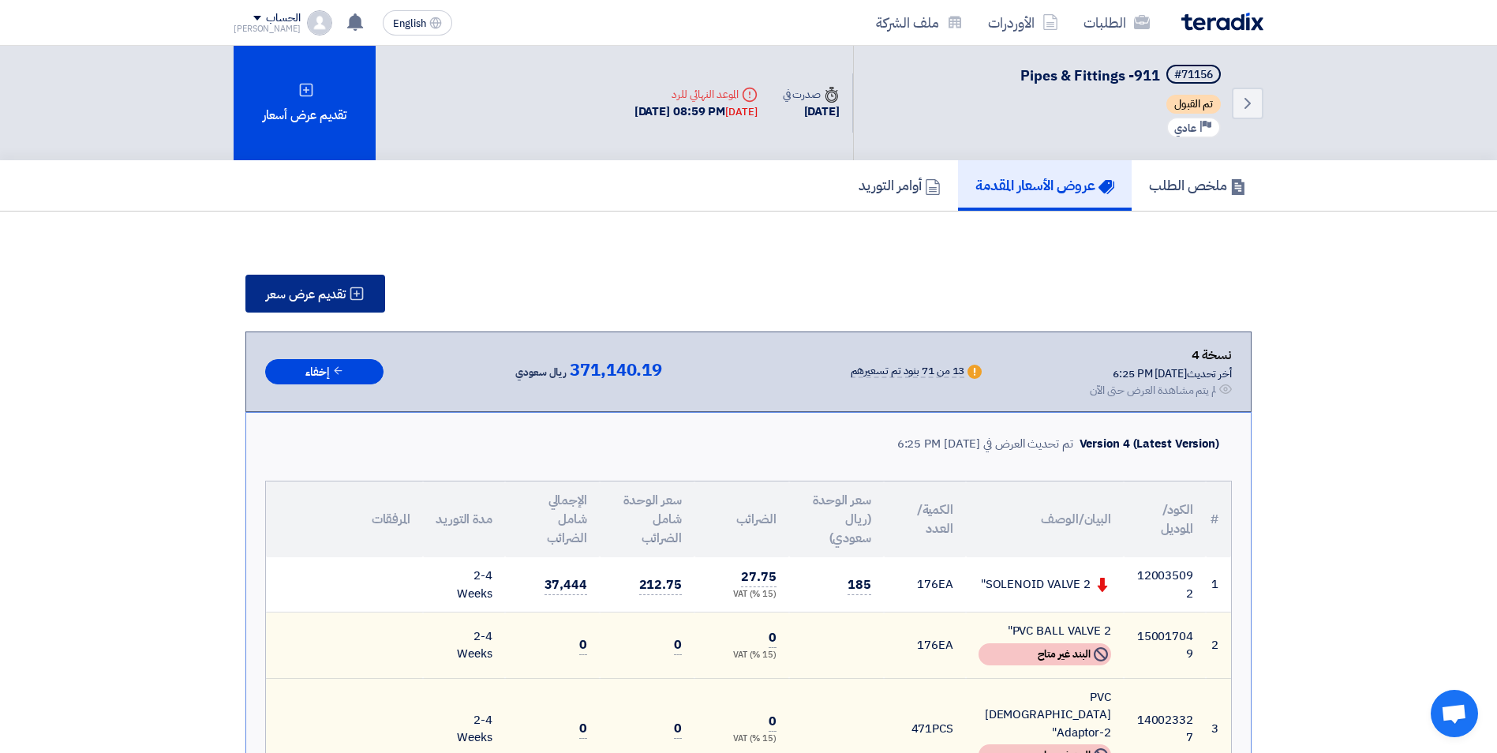
click at [288, 284] on button "تقديم عرض سعر" at bounding box center [315, 294] width 140 height 38
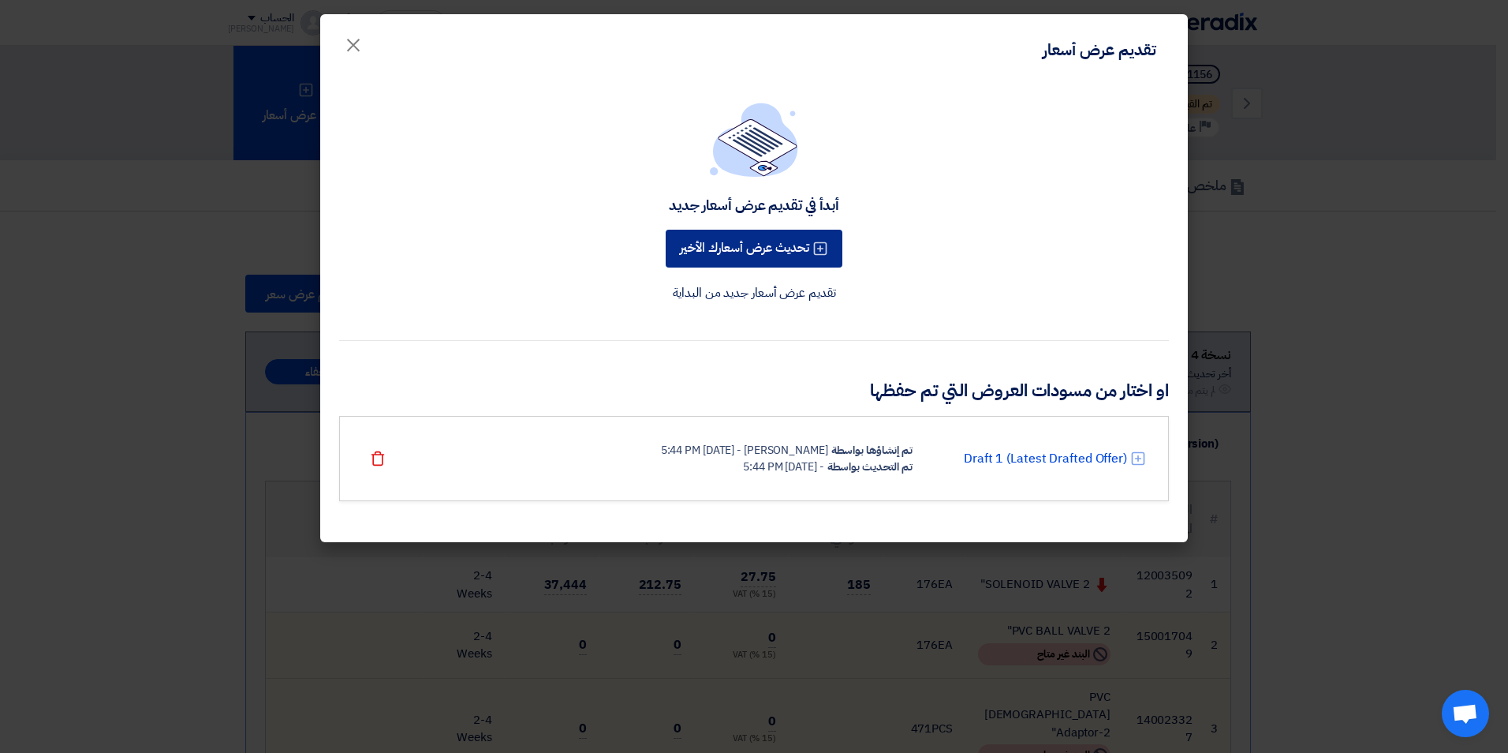
click at [687, 245] on button "تحديث عرض أسعارك الأخير" at bounding box center [754, 249] width 177 height 38
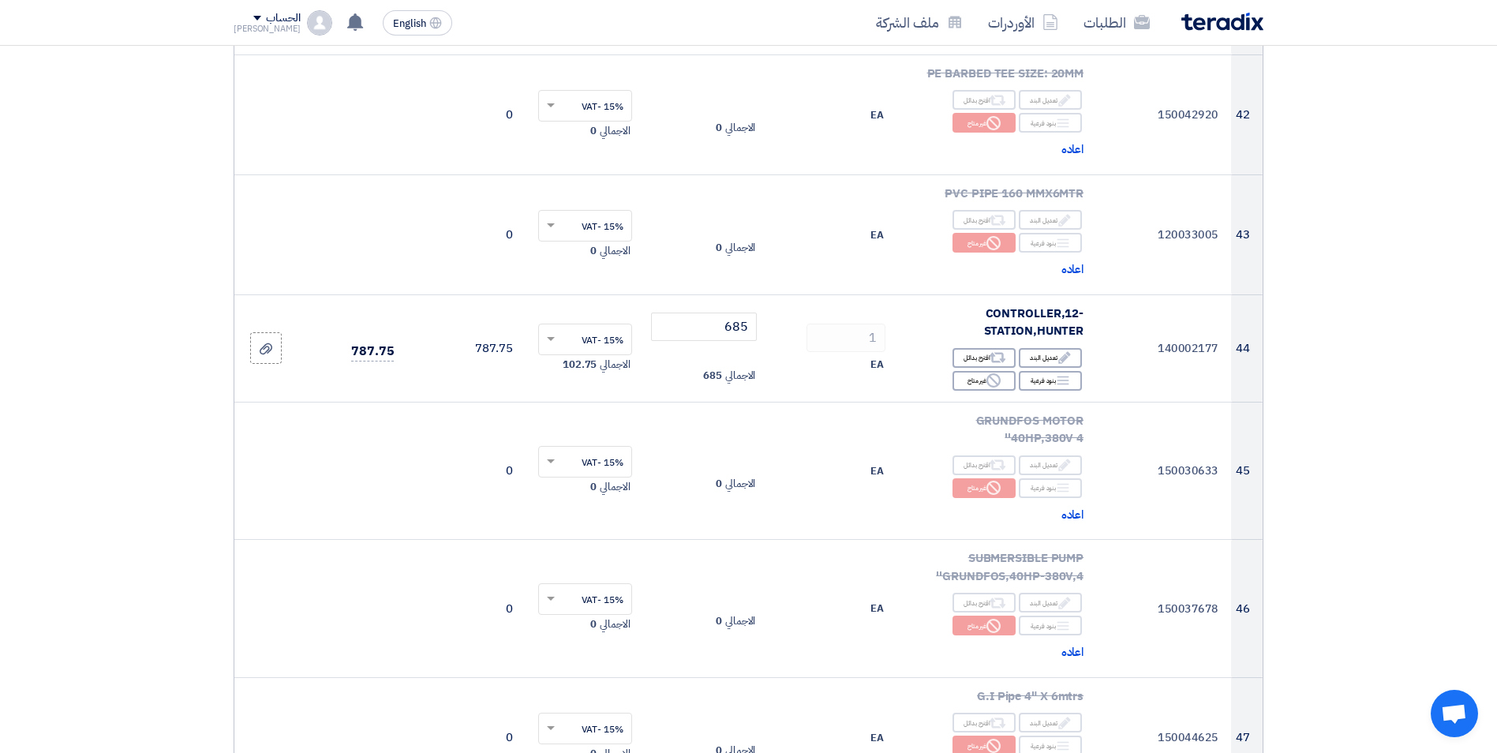
scroll to position [4986, 0]
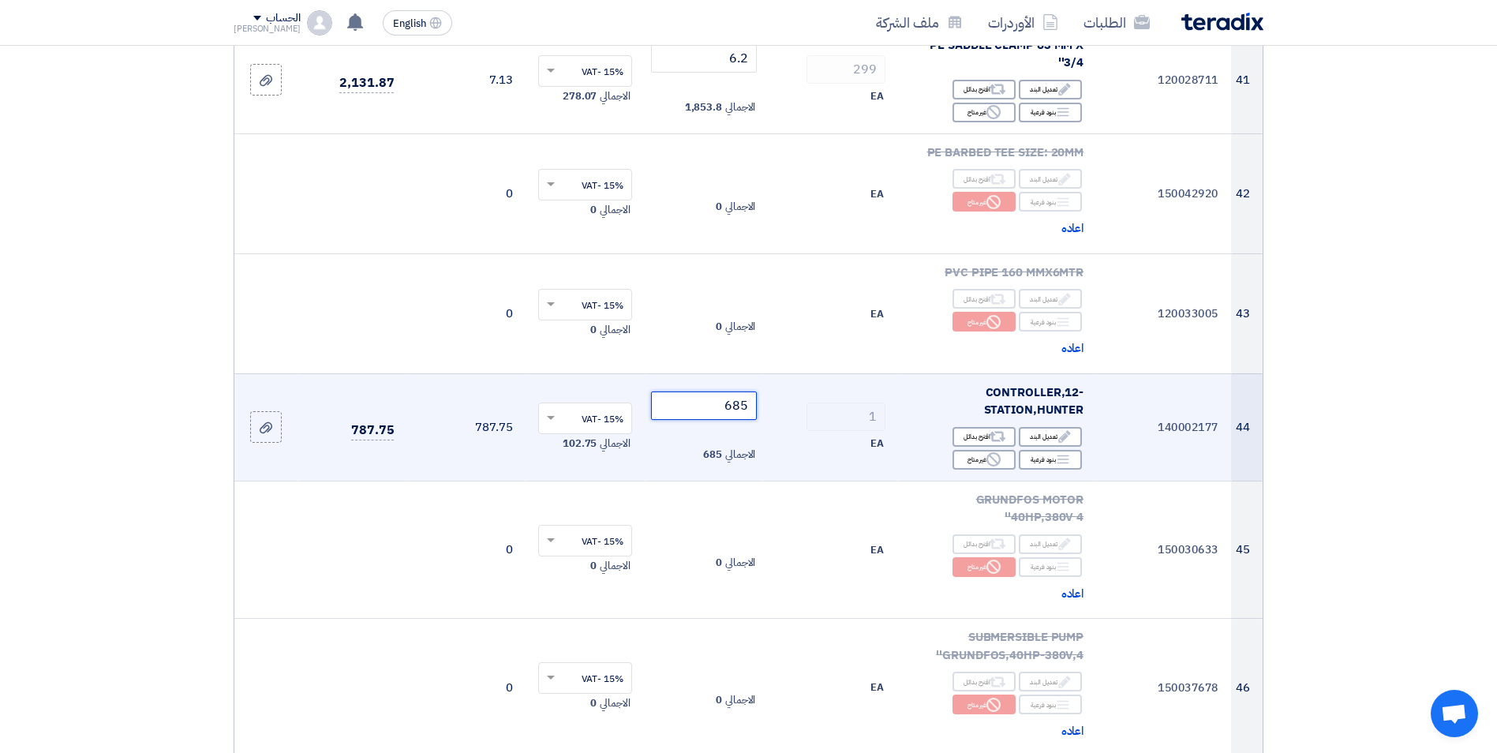
drag, startPoint x: 718, startPoint y: 318, endPoint x: 795, endPoint y: 329, distance: 78.1
click at [779, 373] on tr "44 140002177 CONTROLLER,12-STATION,[GEOGRAPHIC_DATA] Edit تعديل البند Alternati…" at bounding box center [748, 426] width 1028 height 107
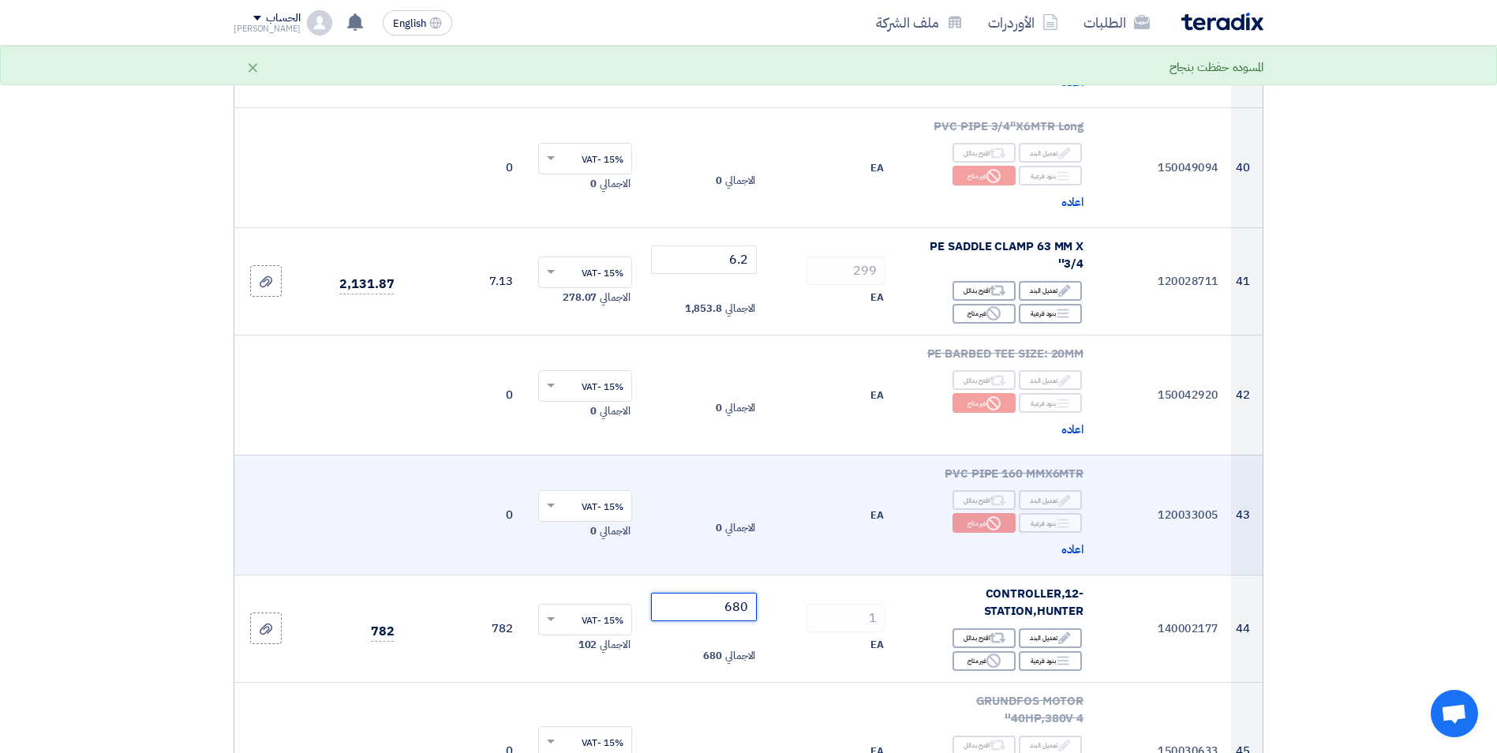
scroll to position [4749, 0]
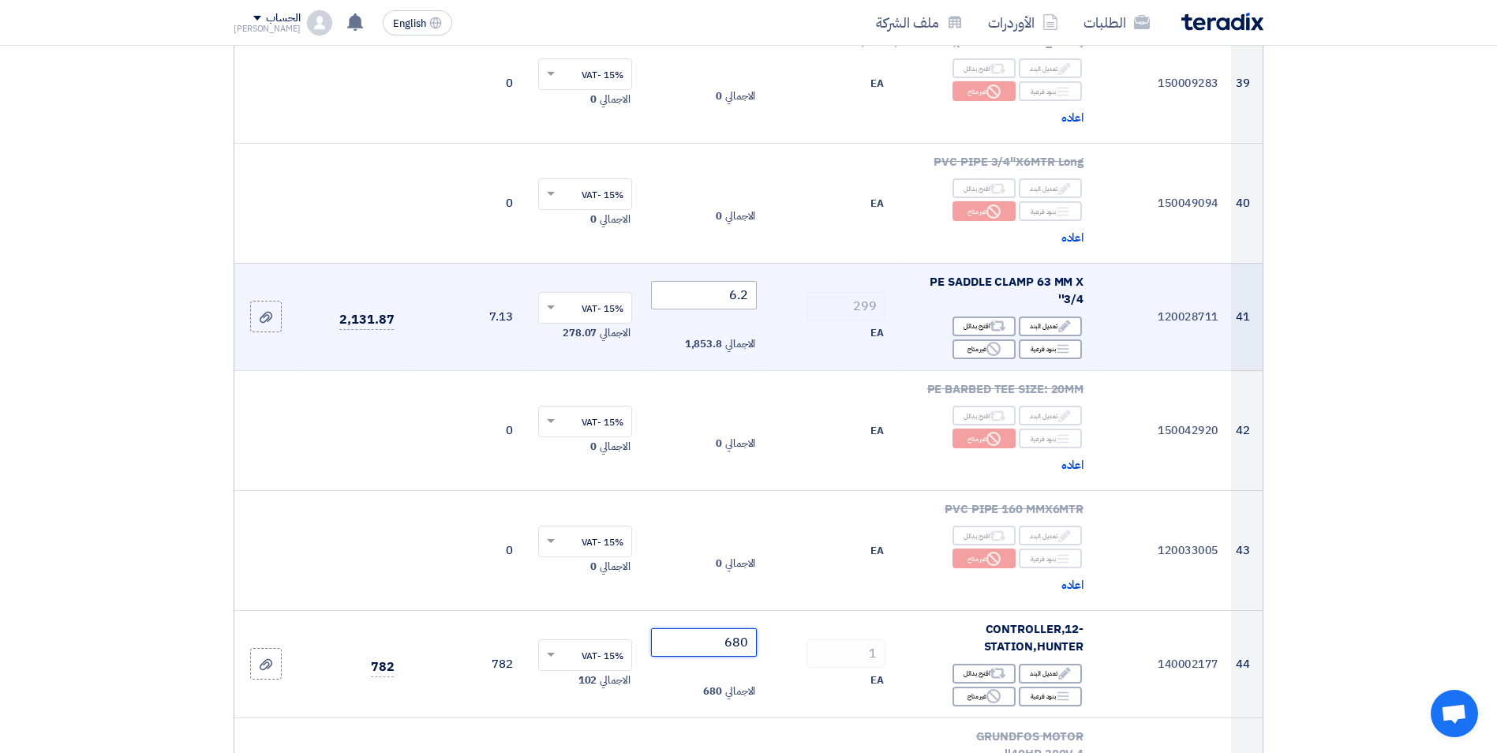
type input "680"
click at [872, 263] on tr "41 120028711 PE SADDLE CLAMP 63 MM X 3/4'' Edit تعديل البند Alternative اقترح ب…" at bounding box center [748, 316] width 1028 height 107
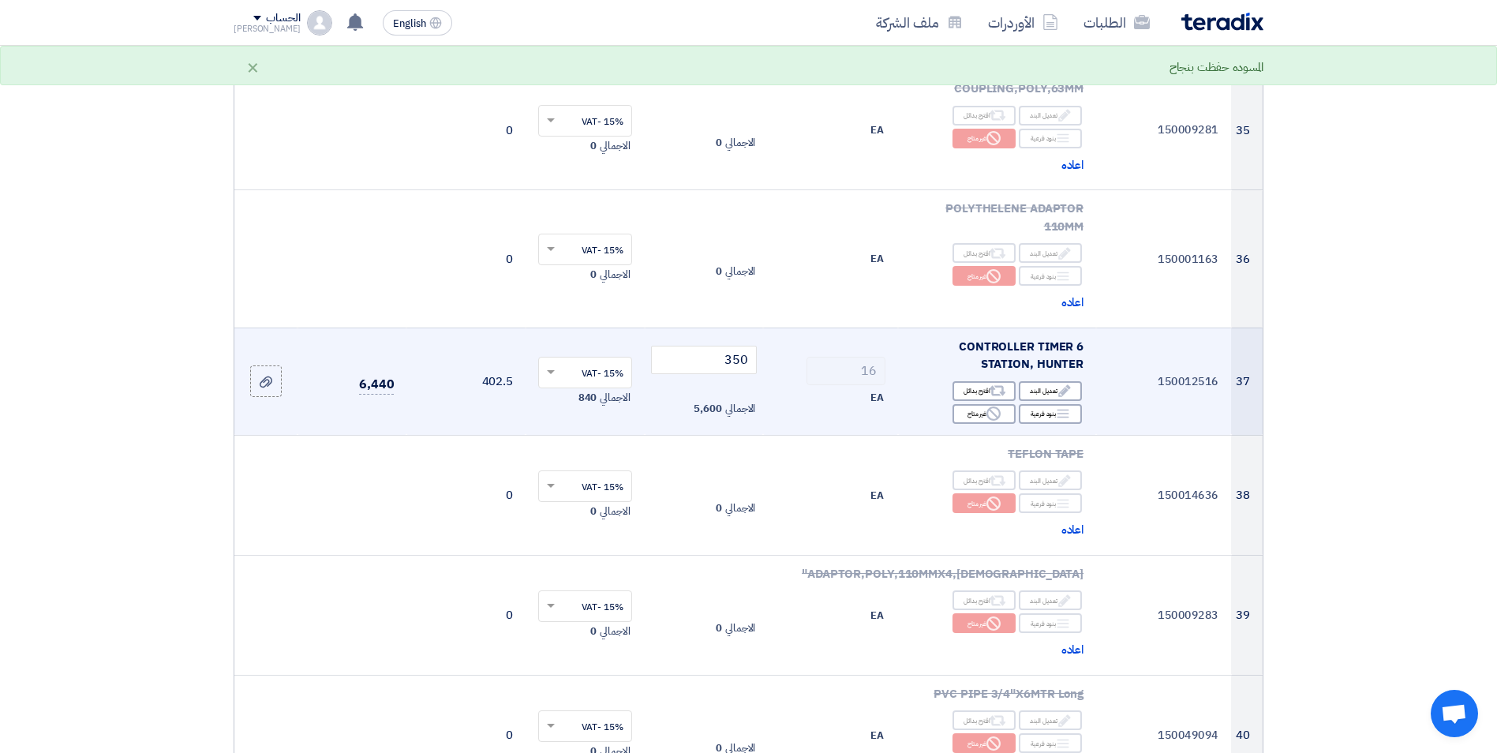
scroll to position [4197, 0]
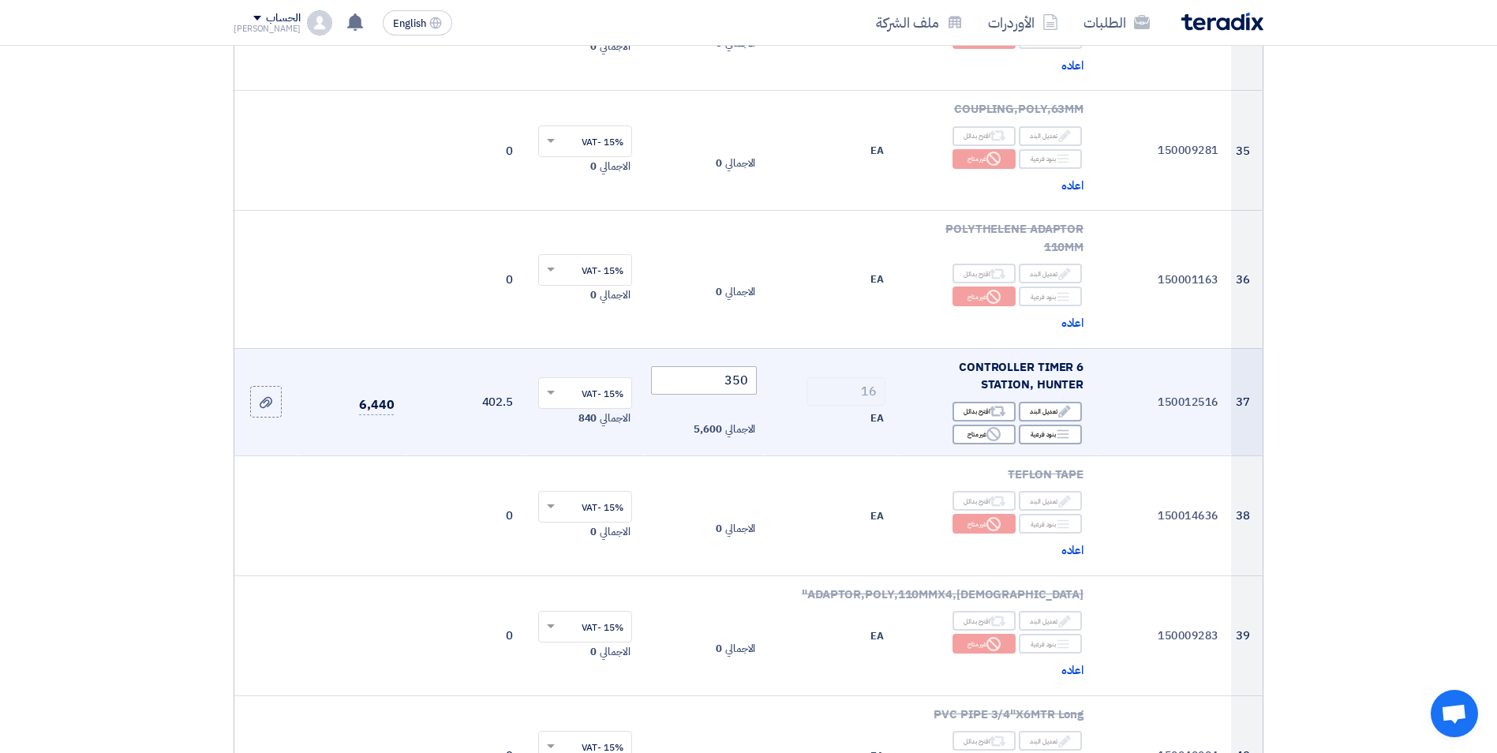
type input "5.9"
click at [848, 348] on tr "37 150012516 CONTROLLER TIMER 6 STATION, HUNTER Edit تعديل البند Alternative اق…" at bounding box center [748, 401] width 1028 height 107
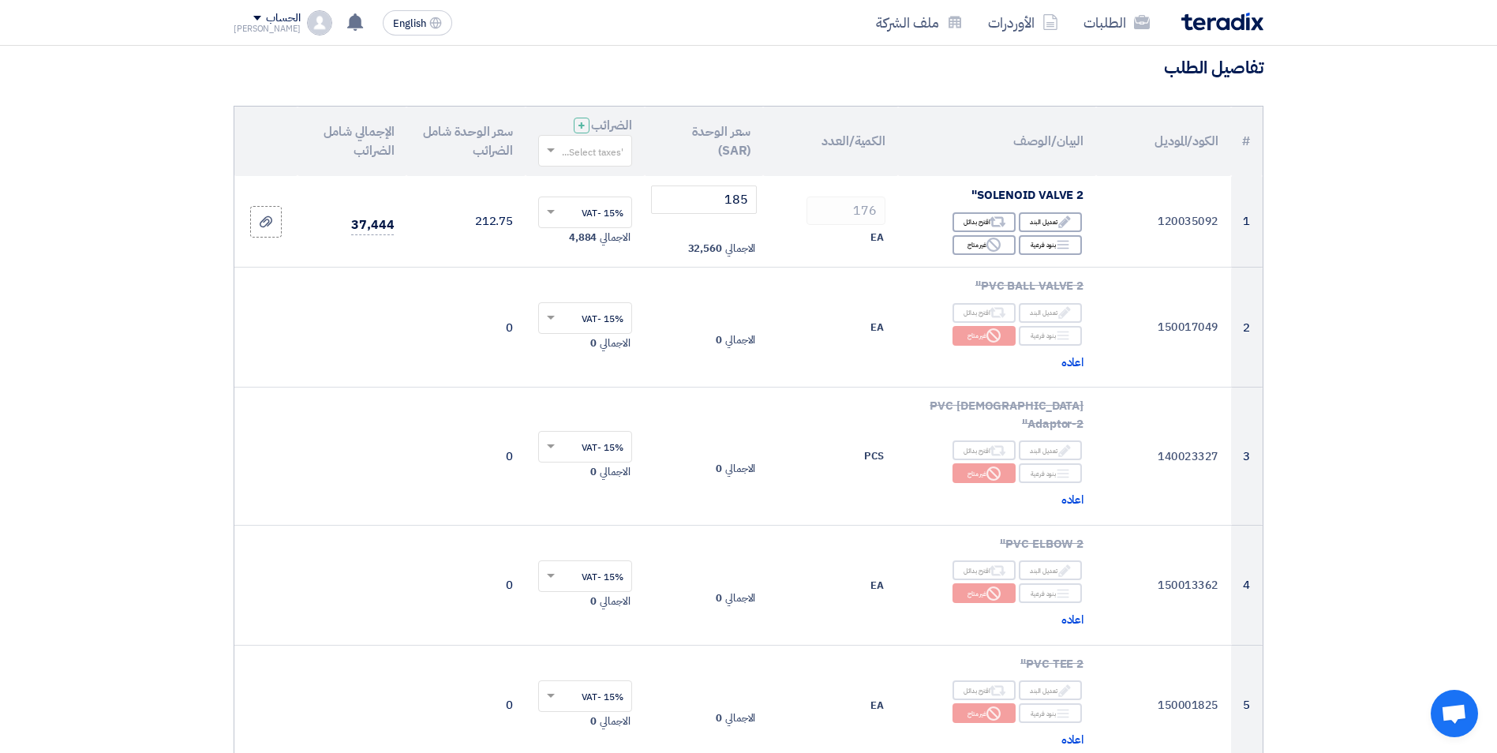
scroll to position [111, 0]
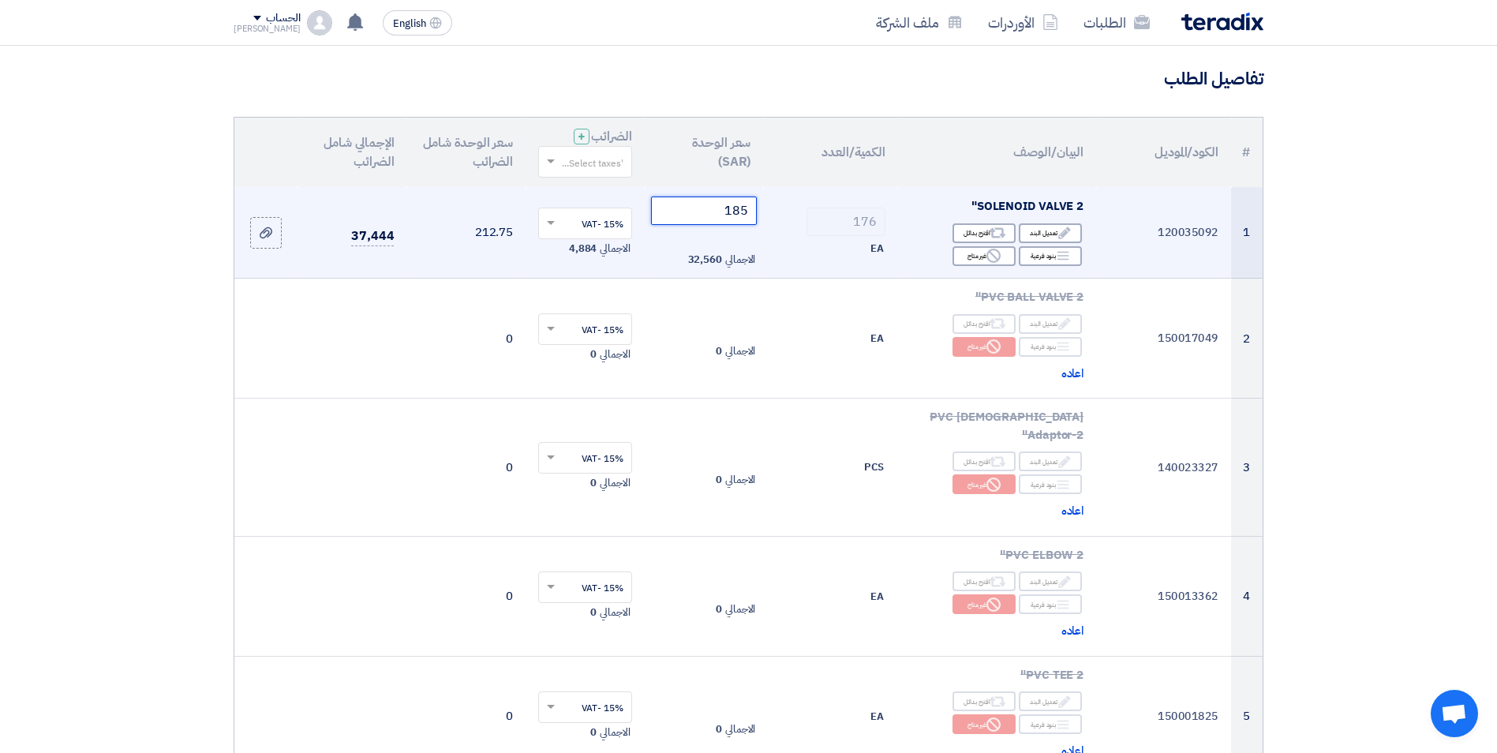
drag, startPoint x: 724, startPoint y: 209, endPoint x: 784, endPoint y: 213, distance: 60.1
click at [776, 213] on tr "1 120035092 SOLENOID VALVE 2" Edit تعديل البند Alternative اقترح بدائل Breakdown" at bounding box center [748, 233] width 1028 height 92
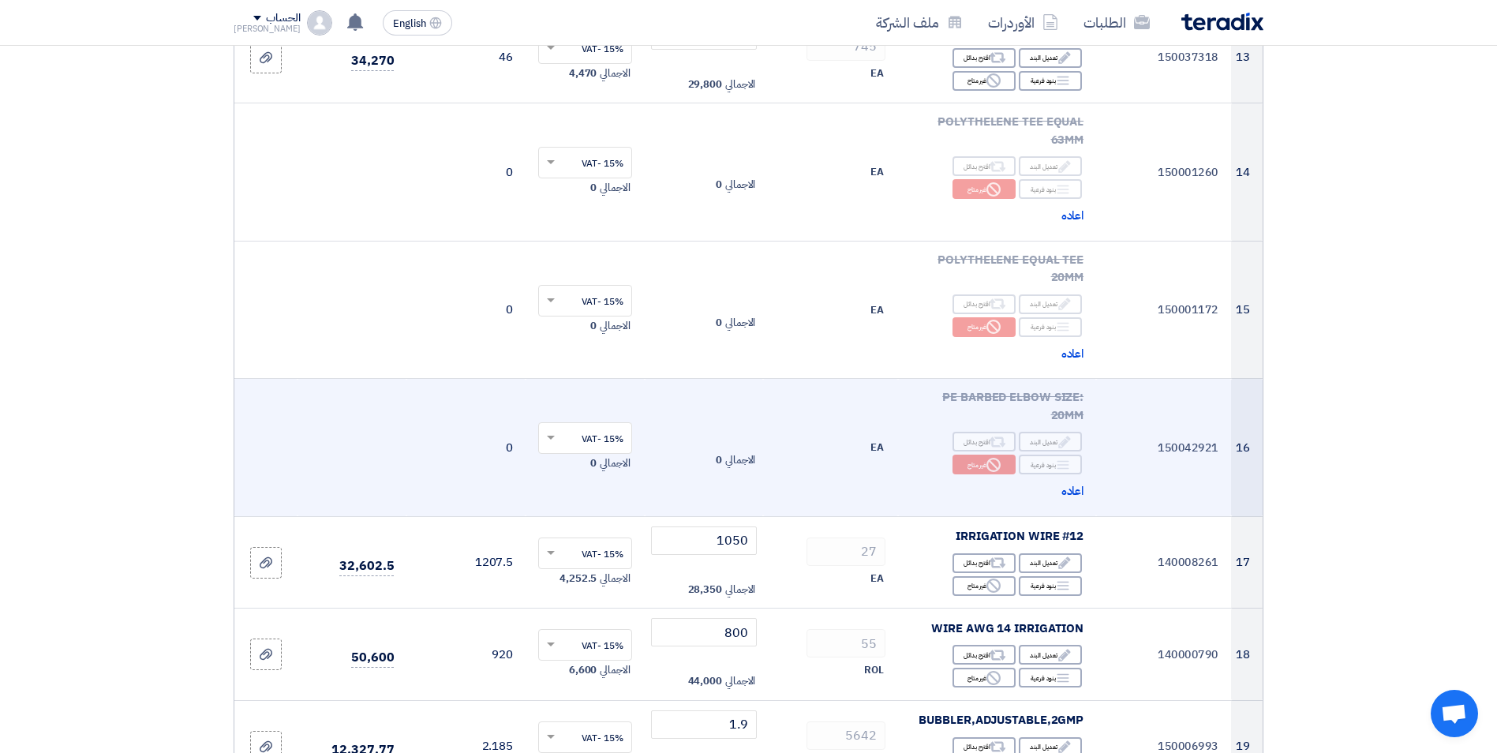
scroll to position [1768, 0]
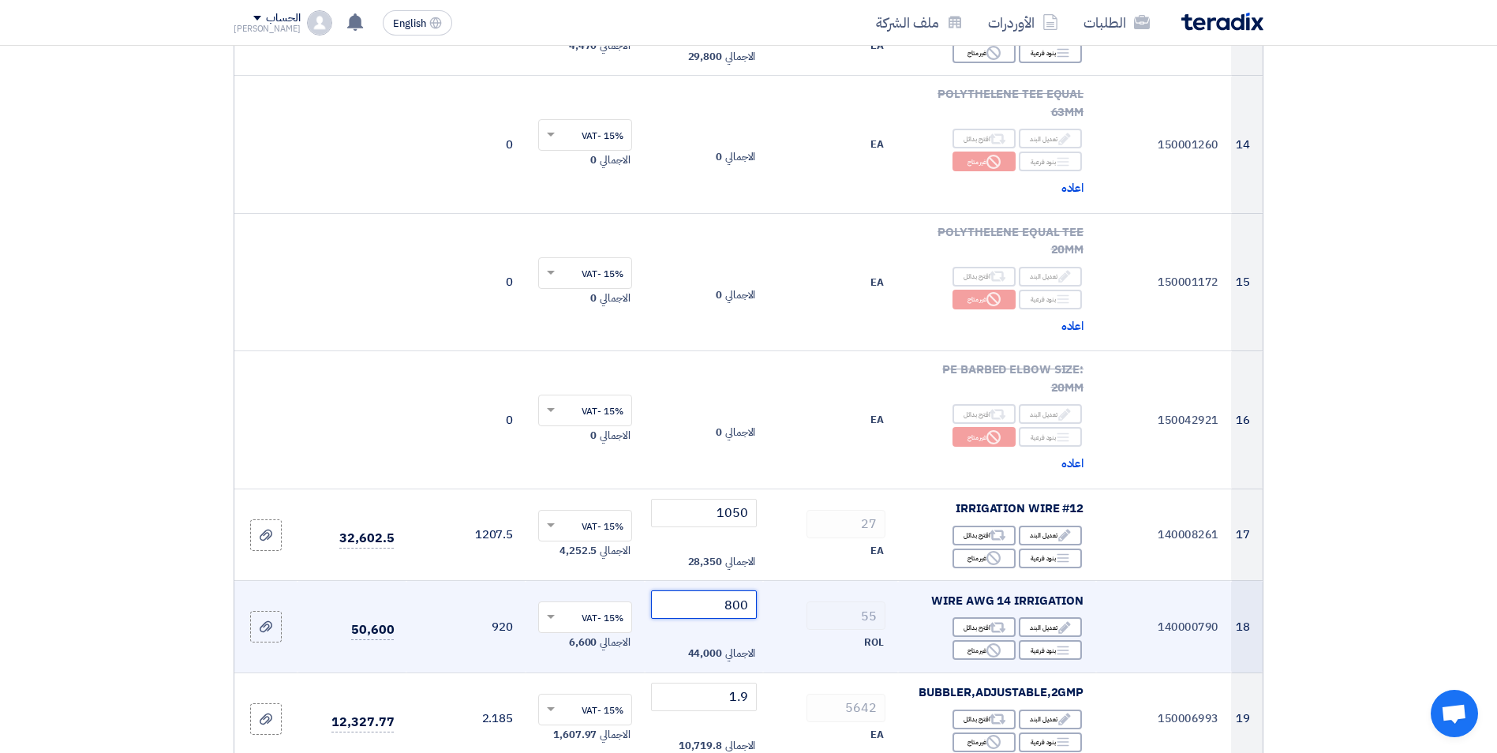
drag, startPoint x: 719, startPoint y: 536, endPoint x: 760, endPoint y: 534, distance: 40.3
click at [760, 581] on td "800 الاجمالي 44,000" at bounding box center [704, 627] width 119 height 92
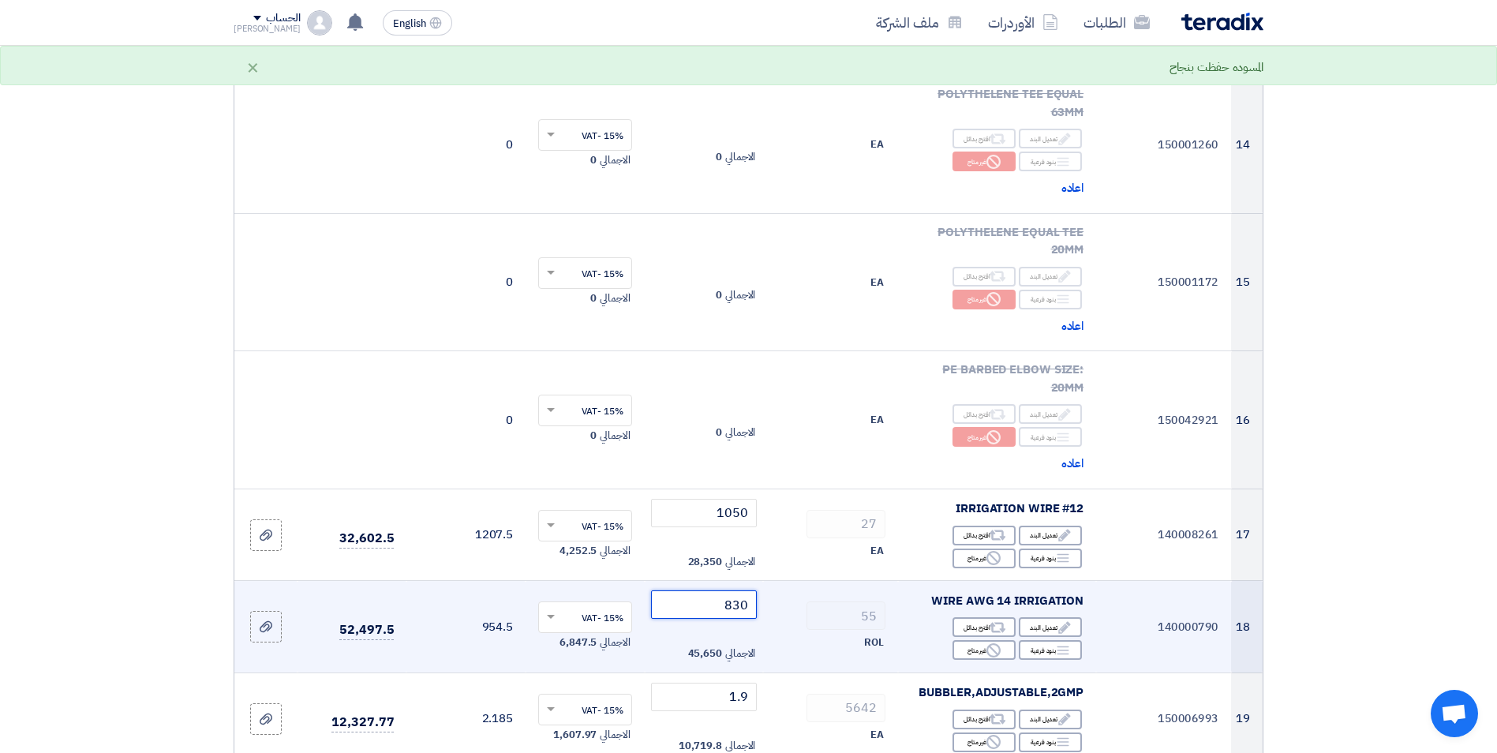
drag, startPoint x: 749, startPoint y: 536, endPoint x: 734, endPoint y: 535, distance: 15.0
click at [734, 590] on input "830" at bounding box center [704, 604] width 106 height 28
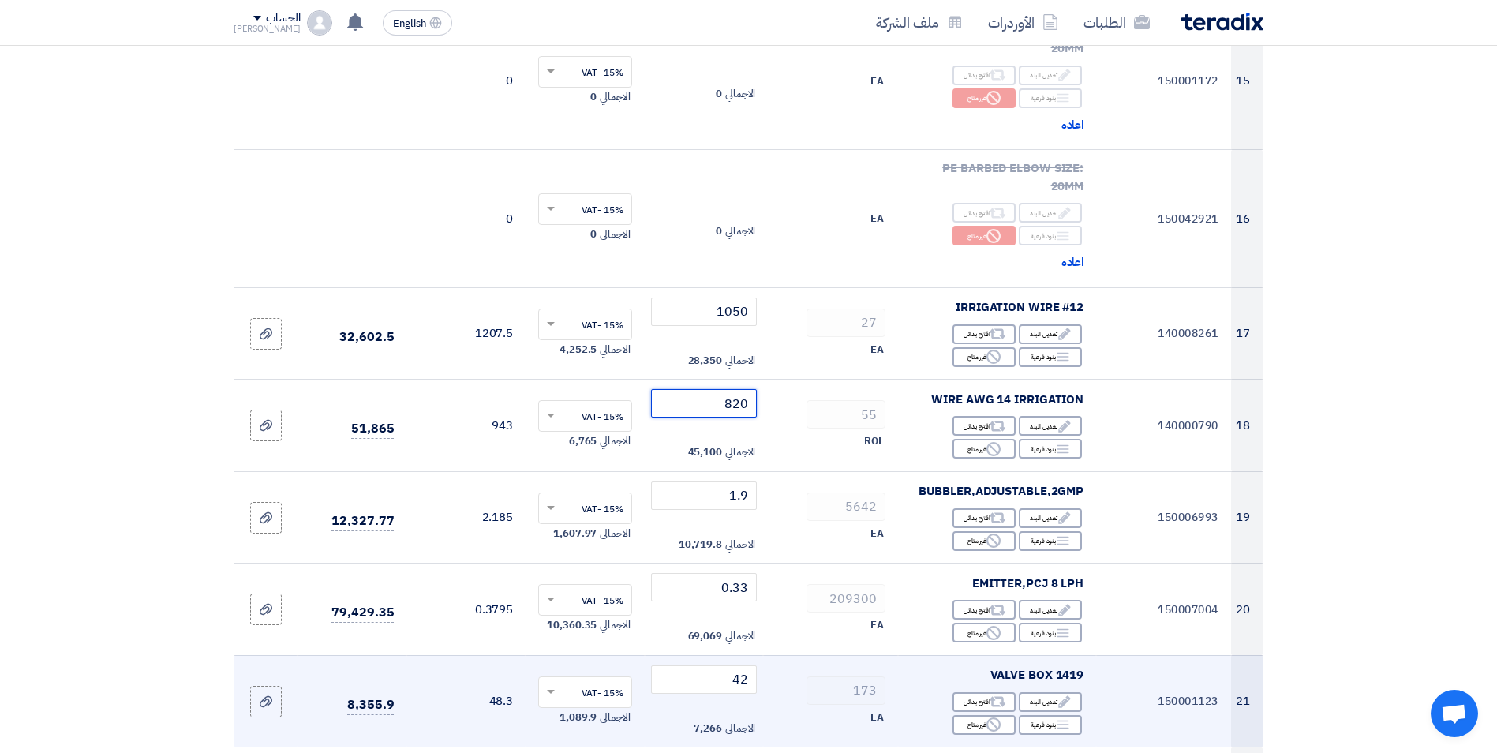
scroll to position [2005, 0]
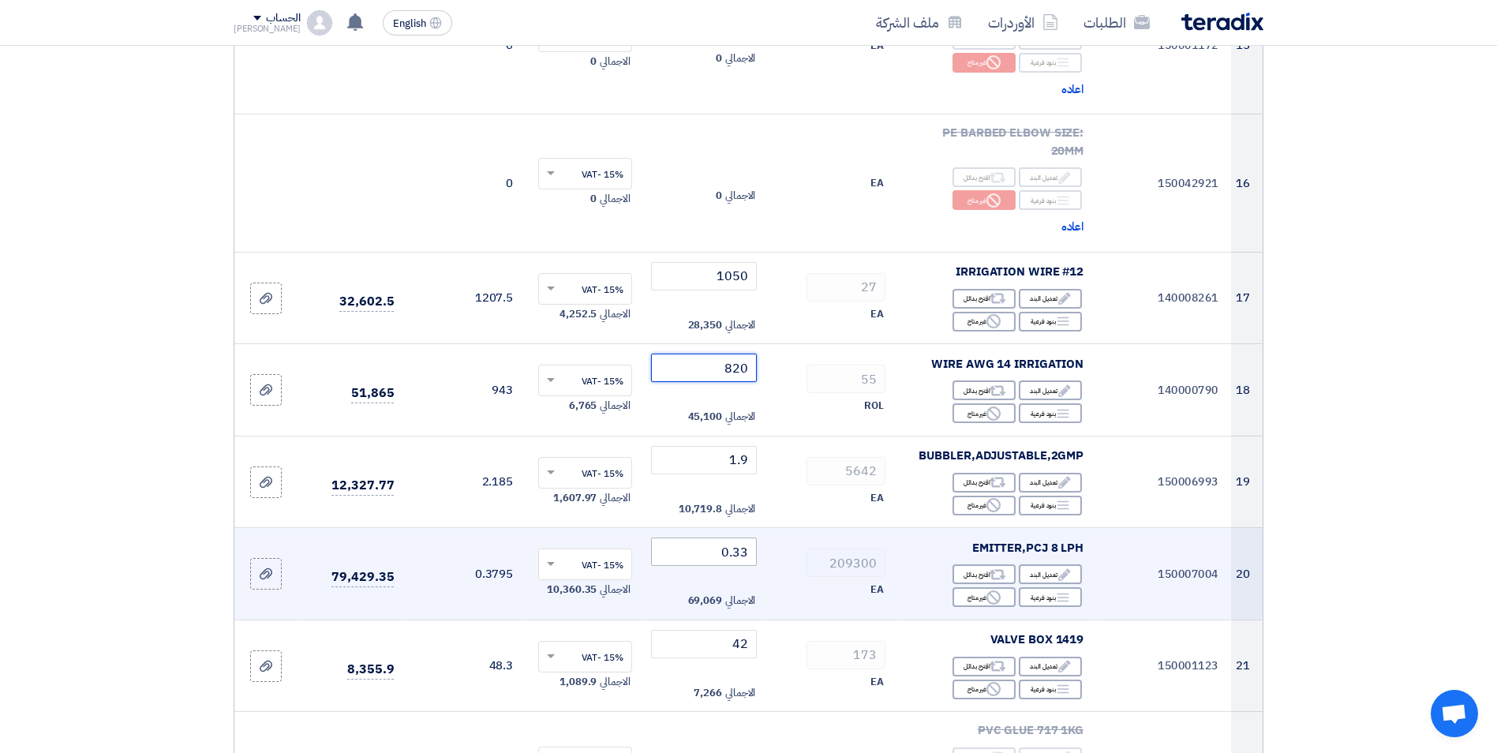
type input "820"
drag, startPoint x: 719, startPoint y: 481, endPoint x: 772, endPoint y: 488, distance: 53.2
click at [772, 528] on tr "20 150007004 EMITTER,PCJ 8 LPH Edit تعديل البند Alternative اقترح بدائل Breakdo…" at bounding box center [748, 574] width 1028 height 92
click at [711, 528] on td "0.33 الاجمالي 69,069" at bounding box center [704, 574] width 119 height 92
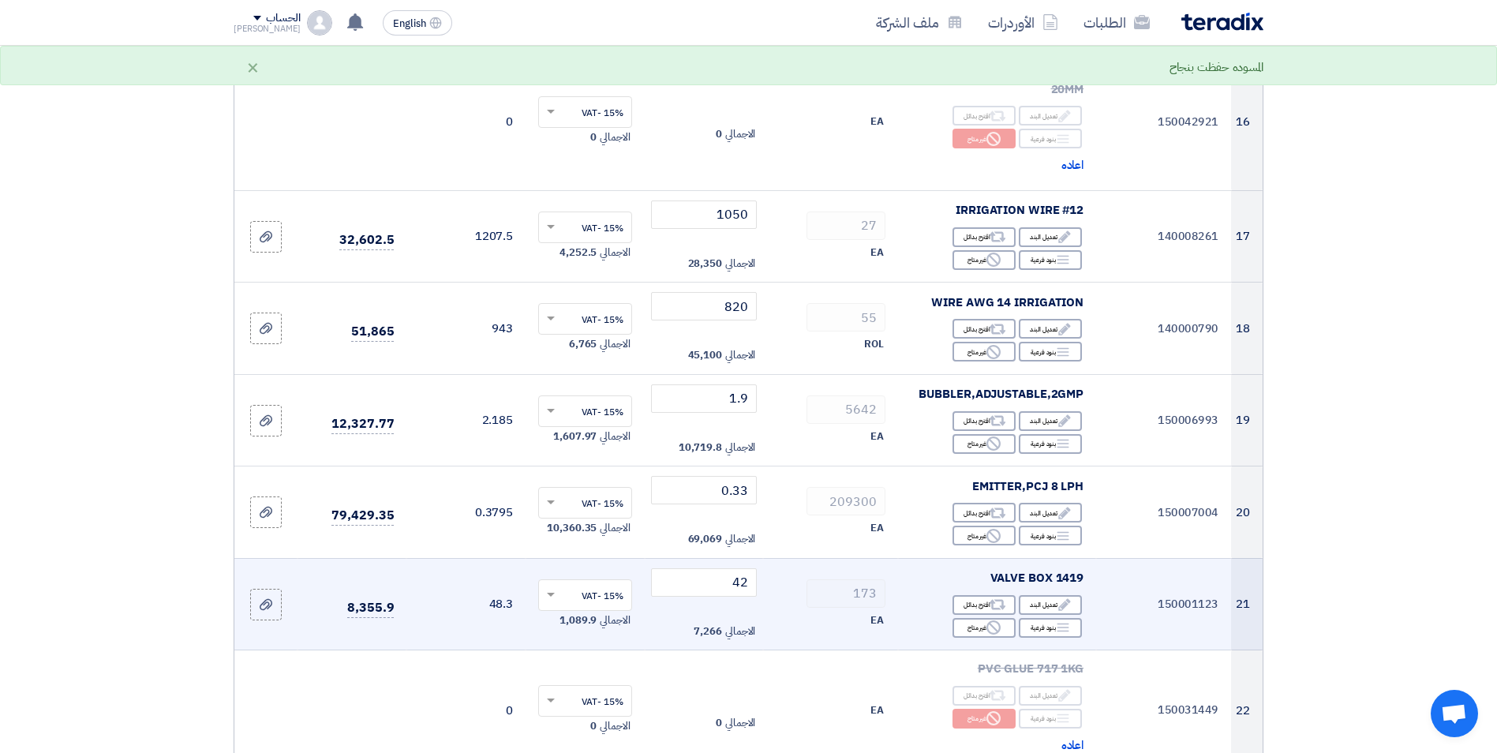
scroll to position [2083, 0]
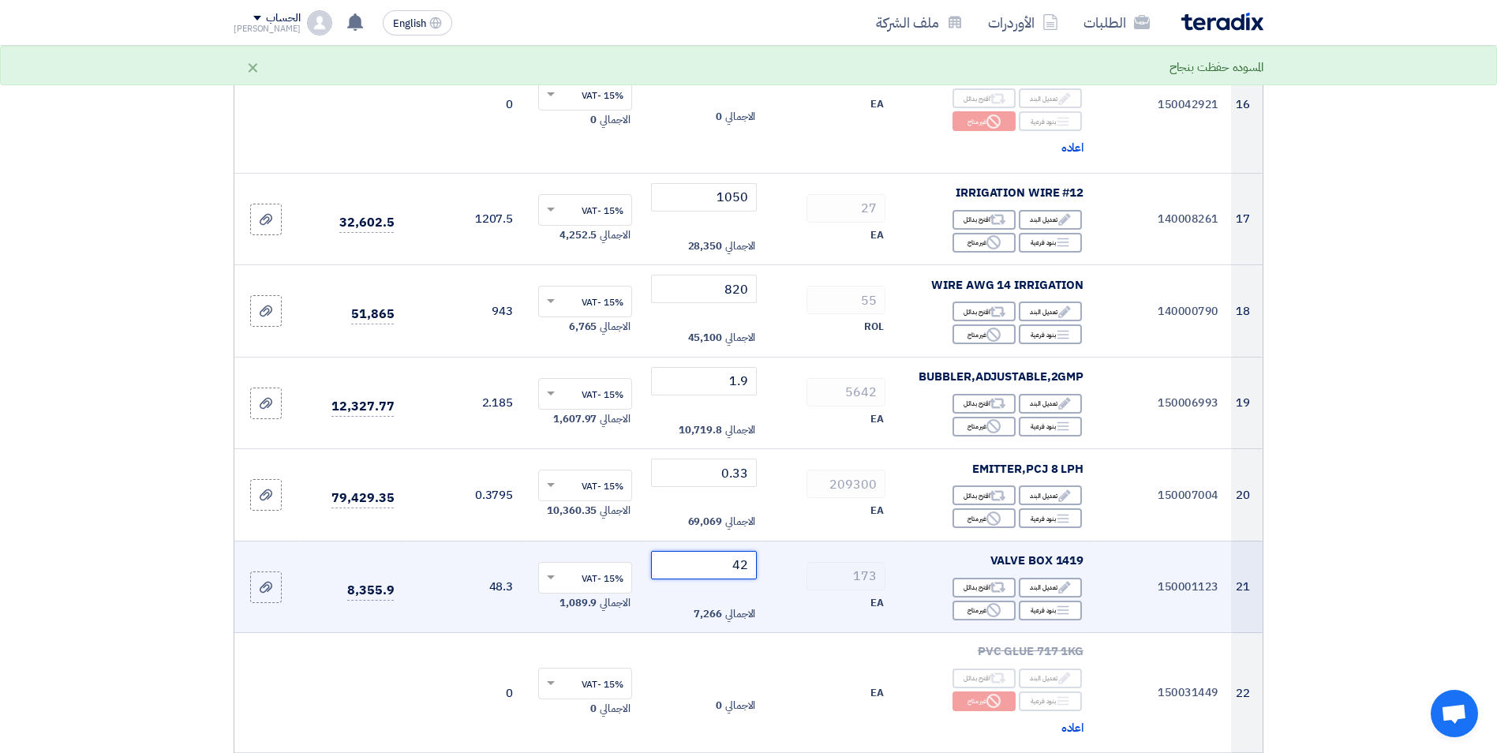
click at [727, 551] on input "42" at bounding box center [704, 565] width 106 height 28
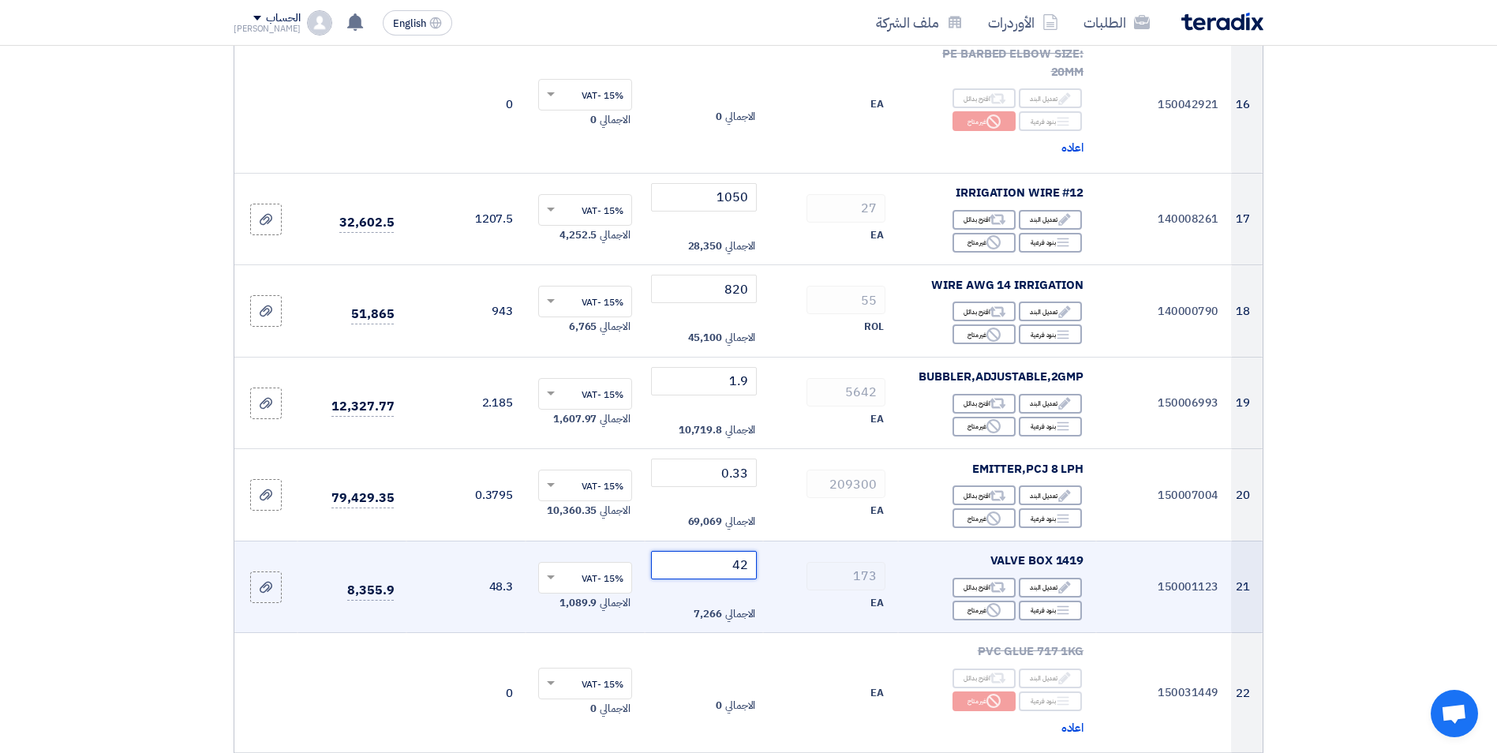
click at [842, 540] on tr "21 150001123 VALVE BOX 1419 Edit تعديل البند Alternative اقترح بدائل Breakdown …" at bounding box center [748, 586] width 1028 height 92
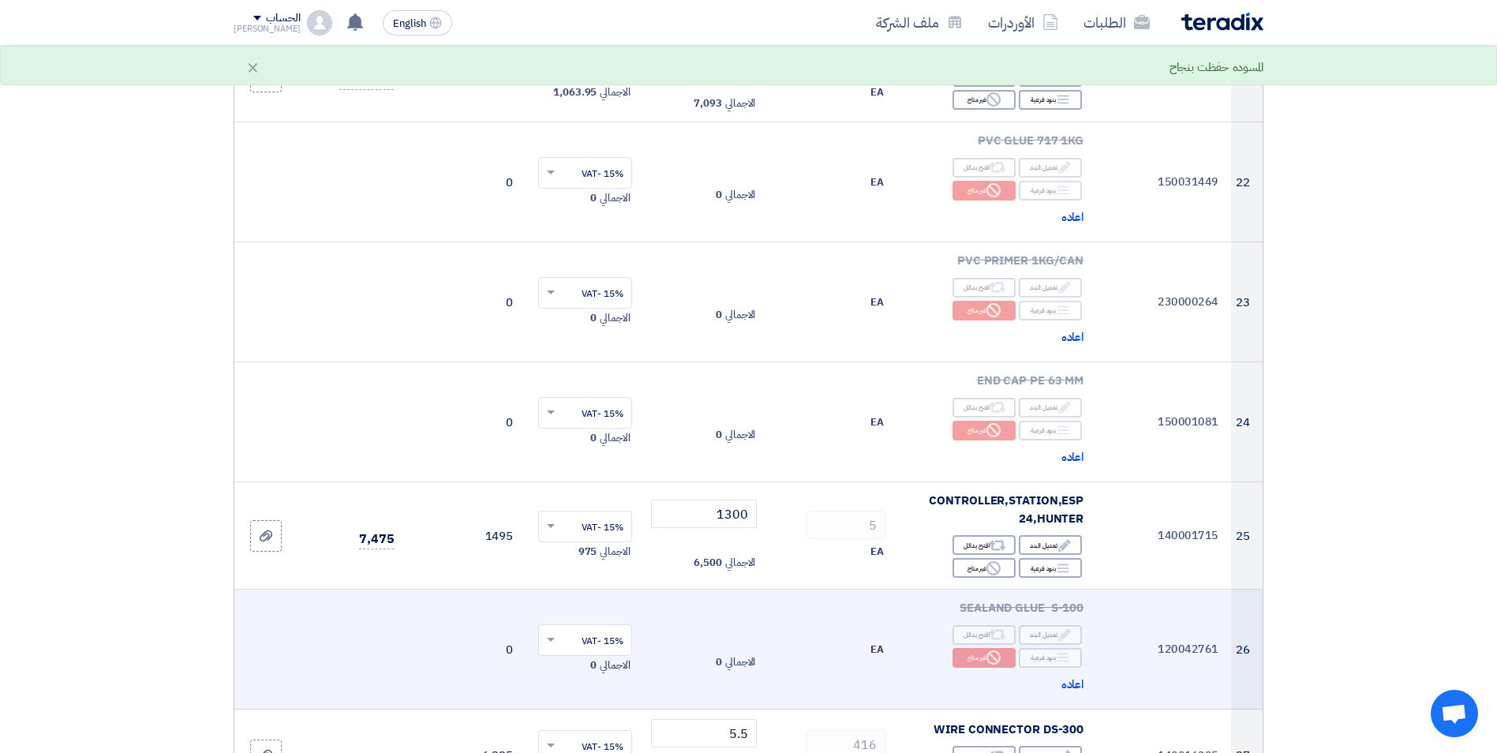
scroll to position [2715, 0]
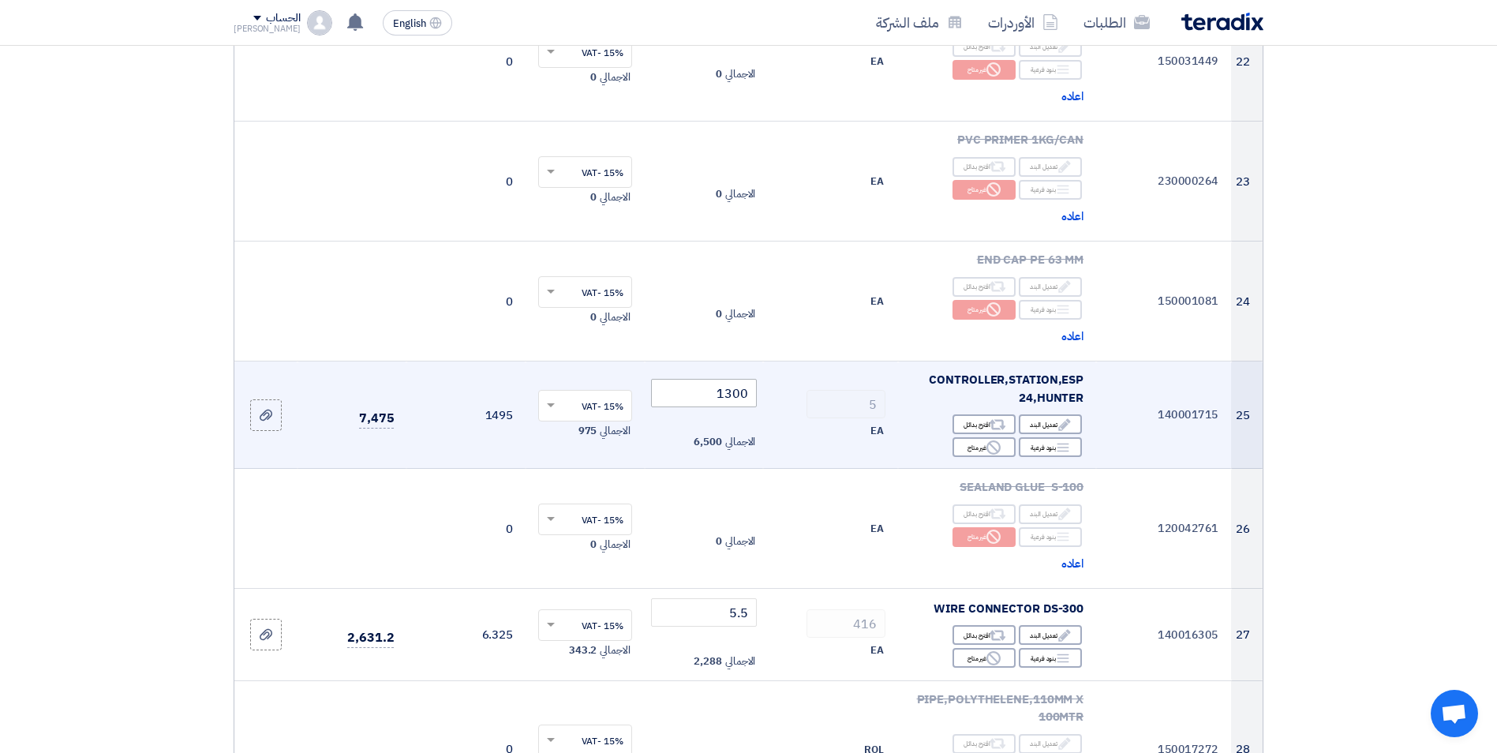
type input "41"
drag, startPoint x: 714, startPoint y: 321, endPoint x: 779, endPoint y: 325, distance: 64.8
click at [779, 361] on tr "25 140001715 CONTROLLER,STATION,ESP 24,HUNTER Edit تعديل البند Alternative اقتر…" at bounding box center [748, 414] width 1028 height 107
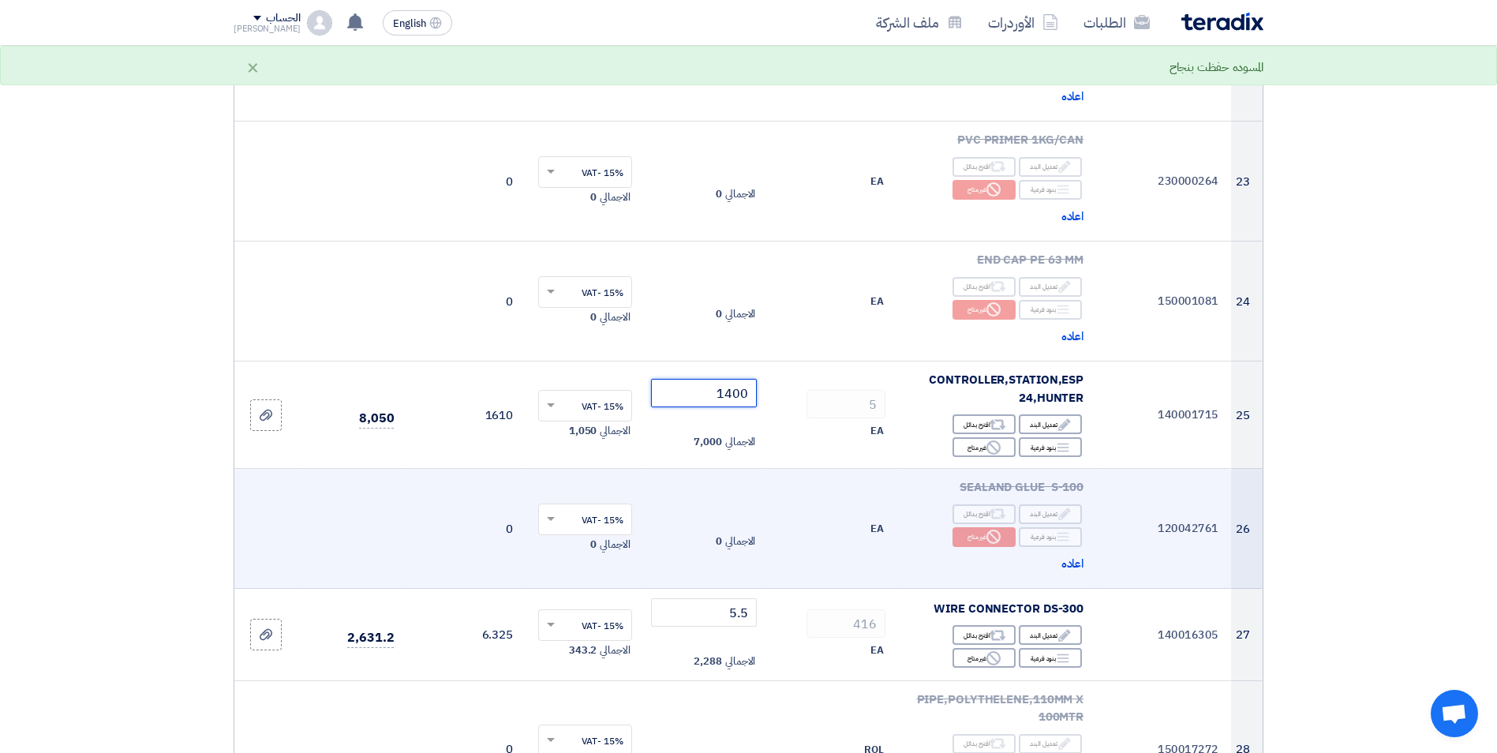
scroll to position [2872, 0]
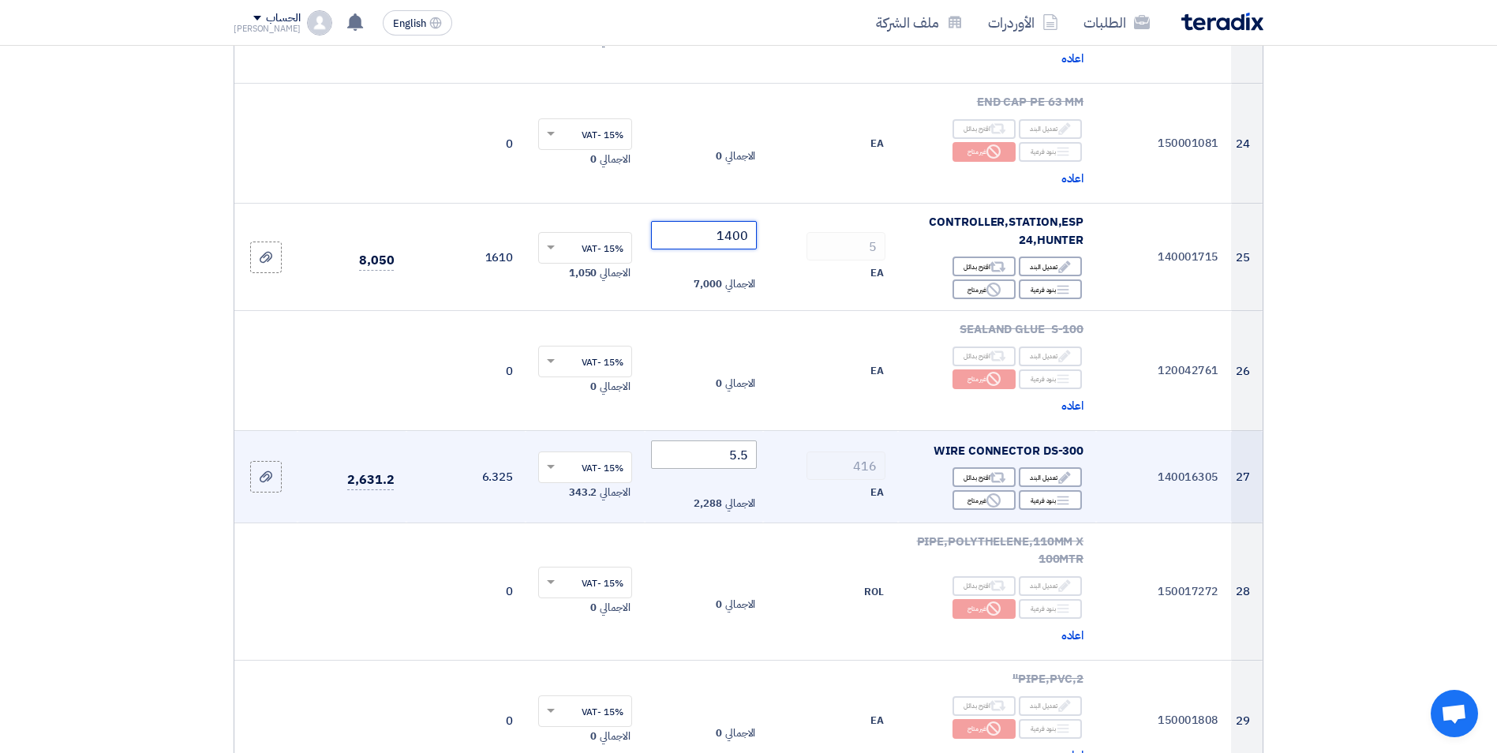
type input "1400"
drag, startPoint x: 718, startPoint y: 388, endPoint x: 774, endPoint y: 392, distance: 56.1
click at [774, 431] on tr "27 140016305 WIRE CONNECTOR DS-300 Edit تعديل البند Alternative اقترح بدائل Bre…" at bounding box center [748, 477] width 1028 height 92
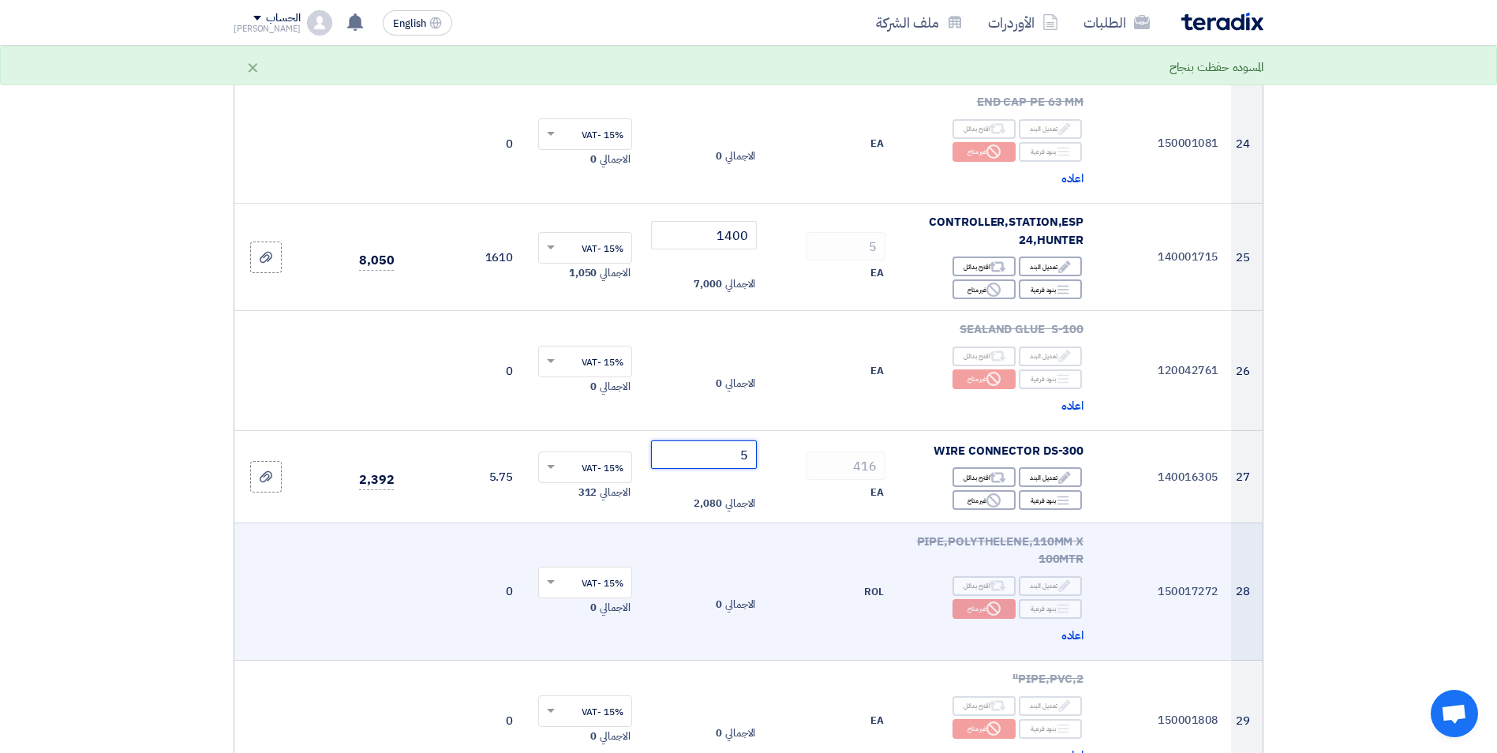
type input "5"
click at [782, 522] on td "ROL" at bounding box center [830, 591] width 135 height 138
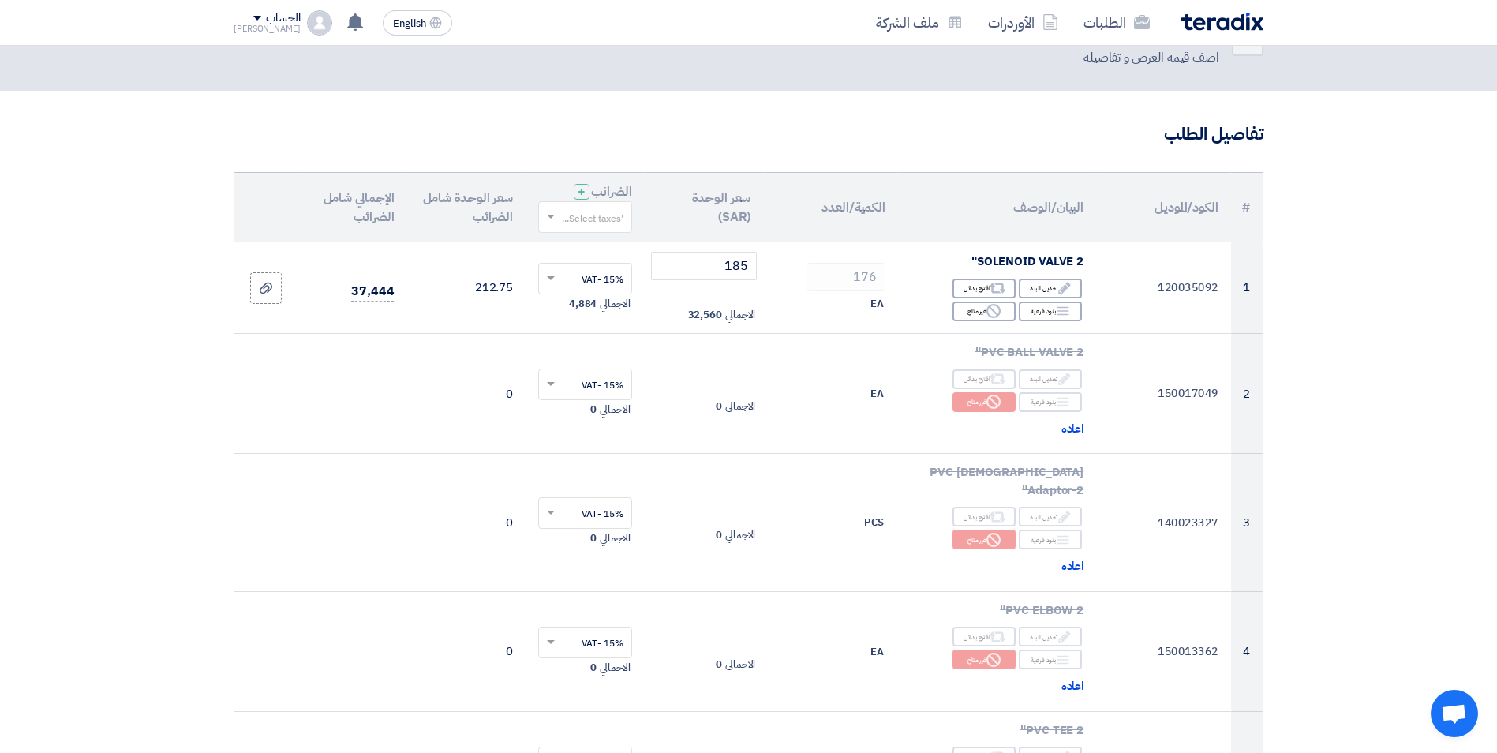
scroll to position [0, 0]
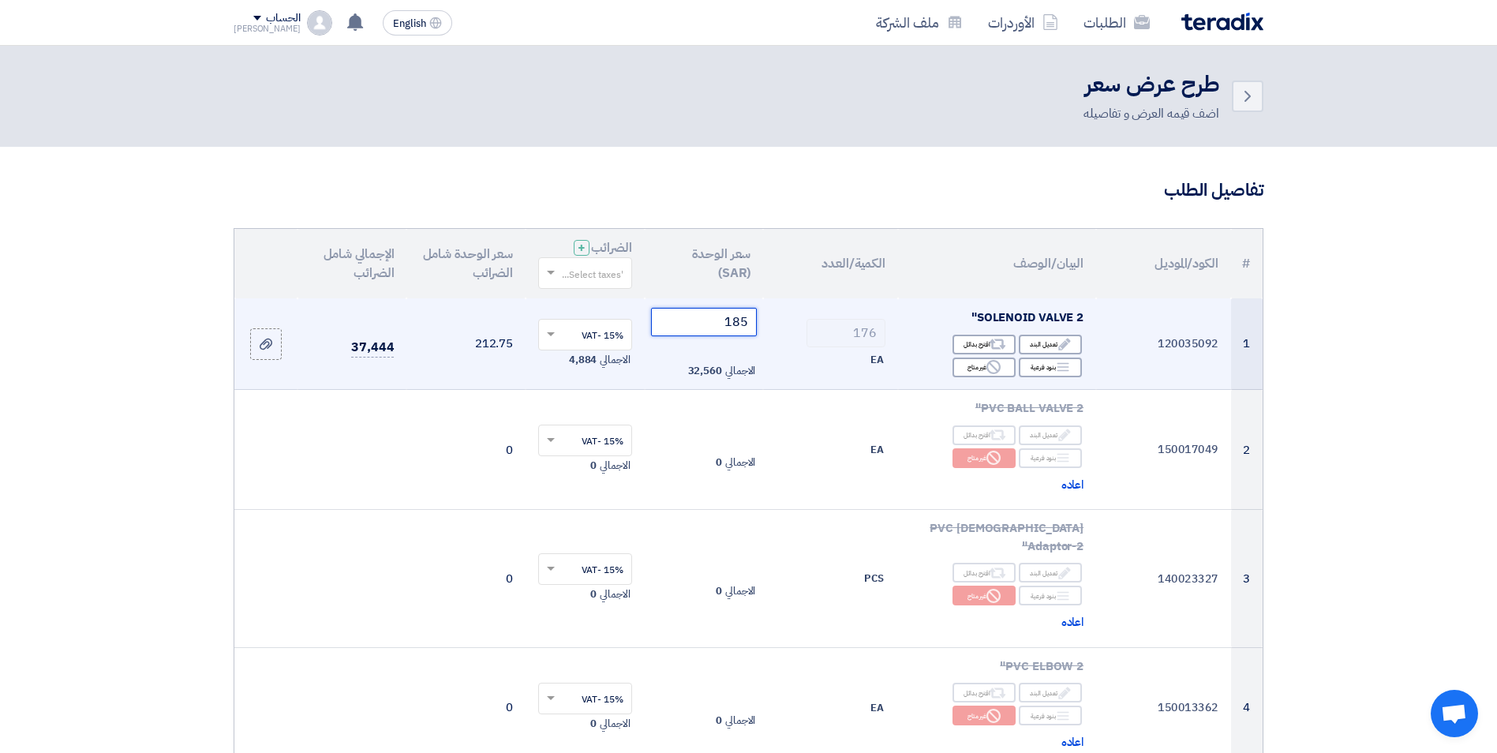
drag, startPoint x: 709, startPoint y: 320, endPoint x: 781, endPoint y: 300, distance: 74.7
click at [781, 300] on tr "1 120035092 SOLENOID VALVE 2" Edit تعديل البند Alternative اقترح بدائل Breakdown" at bounding box center [748, 344] width 1028 height 92
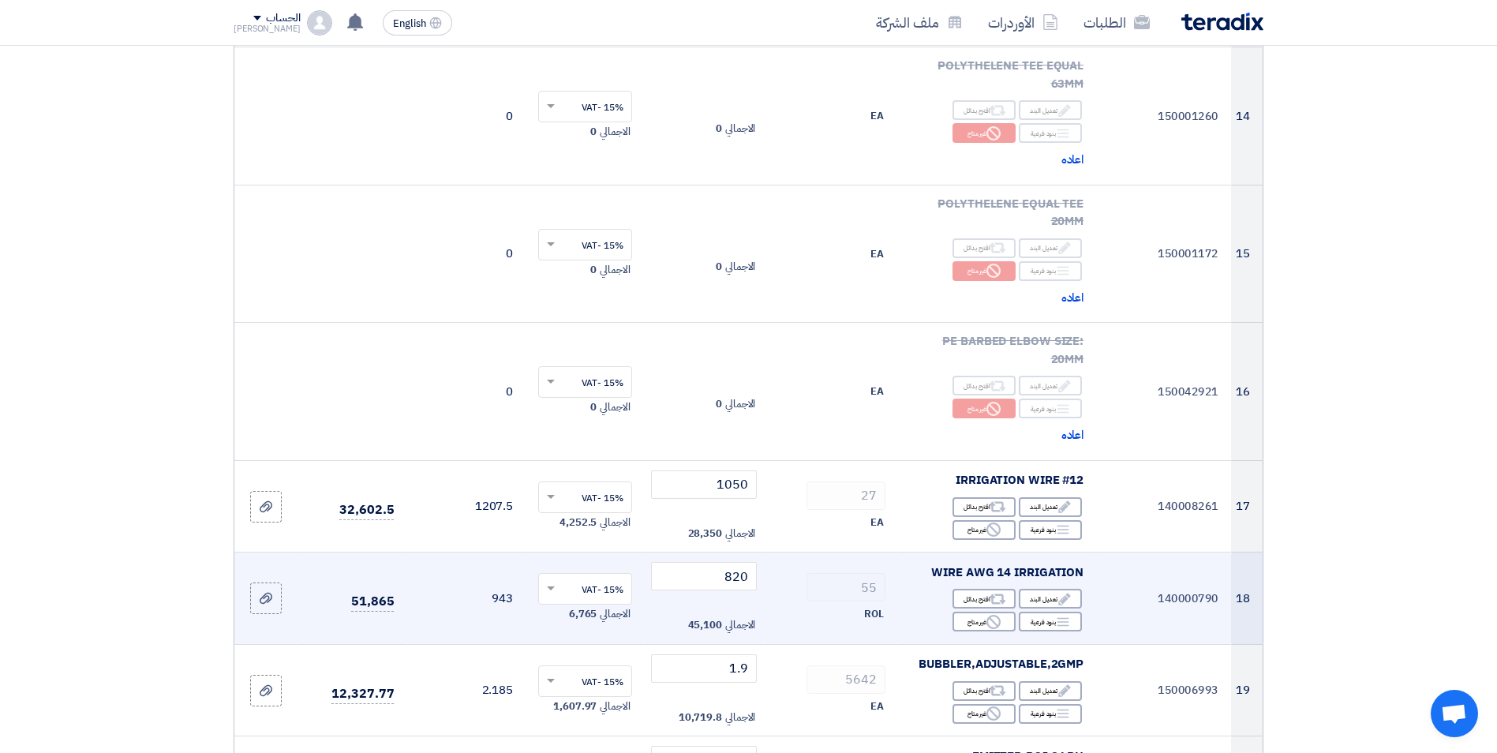
scroll to position [1814, 0]
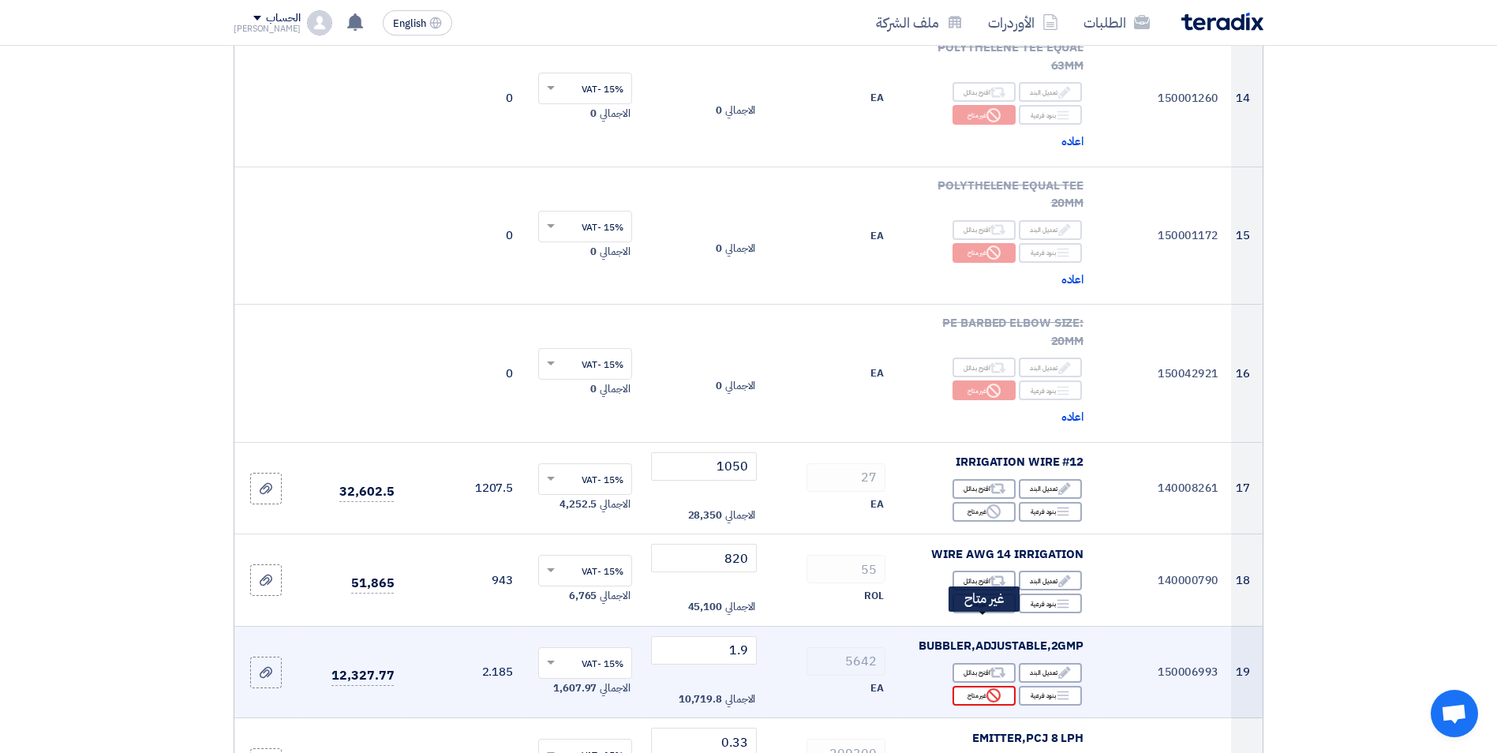
type input "152"
click at [992, 688] on icon "Reject" at bounding box center [993, 695] width 14 height 14
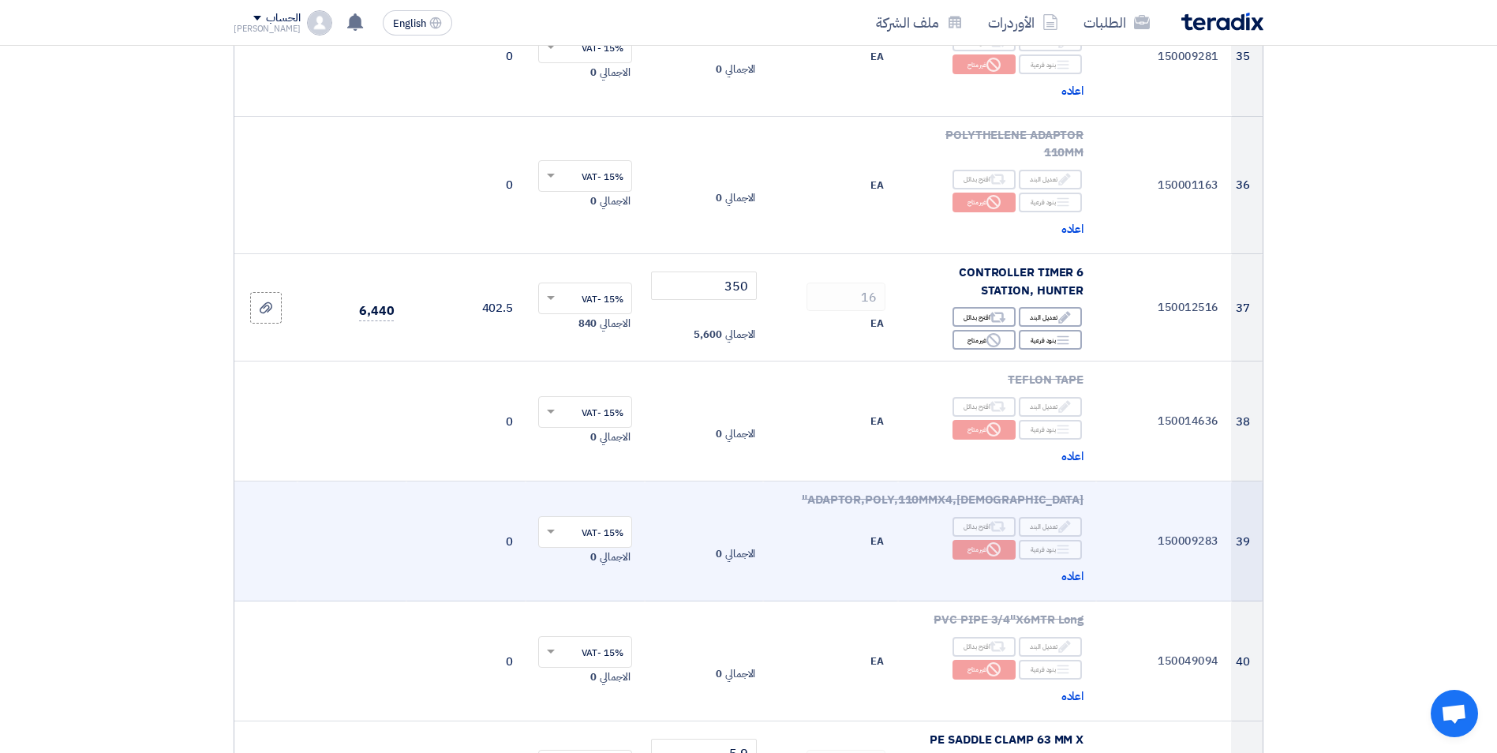
scroll to position [4497, 0]
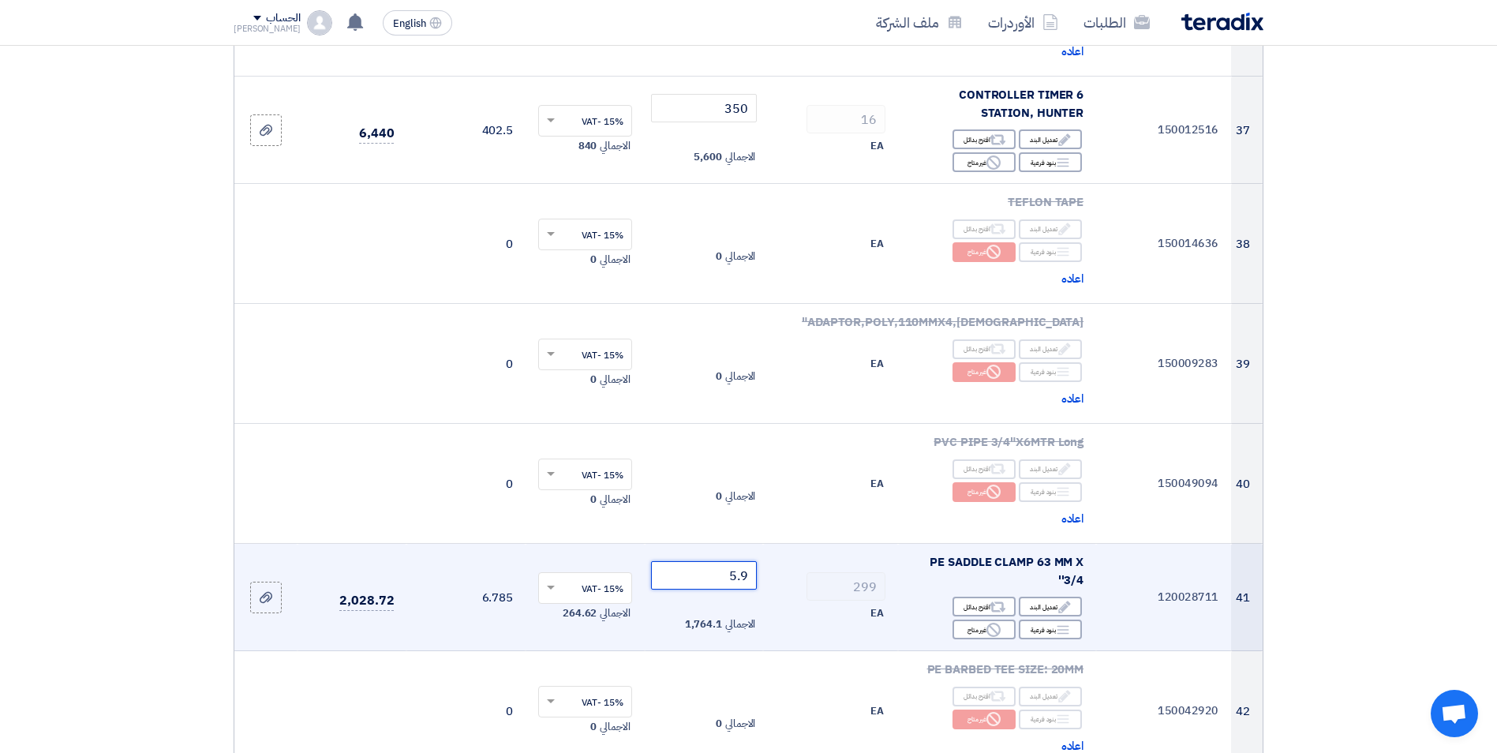
drag, startPoint x: 724, startPoint y: 487, endPoint x: 763, endPoint y: 493, distance: 39.2
click at [763, 544] on td "5.9 الاجمالي 1,764.1" at bounding box center [704, 597] width 119 height 107
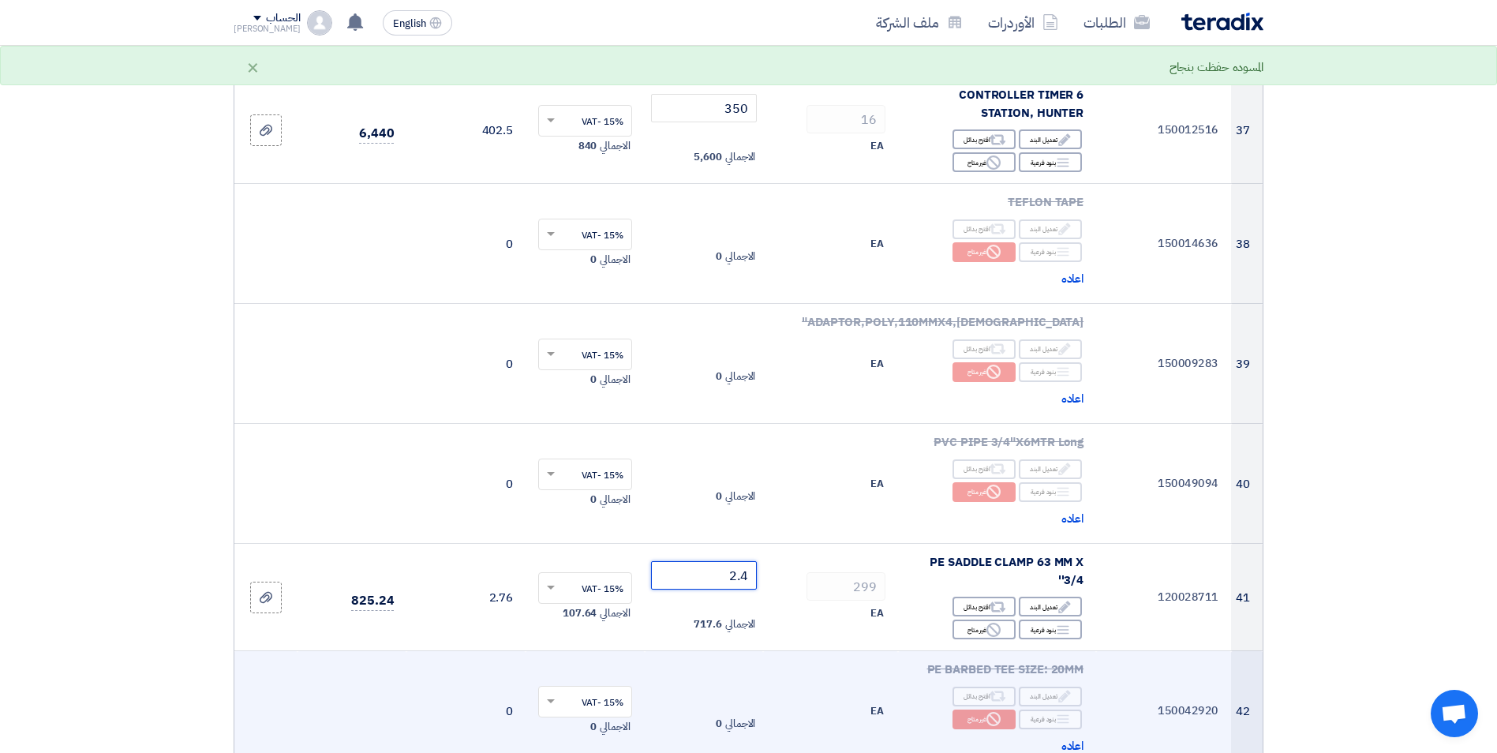
type input "2.4"
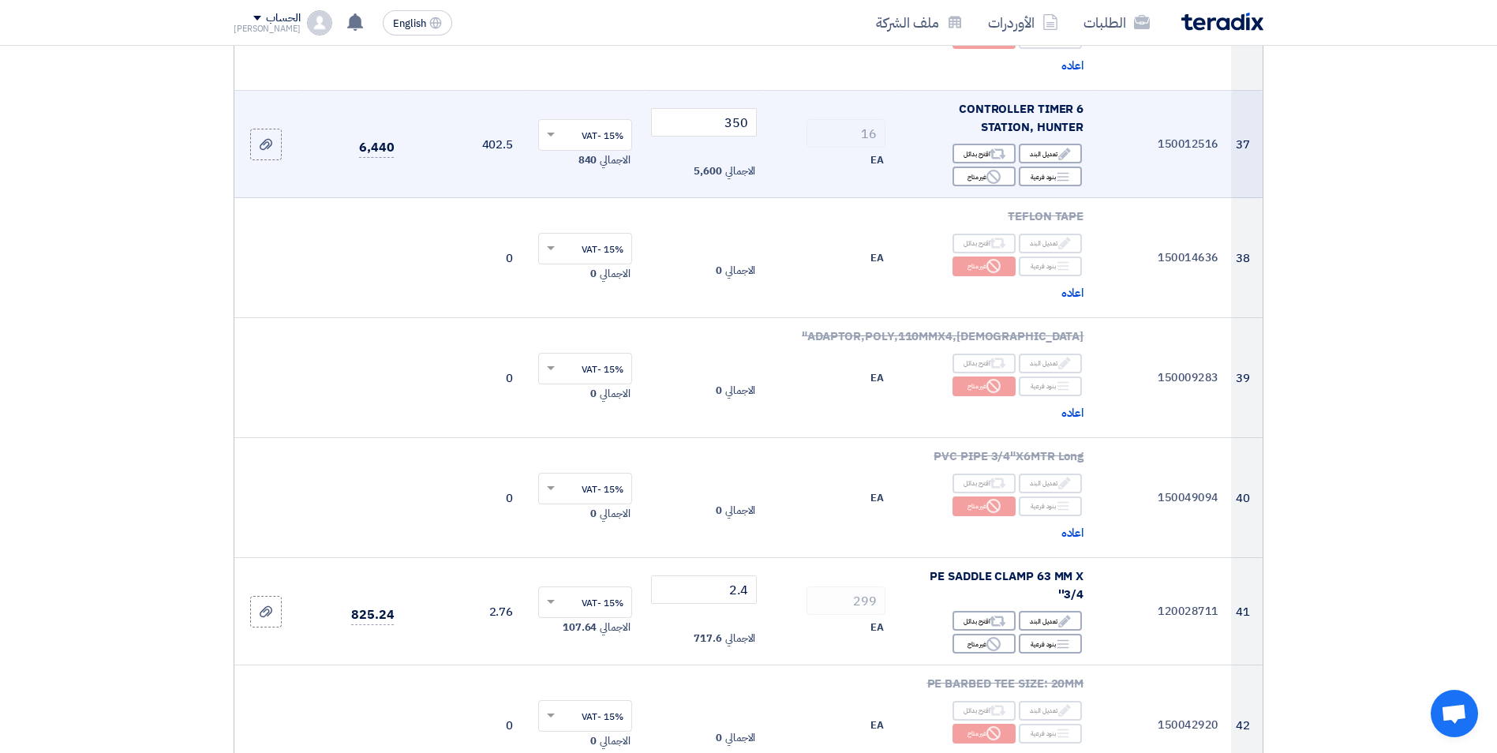
scroll to position [4541, 0]
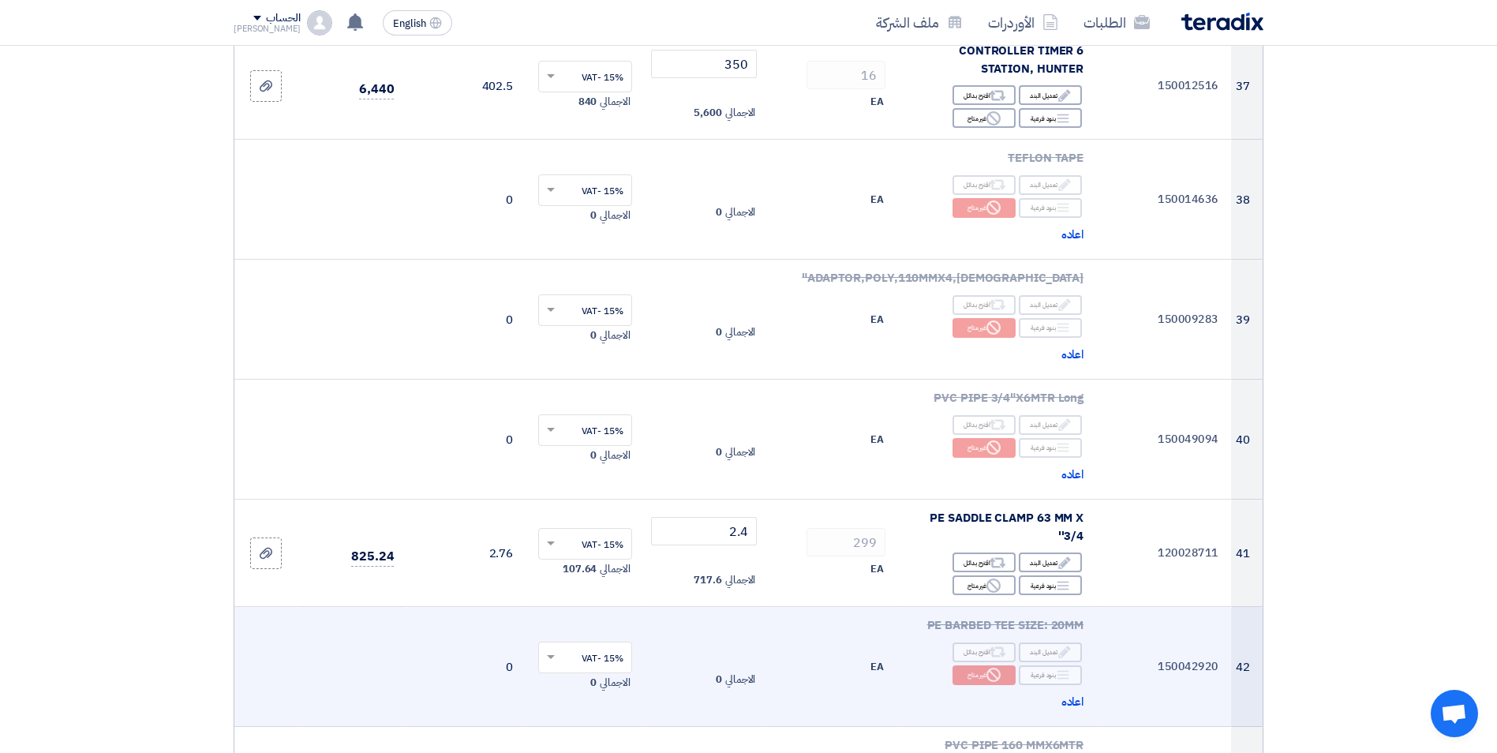
click at [800, 607] on td "EA" at bounding box center [830, 667] width 135 height 120
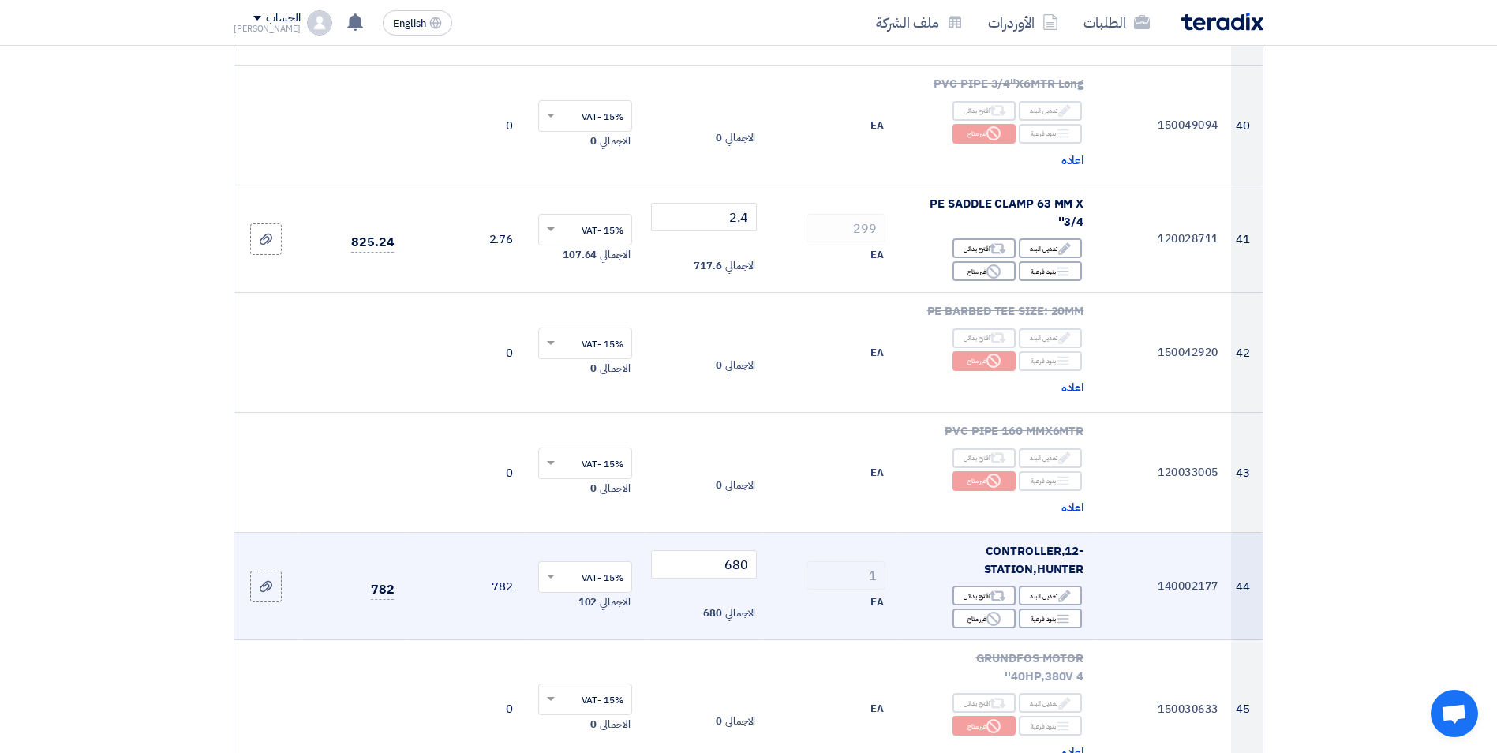
scroll to position [4856, 0]
drag, startPoint x: 720, startPoint y: 473, endPoint x: 772, endPoint y: 475, distance: 52.1
click at [772, 531] on tr "44 140002177 CONTROLLER,12-STATION,[GEOGRAPHIC_DATA] Edit تعديل البند Alternati…" at bounding box center [748, 584] width 1028 height 107
drag, startPoint x: 716, startPoint y: 474, endPoint x: 785, endPoint y: 473, distance: 68.6
click at [785, 531] on tr "44 140002177 CONTROLLER,12-STATION,[GEOGRAPHIC_DATA] Edit تعديل البند Alternati…" at bounding box center [748, 584] width 1028 height 107
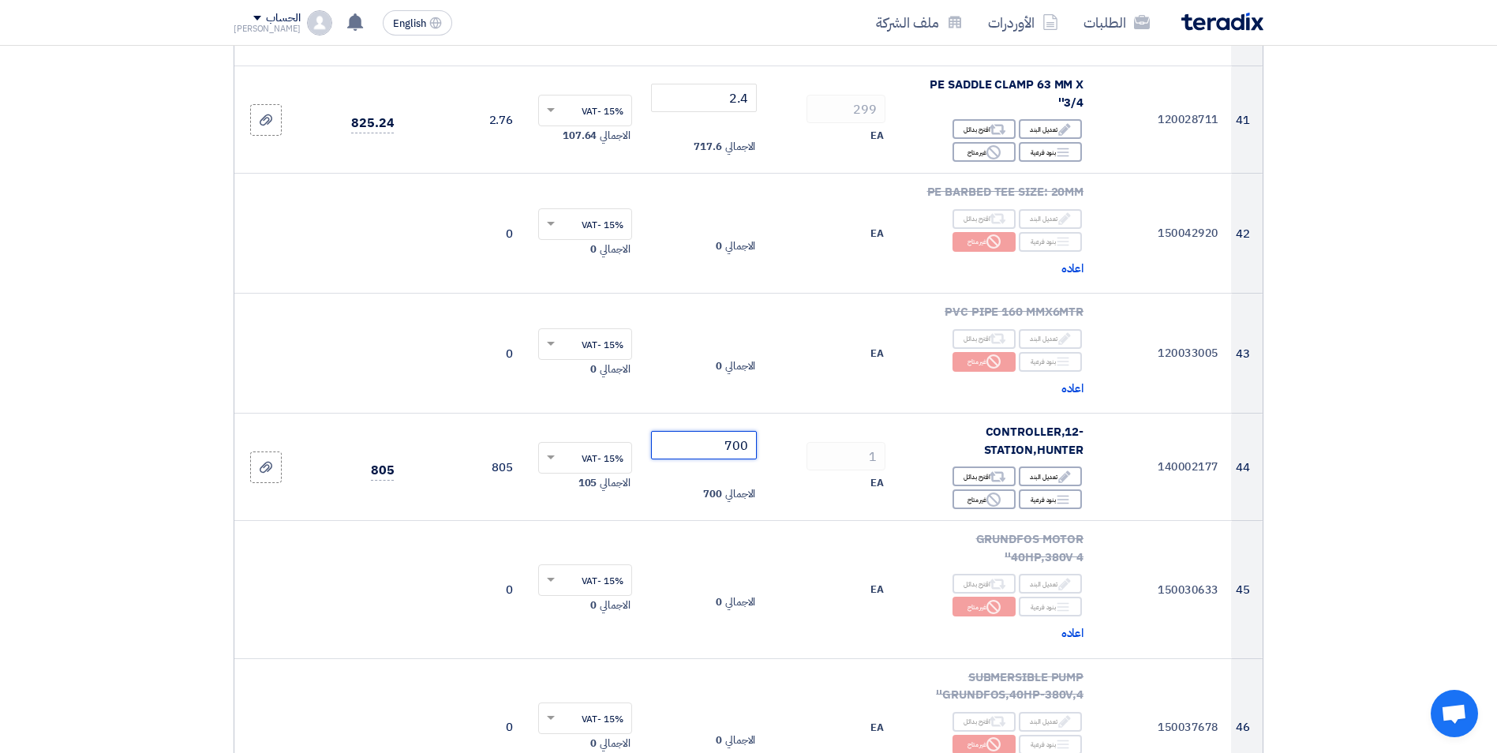
scroll to position [4935, 0]
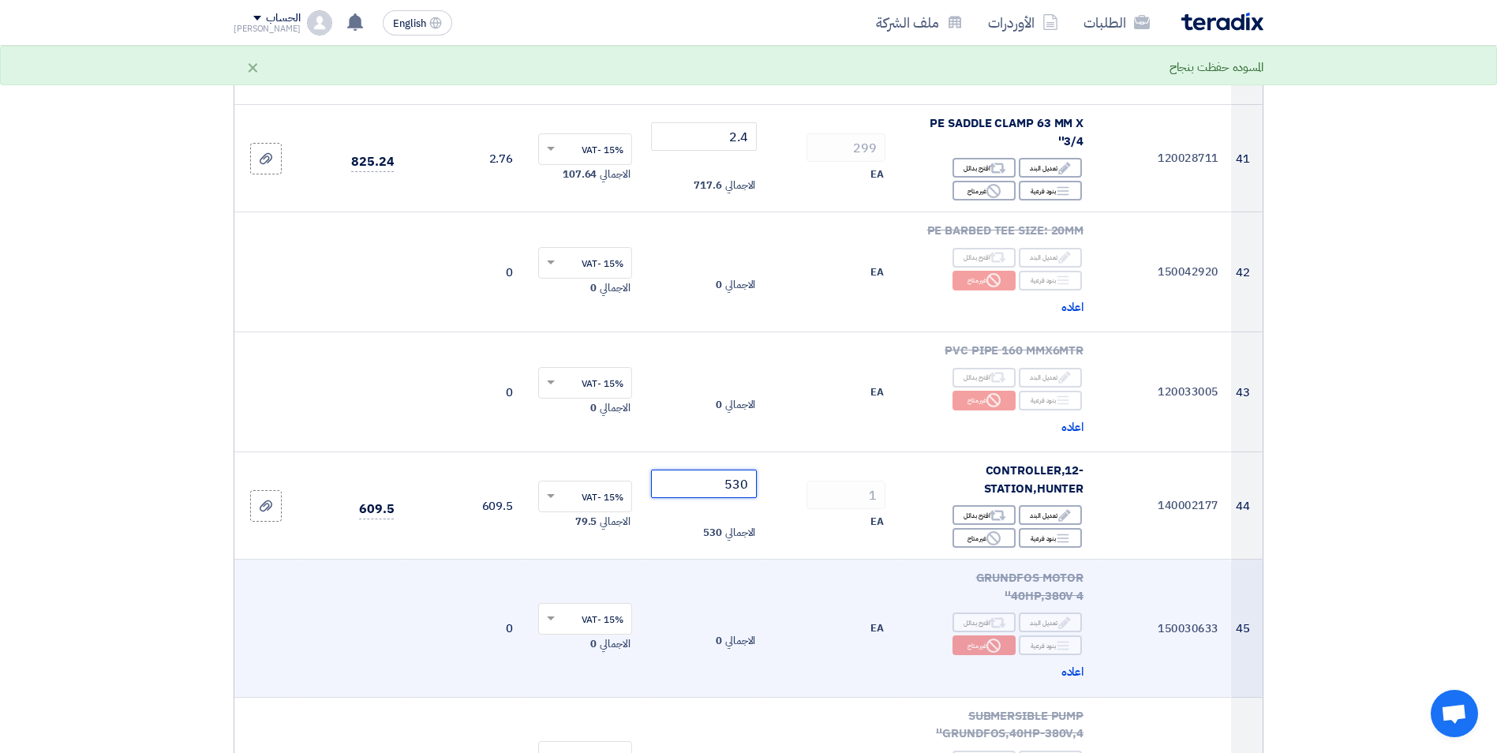
type input "530"
click at [807, 559] on td "EA" at bounding box center [830, 628] width 135 height 138
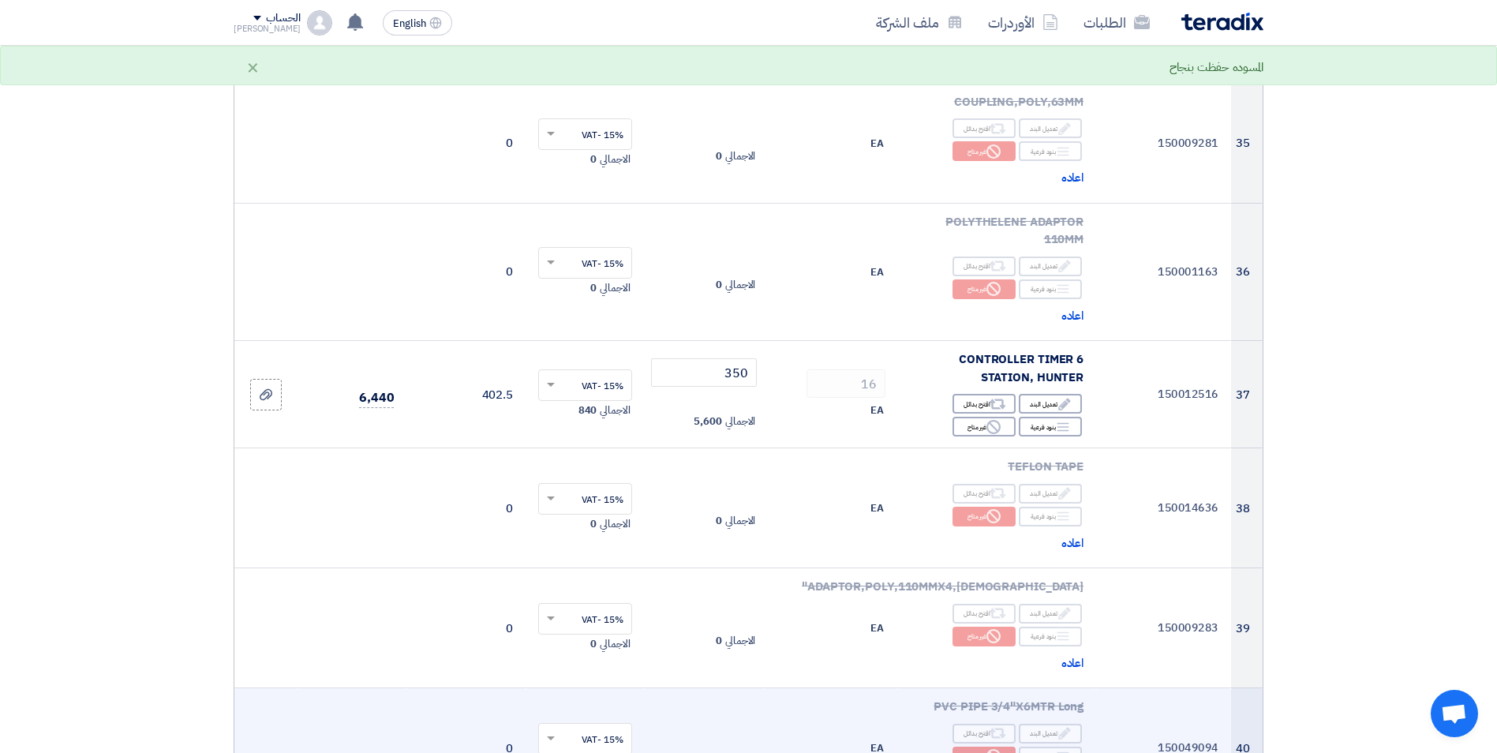
scroll to position [4225, 0]
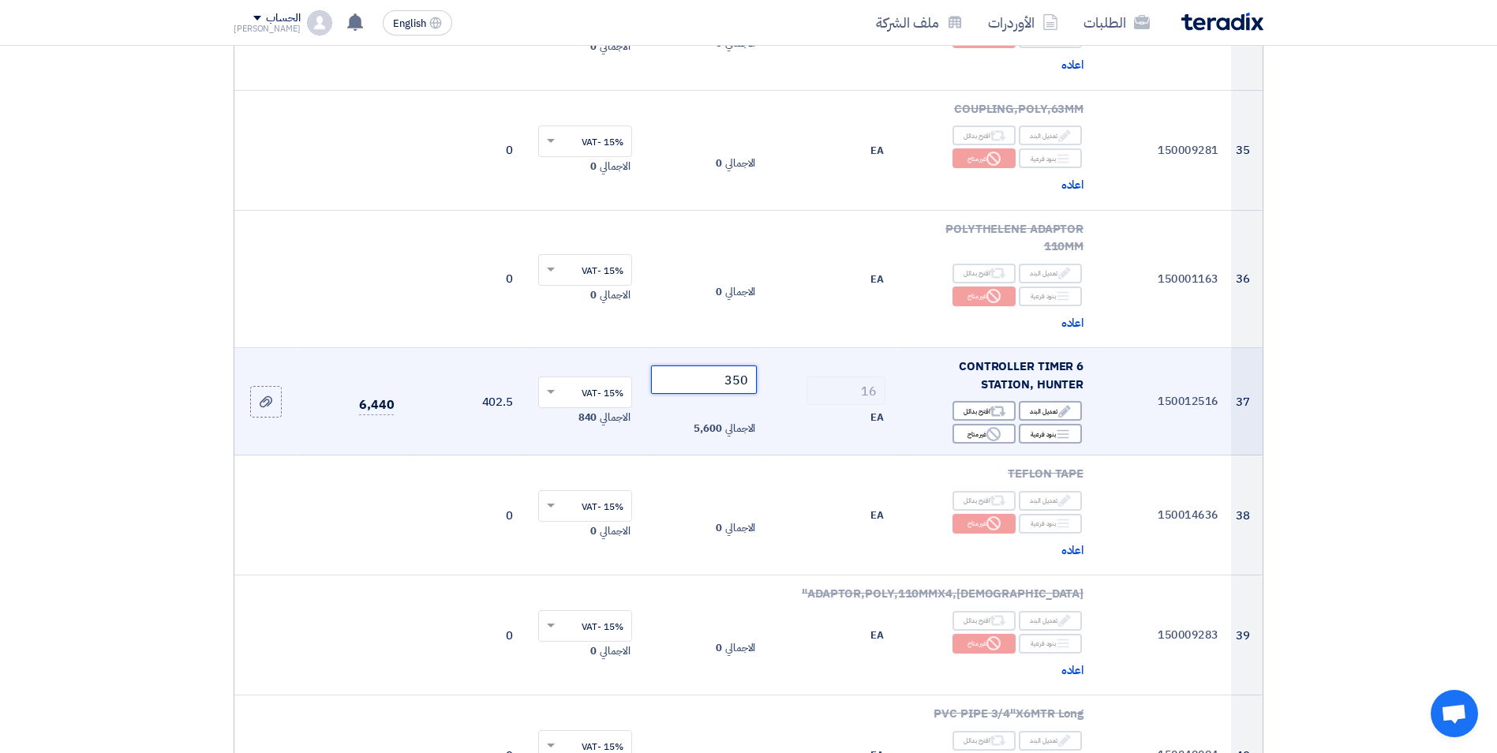
drag, startPoint x: 723, startPoint y: 291, endPoint x: 779, endPoint y: 293, distance: 56.1
click at [779, 348] on tr "37 150012516 CONTROLLER TIMER 6 STATION, HUNTER Edit تعديل البند Alternative اق…" at bounding box center [748, 401] width 1028 height 107
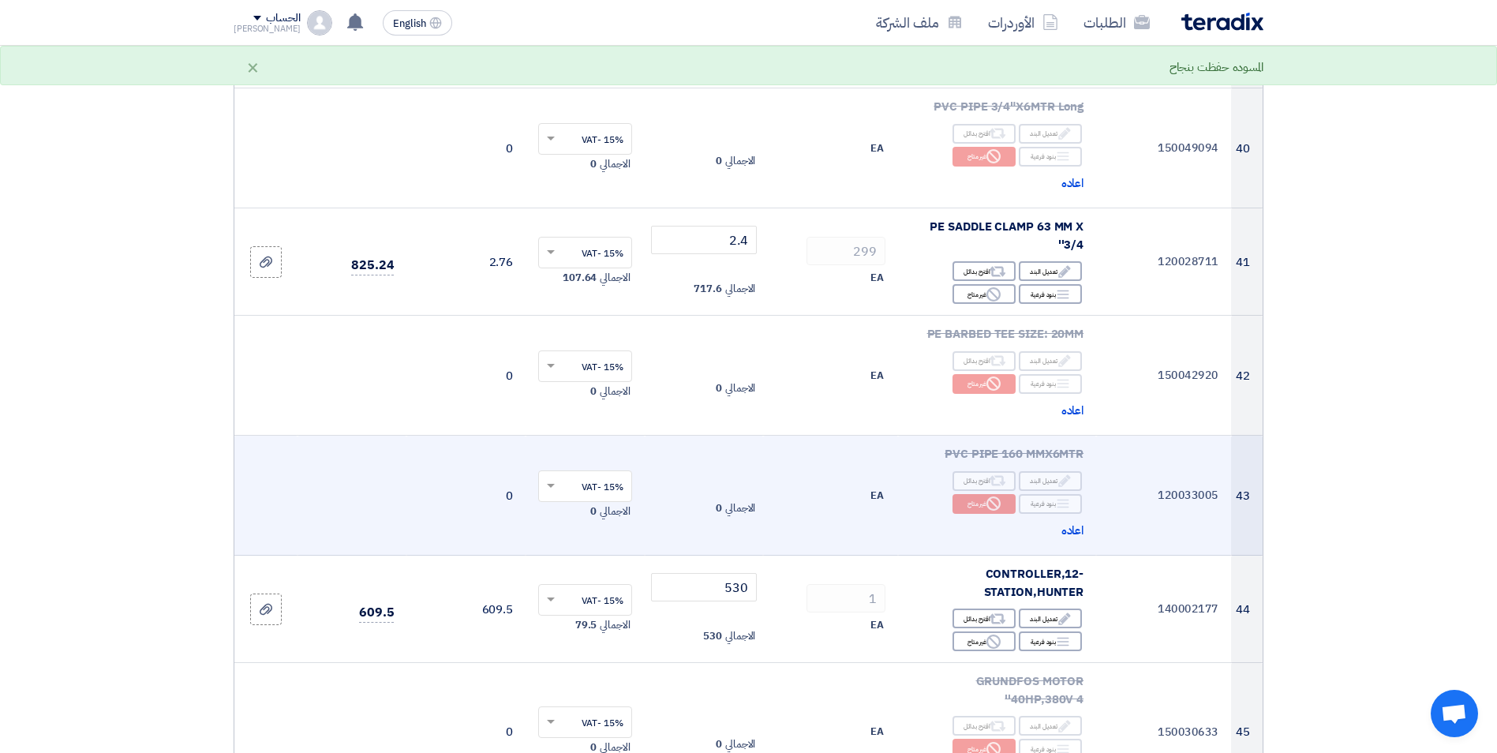
scroll to position [4856, 0]
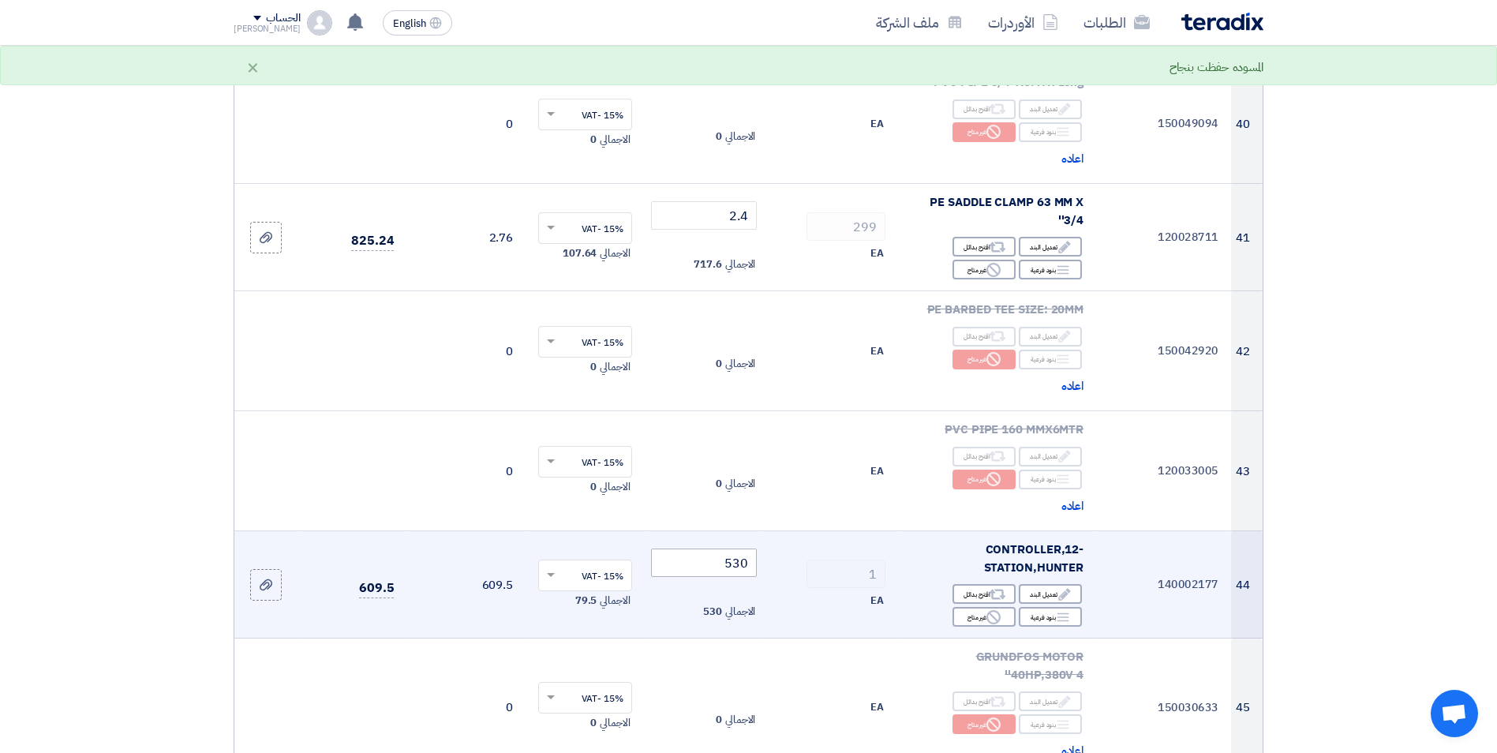
type input "275"
drag, startPoint x: 723, startPoint y: 474, endPoint x: 759, endPoint y: 481, distance: 36.2
click at [759, 531] on td "530 الاجمالي 530" at bounding box center [704, 584] width 119 height 107
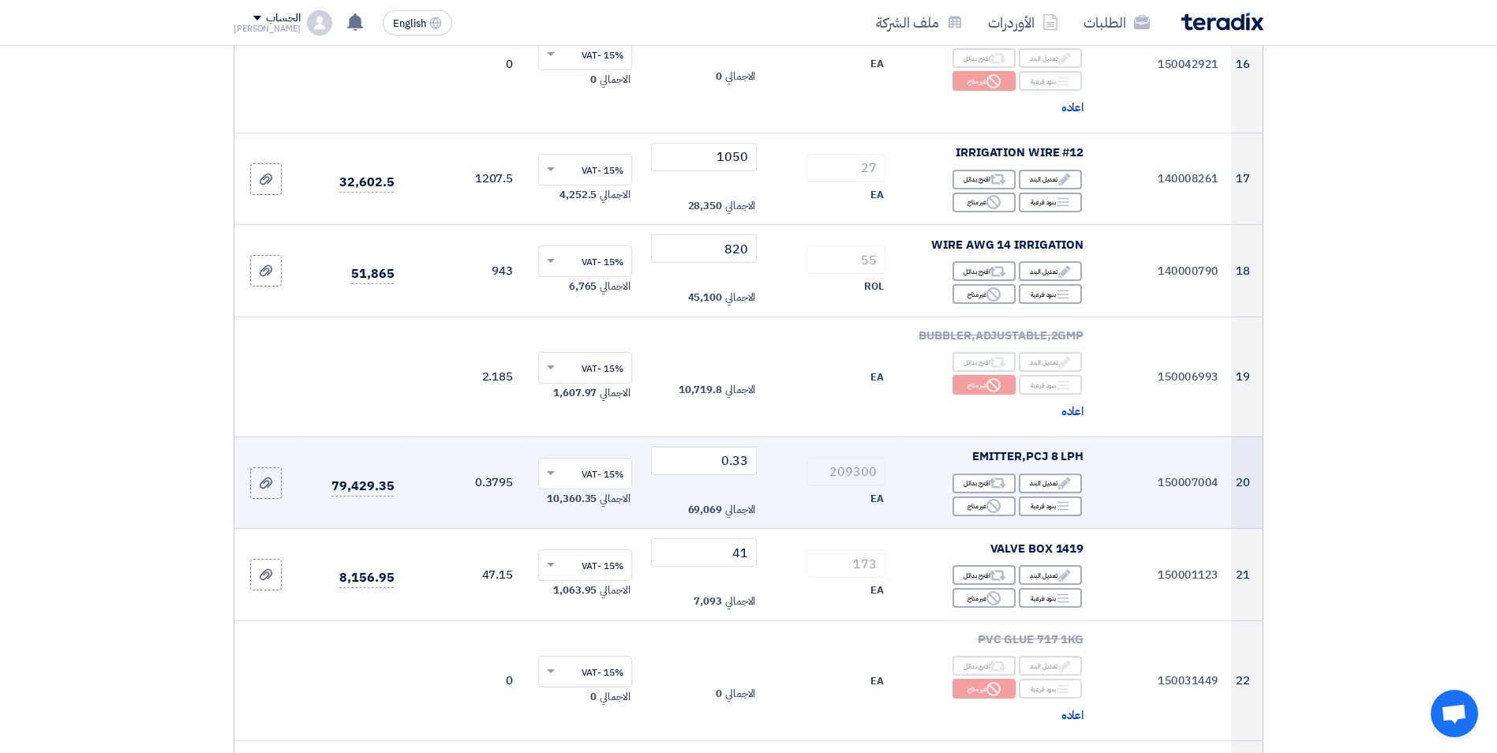
scroll to position [2095, 0]
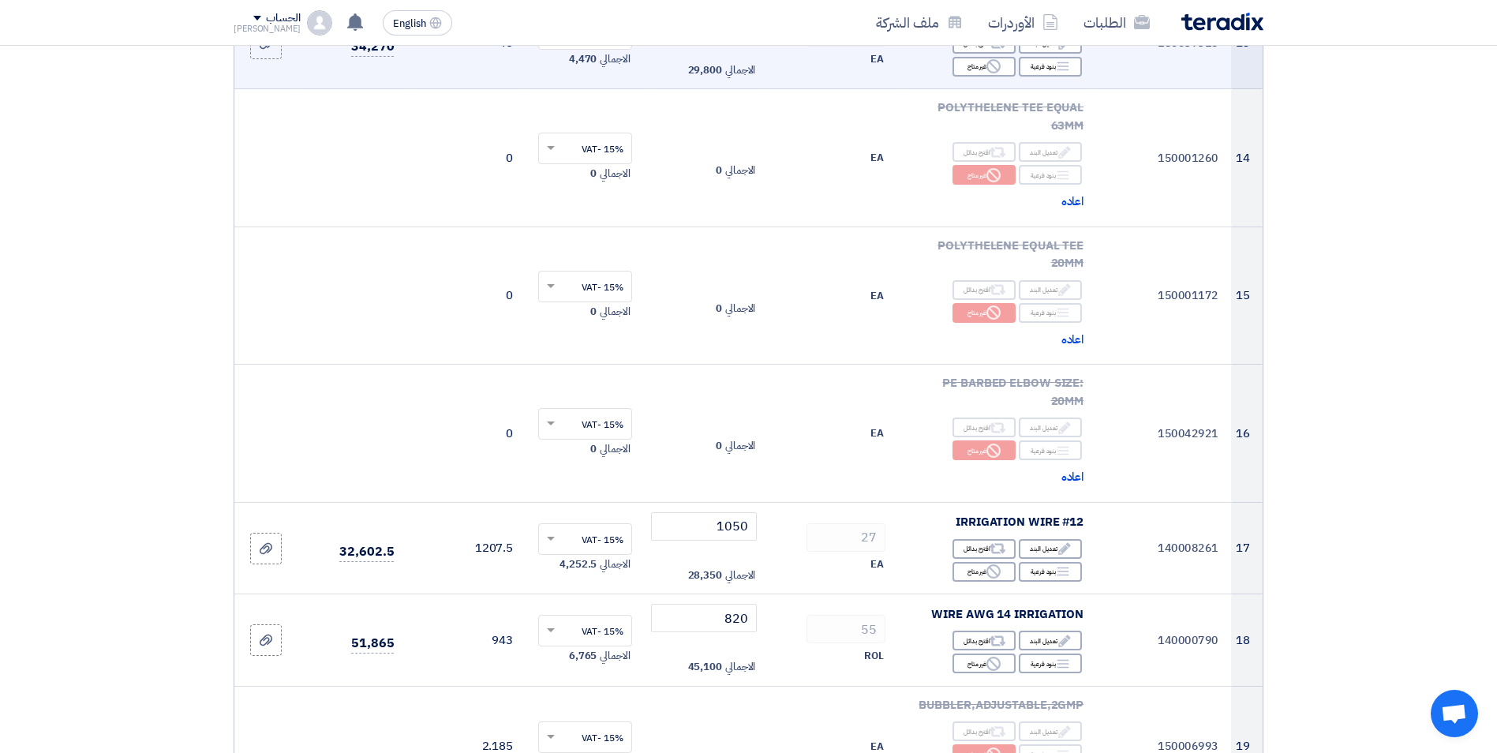
scroll to position [1814, 0]
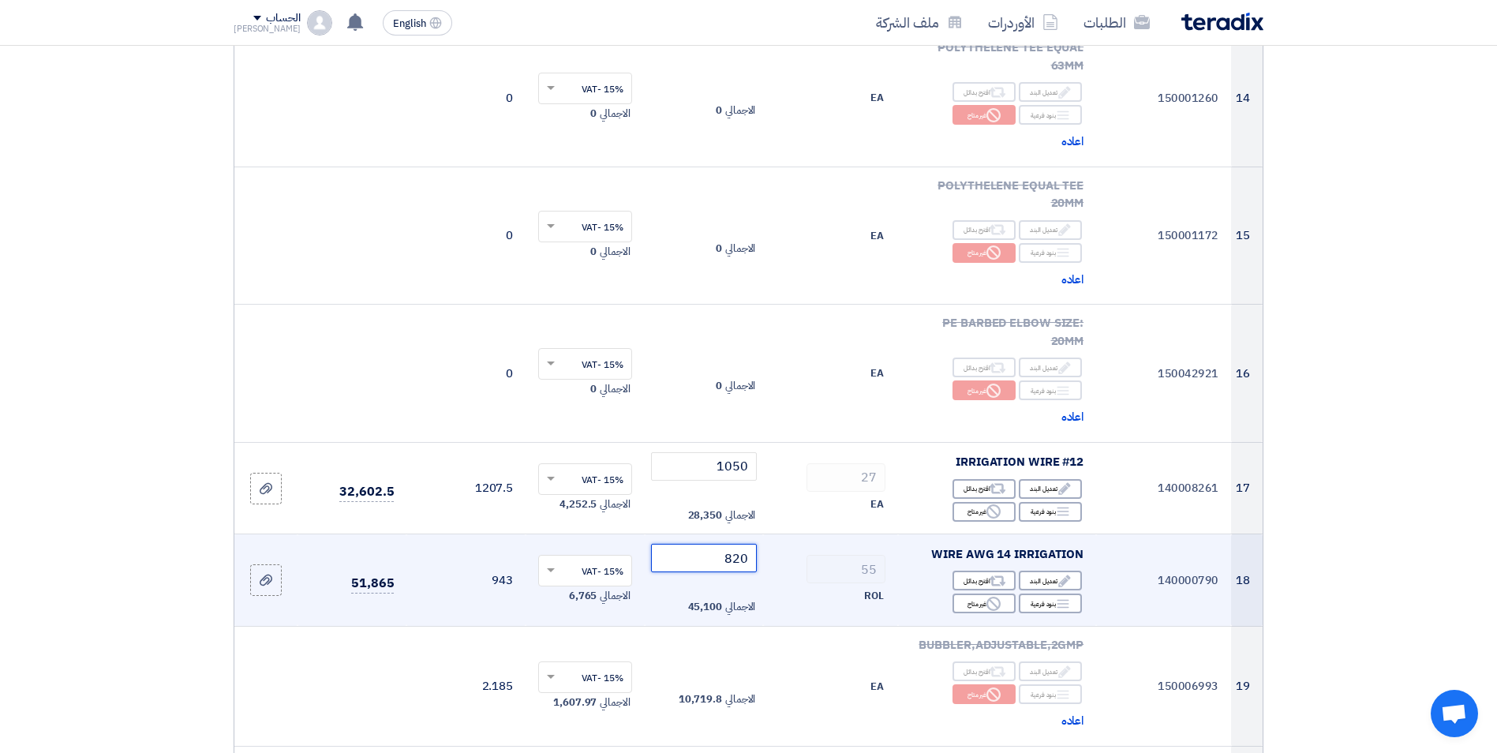
drag, startPoint x: 723, startPoint y: 486, endPoint x: 772, endPoint y: 486, distance: 48.9
click at [772, 534] on tr "18 140000790 WIRE AWG 14 IRRIGATION Edit تعديل البند Alternative اقترح بدائل Br…" at bounding box center [748, 580] width 1028 height 92
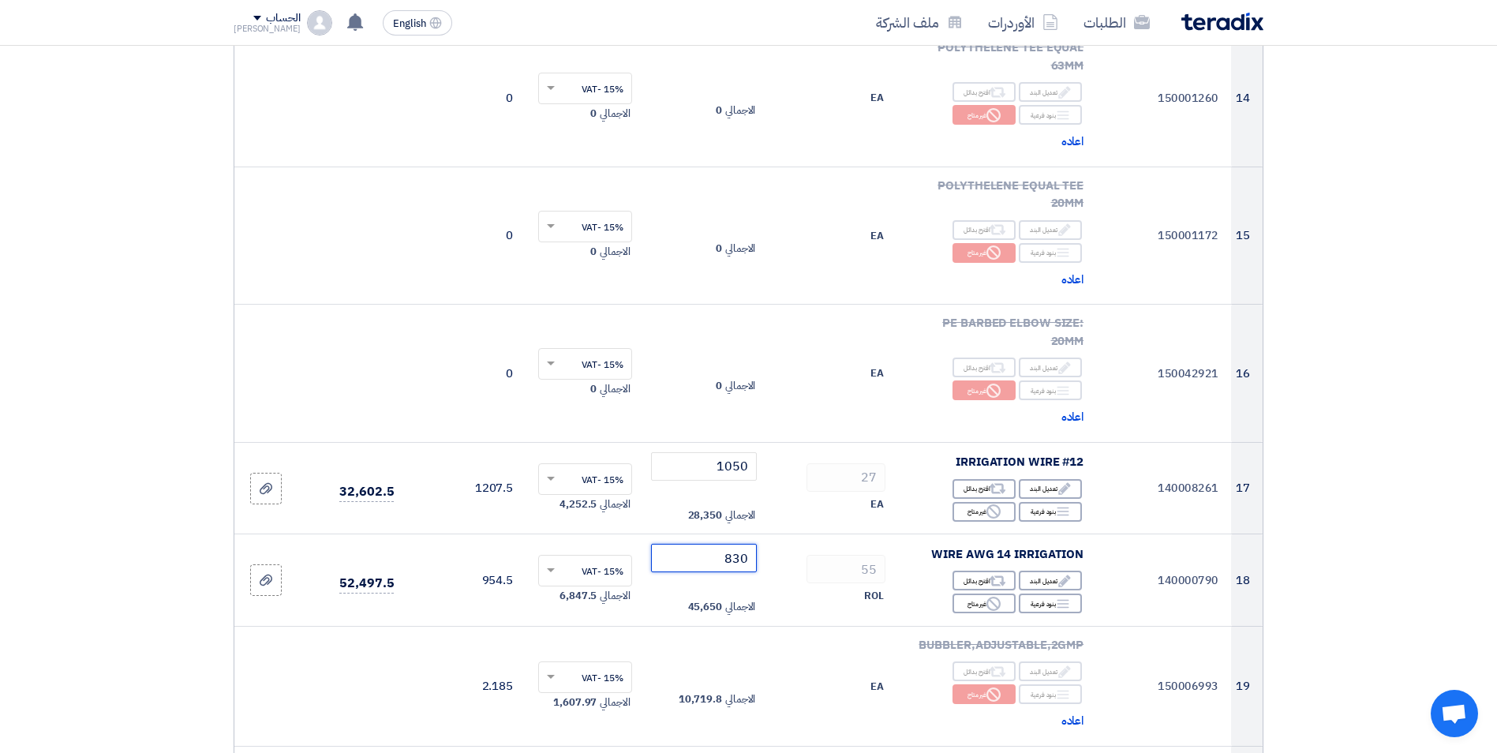
type input "830"
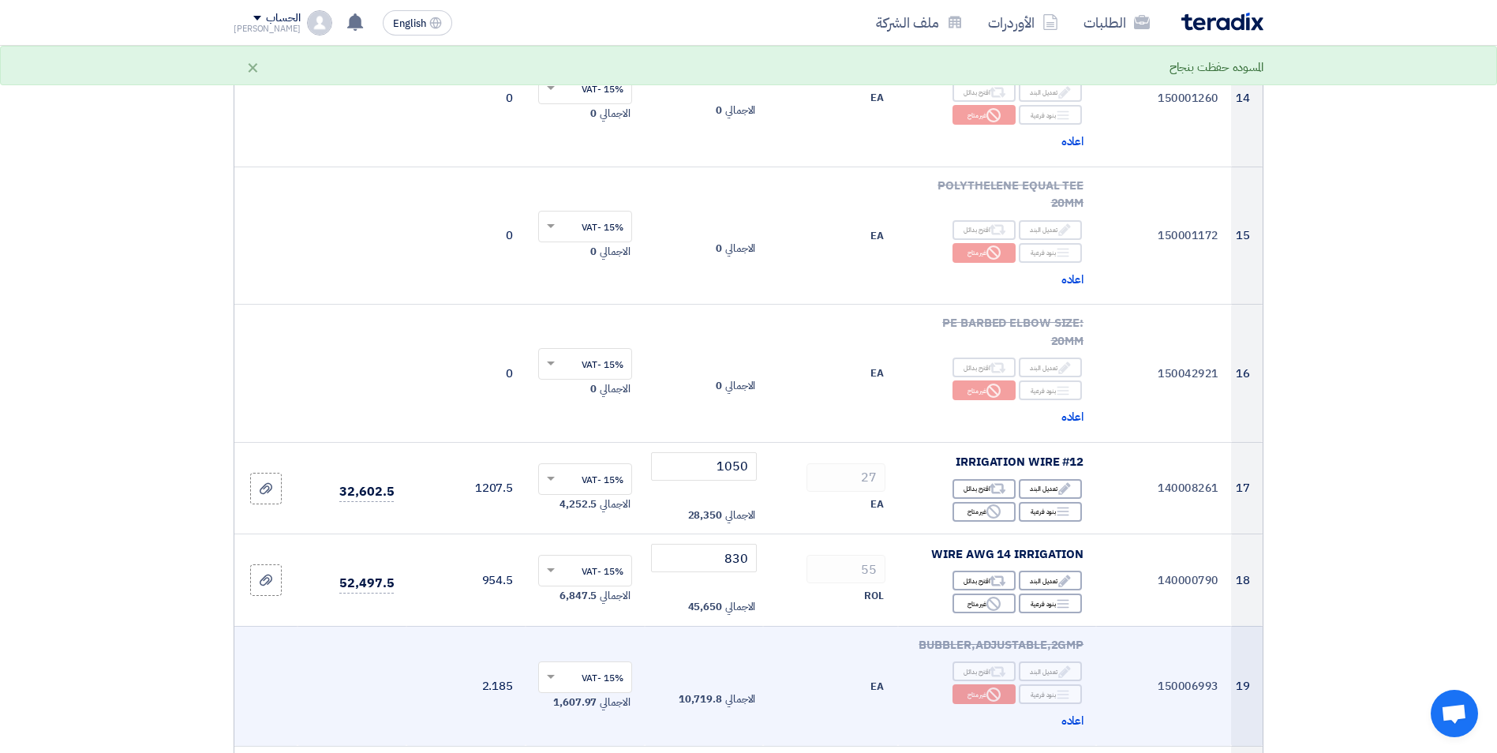
click at [808, 626] on td "EA" at bounding box center [830, 686] width 135 height 120
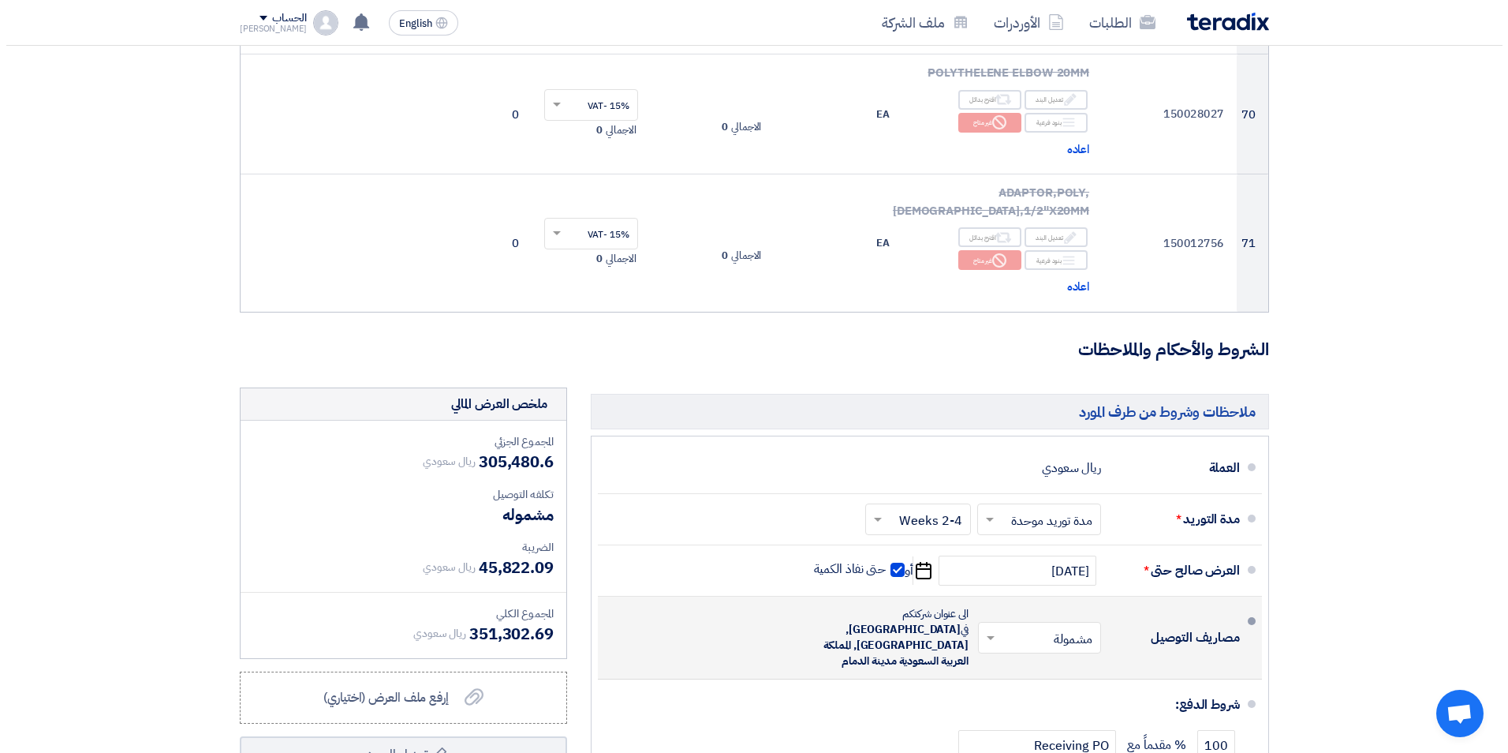
scroll to position [8722, 0]
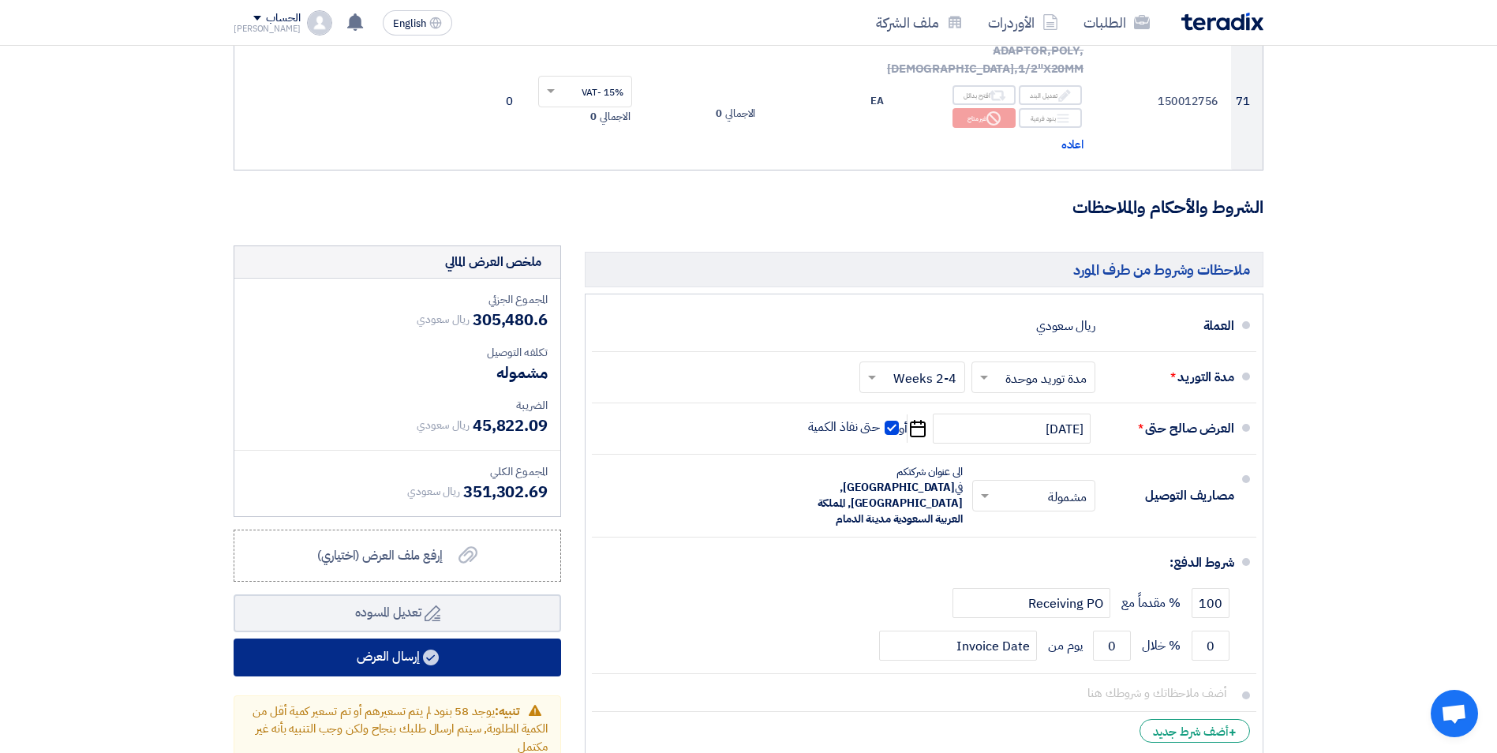
click at [465, 638] on button "إرسال العرض" at bounding box center [397, 657] width 327 height 38
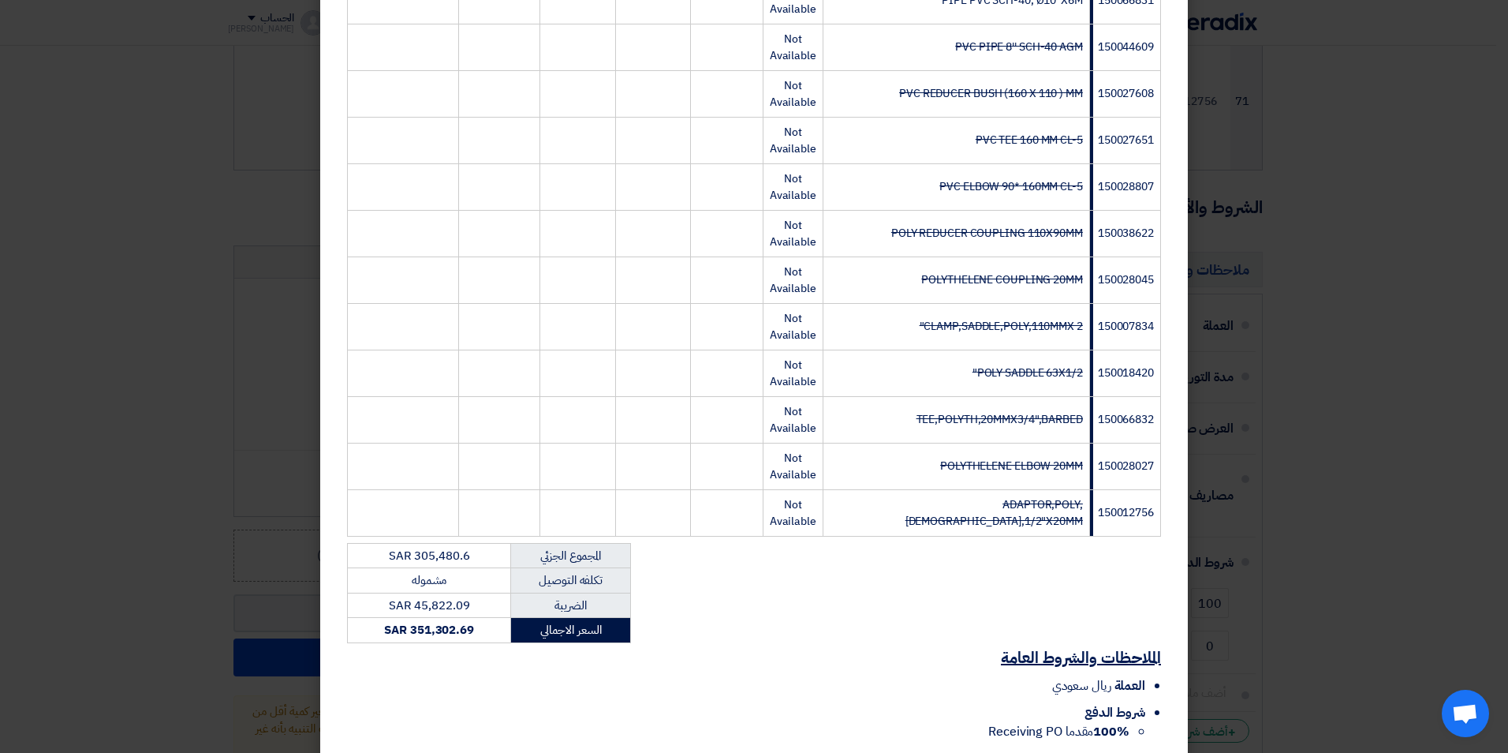
scroll to position [3181, 0]
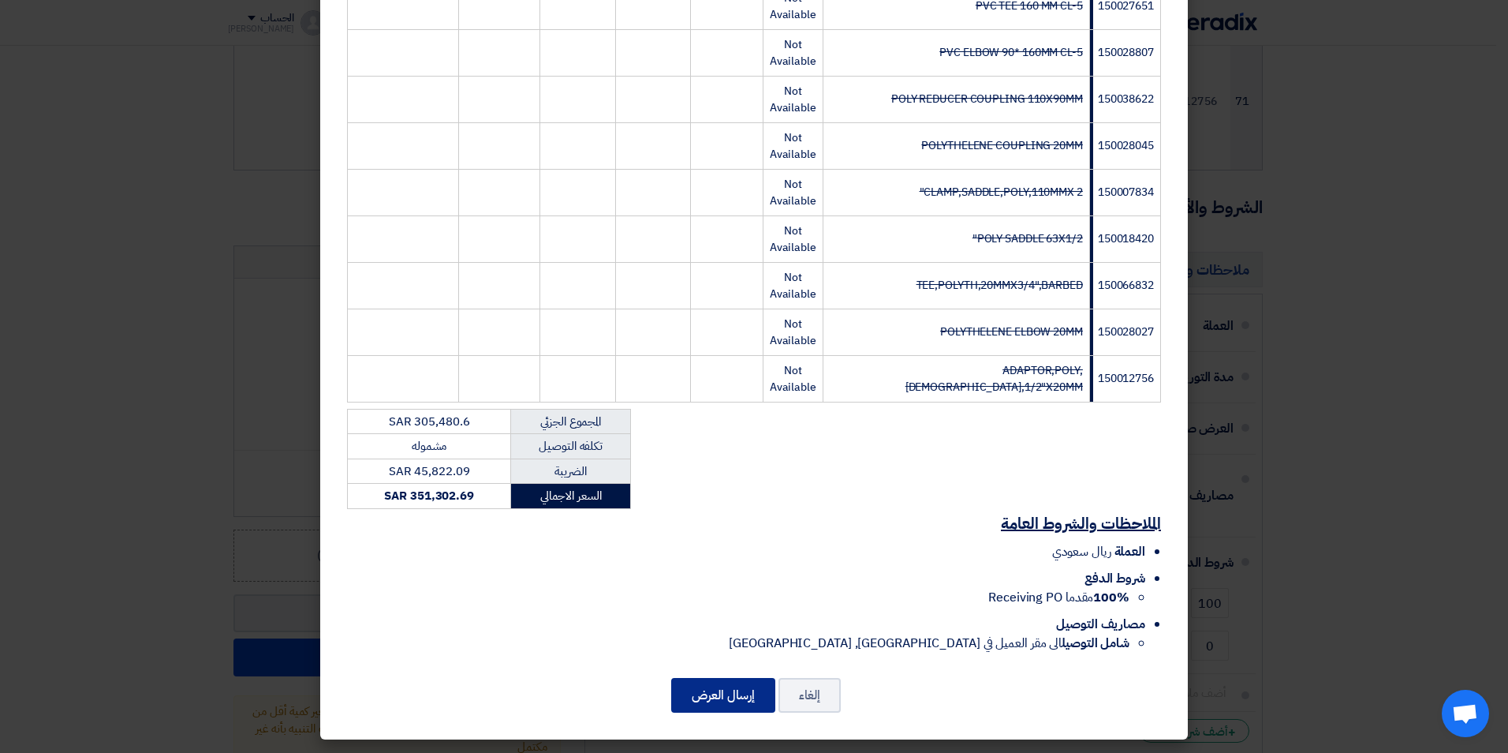
click at [708, 697] on button "إرسال العرض" at bounding box center [723, 695] width 104 height 35
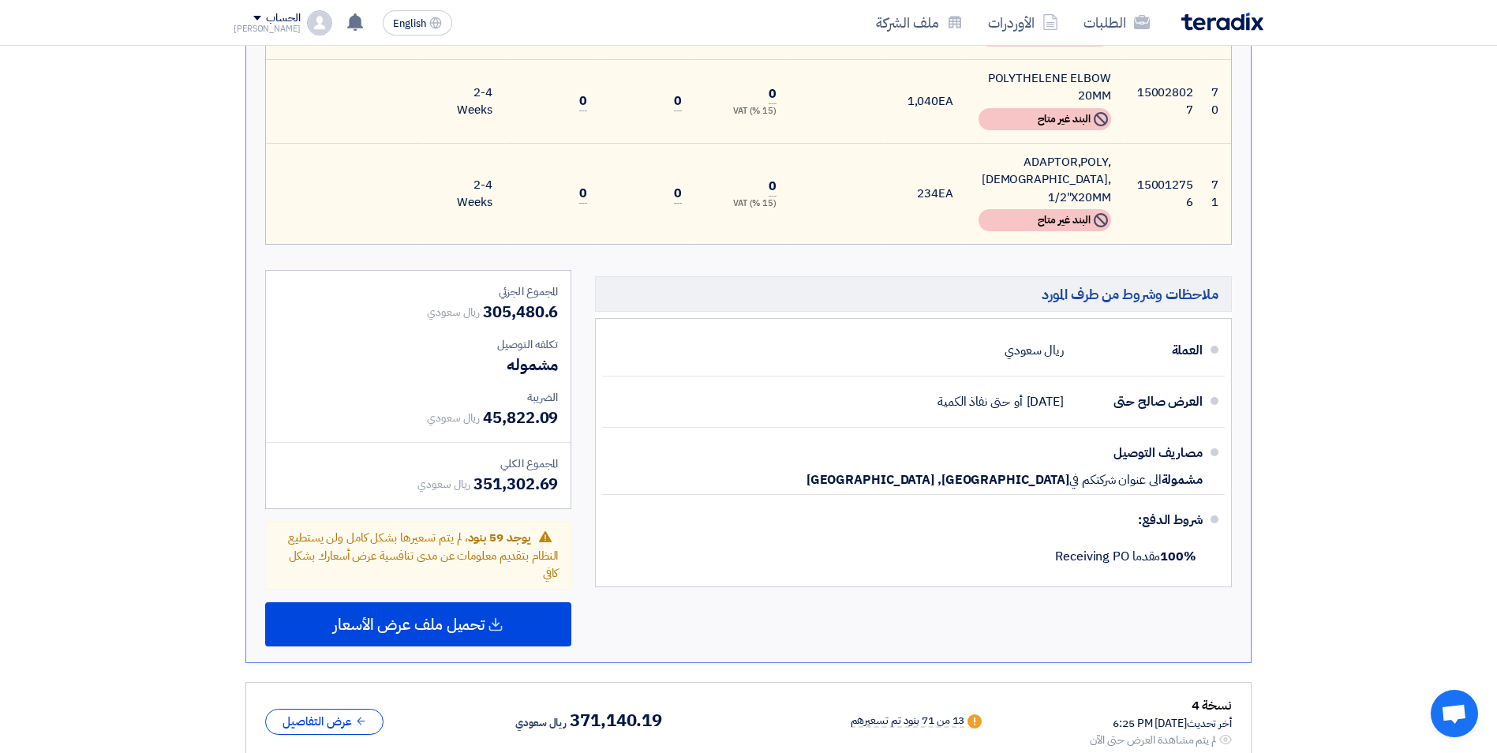
scroll to position [5601, 0]
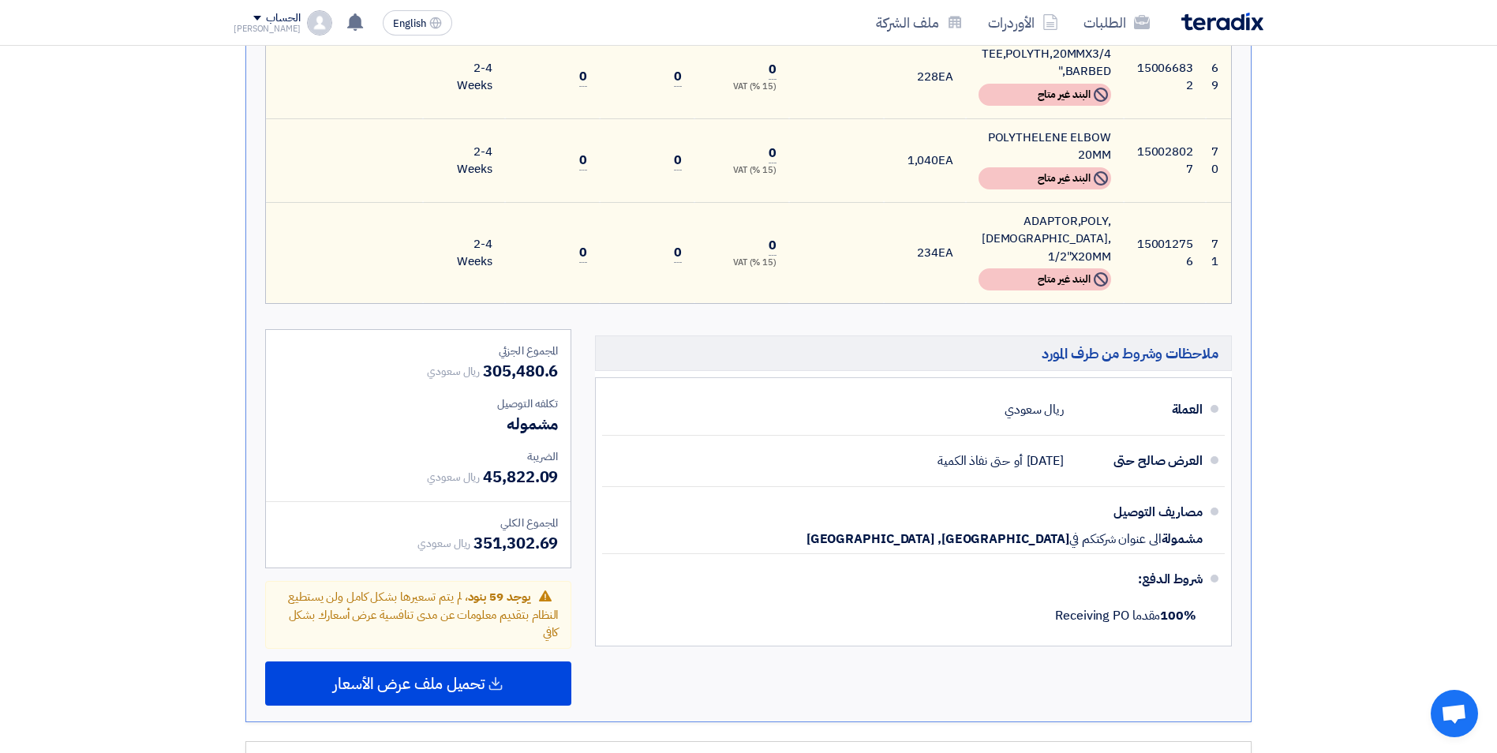
click at [431, 676] on span "تحميل ملف عرض الأسعار" at bounding box center [408, 683] width 151 height 14
click at [414, 706] on div "عربي" at bounding box center [418, 728] width 305 height 45
